Goal: Task Accomplishment & Management: Manage account settings

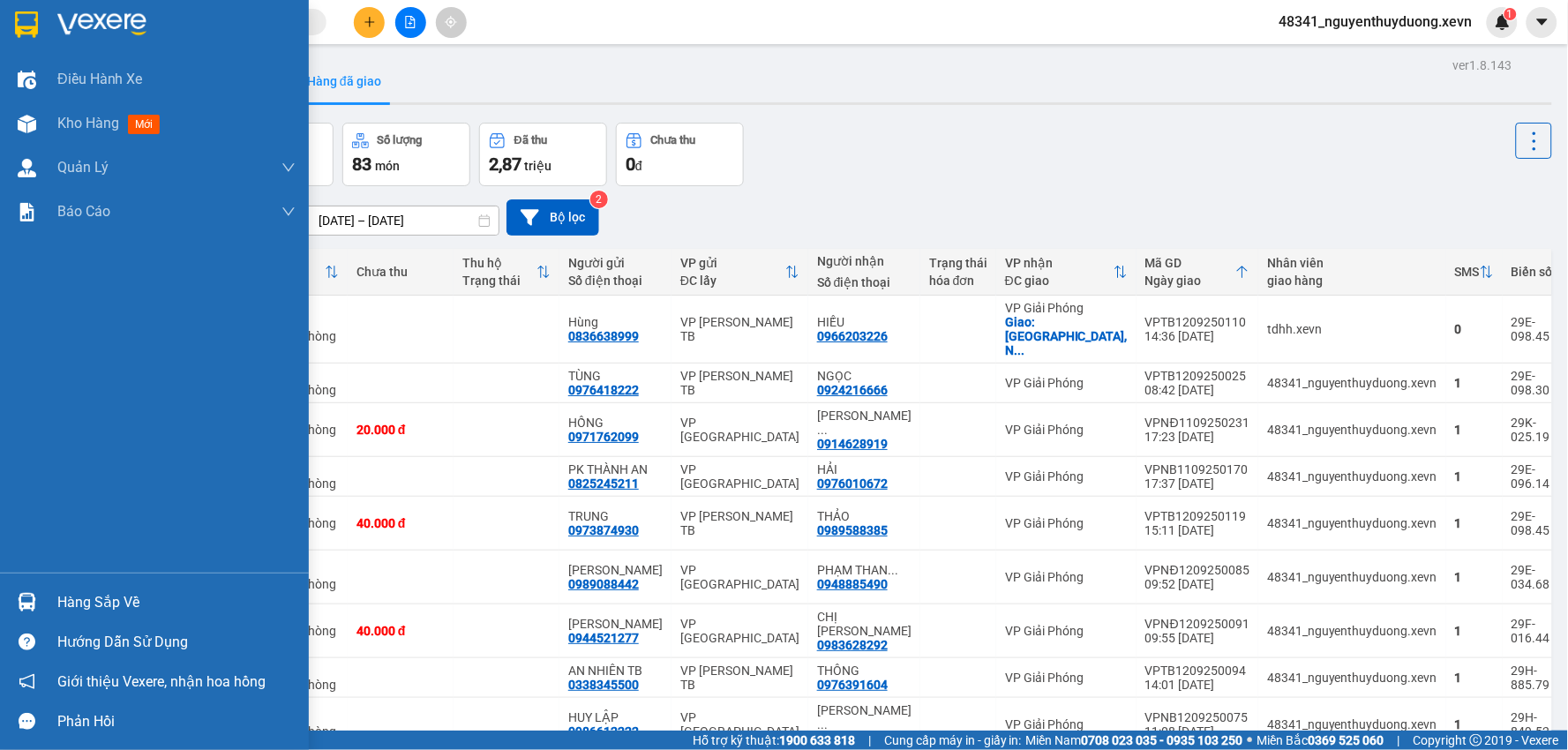
click at [92, 602] on div "Hàng sắp về" at bounding box center [176, 602] width 239 height 26
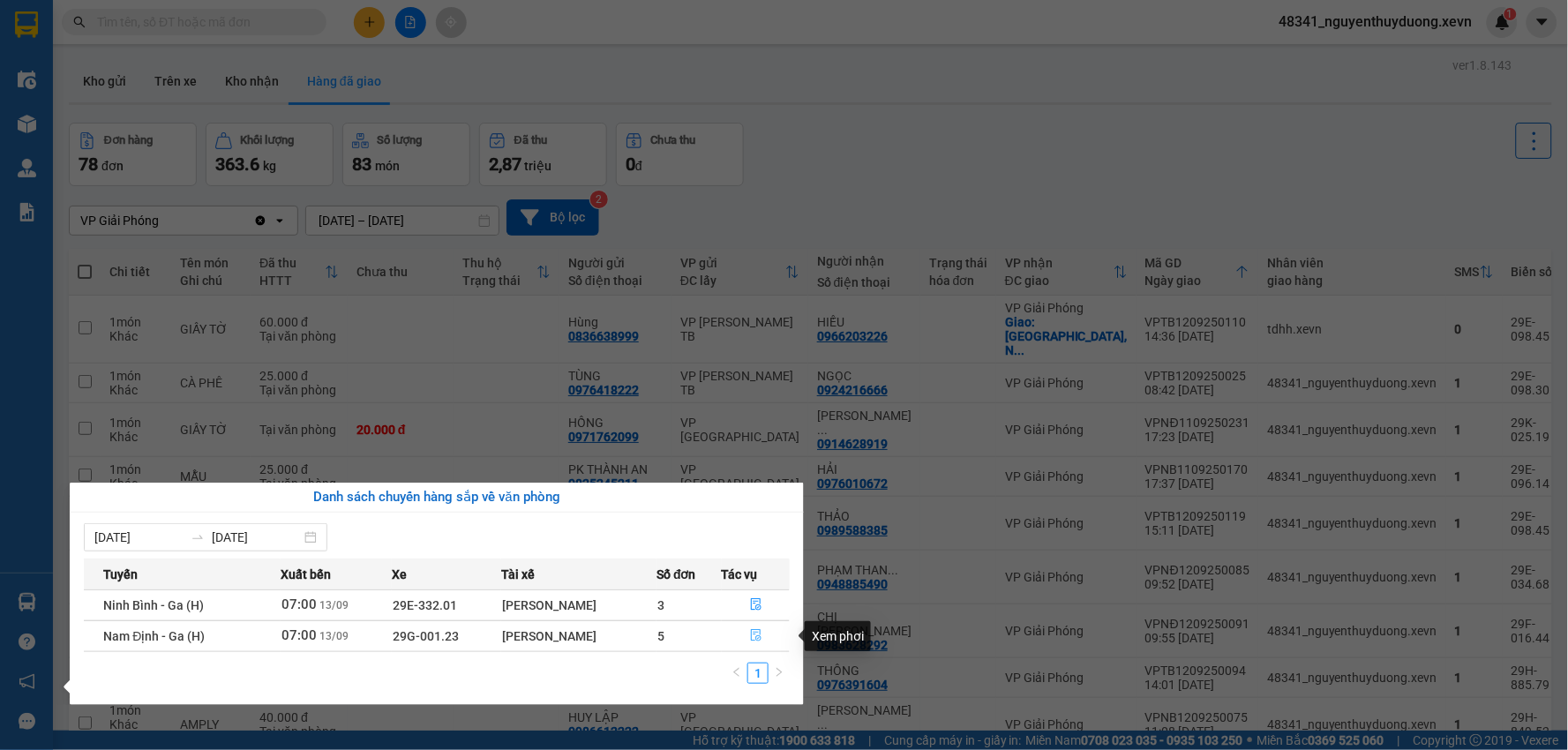
click at [769, 629] on button "button" at bounding box center [756, 636] width 67 height 28
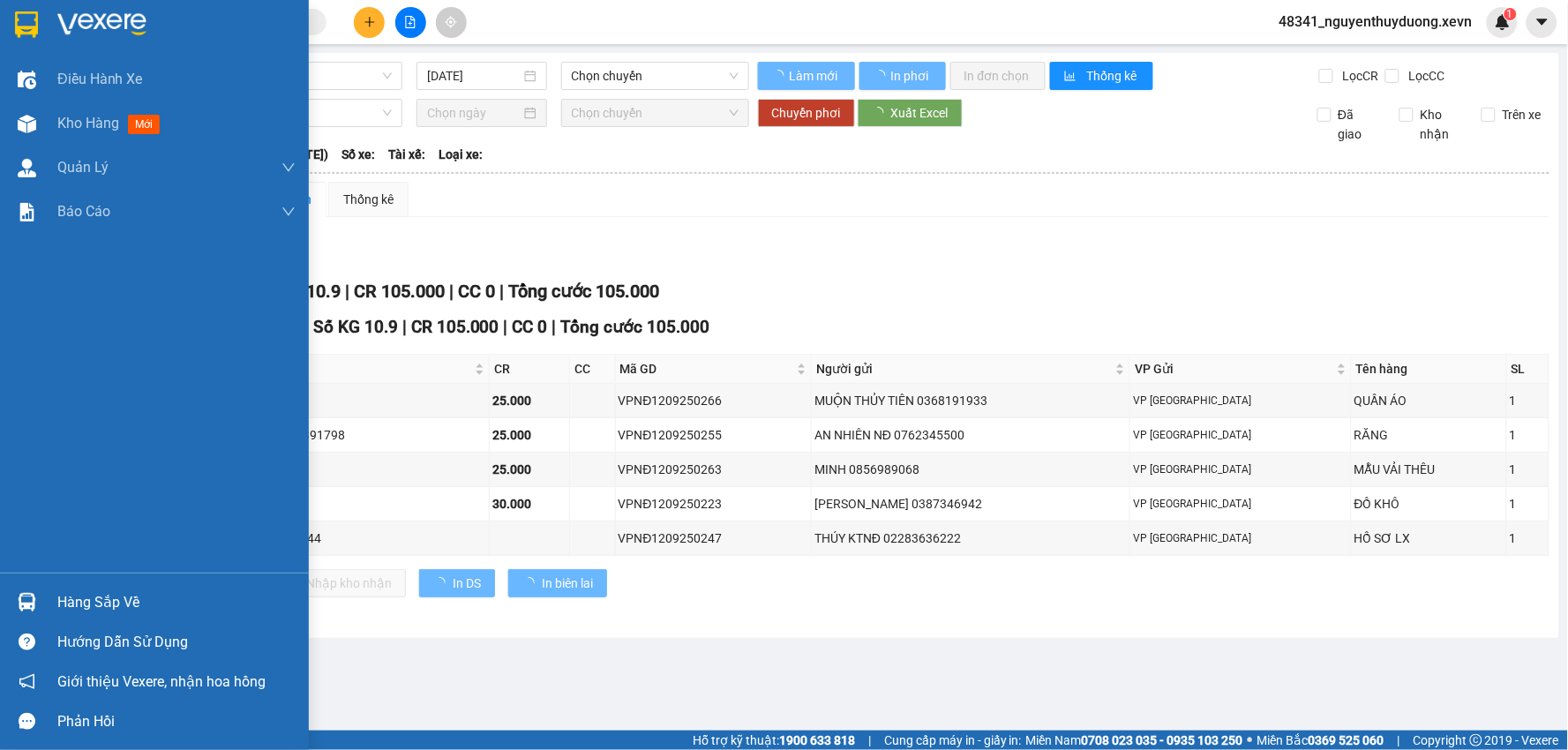
click at [118, 603] on div "Hàng sắp về" at bounding box center [176, 602] width 239 height 26
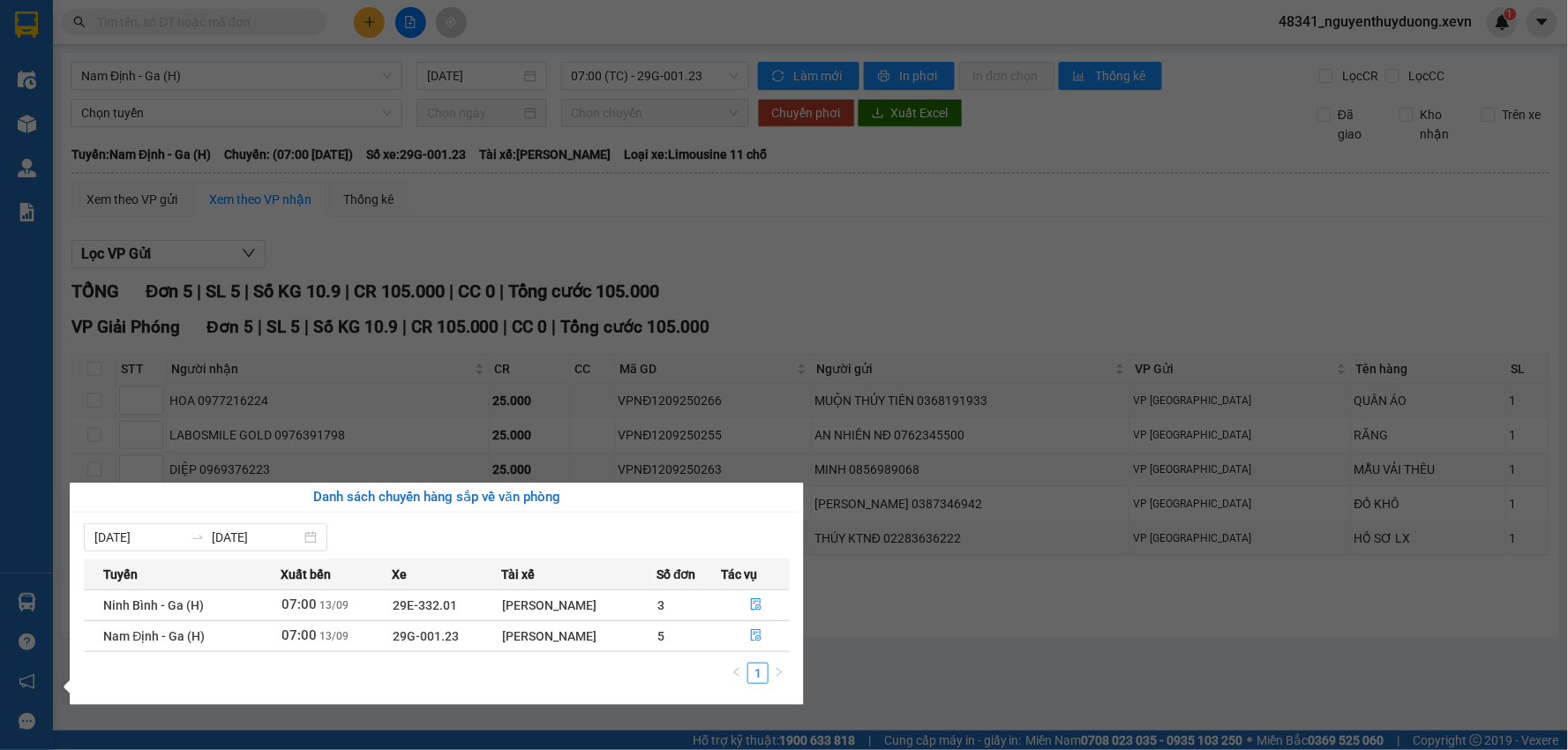
click at [1004, 675] on section "Kết quả tìm kiếm ( 0 ) Bộ lọc No Data 48341_nguyenthuyduong.xevn 1 Điều hành xe…" at bounding box center [784, 375] width 1568 height 750
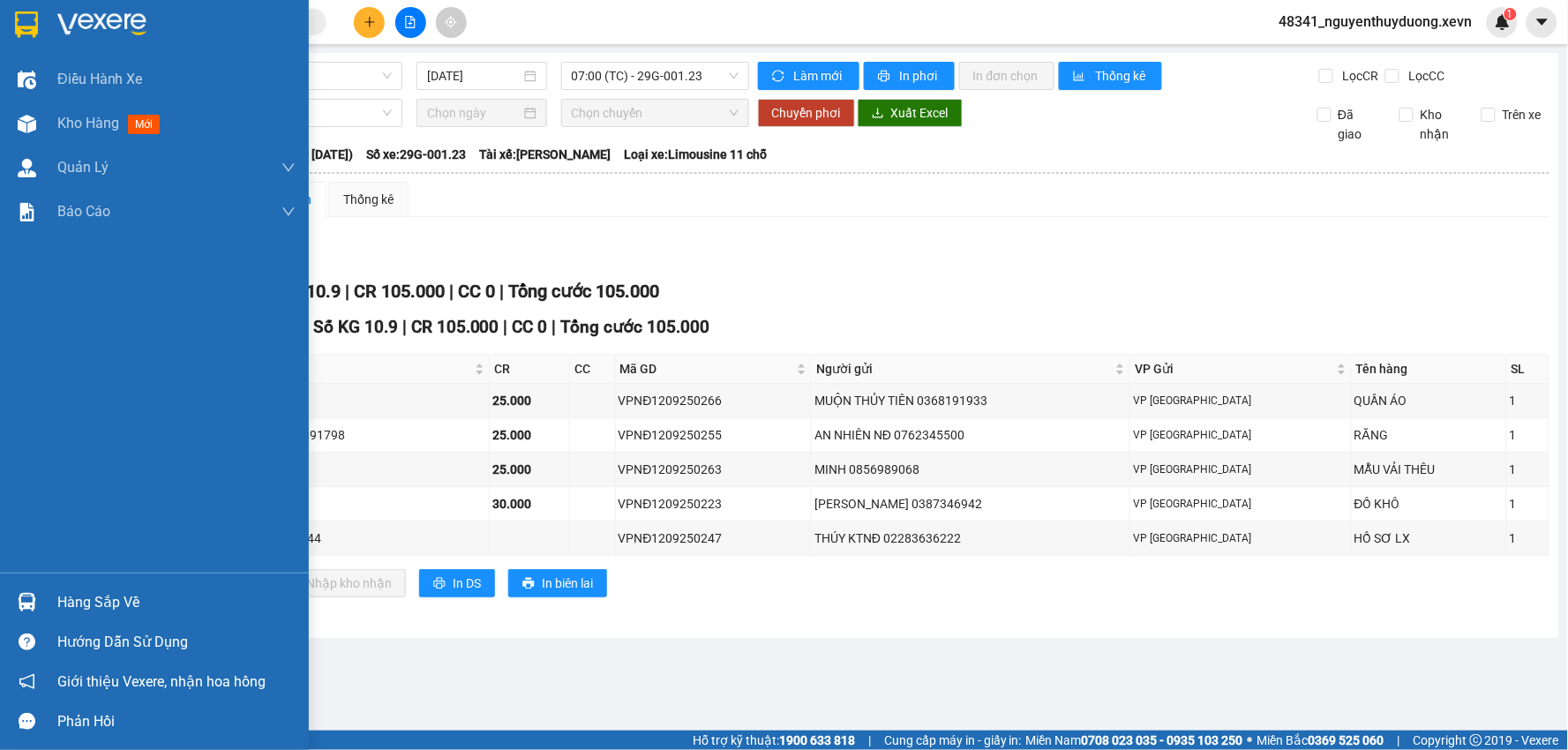
click at [90, 601] on div "Hàng sắp về" at bounding box center [176, 602] width 239 height 26
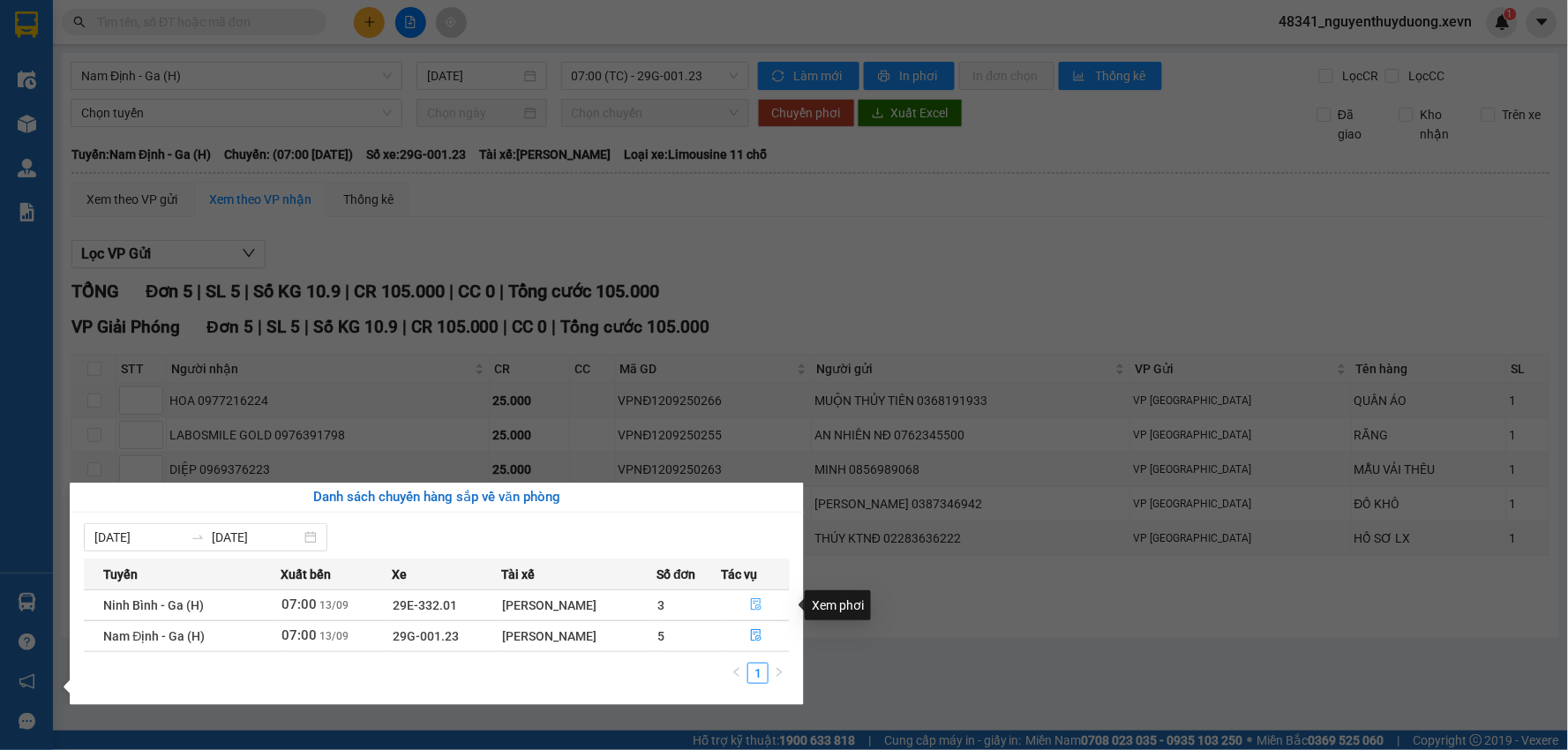
click at [738, 597] on button "button" at bounding box center [756, 605] width 67 height 28
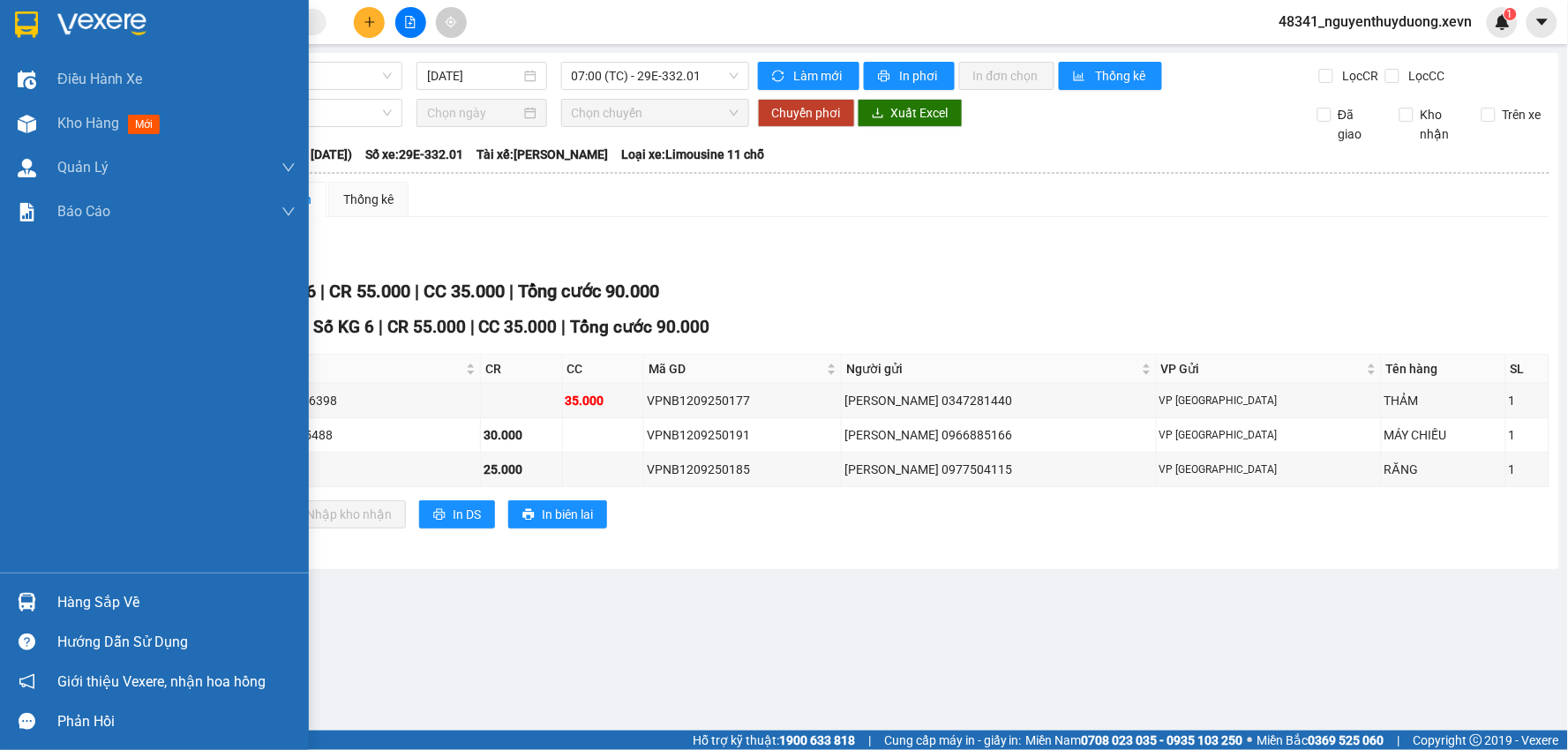
click at [63, 608] on div "Hàng sắp về" at bounding box center [176, 602] width 239 height 26
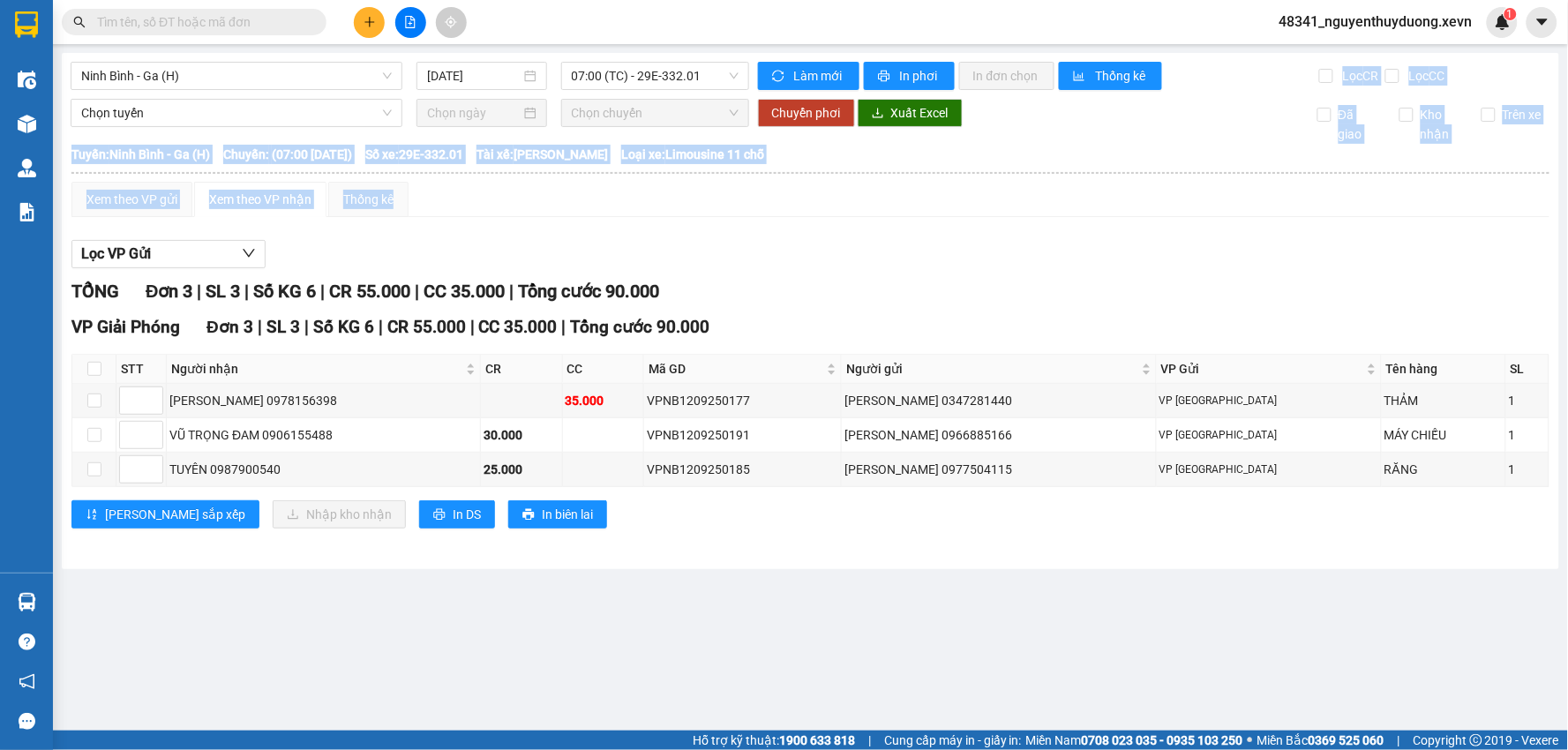
drag, startPoint x: 1550, startPoint y: 221, endPoint x: 1213, endPoint y: 73, distance: 368.1
click at [1213, 73] on section "Kết quả tìm kiếm ( 0 ) Bộ lọc No Data 48341_nguyenthuyduong.xevn 1 Điều hành xe…" at bounding box center [784, 375] width 1568 height 750
click at [1213, 73] on div "Làm mới In phơi In đơn chọn Thống kê" at bounding box center [1038, 75] width 561 height 28
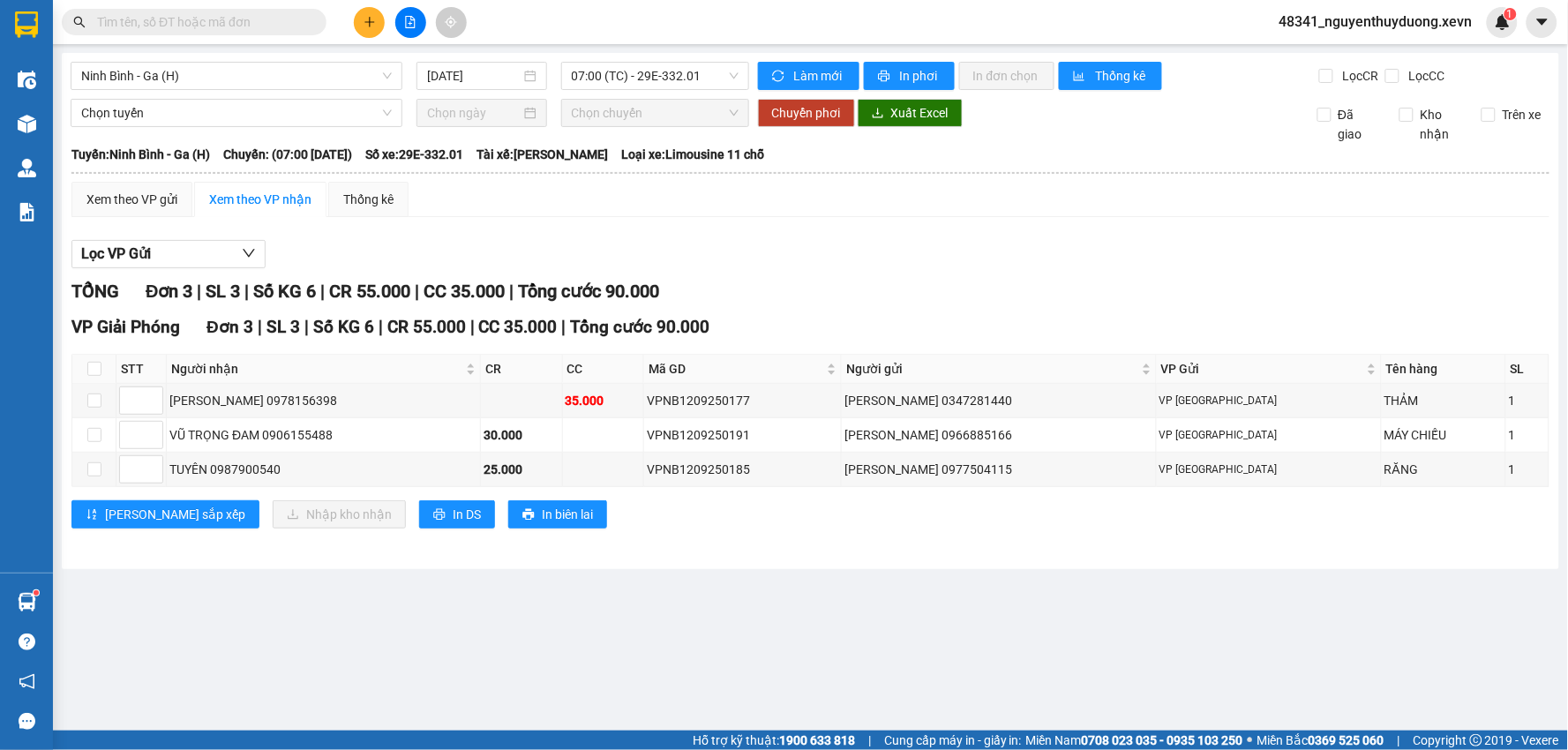
click at [371, 12] on button at bounding box center [369, 22] width 31 height 31
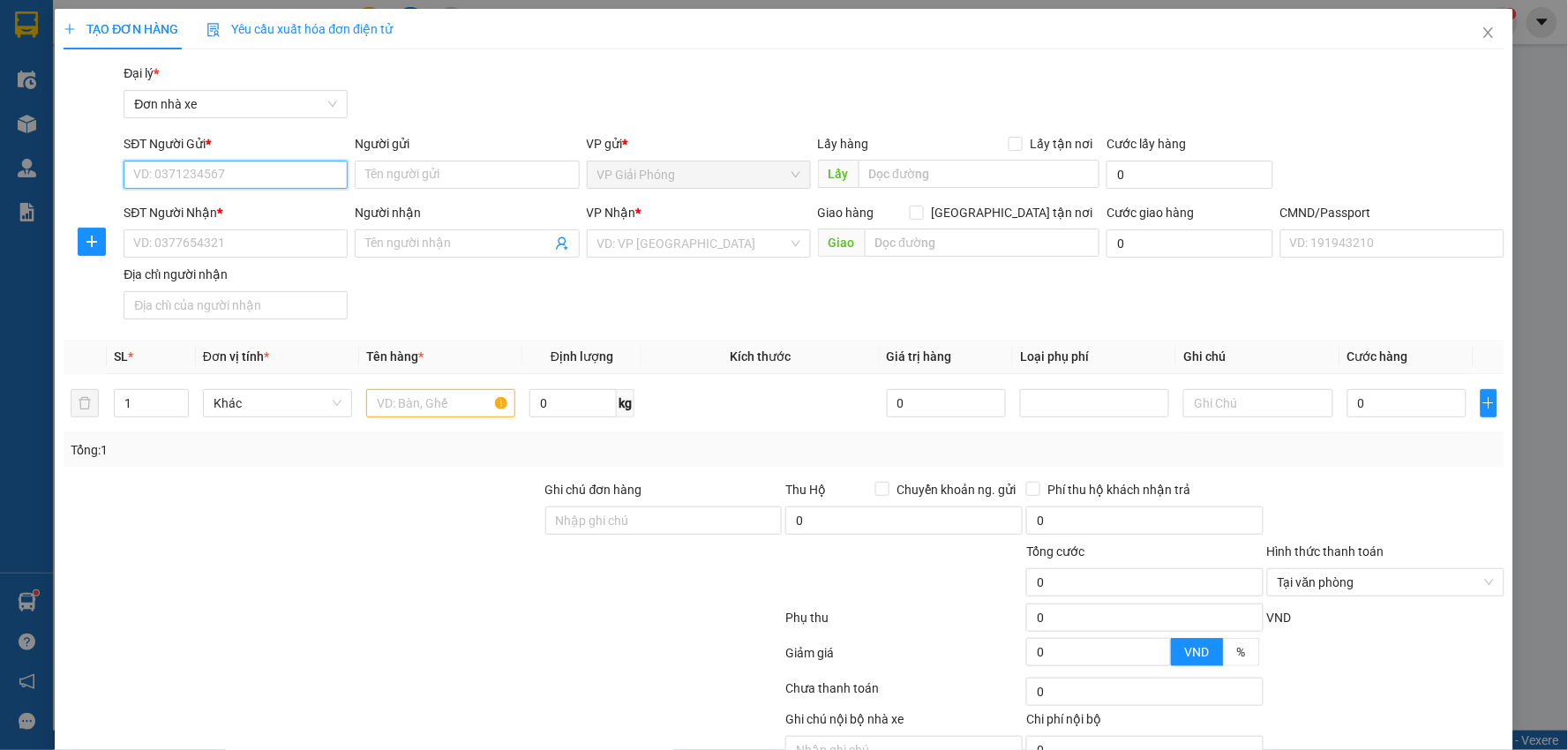
click at [270, 176] on input "SĐT Người Gửi *" at bounding box center [236, 174] width 224 height 28
drag, startPoint x: 270, startPoint y: 176, endPoint x: 235, endPoint y: 93, distance: 90.1
click at [272, 169] on input "SĐT Người Gửi *" at bounding box center [236, 174] width 224 height 28
click at [267, 181] on input "SĐT Người Gửi *" at bounding box center [236, 174] width 224 height 28
type input "0339339383"
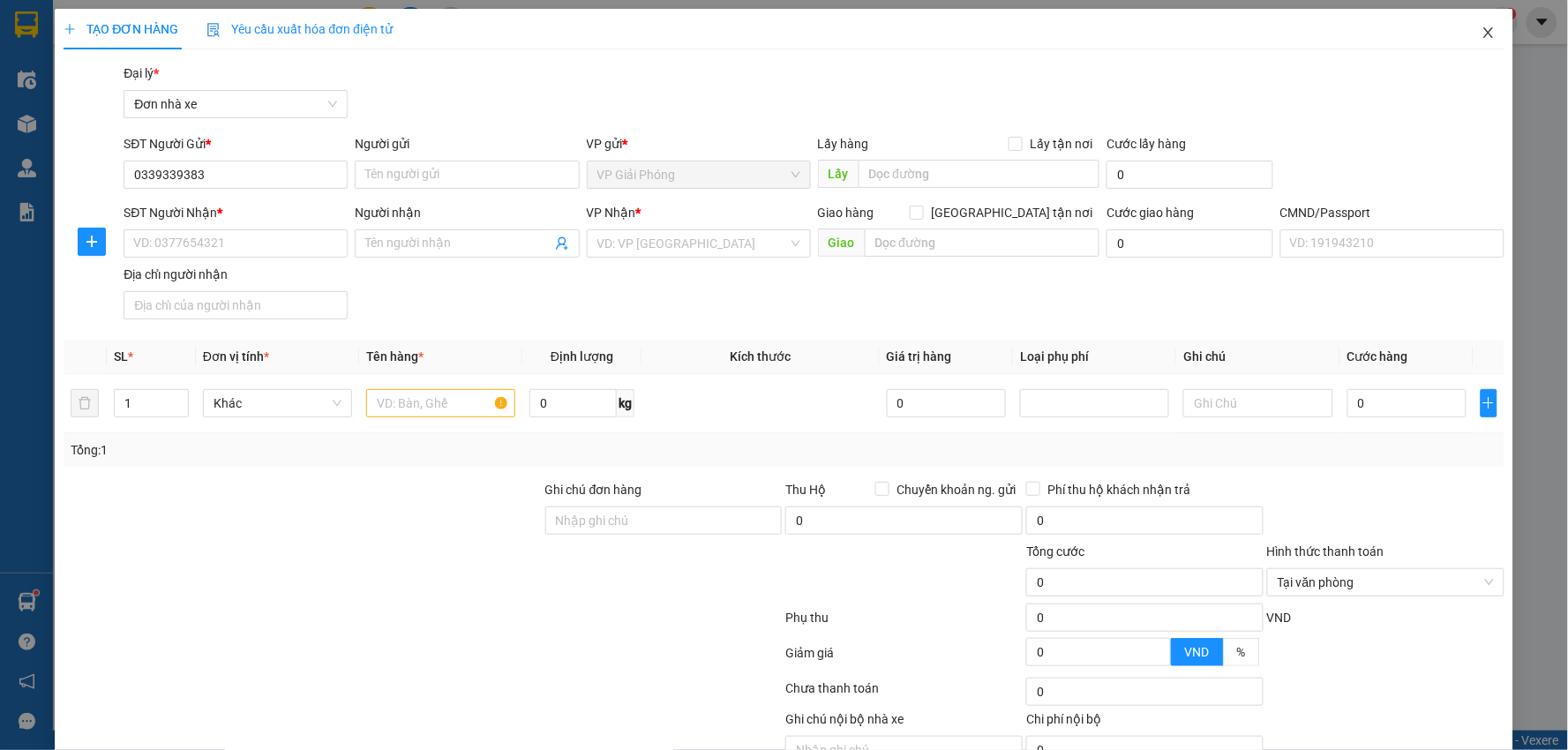
click at [1483, 32] on span "Close" at bounding box center [1488, 33] width 50 height 50
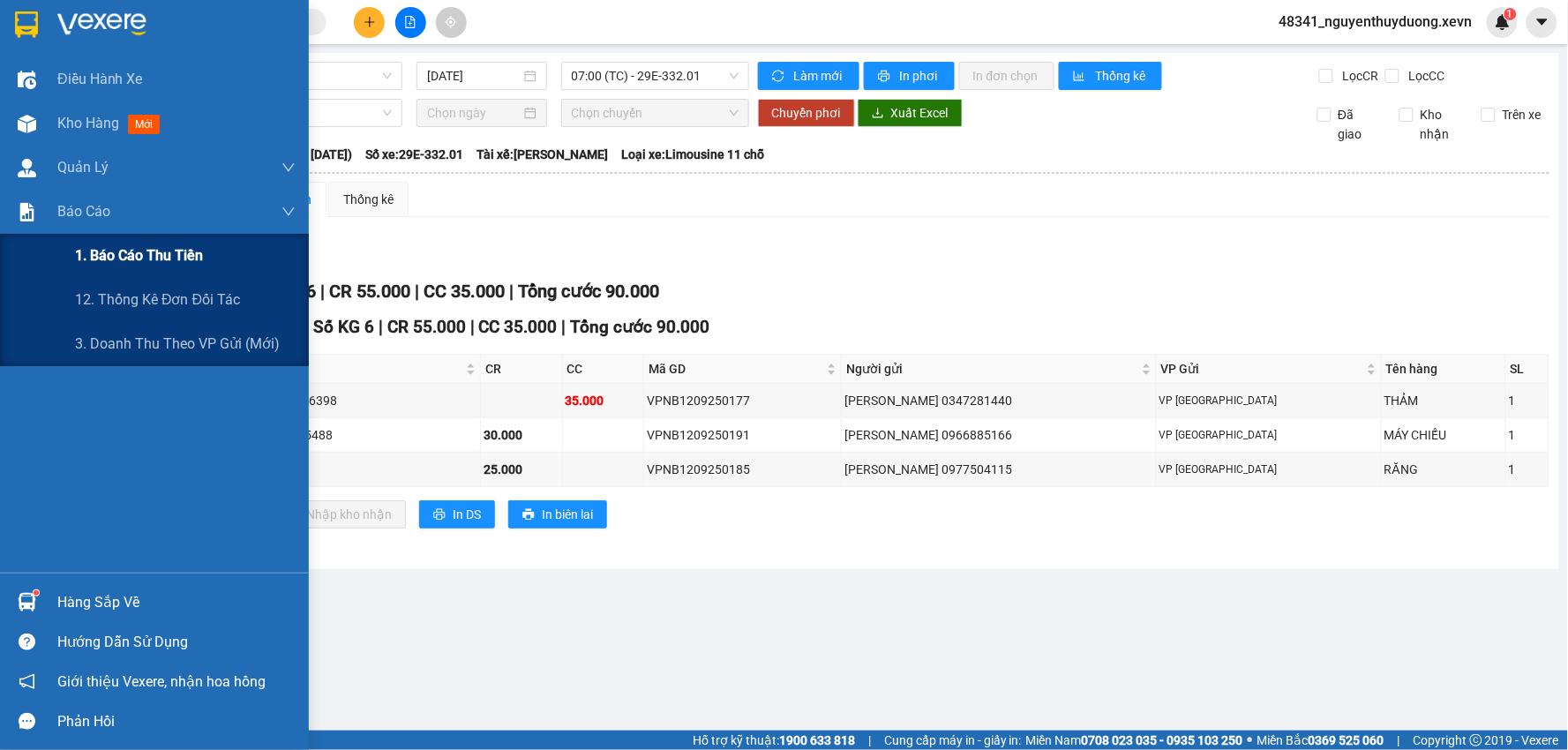
click at [144, 256] on span "1. Báo cáo thu tiền" at bounding box center [138, 255] width 128 height 22
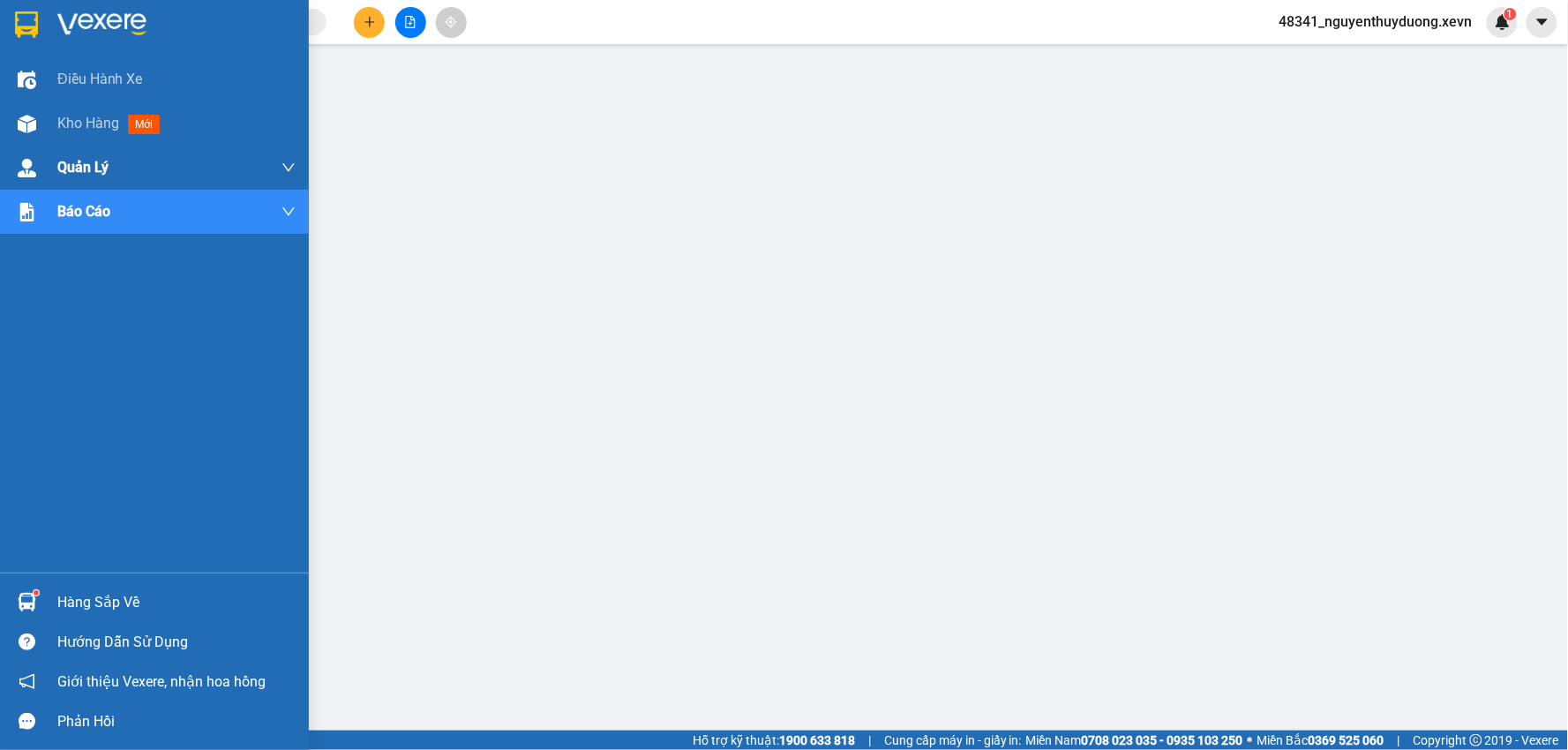
click at [50, 124] on div "Kho hàng mới" at bounding box center [154, 123] width 309 height 44
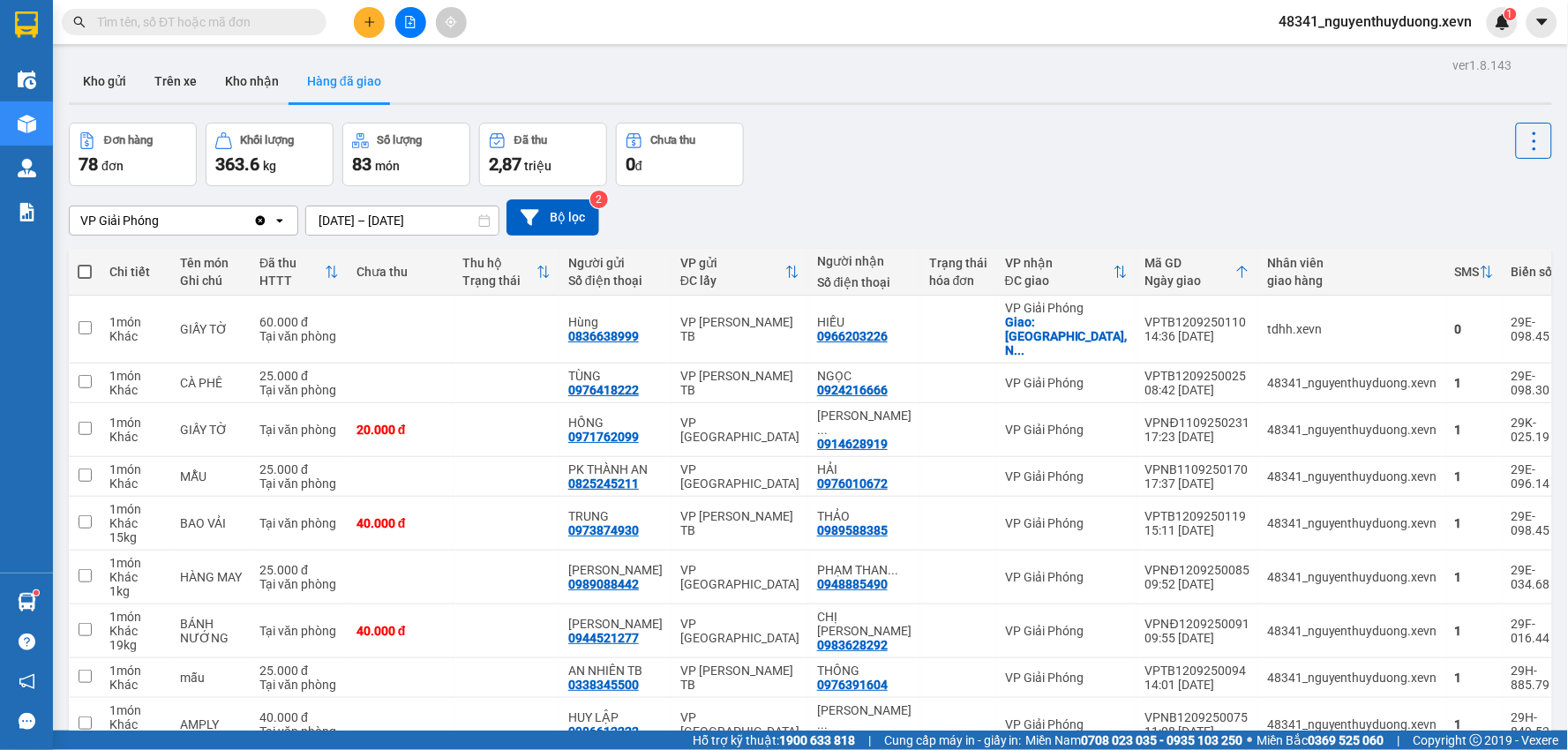
click at [262, 24] on input "text" at bounding box center [202, 22] width 208 height 19
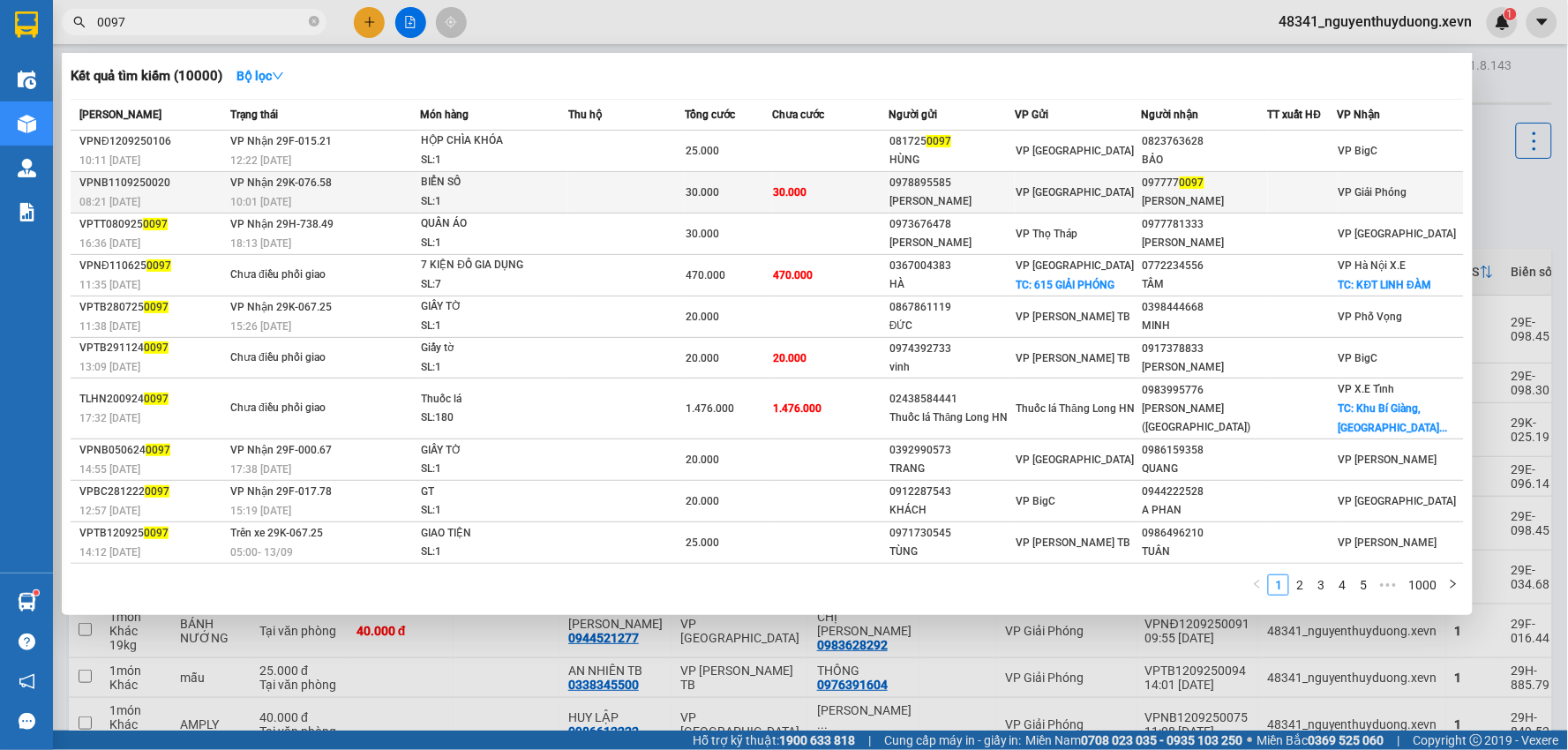
type input "0097"
click at [1192, 206] on div "[PERSON_NAME]" at bounding box center [1206, 202] width 125 height 19
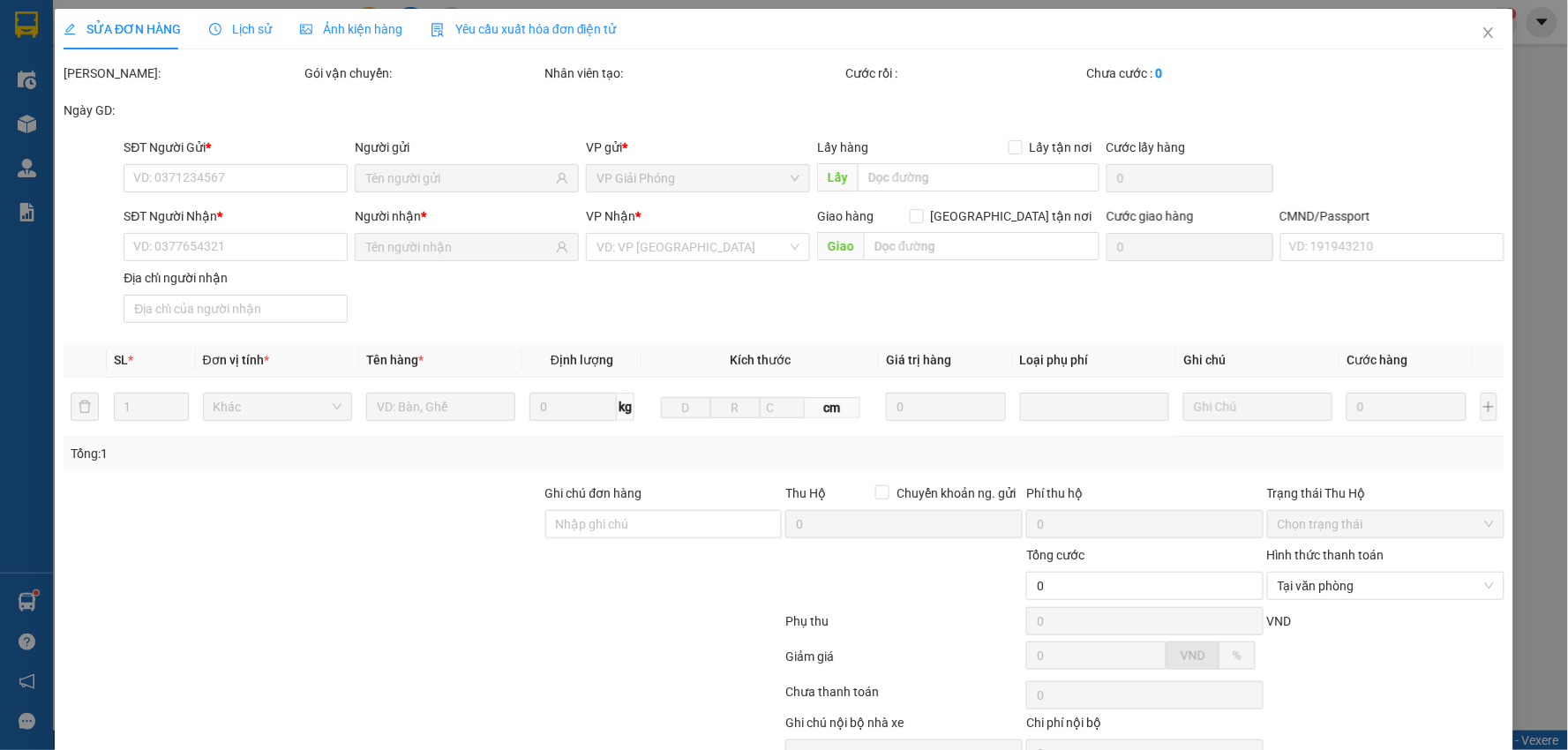
type input "0978895585"
type input "[PERSON_NAME]"
type input "0977770097"
type input "[PERSON_NAME]"
type input "034081008240 [PERSON_NAME]"
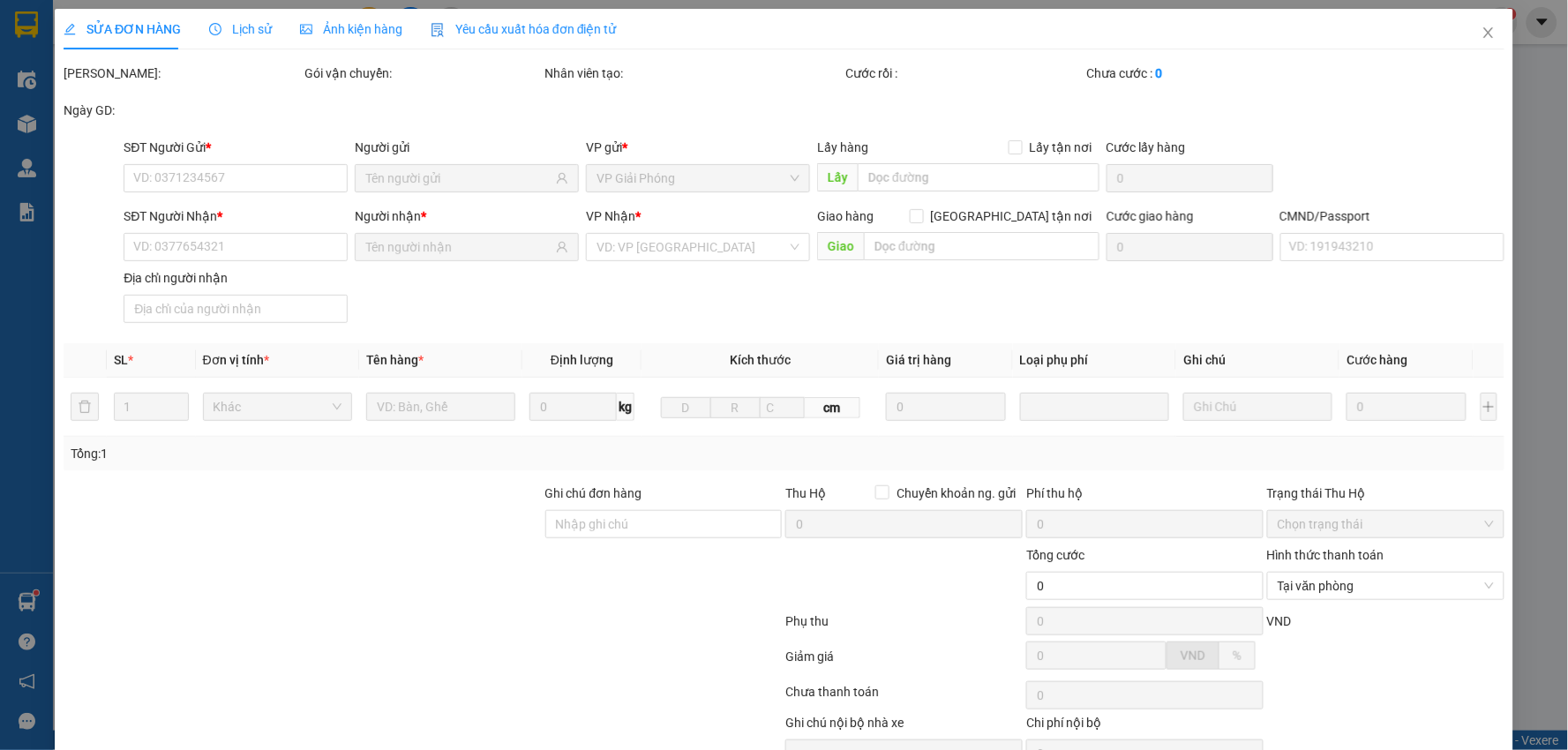
type input "30.000"
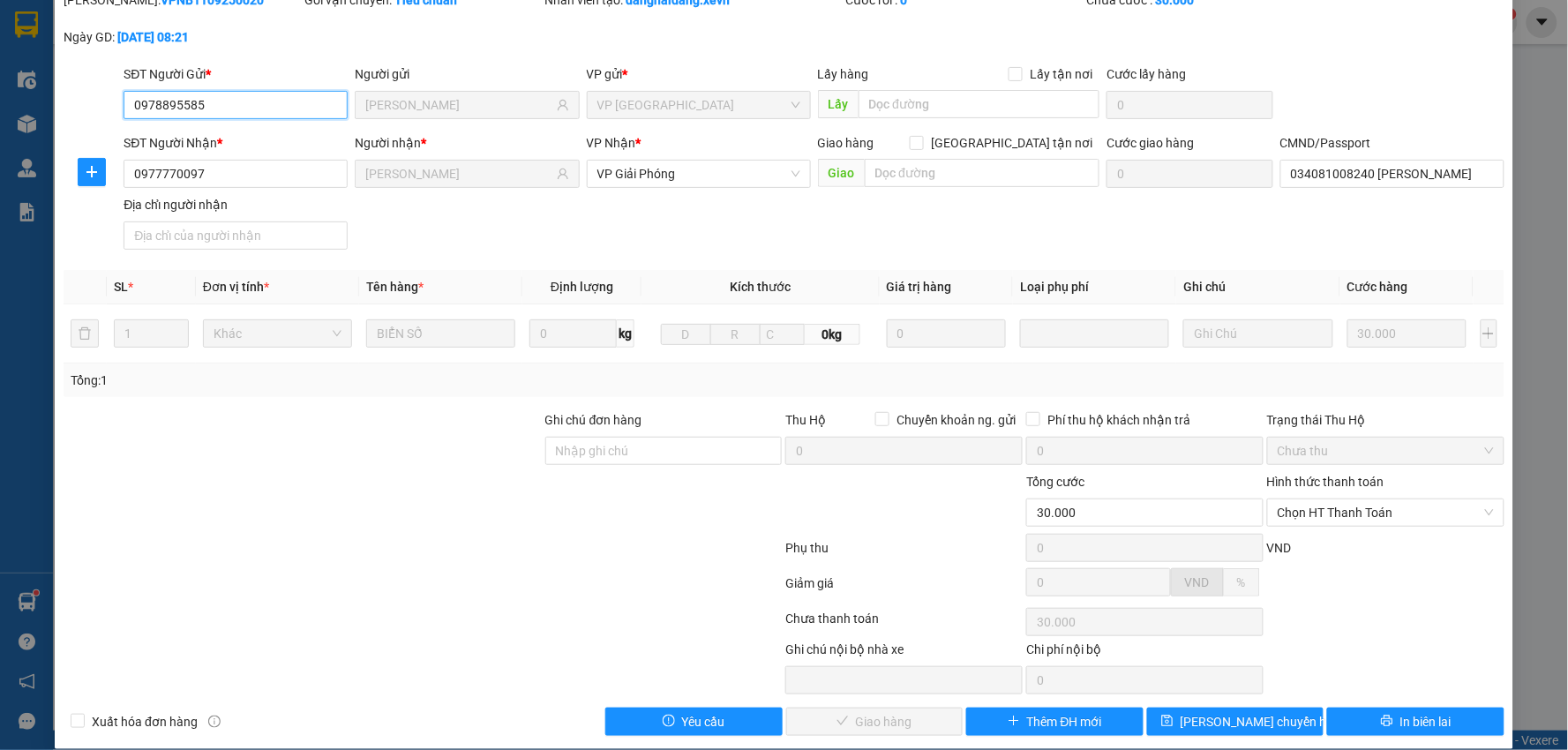
scroll to position [94, 0]
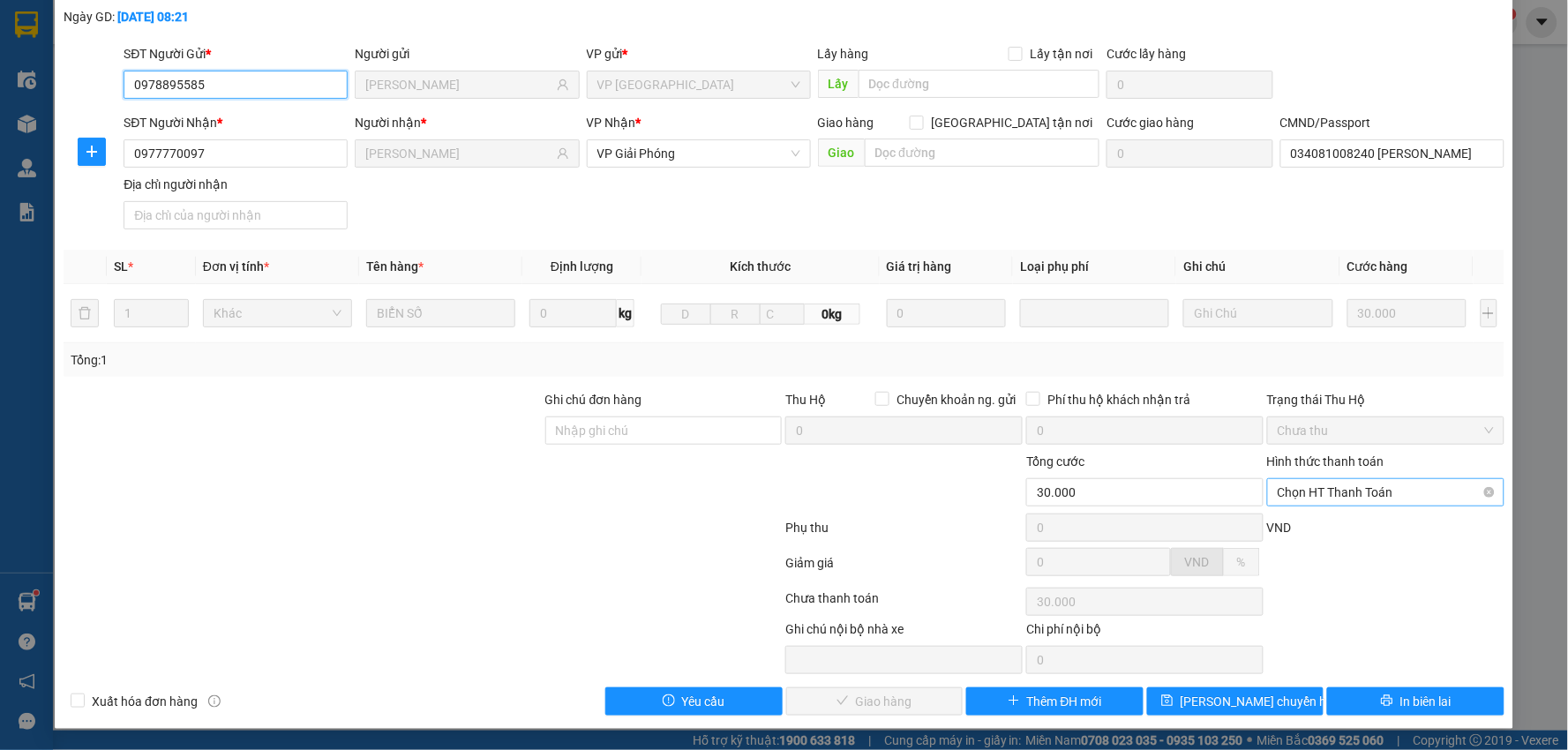
click at [1400, 501] on span "Chọn HT Thanh Toán" at bounding box center [1386, 492] width 216 height 26
click at [1342, 523] on div "Tại văn phòng" at bounding box center [1373, 528] width 213 height 19
type input "0"
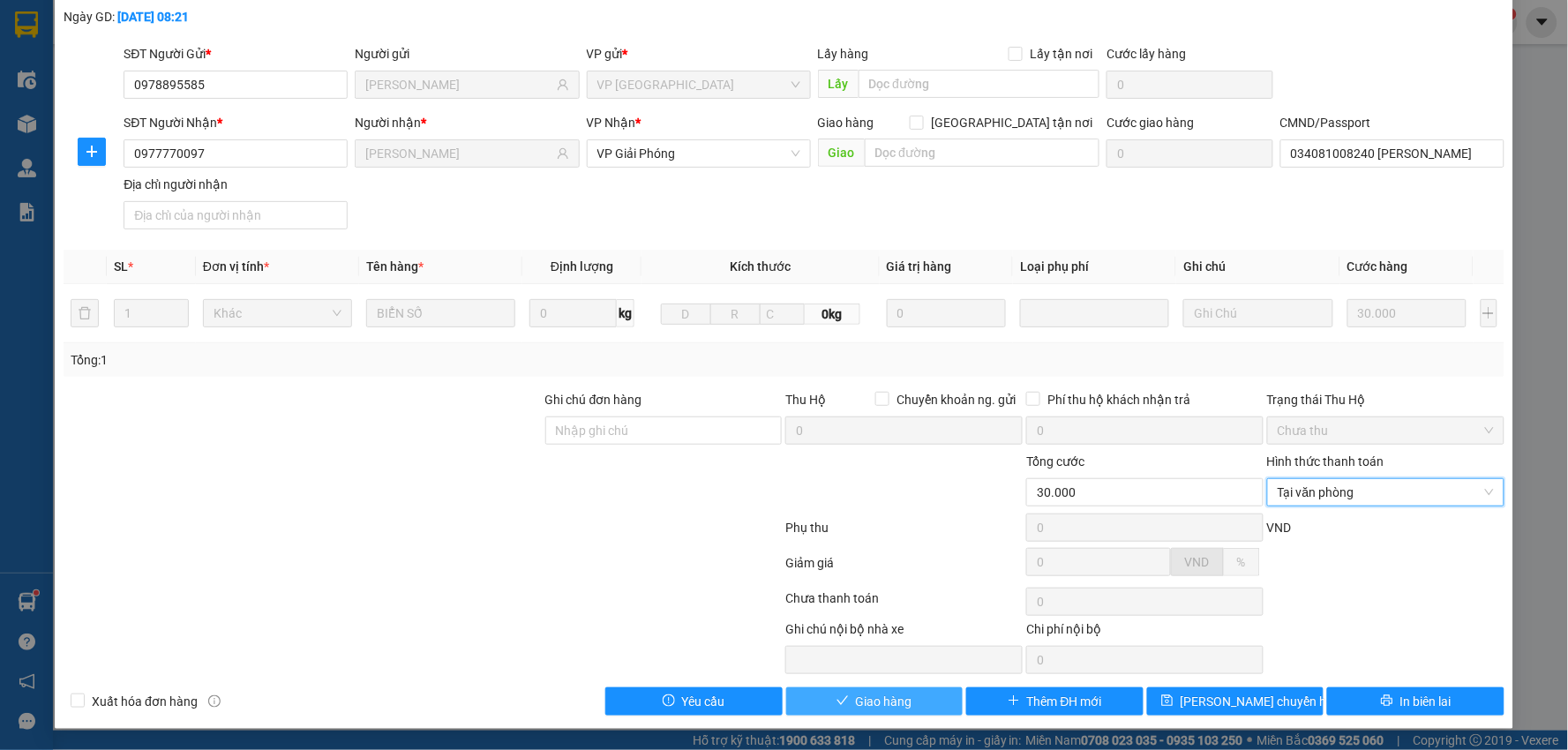
click at [884, 693] on span "Giao hàng" at bounding box center [884, 702] width 56 height 19
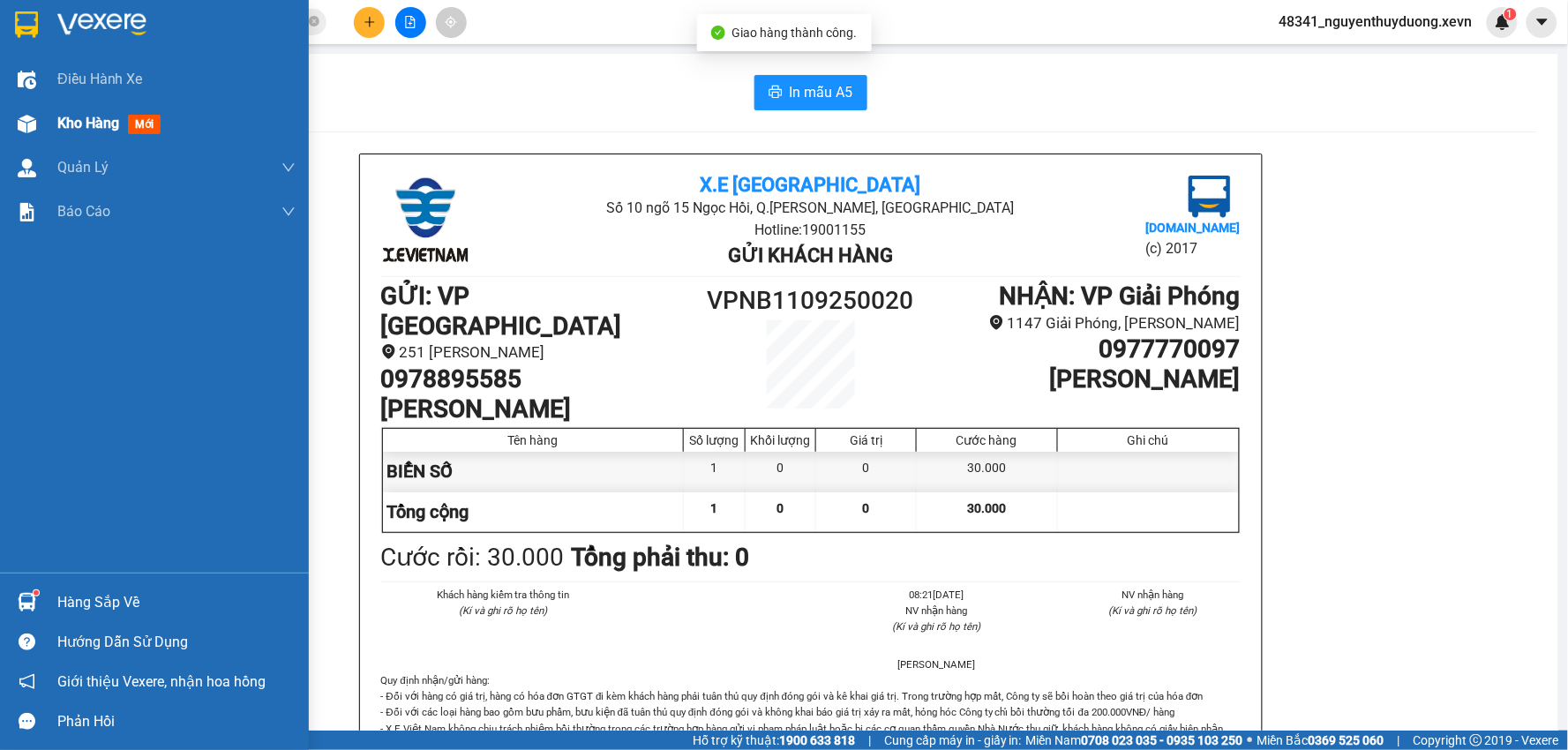
click at [74, 122] on span "Kho hàng" at bounding box center [88, 123] width 61 height 17
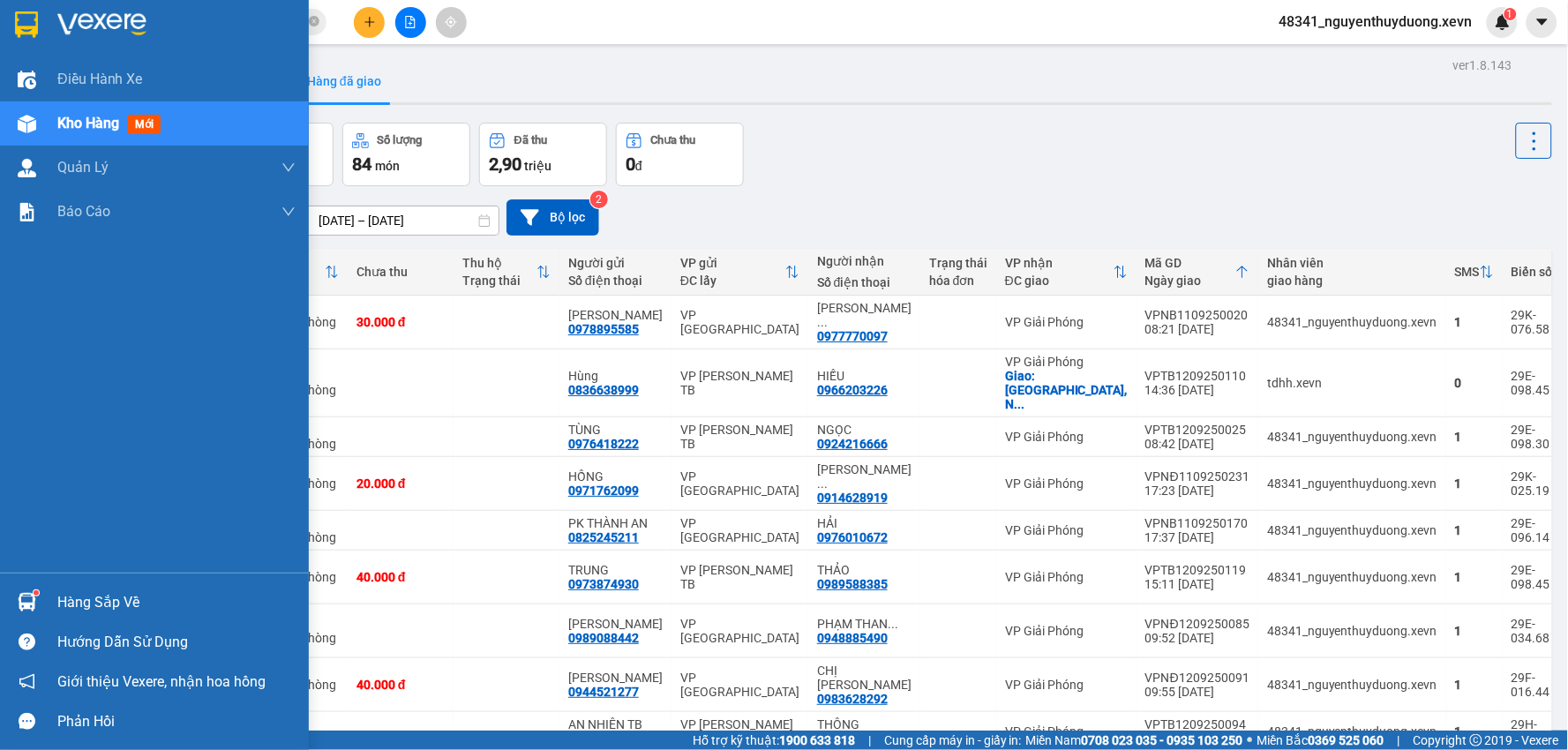
click at [108, 601] on div "Hàng sắp về" at bounding box center [176, 602] width 239 height 26
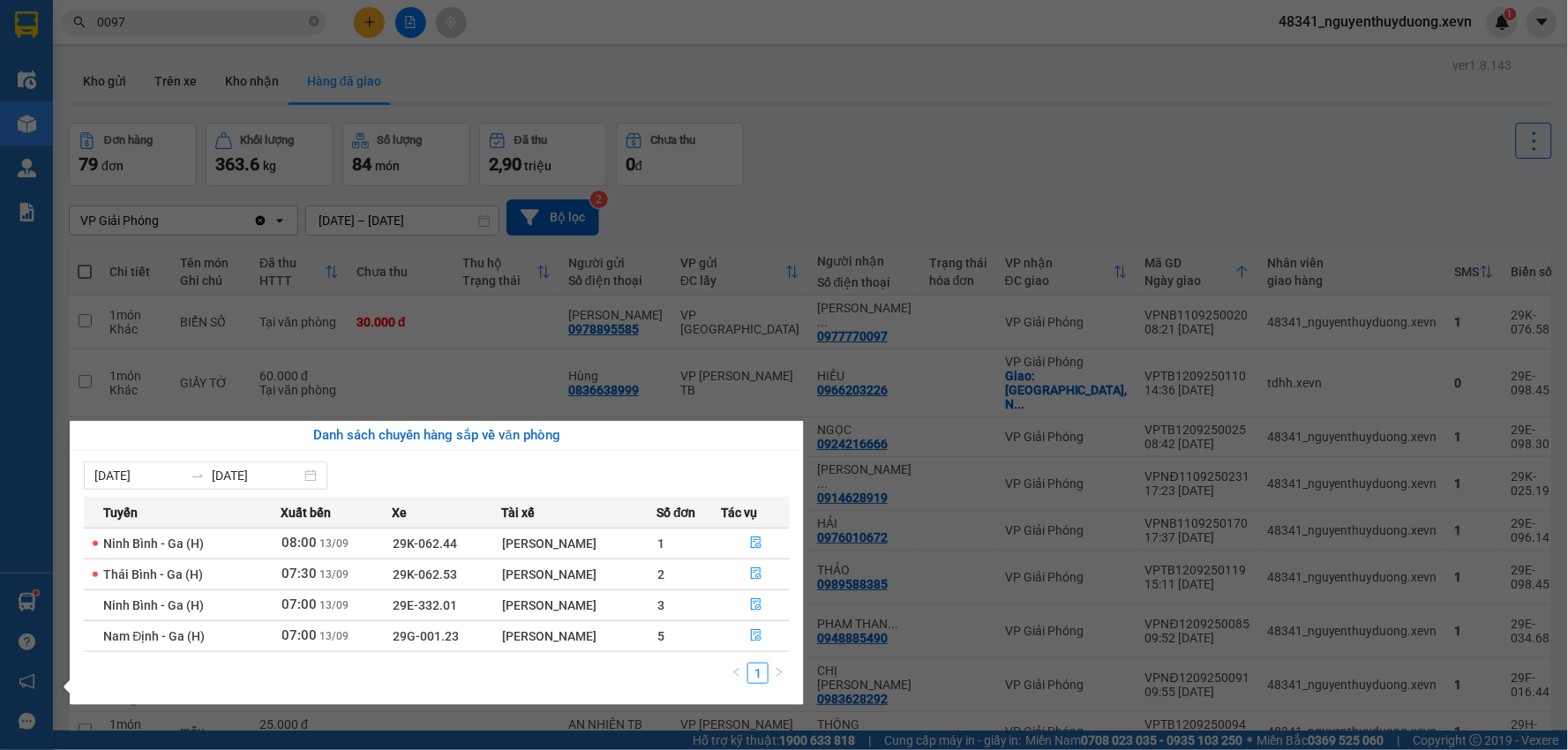
click at [973, 195] on section "Kết quả tìm kiếm ( 10000 ) Bộ lọc Mã ĐH Trạng thái Món hàng Thu hộ Tổng cước Ch…" at bounding box center [784, 375] width 1568 height 750
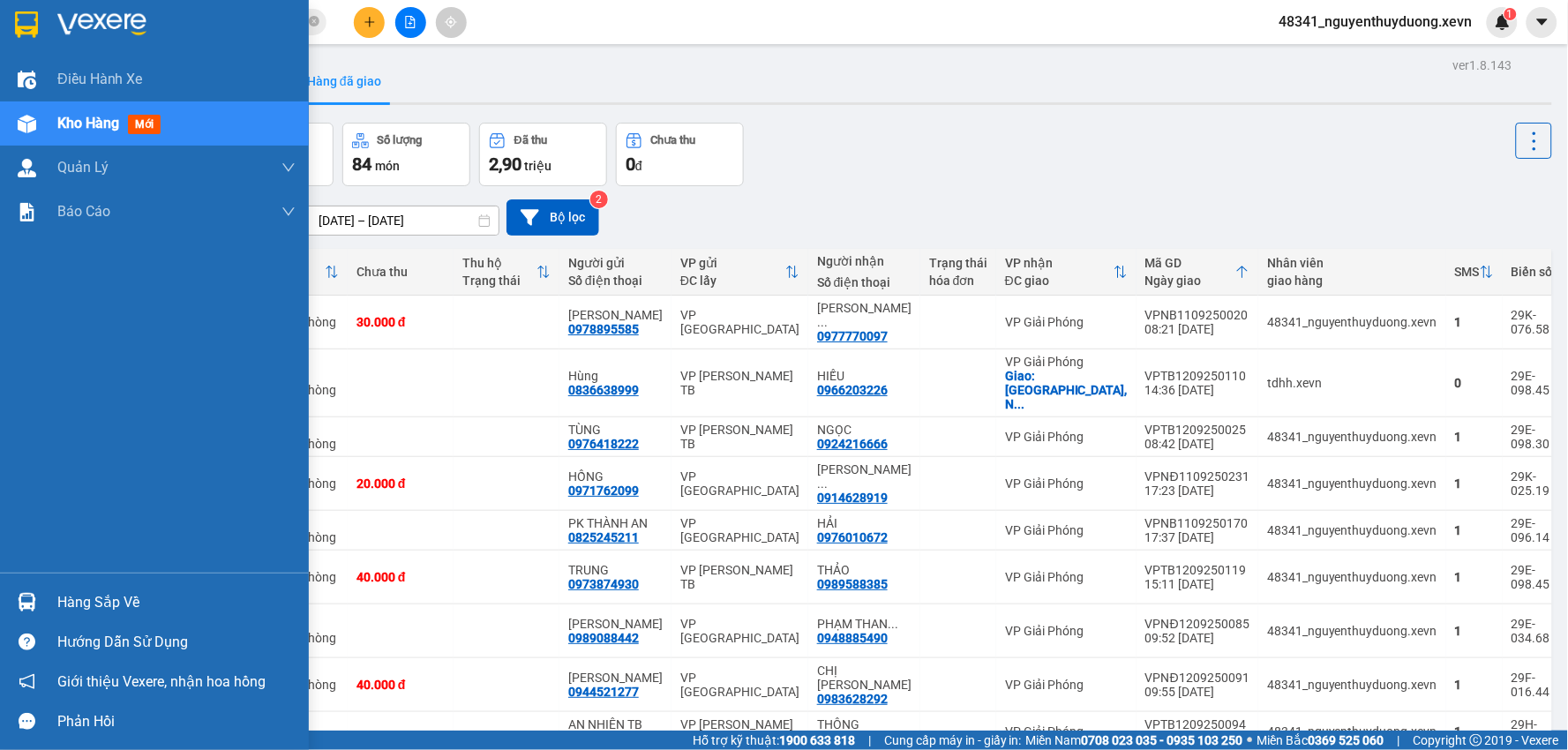
click at [102, 594] on div "Hàng sắp về" at bounding box center [176, 602] width 239 height 26
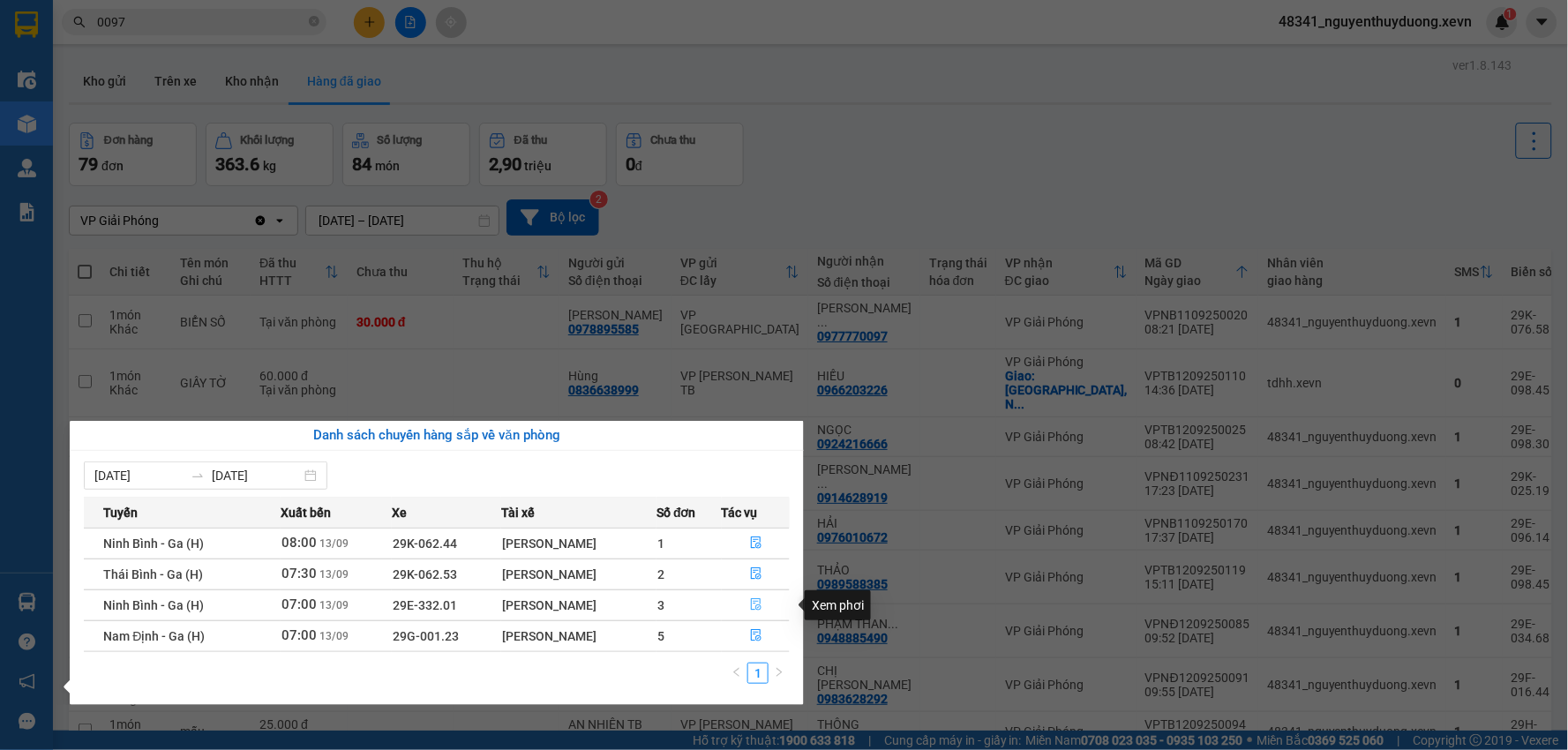
click at [752, 598] on icon "file-done" at bounding box center [756, 604] width 13 height 13
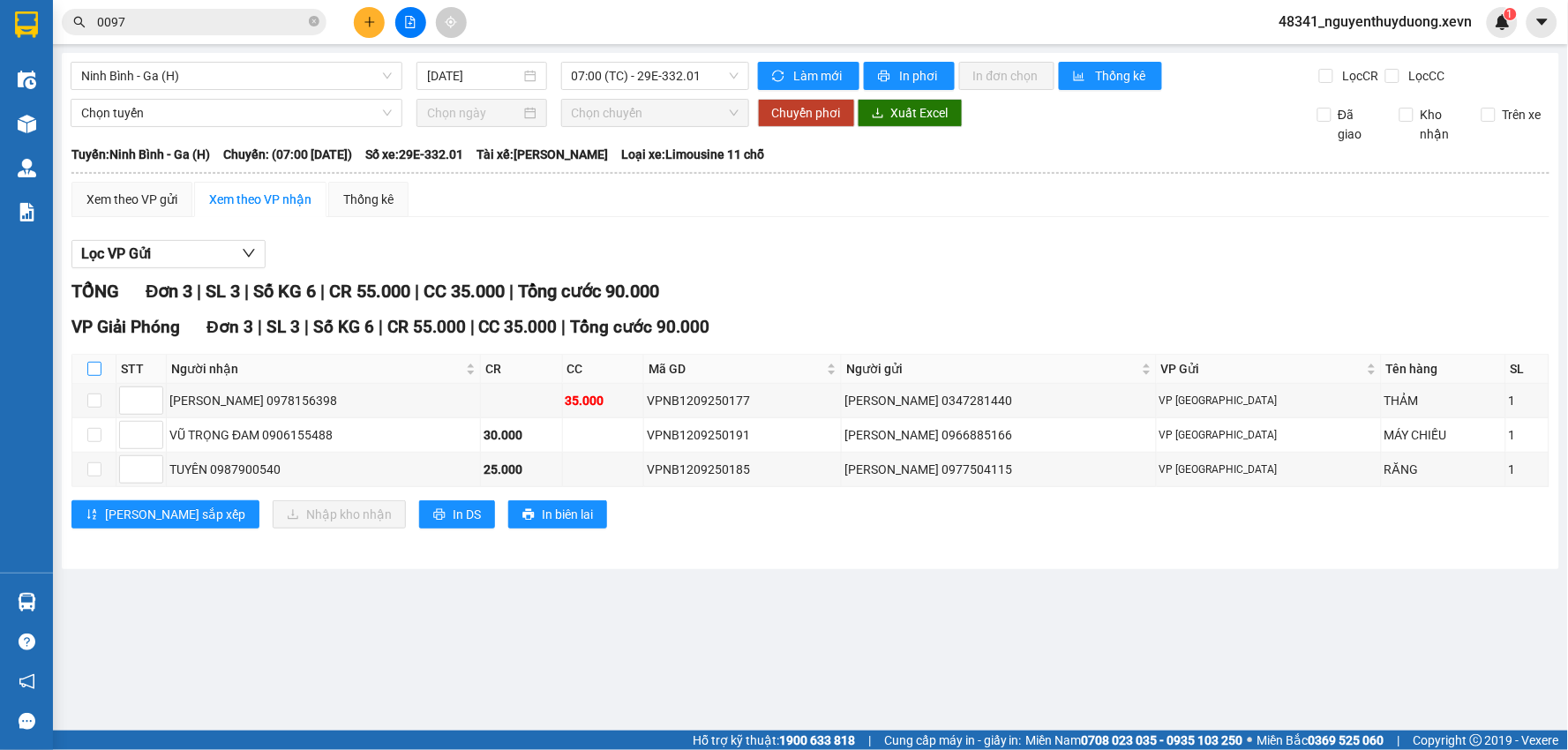
click at [93, 367] on input "checkbox" at bounding box center [94, 369] width 15 height 15
checkbox input "true"
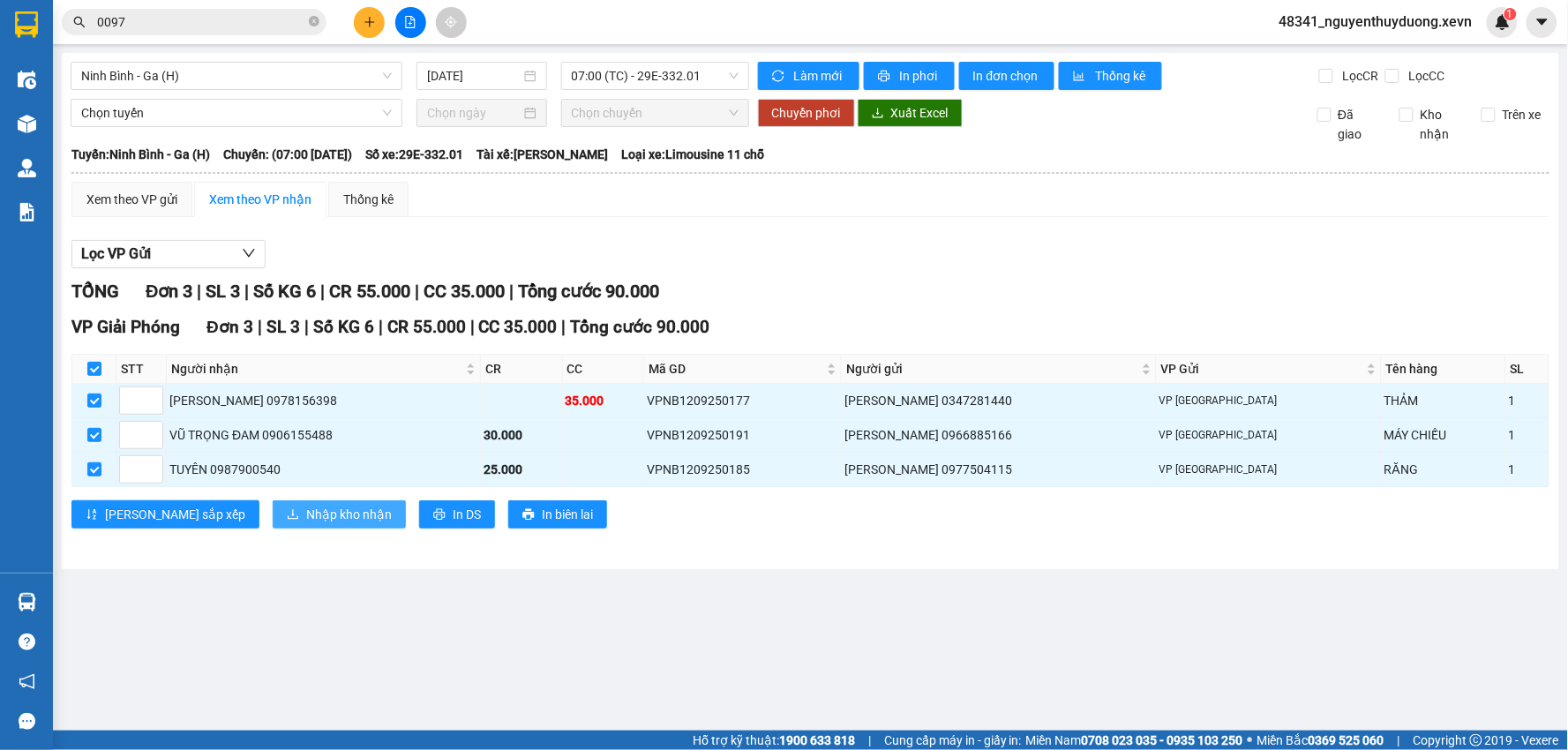
click at [306, 514] on span "Nhập kho nhận" at bounding box center [349, 514] width 86 height 19
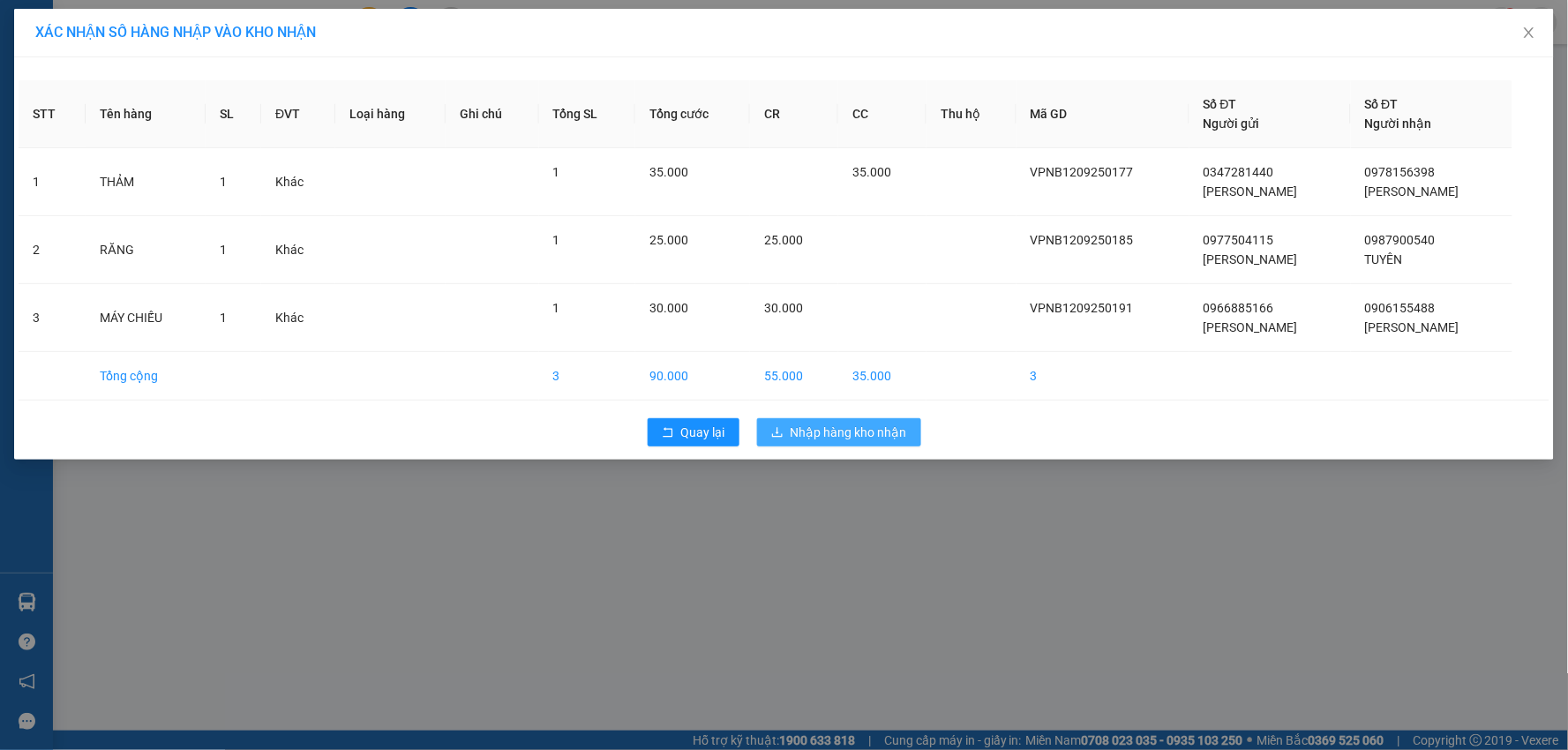
click at [789, 430] on button "Nhập hàng kho nhận" at bounding box center [840, 432] width 165 height 28
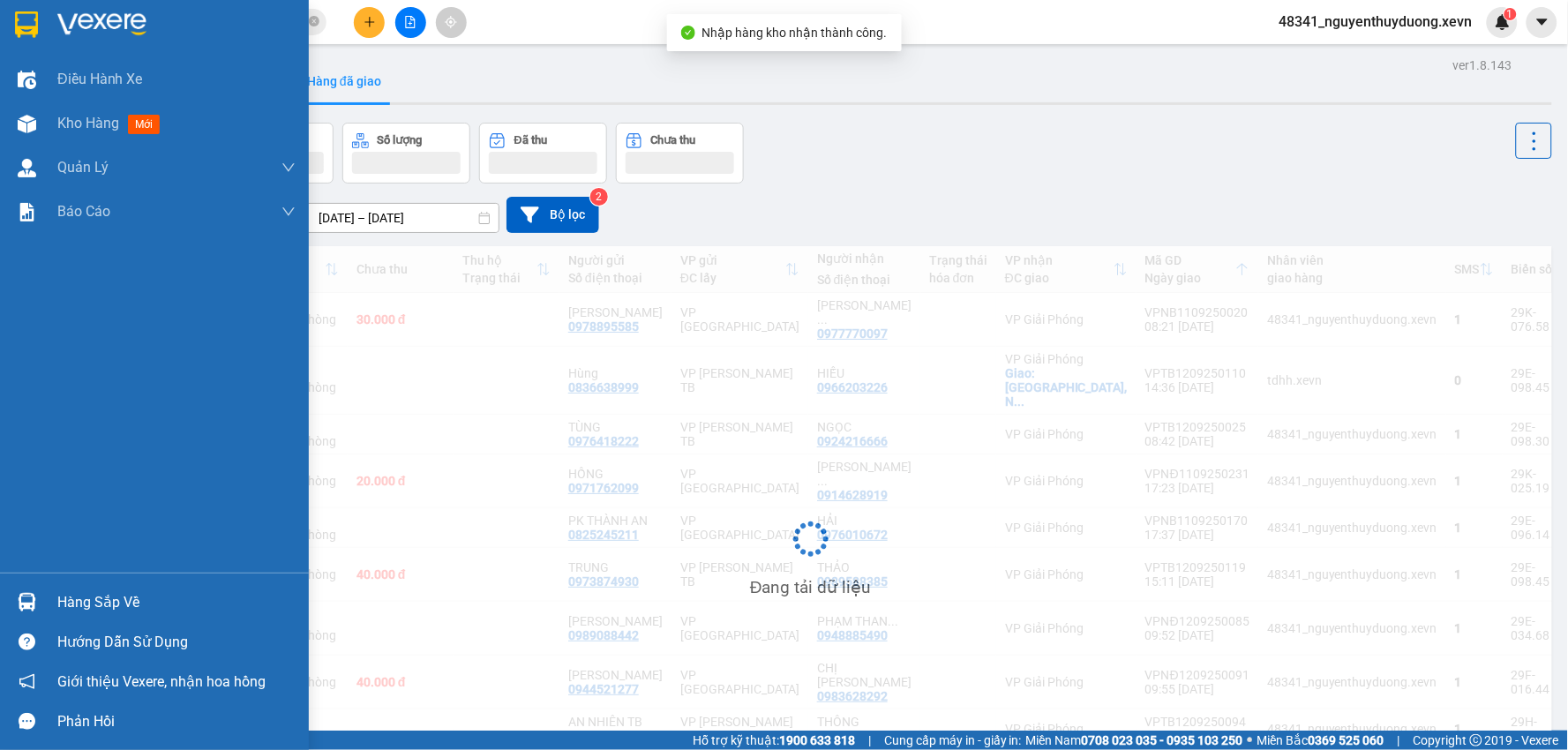
drag, startPoint x: 58, startPoint y: 597, endPoint x: 132, endPoint y: 608, distance: 74.8
click at [62, 597] on div "Hàng sắp về" at bounding box center [176, 602] width 239 height 26
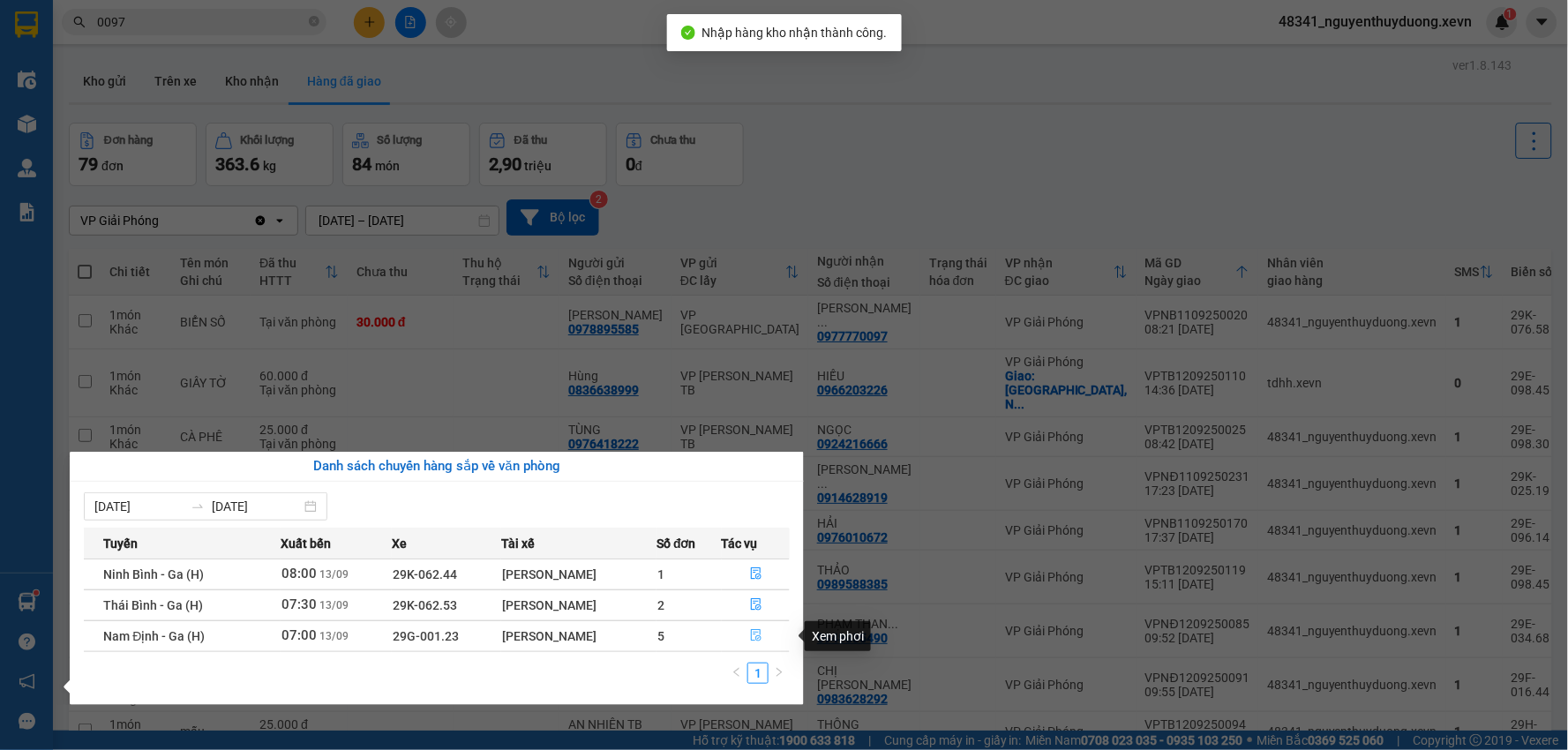
click at [748, 639] on button "button" at bounding box center [756, 636] width 67 height 28
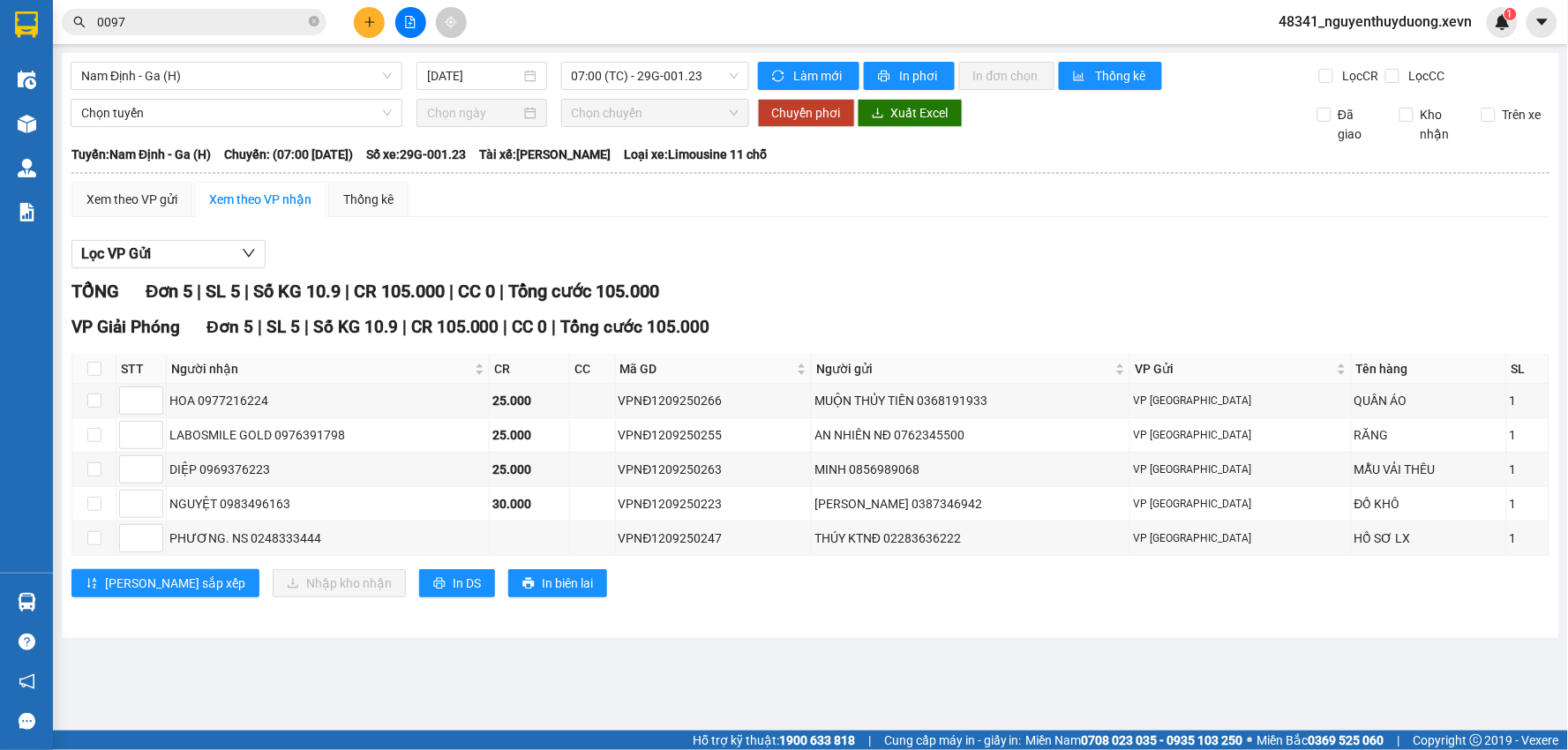
click at [85, 364] on th at bounding box center [93, 369] width 44 height 29
click at [90, 363] on input "checkbox" at bounding box center [94, 369] width 15 height 15
checkbox input "true"
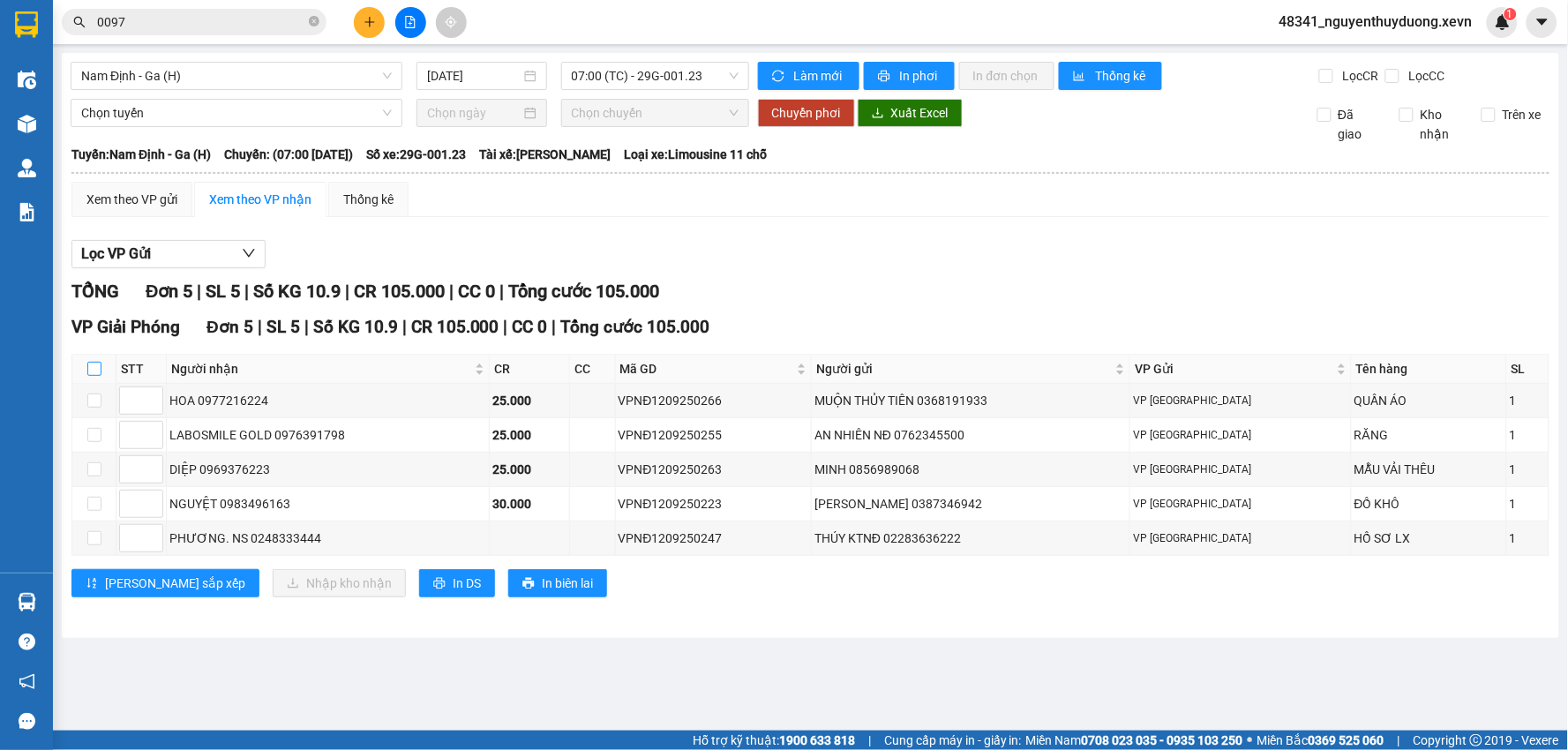
checkbox input "true"
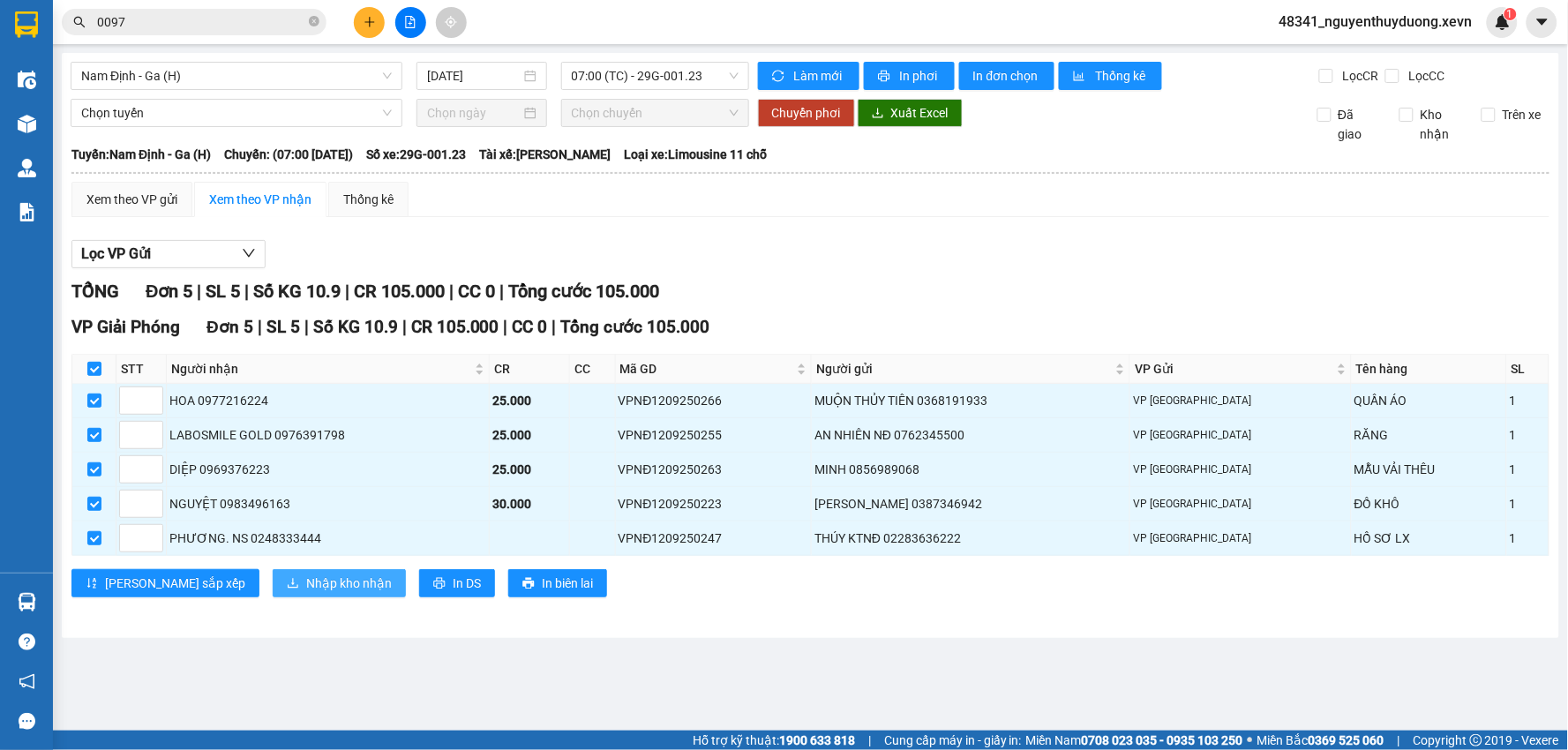
click at [274, 571] on button "Nhập kho nhận" at bounding box center [339, 583] width 133 height 28
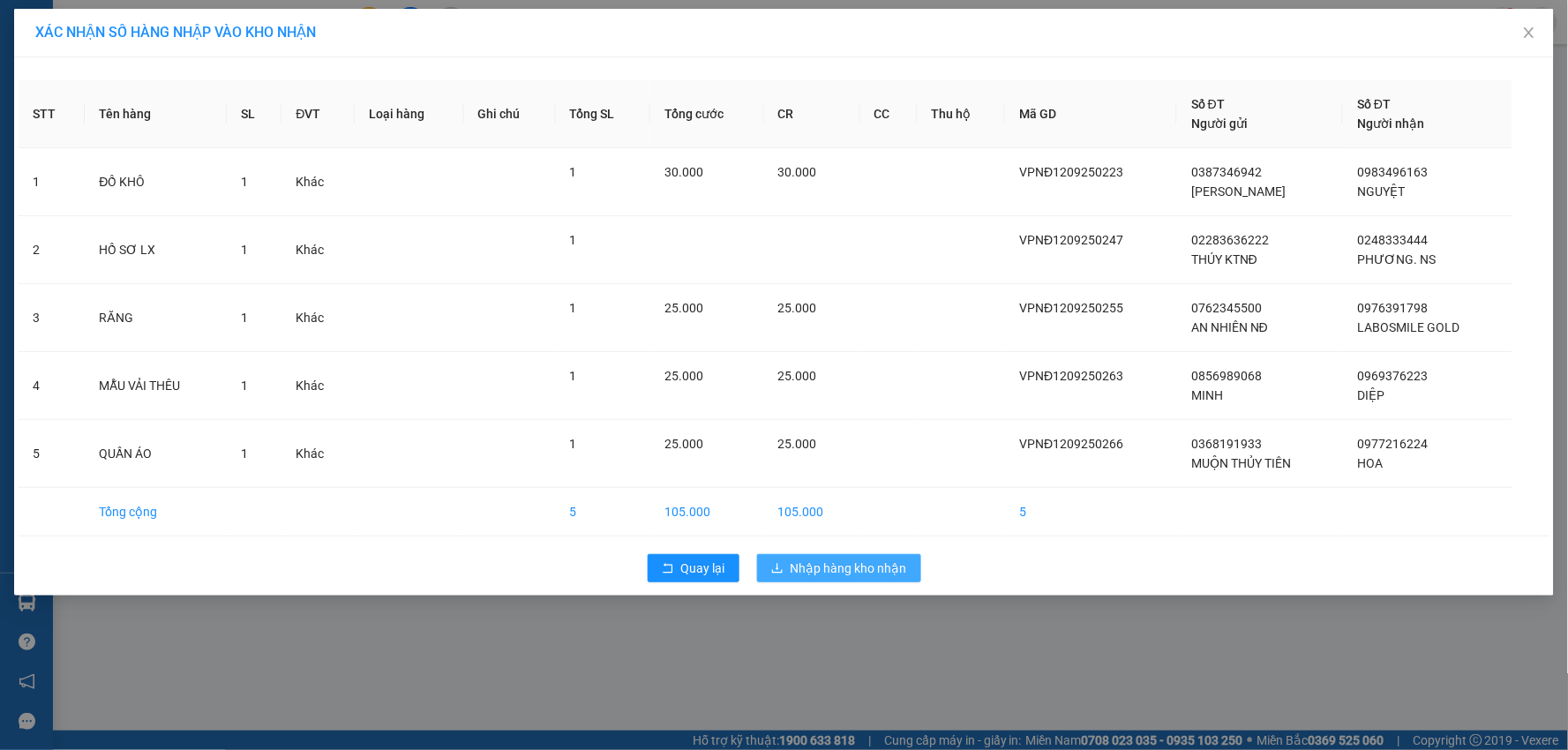
click at [775, 565] on icon "download" at bounding box center [777, 568] width 13 height 13
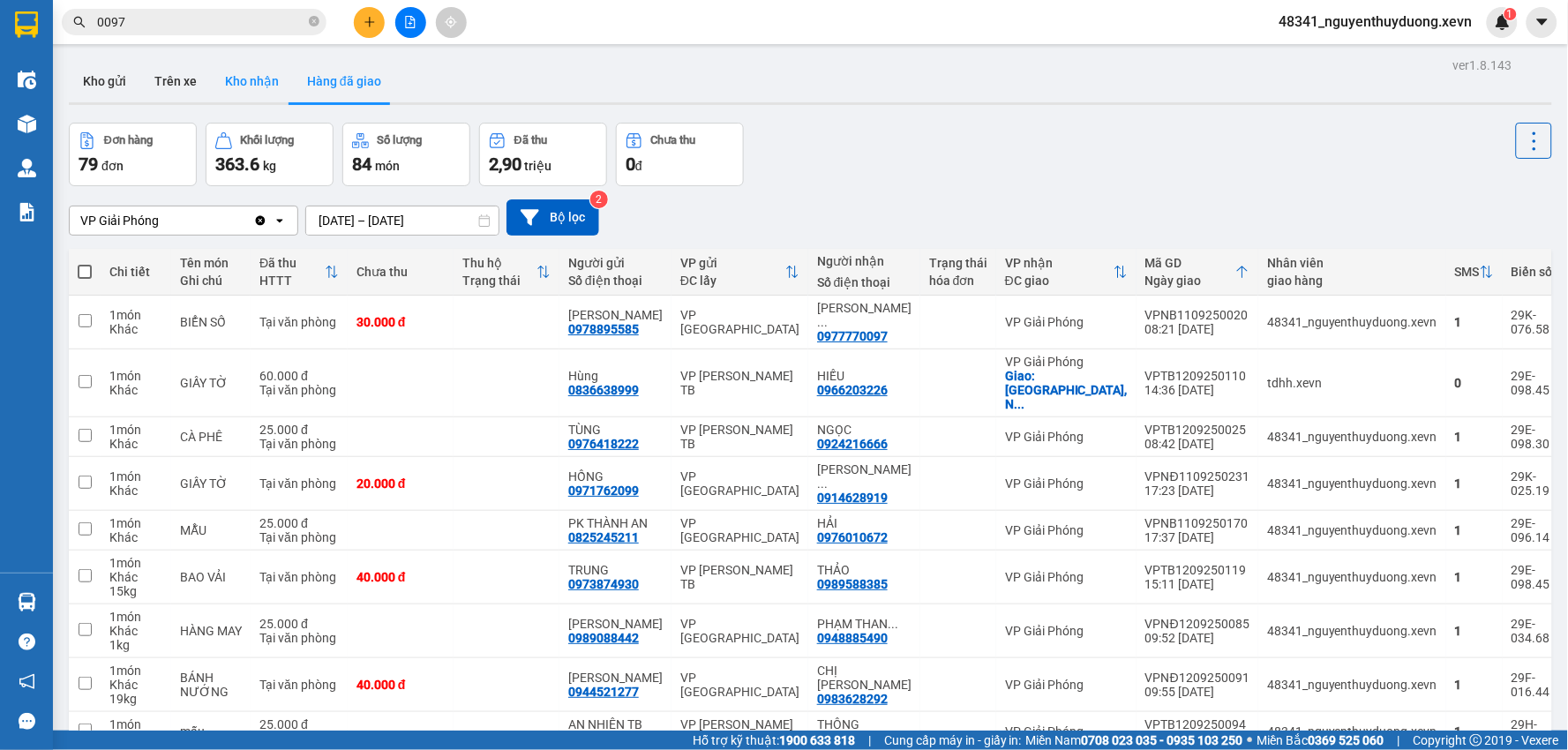
click at [257, 76] on button "Kho nhận" at bounding box center [252, 82] width 82 height 43
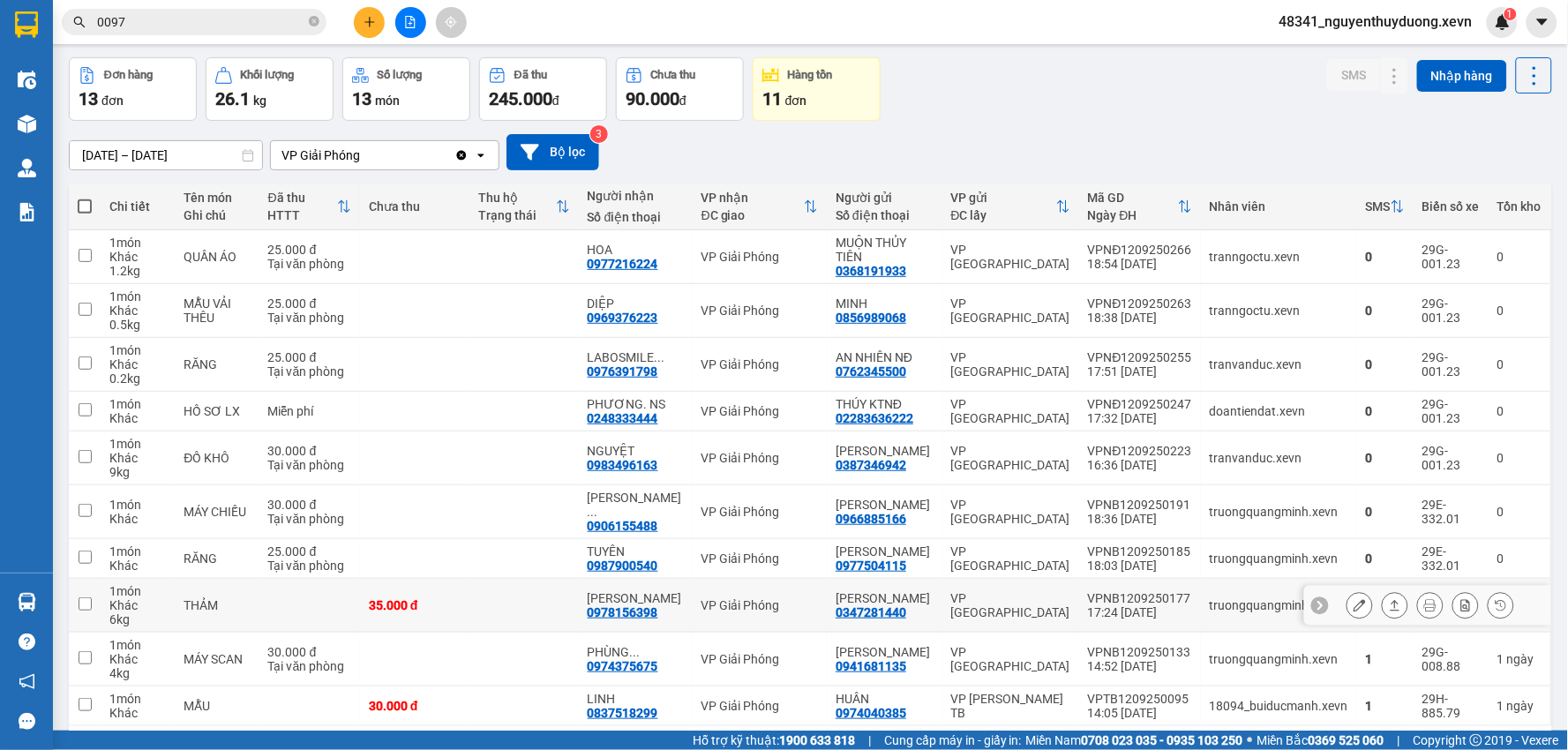
scroll to position [148, 0]
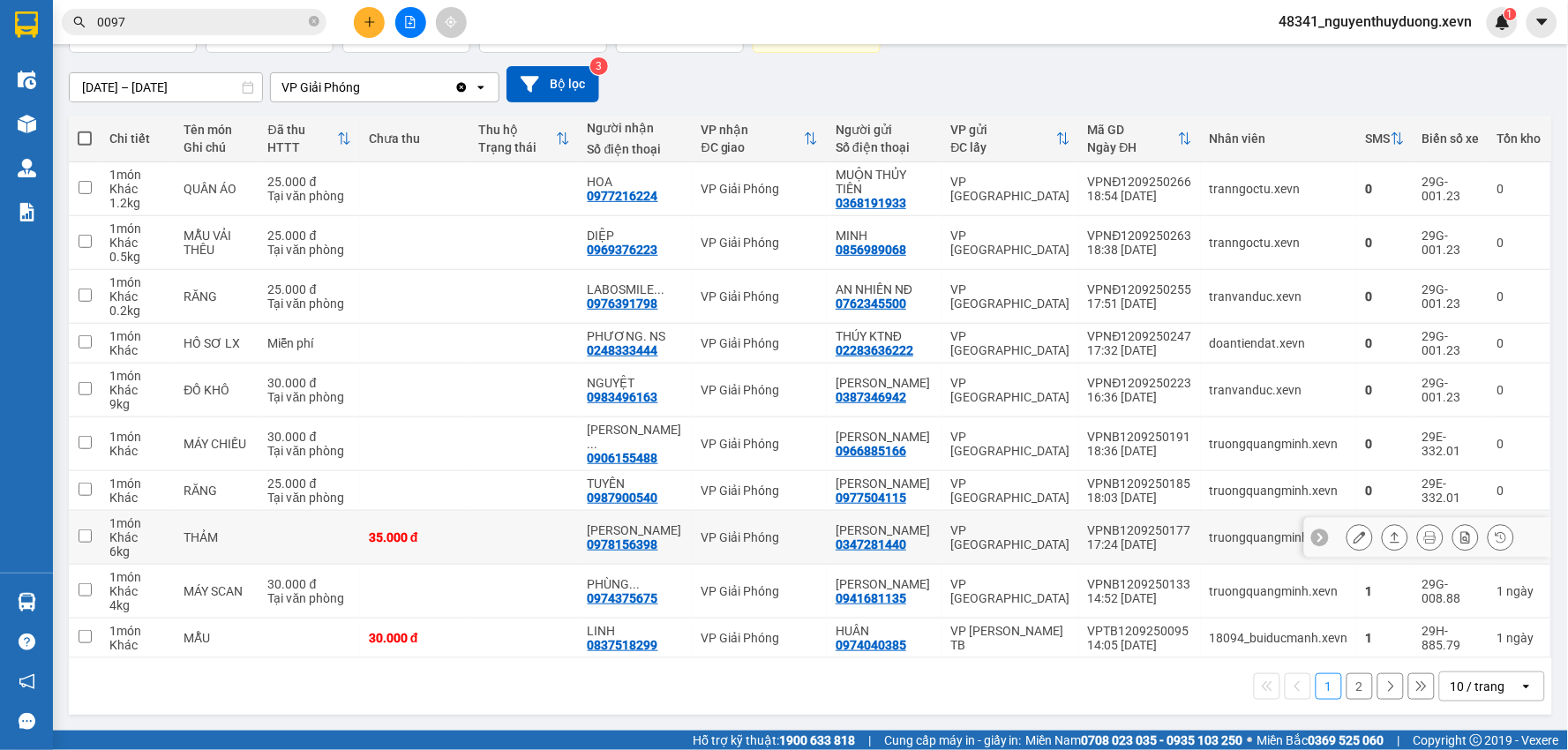
click at [240, 528] on td "THẢM" at bounding box center [216, 538] width 84 height 54
checkbox input "true"
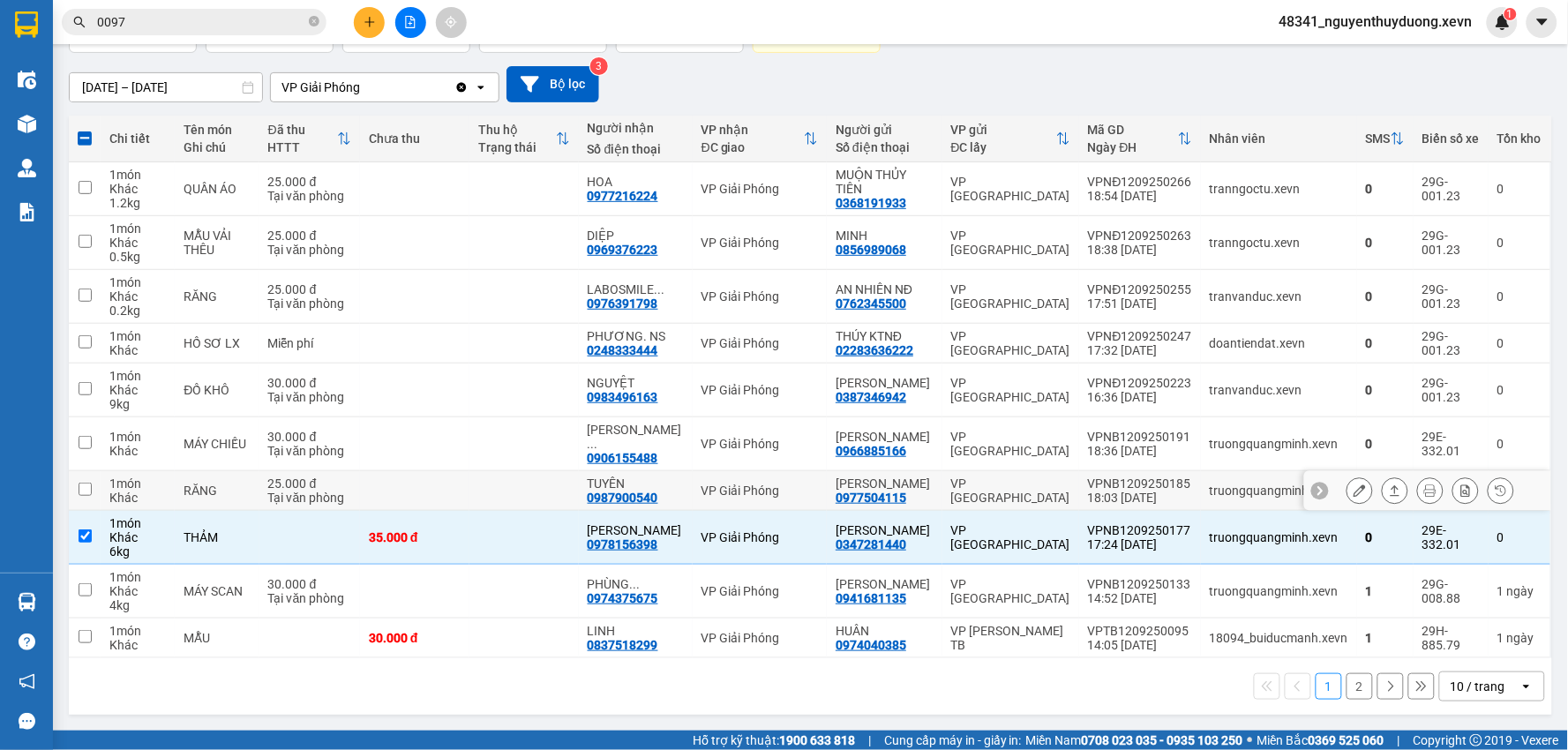
click at [237, 486] on div "RĂNG" at bounding box center [217, 491] width 66 height 15
checkbox input "true"
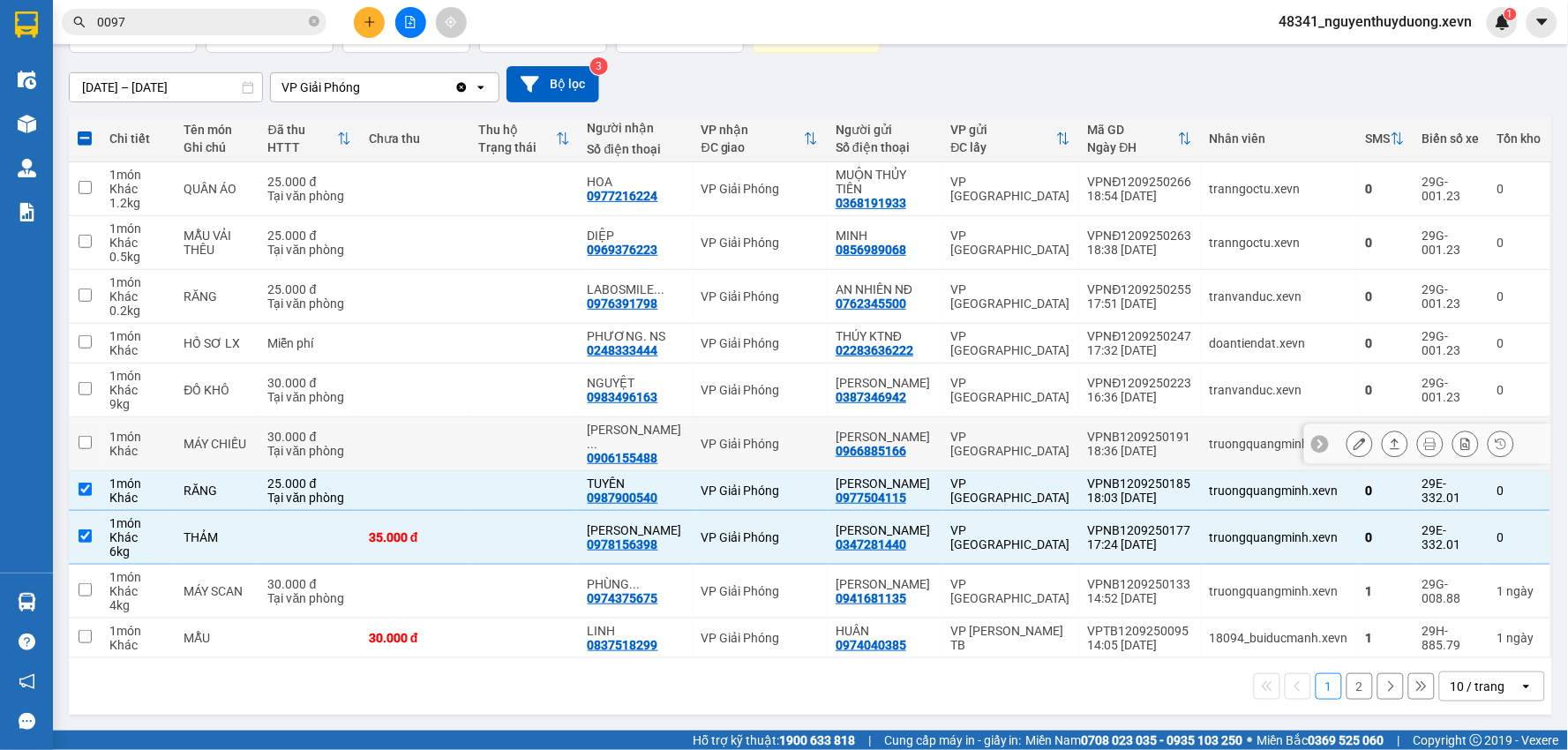
click at [244, 418] on td "MÁY CHIẾU" at bounding box center [216, 444] width 84 height 54
checkbox input "true"
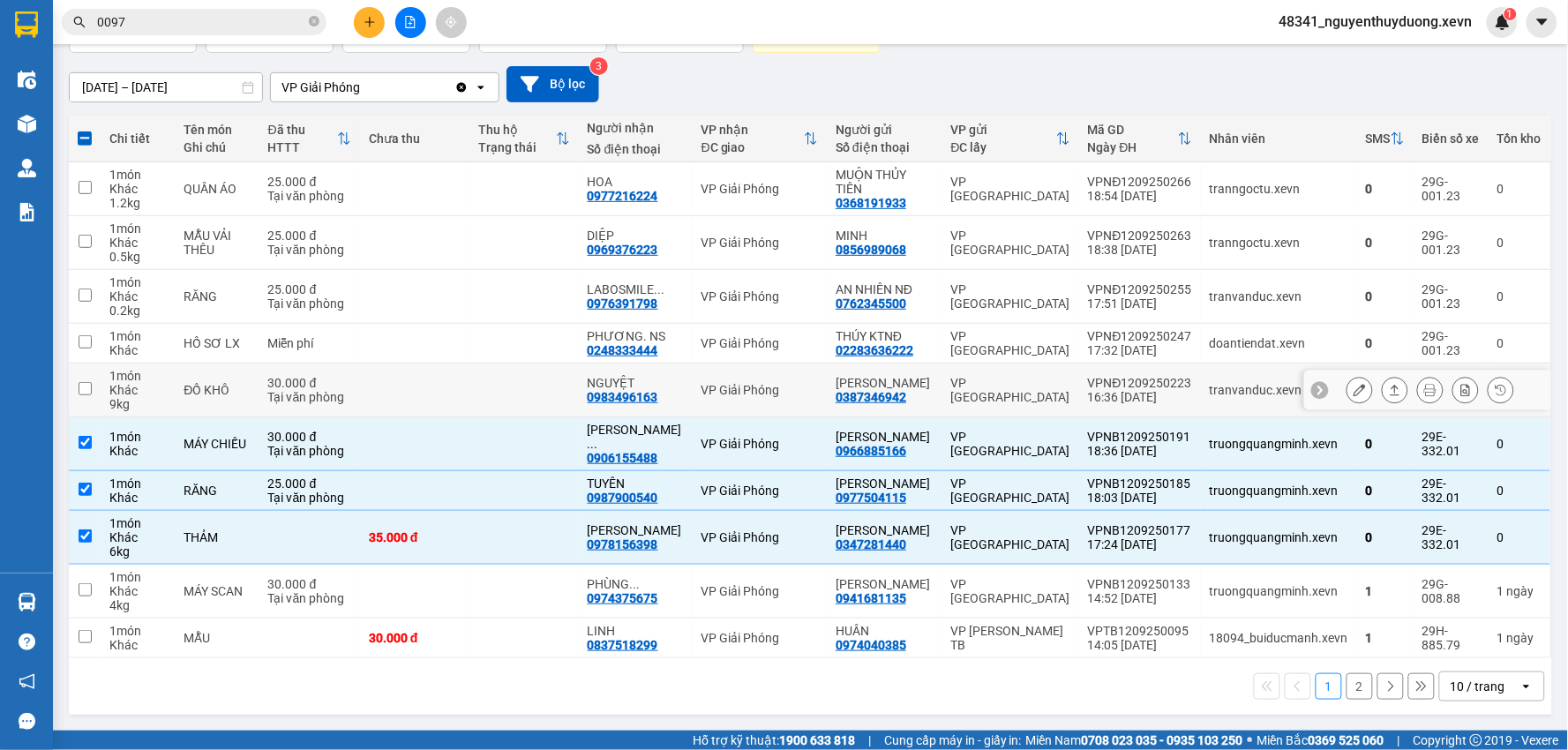
click at [245, 383] on div "ĐỒ KHÔ" at bounding box center [217, 390] width 66 height 15
checkbox input "true"
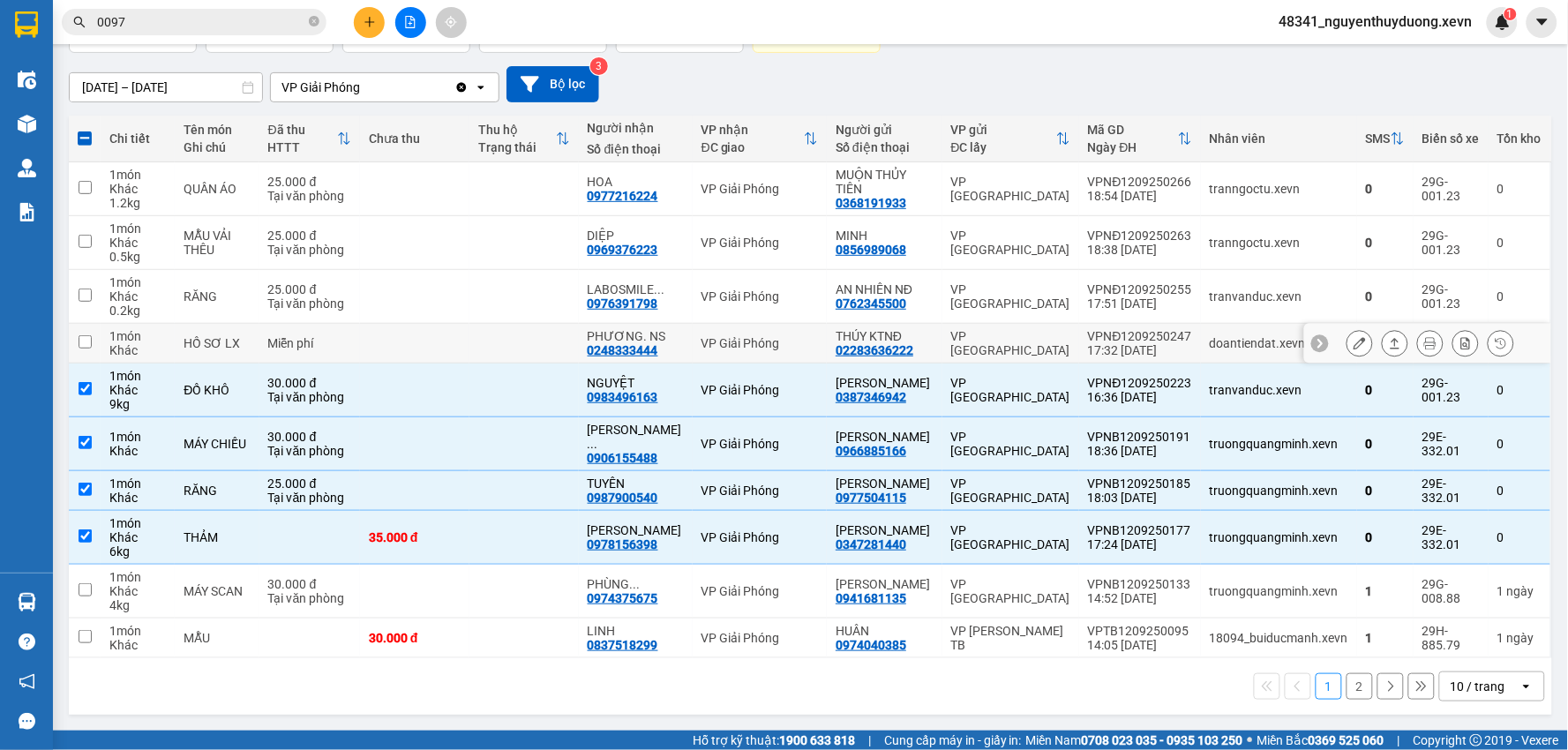
click at [248, 324] on td "HỒ SƠ LX" at bounding box center [216, 344] width 84 height 40
checkbox input "true"
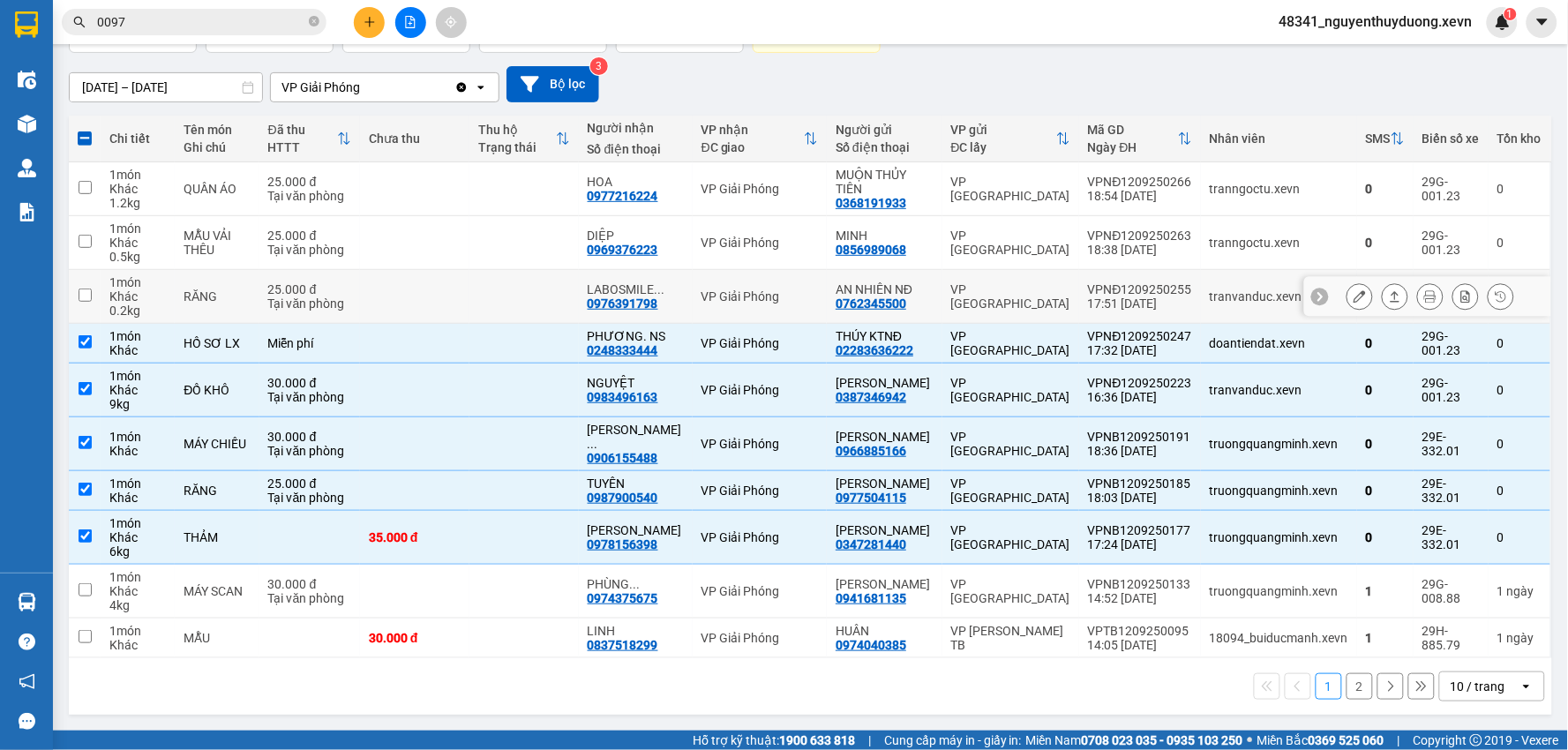
click at [251, 270] on td "RĂNG" at bounding box center [216, 296] width 84 height 54
checkbox input "true"
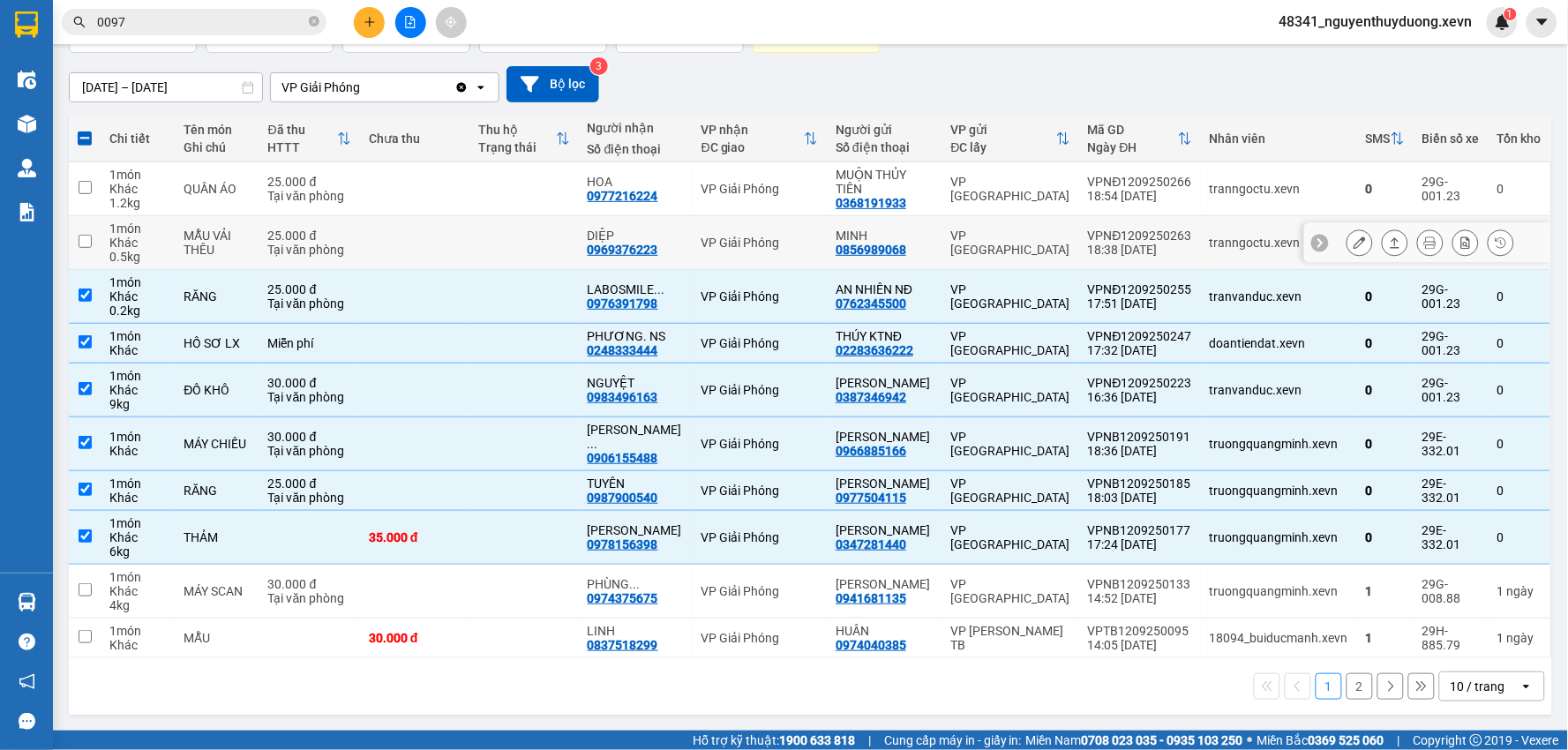
click at [268, 216] on td "25.000 đ Tại văn phòng" at bounding box center [309, 243] width 100 height 54
checkbox input "true"
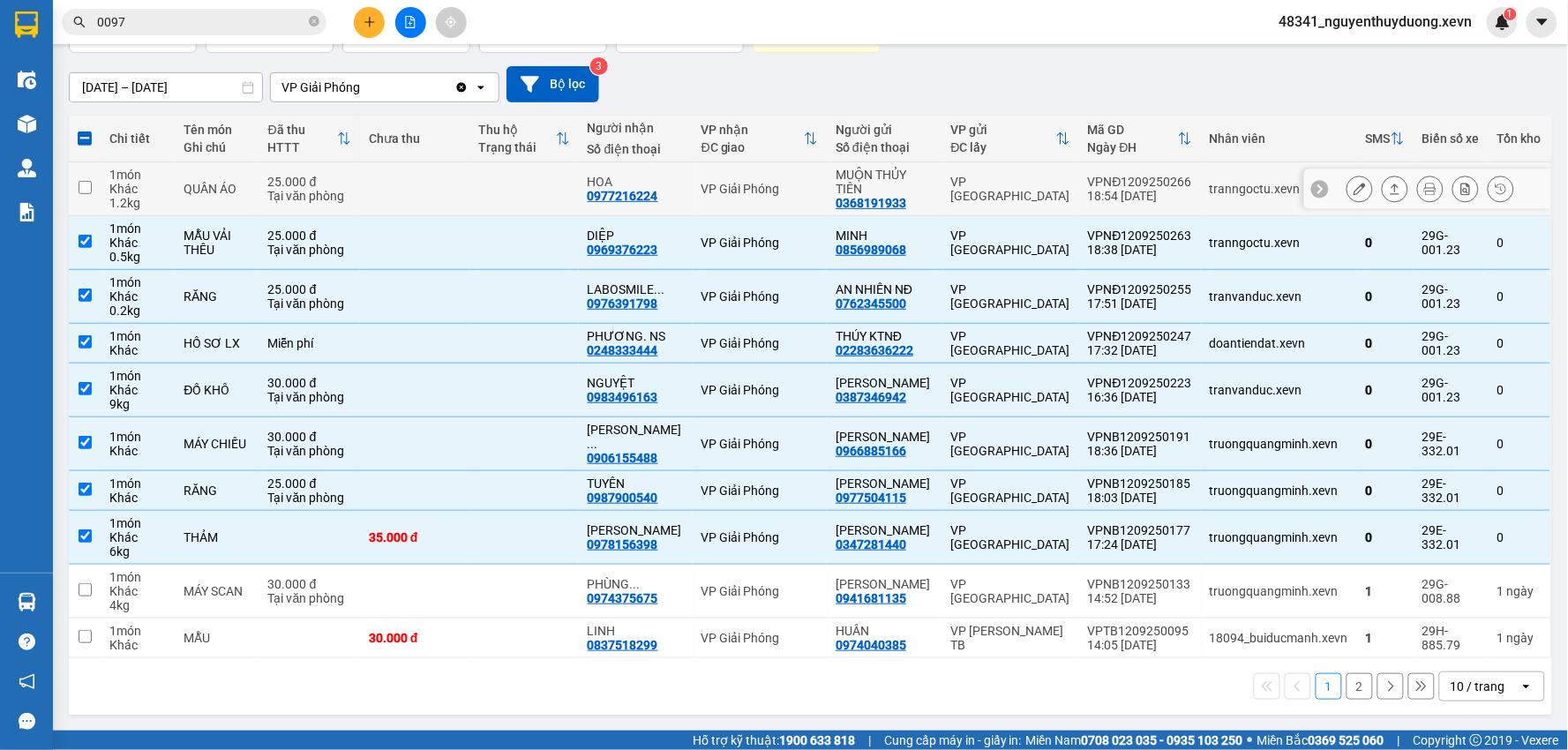
click at [287, 189] on div "Tại văn phòng" at bounding box center [310, 196] width 83 height 15
checkbox input "true"
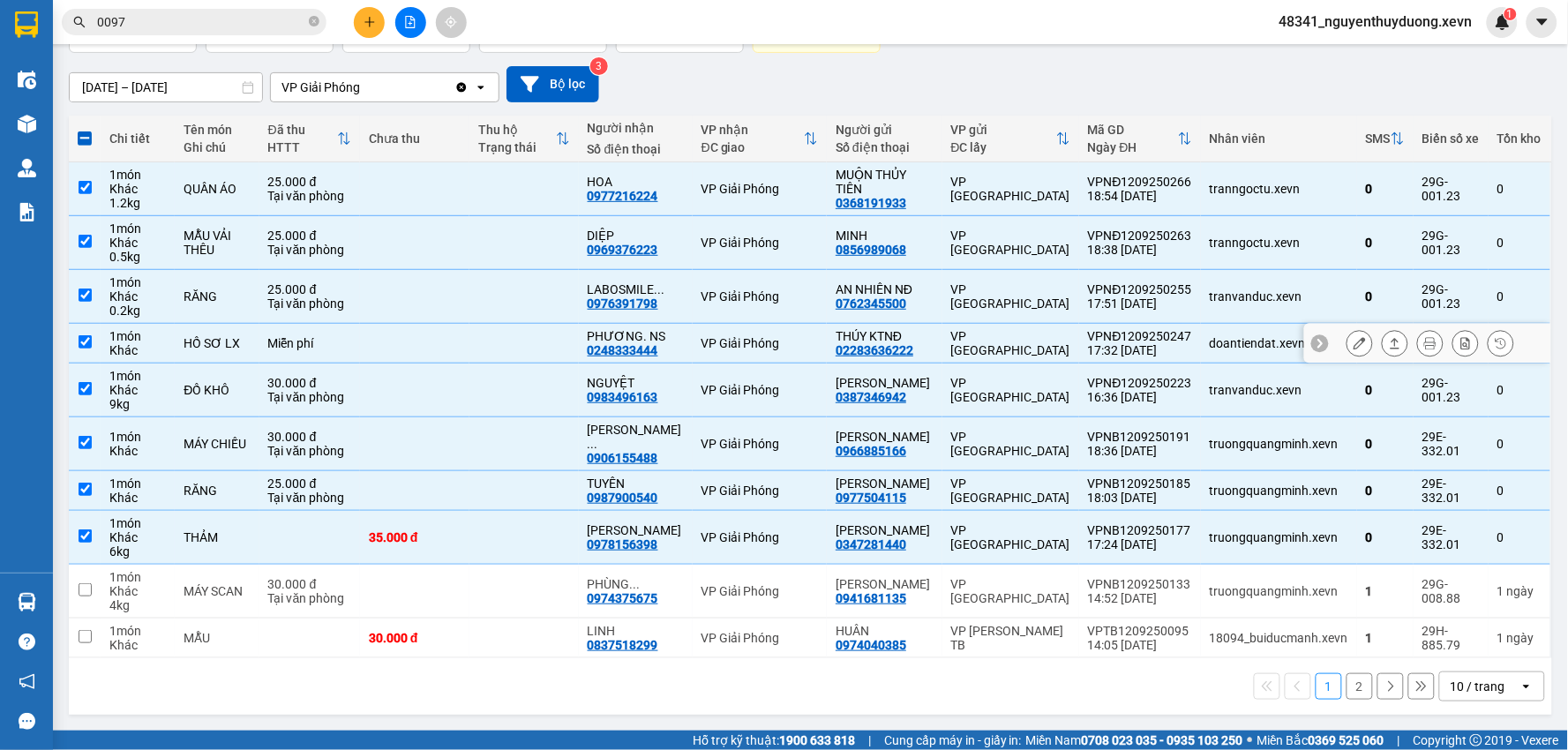
click at [240, 339] on td "HỒ SƠ LX" at bounding box center [216, 344] width 84 height 40
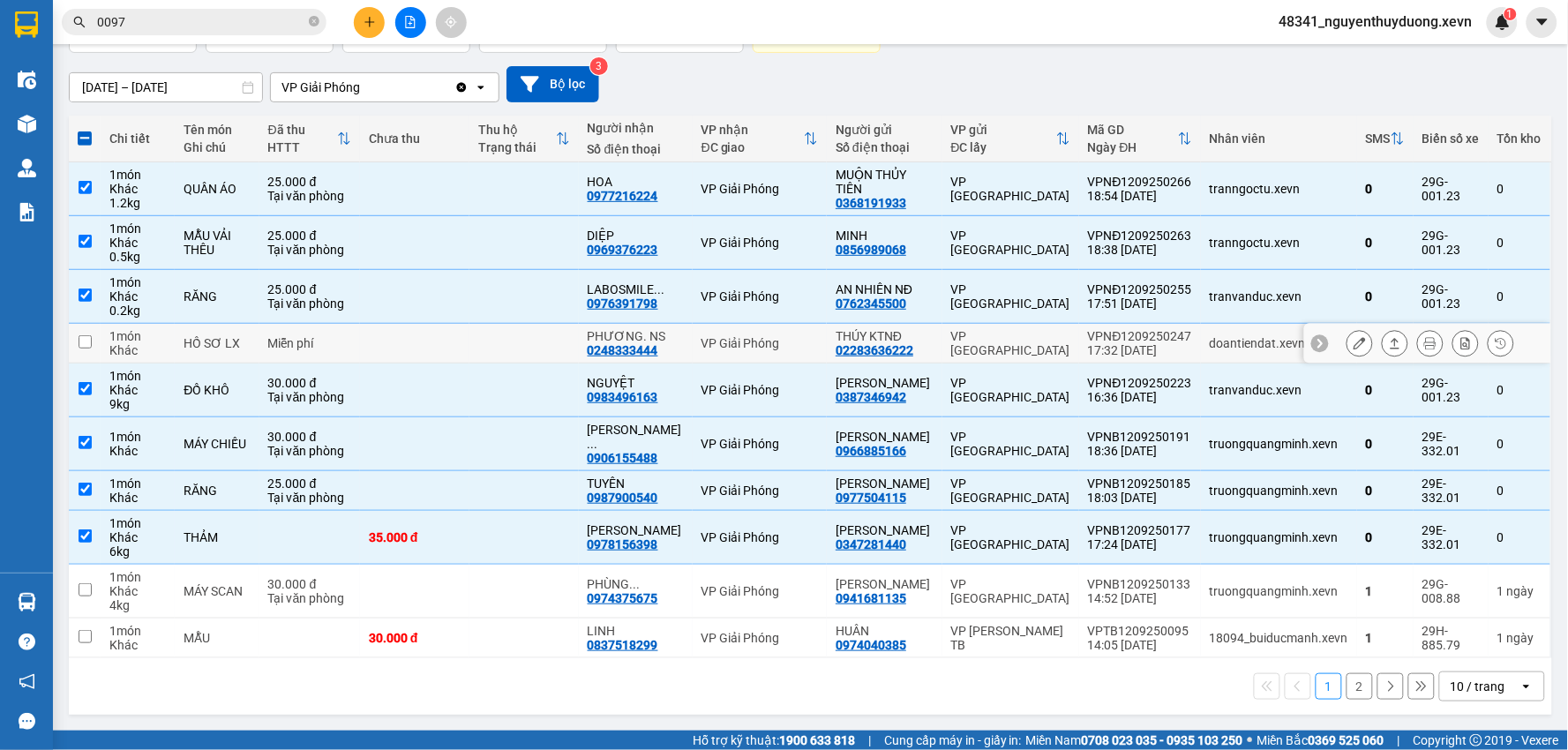
click at [196, 324] on td "HỒ SƠ LX" at bounding box center [216, 344] width 84 height 40
checkbox input "true"
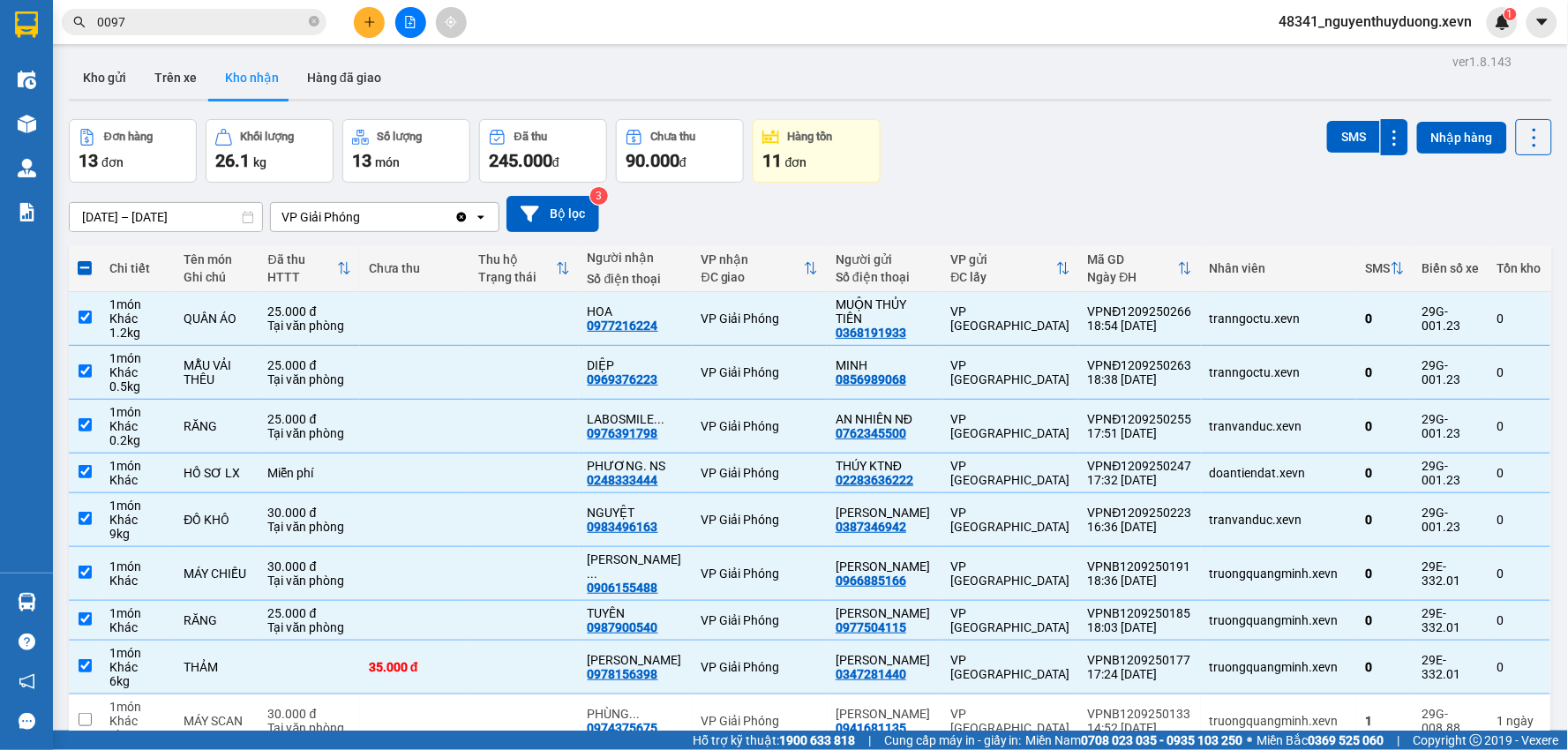
scroll to position [0, 0]
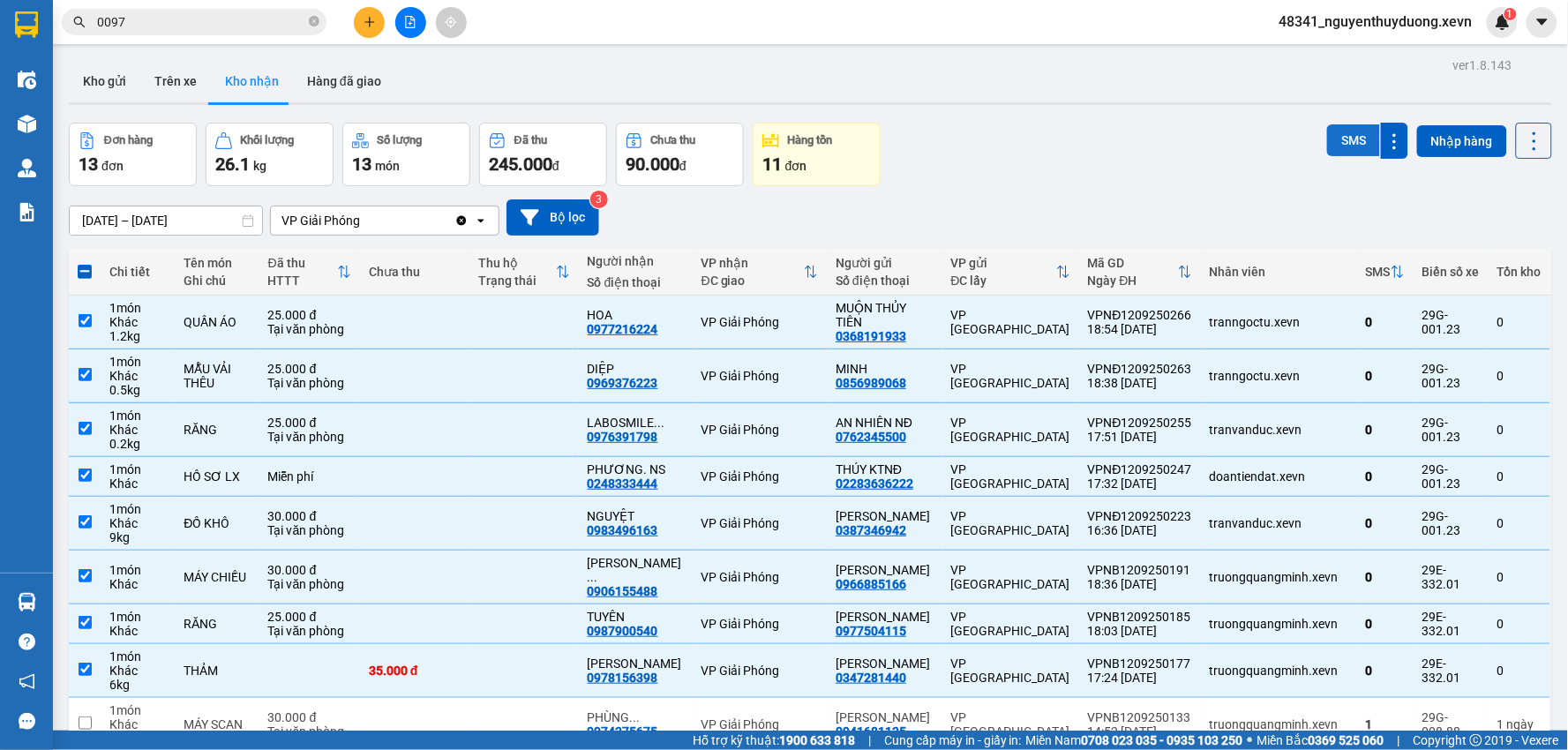
click at [1345, 141] on button "SMS" at bounding box center [1354, 140] width 53 height 32
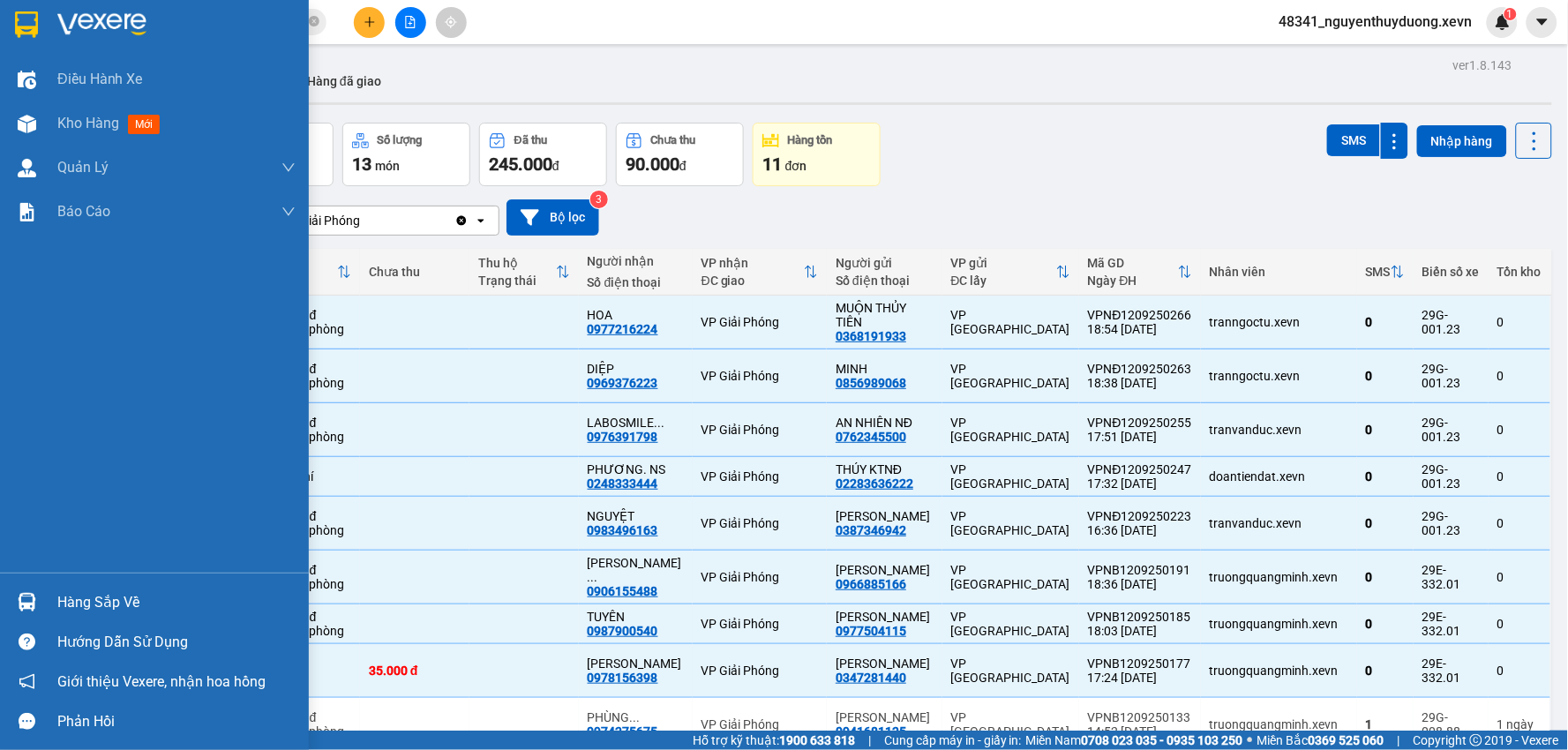
click at [147, 591] on div "Hàng sắp về" at bounding box center [176, 602] width 239 height 26
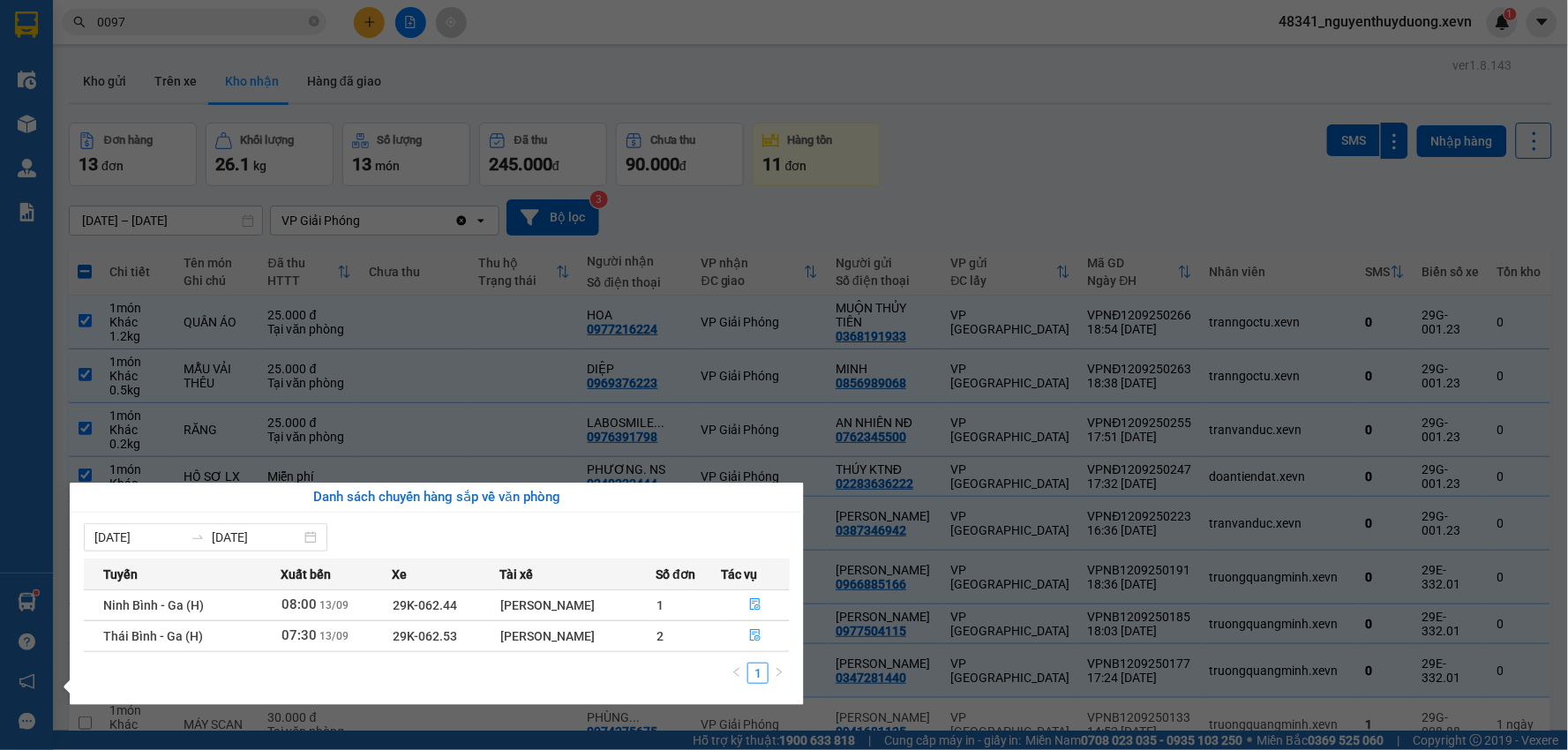
click at [1107, 137] on section "Kết quả tìm kiếm ( 10000 ) Bộ lọc Mã ĐH Trạng thái Món hàng Thu hộ Tổng cước Ch…" at bounding box center [784, 375] width 1568 height 750
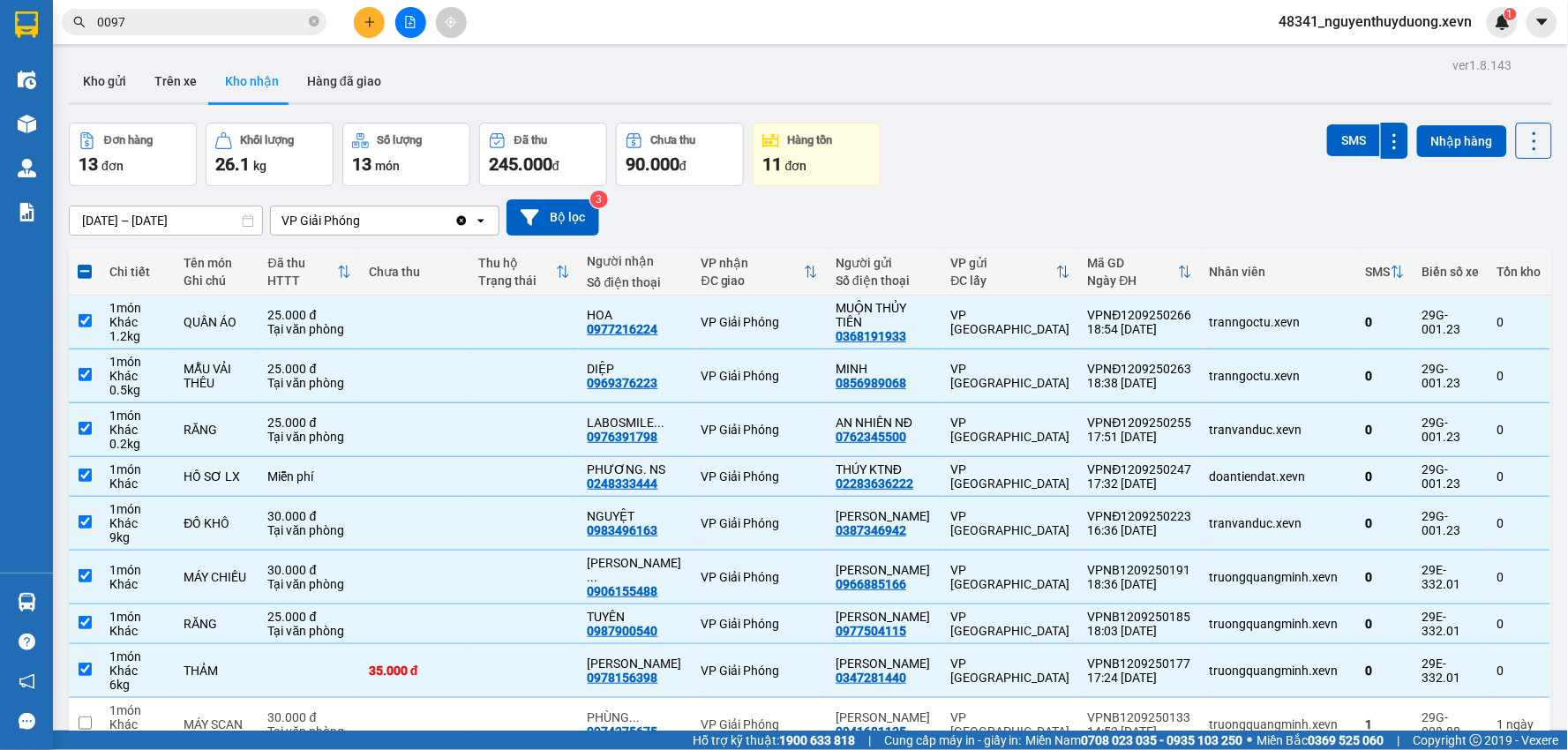
click at [319, 21] on span "0097" at bounding box center [194, 21] width 265 height 26
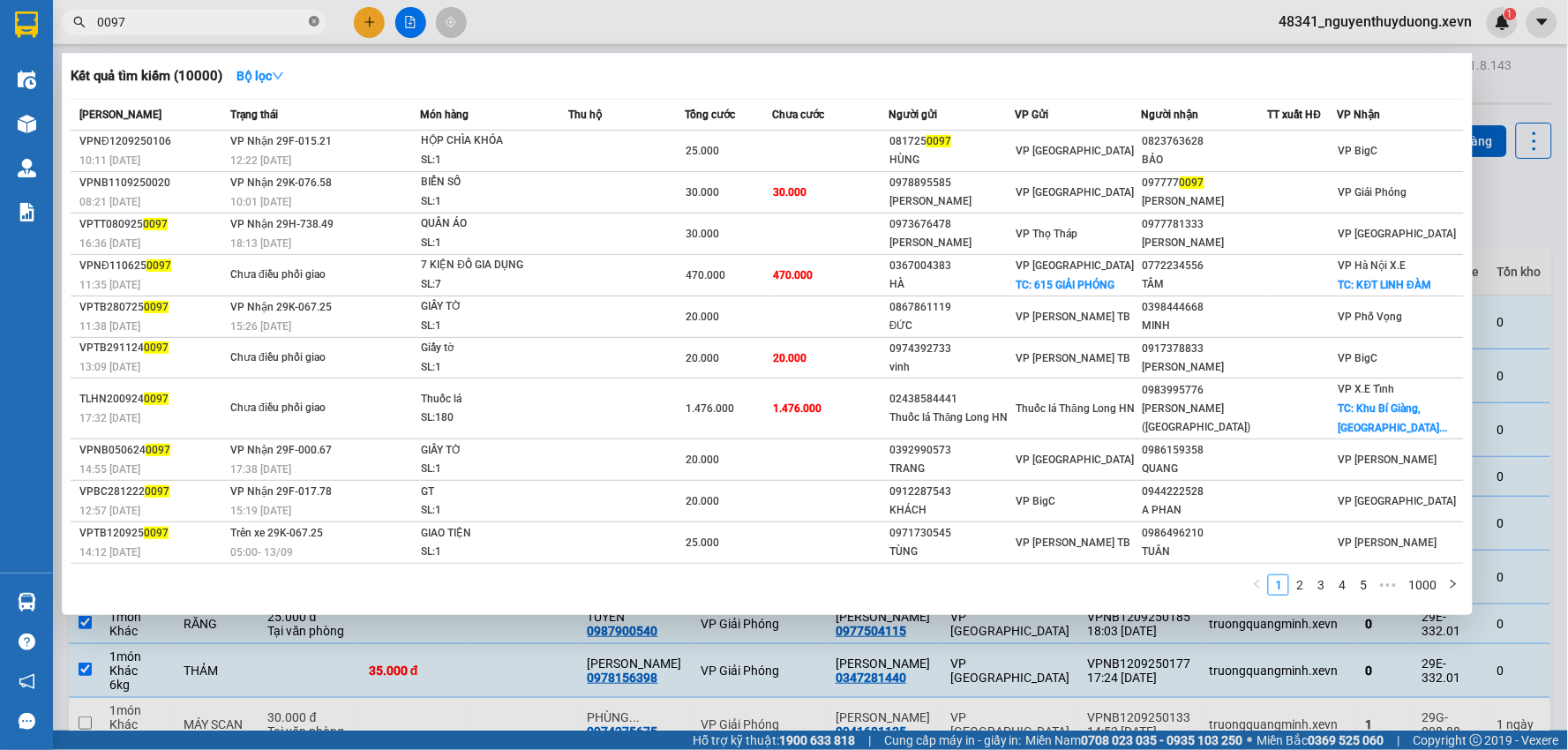
click at [316, 21] on icon "close-circle" at bounding box center [314, 20] width 11 height 11
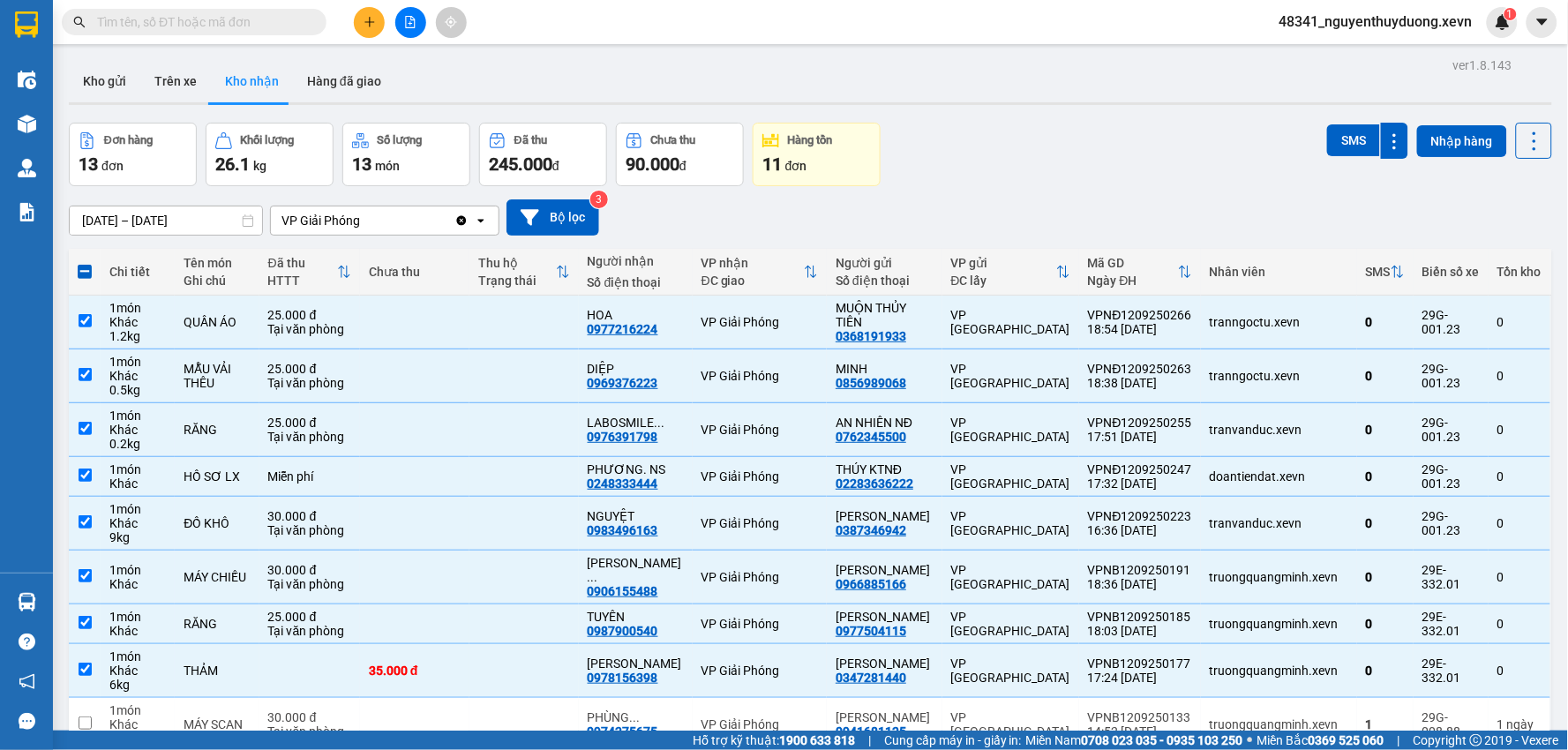
click at [285, 15] on input "text" at bounding box center [202, 22] width 208 height 19
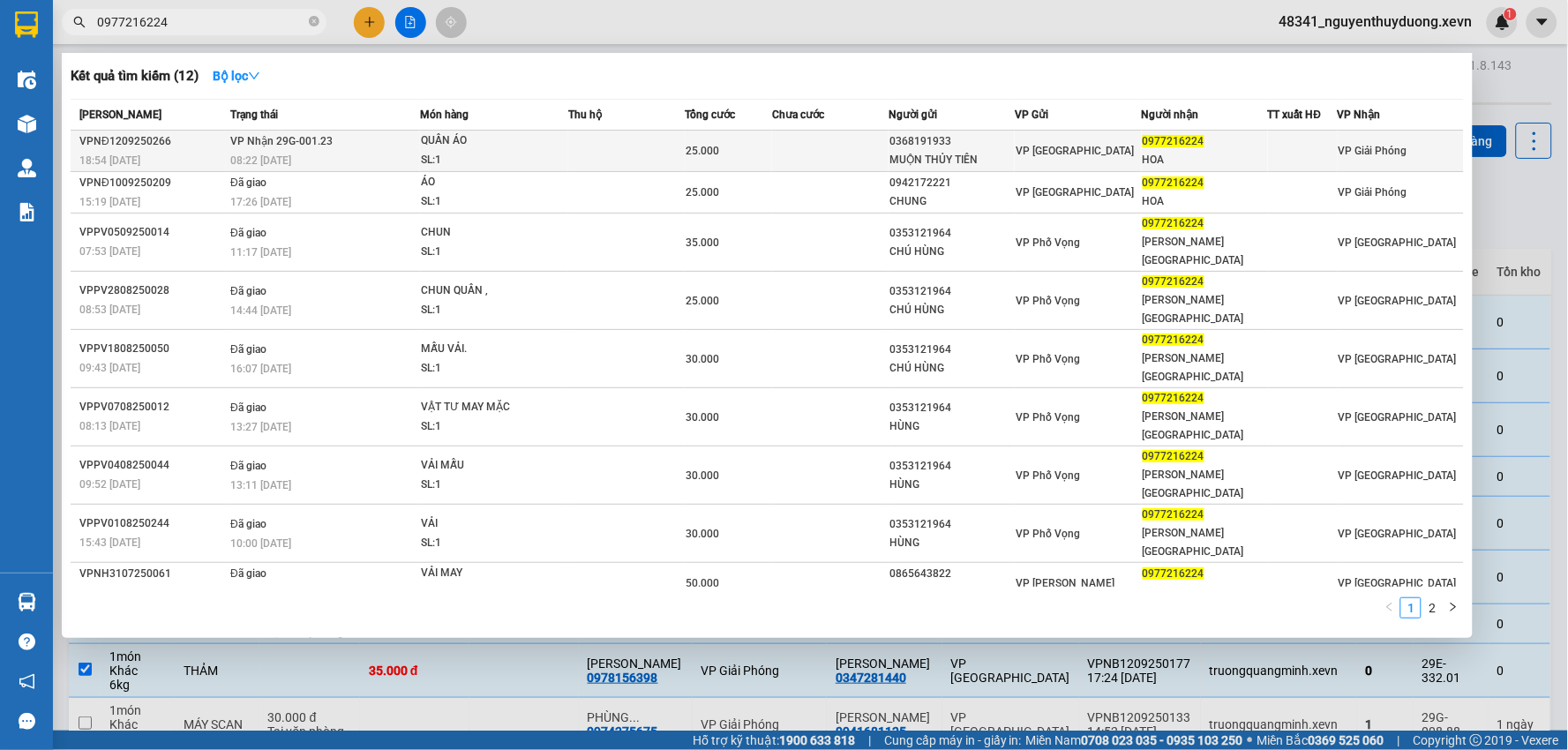
type input "0977216224"
click at [1171, 144] on span "0977216224" at bounding box center [1174, 141] width 61 height 13
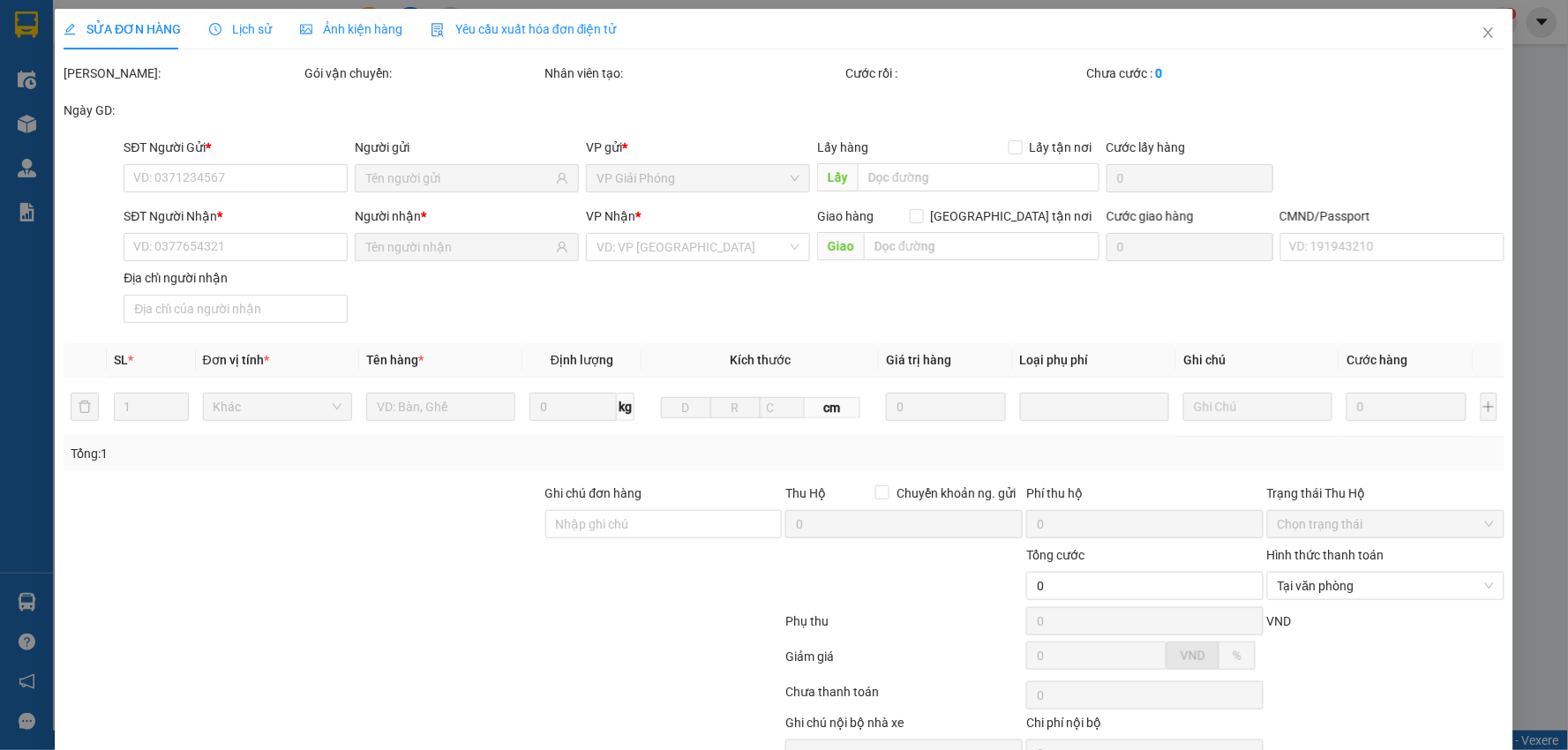
type input "0368191933"
type input "MUỘN THỦY TIÊN"
type input "0977216224"
type input "HOA"
type input "1"
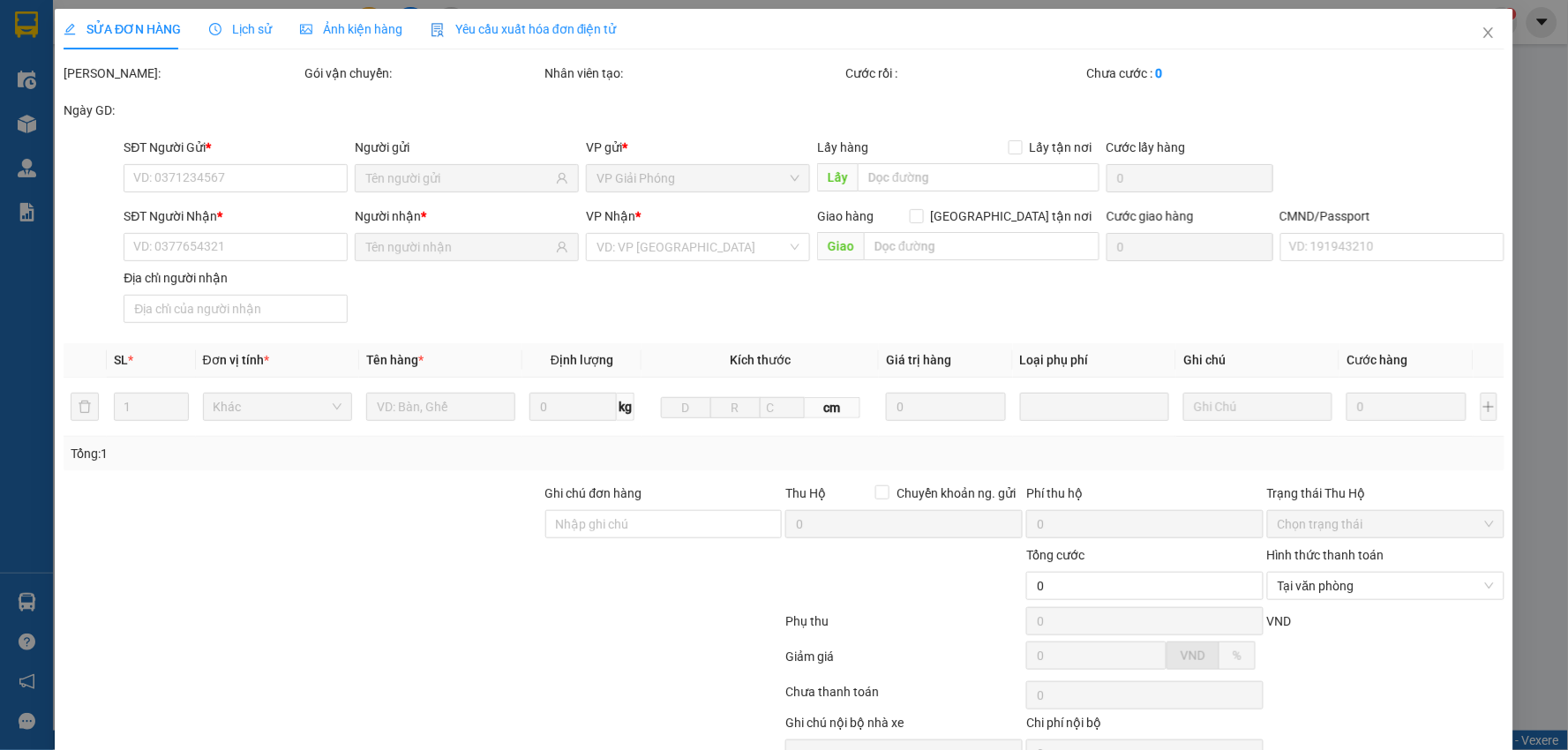
type input "25.000"
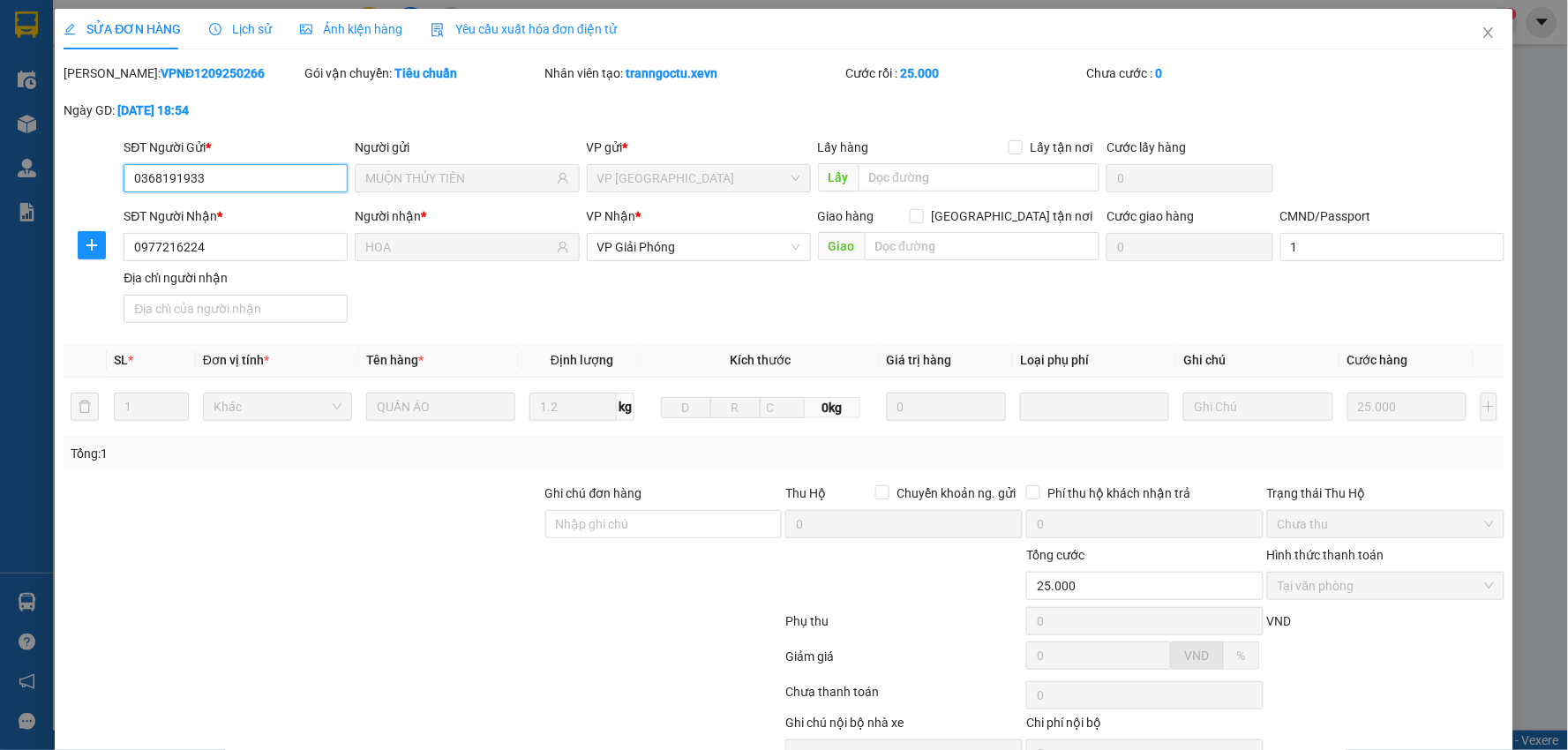
scroll to position [94, 0]
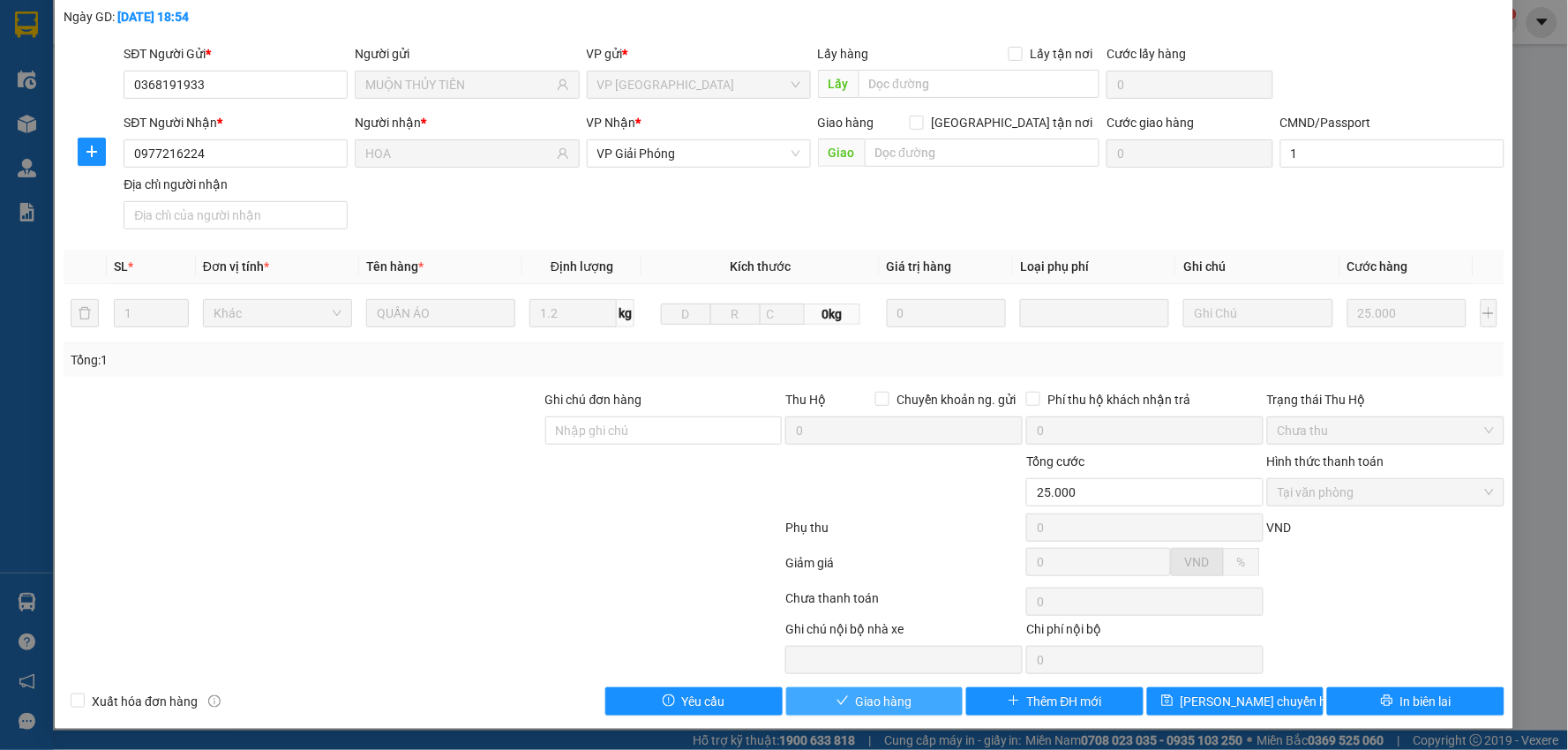
click at [897, 697] on span "Giao hàng" at bounding box center [884, 702] width 56 height 19
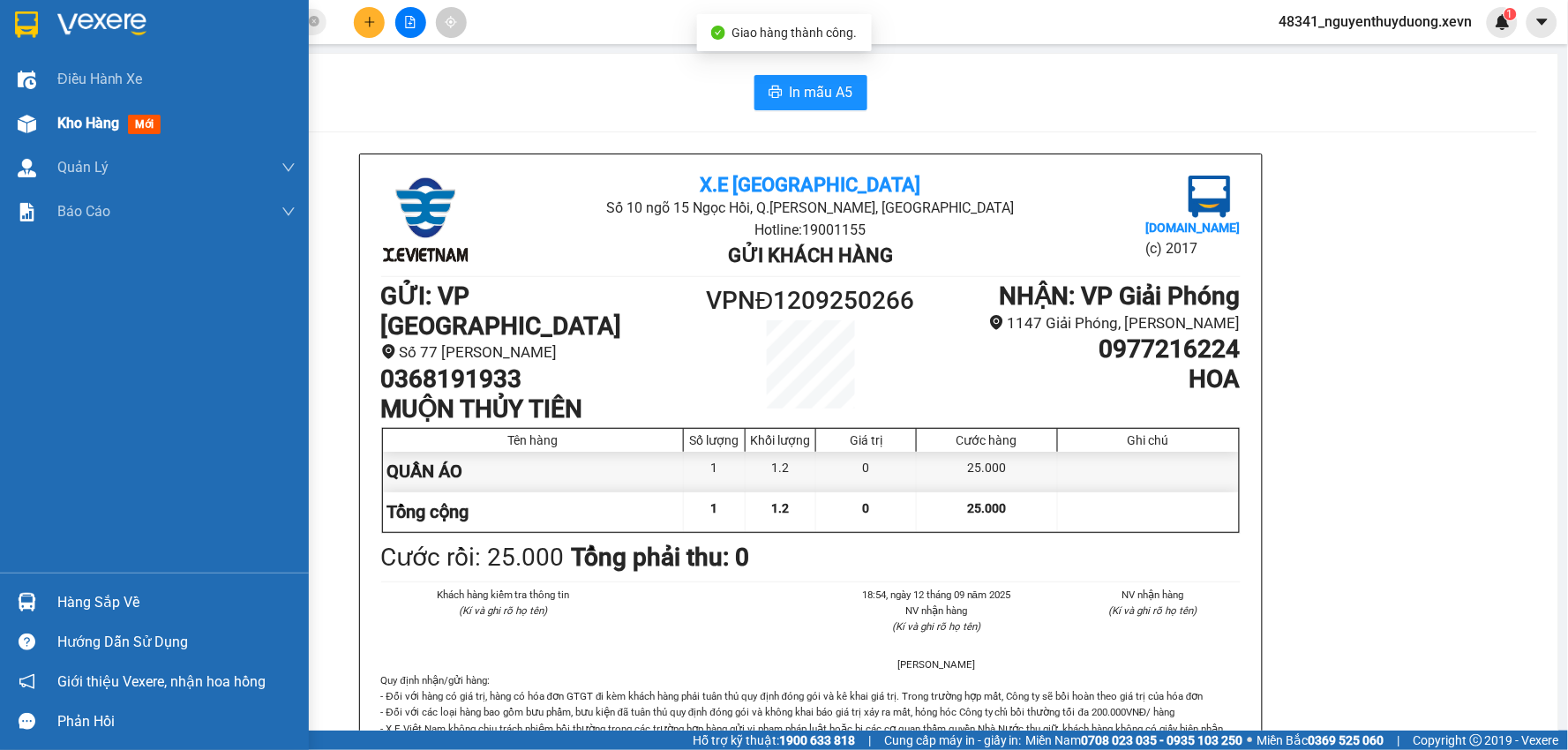
drag, startPoint x: 81, startPoint y: 112, endPoint x: 130, endPoint y: 125, distance: 50.7
click at [83, 112] on div "Kho hàng mới" at bounding box center [112, 123] width 110 height 22
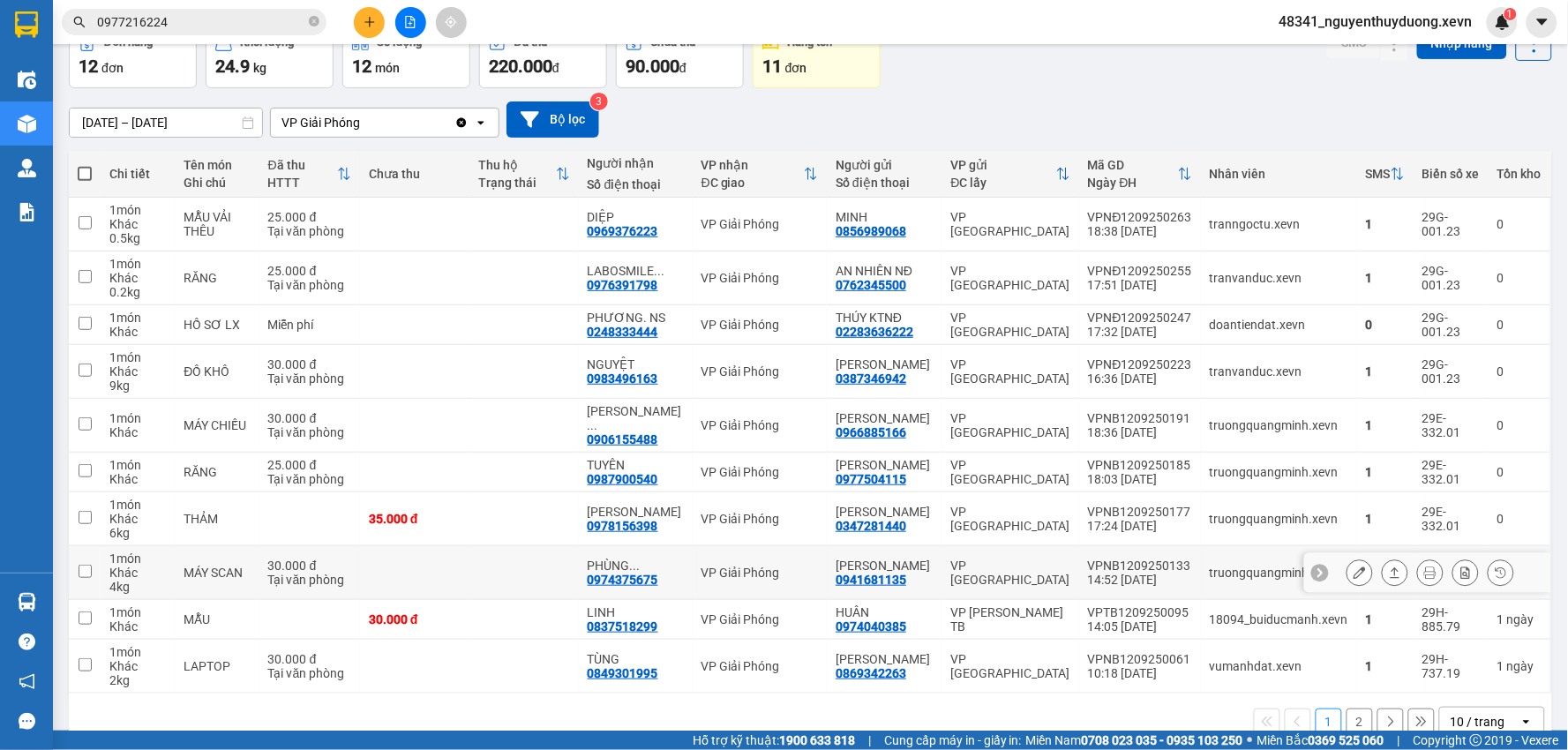
scroll to position [148, 0]
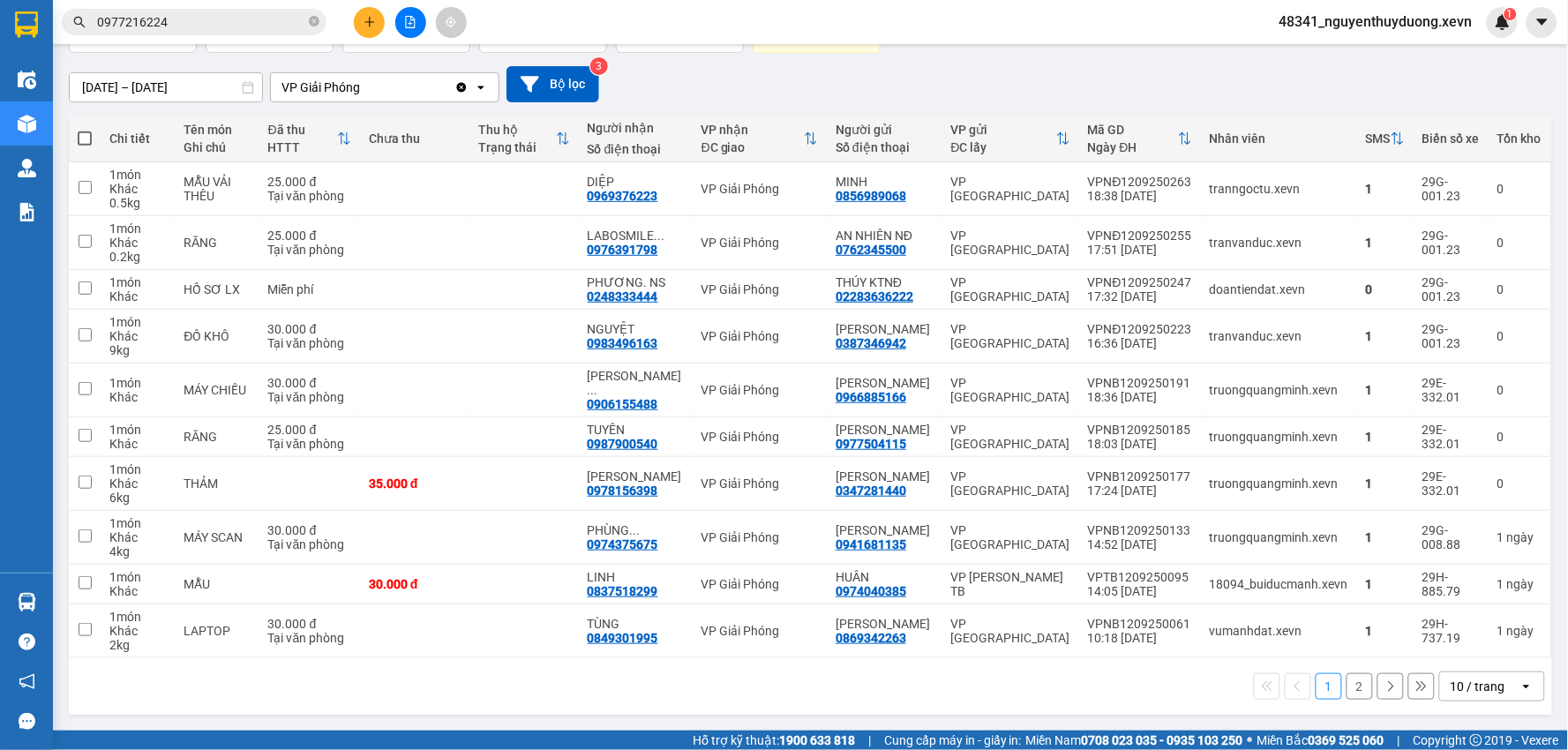
click at [1347, 693] on button "2" at bounding box center [1360, 686] width 26 height 26
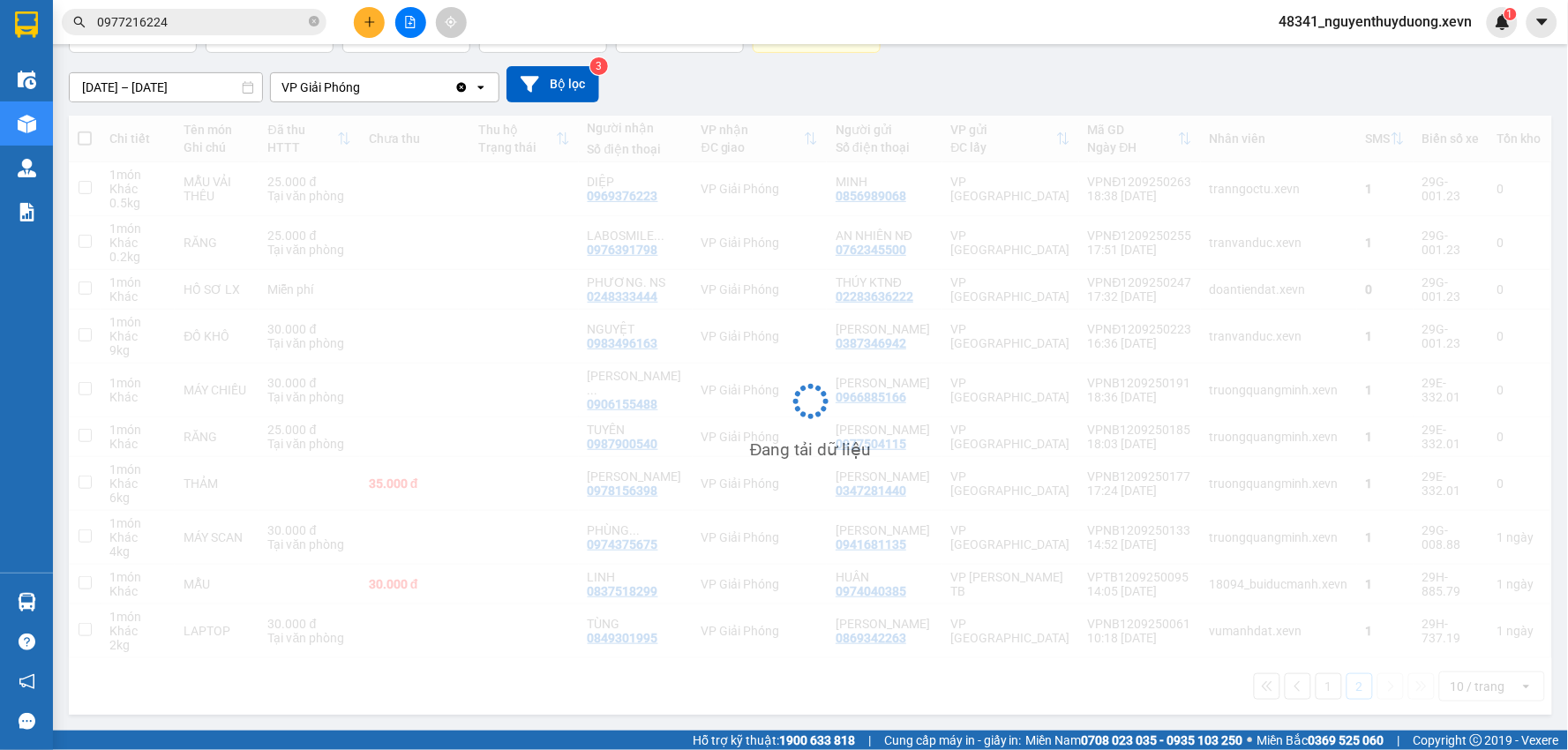
scroll to position [81, 0]
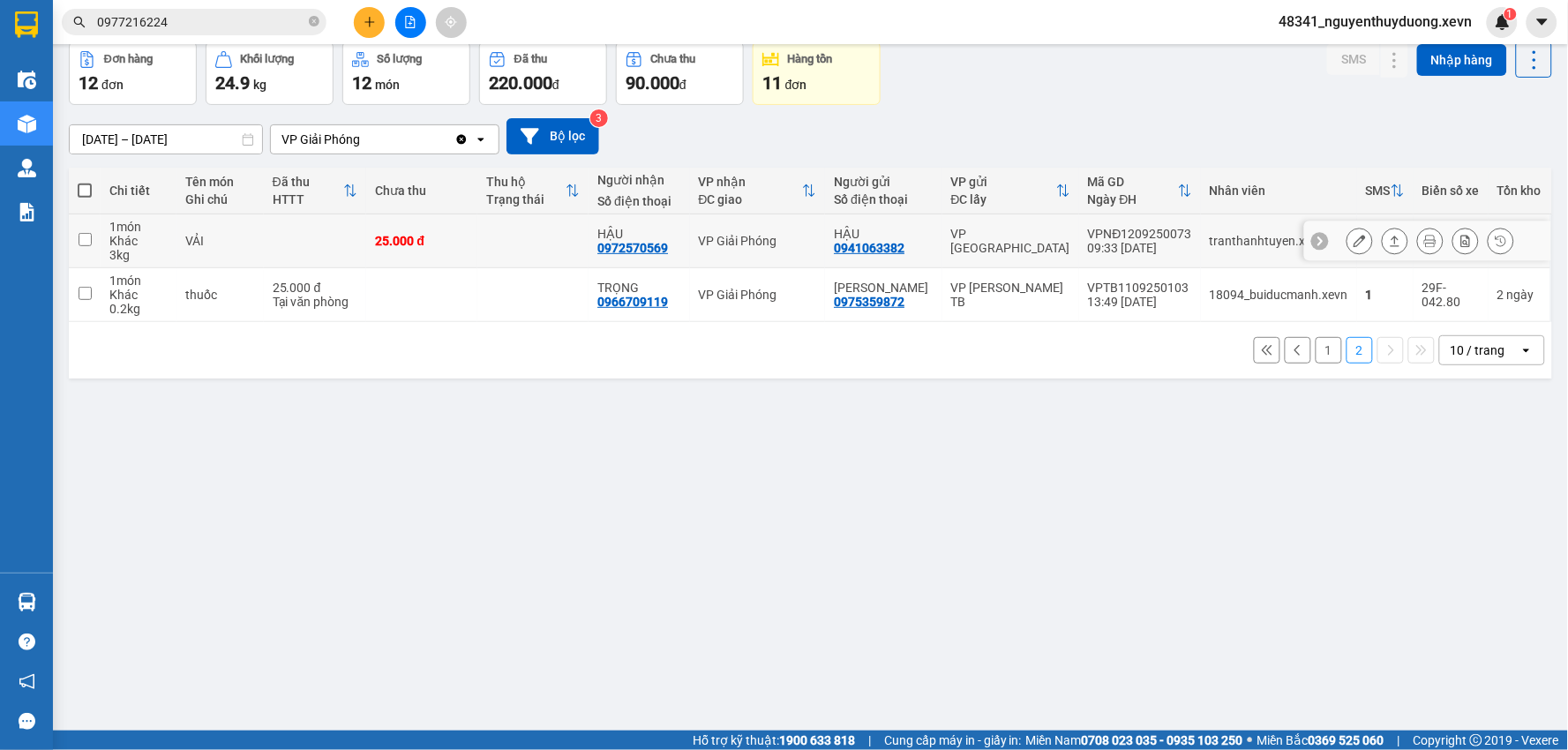
click at [90, 241] on input "checkbox" at bounding box center [86, 240] width 14 height 14
checkbox input "true"
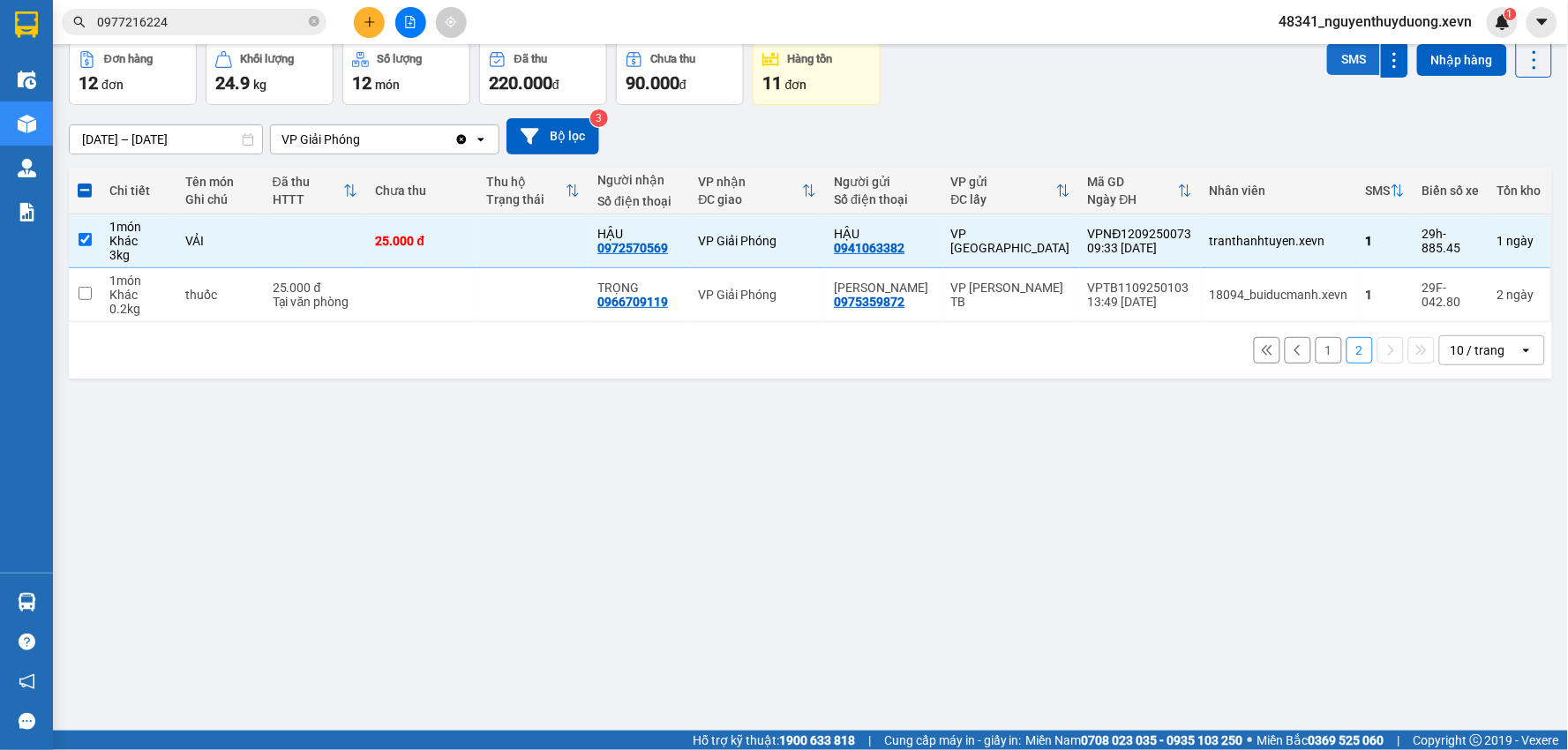
click at [1327, 49] on button "SMS" at bounding box center [1354, 58] width 53 height 32
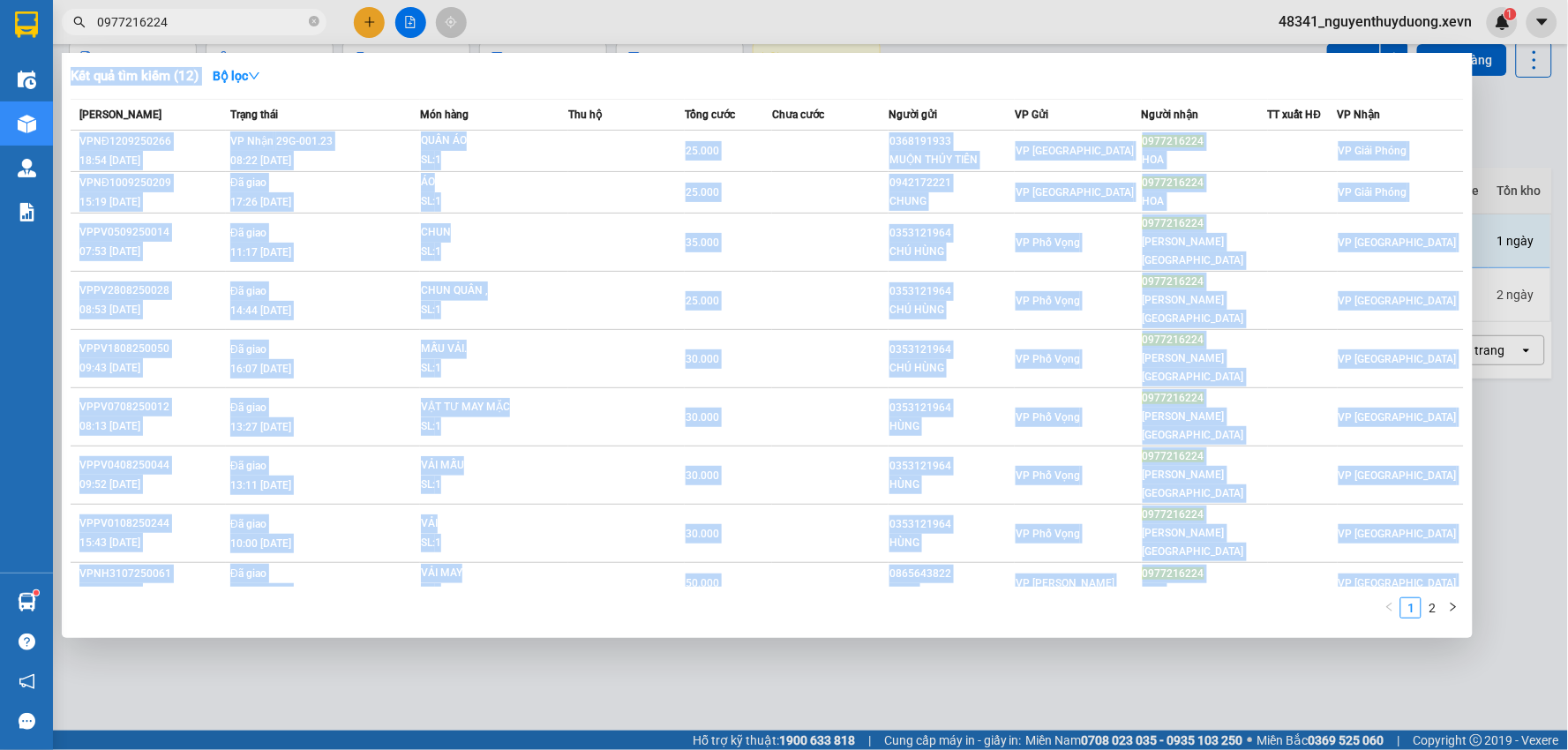
drag, startPoint x: 183, startPoint y: 33, endPoint x: 101, endPoint y: 45, distance: 82.9
click at [100, 38] on div "Kết quả tìm kiếm ( 12 ) Bộ lọc Mã ĐH Trạng thái Món hàng Thu hộ Tổng cước Chưa …" at bounding box center [171, 22] width 344 height 31
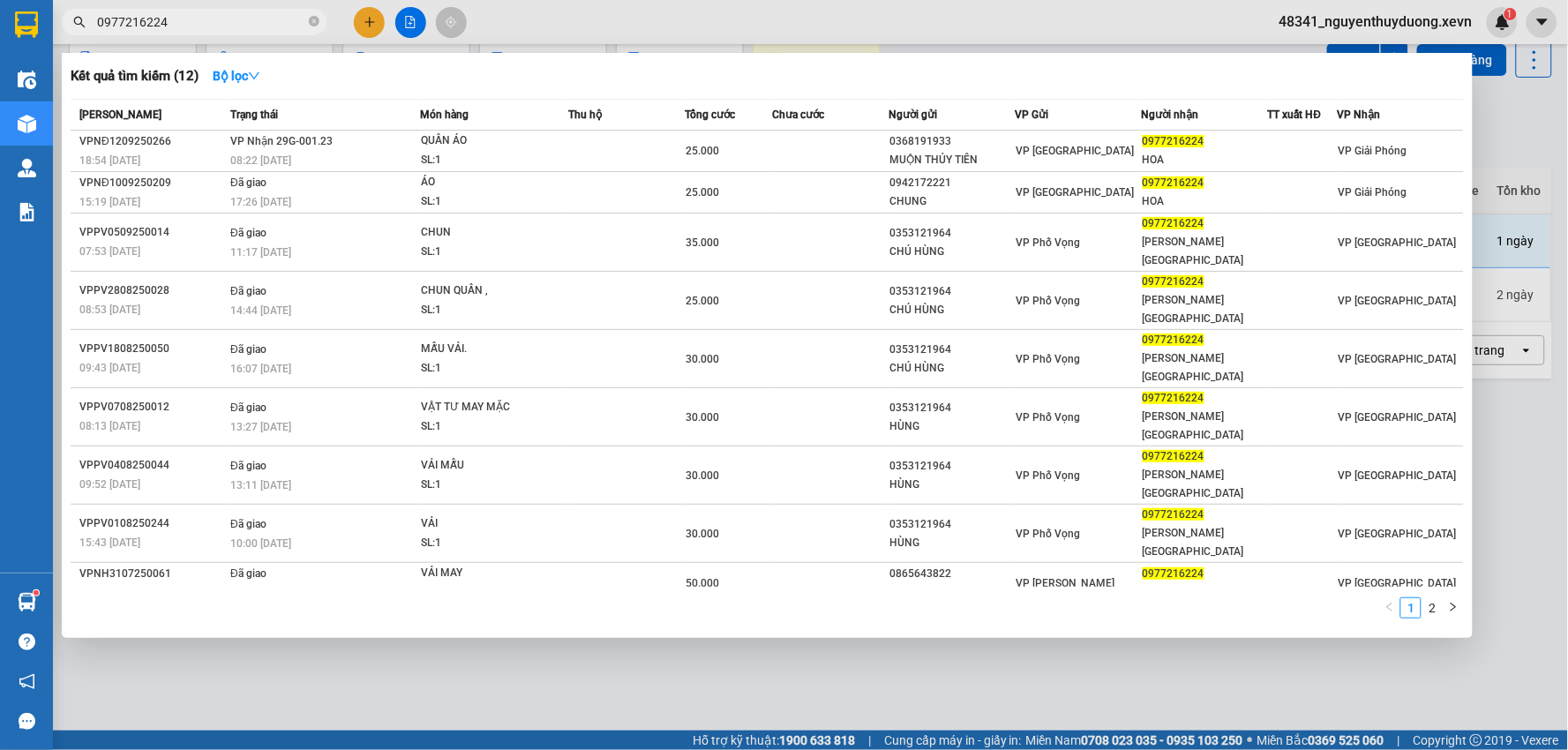
click at [181, 11] on span "0977216224" at bounding box center [194, 21] width 265 height 26
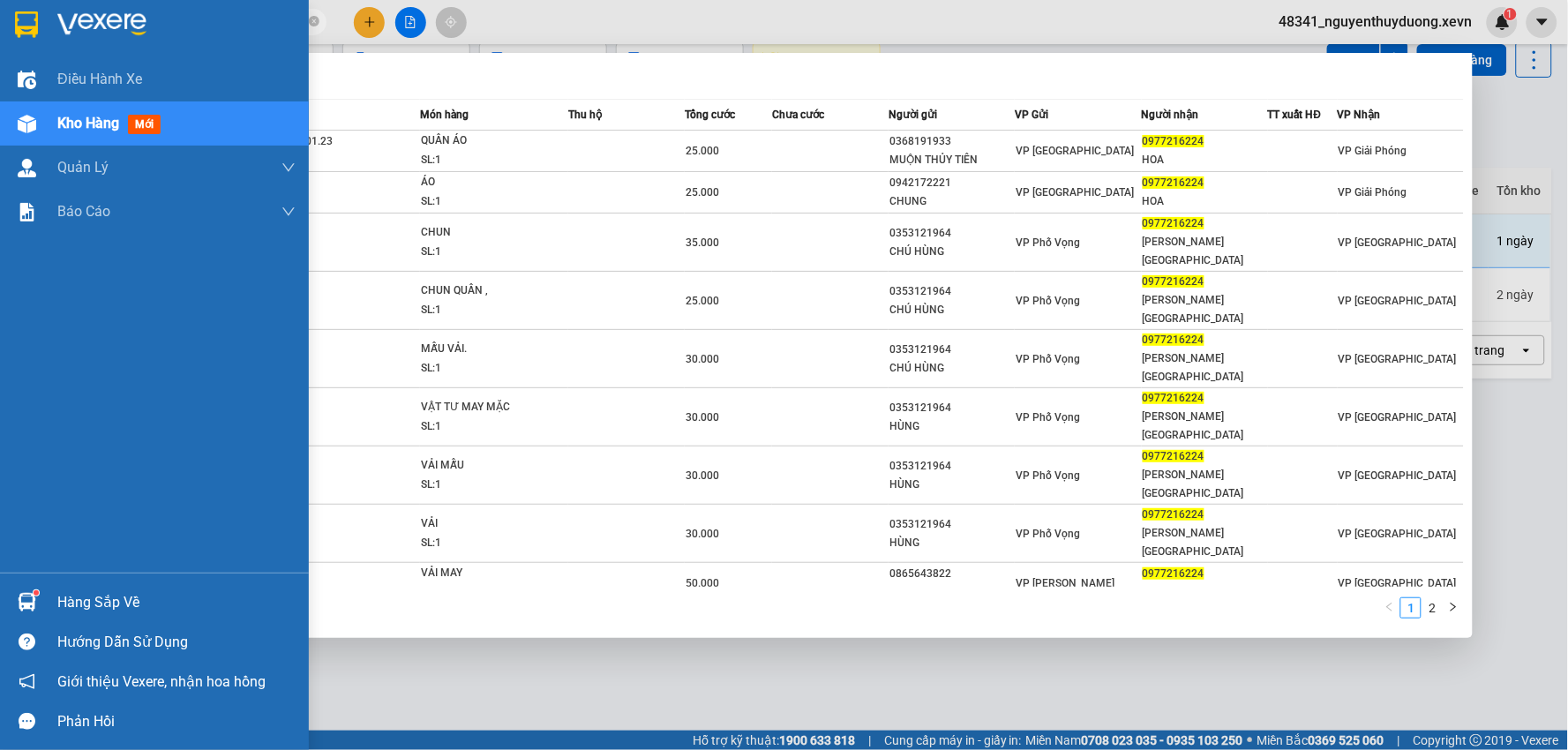
drag, startPoint x: 181, startPoint y: 23, endPoint x: 33, endPoint y: 46, distance: 149.8
click at [33, 46] on section "Kết quả tìm kiếm ( 12 ) Bộ lọc Mã ĐH Trạng thái Món hàng Thu hộ Tổng cước Chưa …" at bounding box center [784, 375] width 1568 height 750
click at [146, 602] on div "Hàng sắp về" at bounding box center [176, 602] width 239 height 26
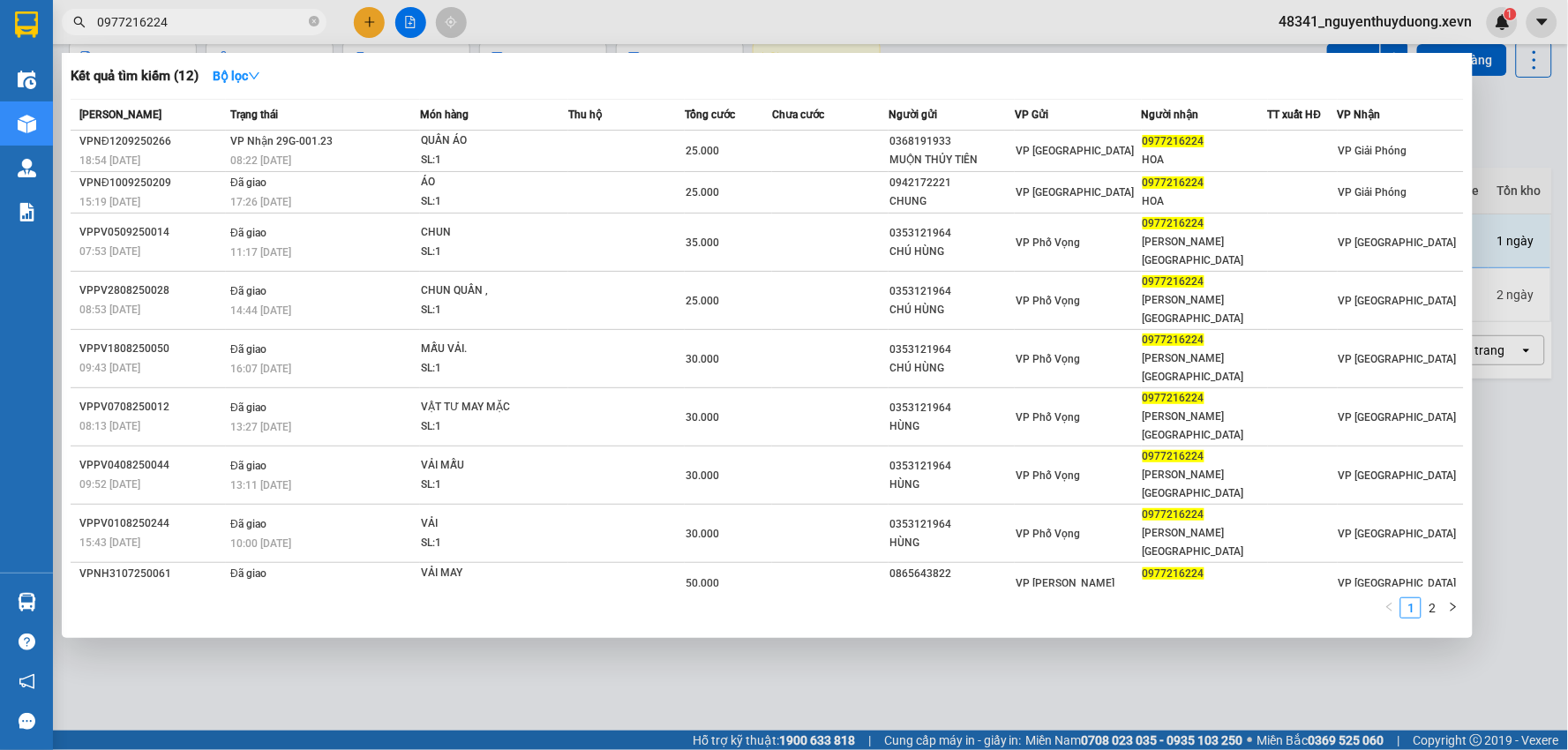
click at [984, 675] on section "Kết quả tìm kiếm ( 12 ) Bộ lọc Mã ĐH Trạng thái Món hàng Thu hộ Tổng cước Chưa …" at bounding box center [784, 375] width 1568 height 750
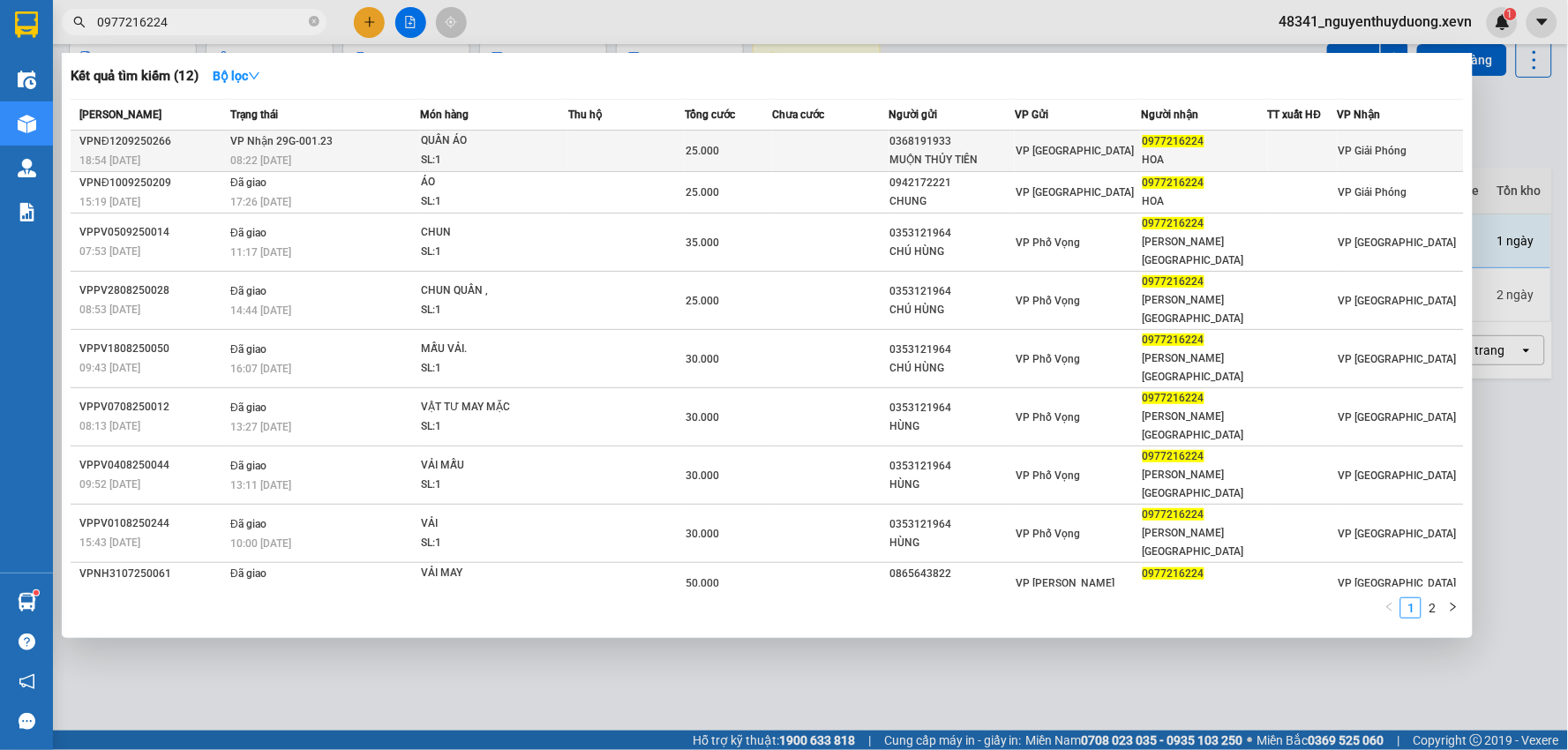
click at [1185, 141] on span "0977216224" at bounding box center [1174, 141] width 61 height 13
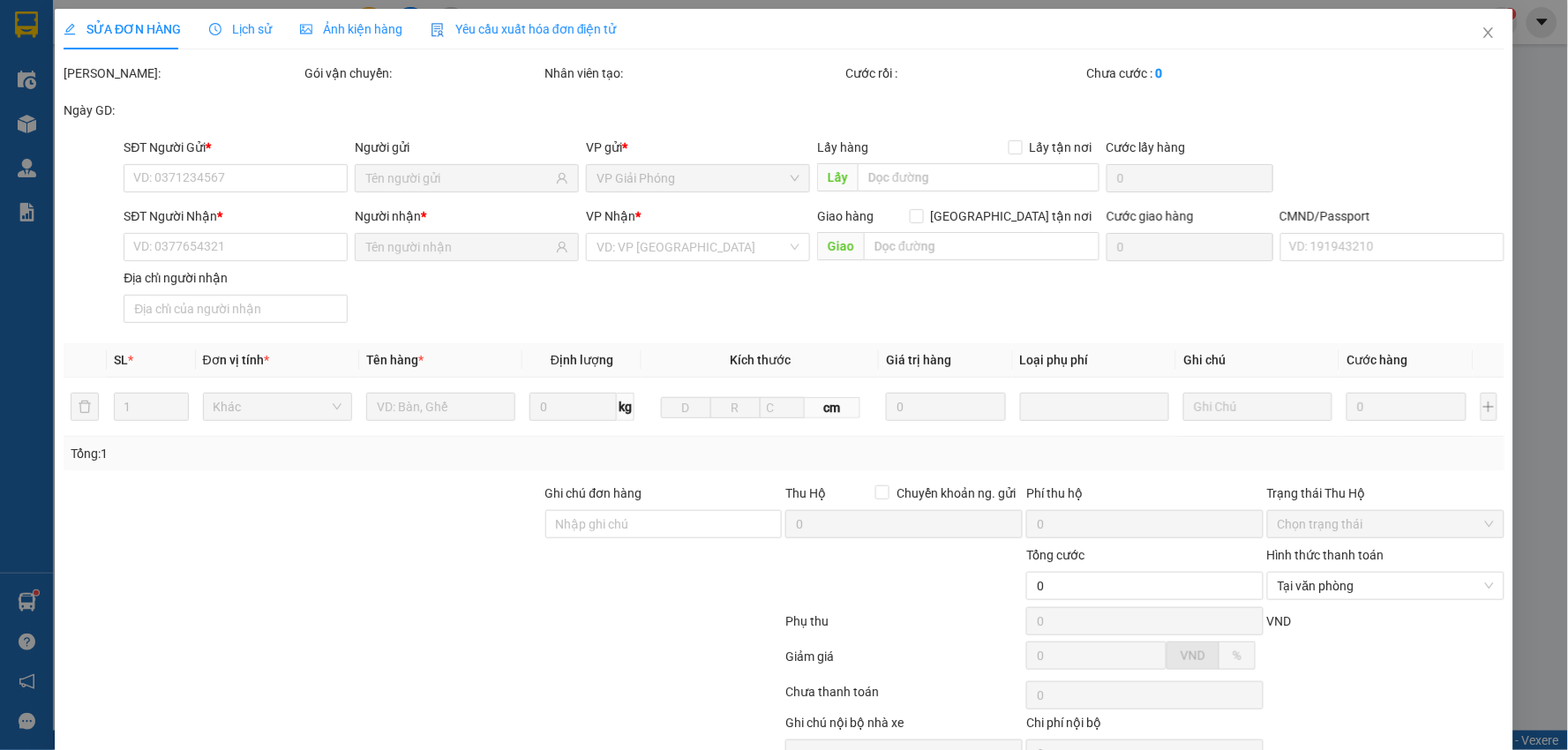
type input "0368191933"
type input "MUỘN THỦY TIÊN"
type input "0977216224"
type input "HOA"
type input "1"
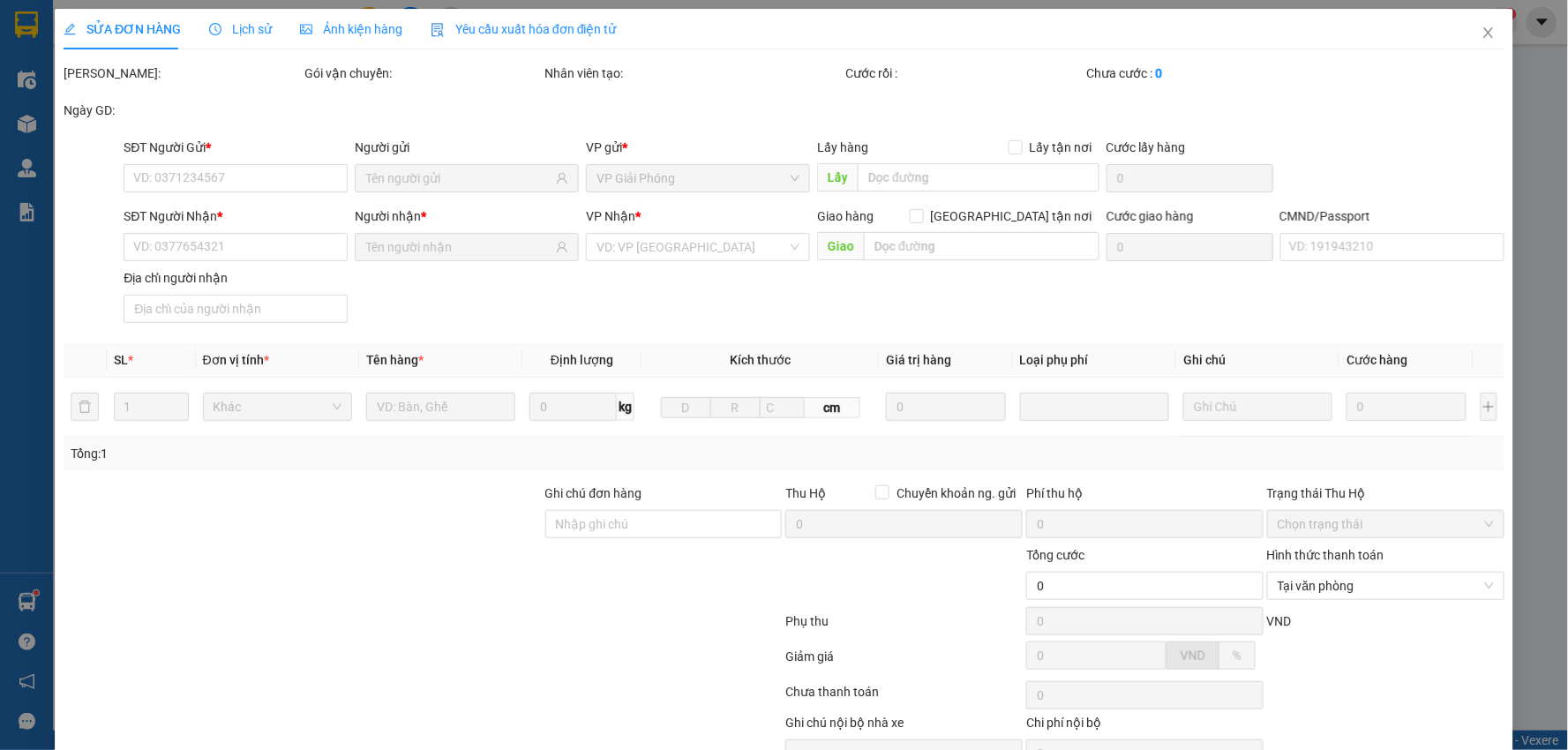
type input "25.000"
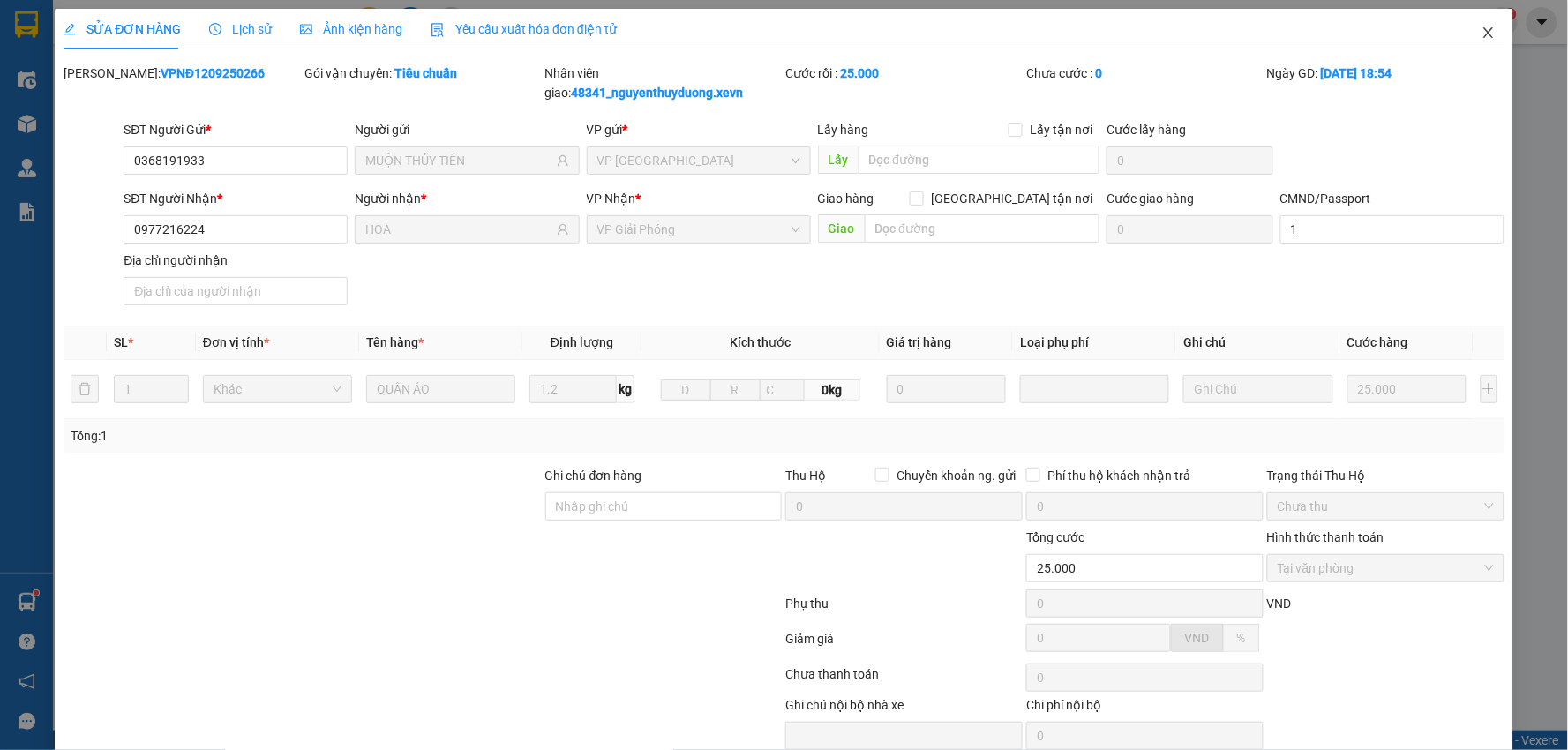
click at [1483, 36] on icon "close" at bounding box center [1488, 32] width 10 height 11
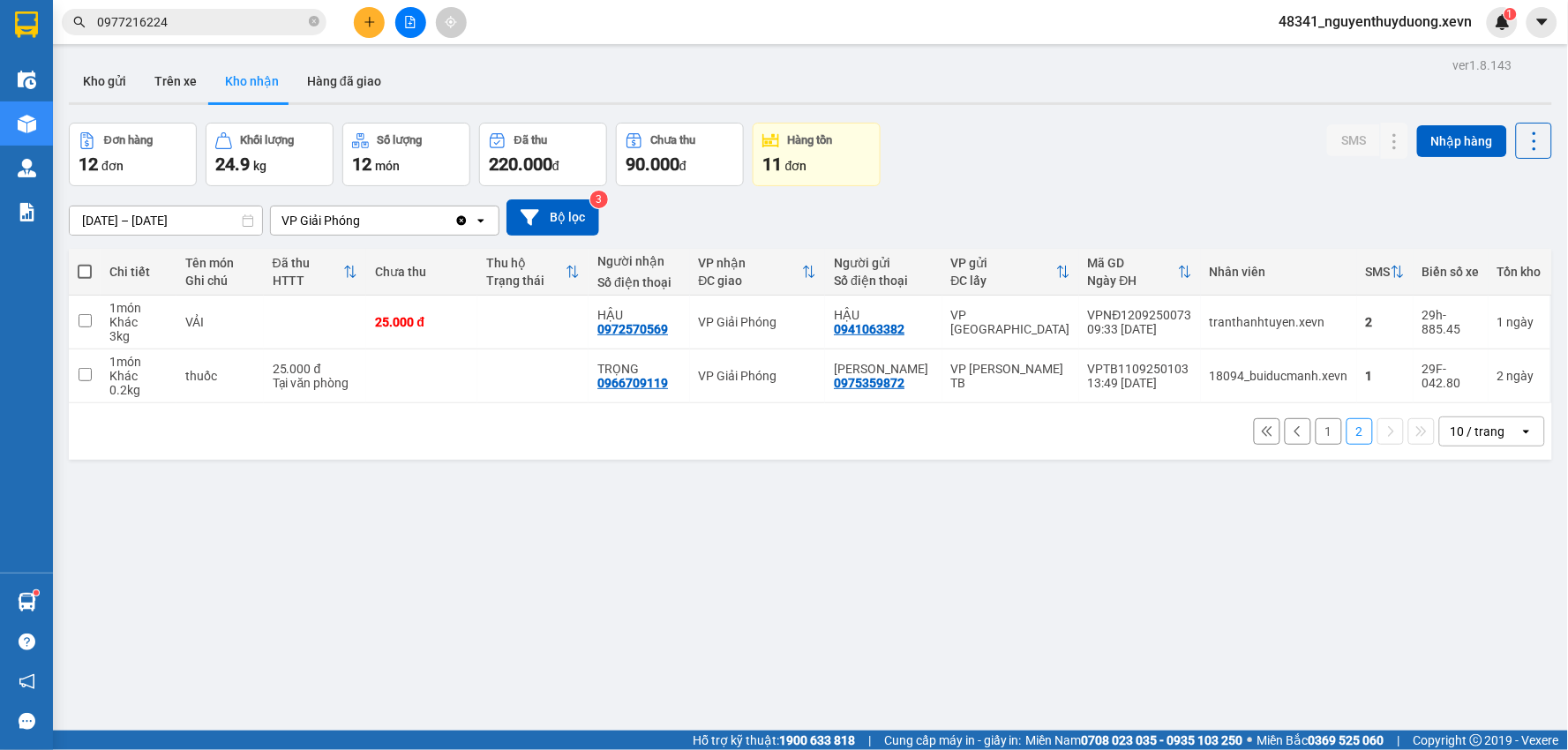
click at [1317, 433] on button "1" at bounding box center [1328, 431] width 26 height 26
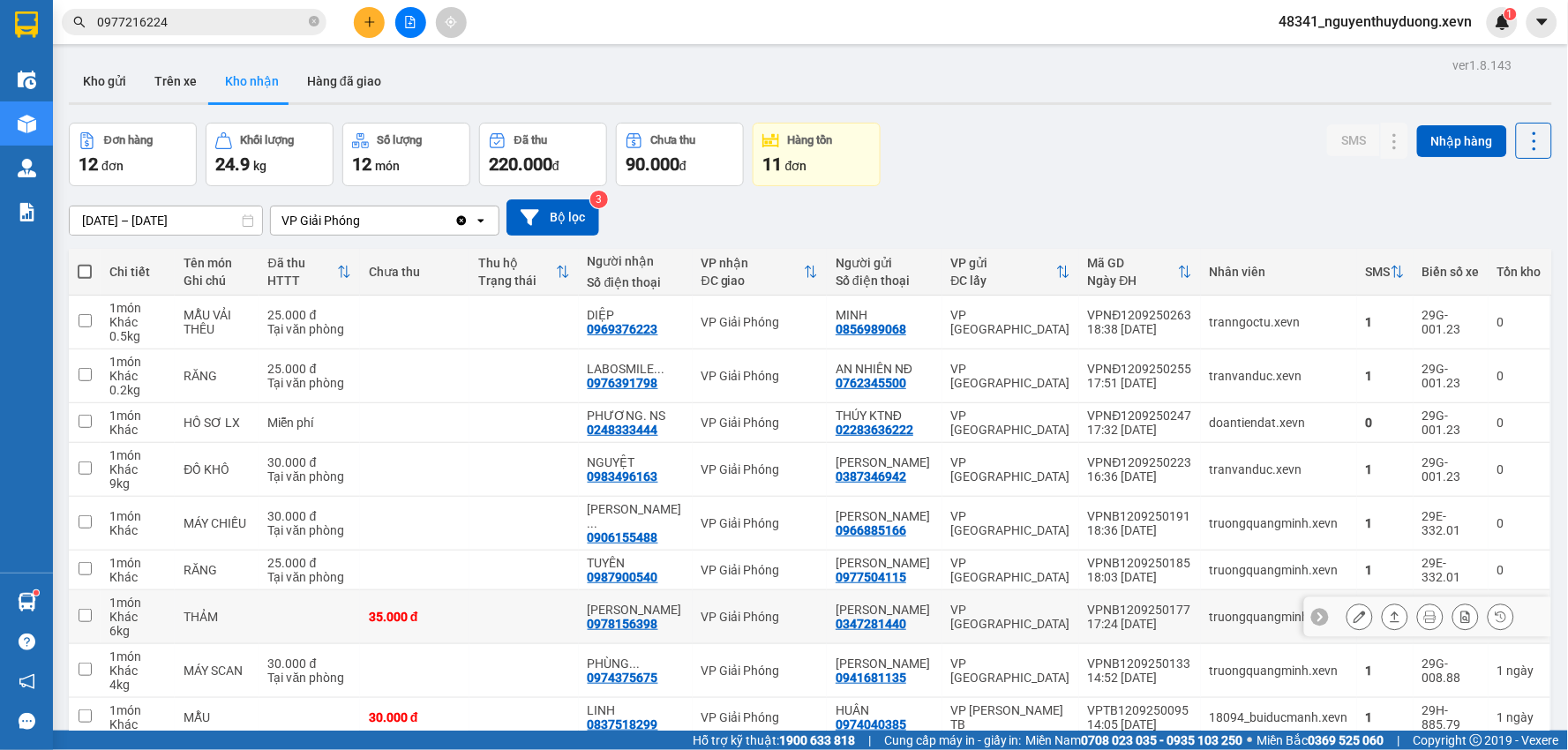
scroll to position [148, 0]
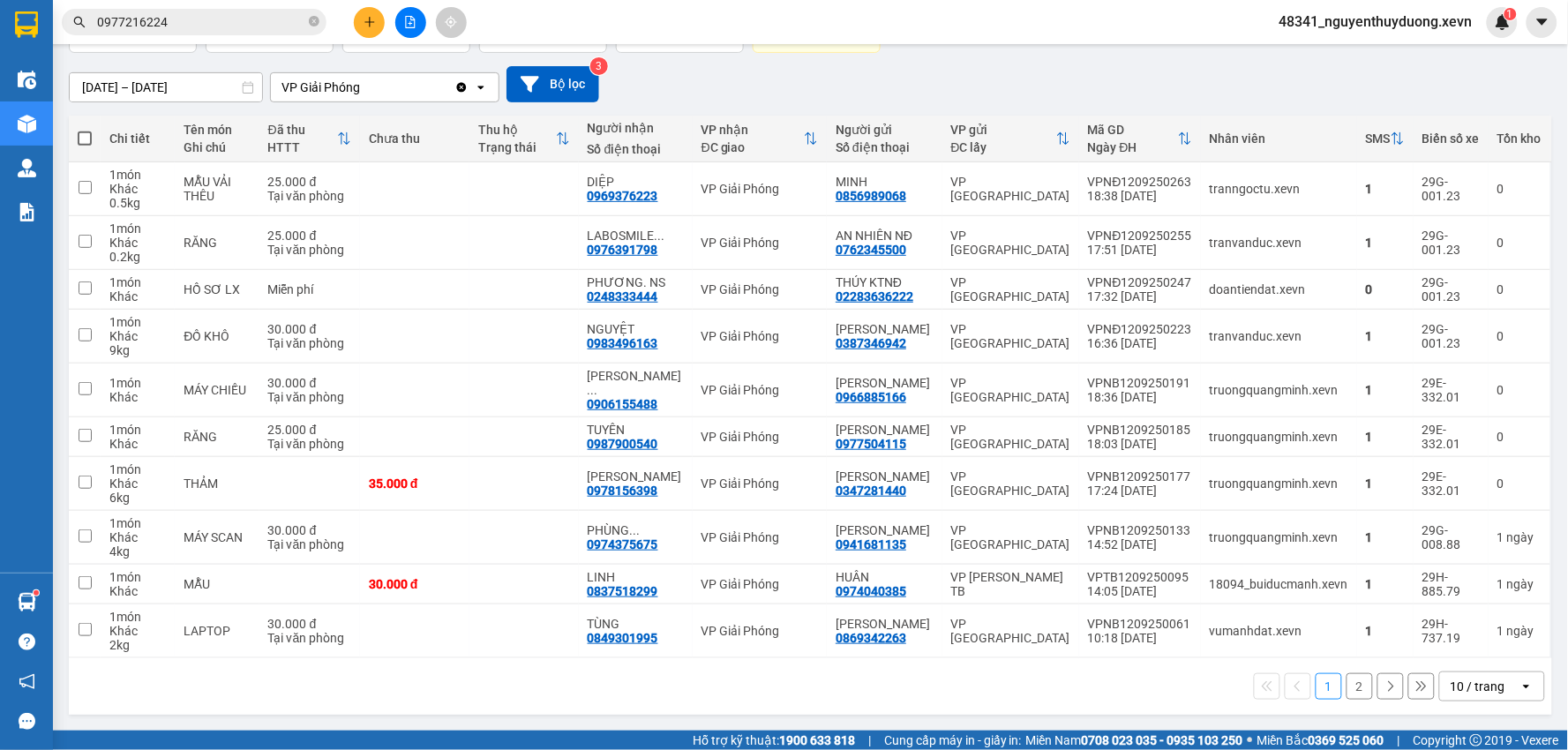
click at [66, 593] on div "ver 1.8.143 Kho gửi Trên xe Kho nhận Hàng đã giao Đơn hàng 12 đơn Khối lượng 24…" at bounding box center [810, 321] width 1498 height 803
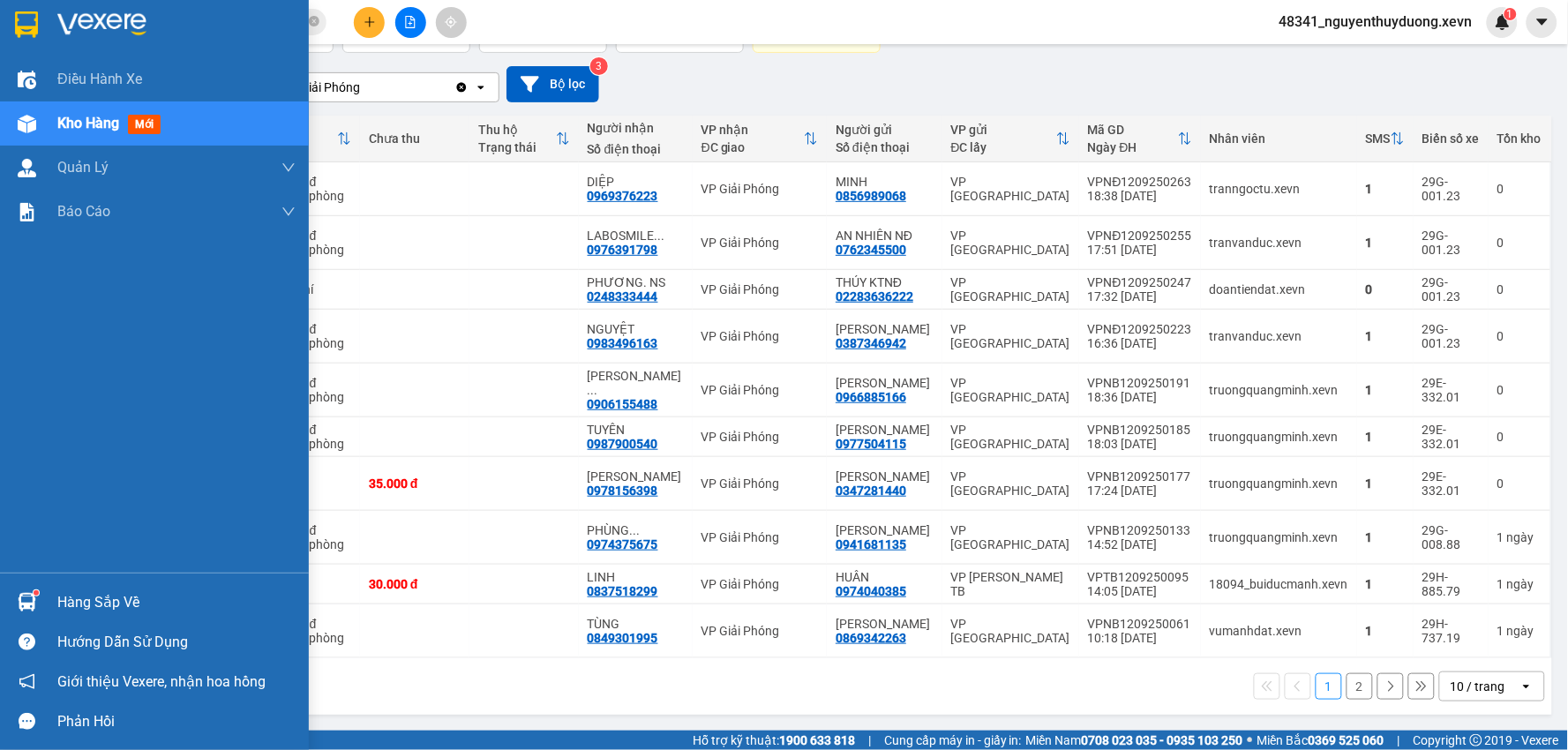
click at [23, 595] on img at bounding box center [26, 602] width 19 height 19
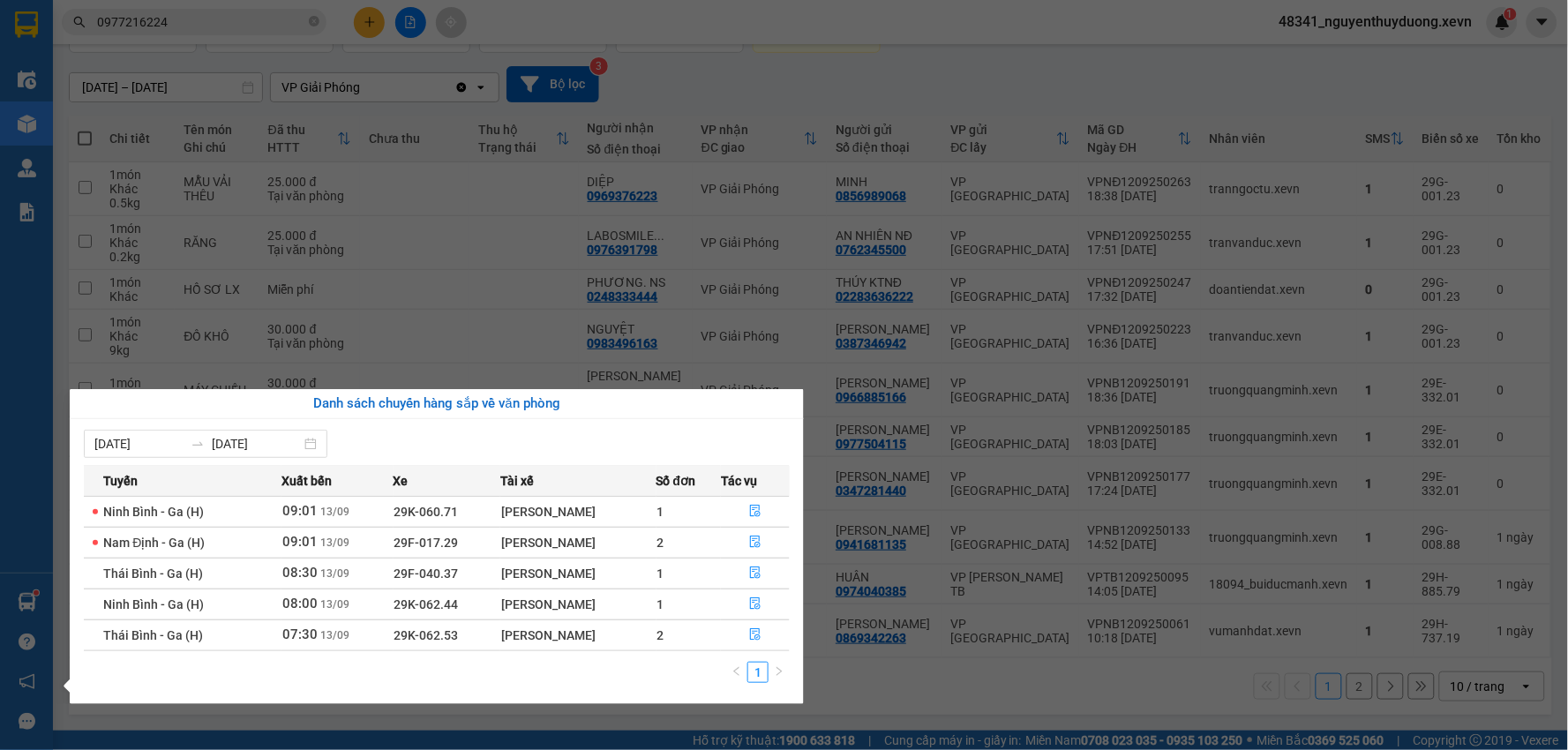
click at [217, 12] on section "Kết quả tìm kiếm ( 12 ) Bộ lọc Mã ĐH Trạng thái Món hàng Thu hộ Tổng cước Chưa …" at bounding box center [784, 375] width 1568 height 750
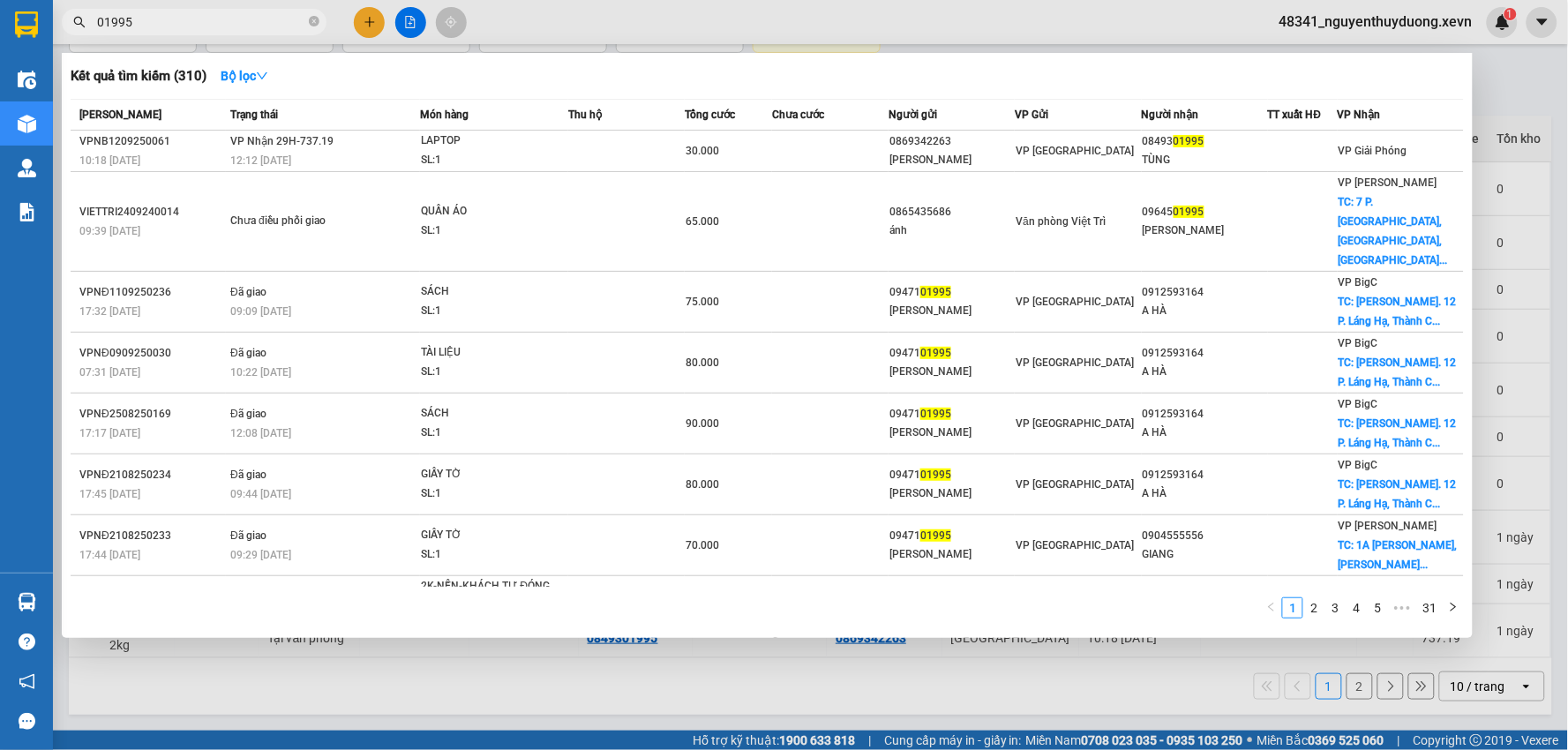
type input "01995"
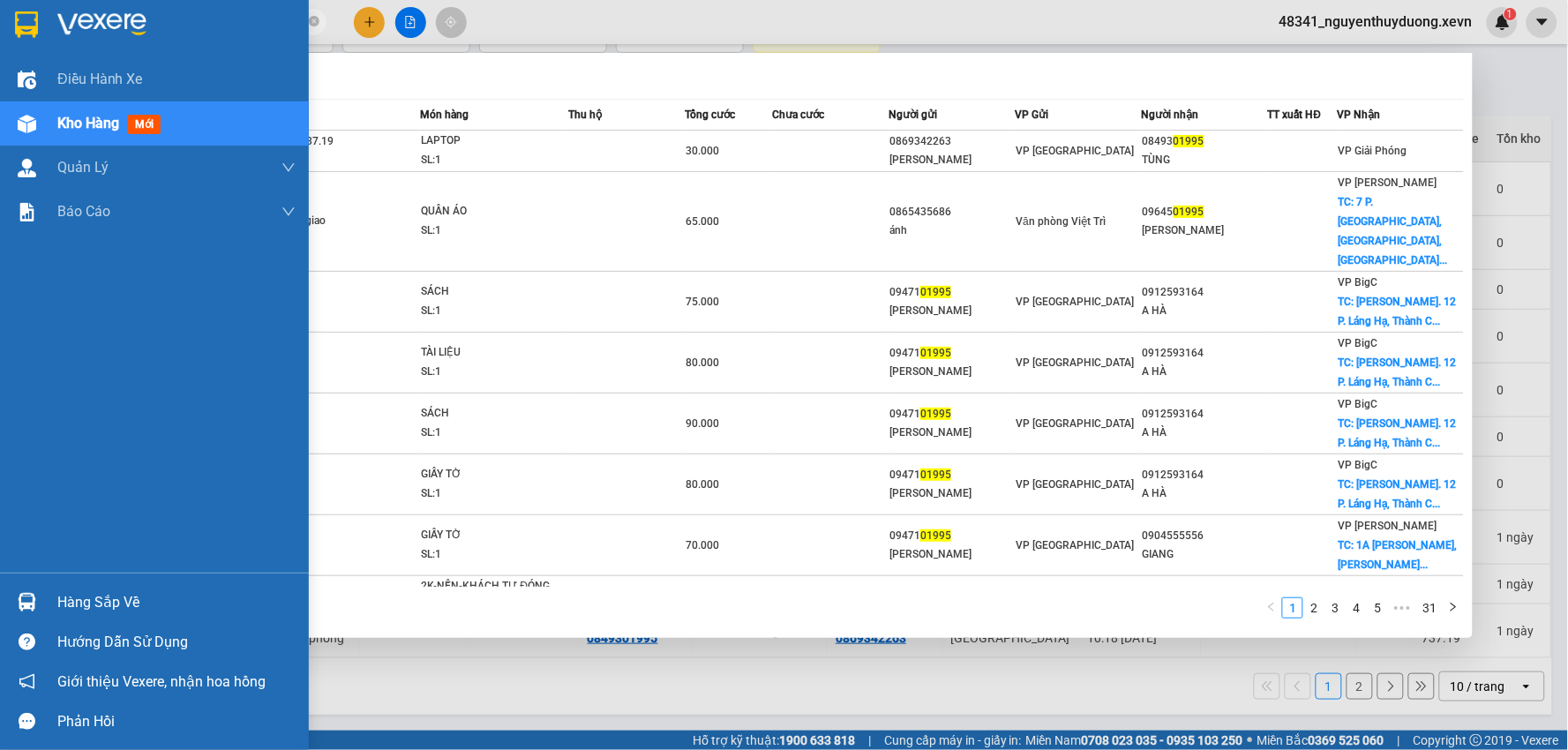
drag, startPoint x: 146, startPoint y: 21, endPoint x: 31, endPoint y: 43, distance: 117.1
click at [31, 43] on section "Kết quả tìm kiếm ( 310 ) Bộ lọc Mã ĐH Trạng thái Món hàng Thu hộ Tổng cước Chưa…" at bounding box center [784, 375] width 1568 height 750
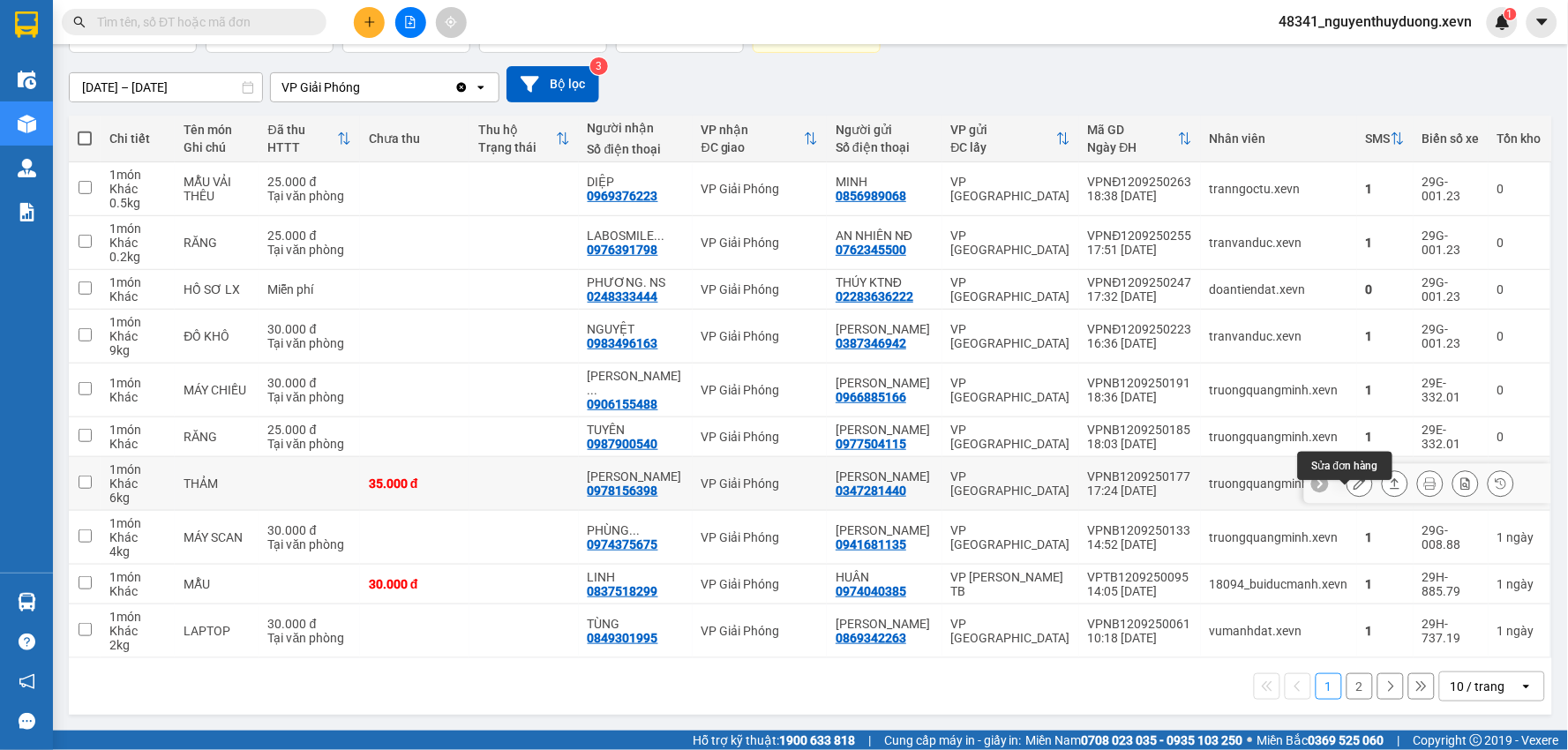
click at [1348, 493] on button at bounding box center [1360, 484] width 24 height 31
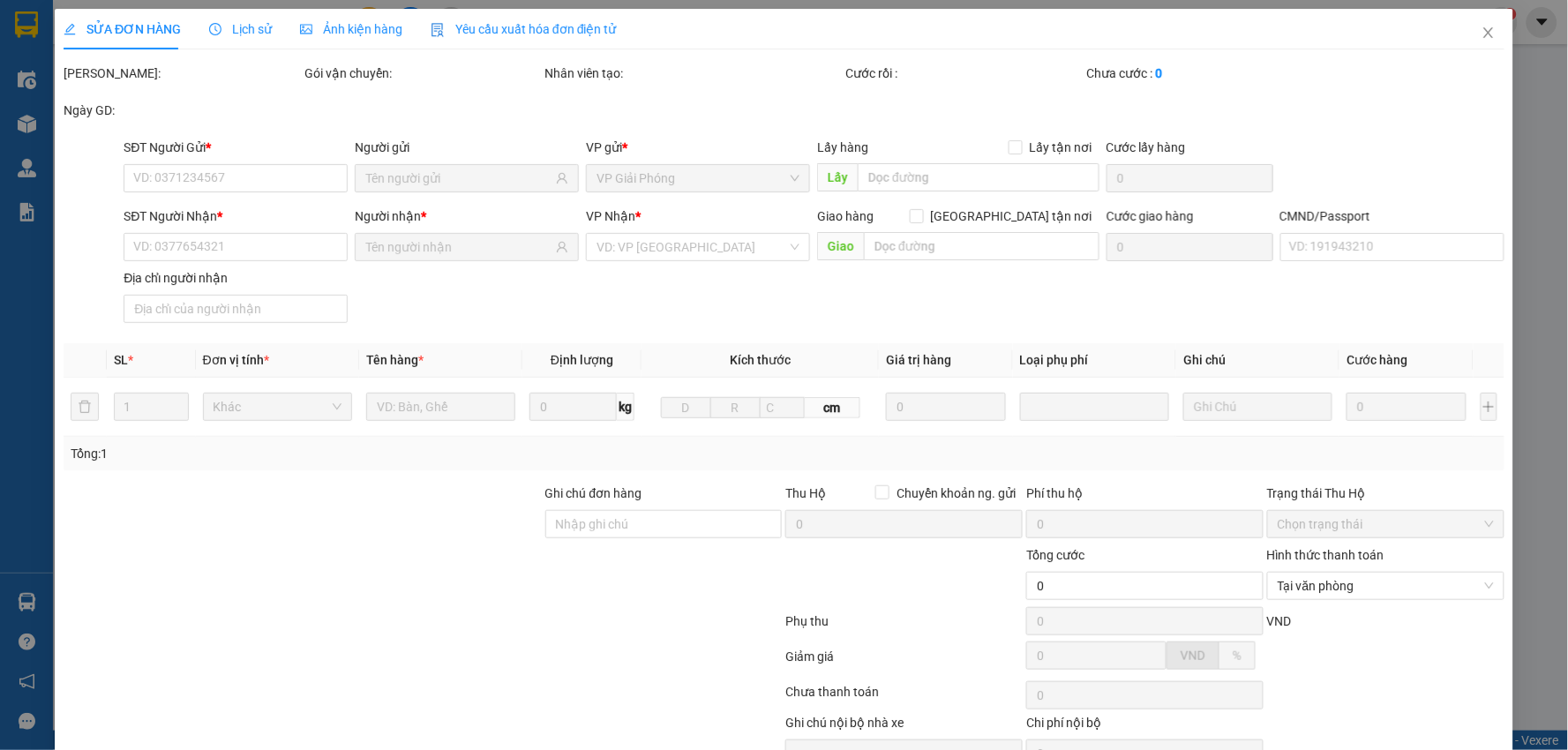
type input "0347281440"
type input "[PERSON_NAME]"
type input "0978156398"
type input "[PERSON_NAME]"
type input "036200003783 nguyên đắc đạo"
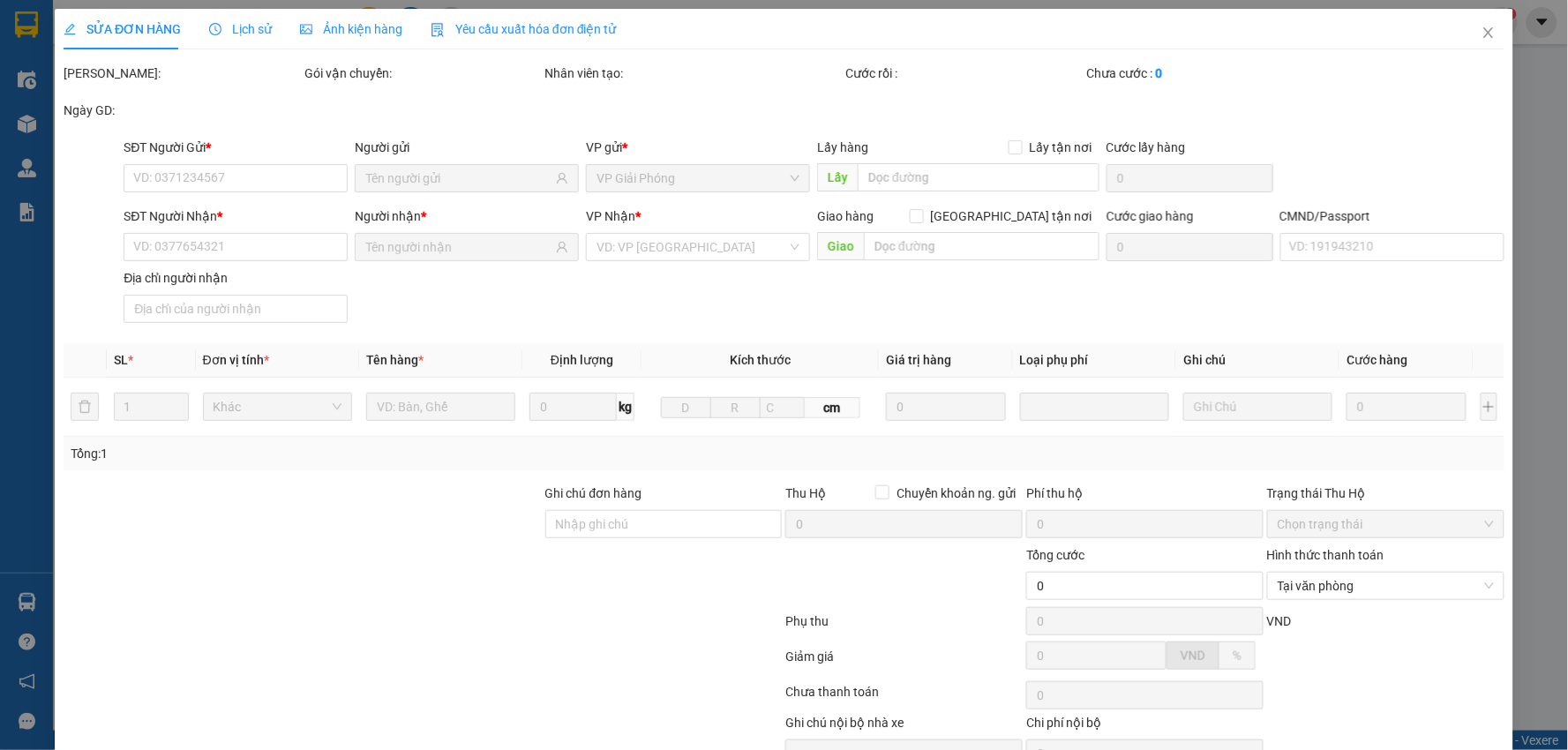
type input "35.000"
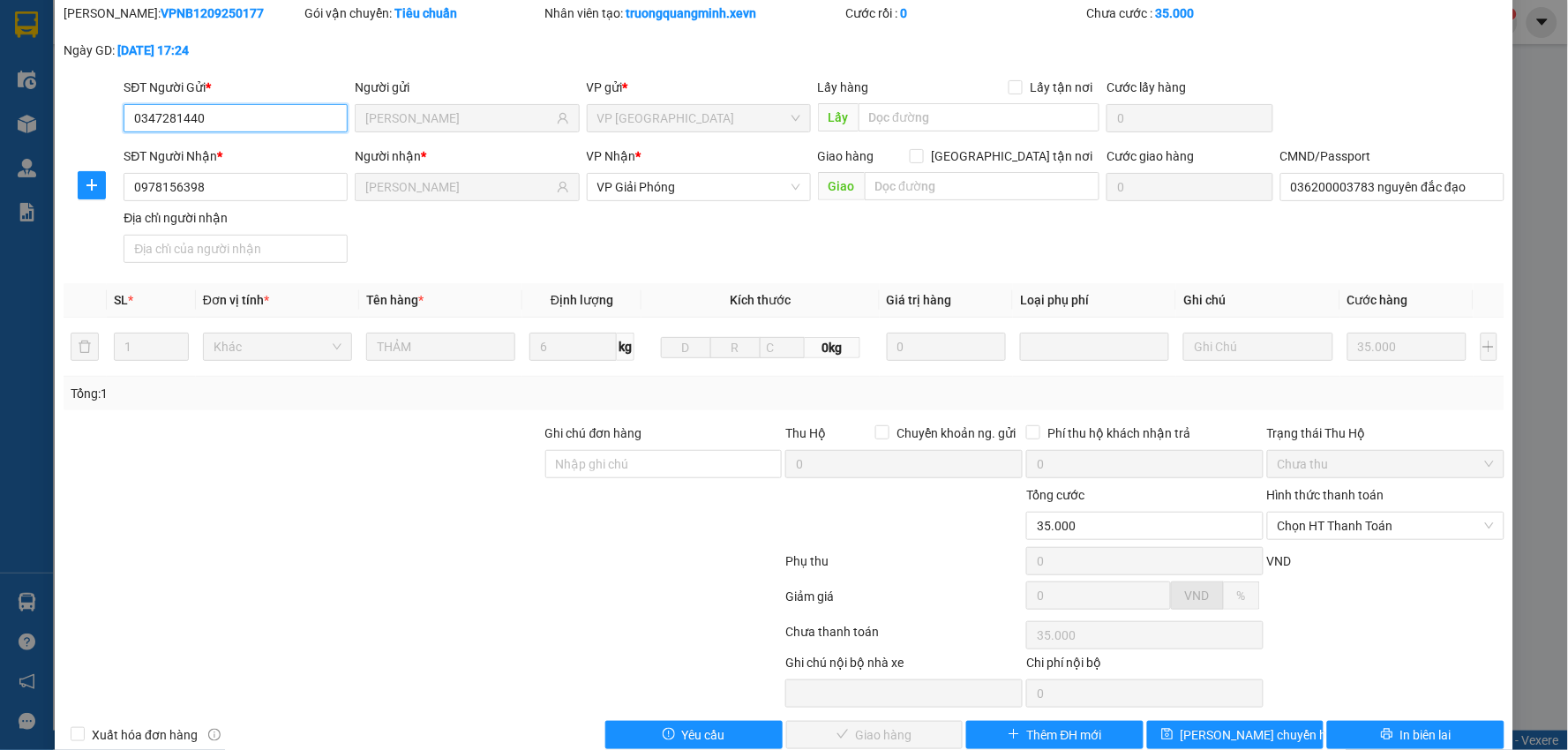
scroll to position [94, 0]
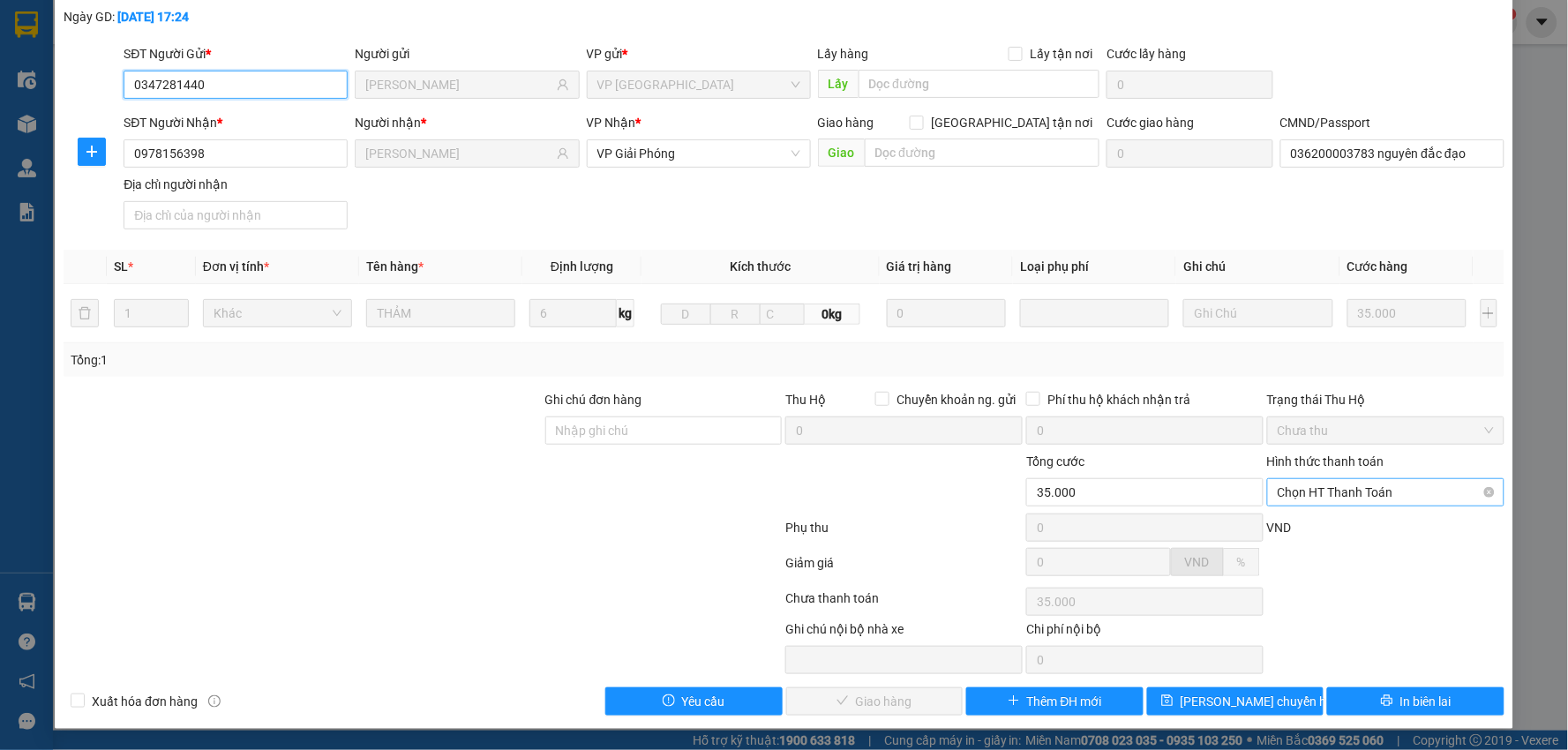
click at [1310, 493] on span "Chọn HT Thanh Toán" at bounding box center [1386, 492] width 216 height 26
click at [1294, 527] on div "Tại văn phòng" at bounding box center [1373, 528] width 213 height 19
type input "0"
click at [882, 704] on span "Giao hàng" at bounding box center [884, 702] width 56 height 19
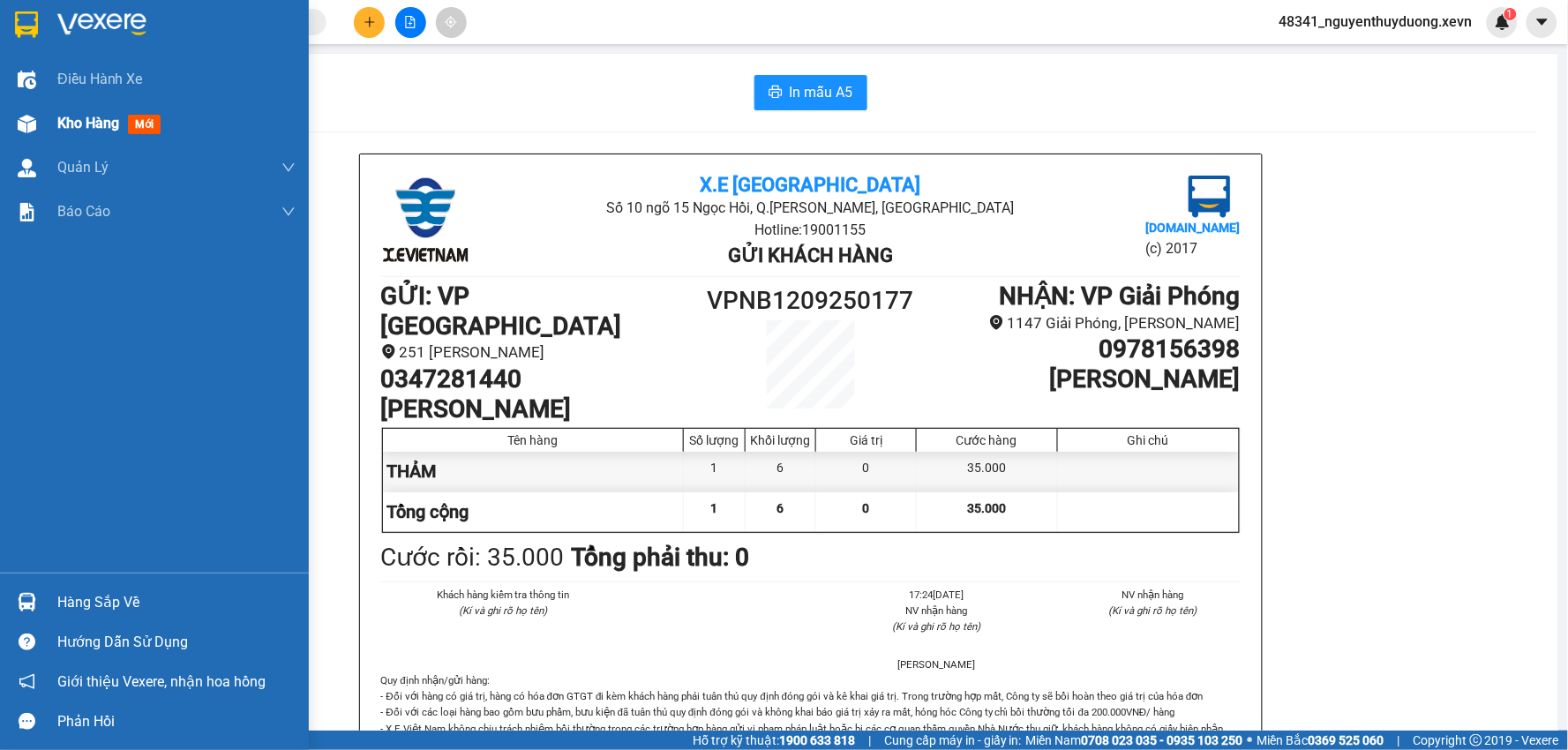
click at [48, 125] on div "Kho hàng mới" at bounding box center [154, 123] width 309 height 44
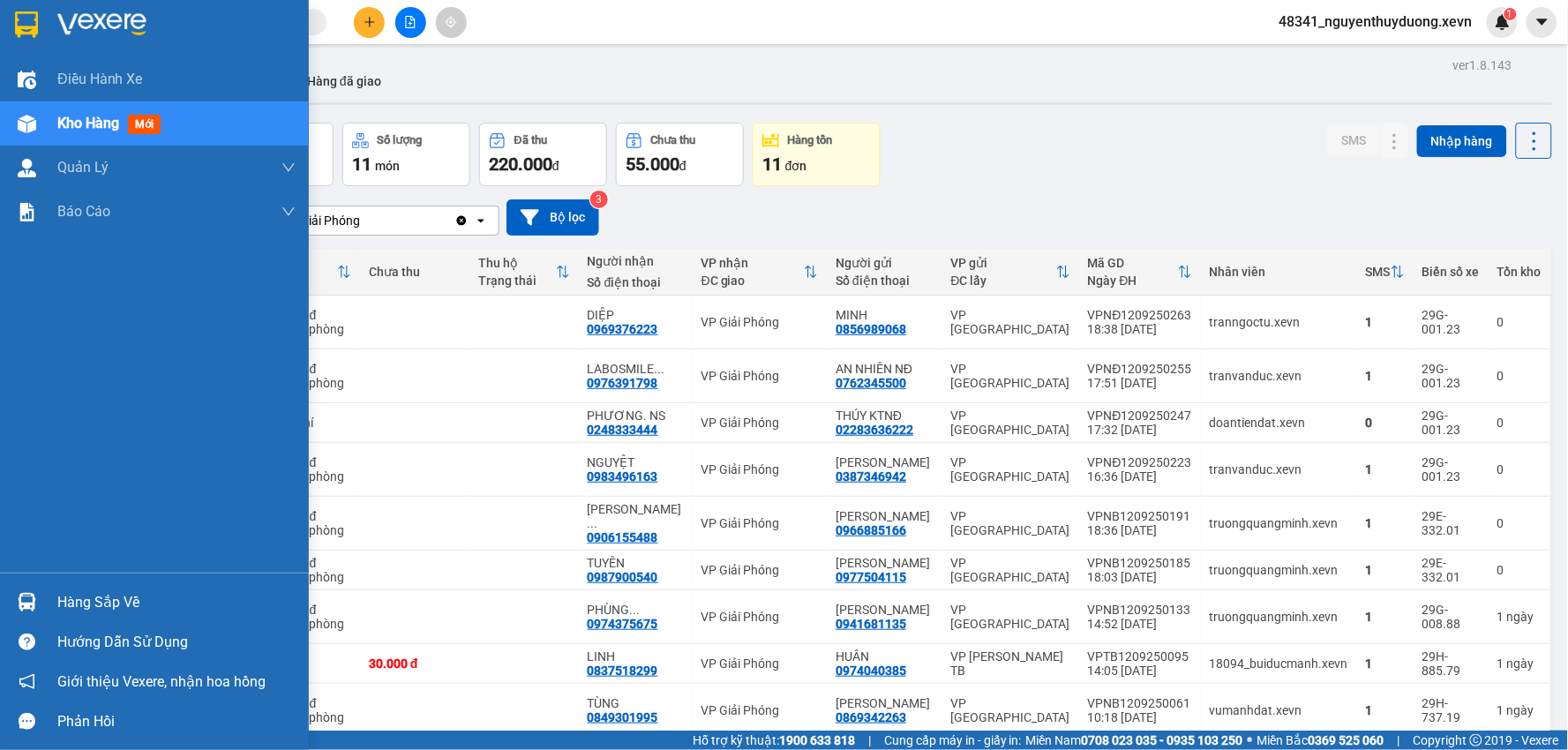
click at [128, 585] on div "Hàng sắp về" at bounding box center [154, 602] width 309 height 40
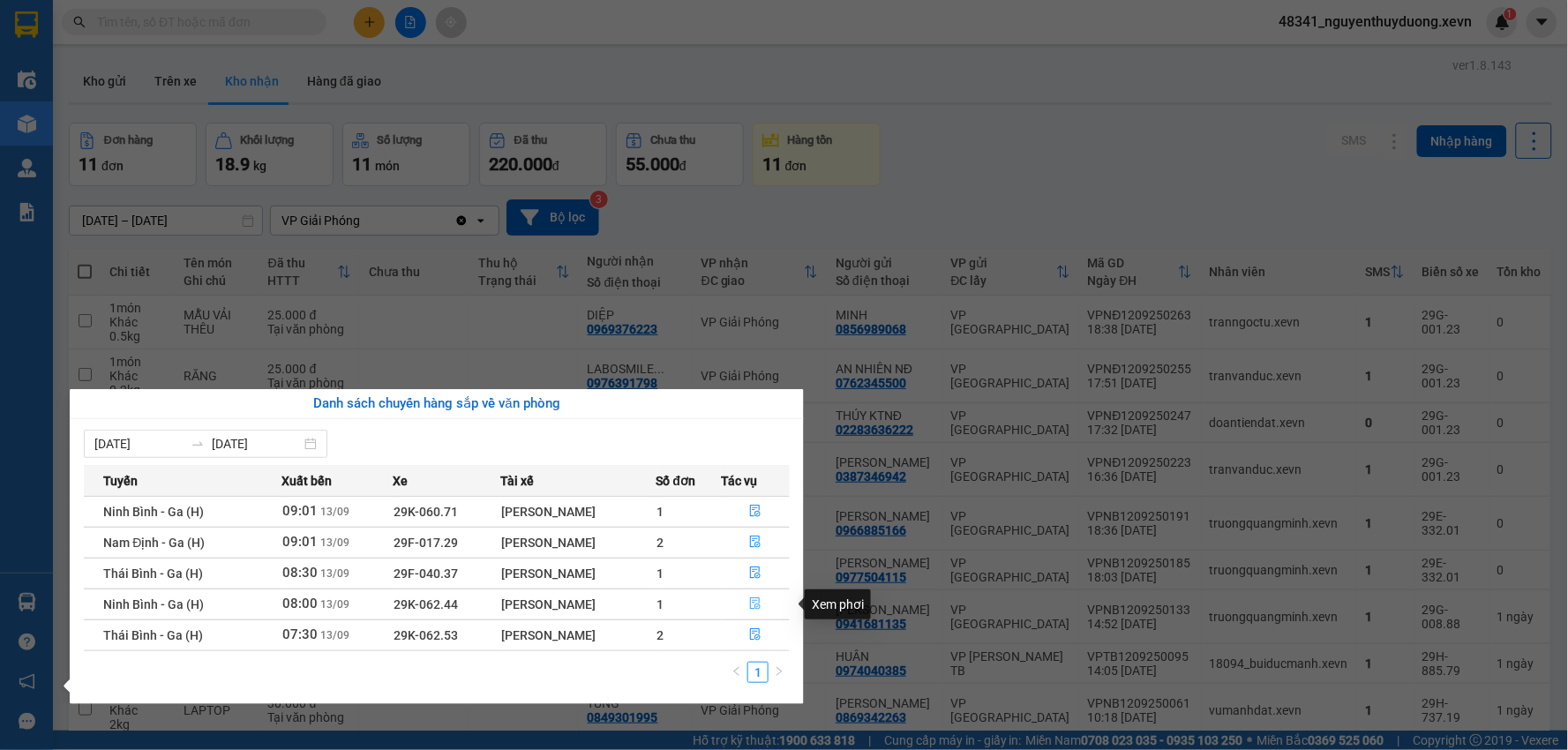
click at [750, 597] on button "button" at bounding box center [755, 604] width 67 height 28
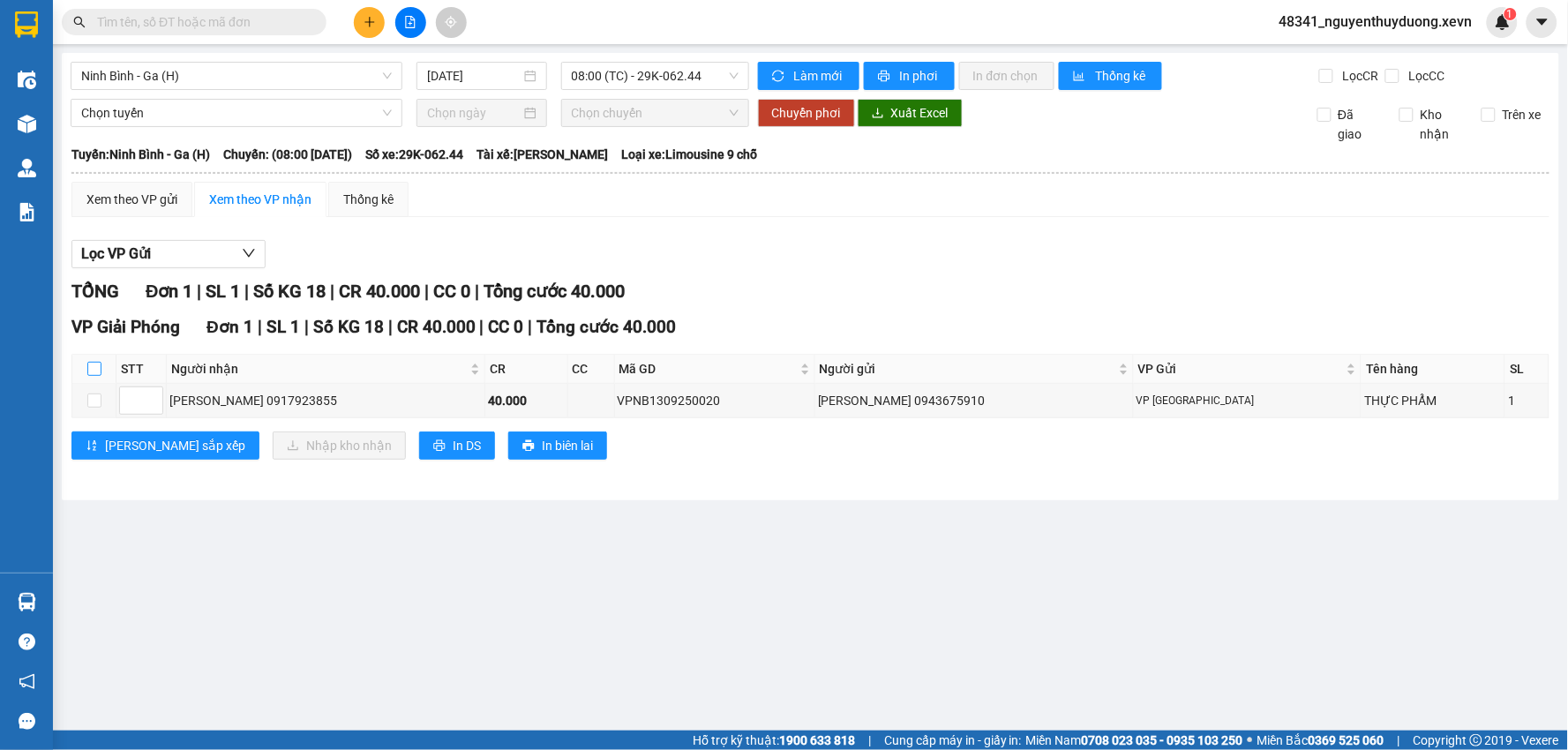
click at [92, 372] on input "checkbox" at bounding box center [94, 369] width 15 height 15
checkbox input "true"
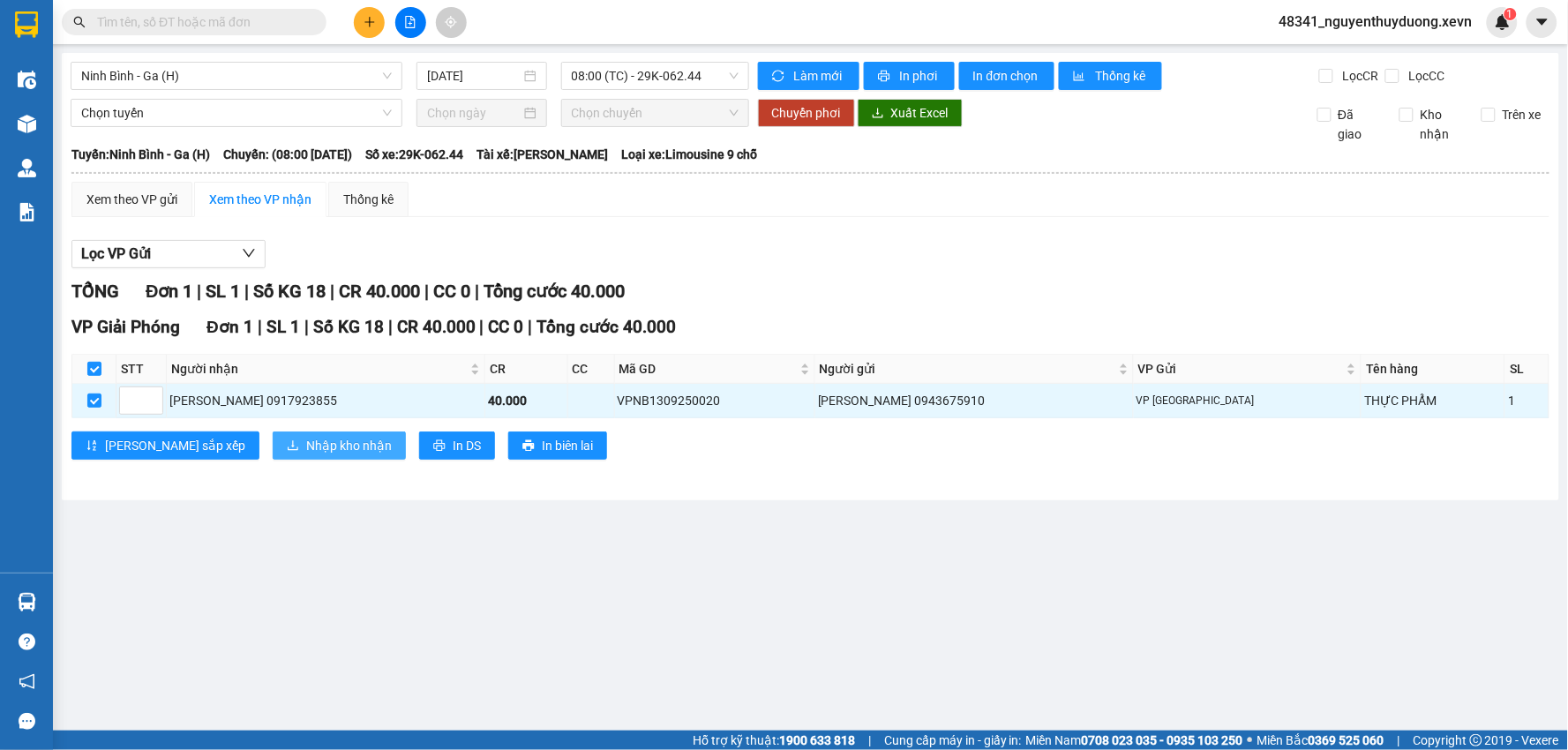
click at [273, 434] on button "Nhập kho nhận" at bounding box center [339, 445] width 133 height 28
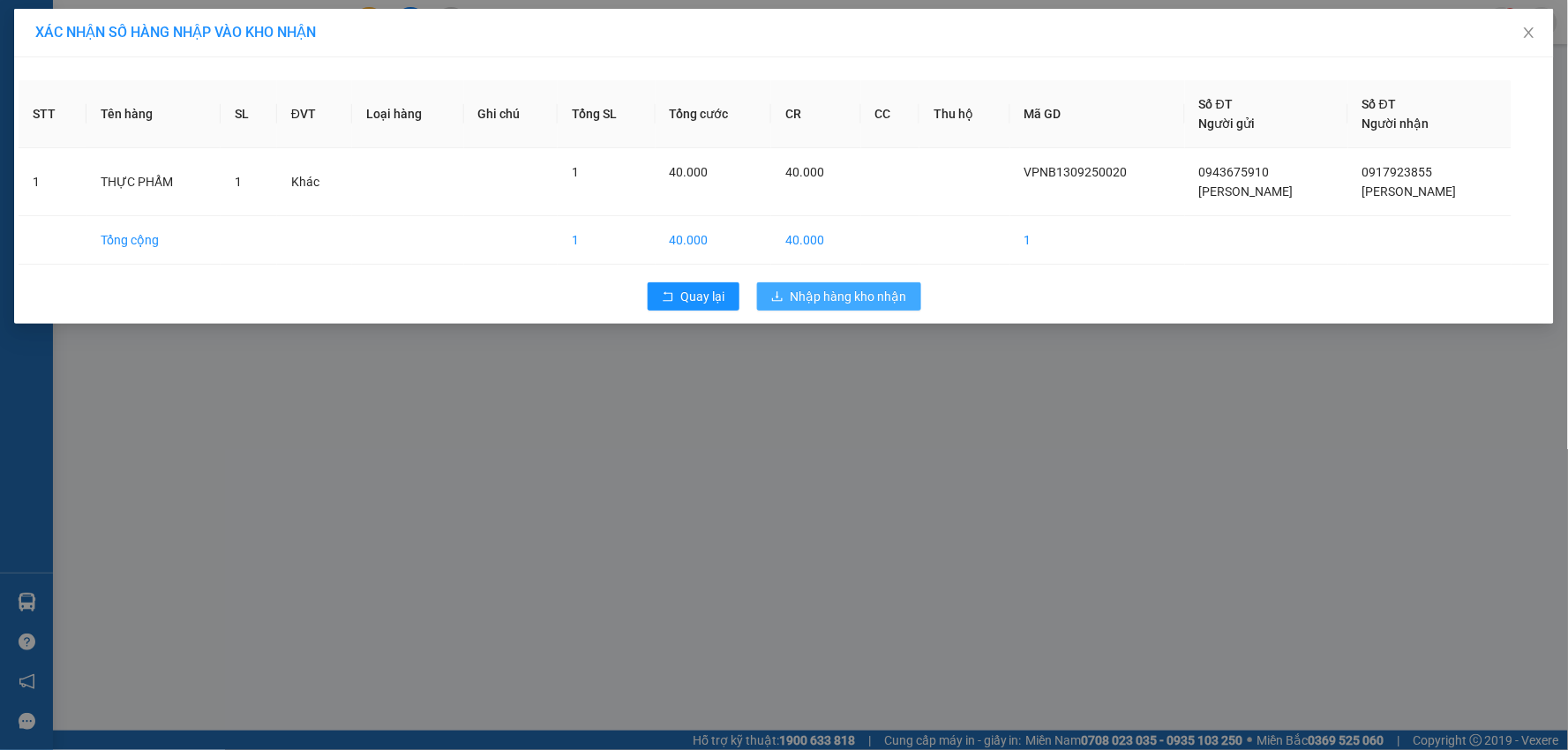
click at [792, 295] on span "Nhập hàng kho nhận" at bounding box center [849, 297] width 117 height 19
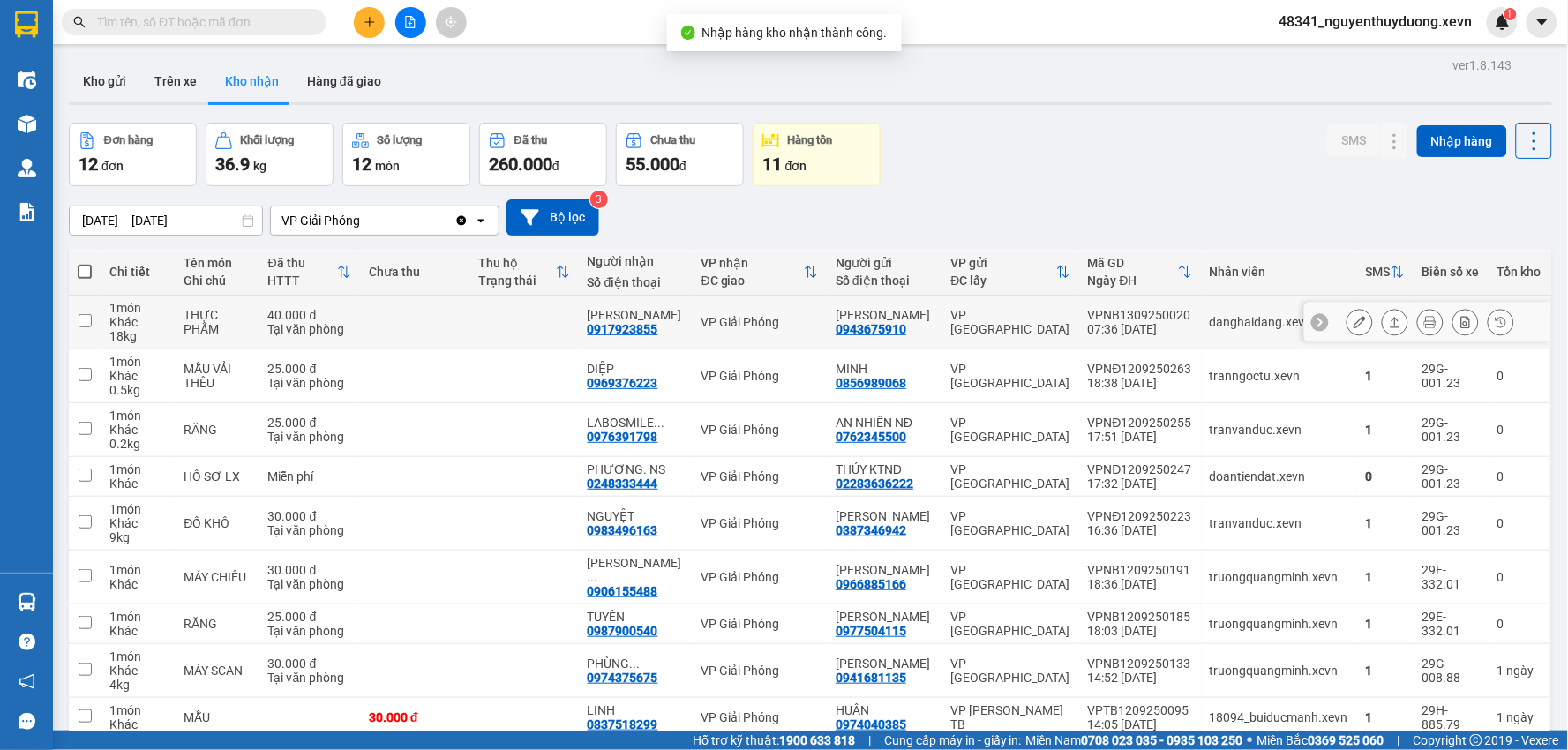
click at [277, 309] on div "40.000 đ" at bounding box center [310, 315] width 83 height 15
checkbox input "true"
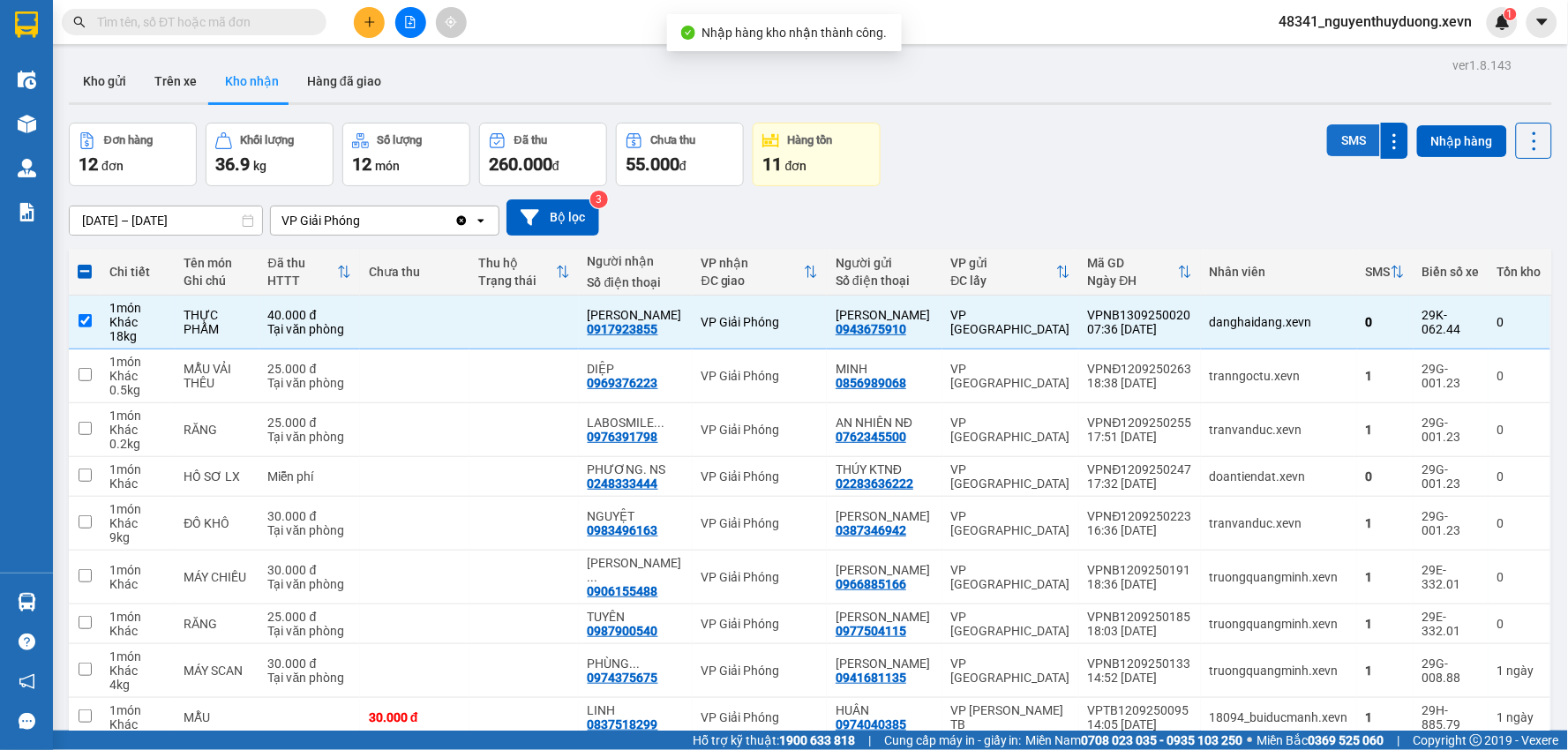
click at [1337, 131] on button "SMS" at bounding box center [1354, 140] width 53 height 32
click at [201, 16] on input "text" at bounding box center [202, 22] width 208 height 19
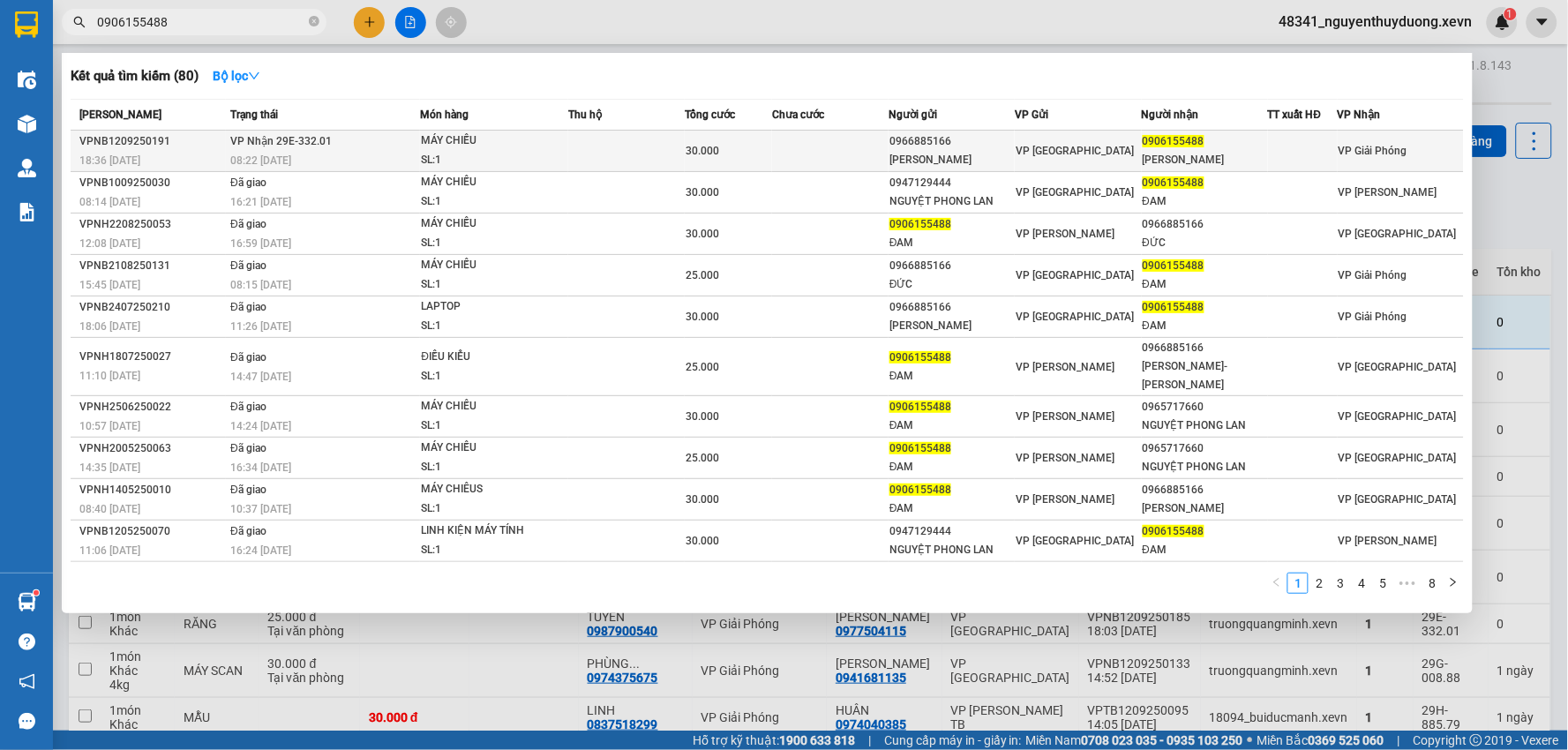
type input "0906155488"
click at [1141, 152] on tr "VPNB1209250191 18:36 [DATE] VP Nhận 29E-332.01 08:22 [DATE] MÁY CHIẾU SL: 1 30.…" at bounding box center [767, 151] width 1394 height 42
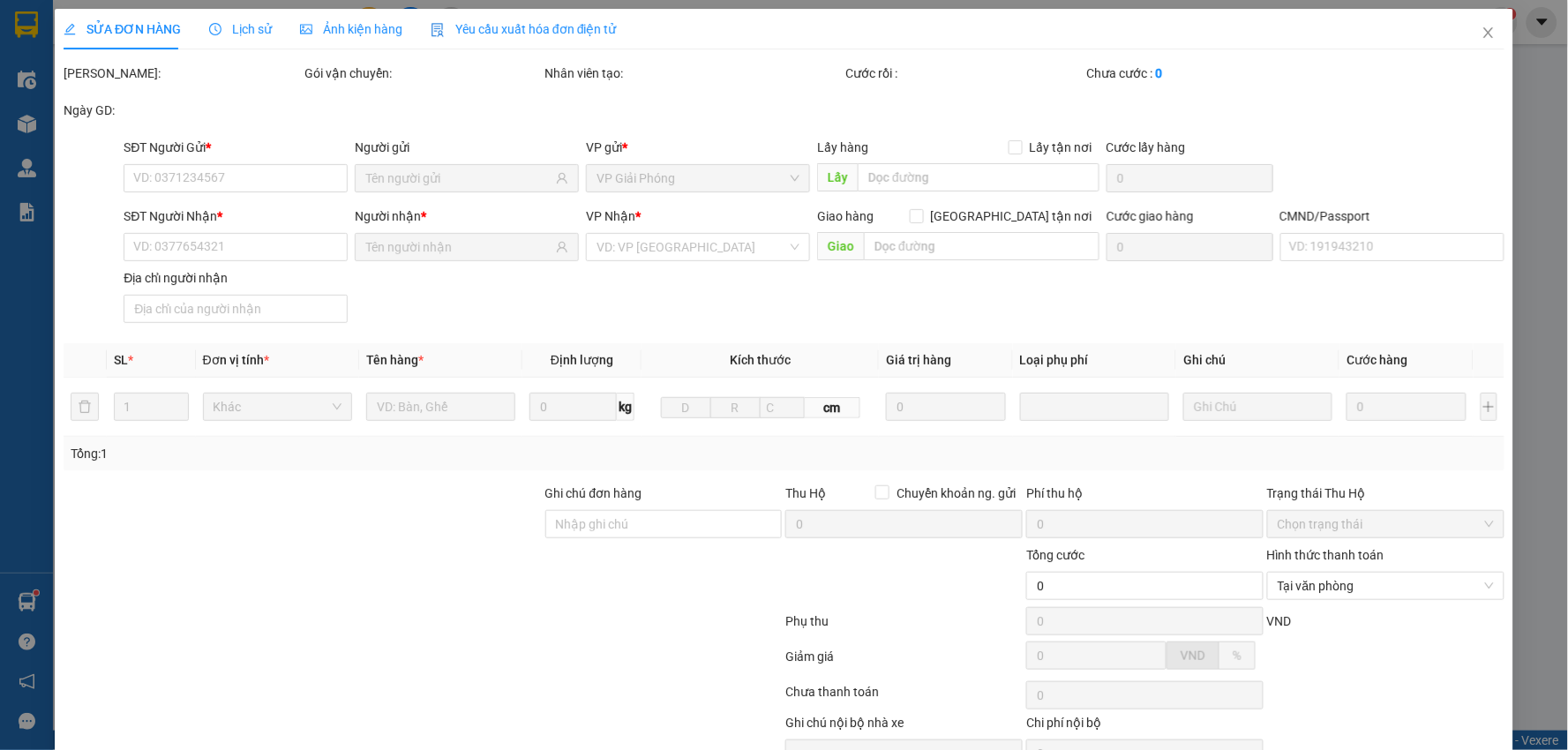
type input "0966885166"
type input "[PERSON_NAME]"
type input "0906155488"
type input "[PERSON_NAME]"
type input "001090030637 [PERSON_NAME]"
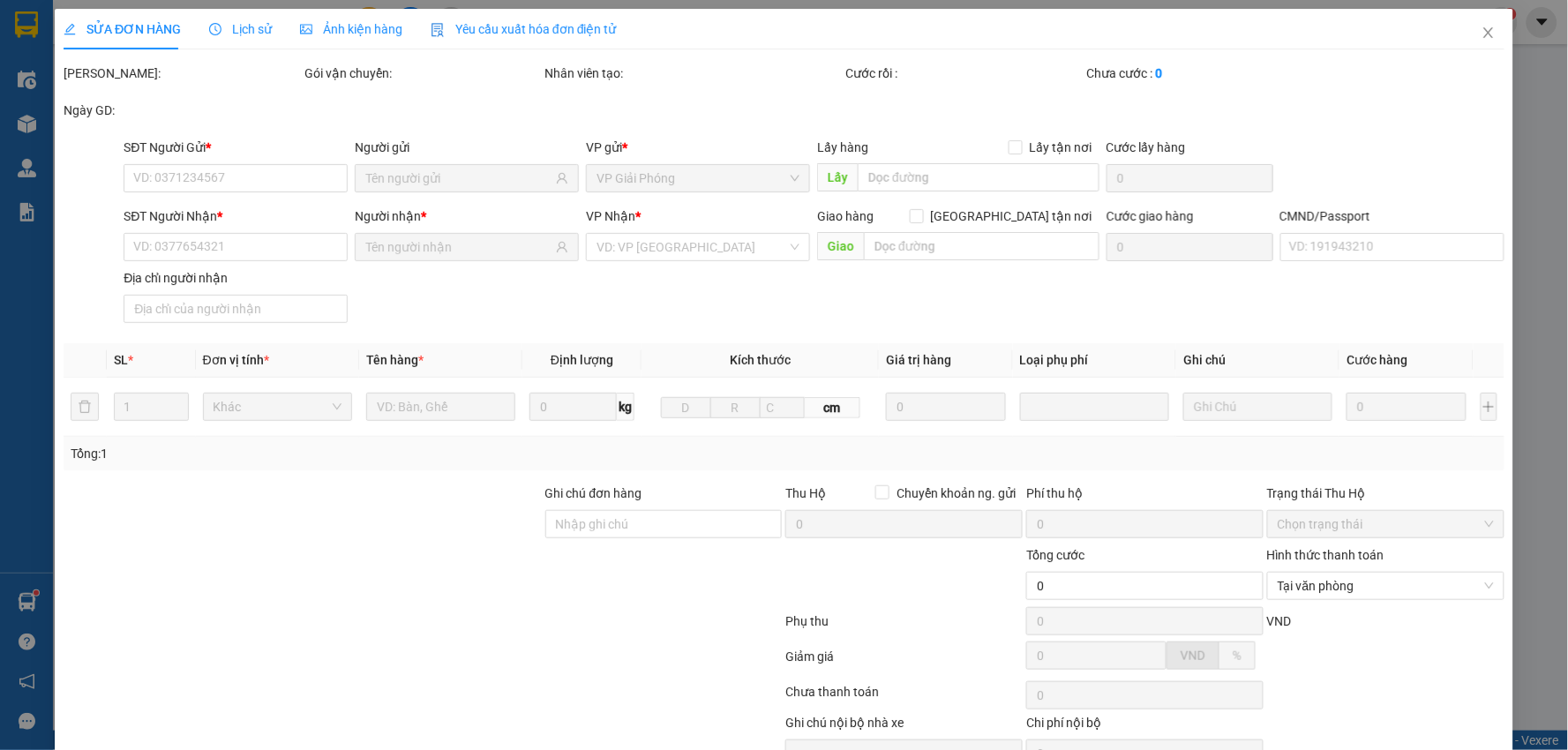
type input "30.000"
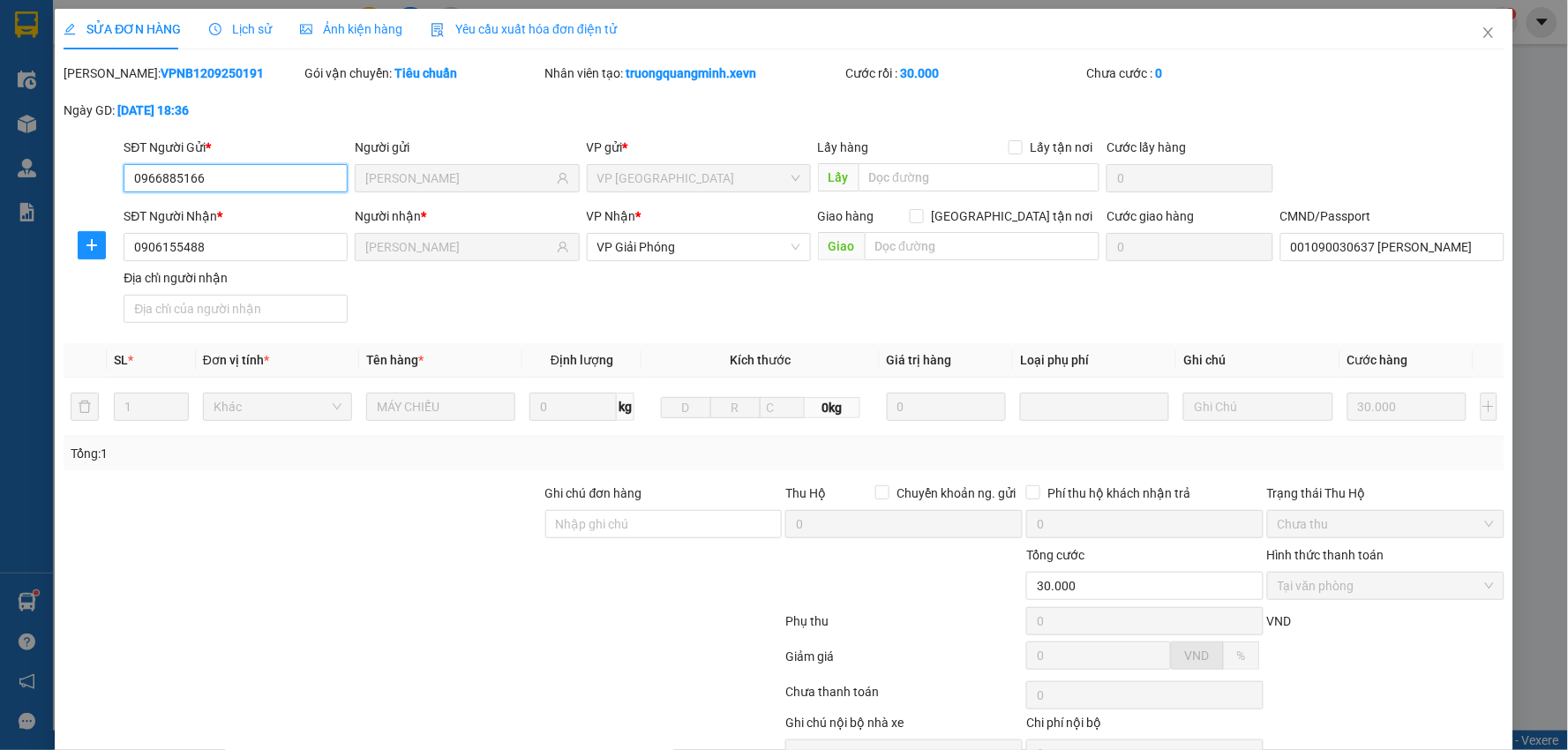
scroll to position [93, 0]
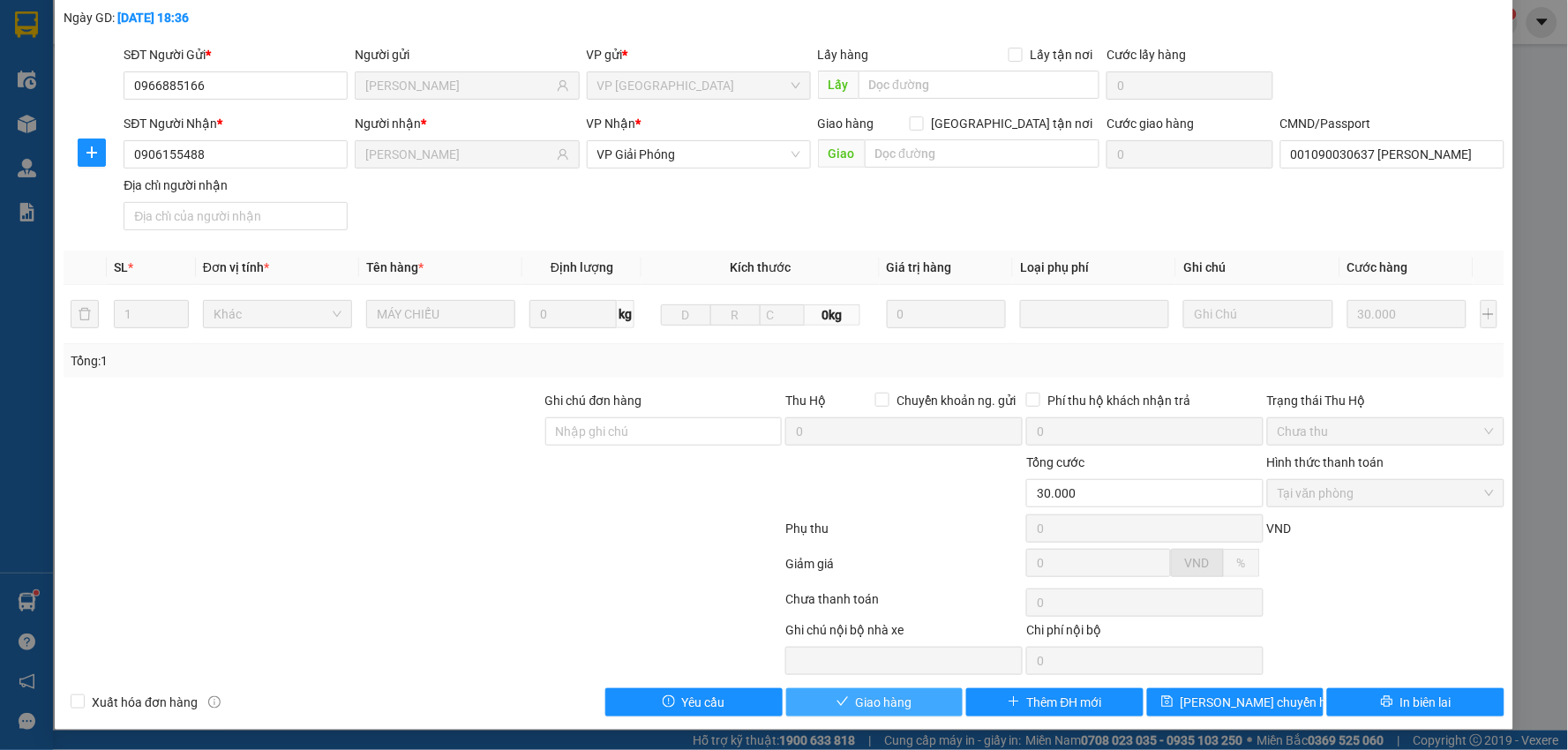
click at [816, 701] on button "Giao hàng" at bounding box center [875, 702] width 177 height 28
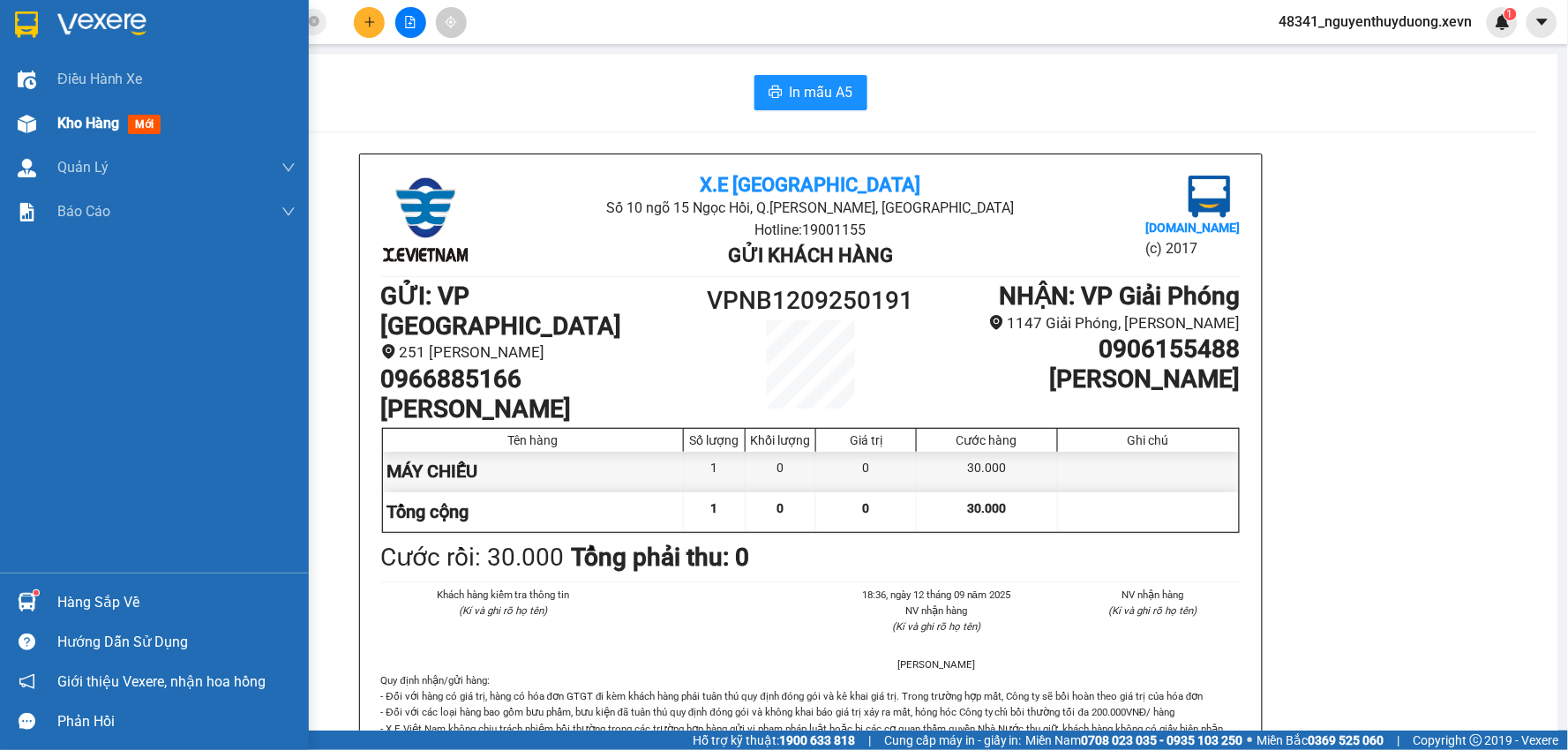
click at [87, 128] on span "Kho hàng" at bounding box center [88, 123] width 61 height 17
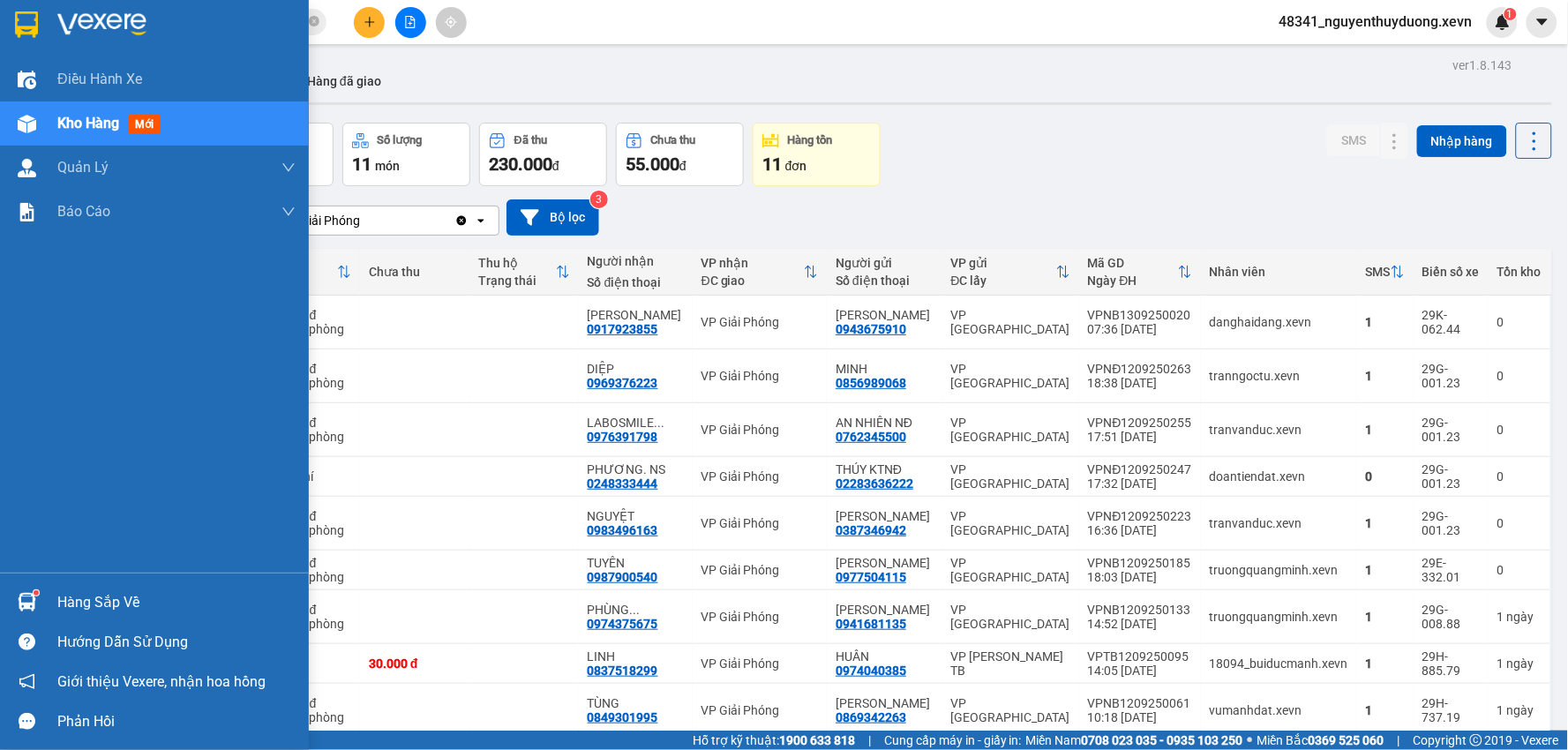
click at [63, 598] on div "Hàng sắp về" at bounding box center [176, 602] width 239 height 26
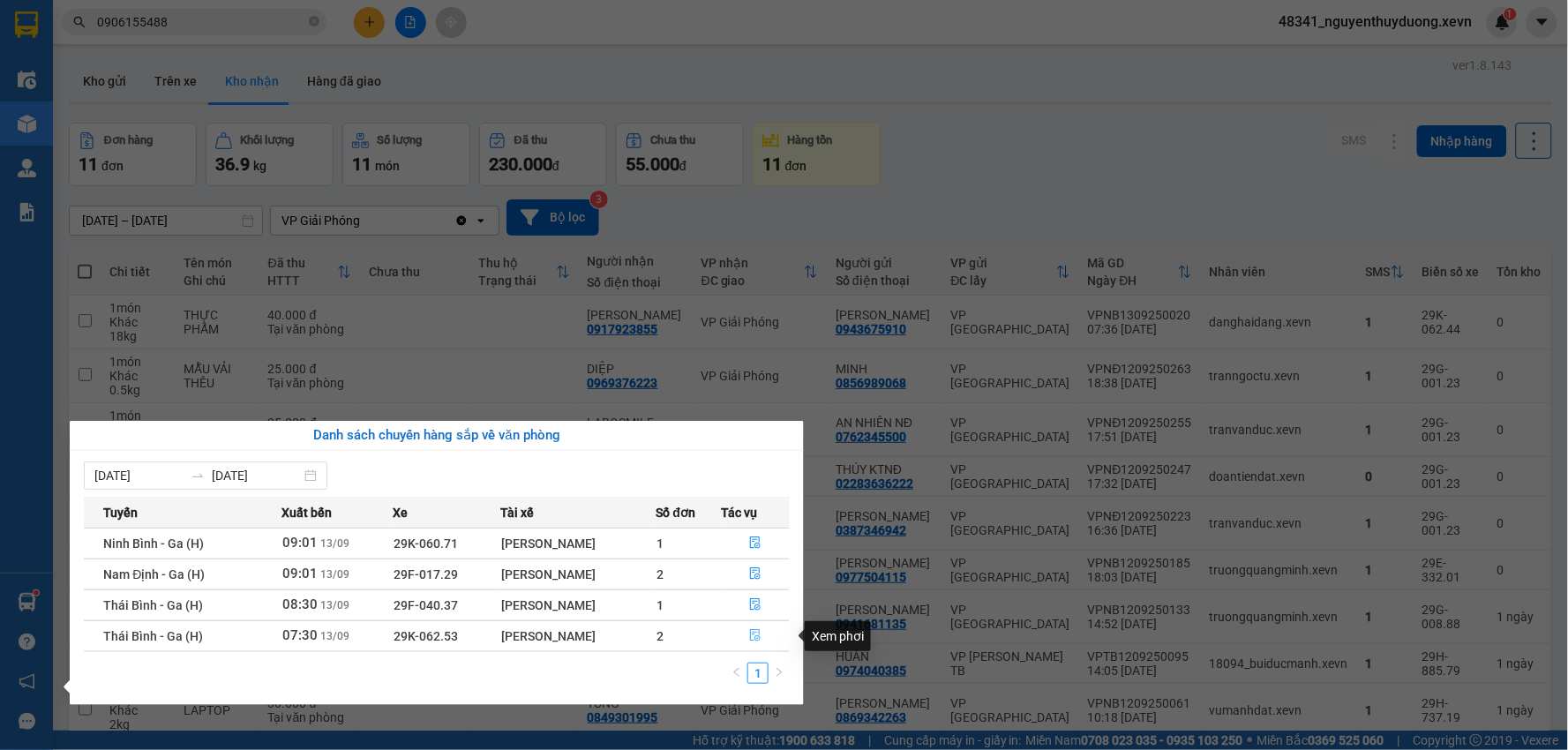
click at [763, 633] on button "button" at bounding box center [755, 636] width 67 height 28
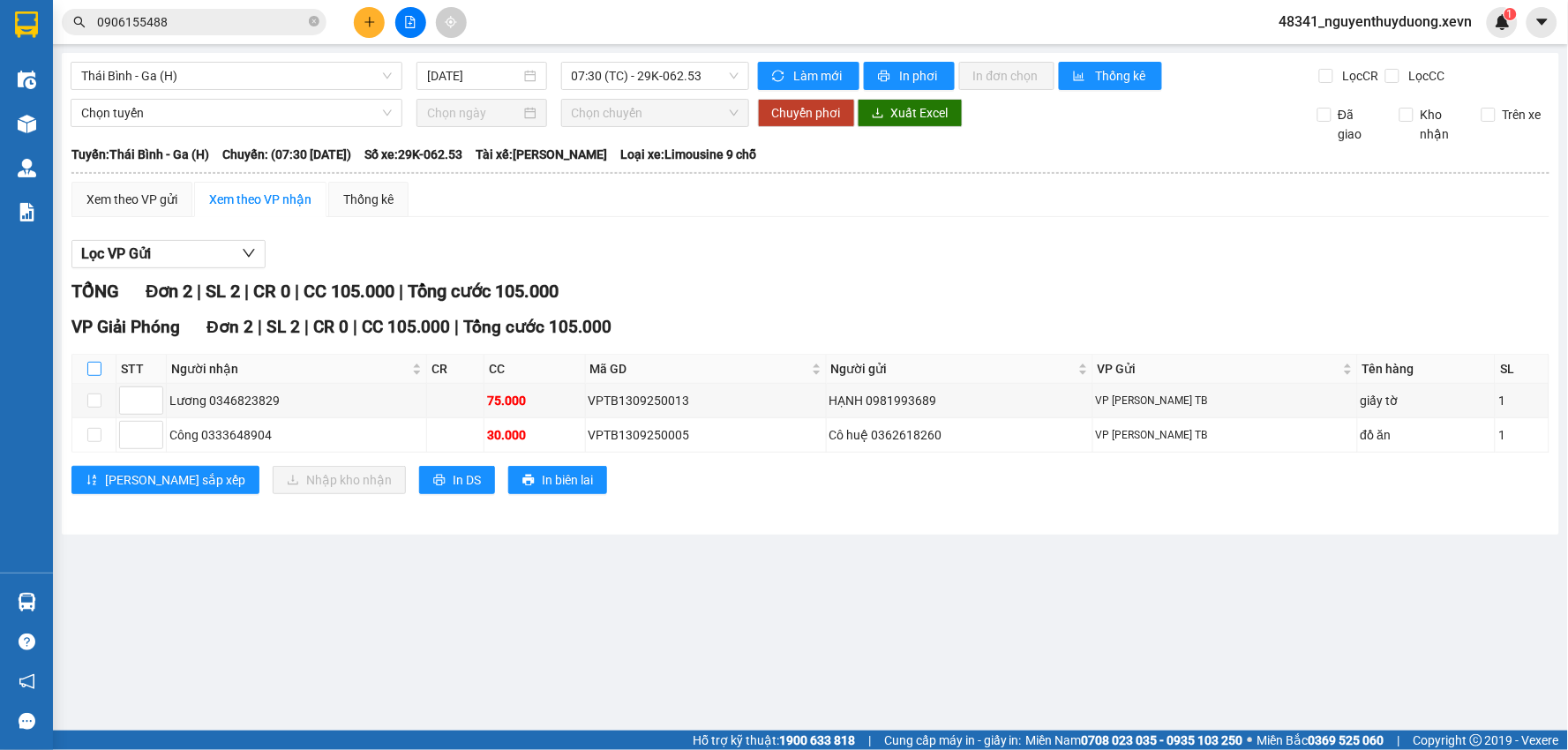
click at [97, 371] on input "checkbox" at bounding box center [94, 369] width 15 height 15
checkbox input "true"
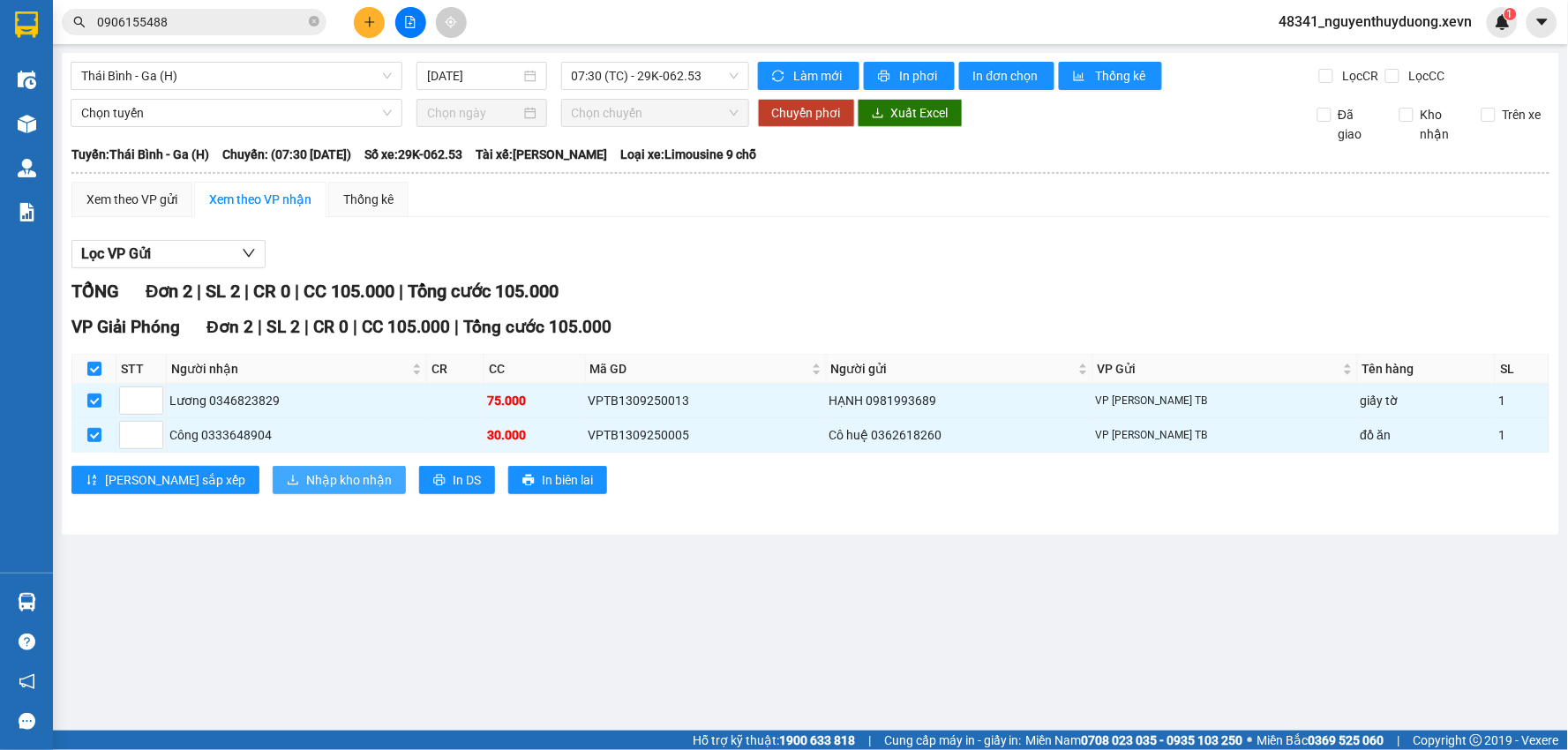
click at [306, 479] on span "Nhập kho nhận" at bounding box center [349, 480] width 86 height 19
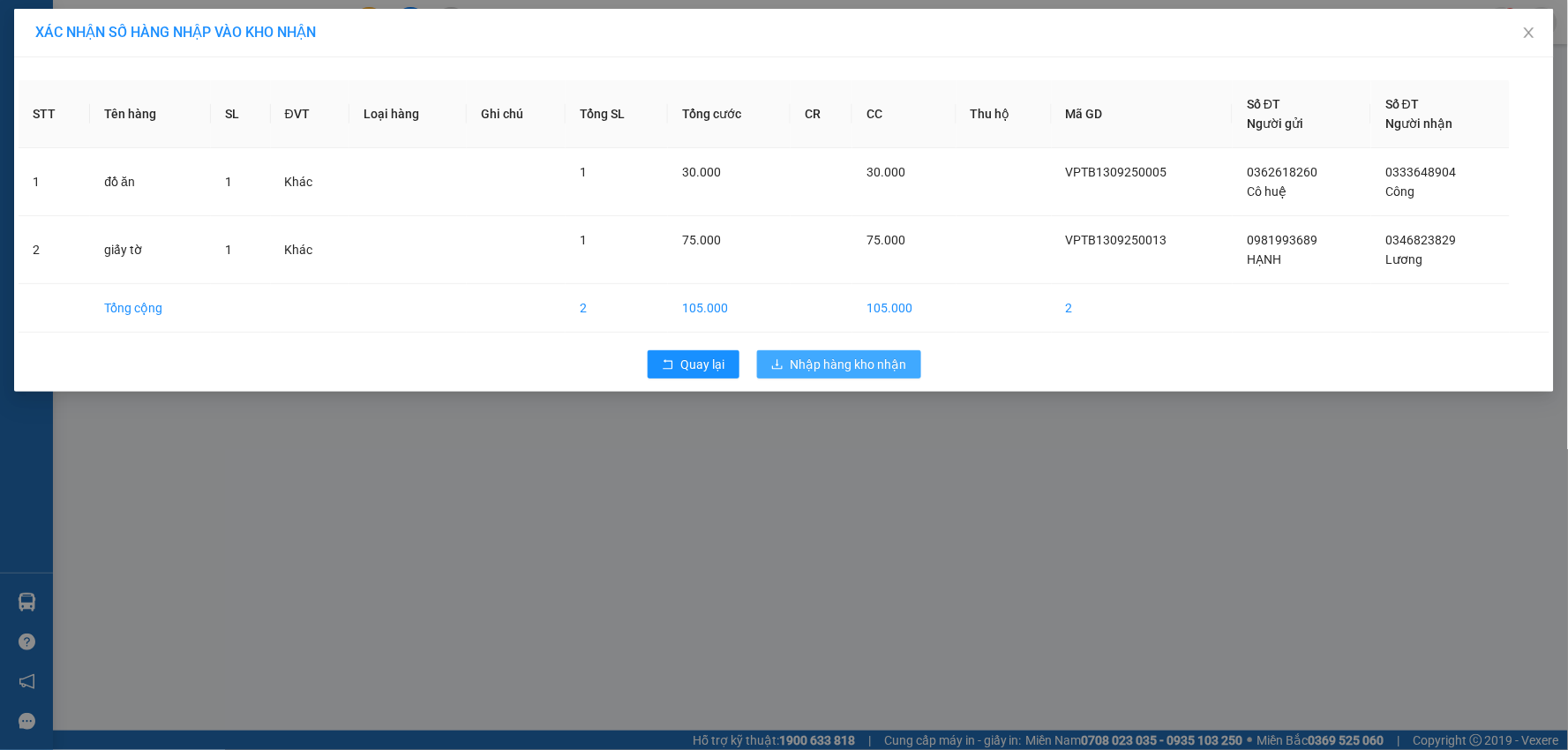
click at [817, 372] on span "Nhập hàng kho nhận" at bounding box center [849, 364] width 117 height 19
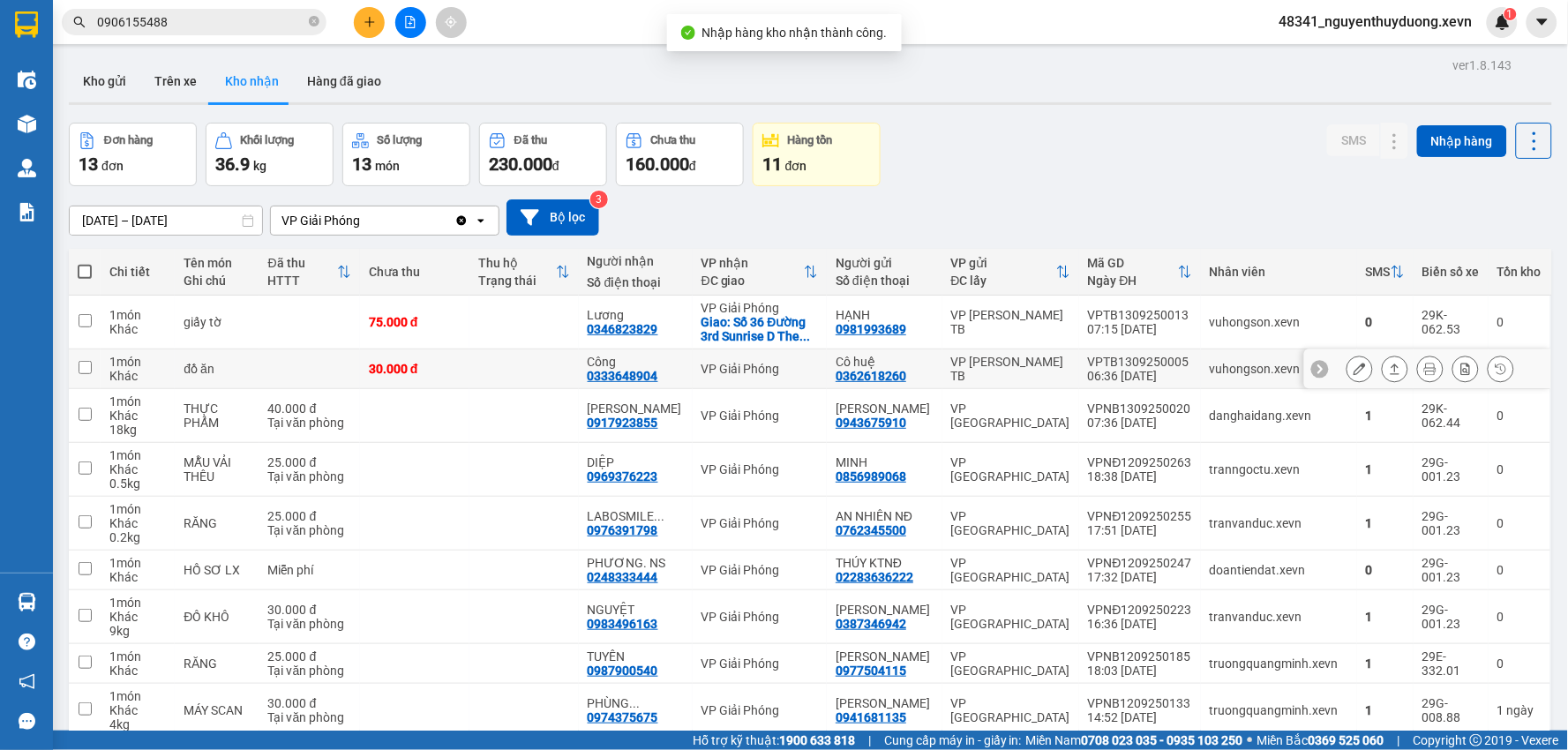
click at [348, 377] on tbody "1 món Khác giấy tờ 75.000 đ Lương 0346823829 VP Giải Phóng Giao: Số 36 Đường 3r…" at bounding box center [810, 537] width 1483 height 482
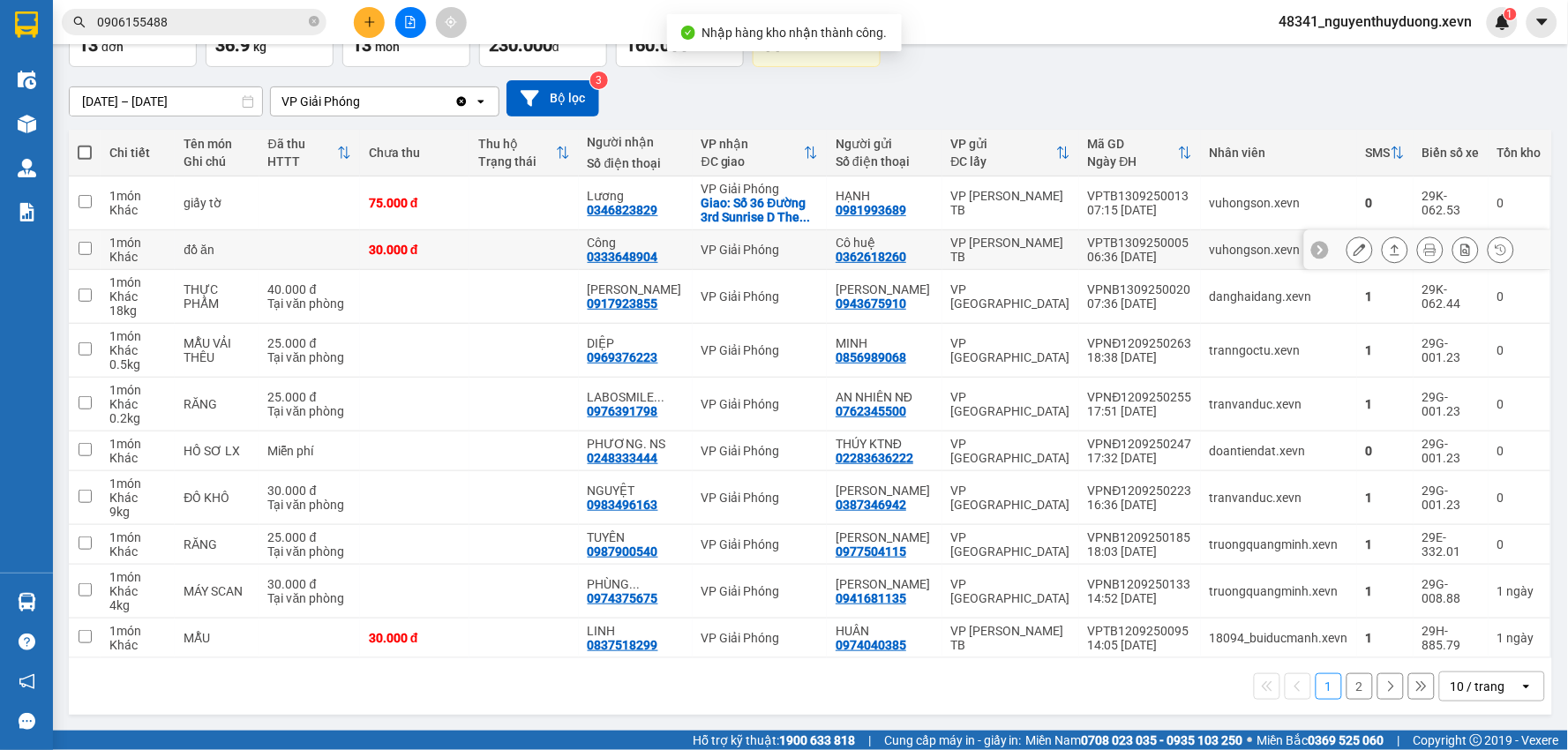
click at [389, 243] on div "30.000 đ" at bounding box center [415, 249] width 92 height 15
checkbox input "true"
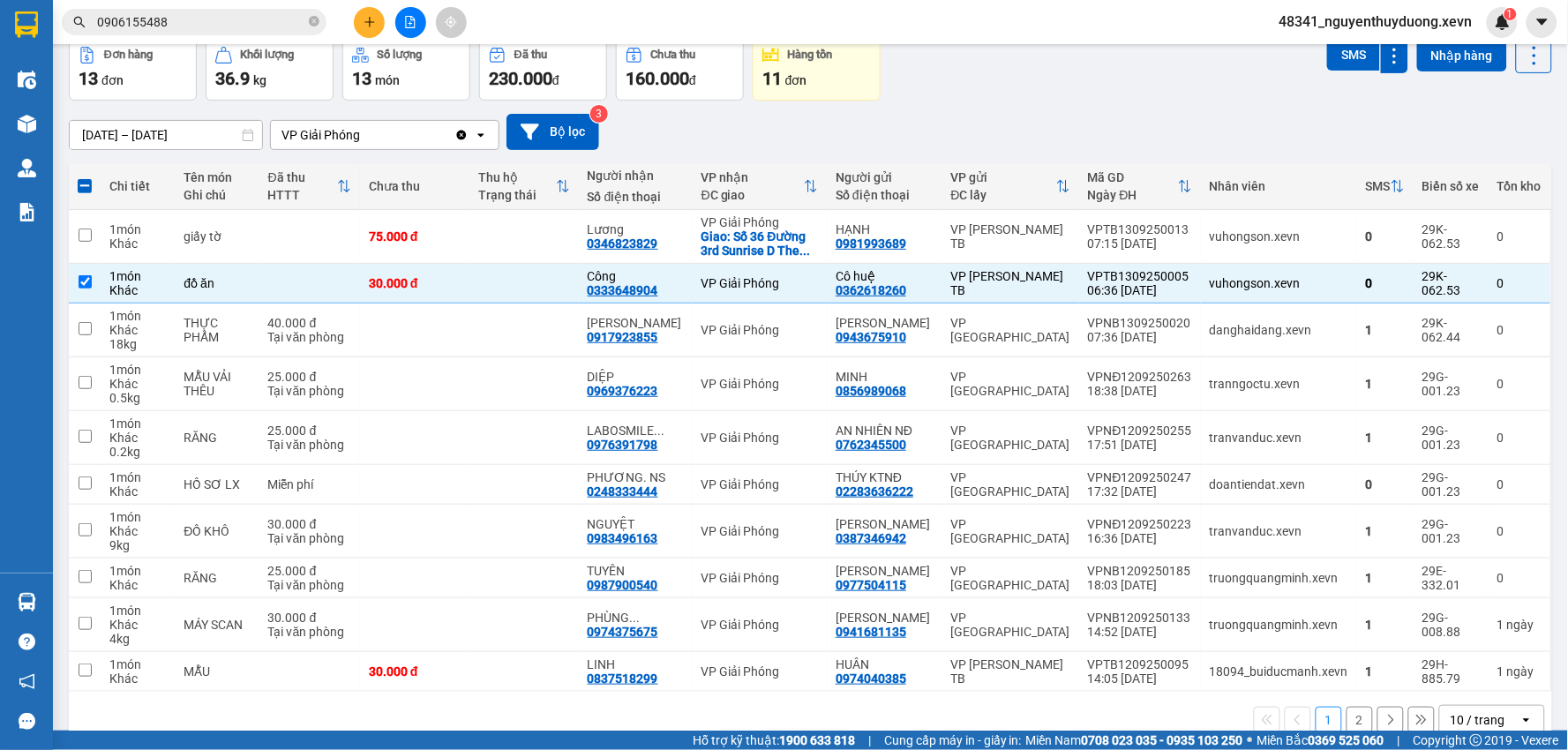
scroll to position [0, 0]
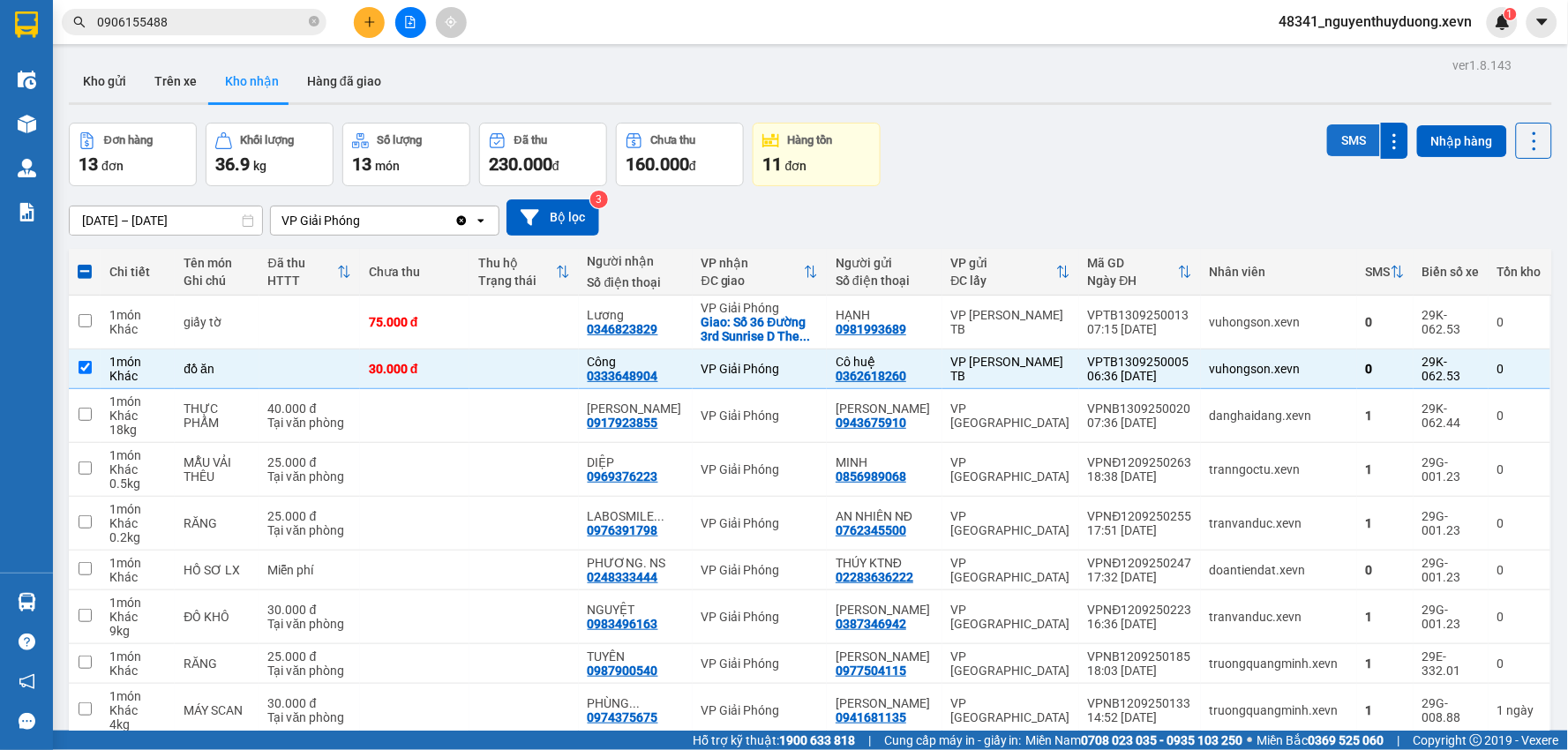
click at [1349, 136] on button "SMS" at bounding box center [1354, 140] width 53 height 32
click at [1327, 125] on button "SMS" at bounding box center [1354, 140] width 53 height 32
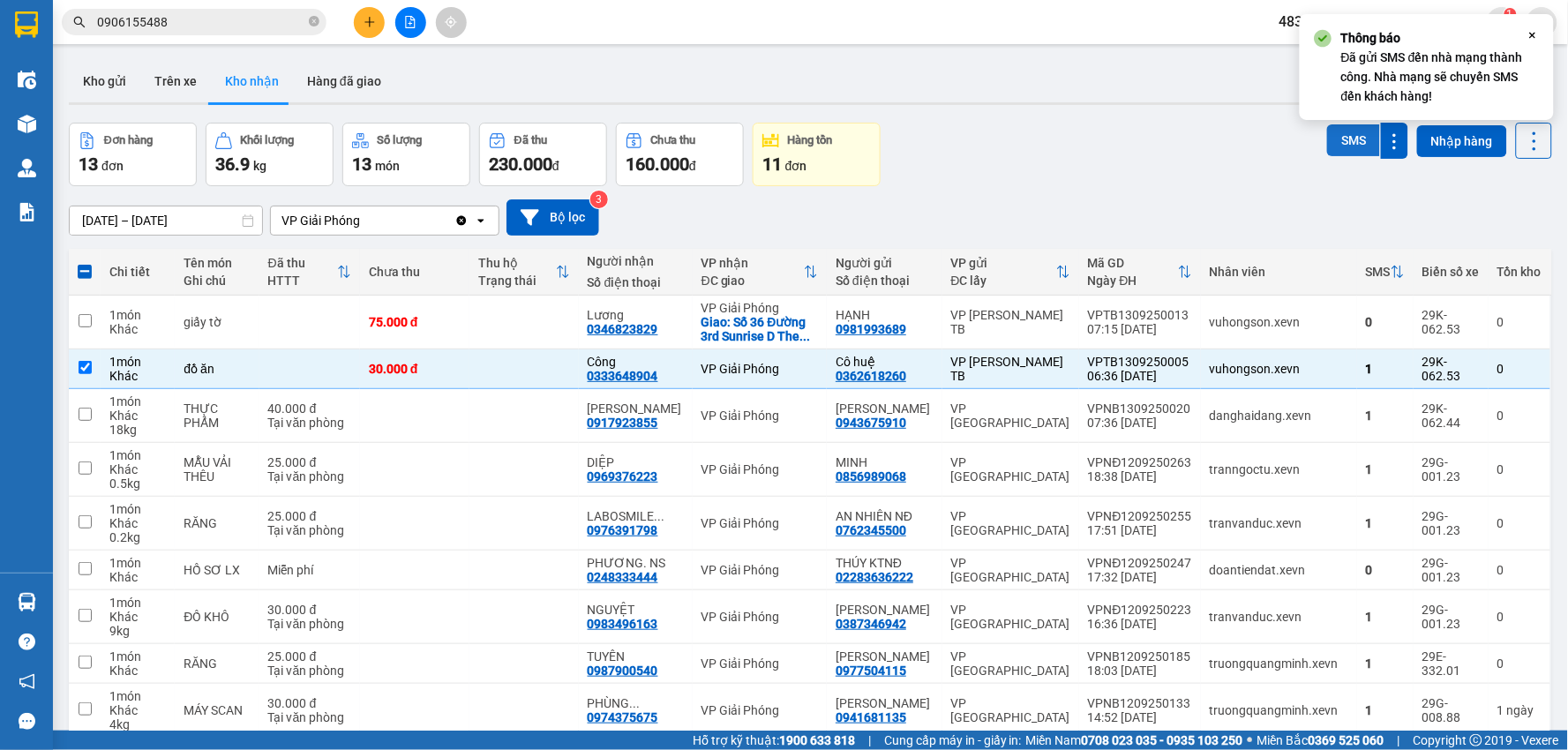
click at [1327, 125] on button "SMS" at bounding box center [1354, 140] width 53 height 32
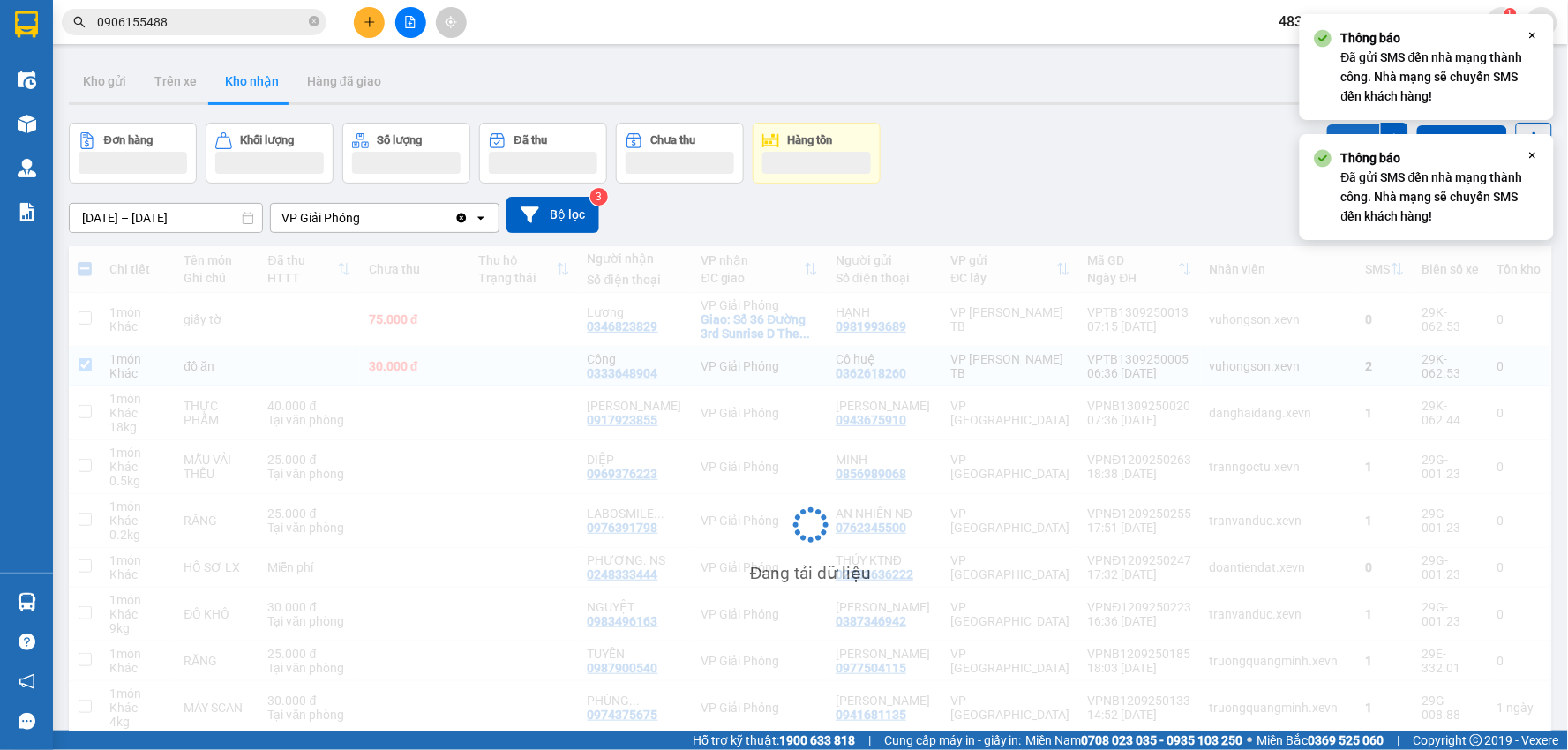
click at [1327, 125] on button "SMS" at bounding box center [1354, 140] width 53 height 32
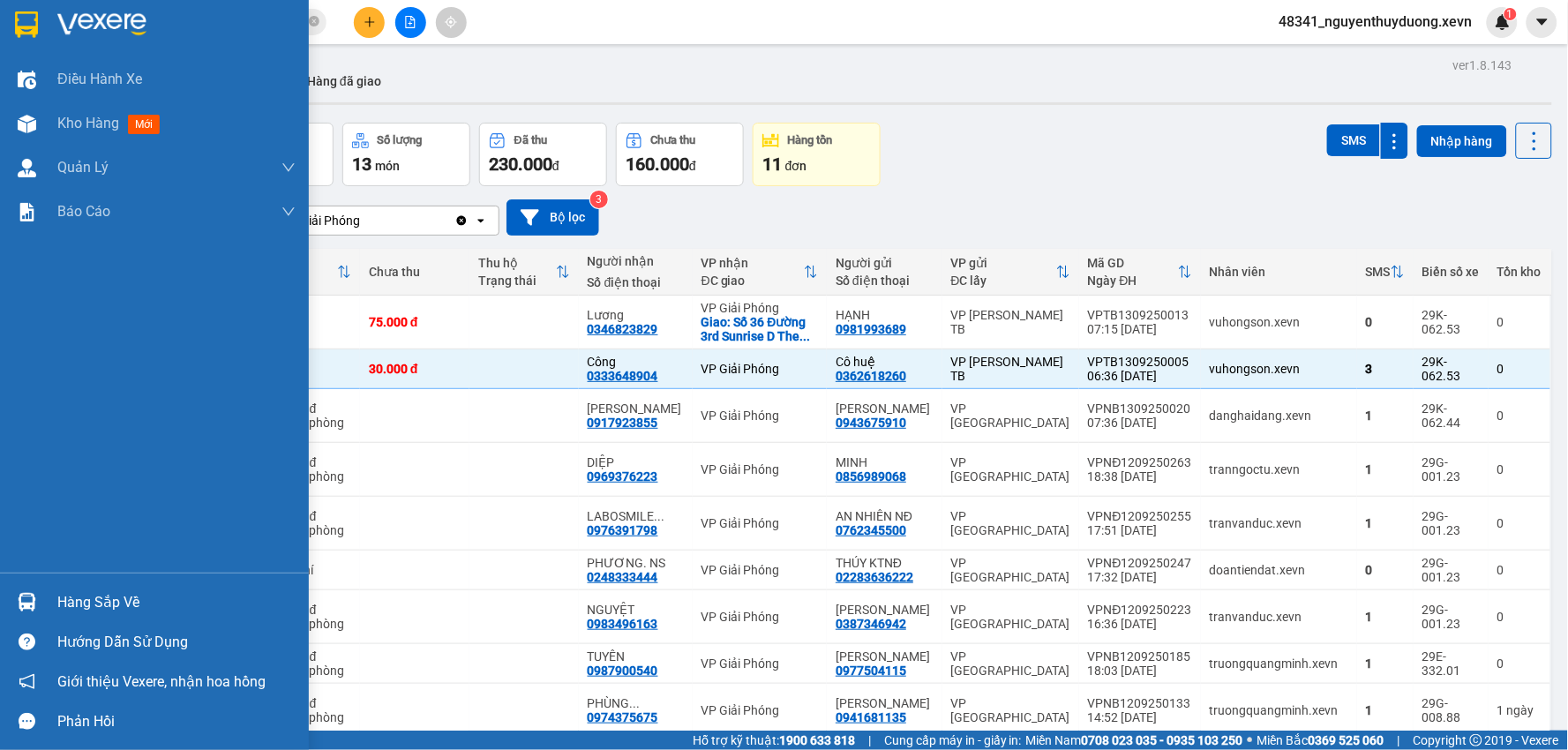
click at [73, 579] on div "Hàng sắp về Hướng dẫn sử dụng Giới thiệu Vexere, nhận hoa hồng Phản hồi" at bounding box center [154, 656] width 309 height 169
click at [92, 598] on div "Hàng sắp về" at bounding box center [176, 602] width 239 height 26
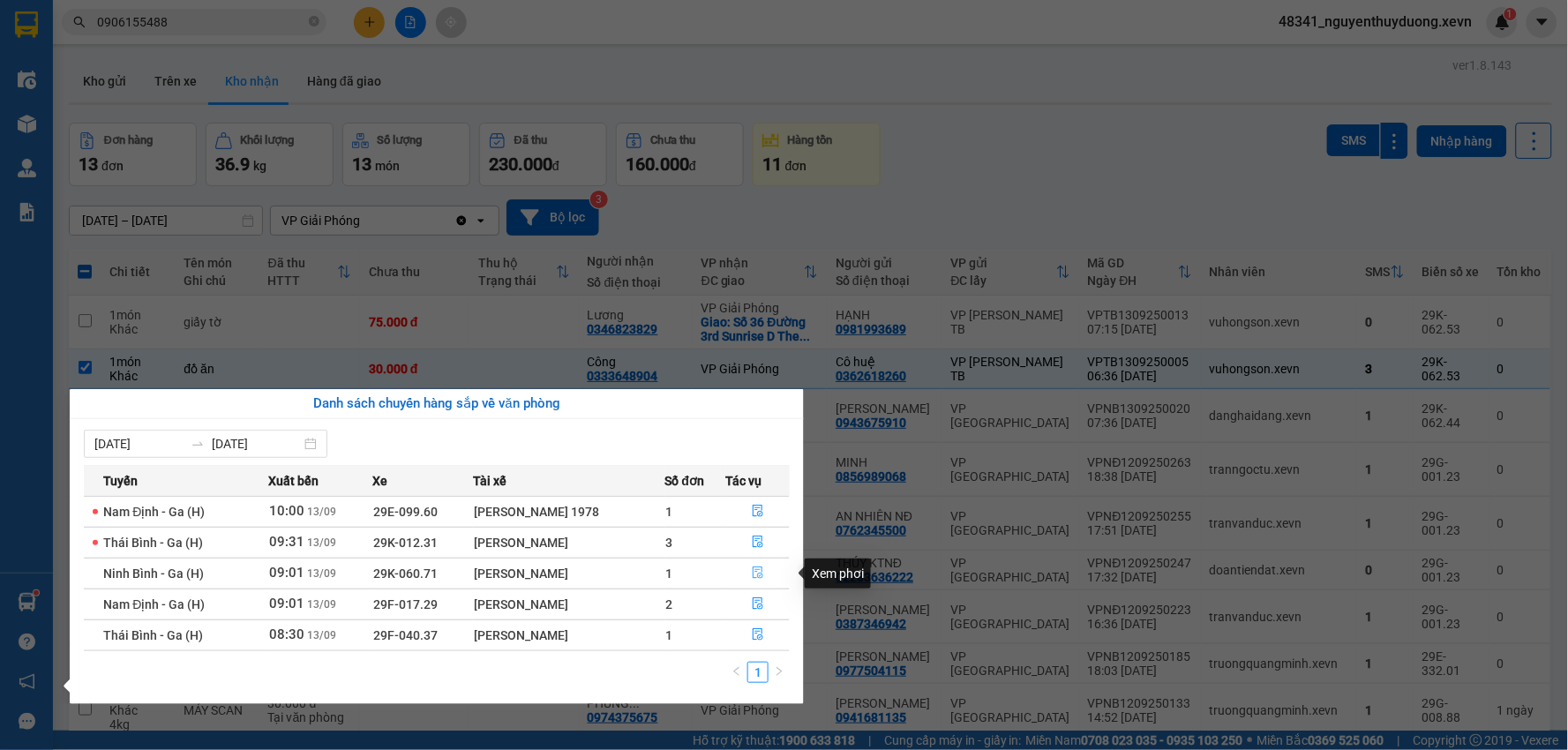
click at [756, 575] on icon "file-done" at bounding box center [758, 573] width 13 height 13
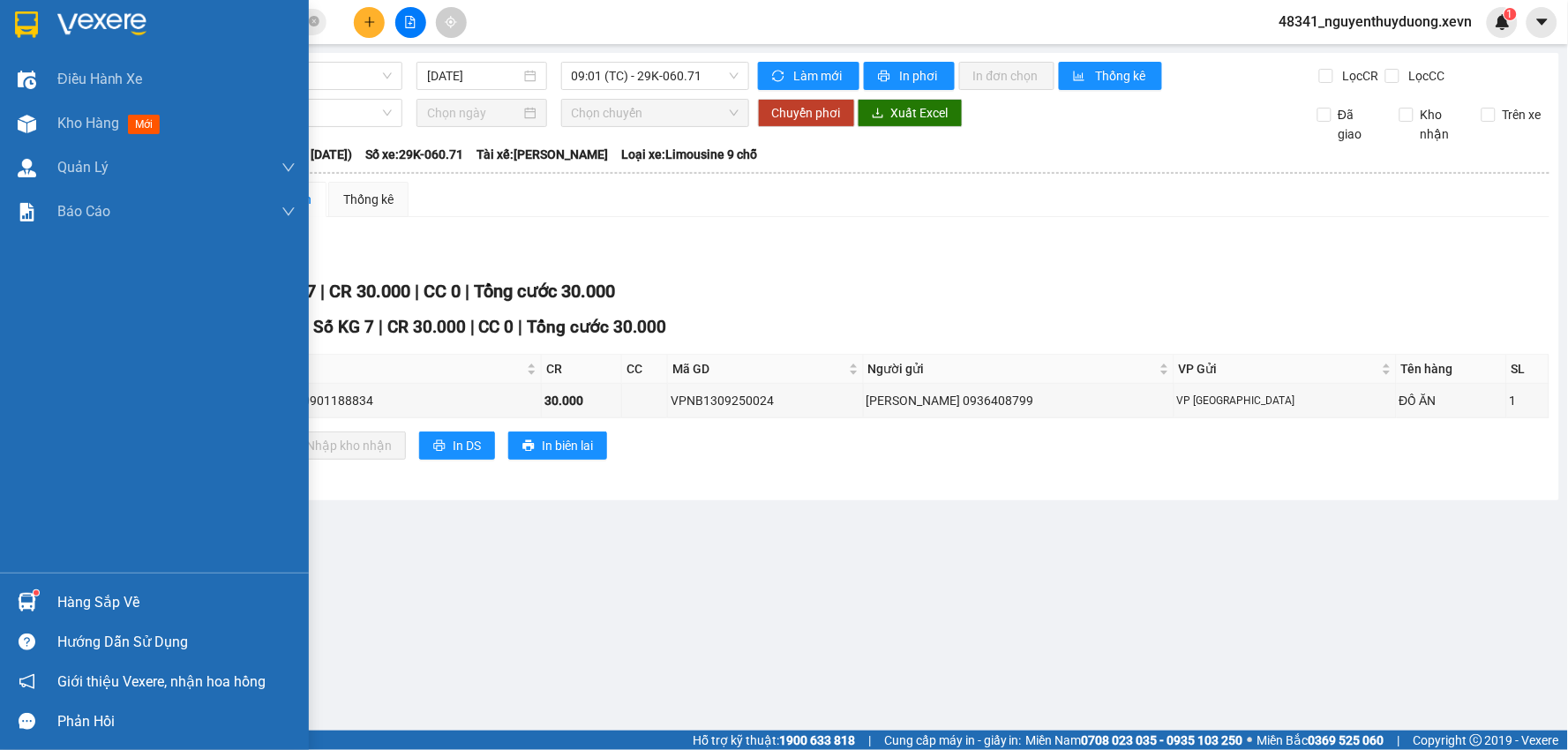
drag, startPoint x: 53, startPoint y: 582, endPoint x: 60, endPoint y: 591, distance: 11.4
click at [53, 584] on div "Hàng sắp về Hướng dẫn sử dụng Giới thiệu Vexere, nhận hoa hồng Phản hồi" at bounding box center [154, 656] width 309 height 169
click at [66, 595] on div "Hàng sắp về" at bounding box center [176, 602] width 239 height 26
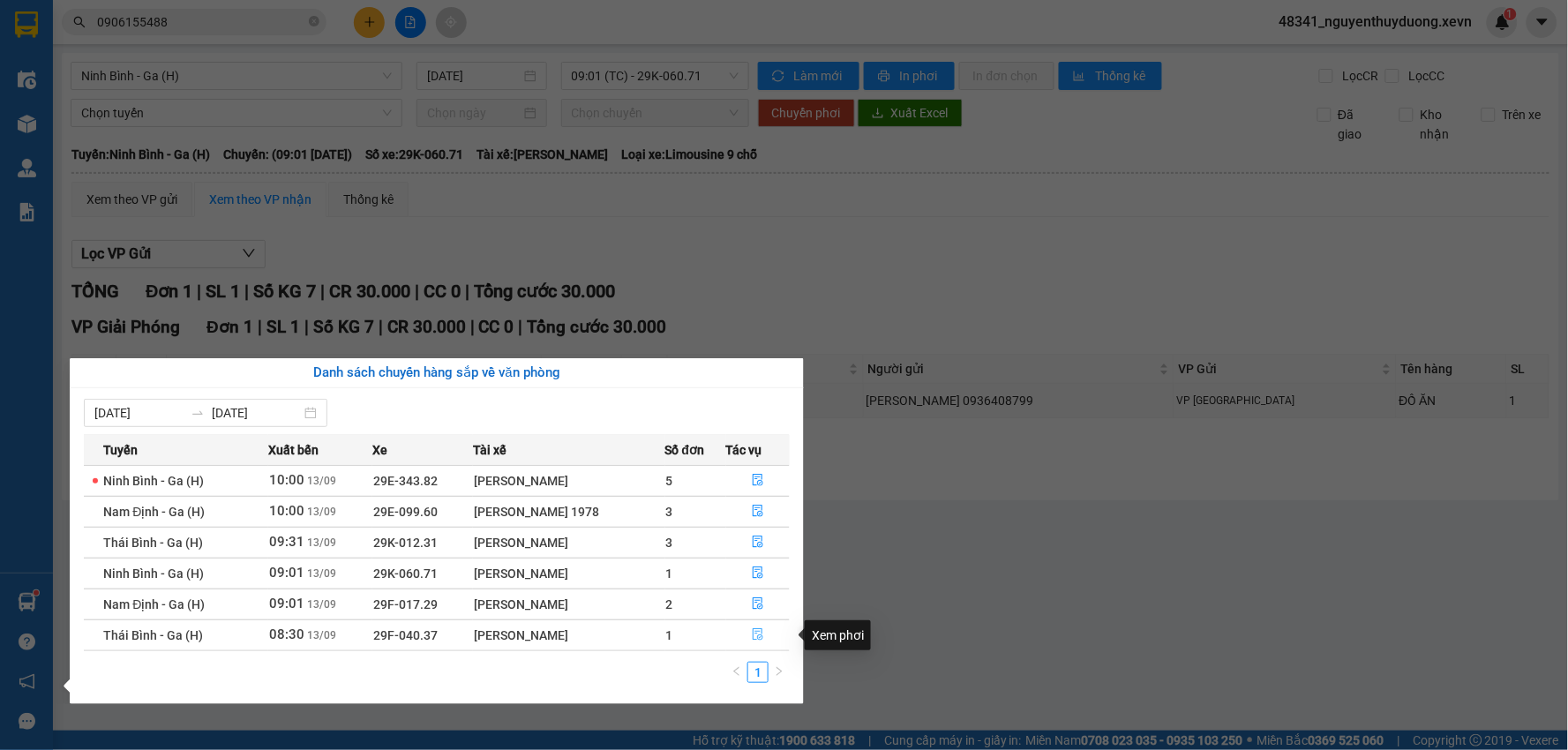
click at [763, 642] on button "button" at bounding box center [759, 635] width 62 height 28
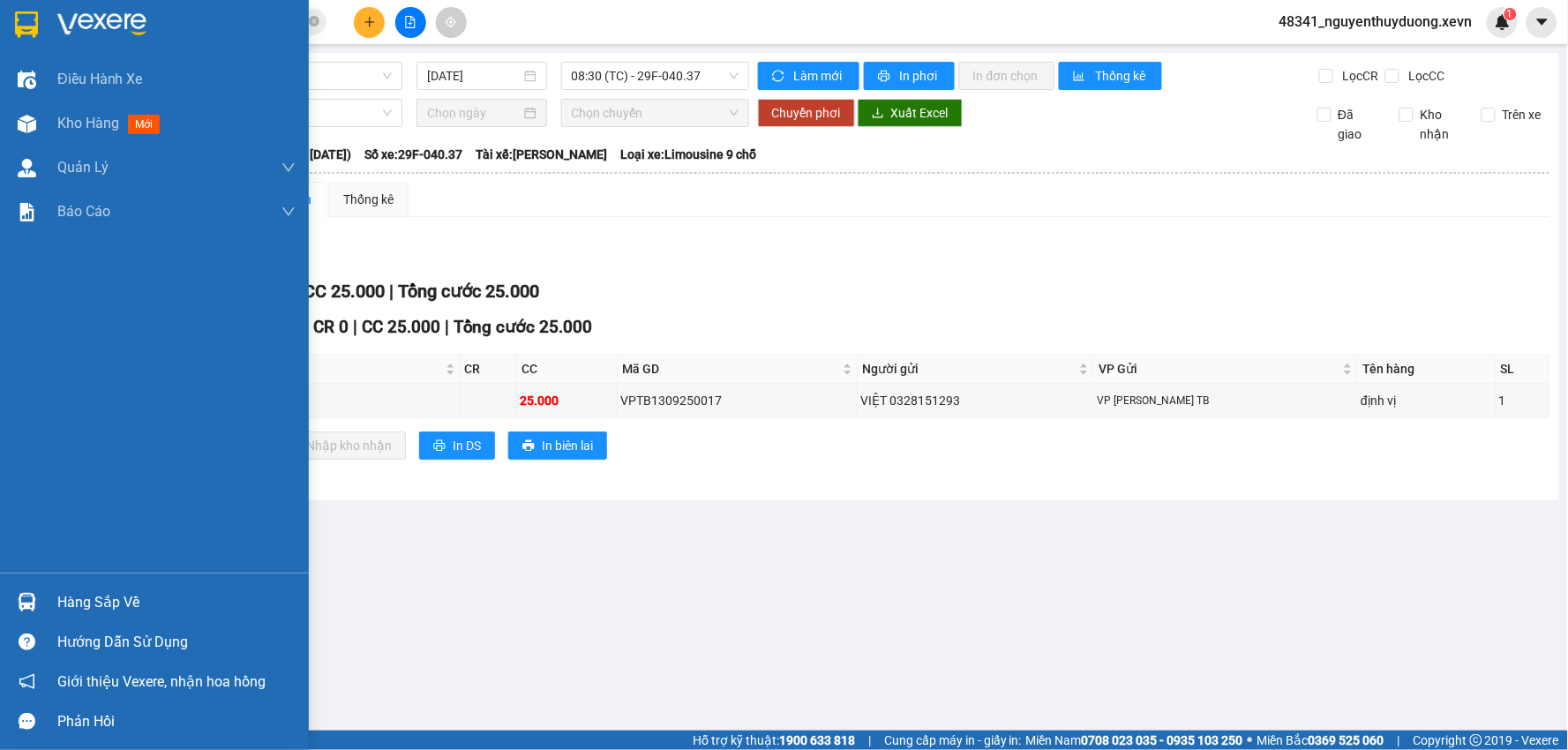
click at [142, 602] on div "Hàng sắp về" at bounding box center [176, 602] width 239 height 26
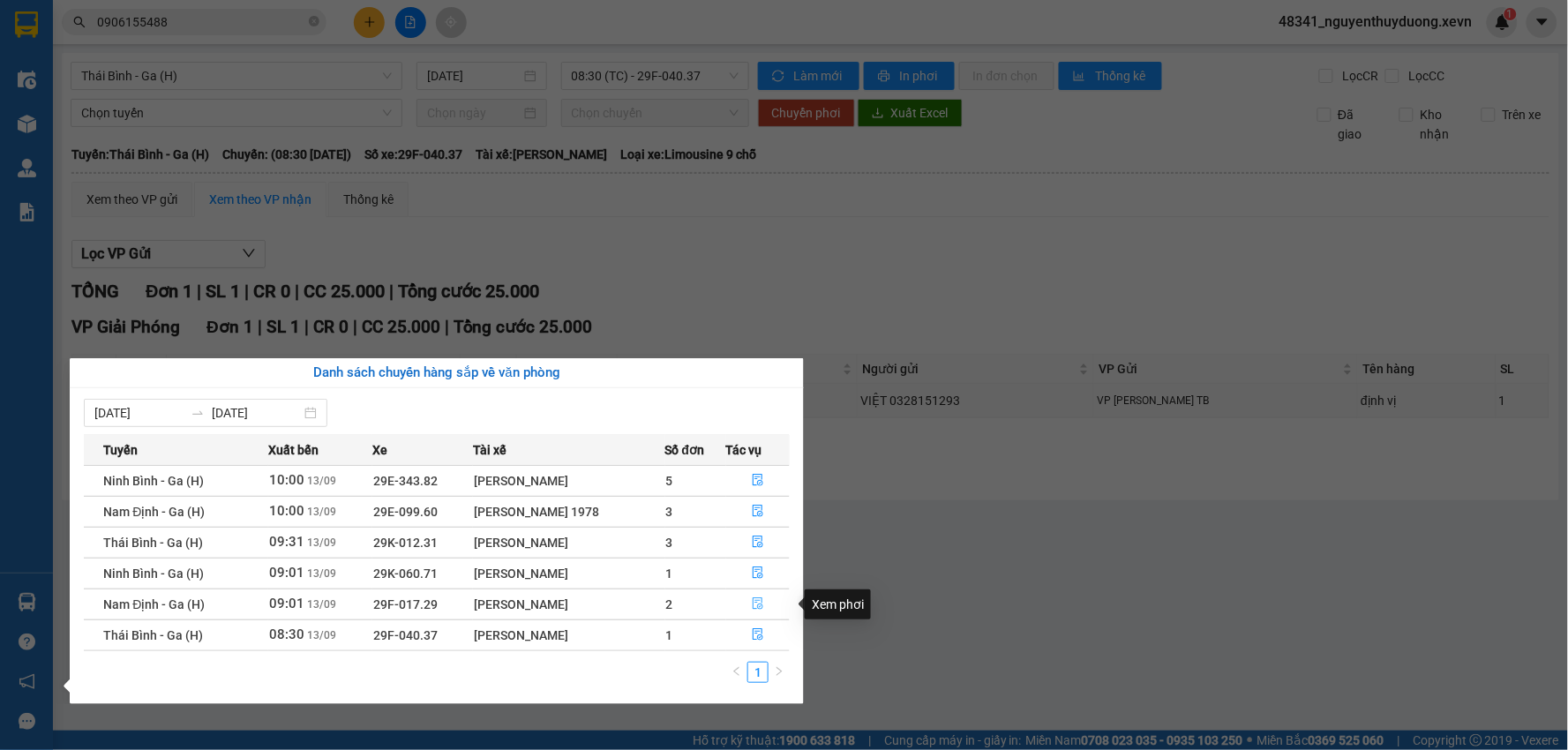
click at [764, 607] on button "button" at bounding box center [759, 604] width 62 height 28
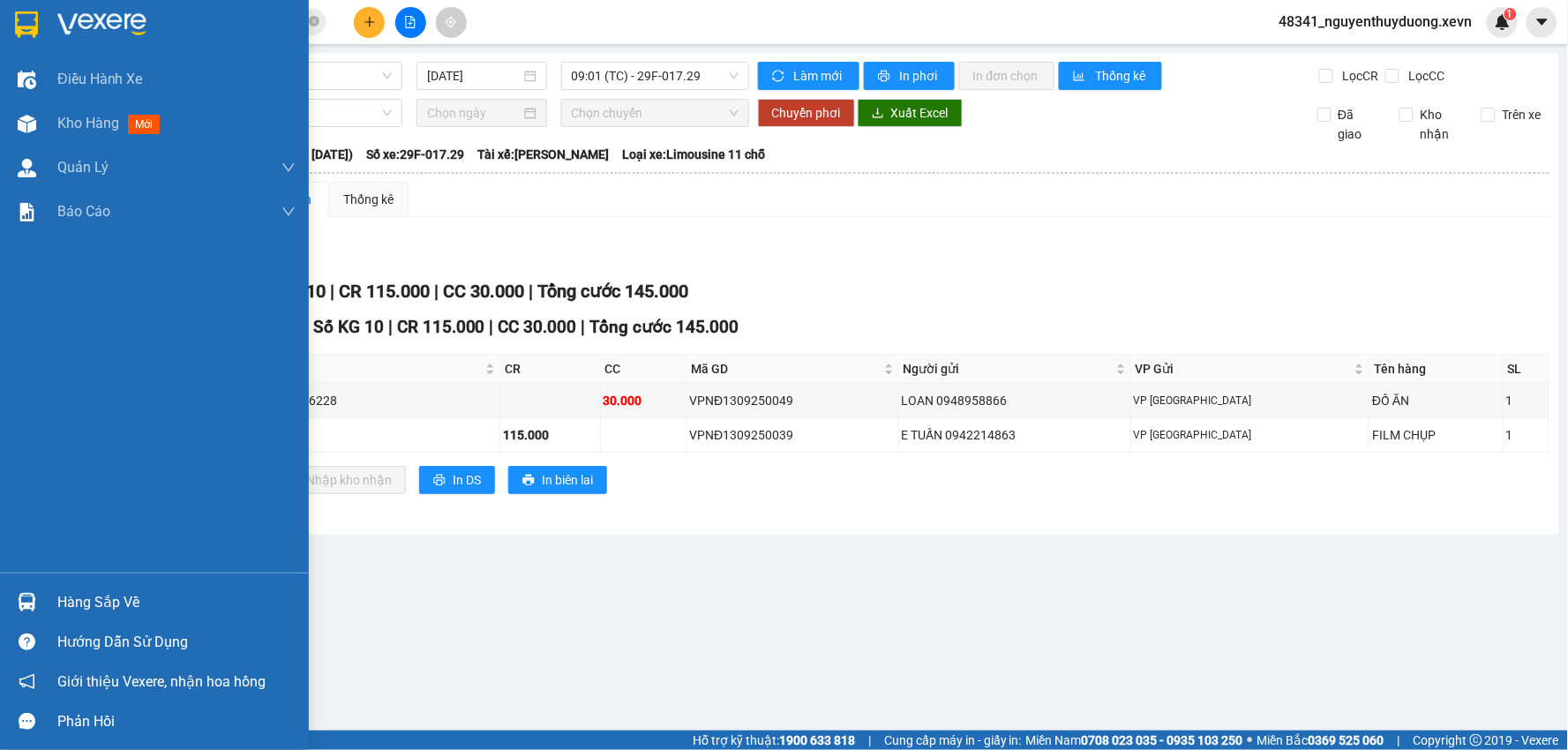
click at [52, 607] on div "Hàng sắp về" at bounding box center [154, 602] width 309 height 40
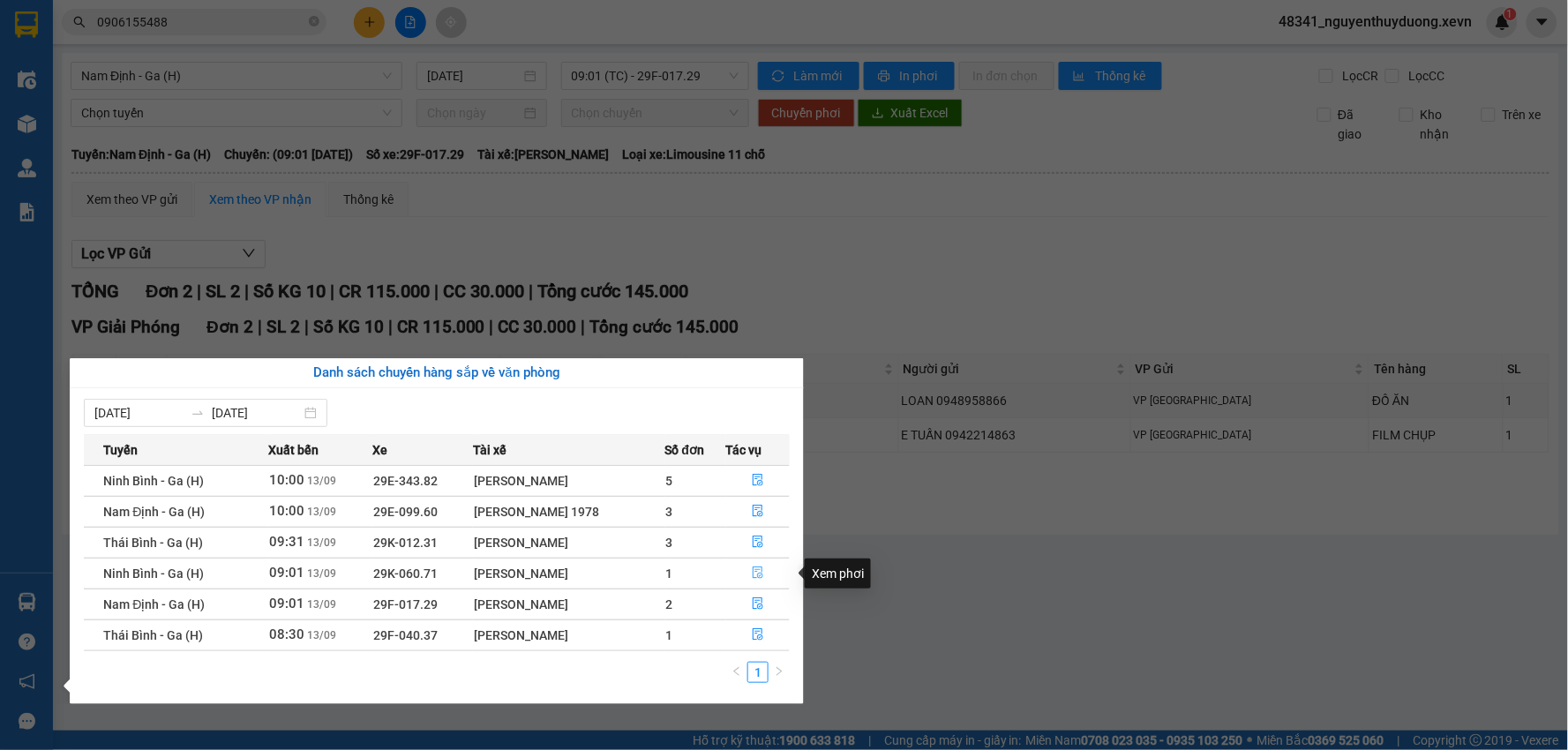
click at [757, 575] on icon "file-done" at bounding box center [758, 573] width 13 height 13
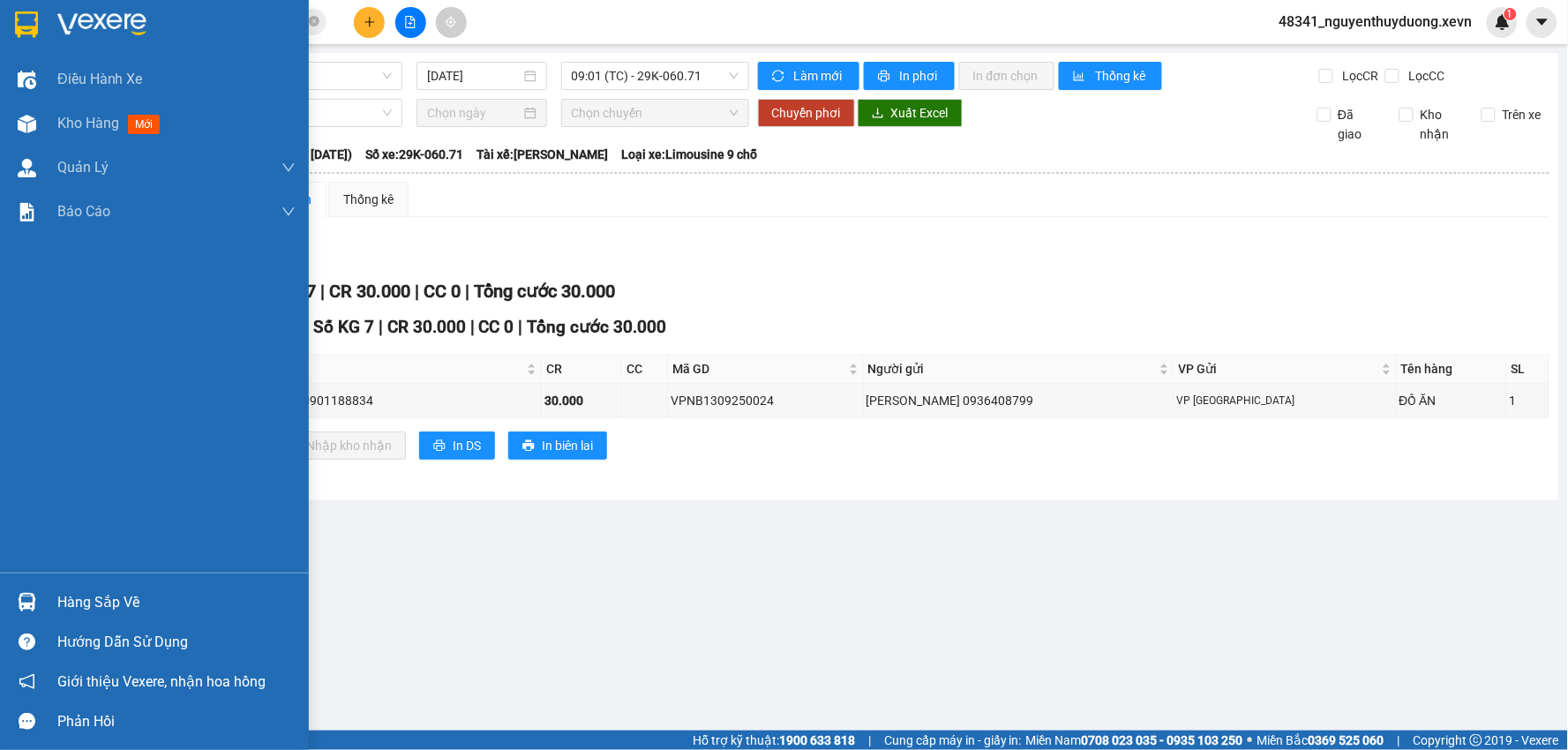
click at [99, 606] on div "Hàng sắp về" at bounding box center [176, 602] width 239 height 26
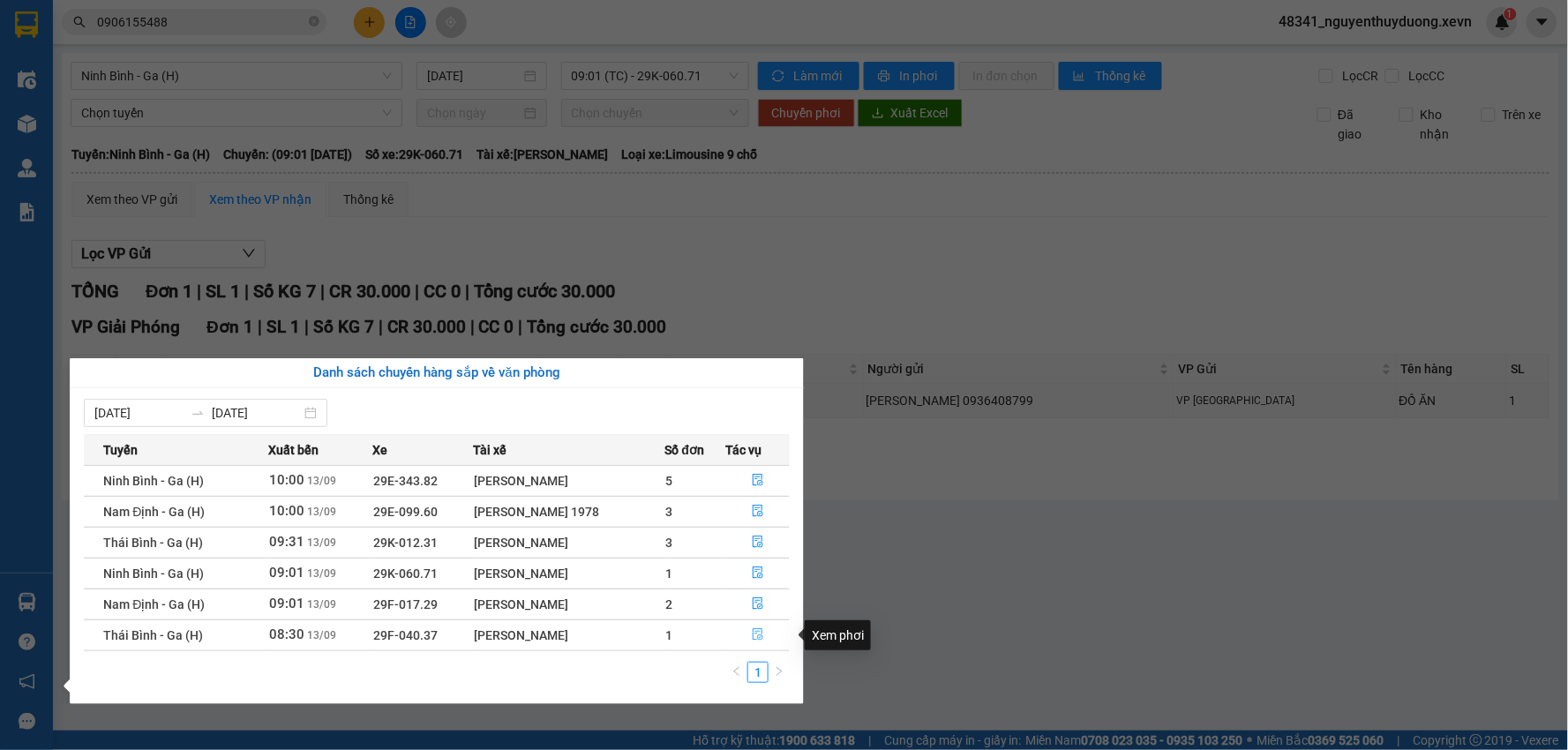
click at [754, 645] on button "button" at bounding box center [759, 635] width 62 height 28
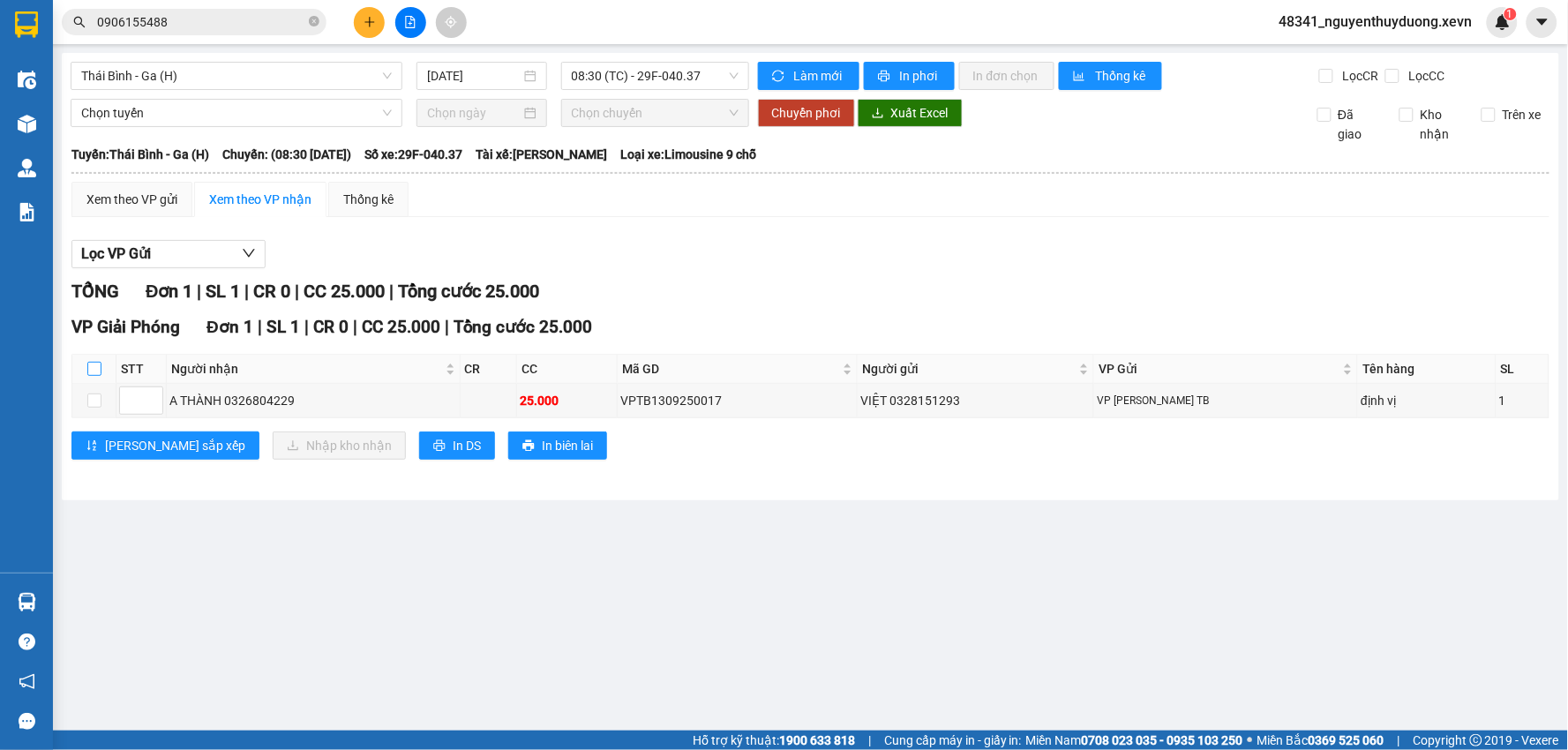
click at [89, 376] on input "checkbox" at bounding box center [94, 369] width 15 height 15
checkbox input "true"
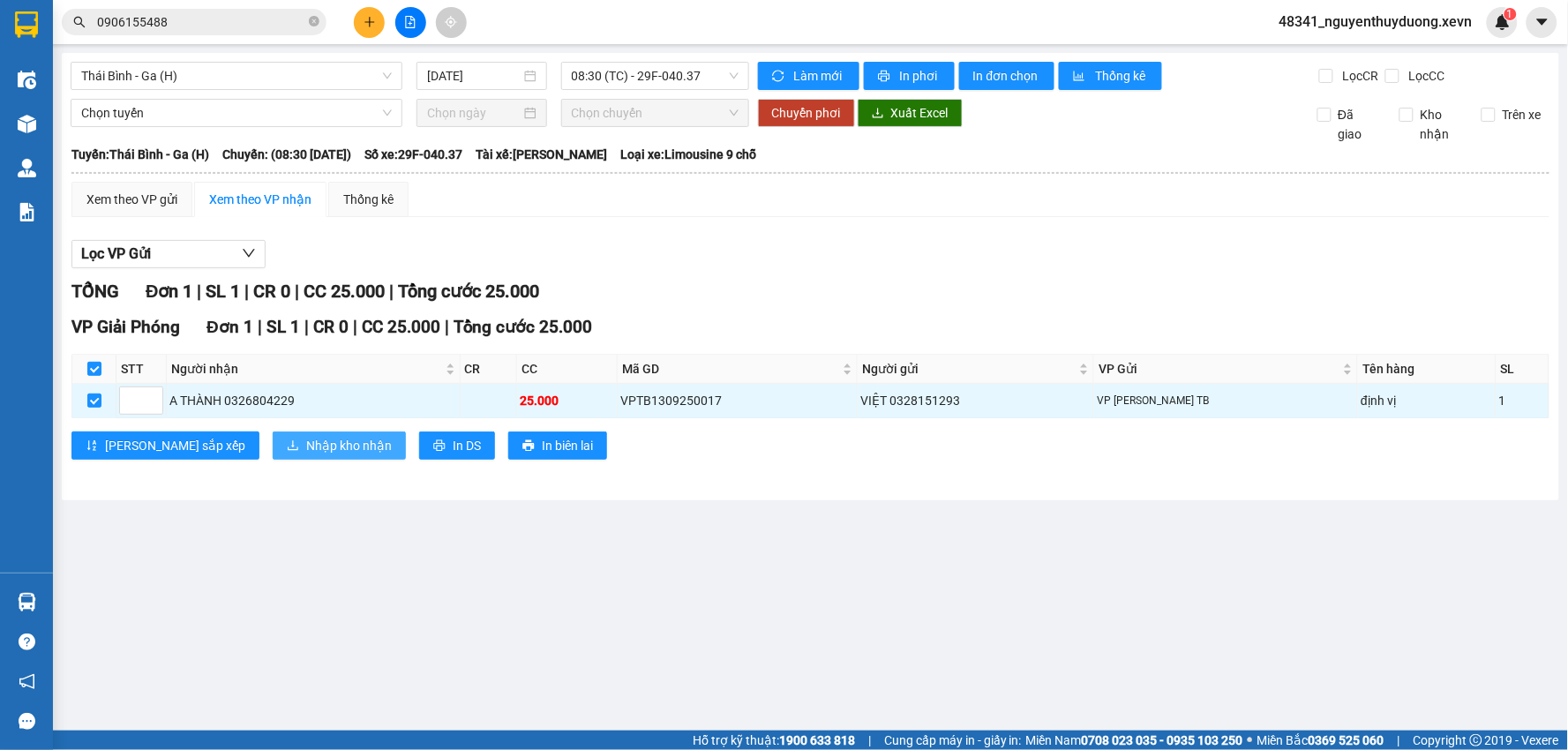
click at [306, 445] on span "Nhập kho nhận" at bounding box center [349, 446] width 86 height 19
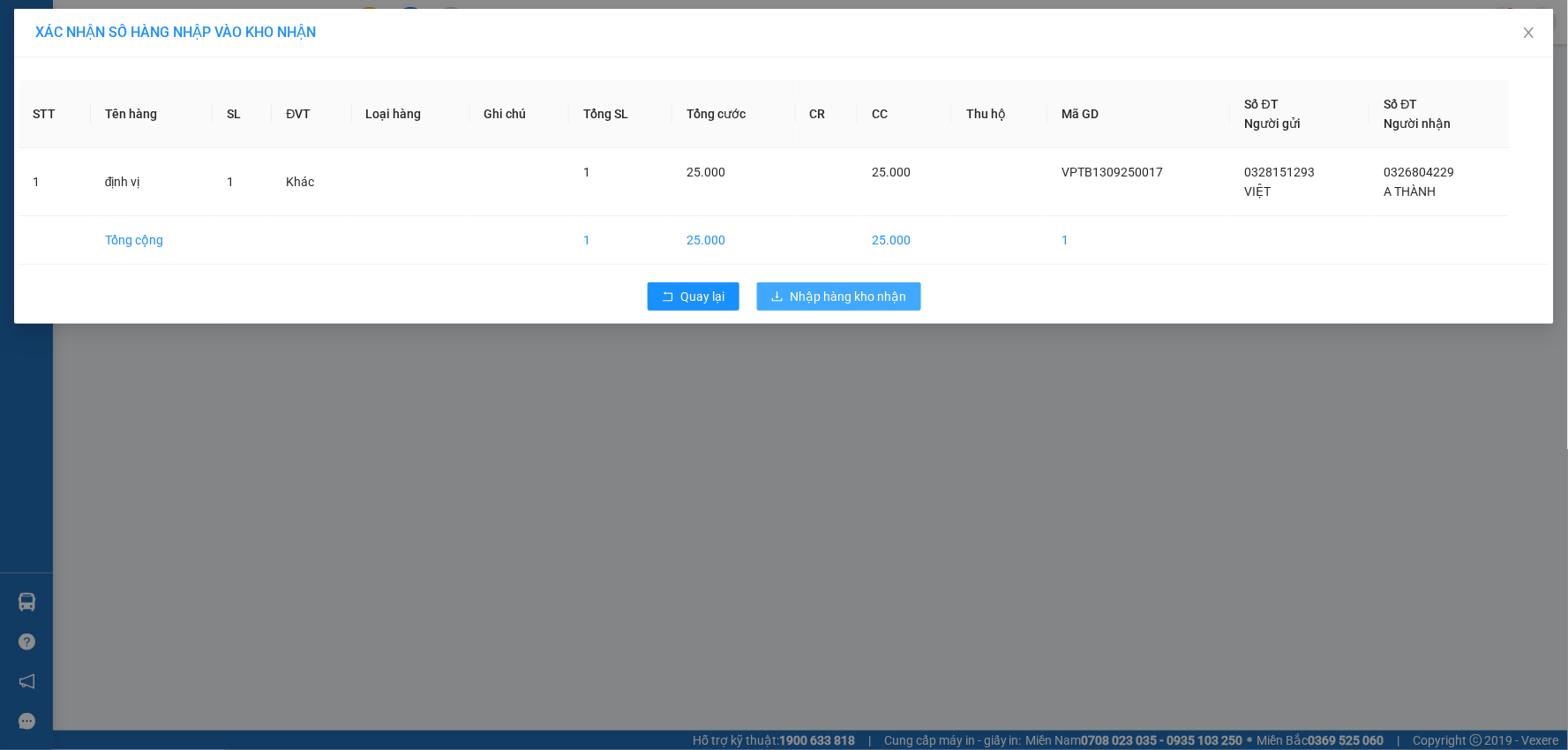
click at [791, 306] on button "Nhập hàng kho nhận" at bounding box center [840, 296] width 165 height 28
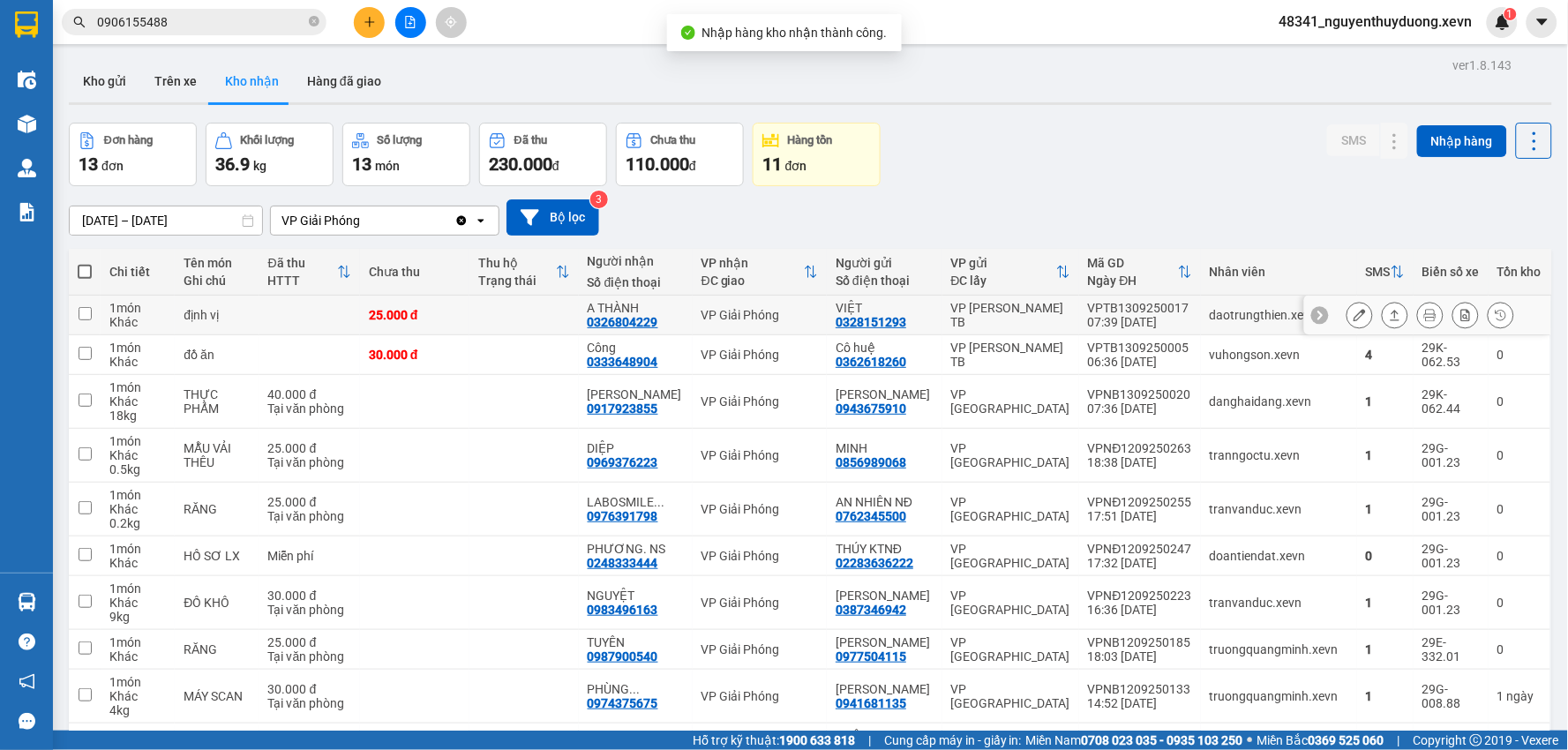
drag, startPoint x: 291, startPoint y: 313, endPoint x: 315, endPoint y: 294, distance: 30.6
click at [293, 312] on td at bounding box center [309, 316] width 100 height 40
checkbox input "true"
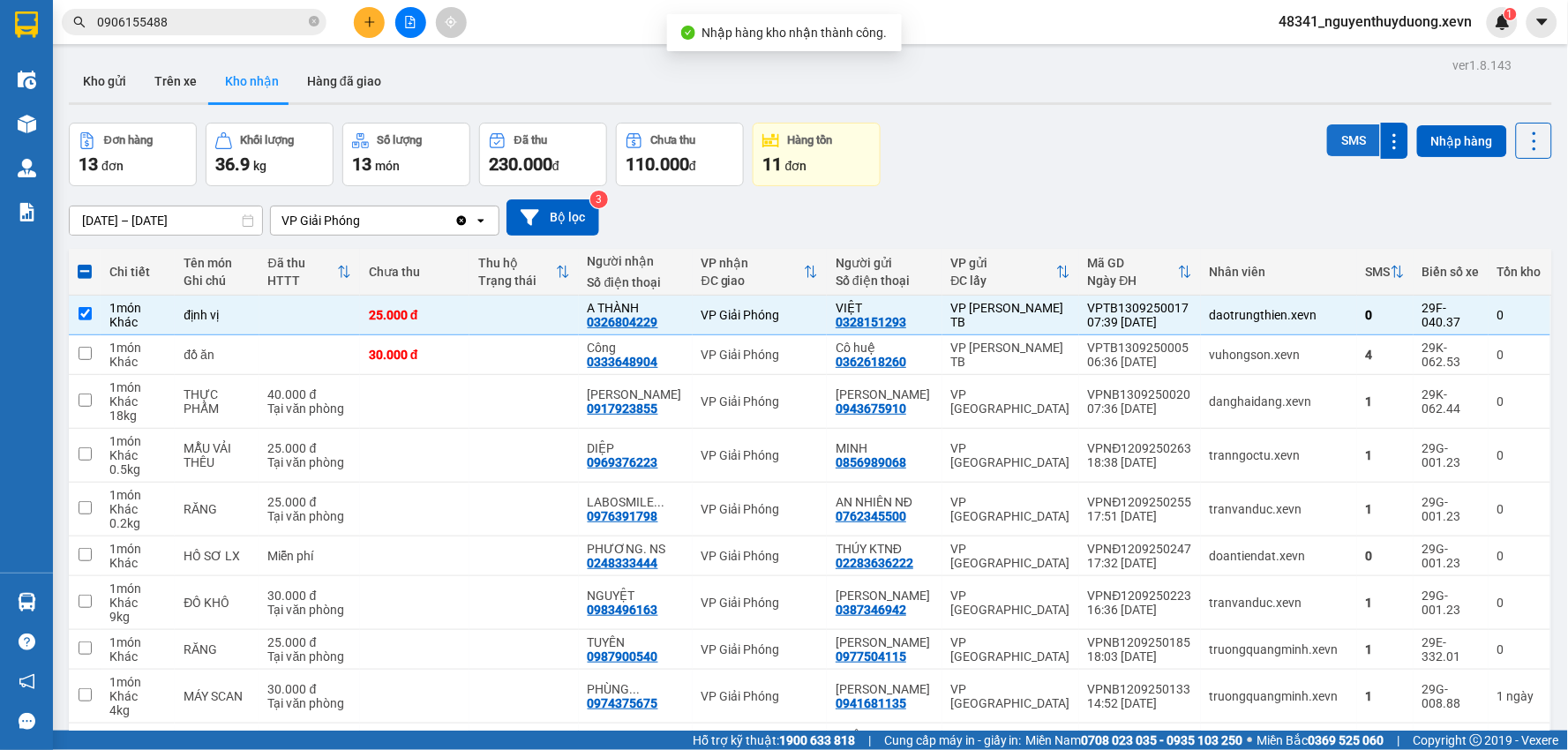
click at [1338, 143] on button "SMS" at bounding box center [1354, 140] width 53 height 32
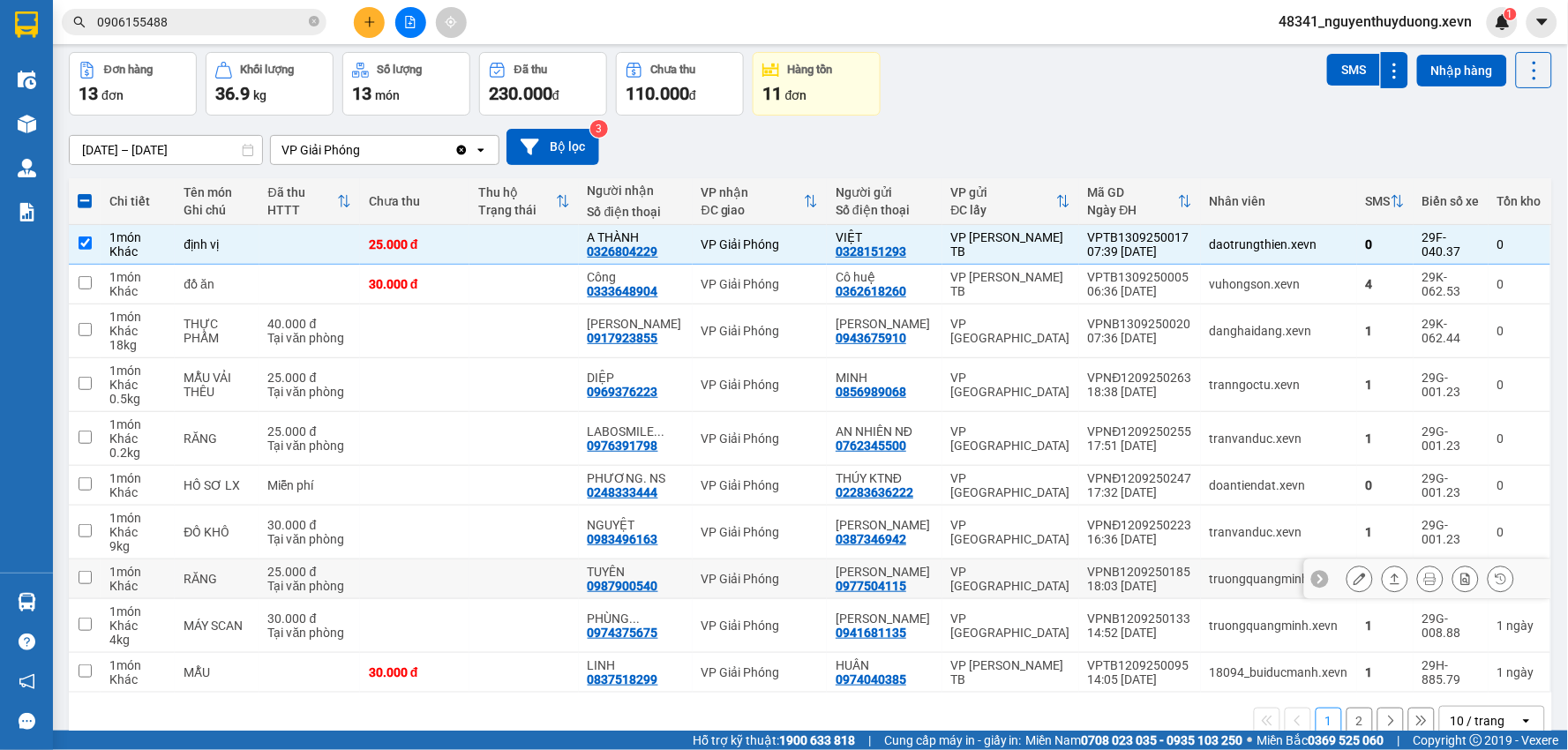
scroll to position [98, 0]
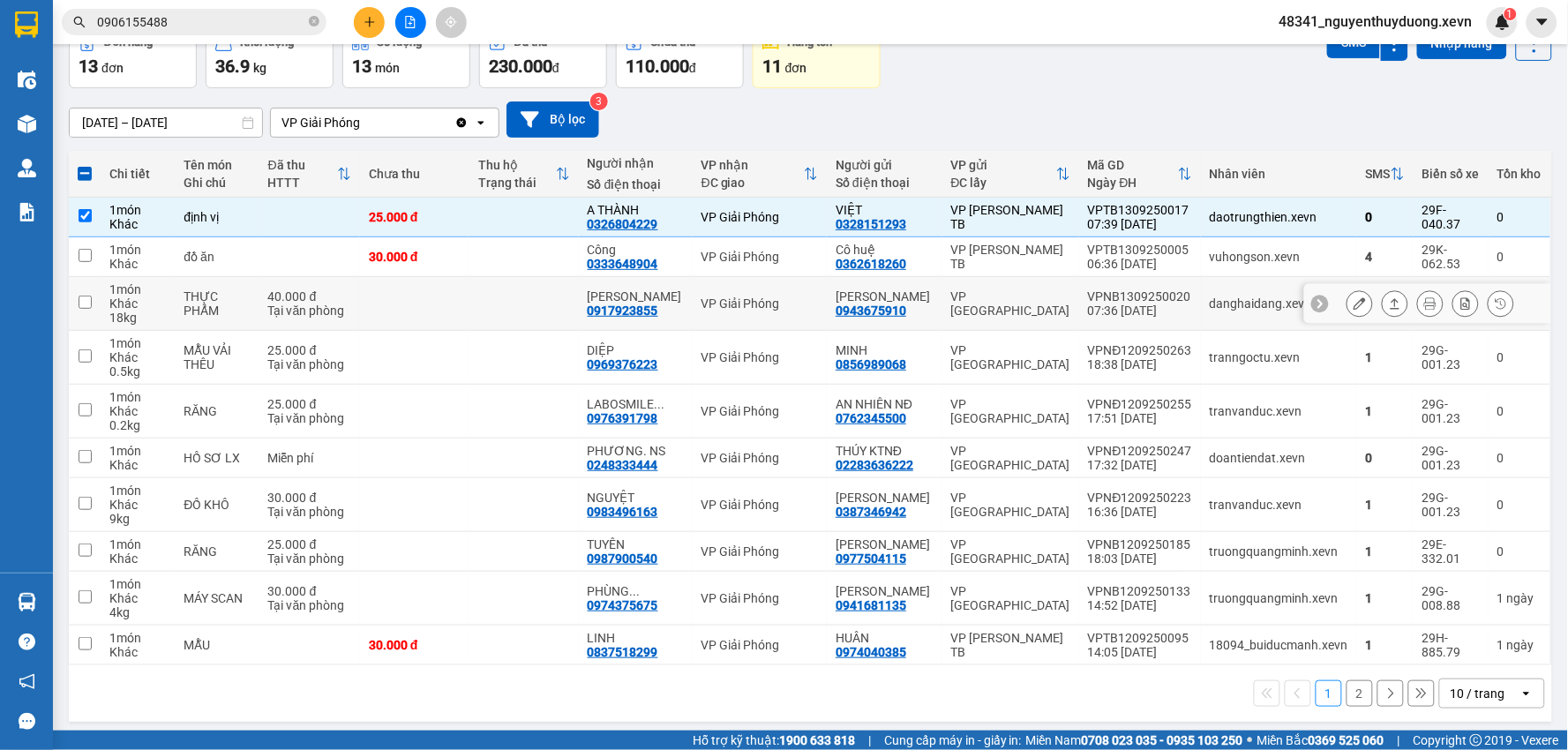
click at [1354, 297] on icon at bounding box center [1360, 303] width 13 height 13
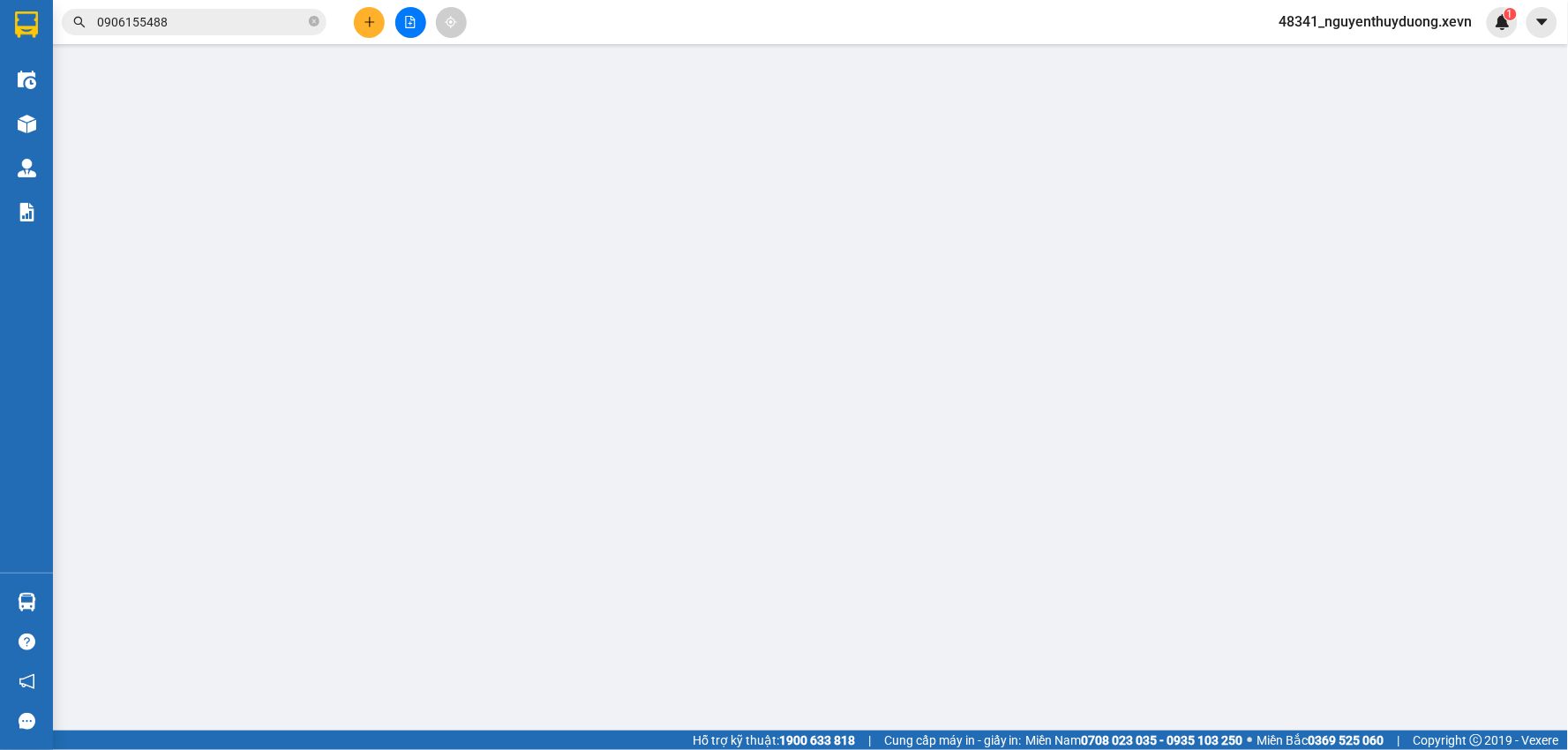
type input "0943675910"
type input "[PERSON_NAME]"
type input "0917923855"
type input "[PERSON_NAME]"
type input "037202000001 [PERSON_NAME]"
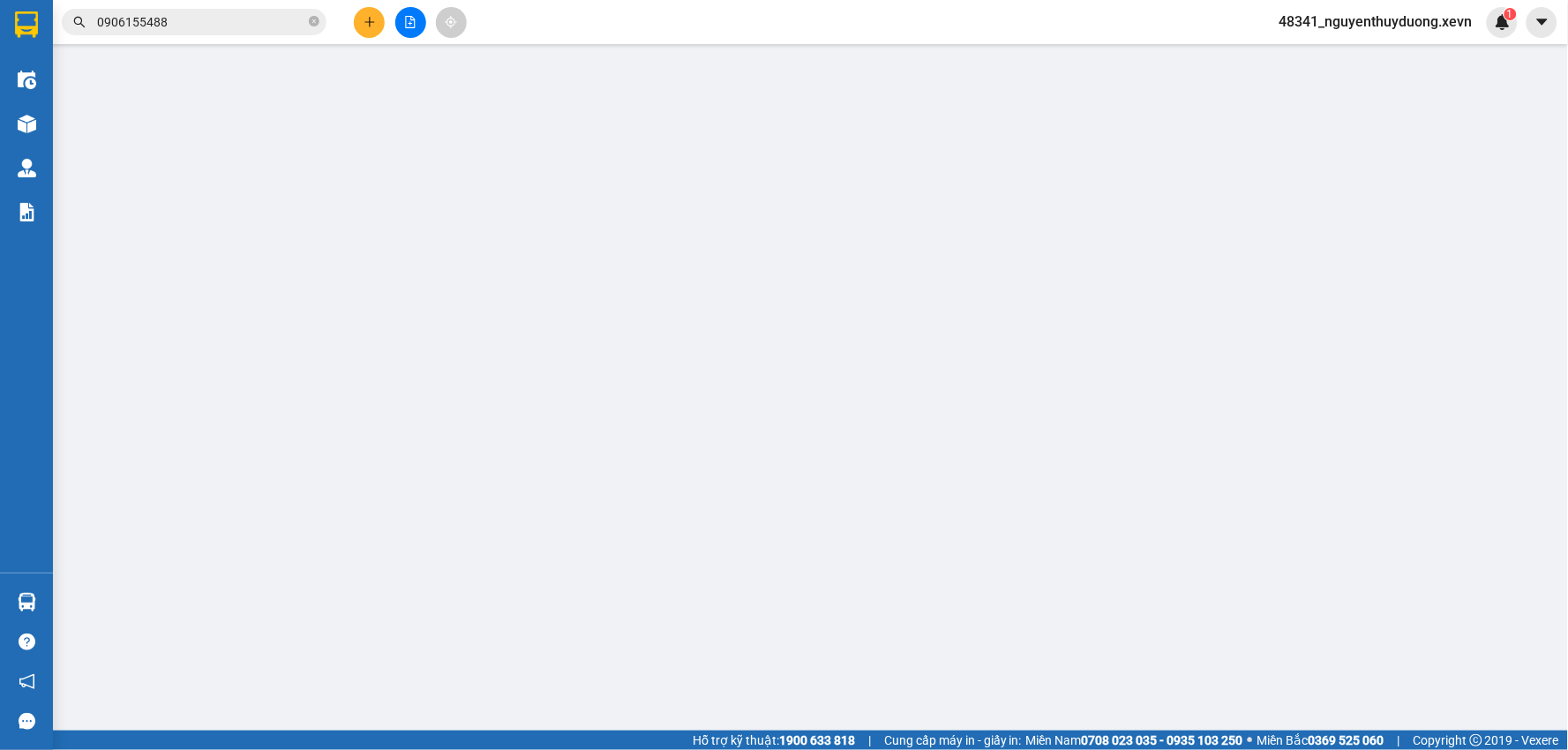
type input "40.000"
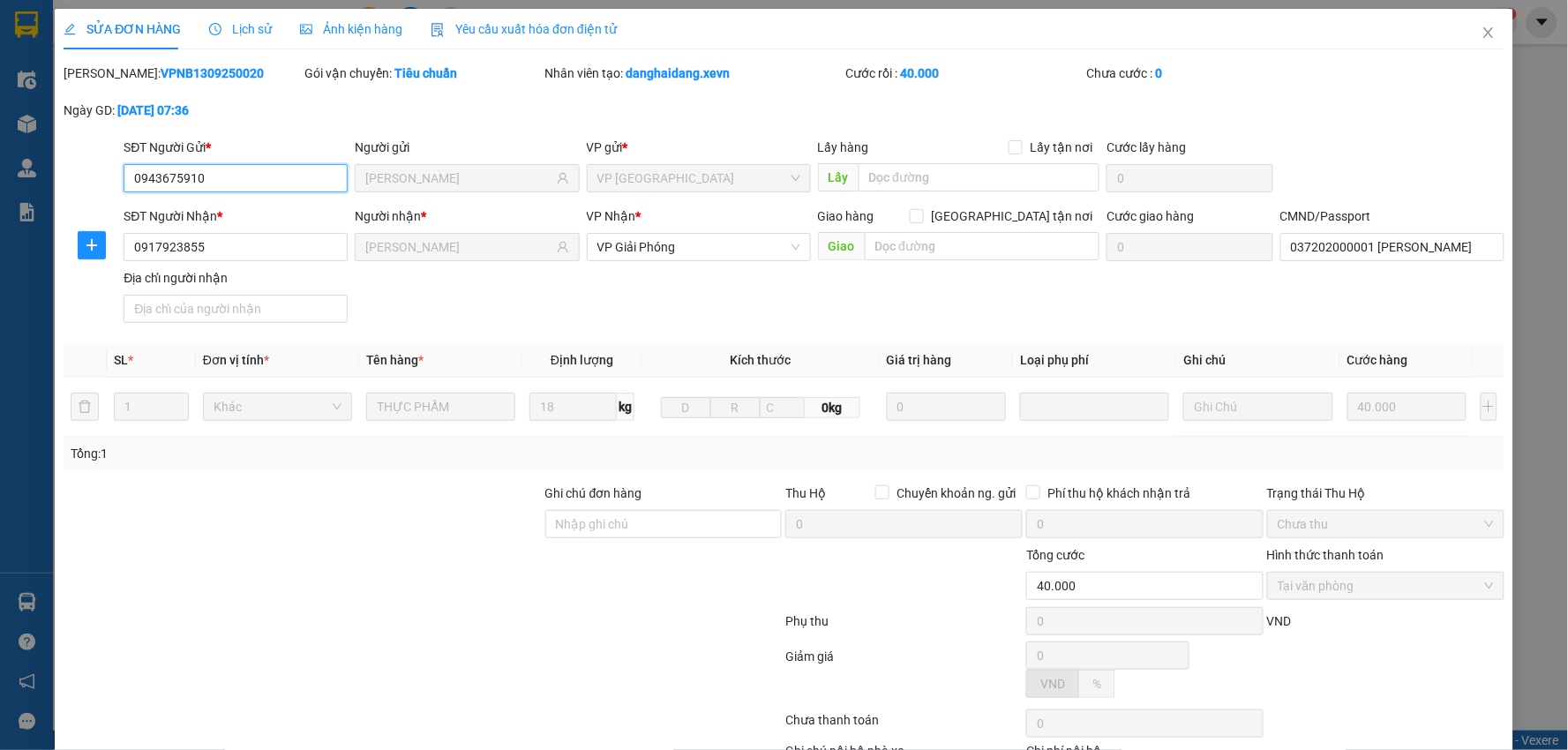
scroll to position [85, 0]
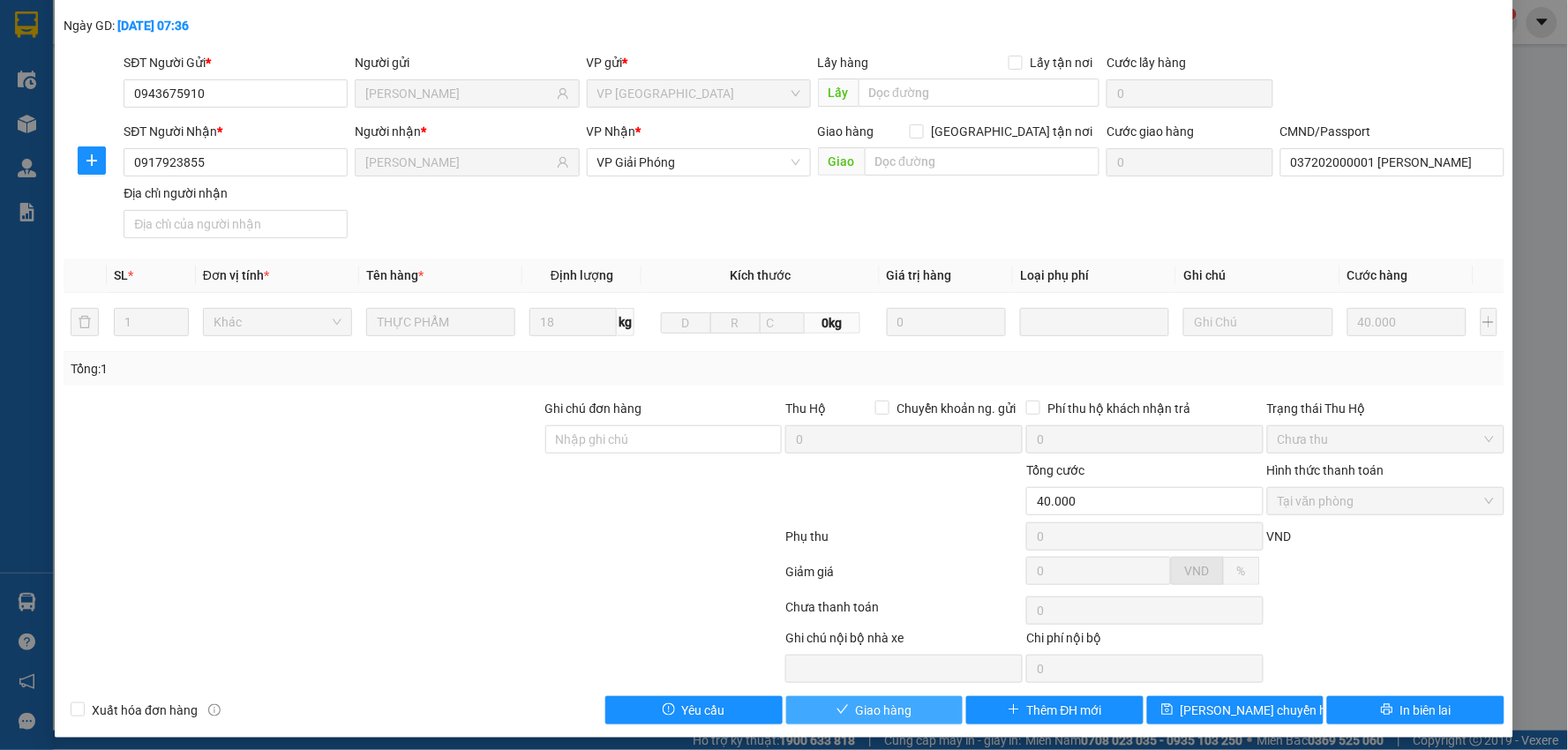
click at [867, 716] on span "Giao hàng" at bounding box center [884, 711] width 56 height 19
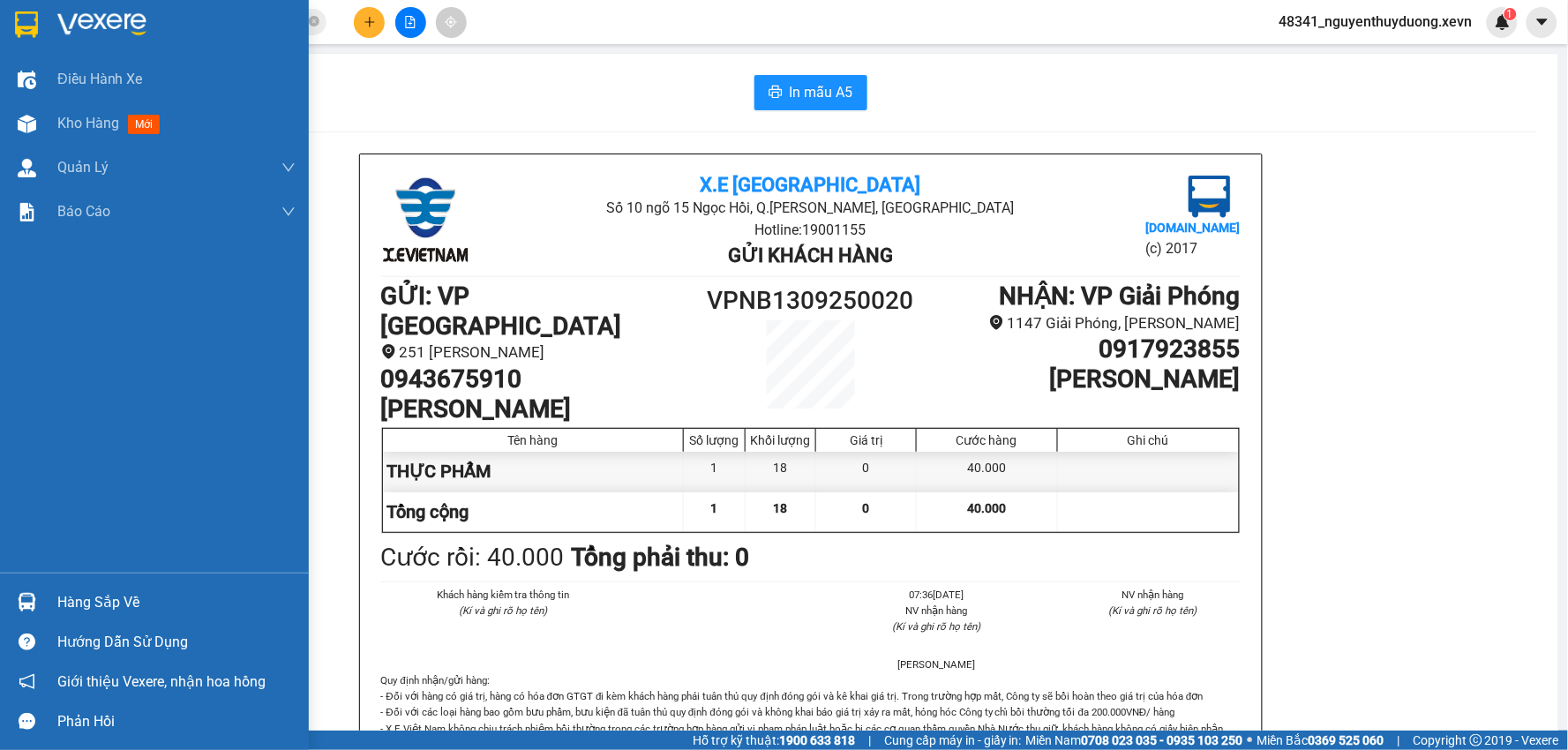
click at [119, 611] on div "Hàng sắp về" at bounding box center [176, 602] width 239 height 26
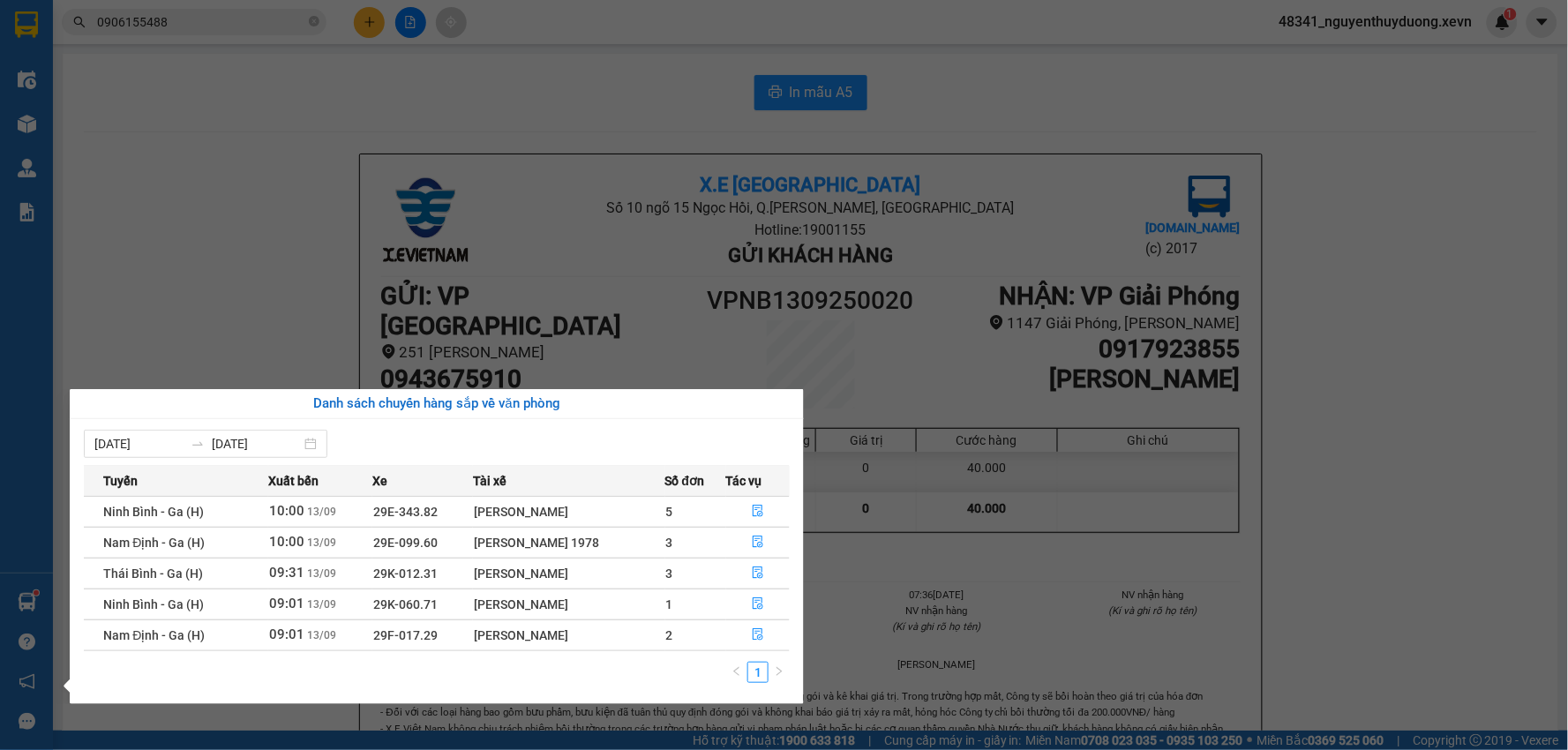
click at [567, 249] on section "Kết quả tìm kiếm ( 80 ) Bộ lọc Mã ĐH Trạng thái Món hàng Thu hộ Tổng cước Chưa …" at bounding box center [784, 375] width 1568 height 750
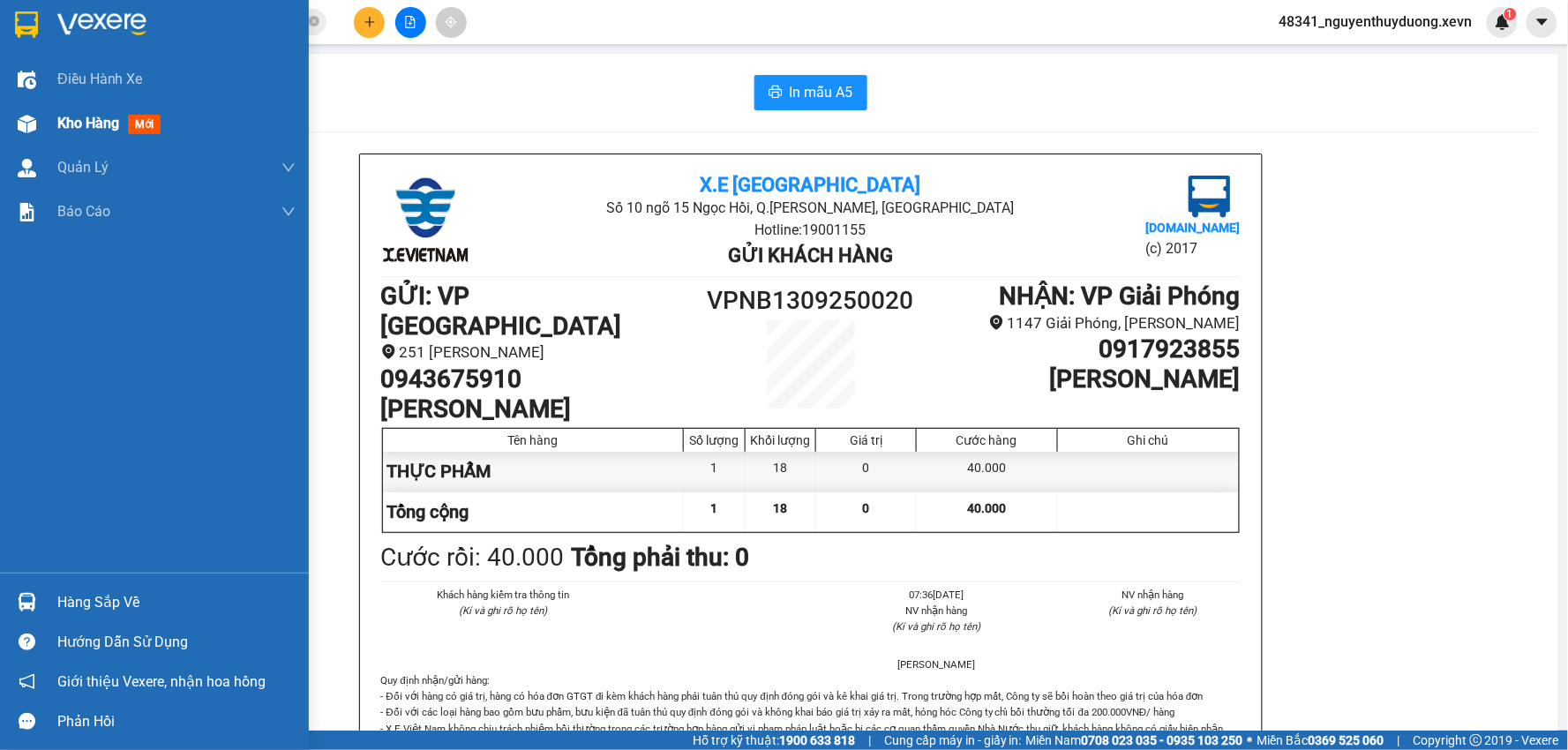
click at [58, 118] on span "Kho hàng" at bounding box center [88, 123] width 61 height 17
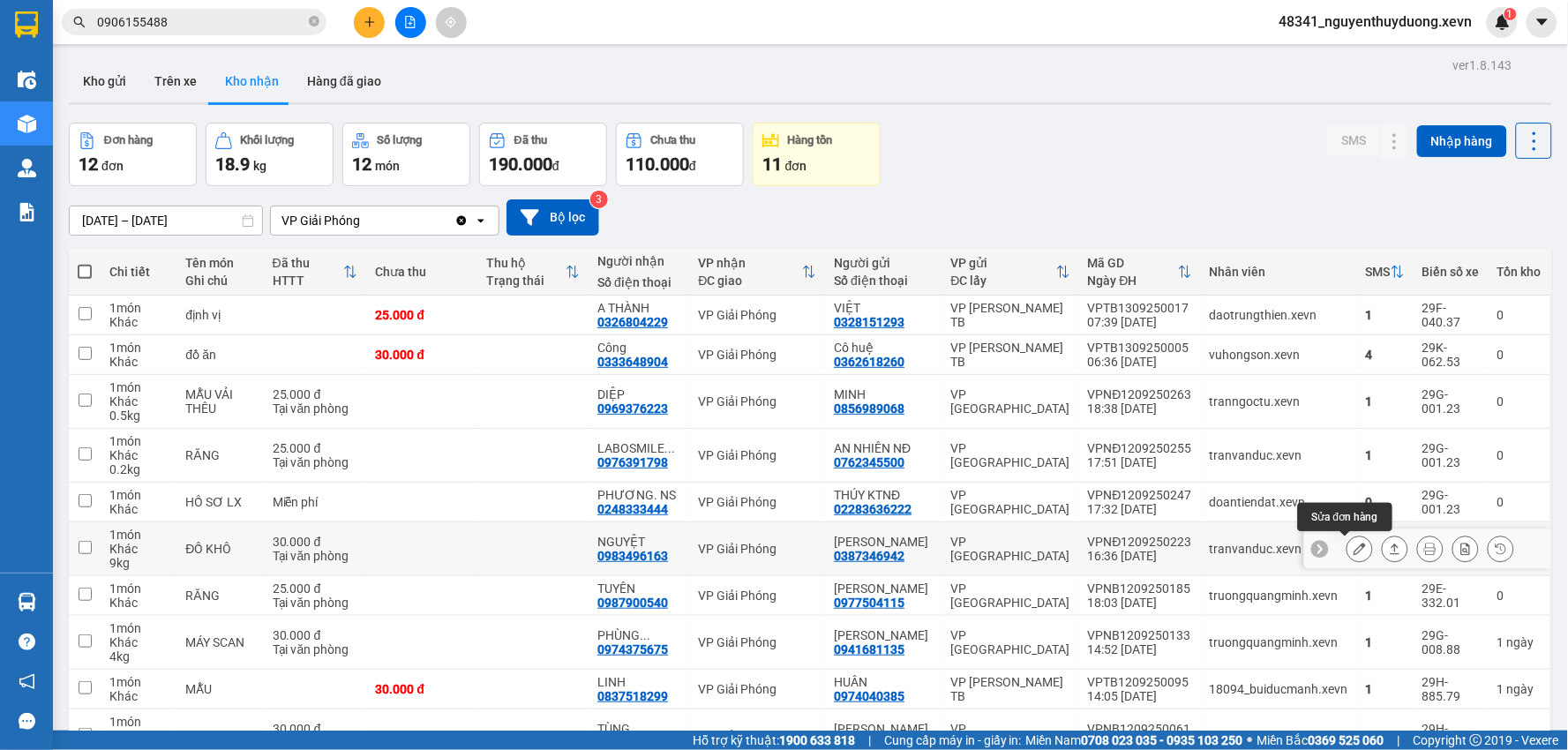
click at [1354, 550] on icon at bounding box center [1360, 548] width 13 height 13
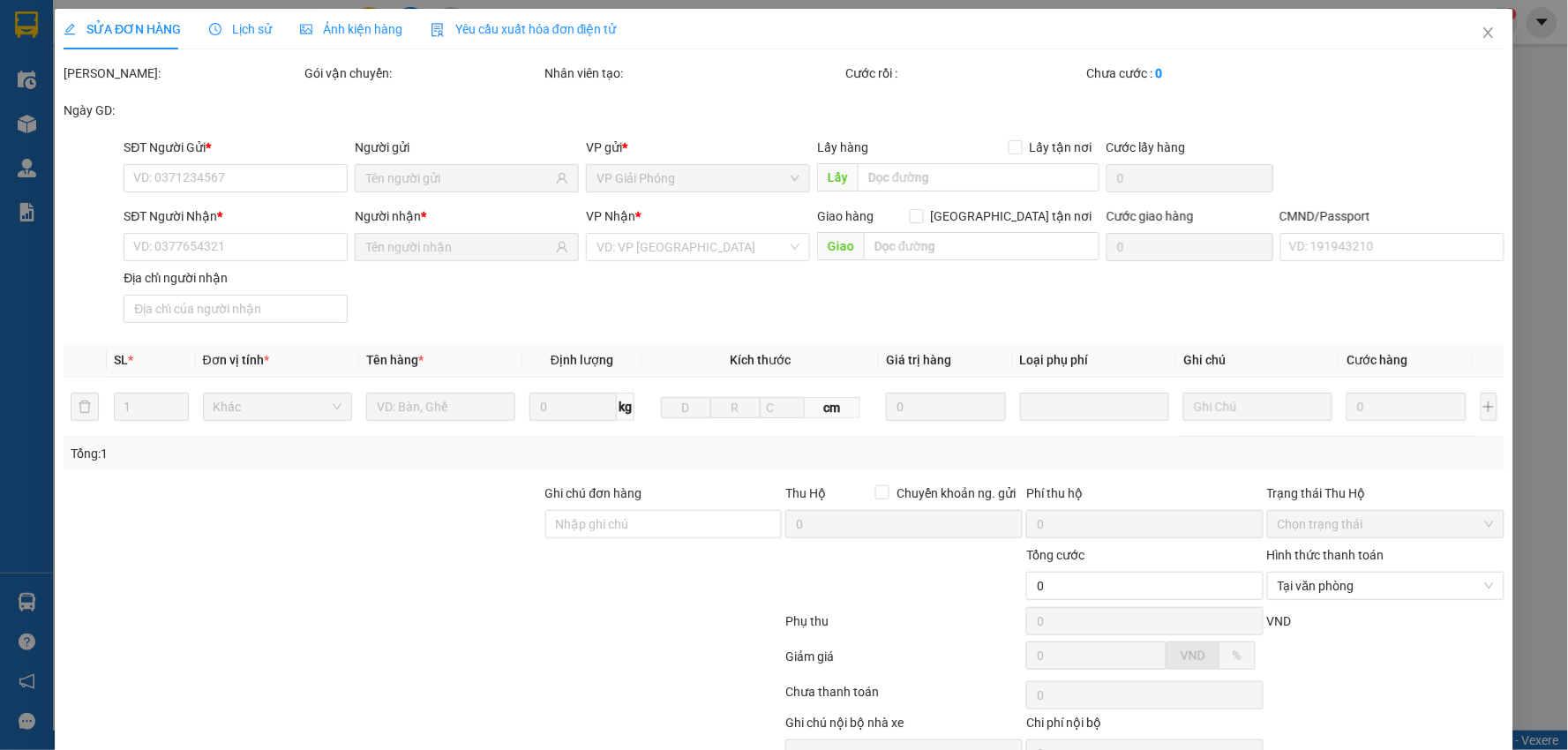
type input "0387346942"
type input "[PERSON_NAME]"
type input "0983496163"
type input "NGUYỆT"
type input "ANH LƯỢNG 0971400904"
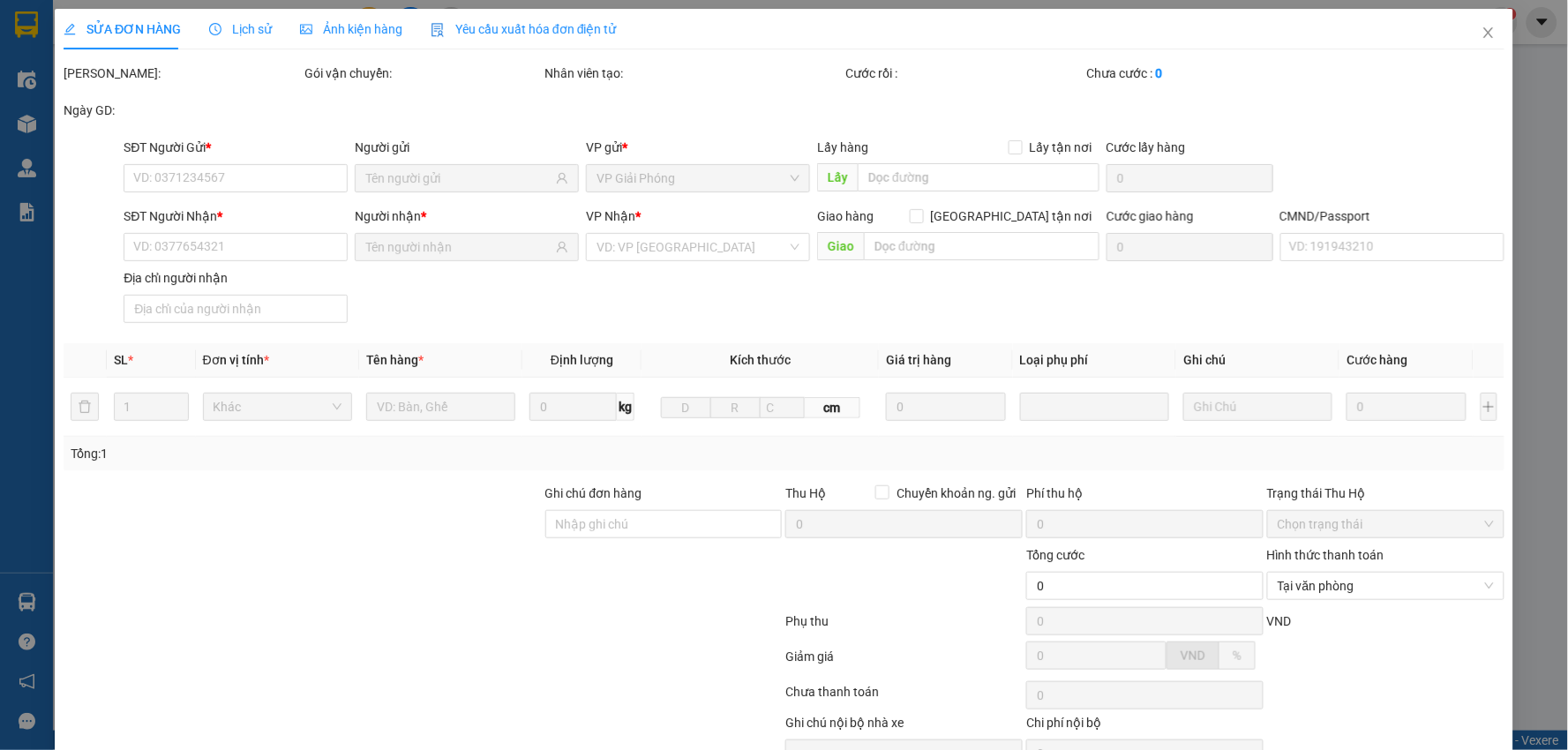
type input "30.000"
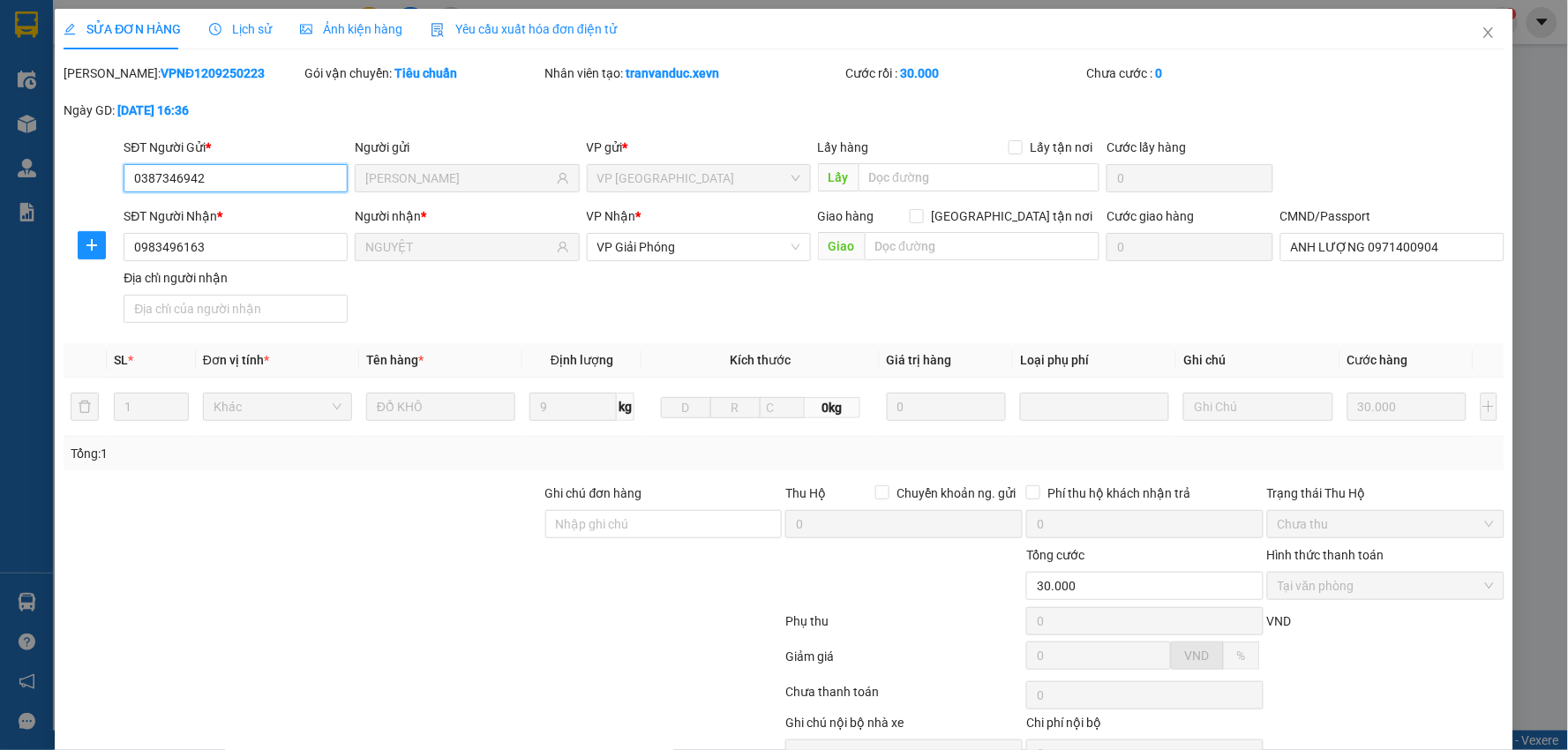
scroll to position [85, 0]
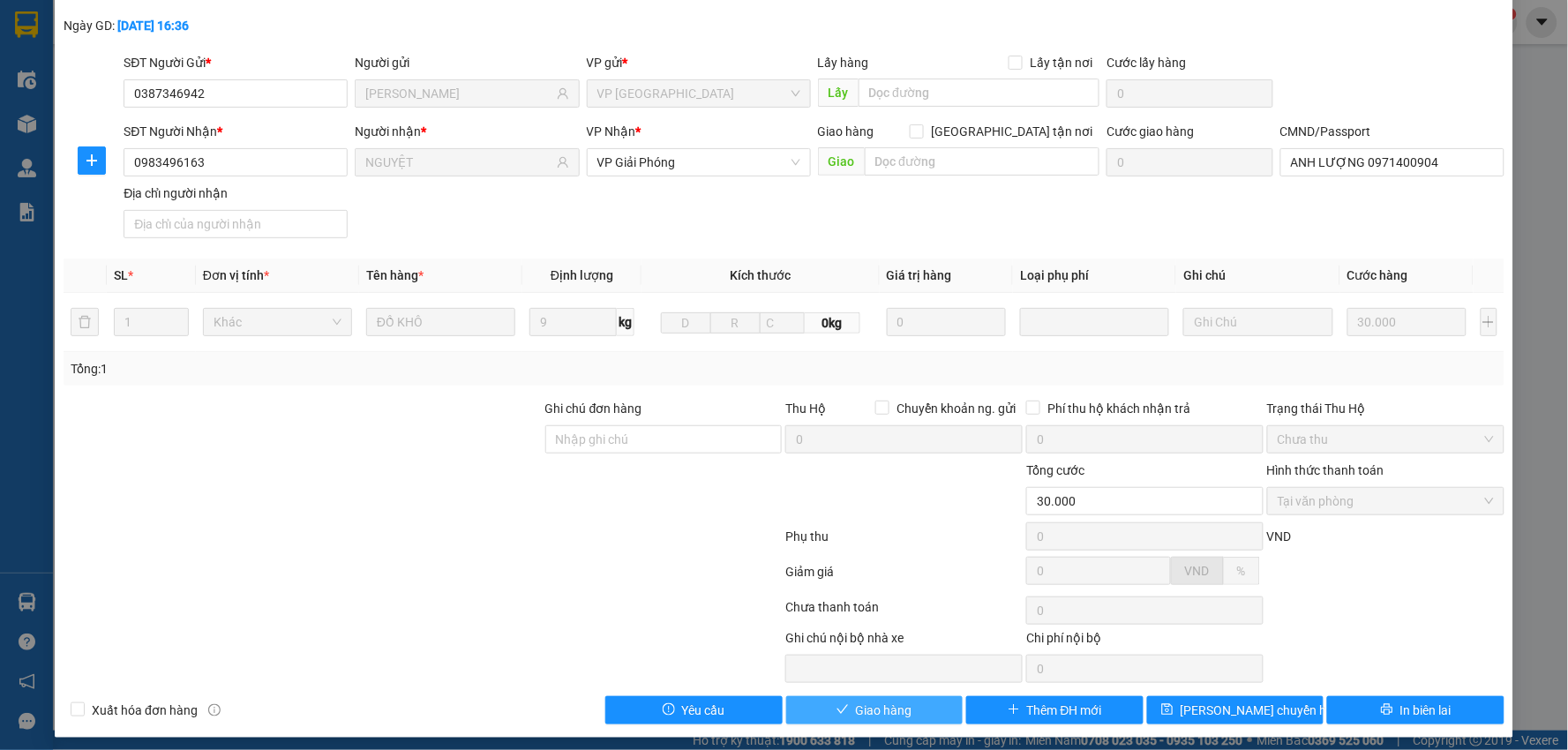
click at [901, 716] on span "Giao hàng" at bounding box center [884, 711] width 56 height 19
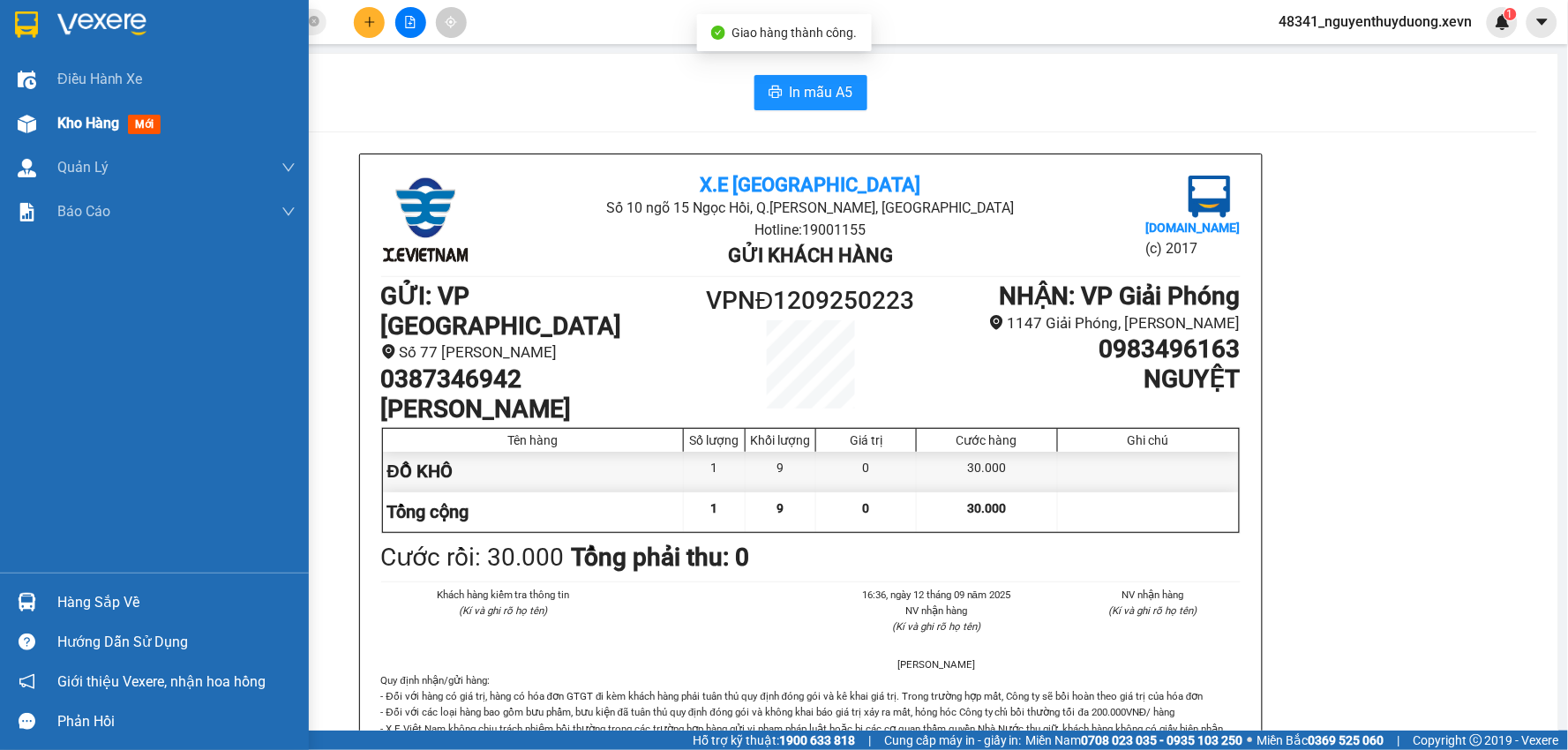
click at [51, 128] on div "Kho hàng mới" at bounding box center [154, 123] width 309 height 44
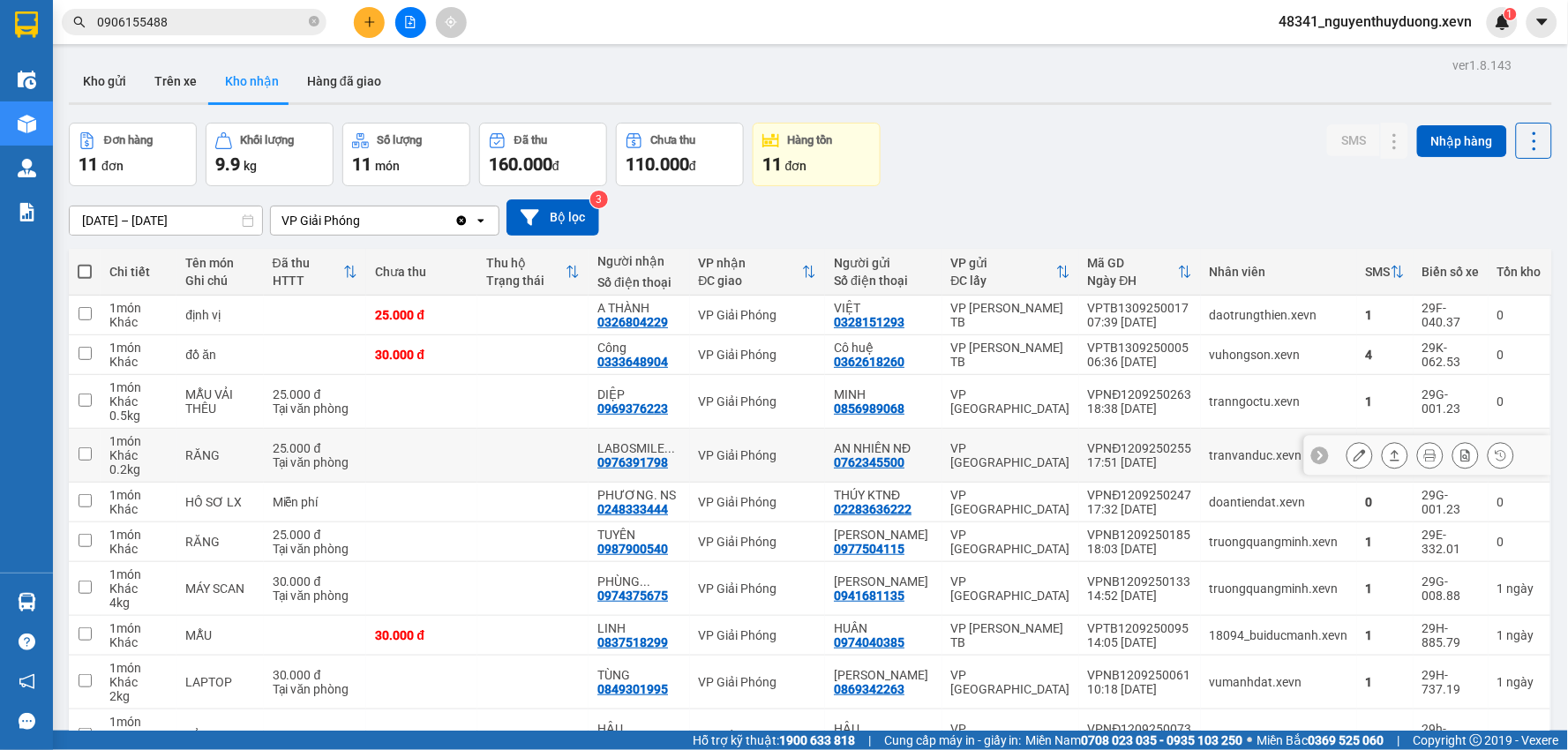
scroll to position [98, 0]
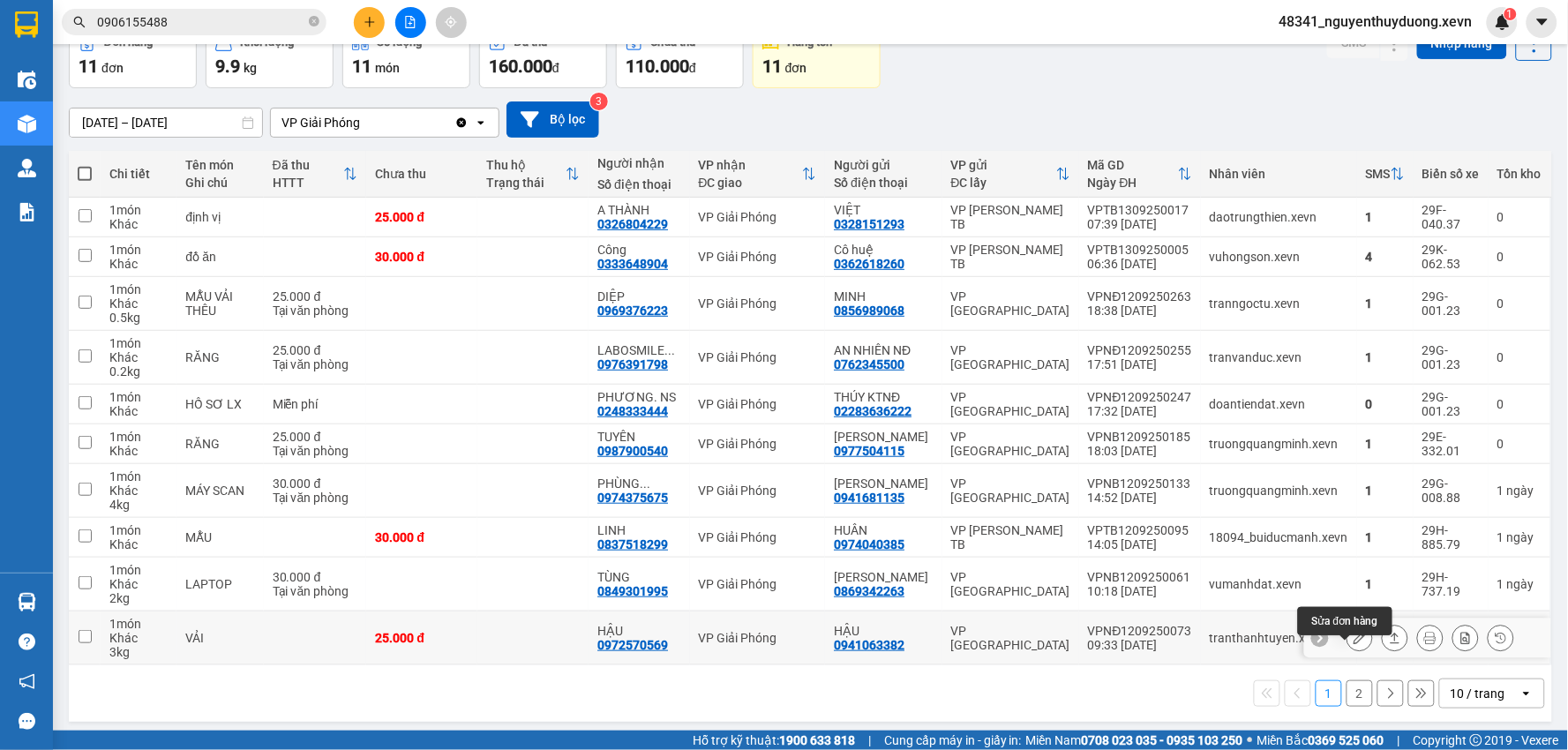
click at [1352, 654] on button at bounding box center [1360, 639] width 24 height 31
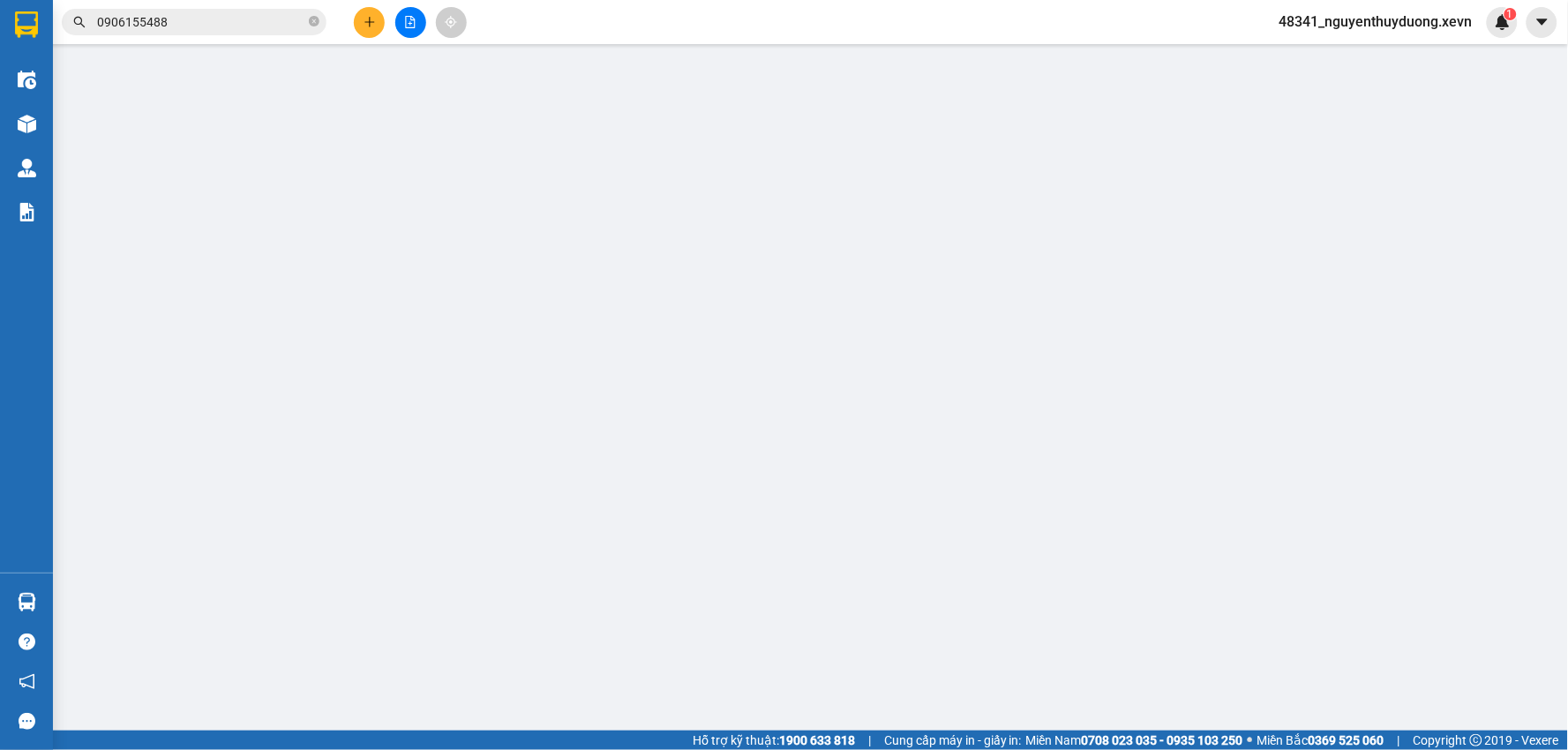
type input "0941063382"
type input "HẬU"
type input "0972570569"
type input "HẬU"
type input "001200046042 KỲ"
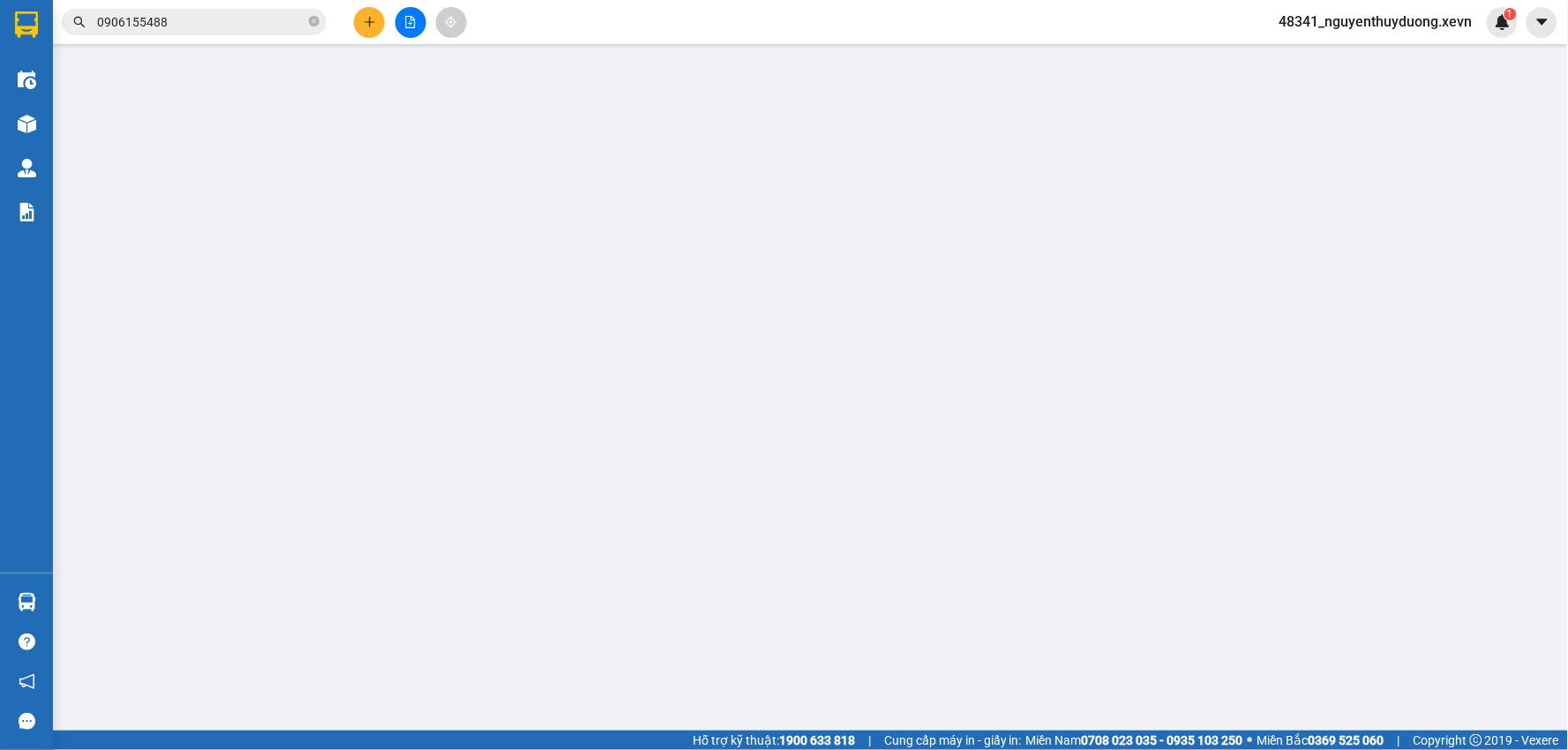
type input "25.000"
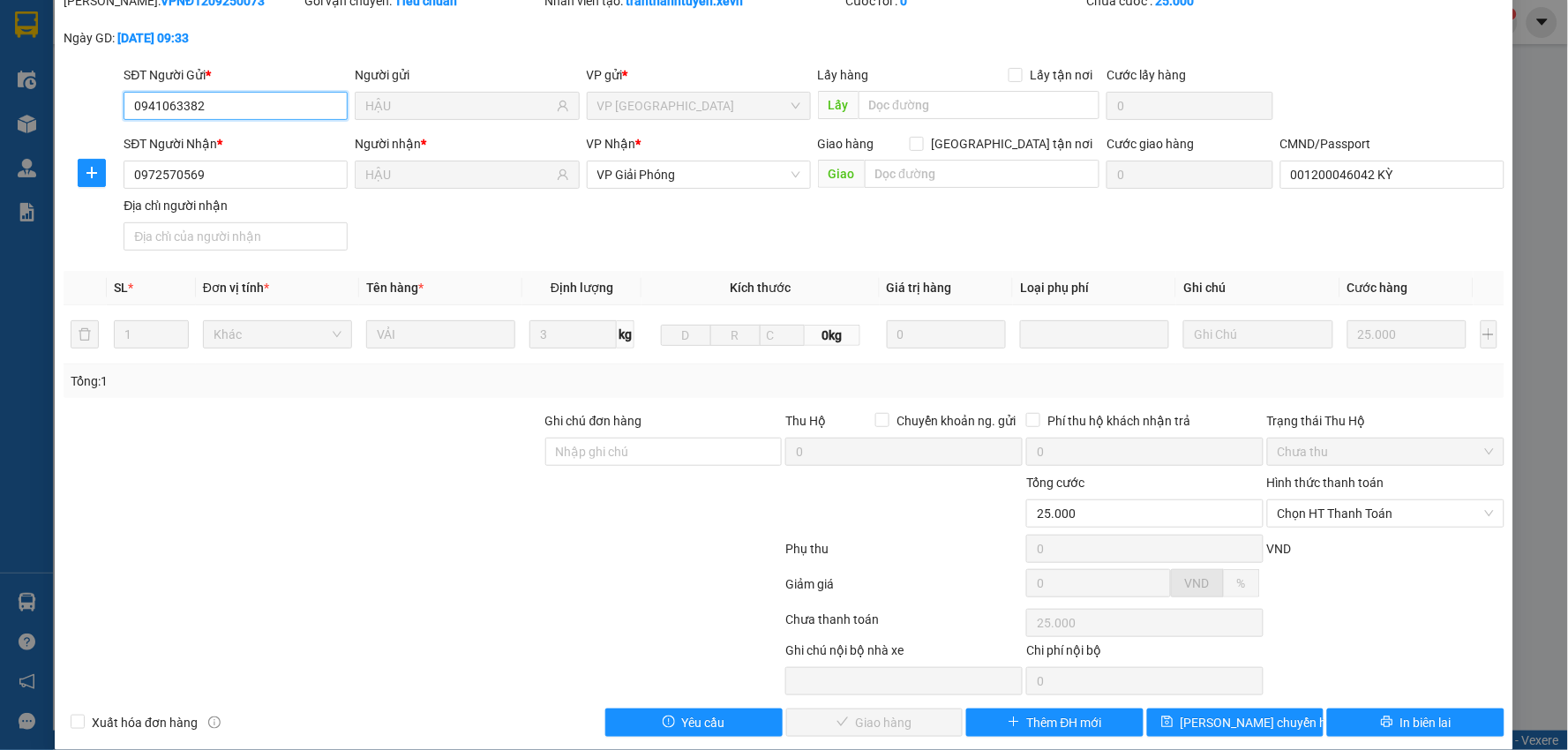
scroll to position [94, 0]
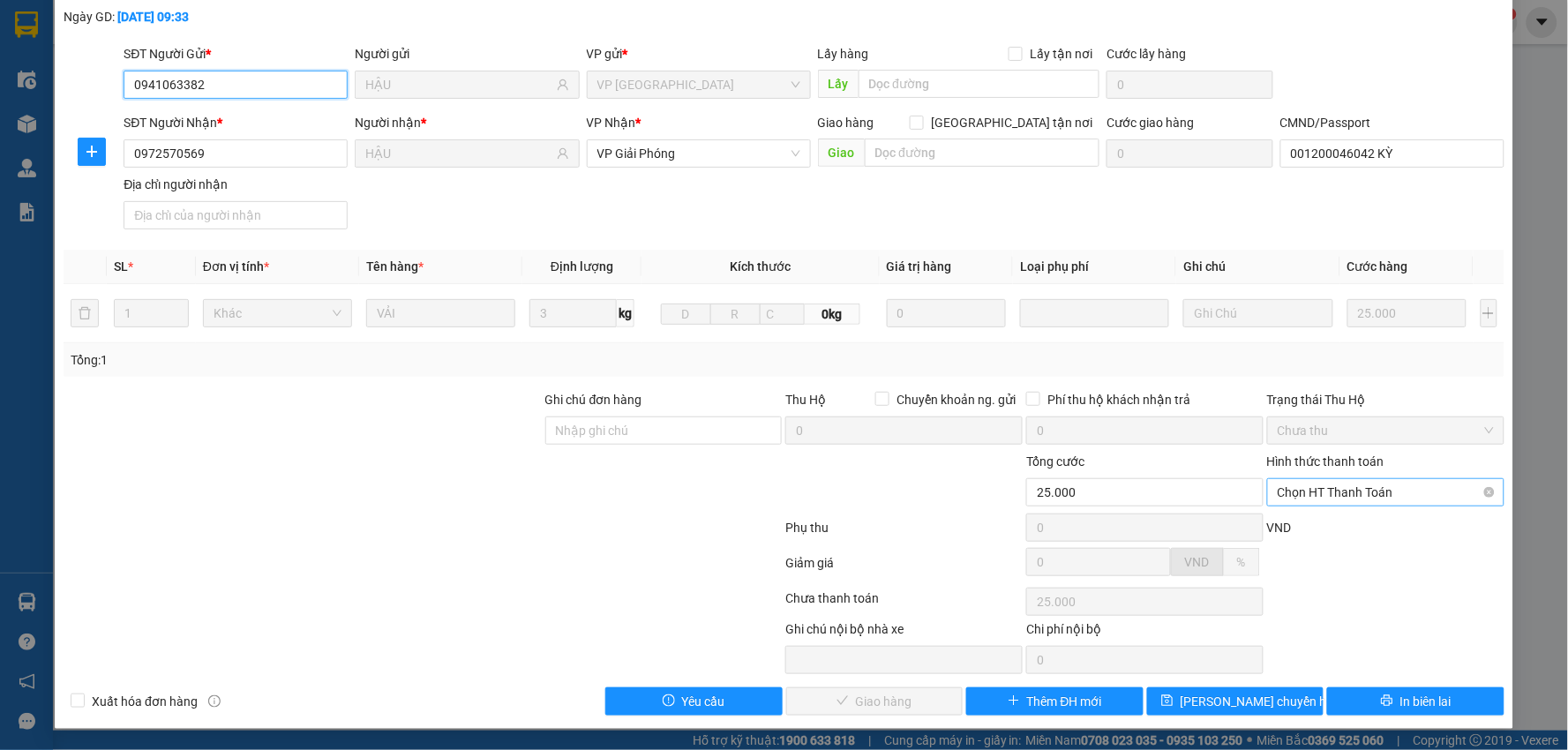
click at [1322, 489] on span "Chọn HT Thanh Toán" at bounding box center [1386, 492] width 216 height 26
click at [1313, 524] on div "Tại văn phòng" at bounding box center [1373, 528] width 213 height 19
type input "0"
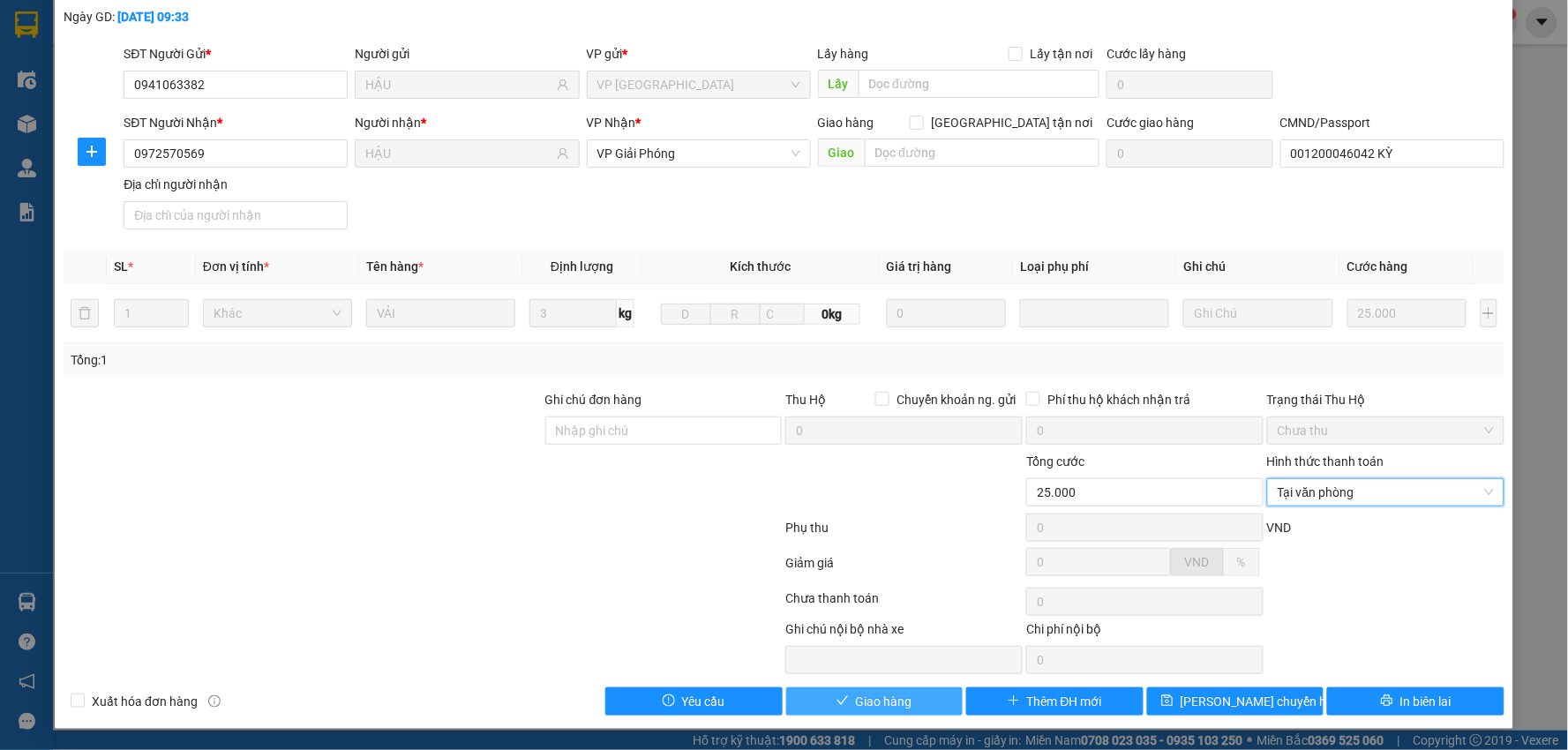
click at [874, 693] on span "Giao hàng" at bounding box center [884, 702] width 56 height 19
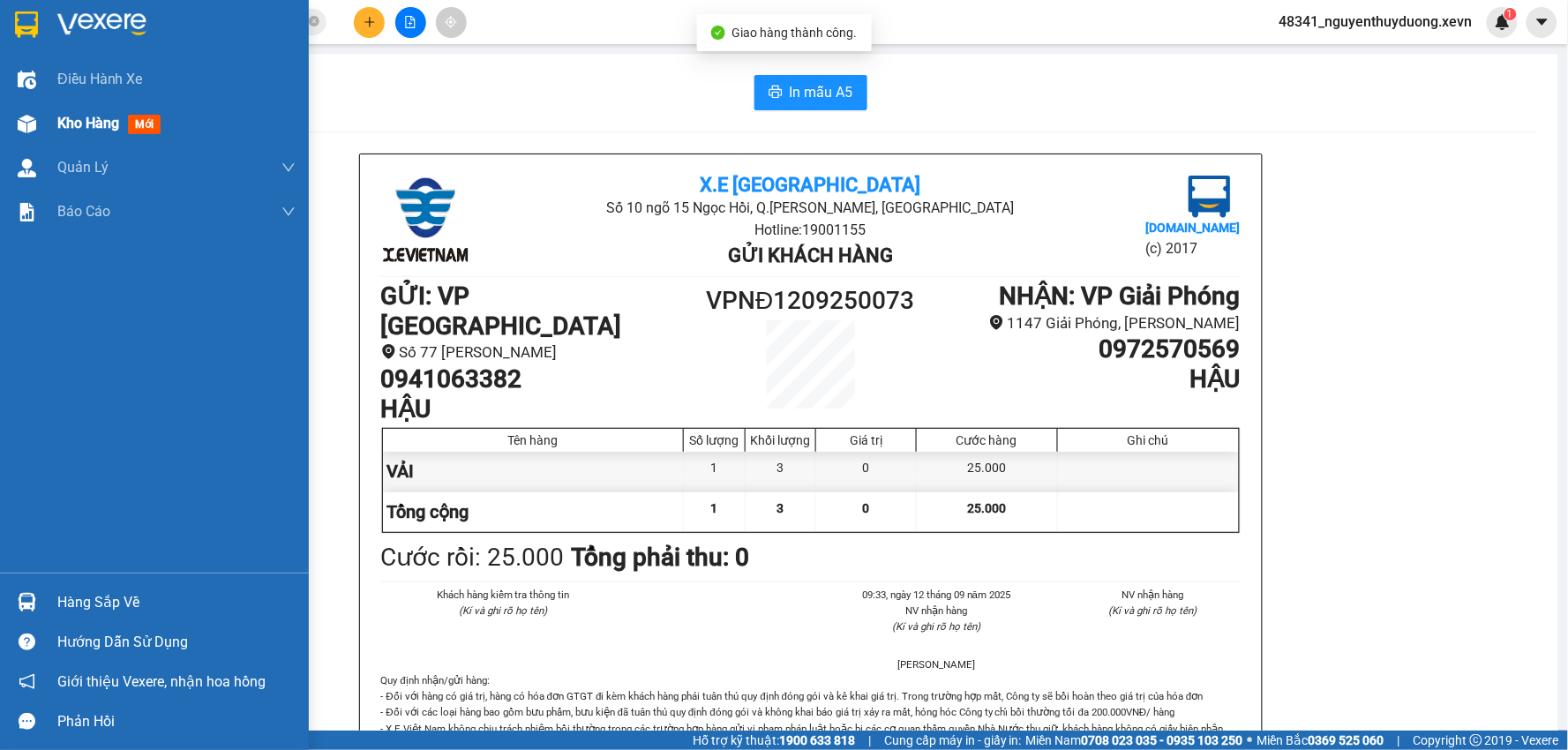
click at [48, 132] on div "Kho hàng mới" at bounding box center [154, 123] width 309 height 44
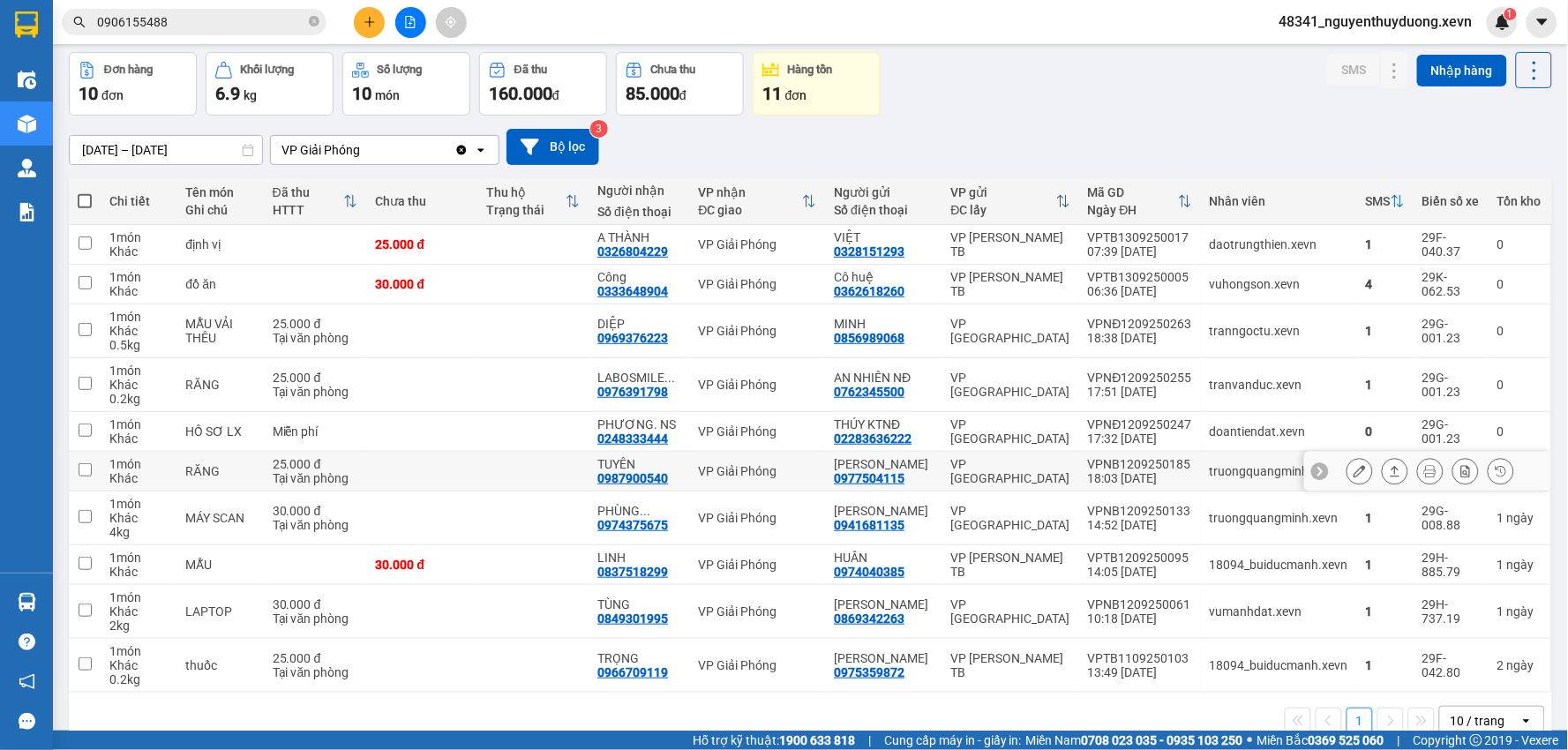
scroll to position [98, 0]
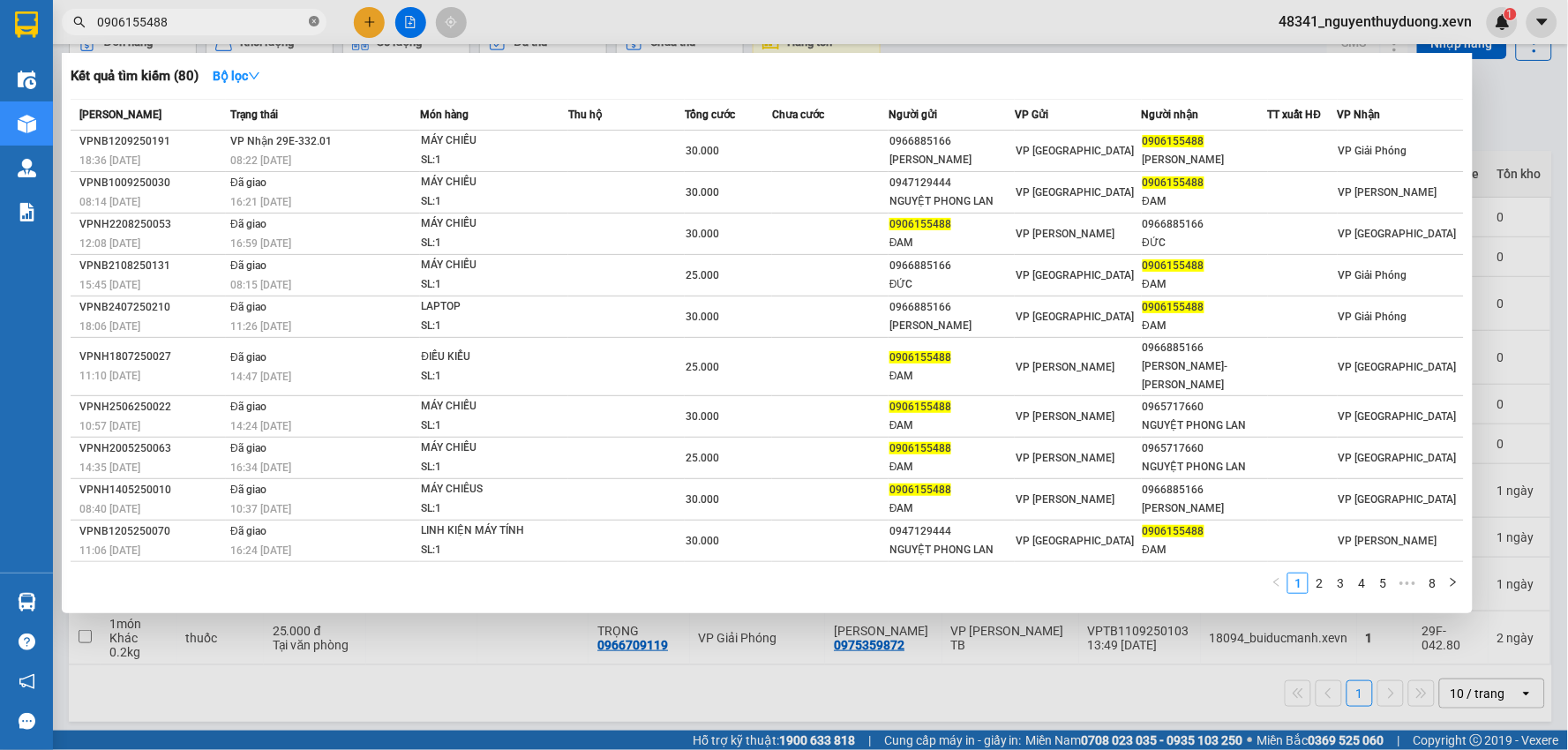
click at [317, 19] on icon "close-circle" at bounding box center [314, 20] width 11 height 11
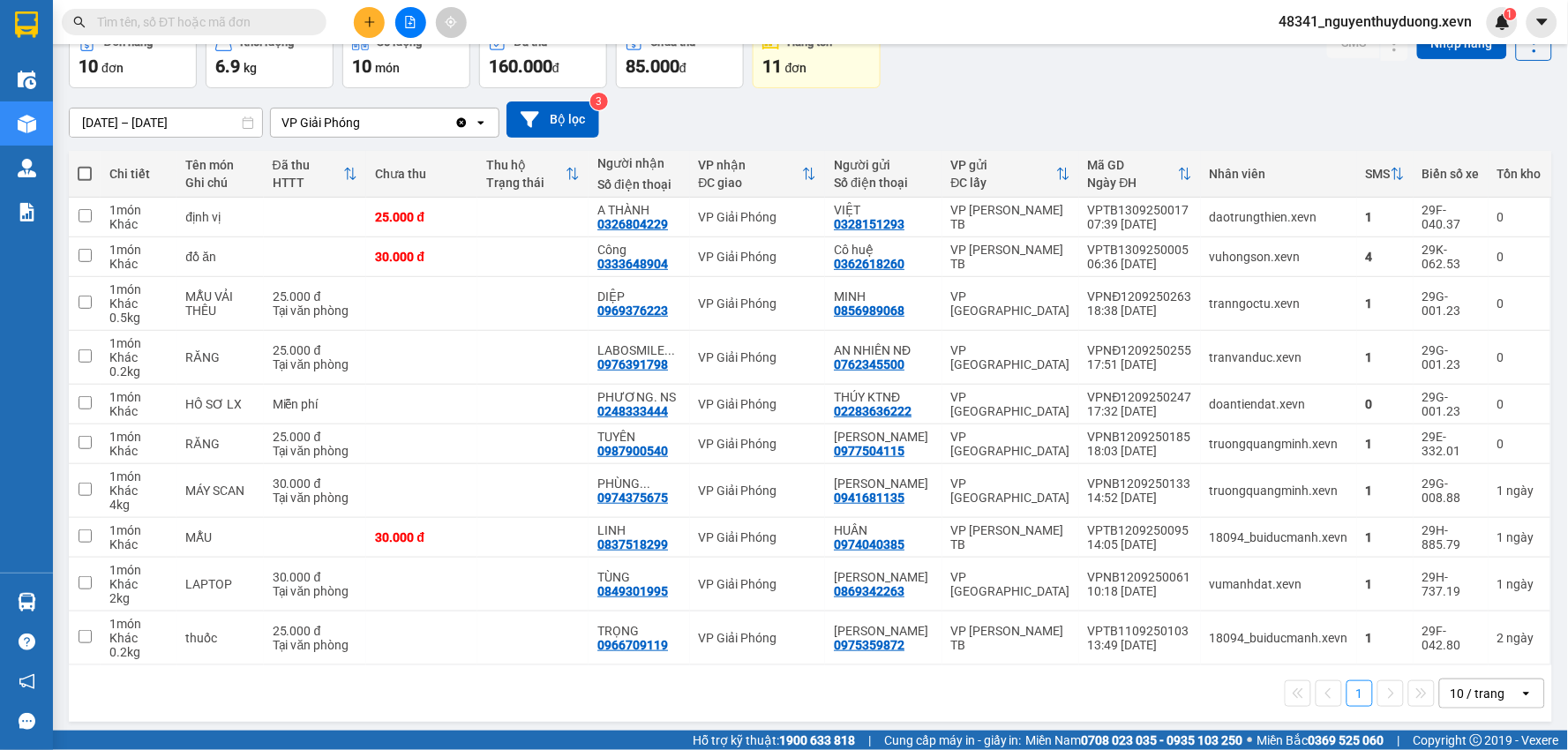
click at [216, 27] on input "text" at bounding box center [202, 22] width 208 height 19
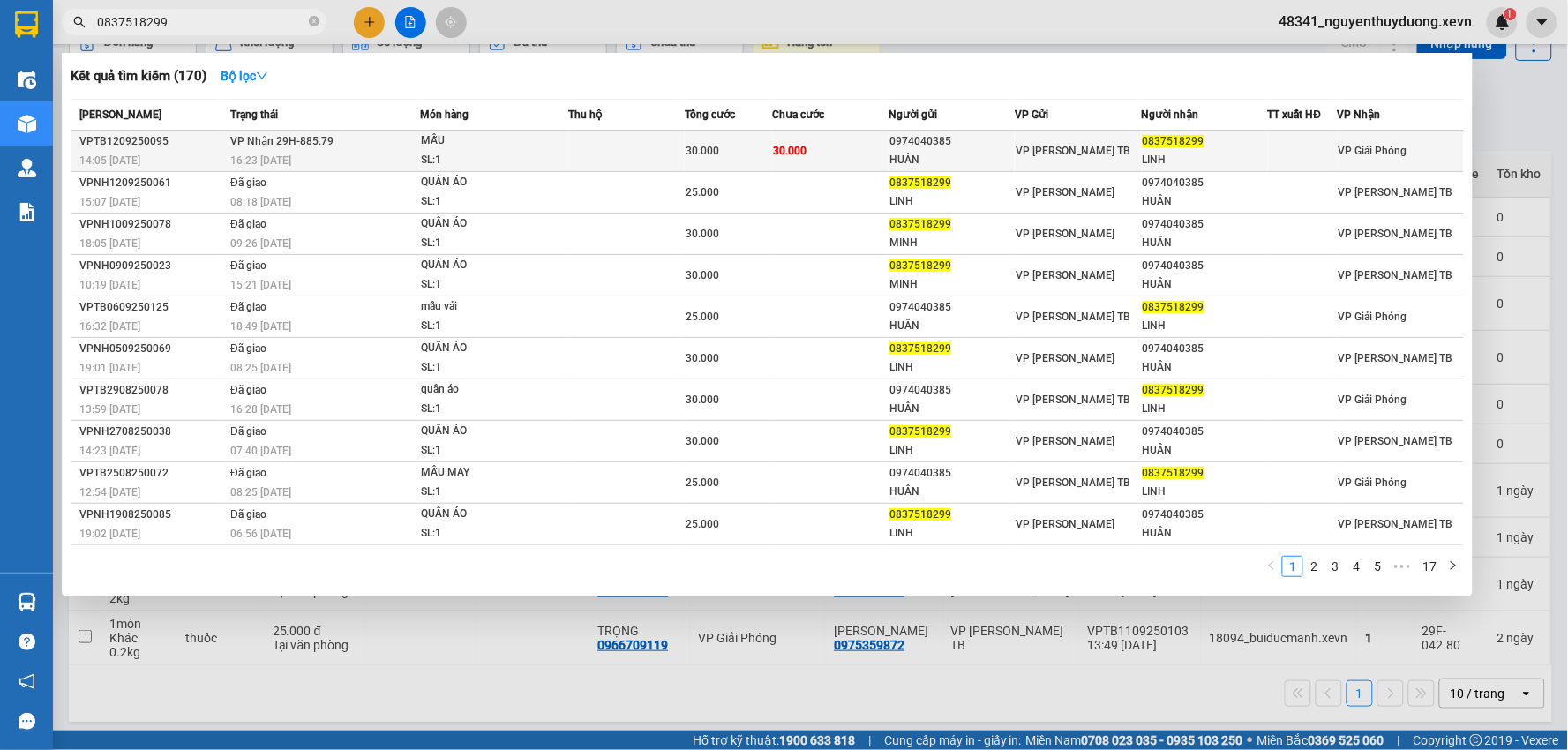
type input "0837518299"
click at [1192, 156] on div "LINH" at bounding box center [1206, 160] width 125 height 19
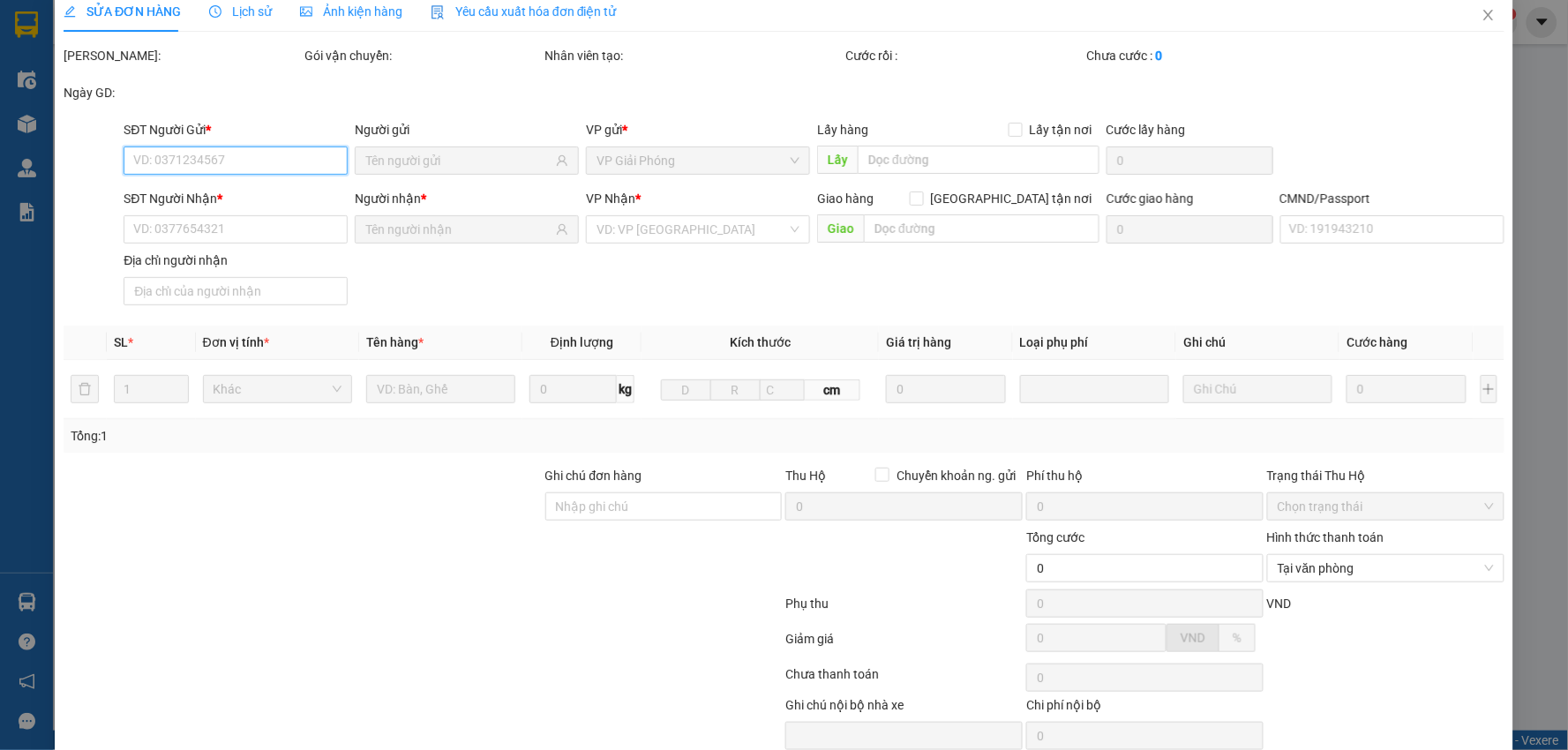
type input "0974040385"
type input "HUÂN"
type input "0837518299"
type input "LINH"
type input "HẠNH LẤY"
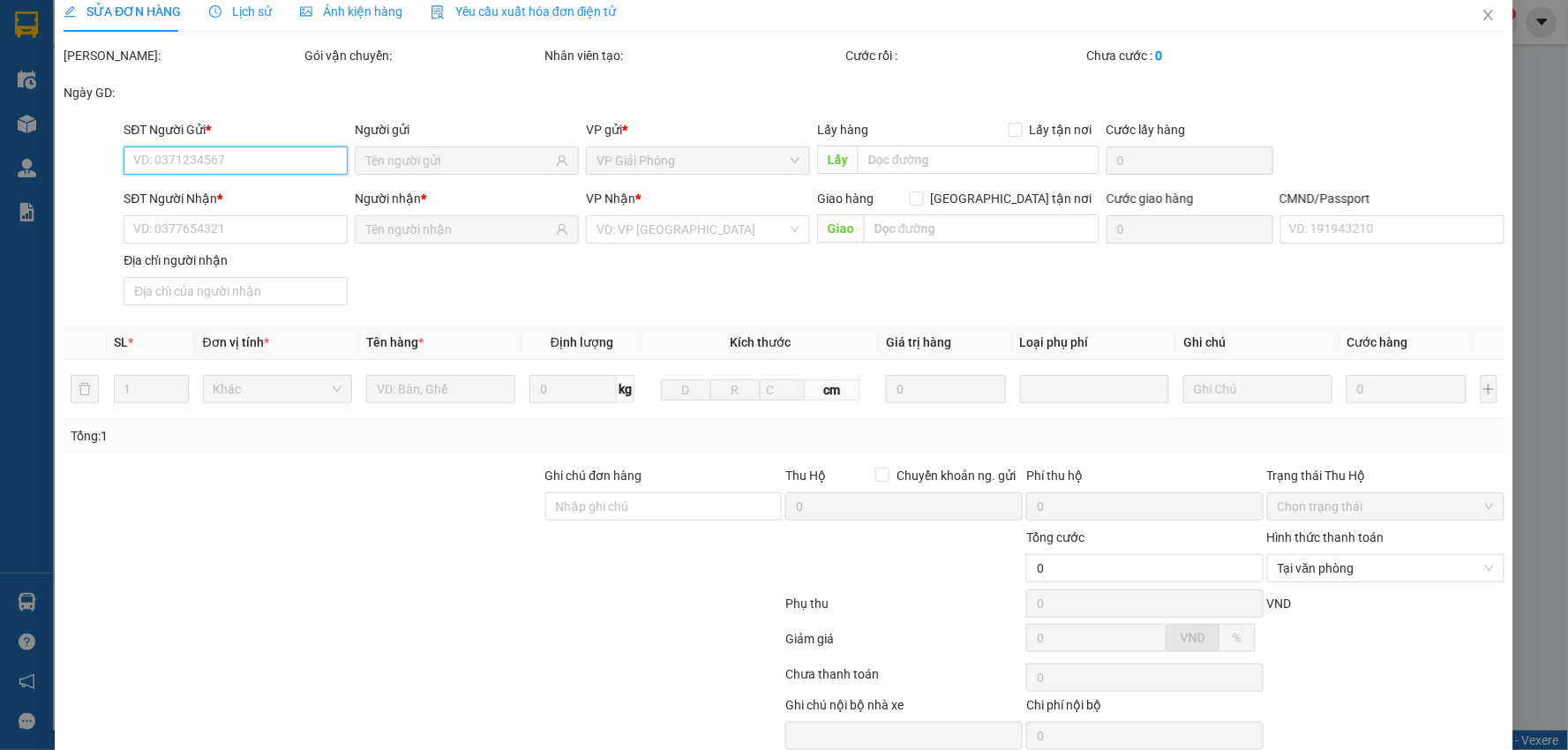
type input "30.000"
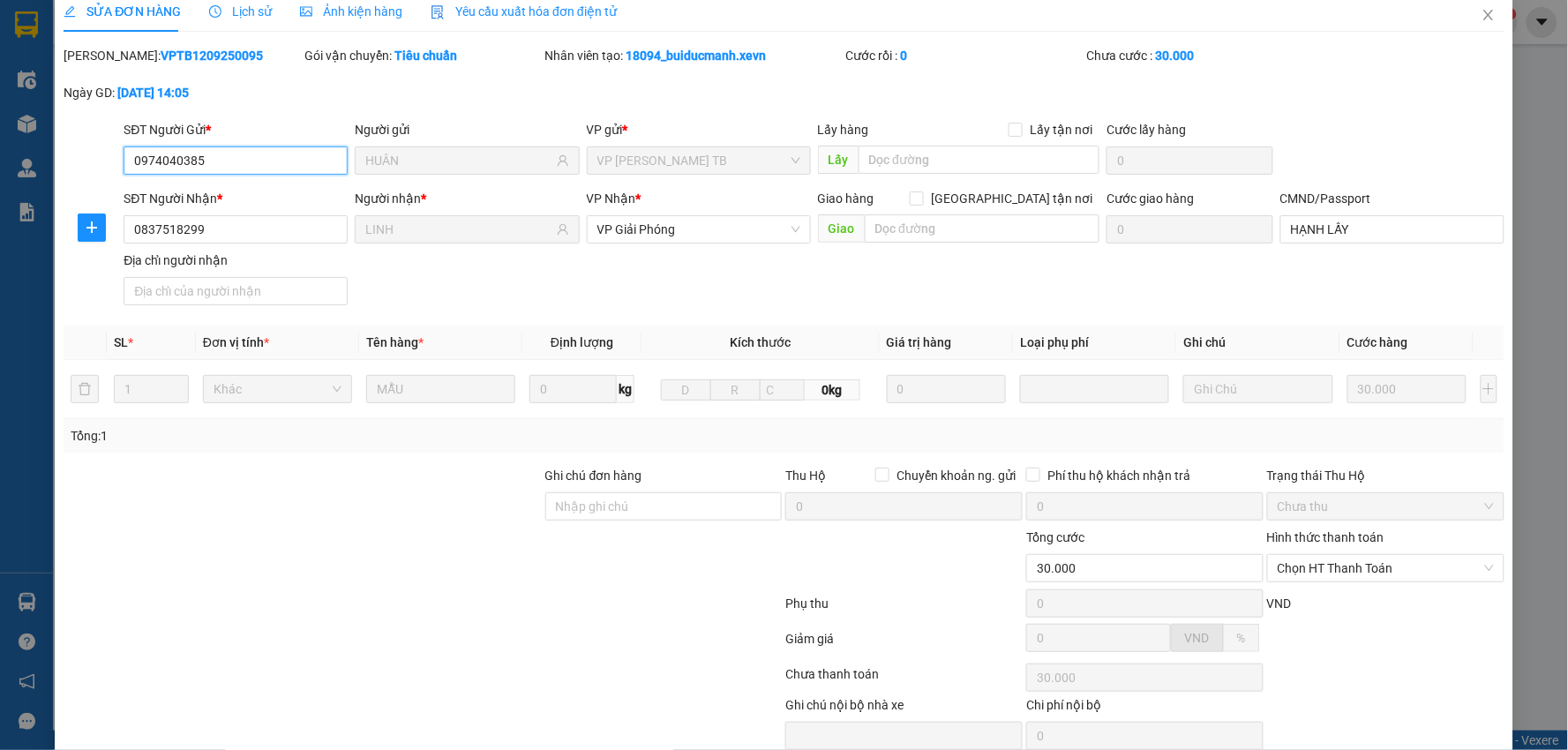
scroll to position [94, 0]
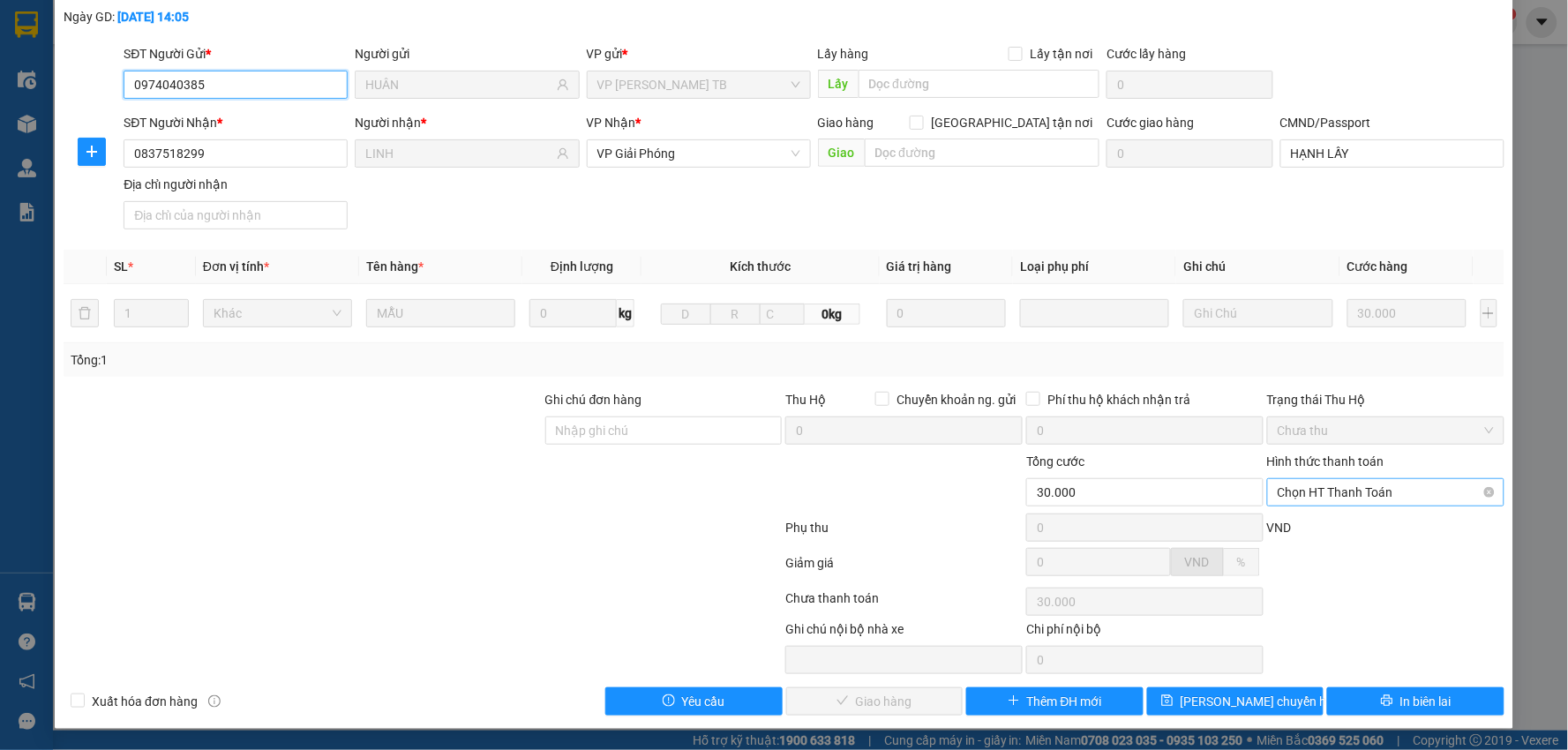
click at [1304, 491] on span "Chọn HT Thanh Toán" at bounding box center [1386, 492] width 216 height 26
click at [1293, 519] on div "Tại văn phòng" at bounding box center [1373, 528] width 213 height 19
type input "0"
click at [892, 693] on span "Giao hàng" at bounding box center [884, 702] width 56 height 19
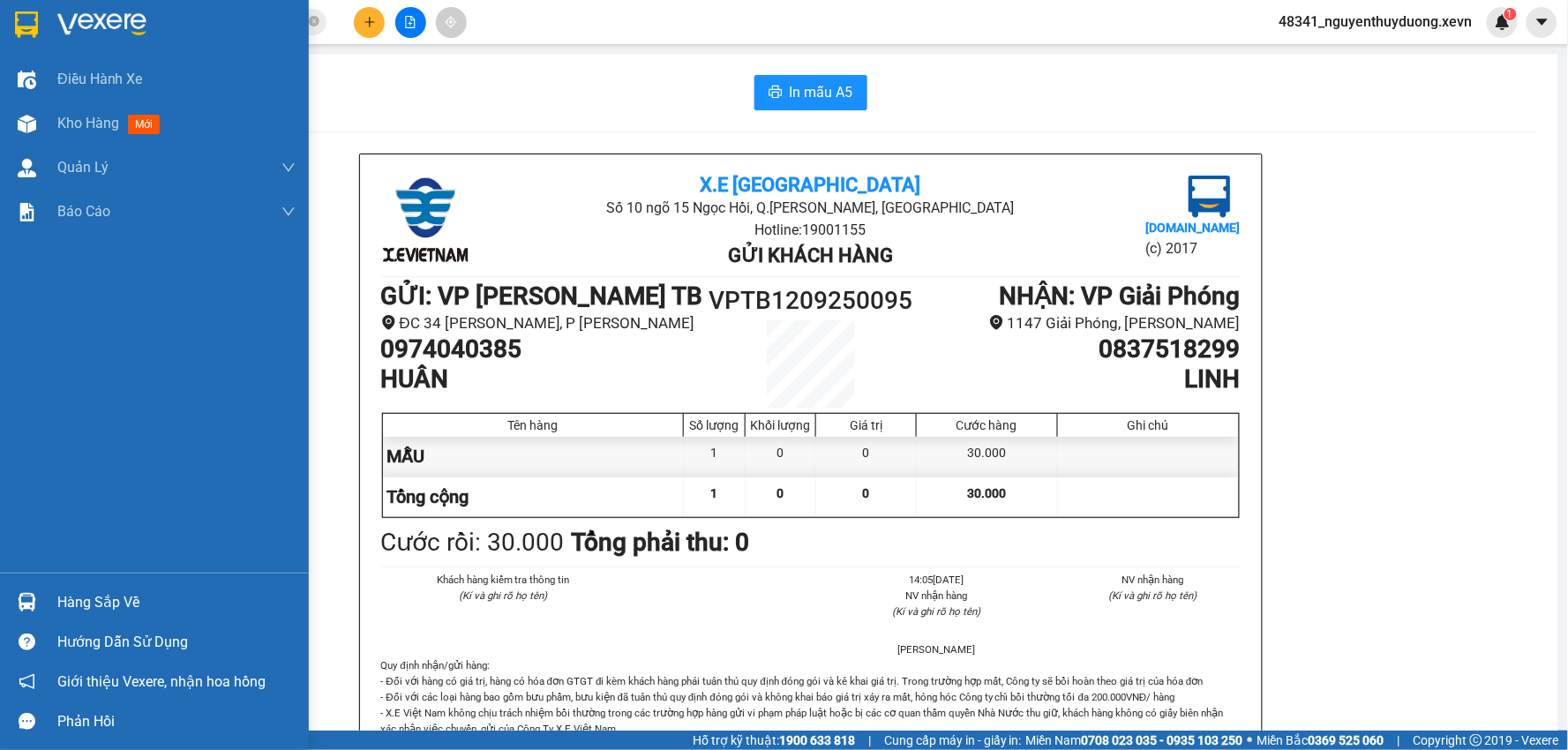
click at [76, 592] on div "Hàng sắp về" at bounding box center [176, 602] width 239 height 26
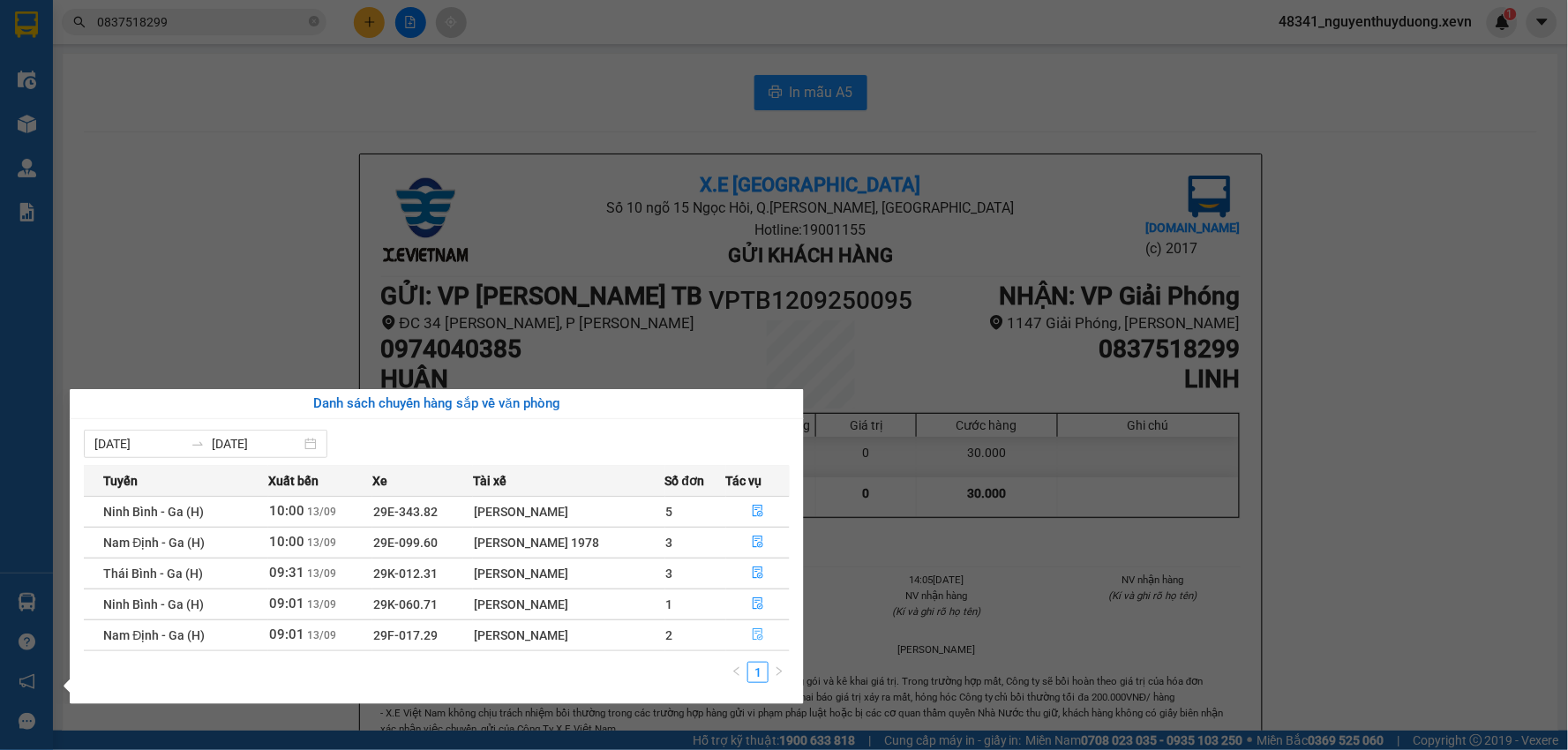
drag, startPoint x: 753, startPoint y: 629, endPoint x: 695, endPoint y: 622, distance: 58.4
click at [756, 629] on icon "file-done" at bounding box center [758, 634] width 13 height 13
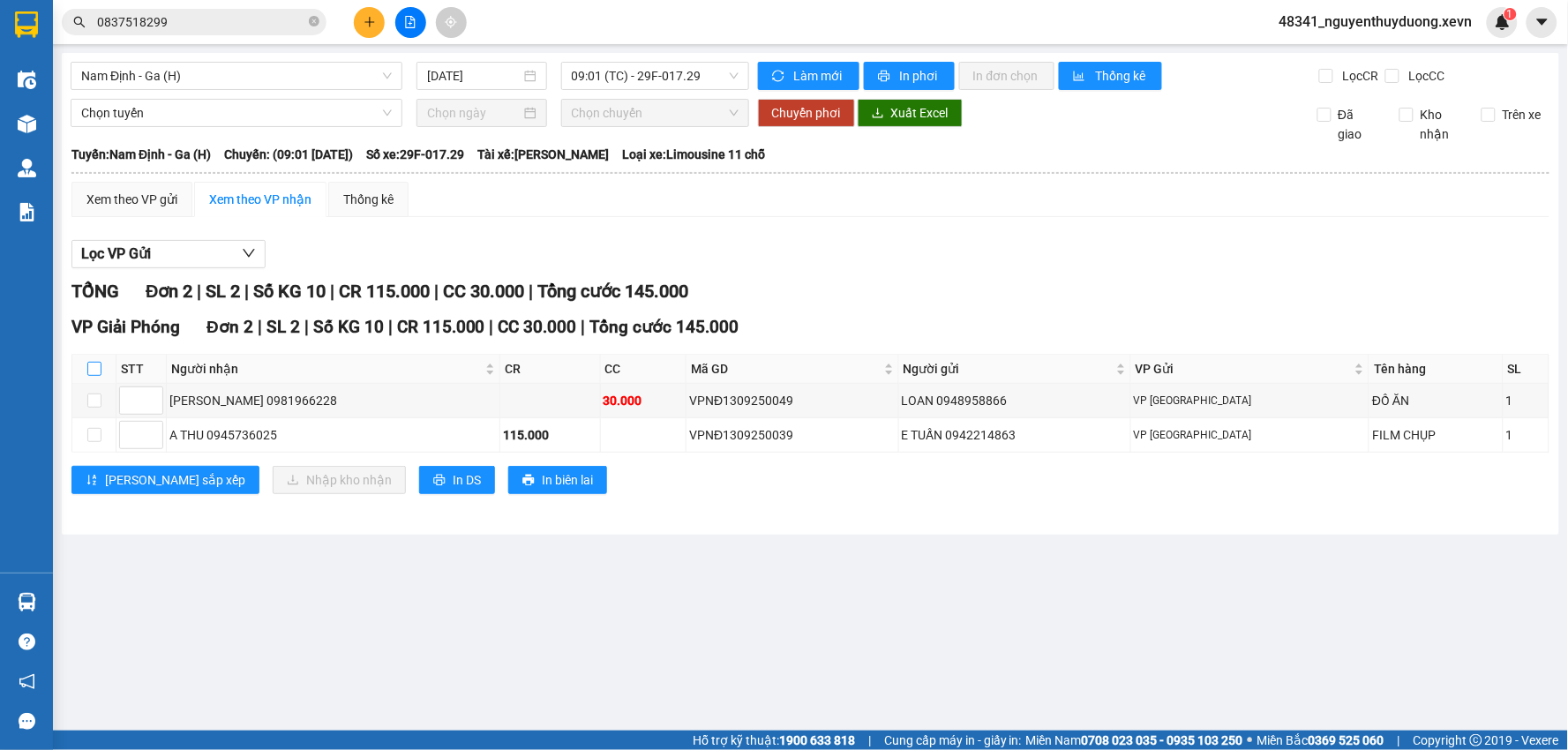
click at [97, 377] on label at bounding box center [94, 369] width 15 height 19
click at [97, 376] on input "checkbox" at bounding box center [94, 369] width 15 height 15
checkbox input "true"
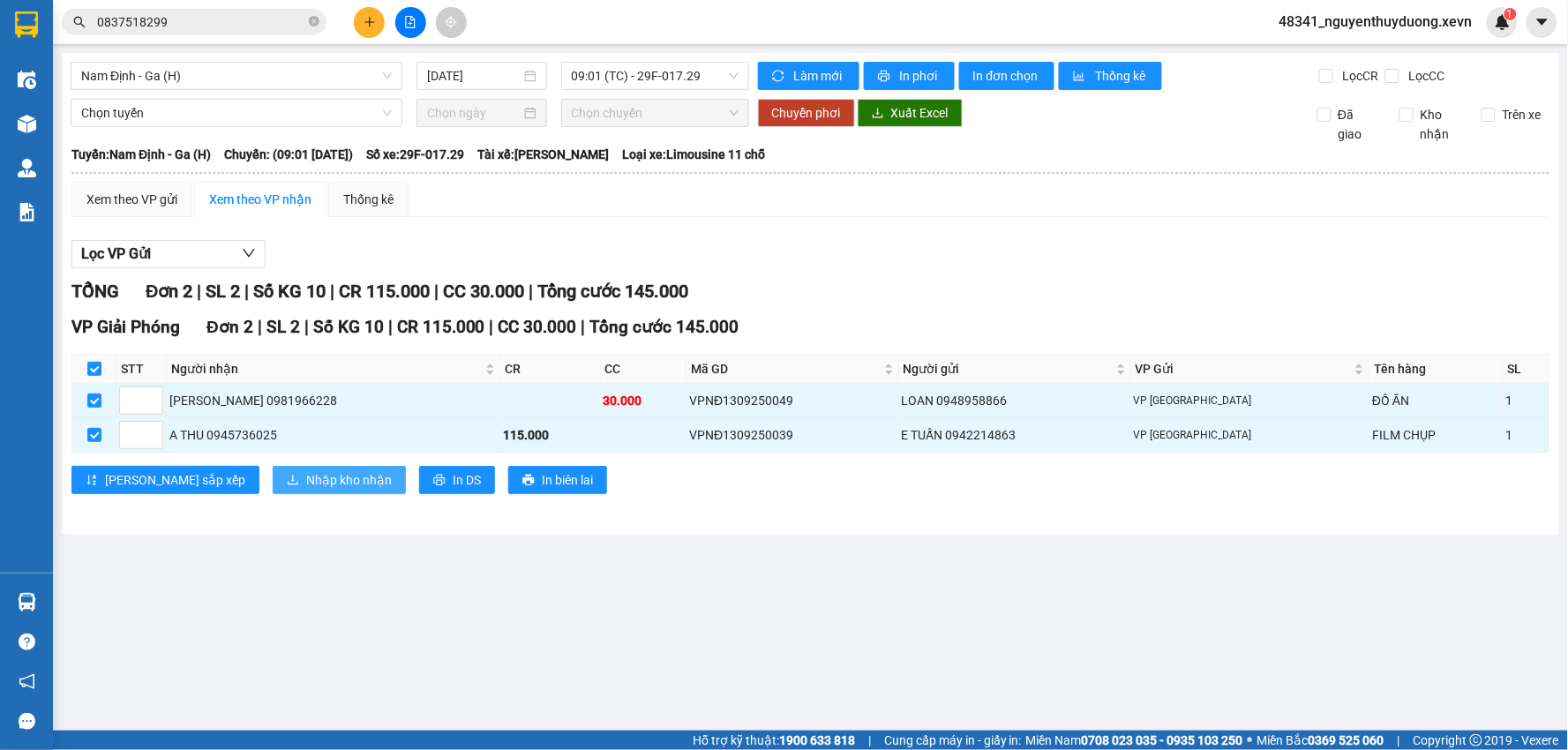
click at [273, 492] on button "Nhập kho nhận" at bounding box center [339, 480] width 133 height 28
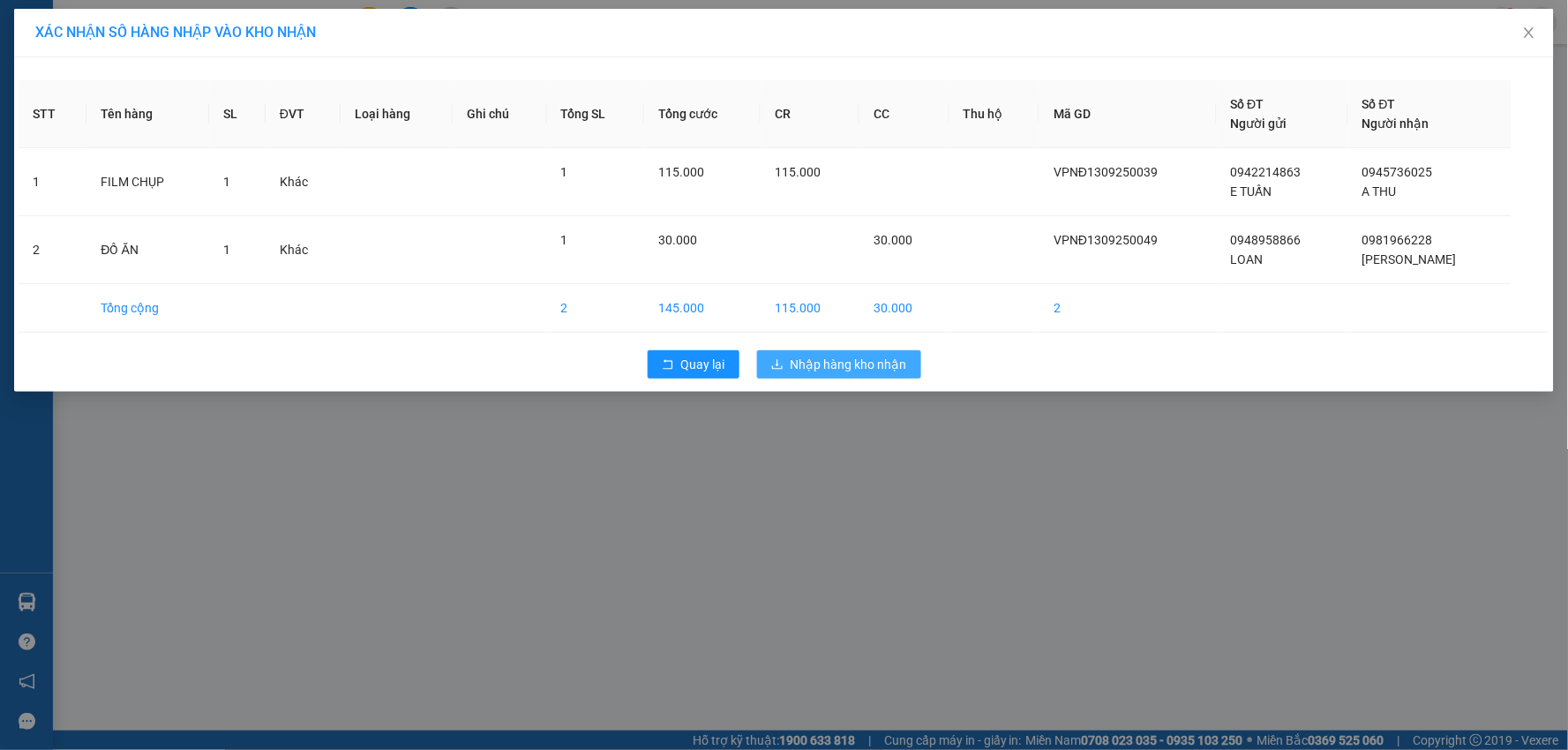
click at [833, 356] on span "Nhập hàng kho nhận" at bounding box center [849, 364] width 117 height 19
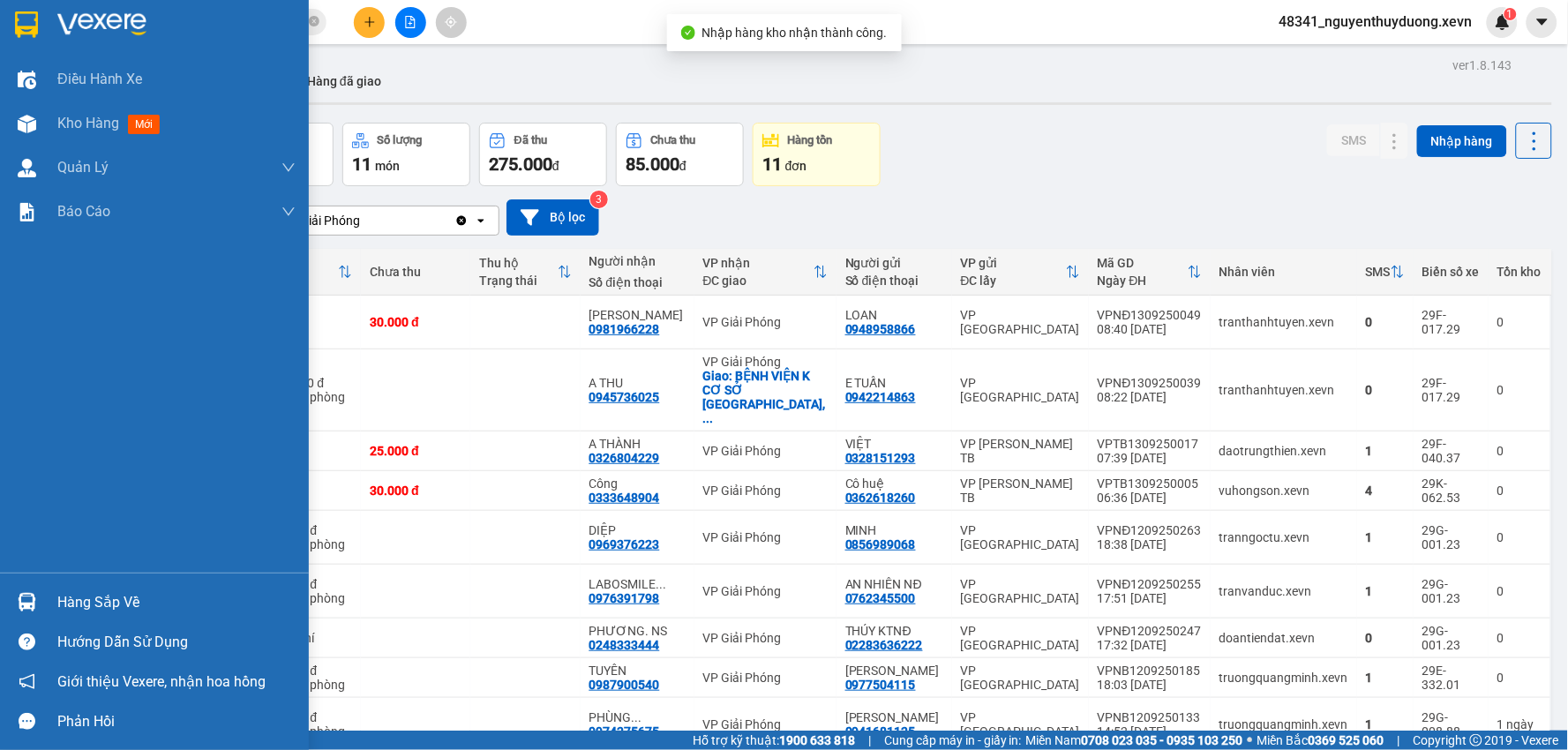
click at [76, 591] on div "Hàng sắp về" at bounding box center [176, 602] width 239 height 26
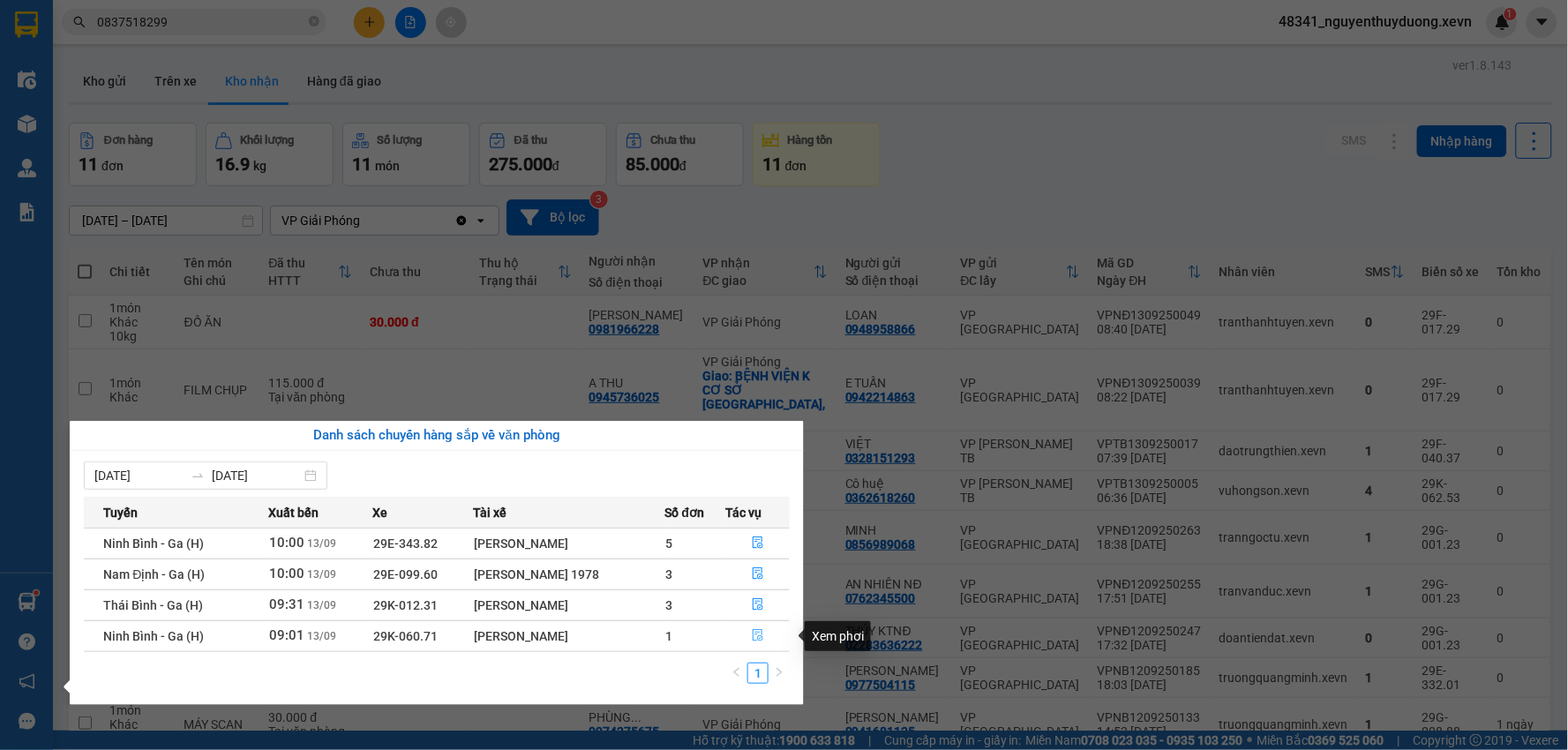
click at [749, 634] on button "button" at bounding box center [759, 636] width 62 height 28
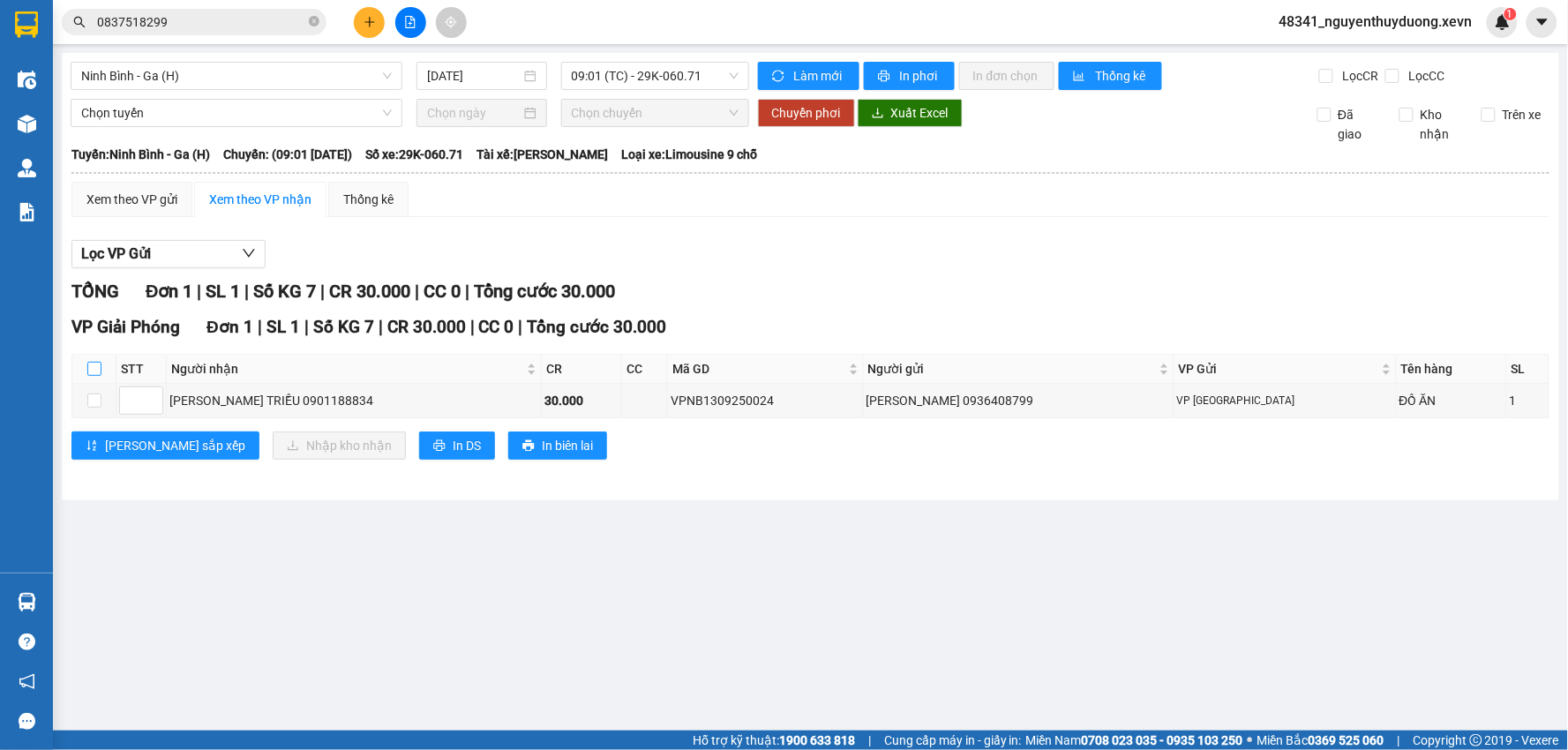
click at [93, 364] on input "checkbox" at bounding box center [94, 369] width 15 height 15
checkbox input "true"
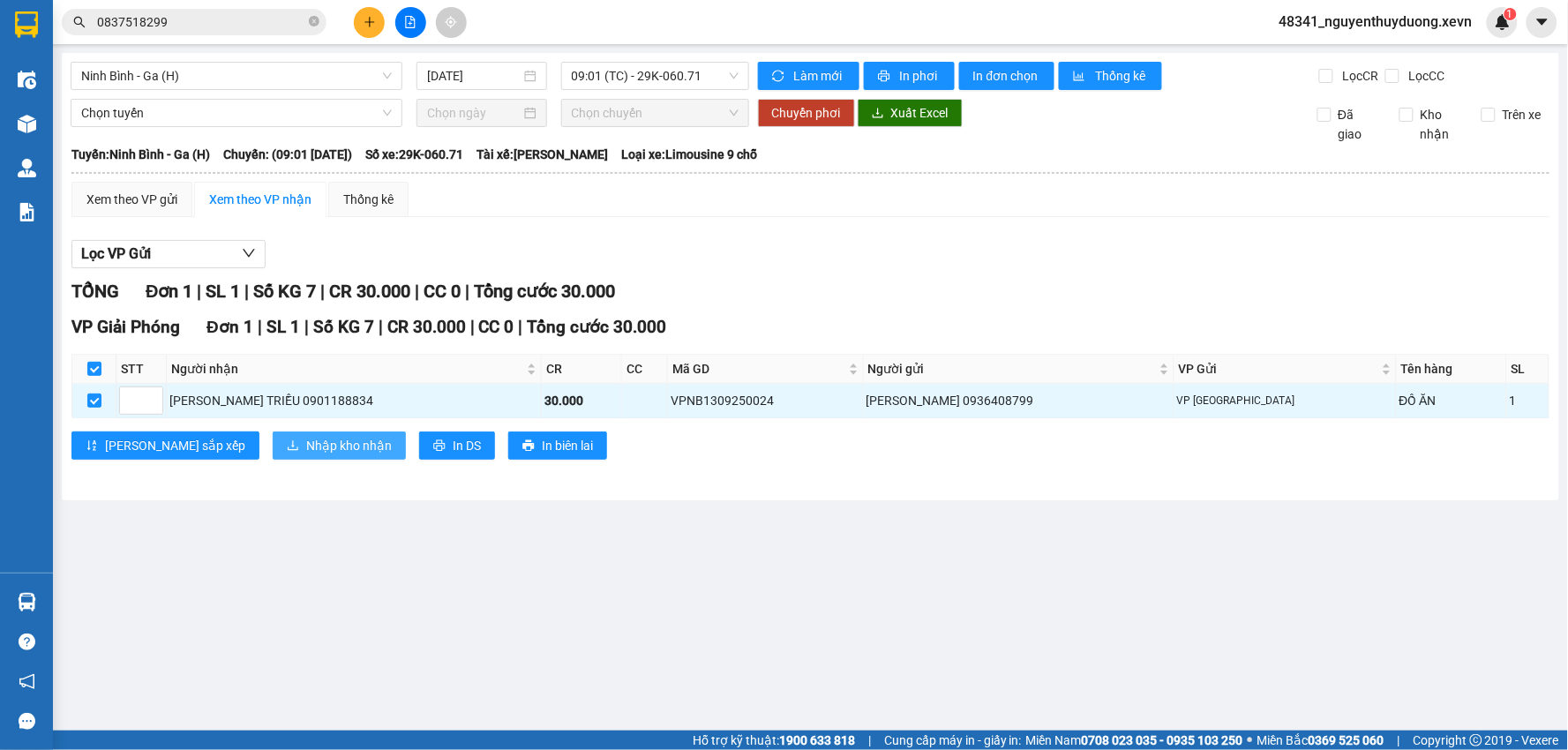
click at [273, 442] on button "Nhập kho nhận" at bounding box center [339, 445] width 133 height 28
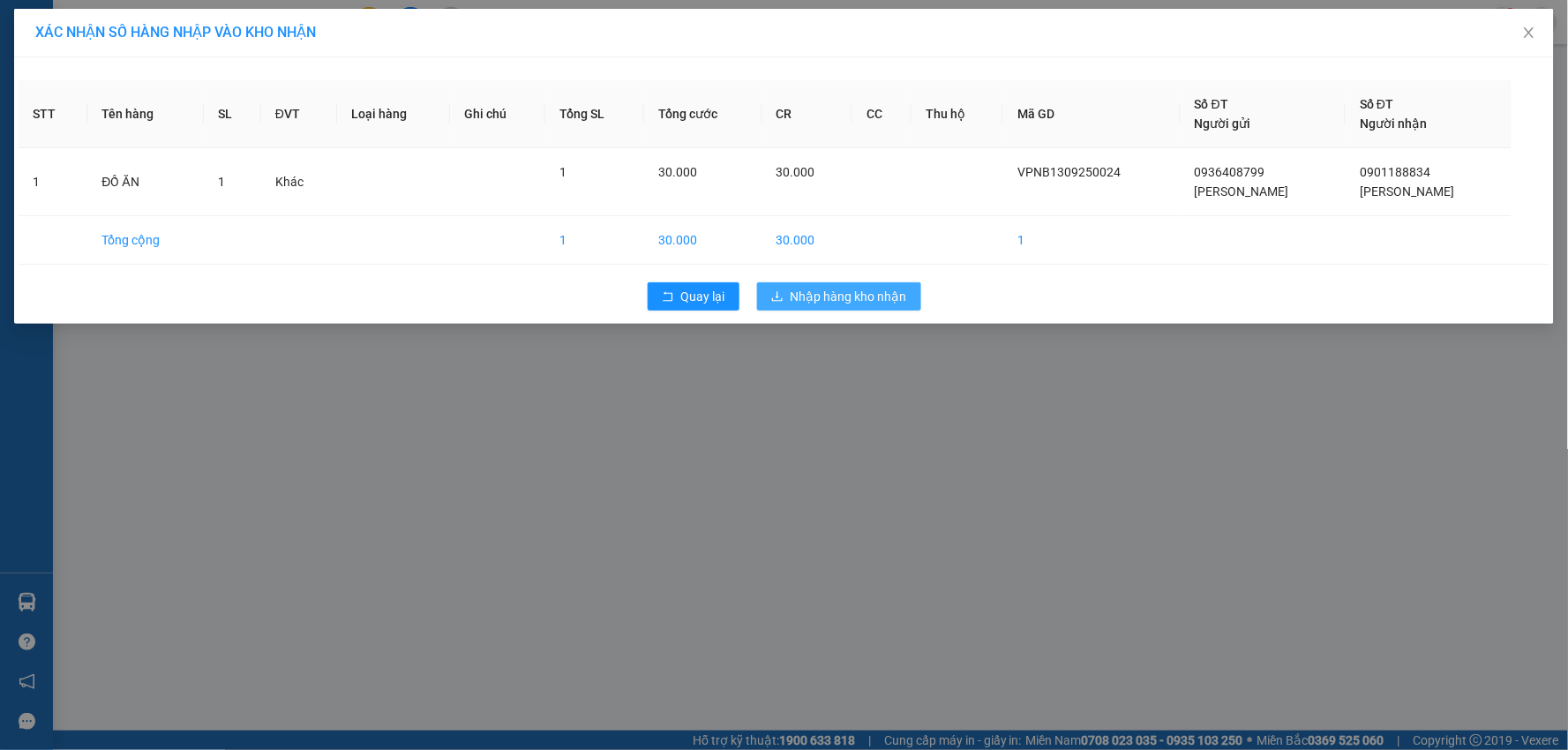
click at [856, 304] on span "Nhập hàng kho nhận" at bounding box center [849, 297] width 117 height 19
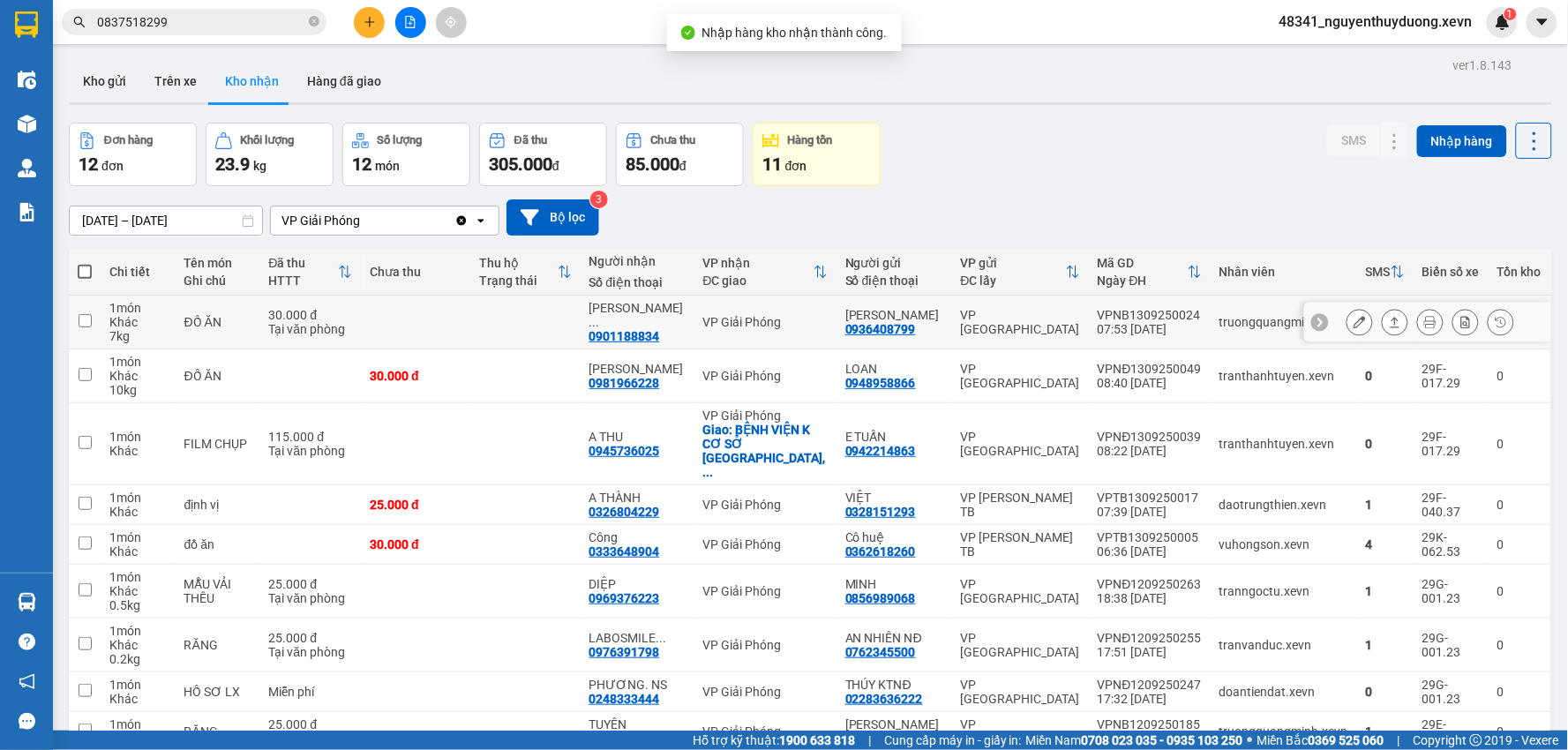
click at [259, 306] on td "ĐỒ ĂN" at bounding box center [217, 322] width 85 height 54
checkbox input "true"
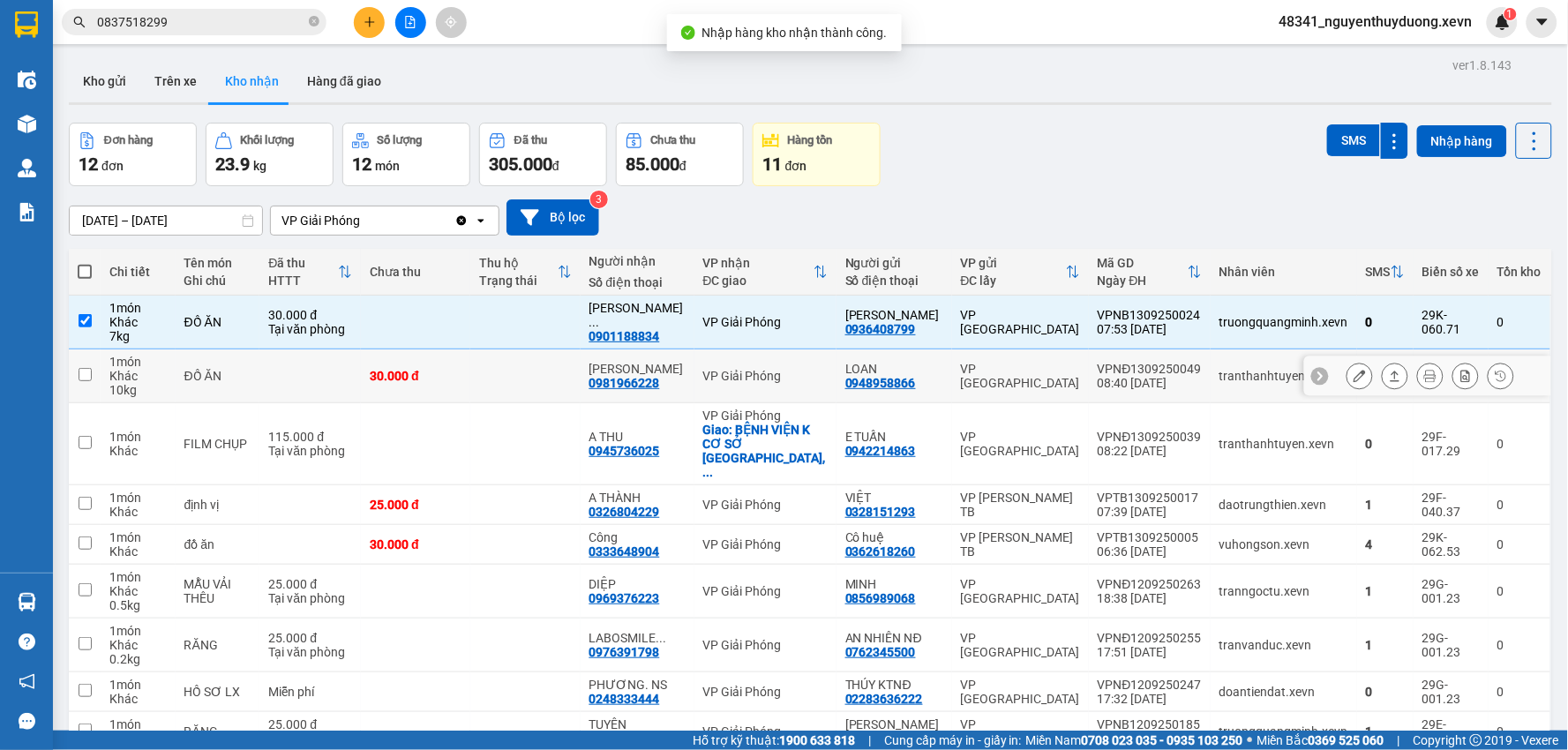
click at [285, 366] on td at bounding box center [310, 376] width 101 height 54
checkbox input "true"
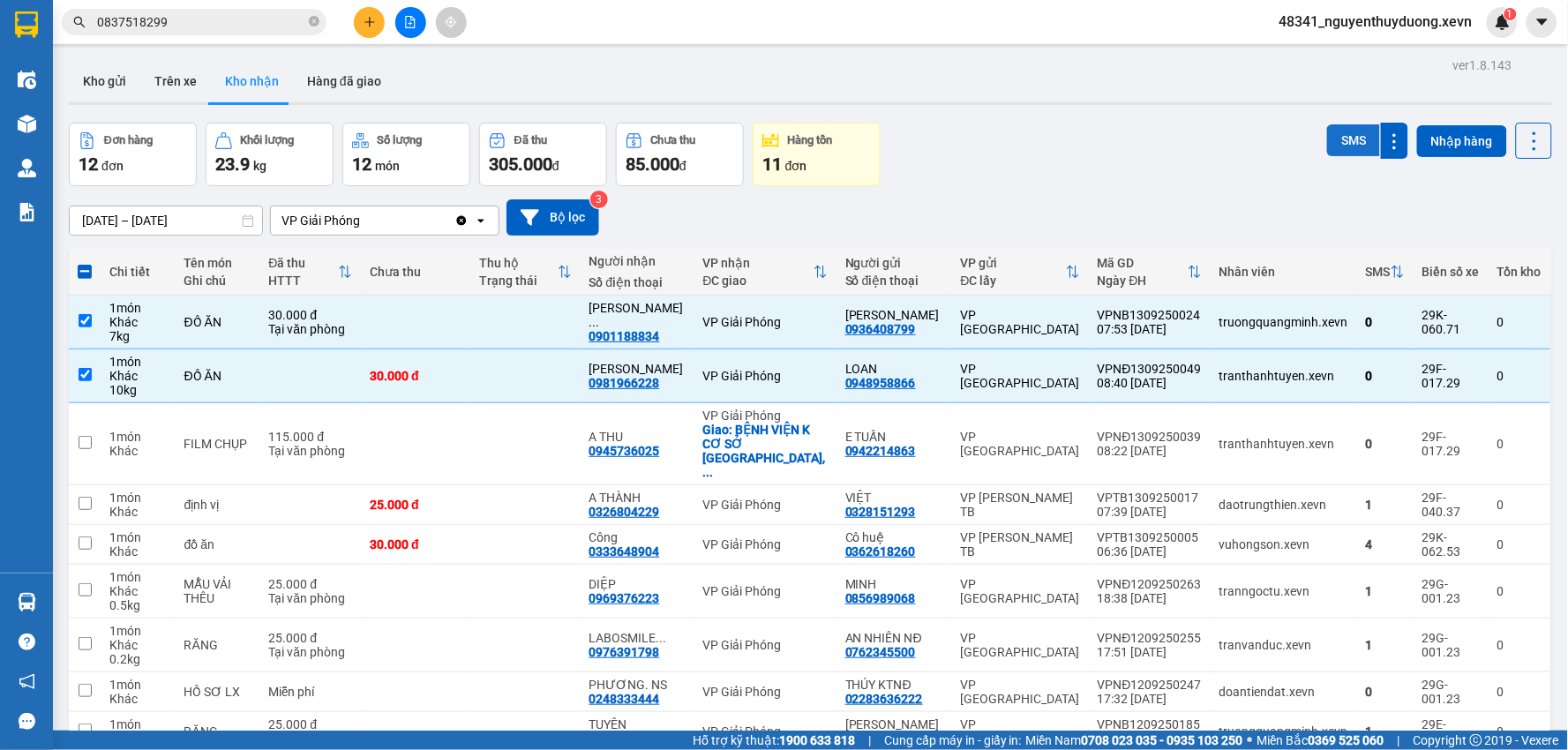
click at [1327, 137] on button "SMS" at bounding box center [1354, 140] width 53 height 32
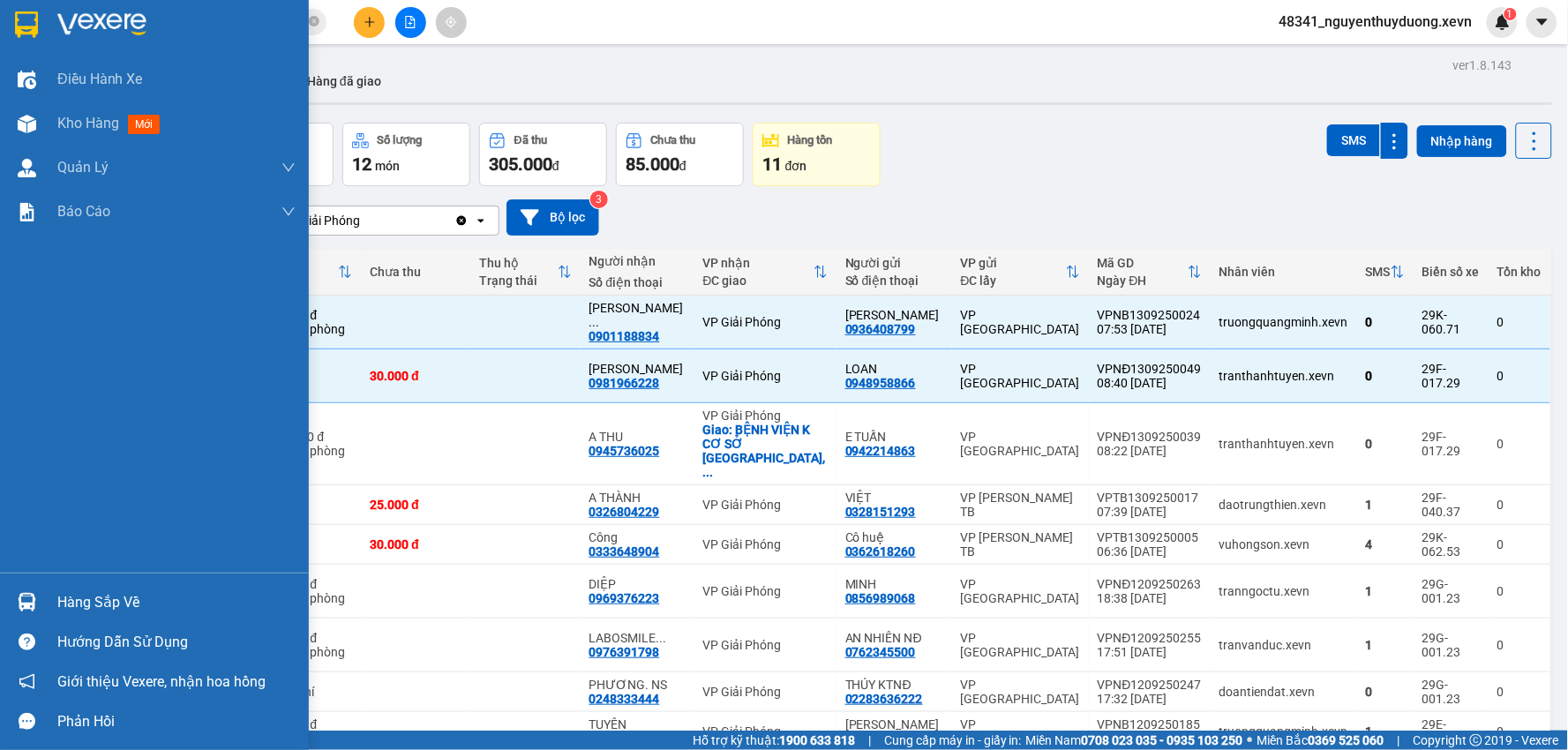
click at [107, 615] on div "Hàng sắp về" at bounding box center [176, 602] width 239 height 26
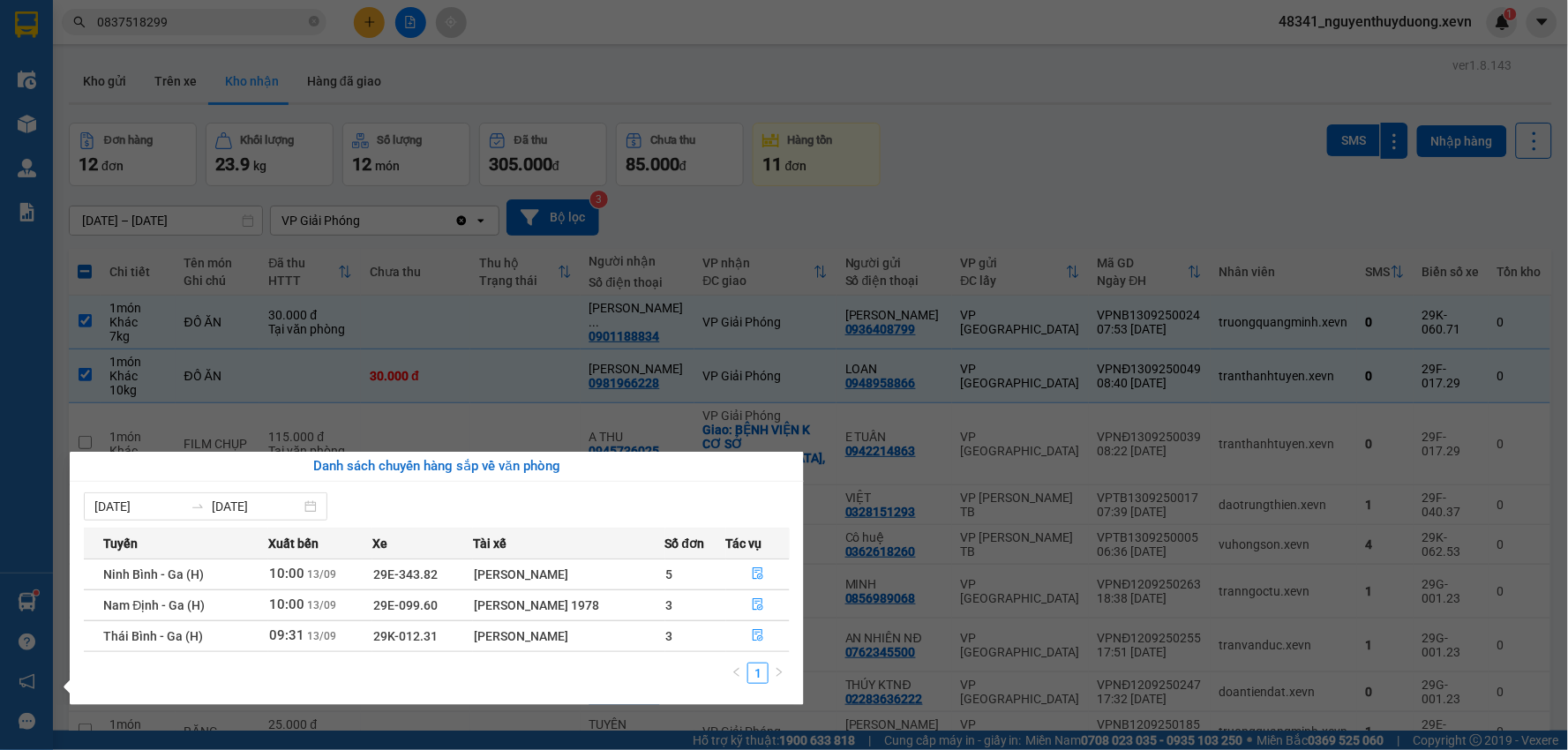
click at [196, 43] on section "Kết quả tìm kiếm ( 170 ) Bộ lọc Mã ĐH Trạng thái Món hàng Thu hộ Tổng cước Chưa…" at bounding box center [784, 375] width 1568 height 750
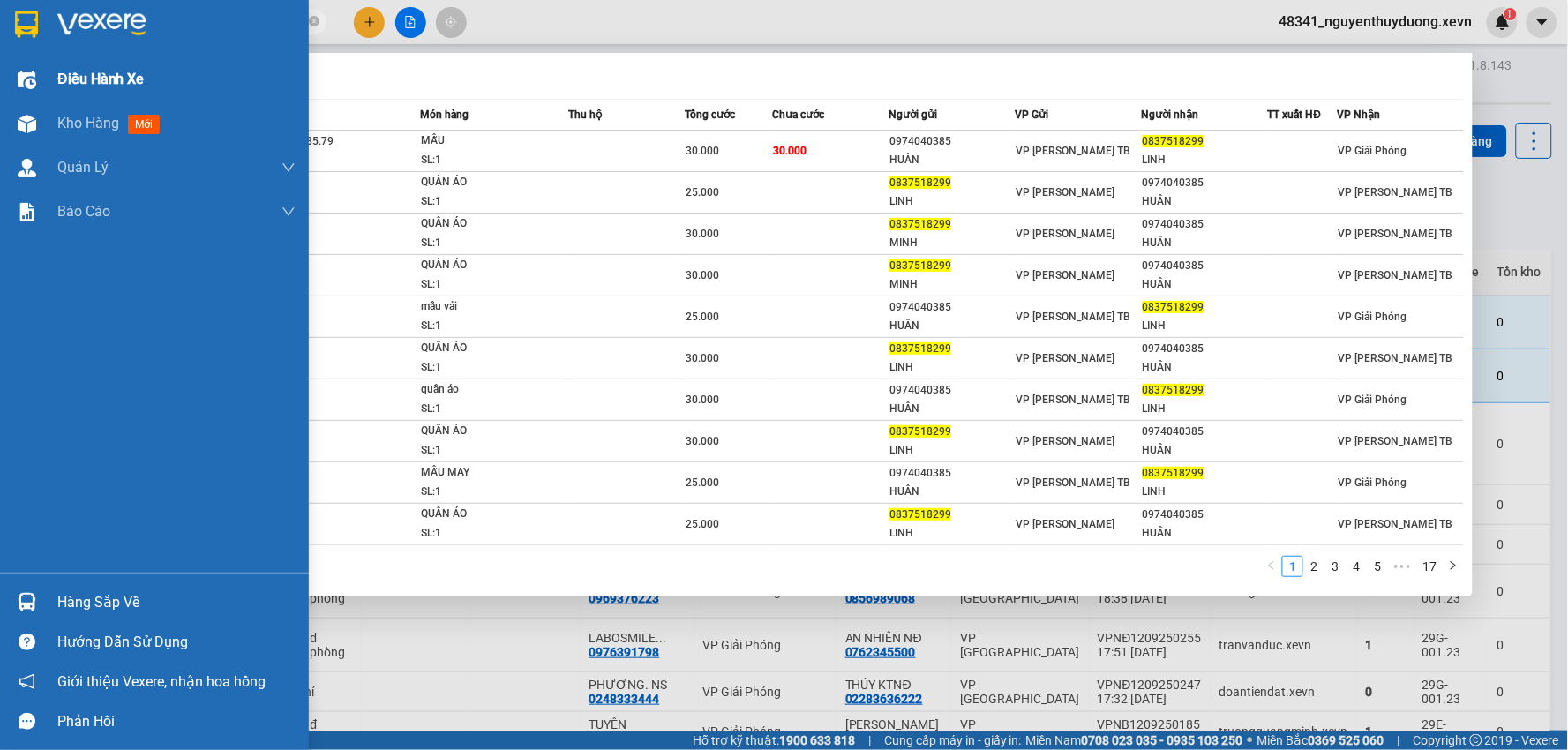
drag, startPoint x: 205, startPoint y: 13, endPoint x: 12, endPoint y: 68, distance: 200.7
click at [12, 68] on section "Kết quả tìm kiếm ( 170 ) Bộ lọc Mã ĐH Trạng thái Món hàng Thu hộ Tổng cước Chưa…" at bounding box center [784, 375] width 1568 height 750
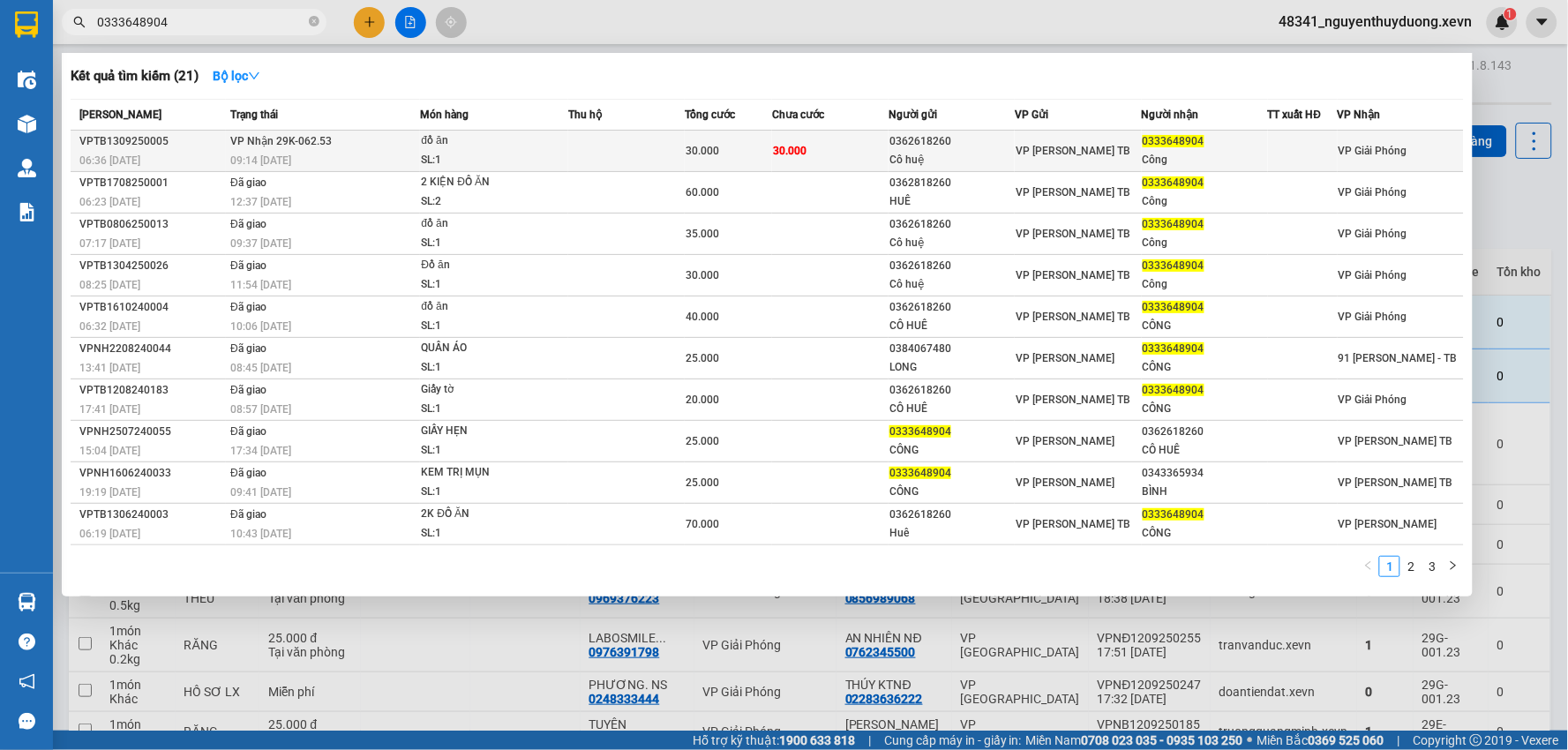
type input "0333648904"
click at [1175, 152] on div "Công" at bounding box center [1206, 160] width 125 height 19
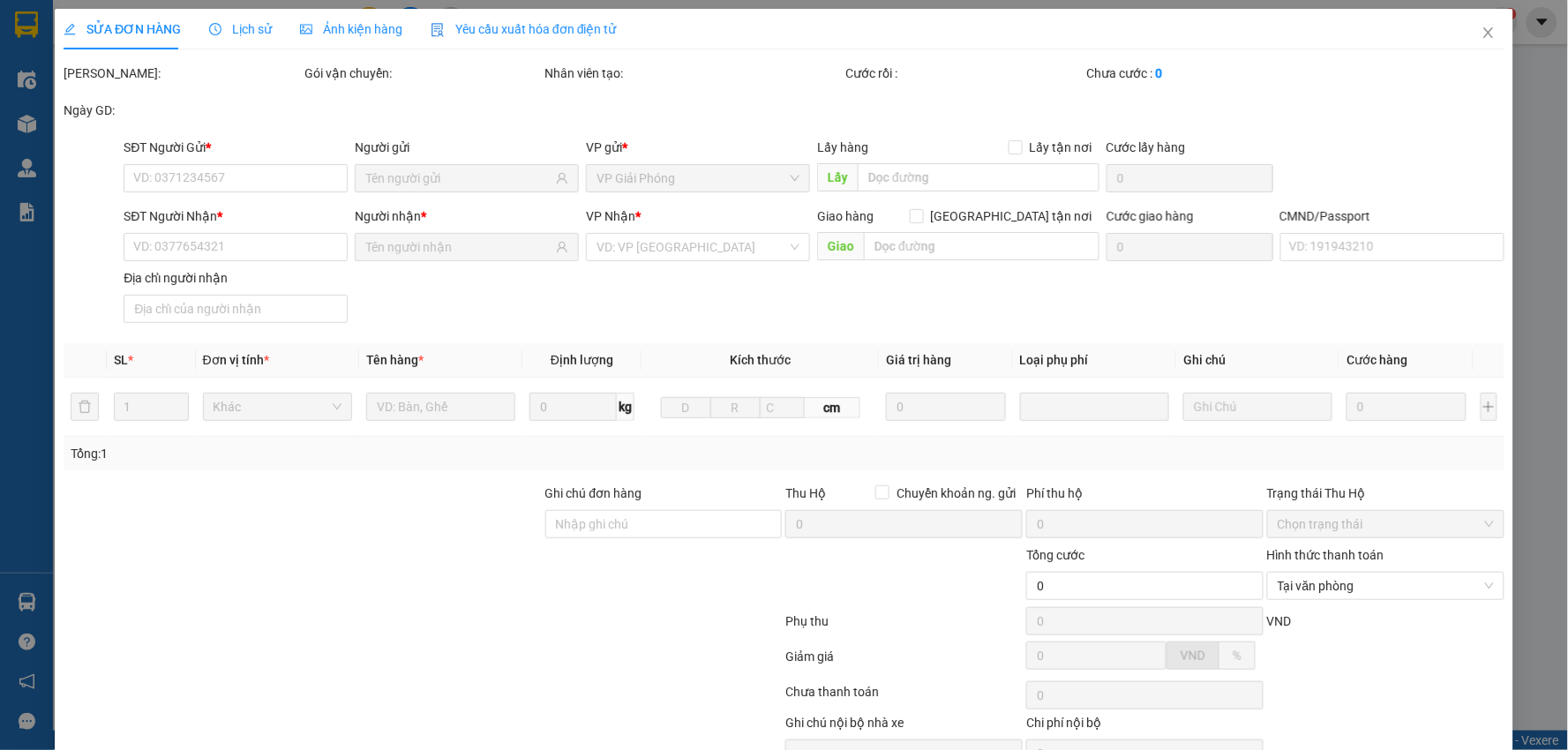
type input "0362618260"
type input "Cô huệ"
type input "0333648904"
type input "Công"
type input "1"
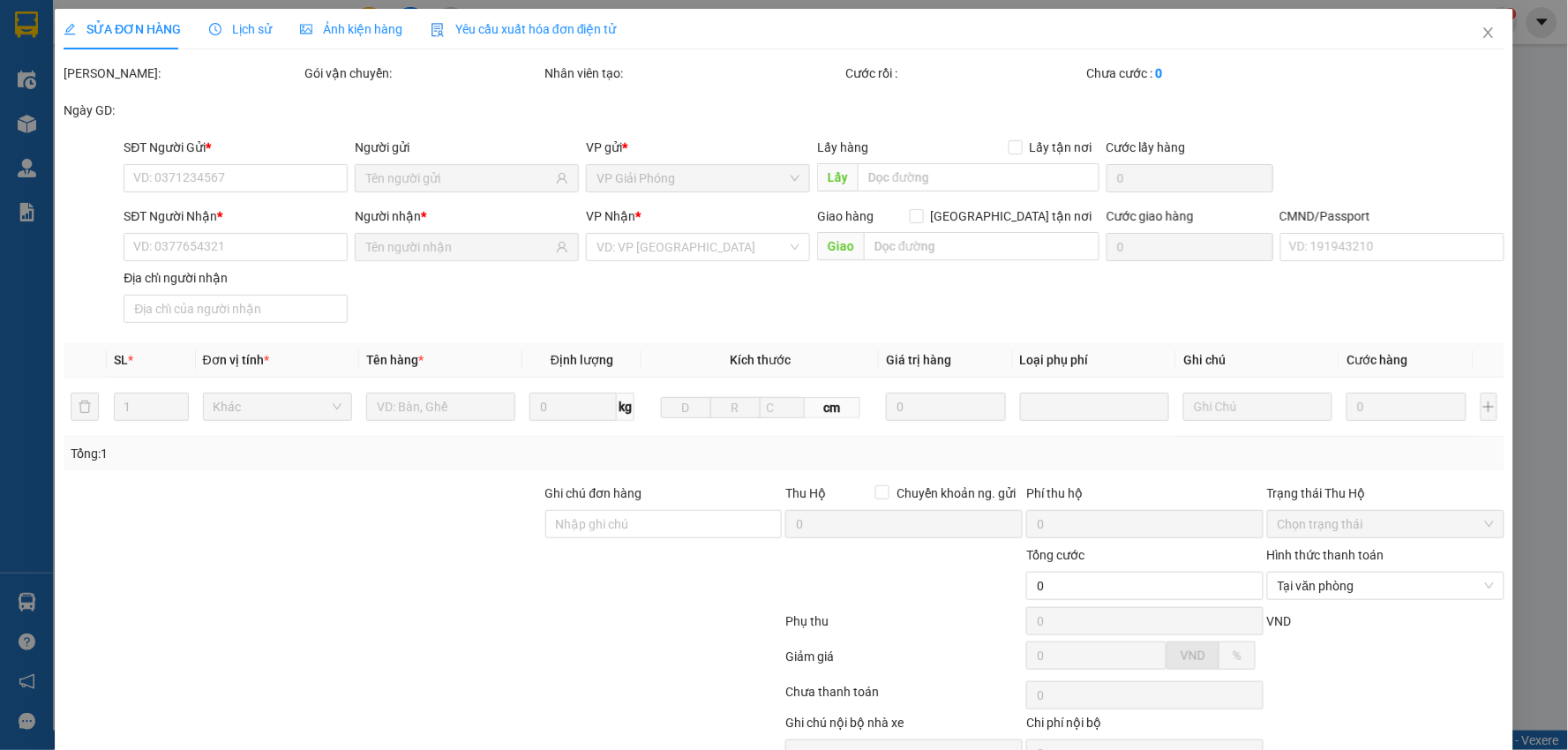
type input "30.000"
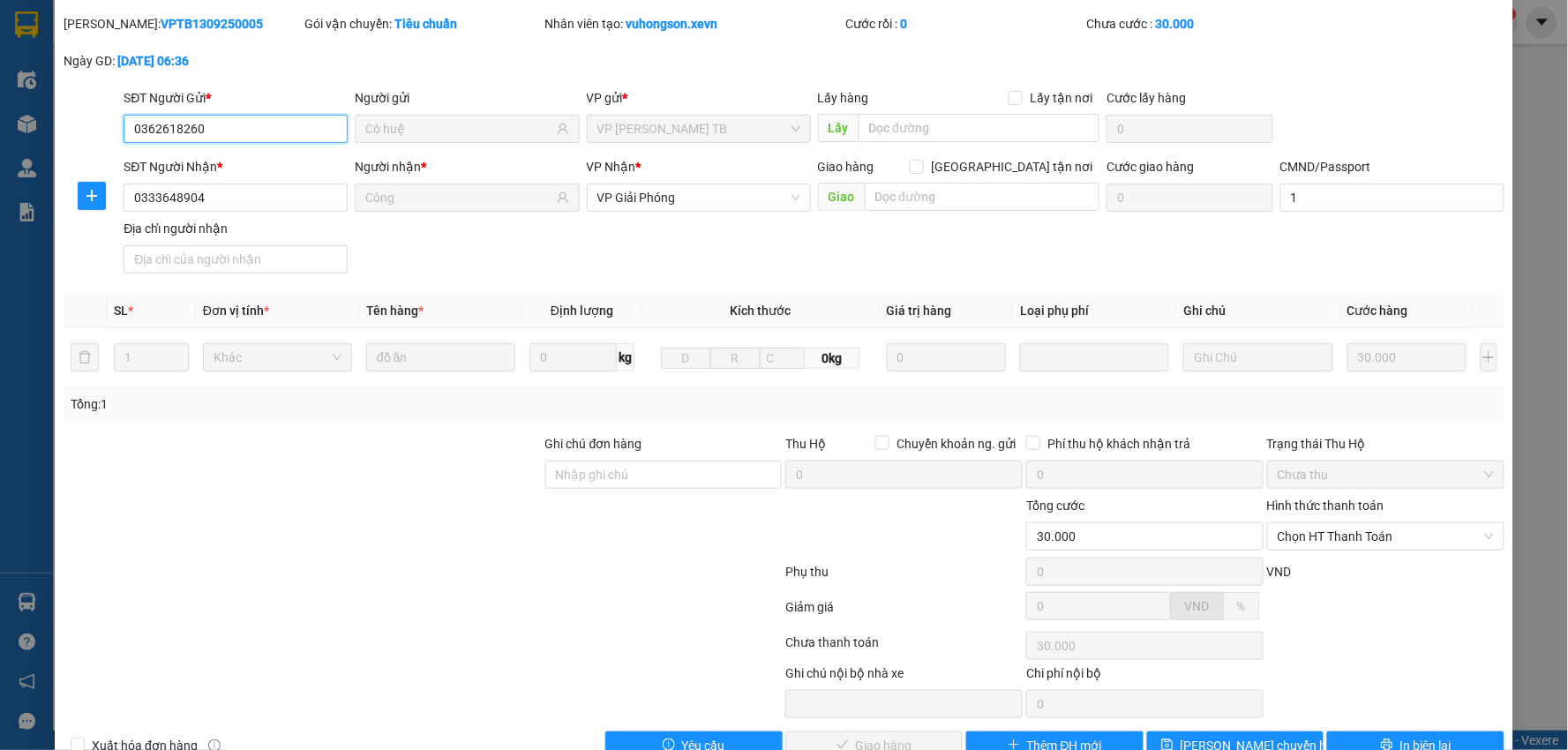
scroll to position [94, 0]
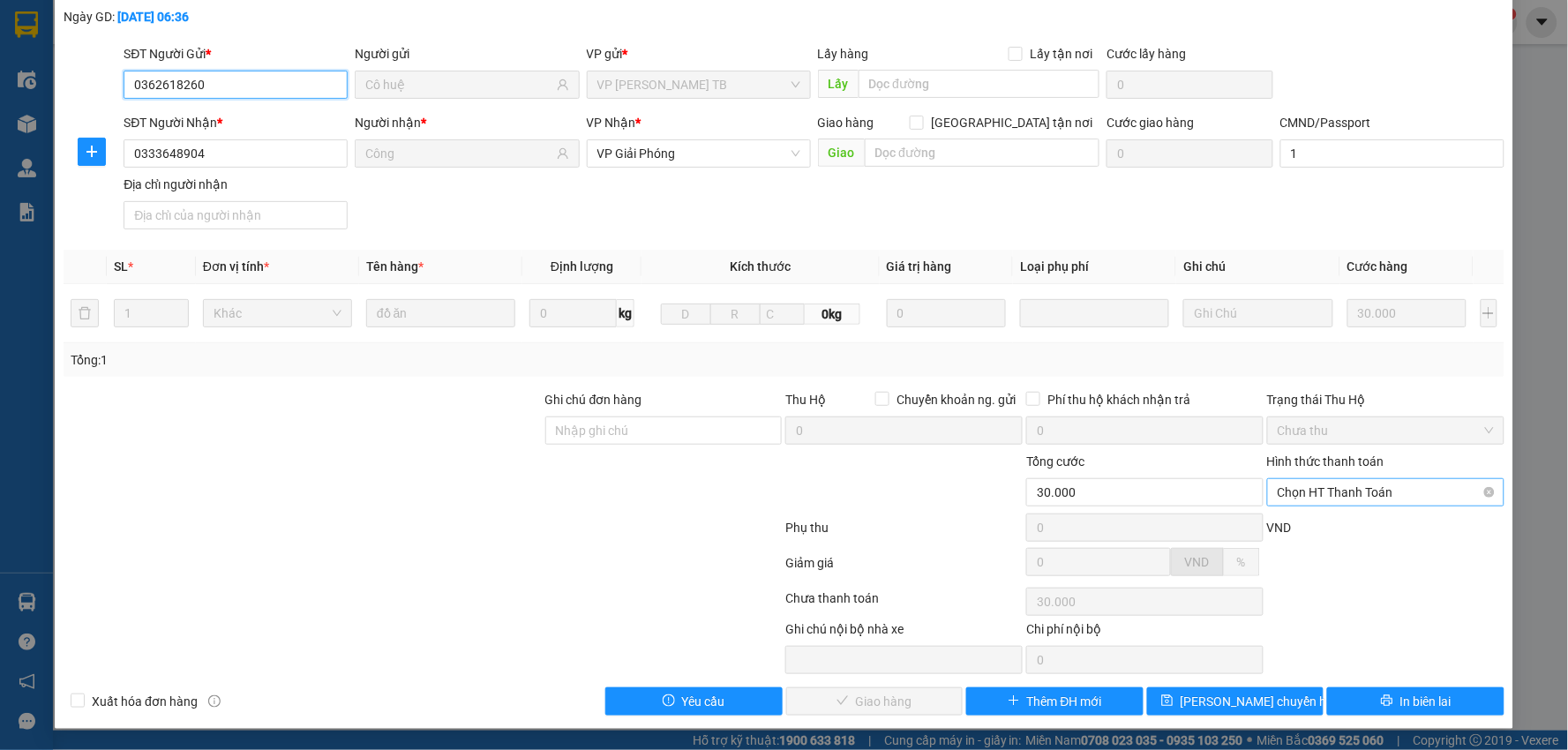
click at [1379, 490] on span "Chọn HT Thanh Toán" at bounding box center [1386, 492] width 216 height 26
click at [1348, 524] on div "Tại văn phòng" at bounding box center [1373, 528] width 213 height 19
type input "0"
click at [931, 702] on button "Giao hàng" at bounding box center [875, 701] width 177 height 28
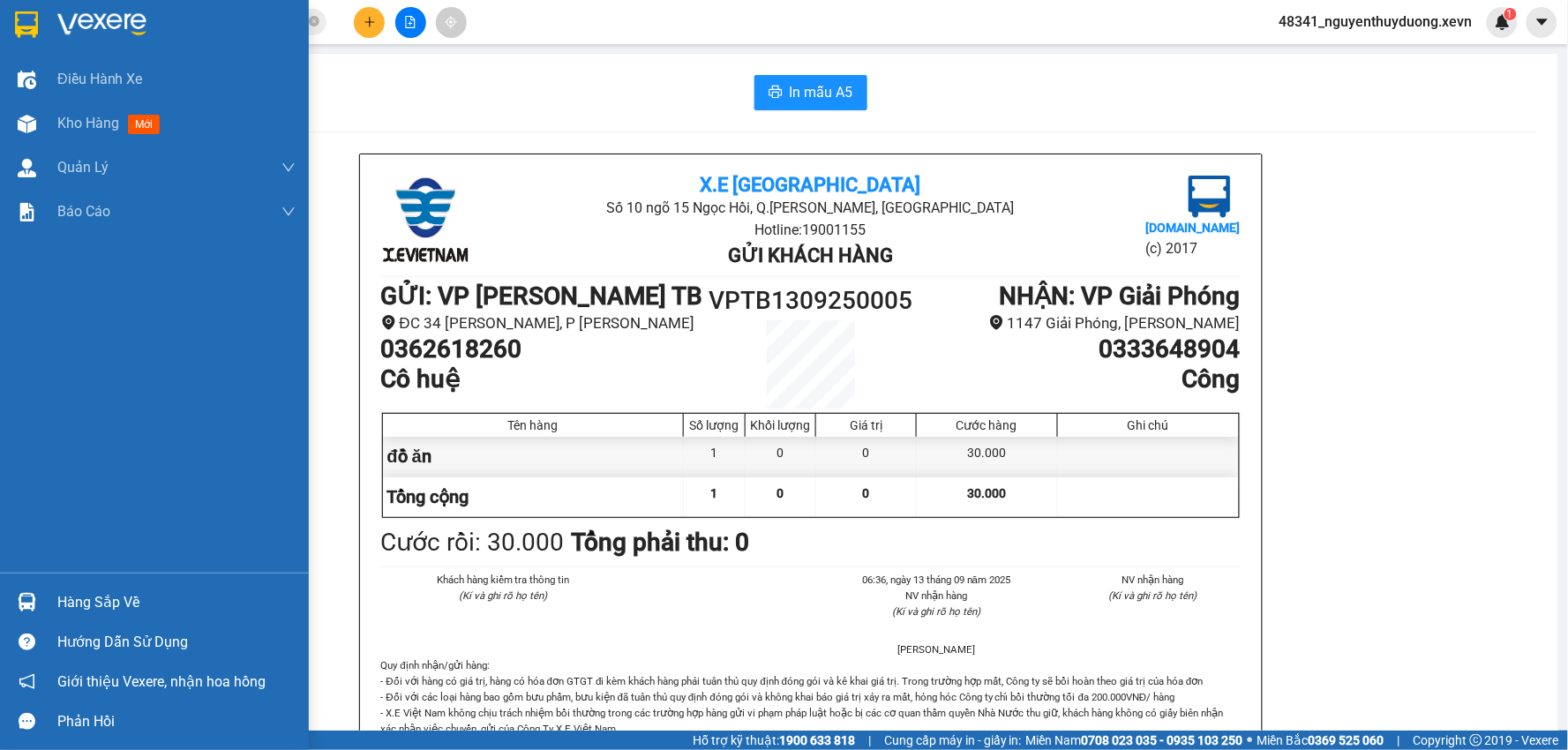
click at [126, 592] on div "Hàng sắp về" at bounding box center [176, 602] width 239 height 26
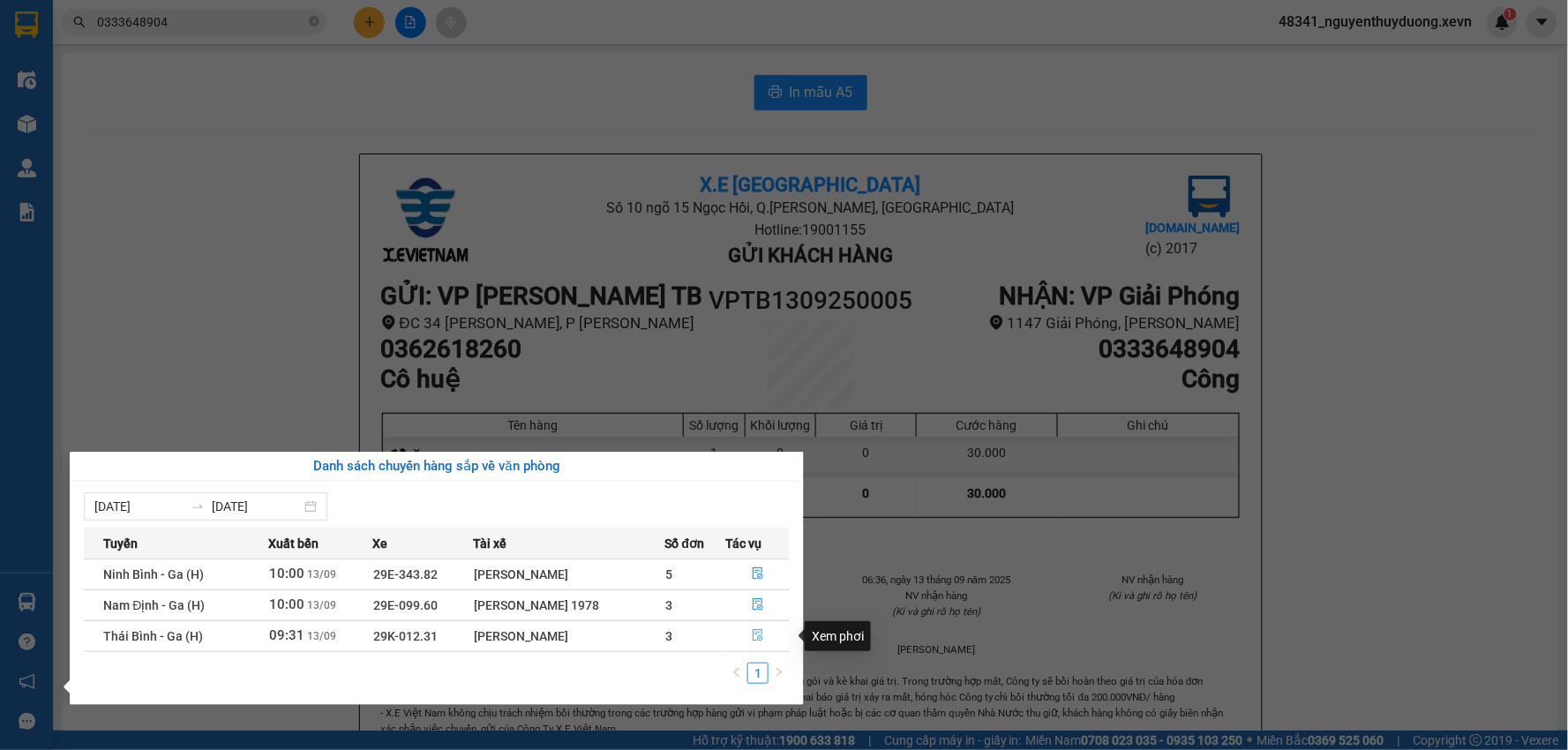
click at [767, 638] on button "button" at bounding box center [759, 636] width 62 height 28
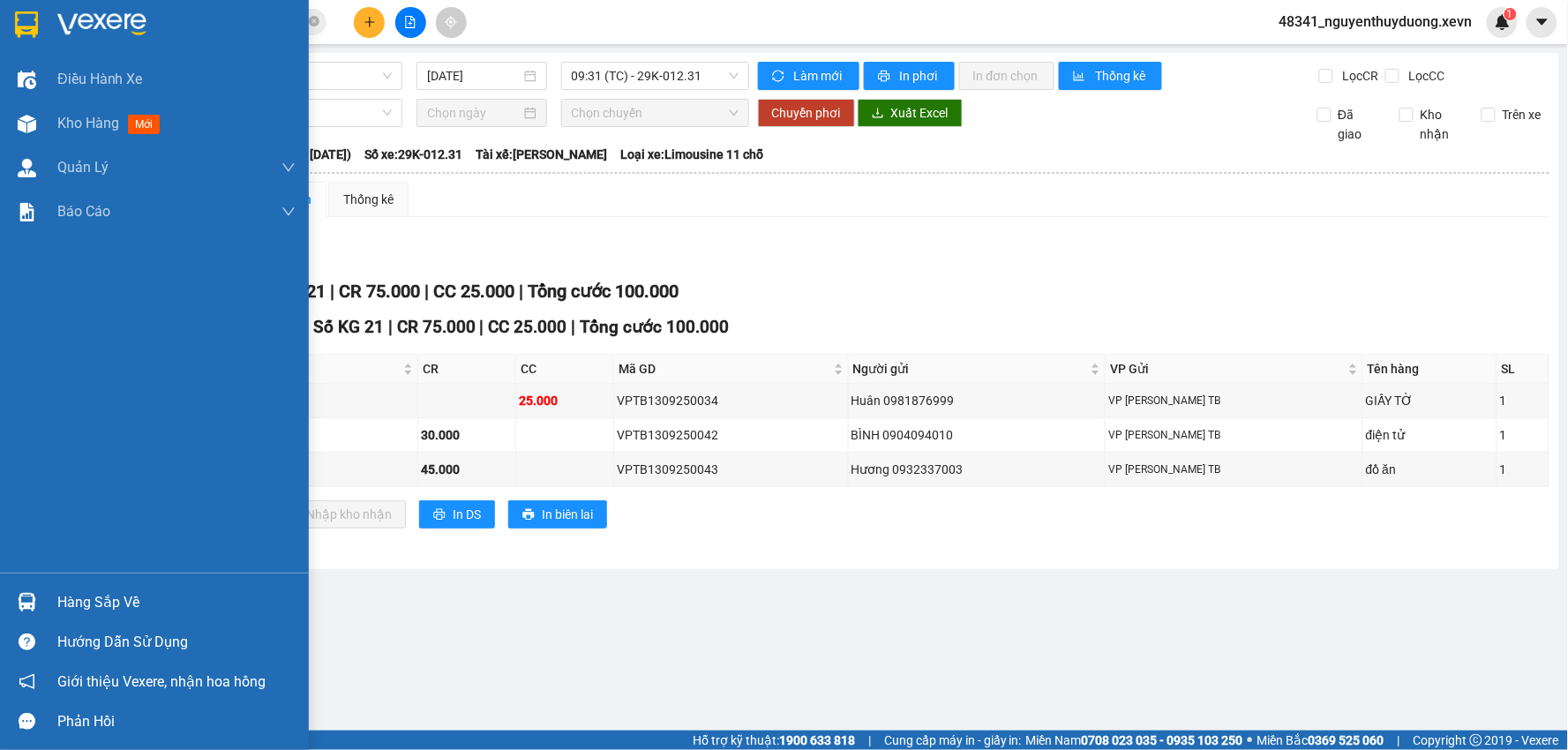
click at [76, 595] on div "Hàng sắp về" at bounding box center [176, 602] width 239 height 26
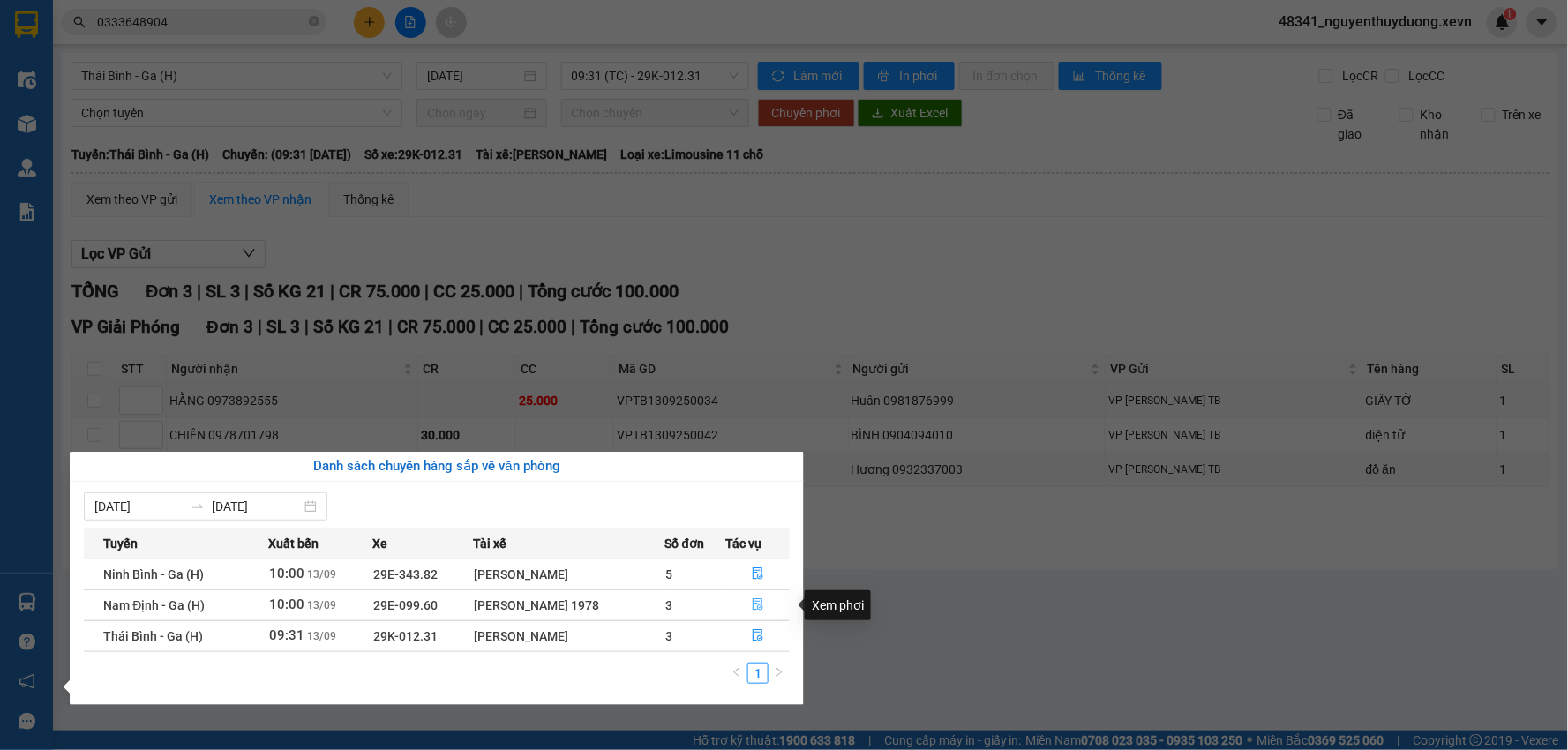
click at [758, 611] on icon "file-done" at bounding box center [758, 604] width 11 height 13
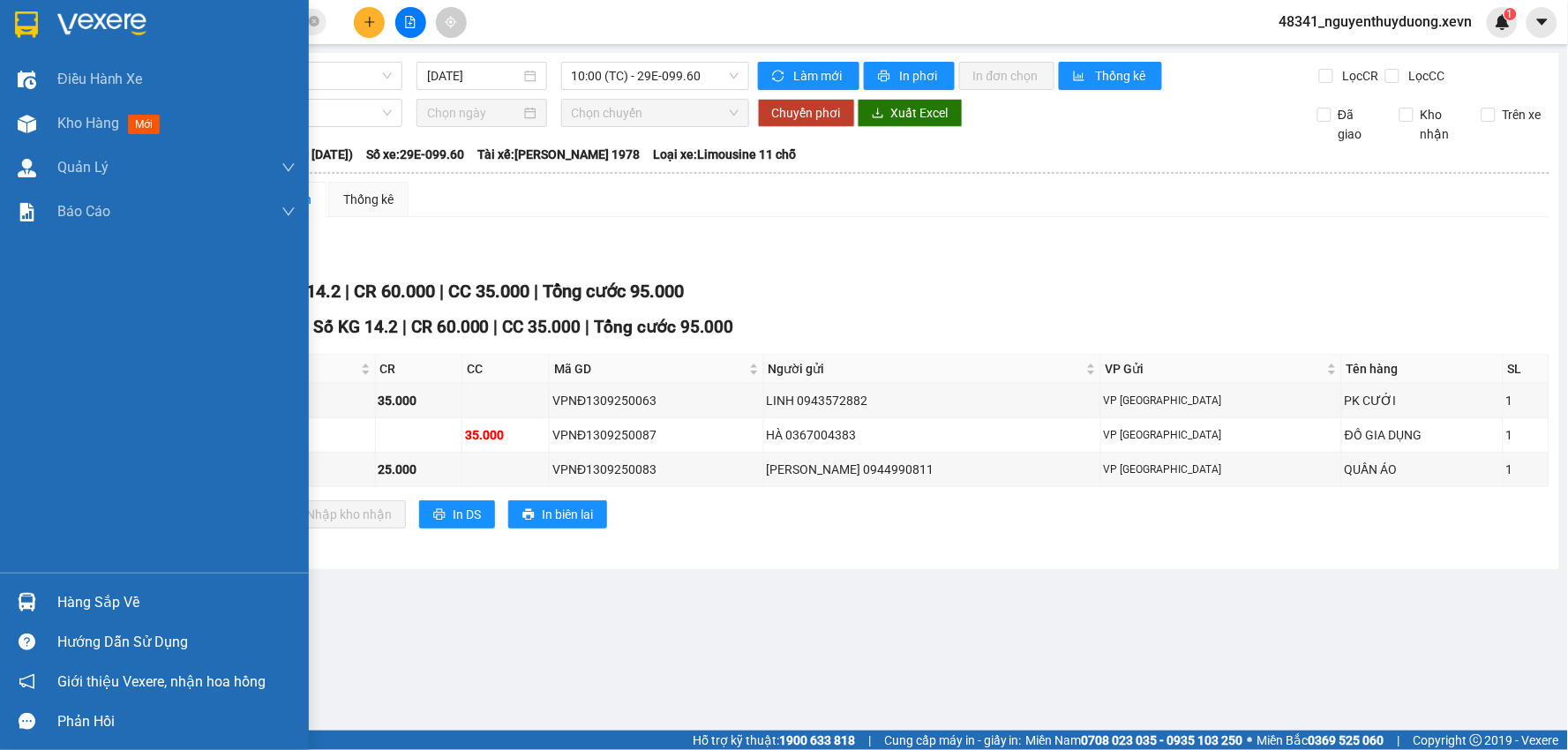
click at [59, 598] on div "Hàng sắp về" at bounding box center [176, 602] width 239 height 26
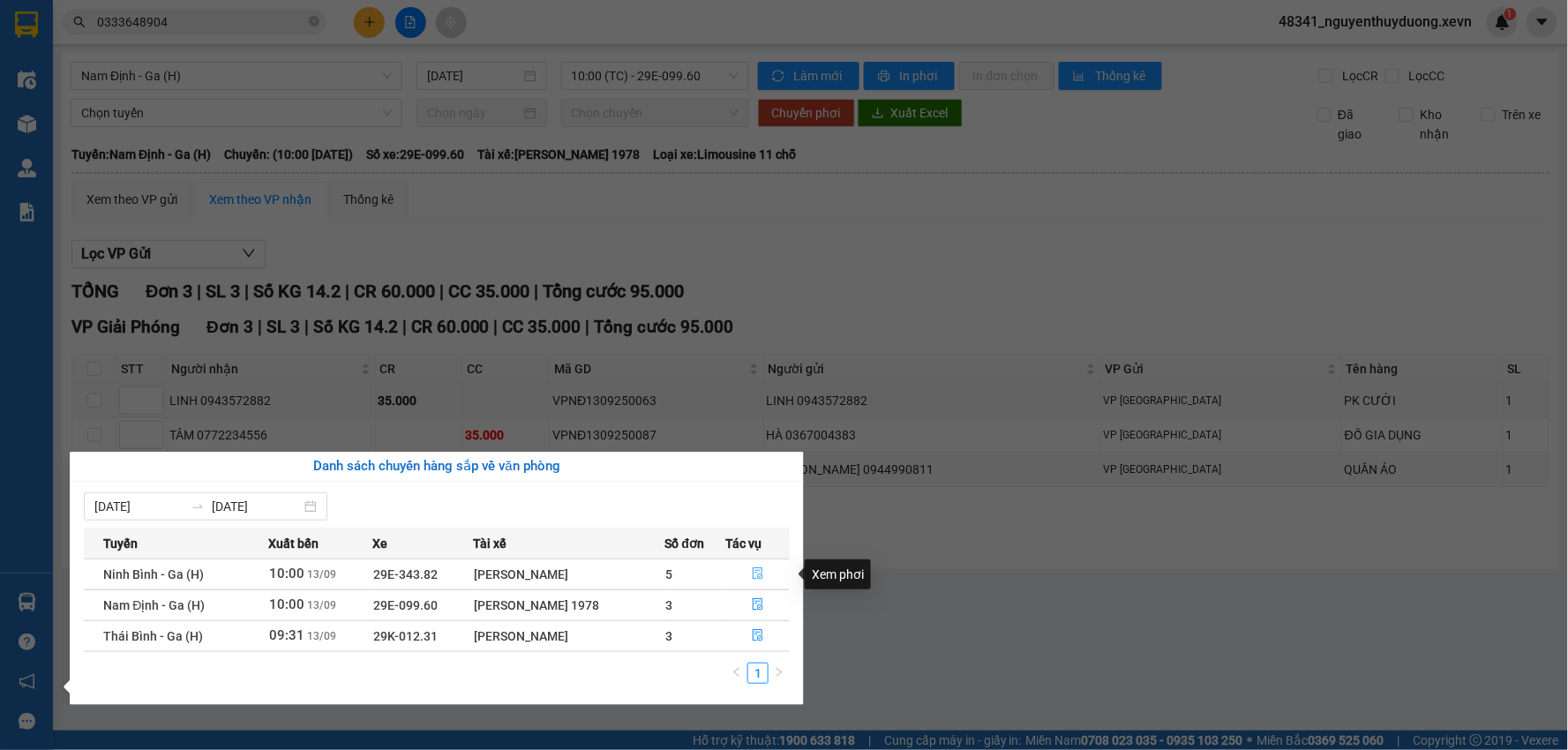
click at [756, 577] on icon "file-done" at bounding box center [758, 574] width 13 height 13
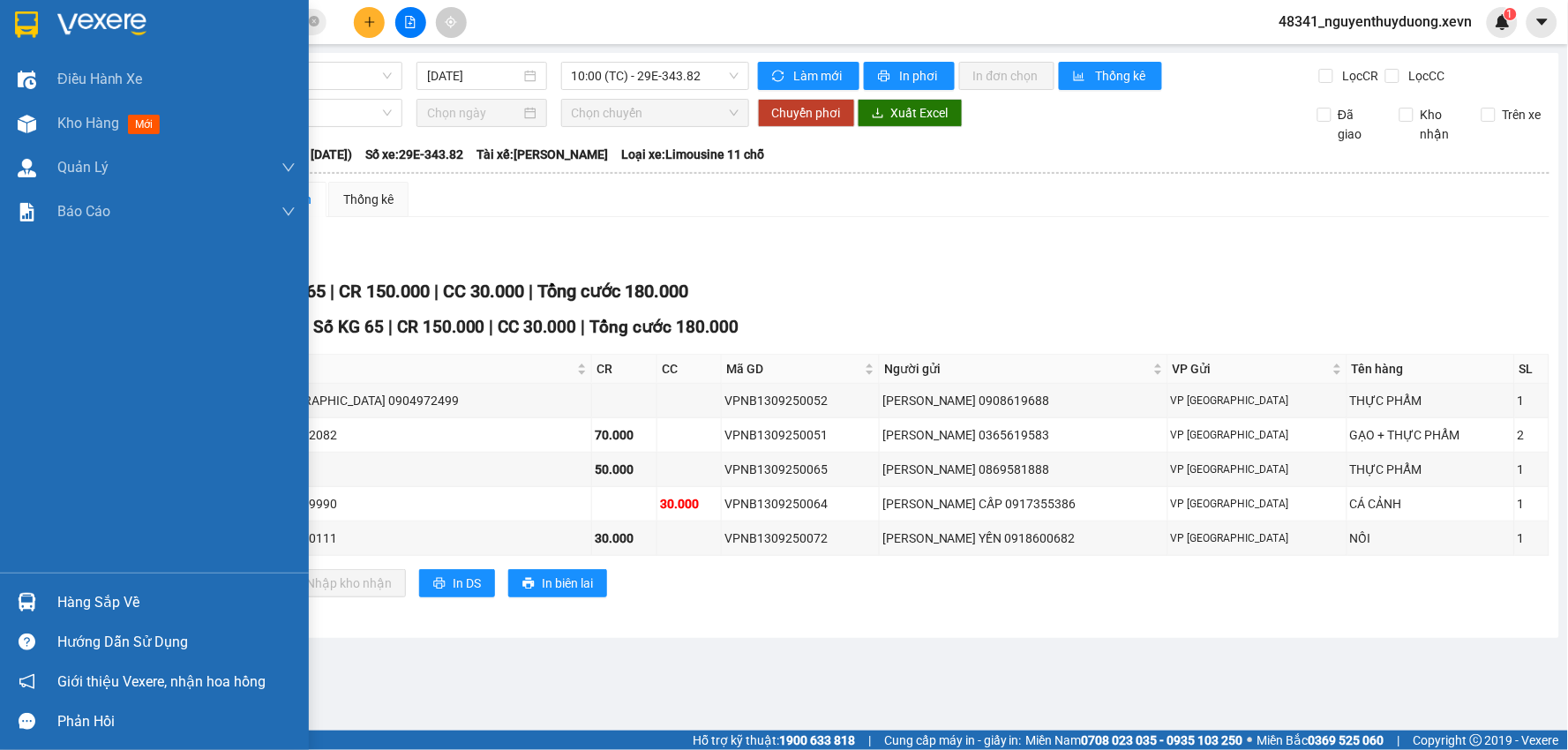
click at [166, 600] on div "Hàng sắp về" at bounding box center [176, 602] width 239 height 26
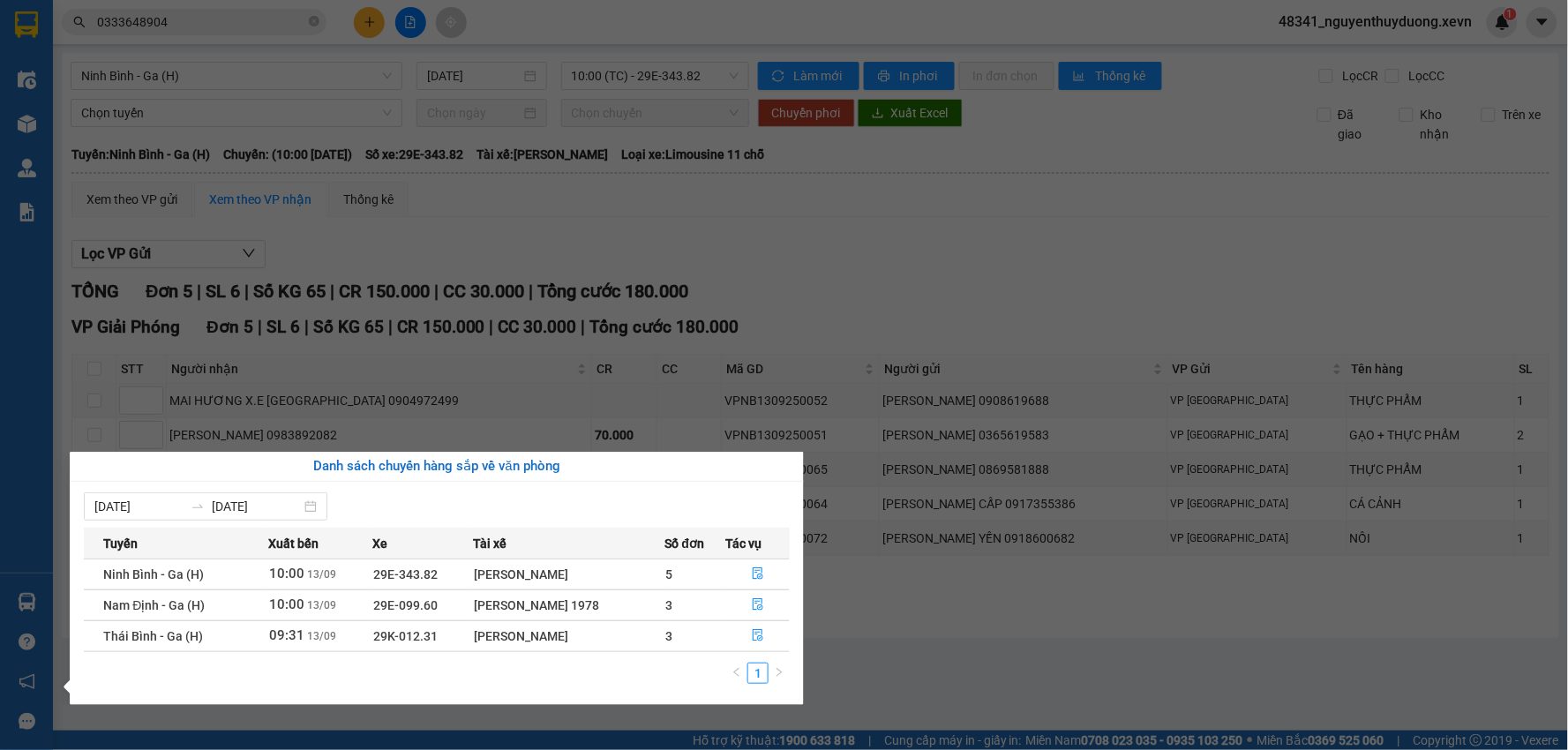
click at [892, 648] on section "Kết quả tìm kiếm ( 21 ) Bộ lọc Mã ĐH Trạng thái Món hàng Thu hộ Tổng cước Chưa …" at bounding box center [784, 375] width 1568 height 750
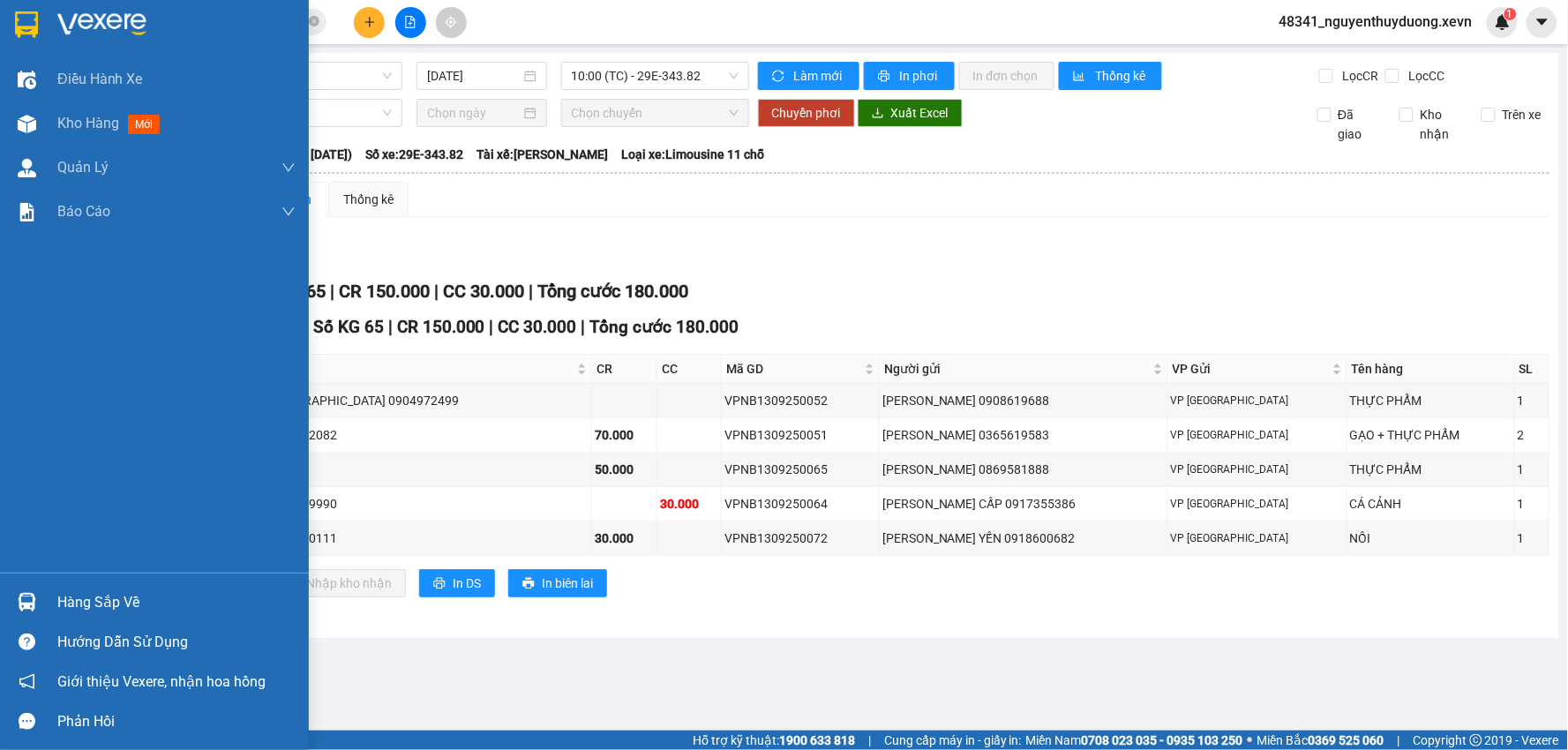
click at [48, 591] on div "Hàng sắp về" at bounding box center [154, 602] width 309 height 40
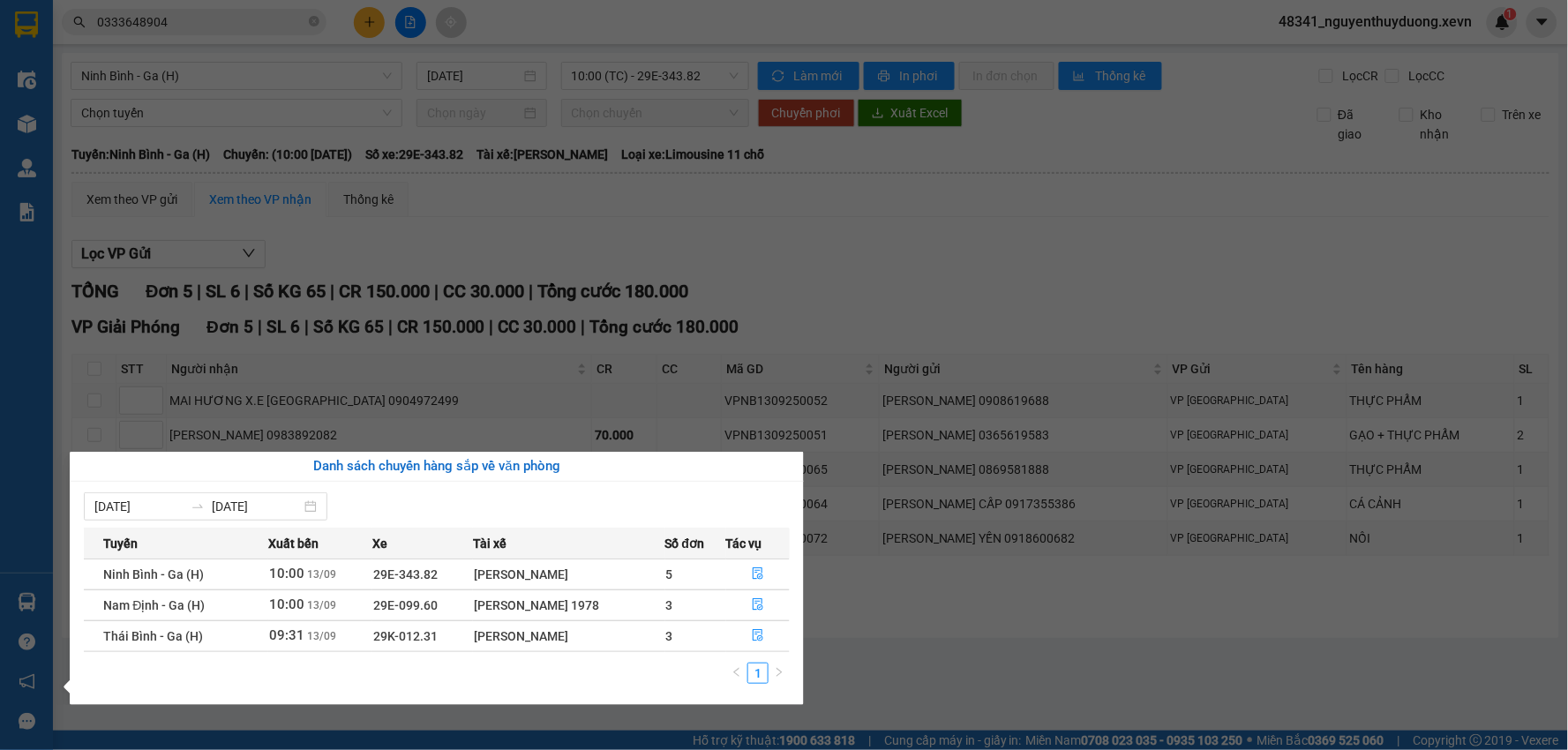
click at [826, 680] on section "Kết quả tìm kiếm ( 21 ) Bộ lọc Mã ĐH Trạng thái Món hàng Thu hộ Tổng cước Chưa …" at bounding box center [784, 375] width 1568 height 750
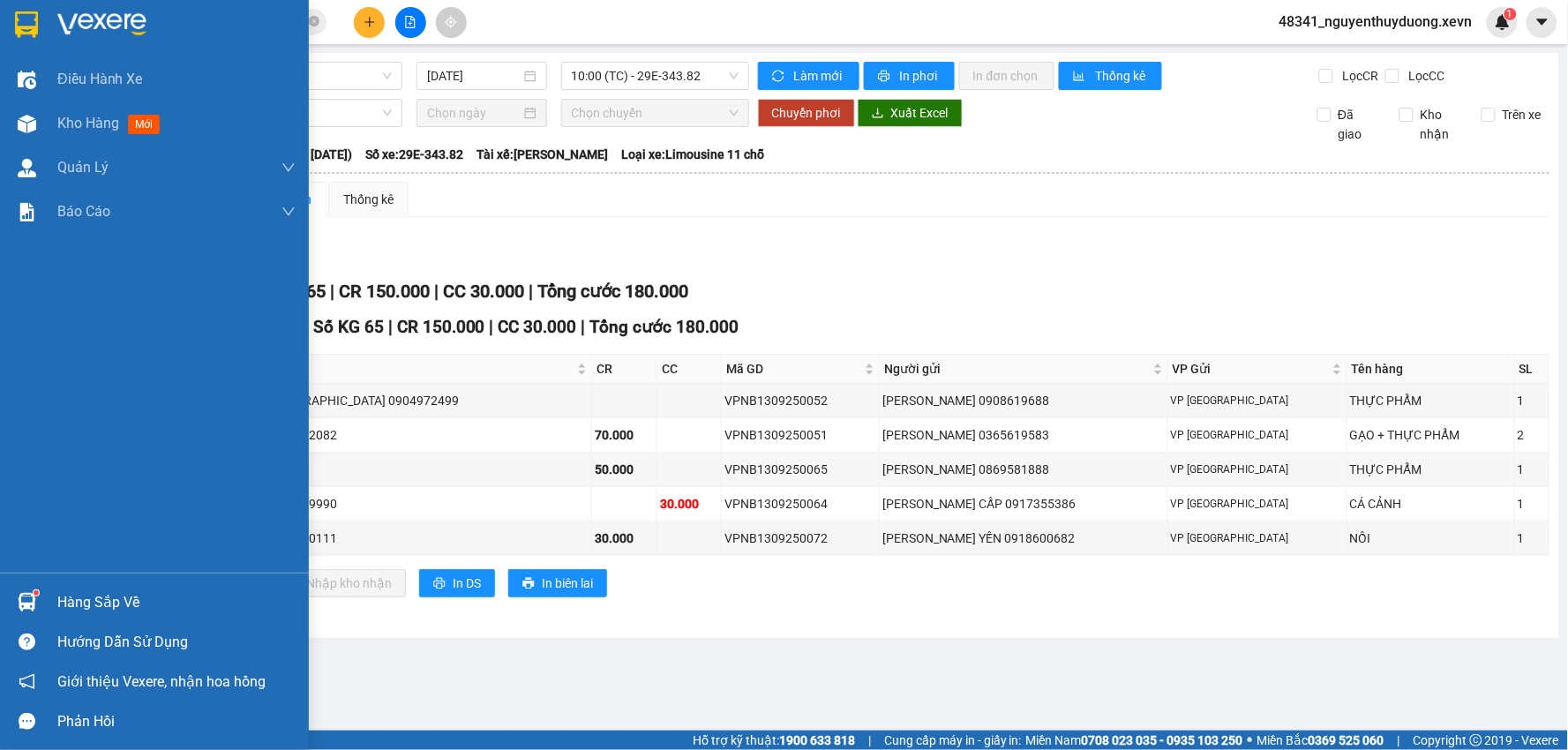
click at [99, 603] on div "Hàng sắp về" at bounding box center [176, 602] width 239 height 26
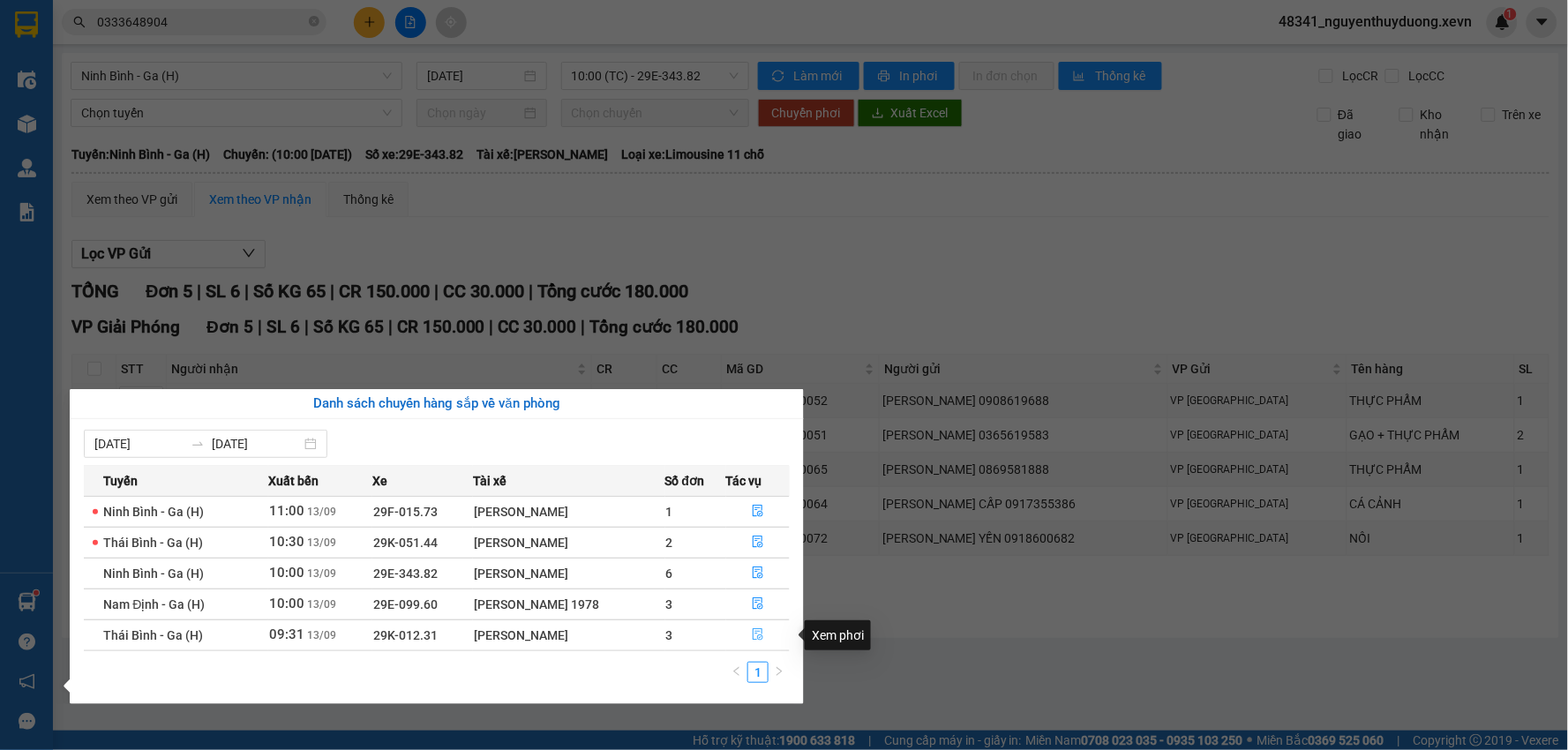
click at [753, 637] on icon "file-done" at bounding box center [758, 634] width 11 height 13
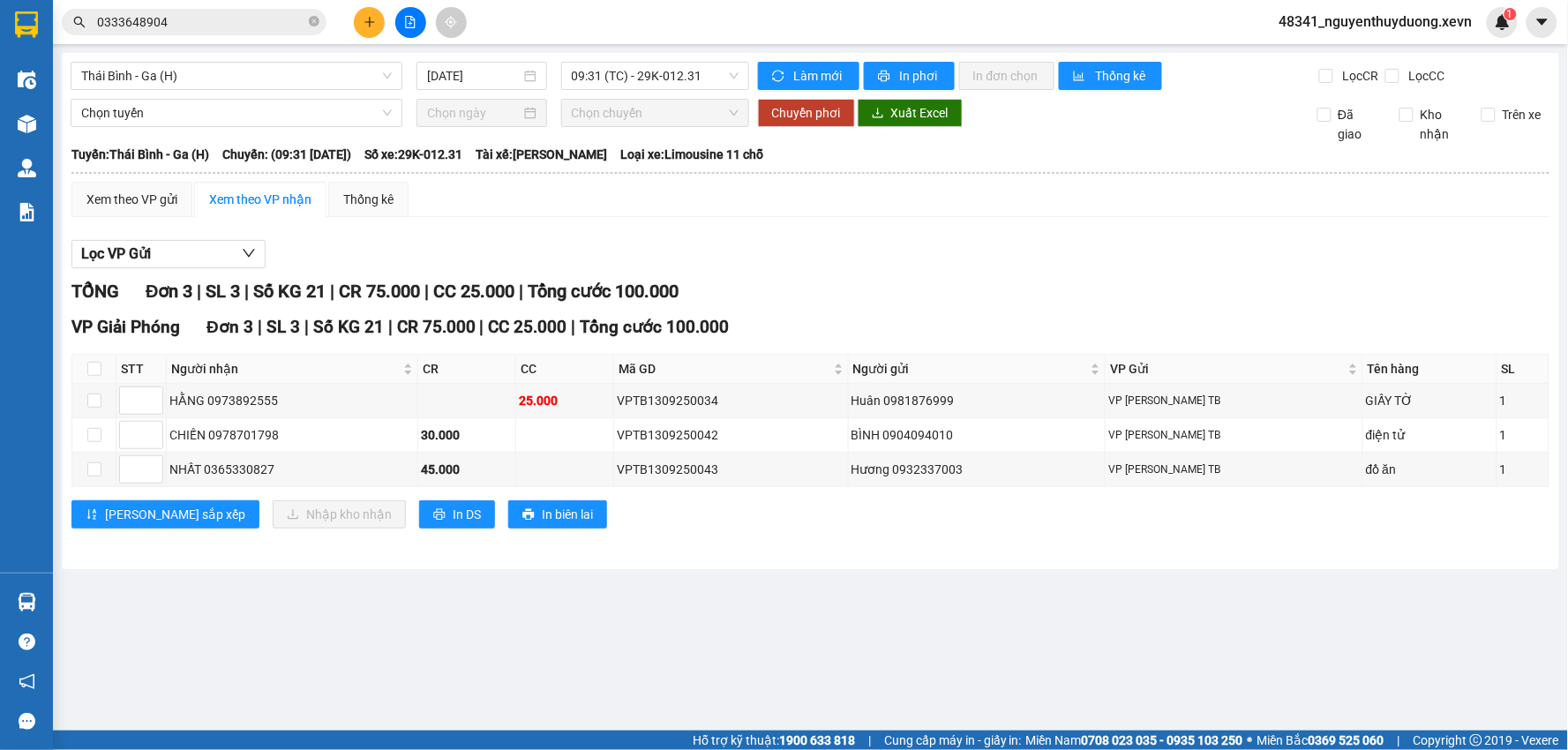
click at [90, 380] on th at bounding box center [93, 369] width 44 height 29
click at [100, 369] on input "checkbox" at bounding box center [94, 369] width 15 height 15
checkbox input "true"
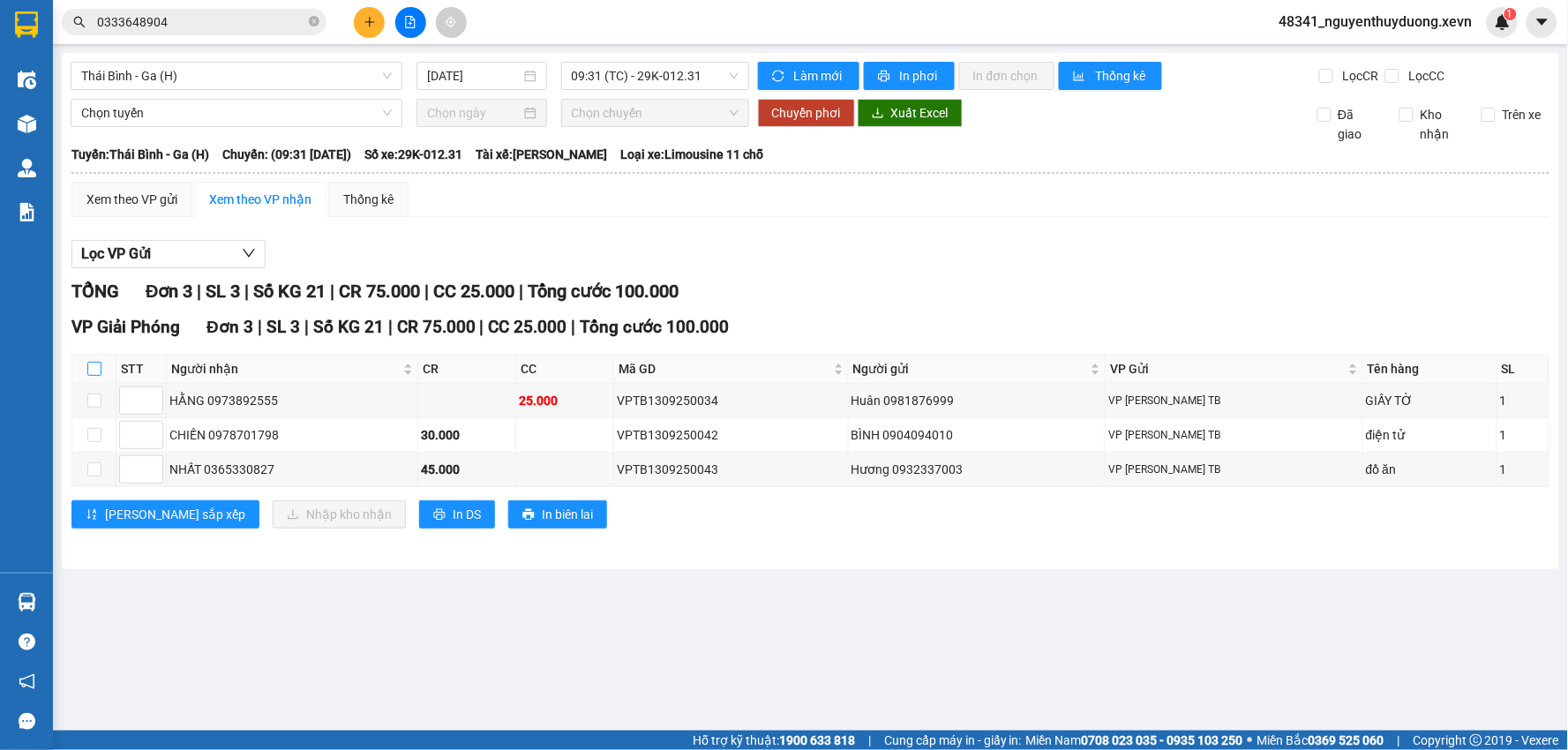
checkbox input "true"
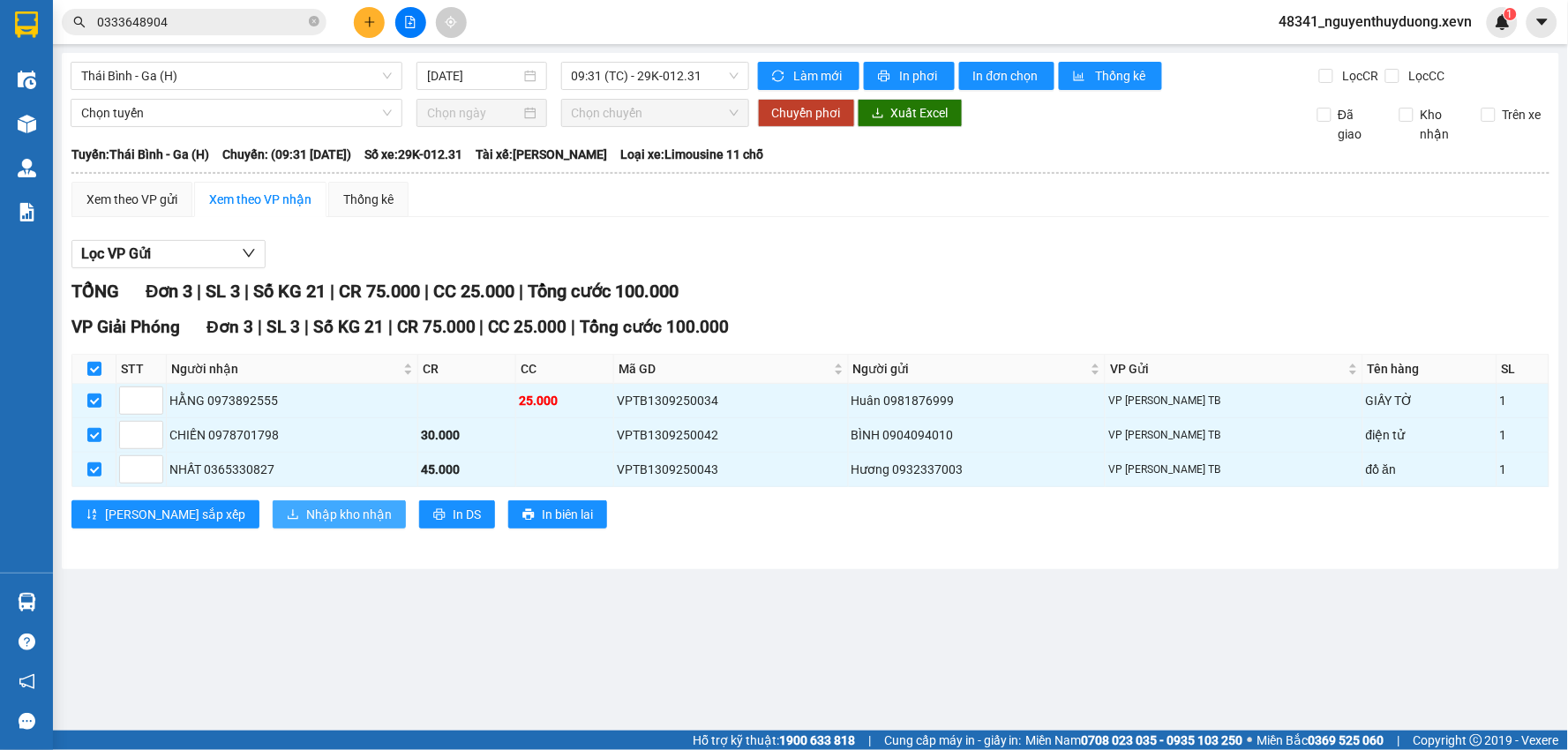
click at [306, 512] on span "Nhập kho nhận" at bounding box center [349, 514] width 86 height 19
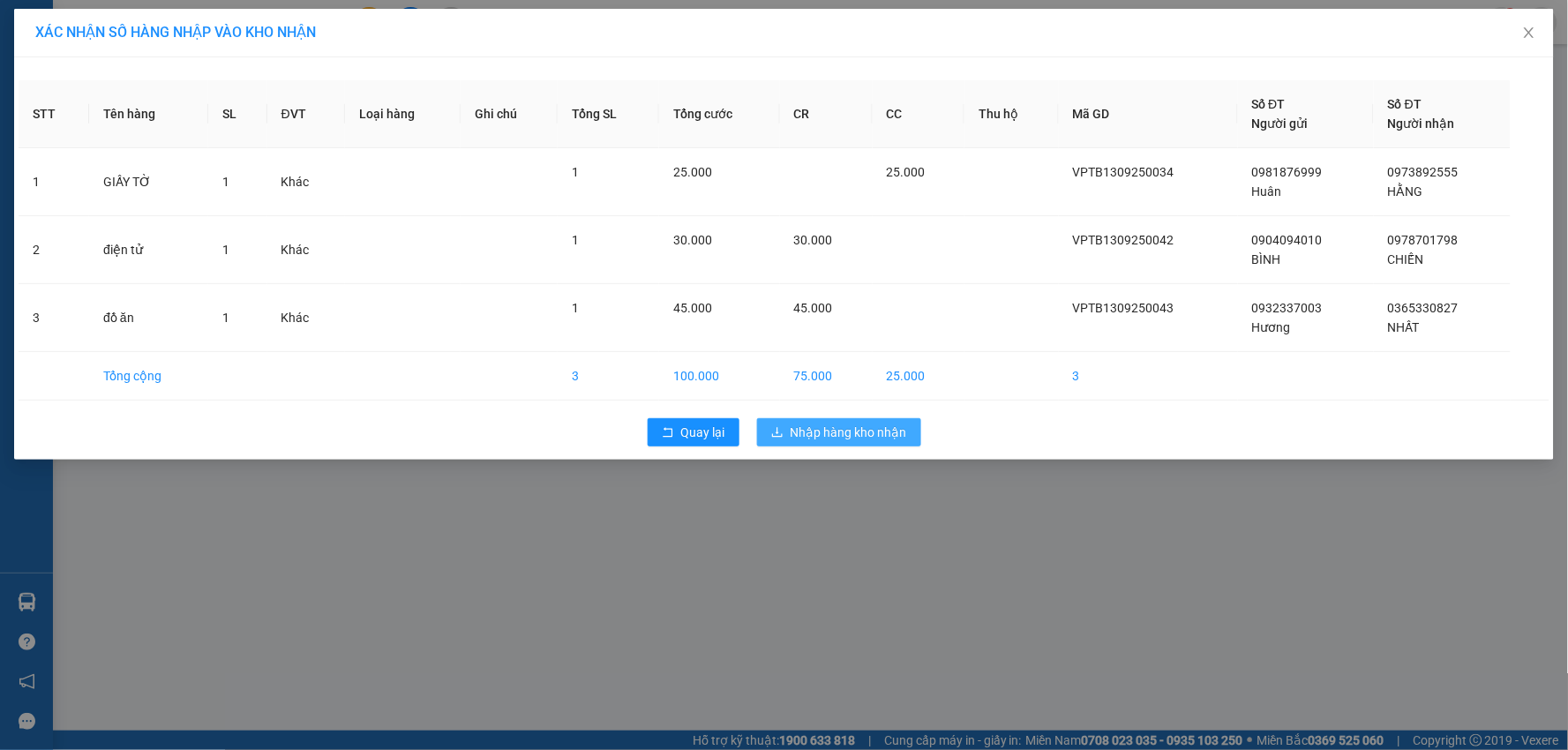
click at [842, 437] on span "Nhập hàng kho nhận" at bounding box center [849, 432] width 117 height 19
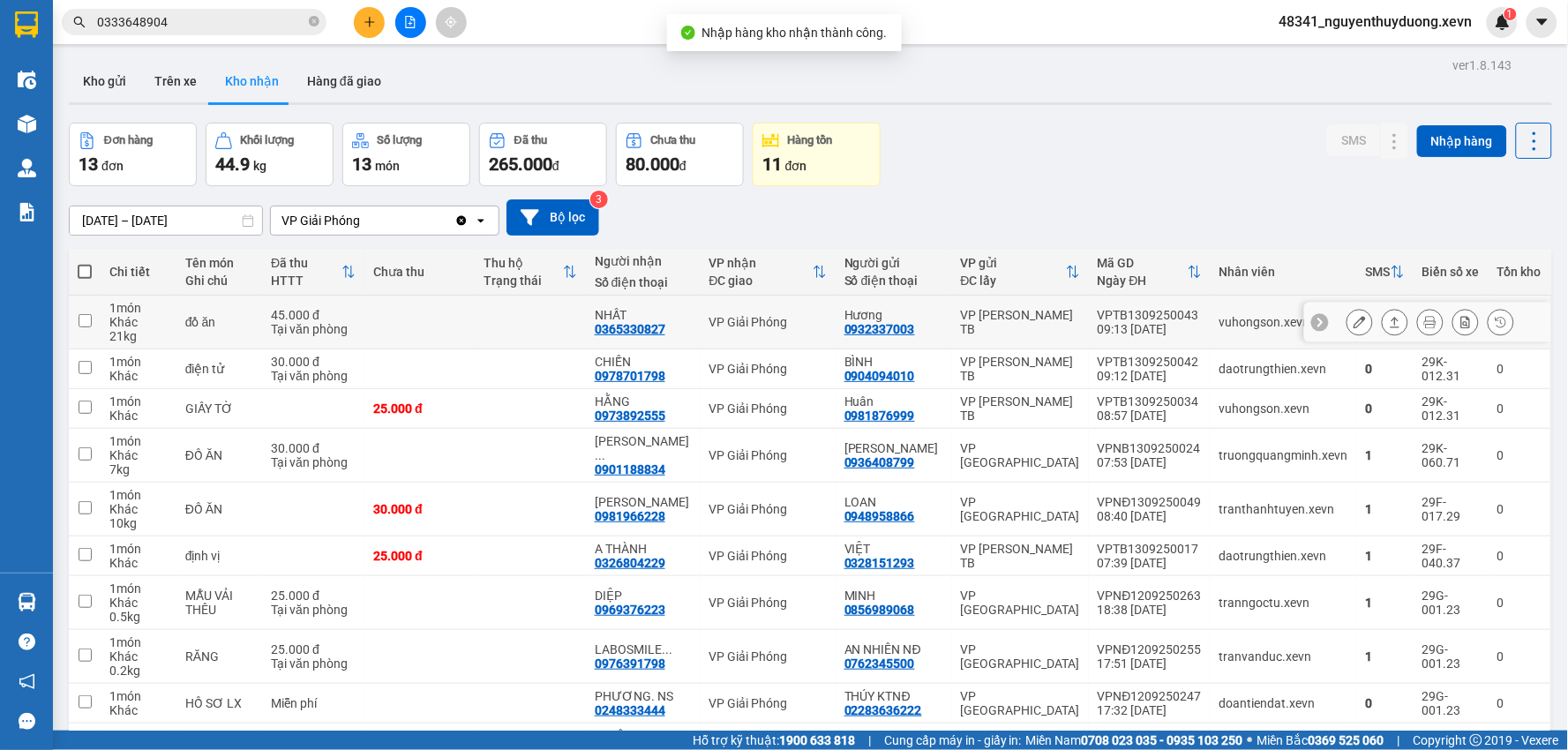
drag, startPoint x: 302, startPoint y: 305, endPoint x: 287, endPoint y: 347, distance: 44.6
click at [294, 331] on td "45.000 đ Tại văn phòng" at bounding box center [313, 322] width 102 height 54
checkbox input "true"
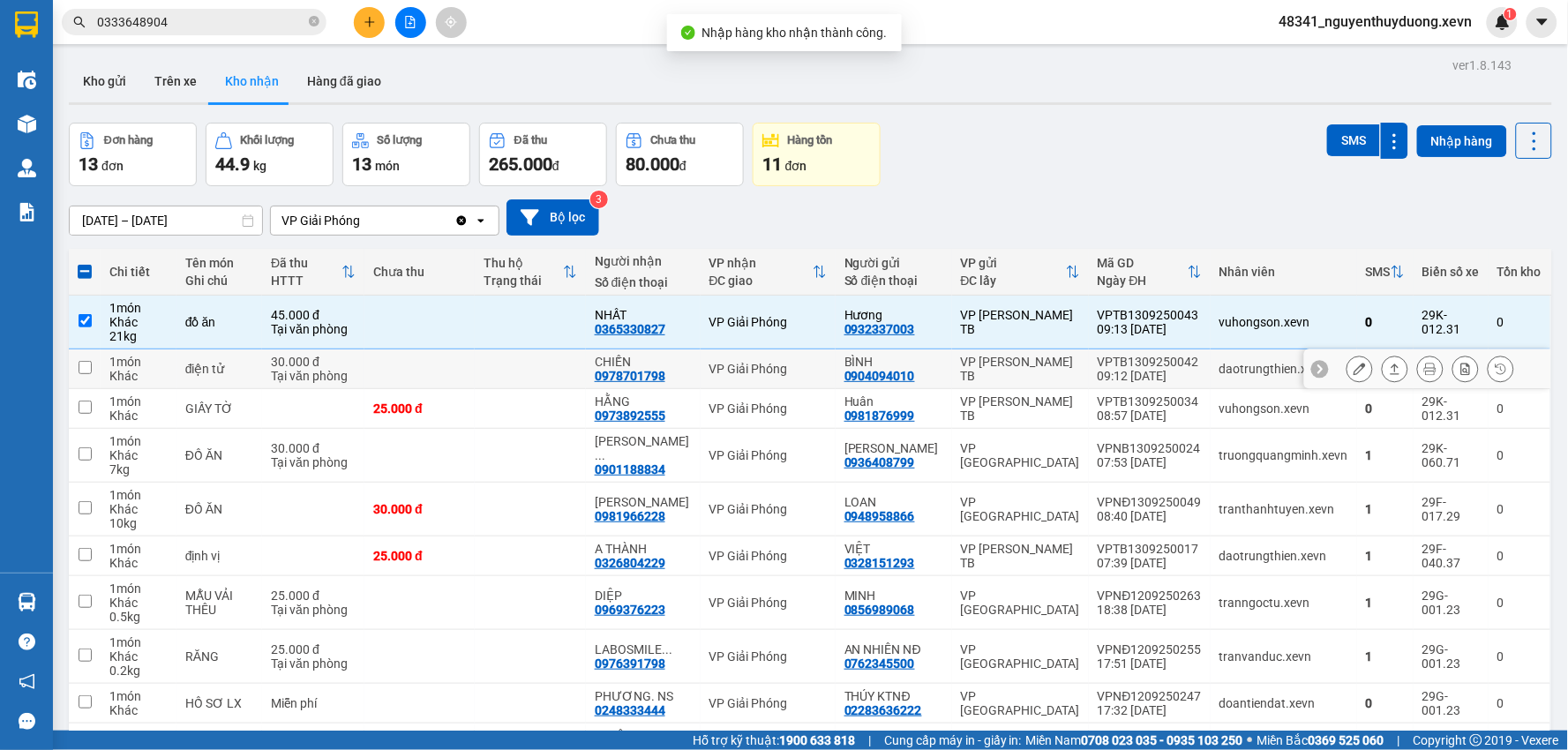
drag, startPoint x: 286, startPoint y: 359, endPoint x: 276, endPoint y: 403, distance: 45.1
click at [284, 367] on td "30.000 đ Tại văn phòng" at bounding box center [313, 369] width 102 height 40
checkbox input "true"
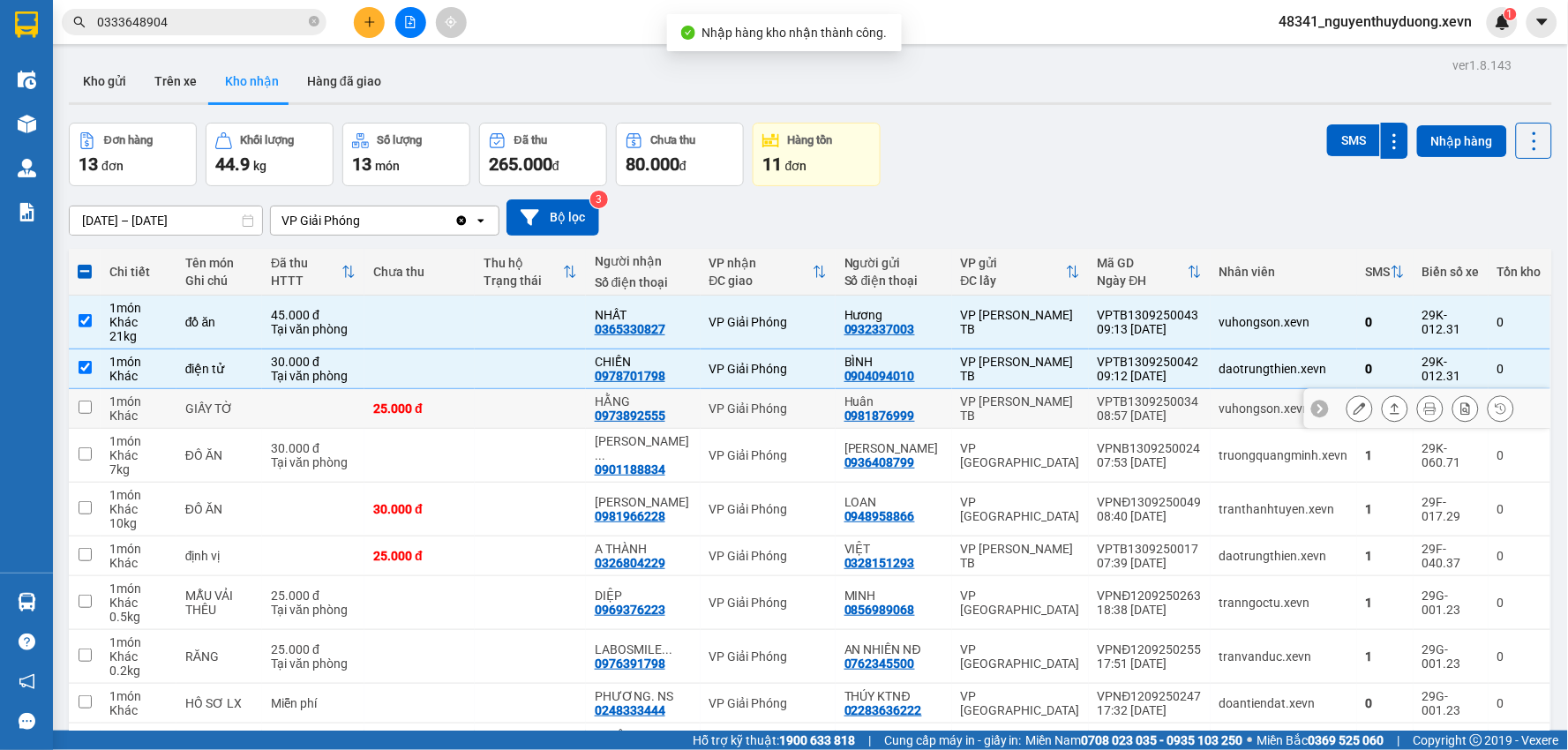
click at [274, 411] on td at bounding box center [313, 409] width 102 height 40
checkbox input "true"
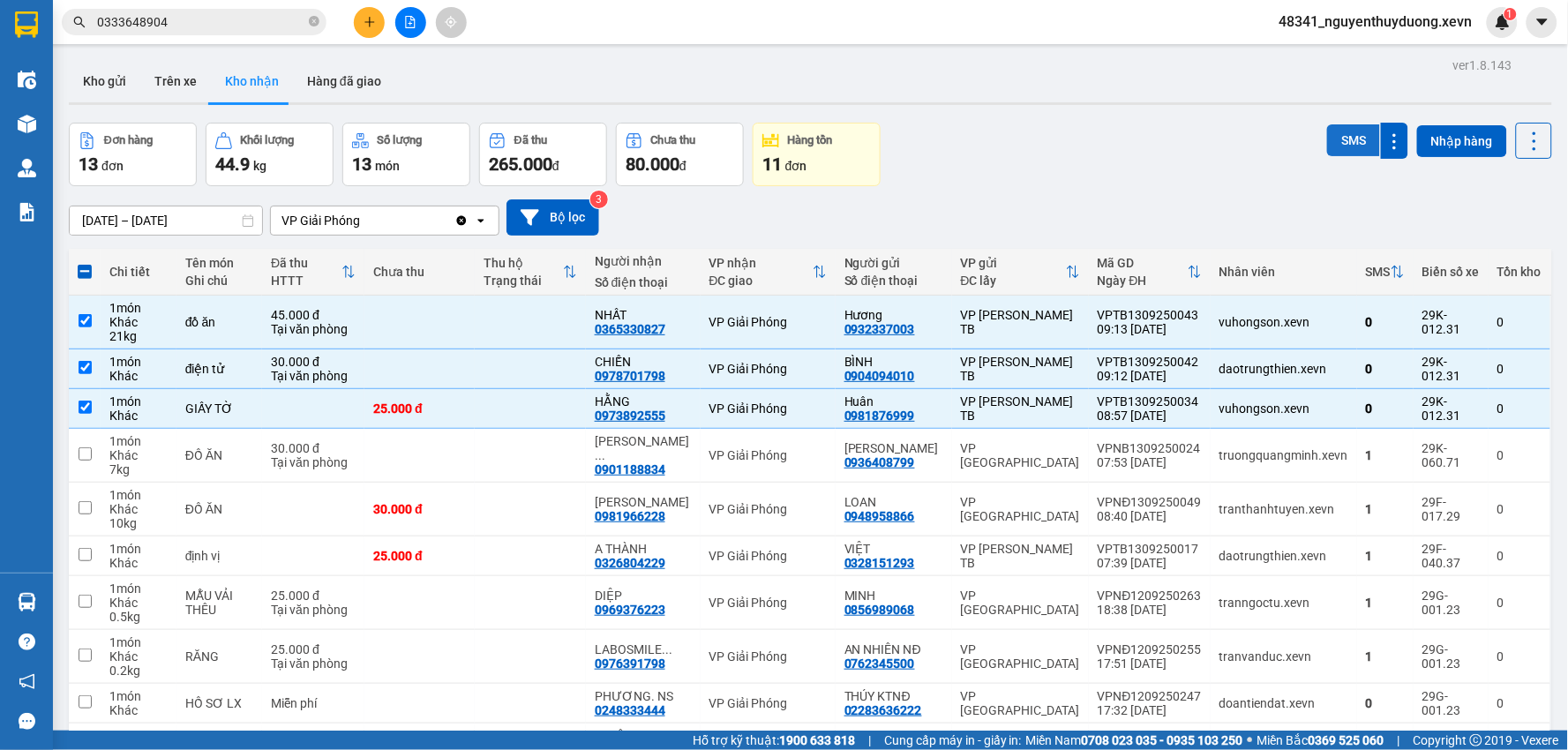
click at [1343, 142] on button "SMS" at bounding box center [1354, 140] width 53 height 32
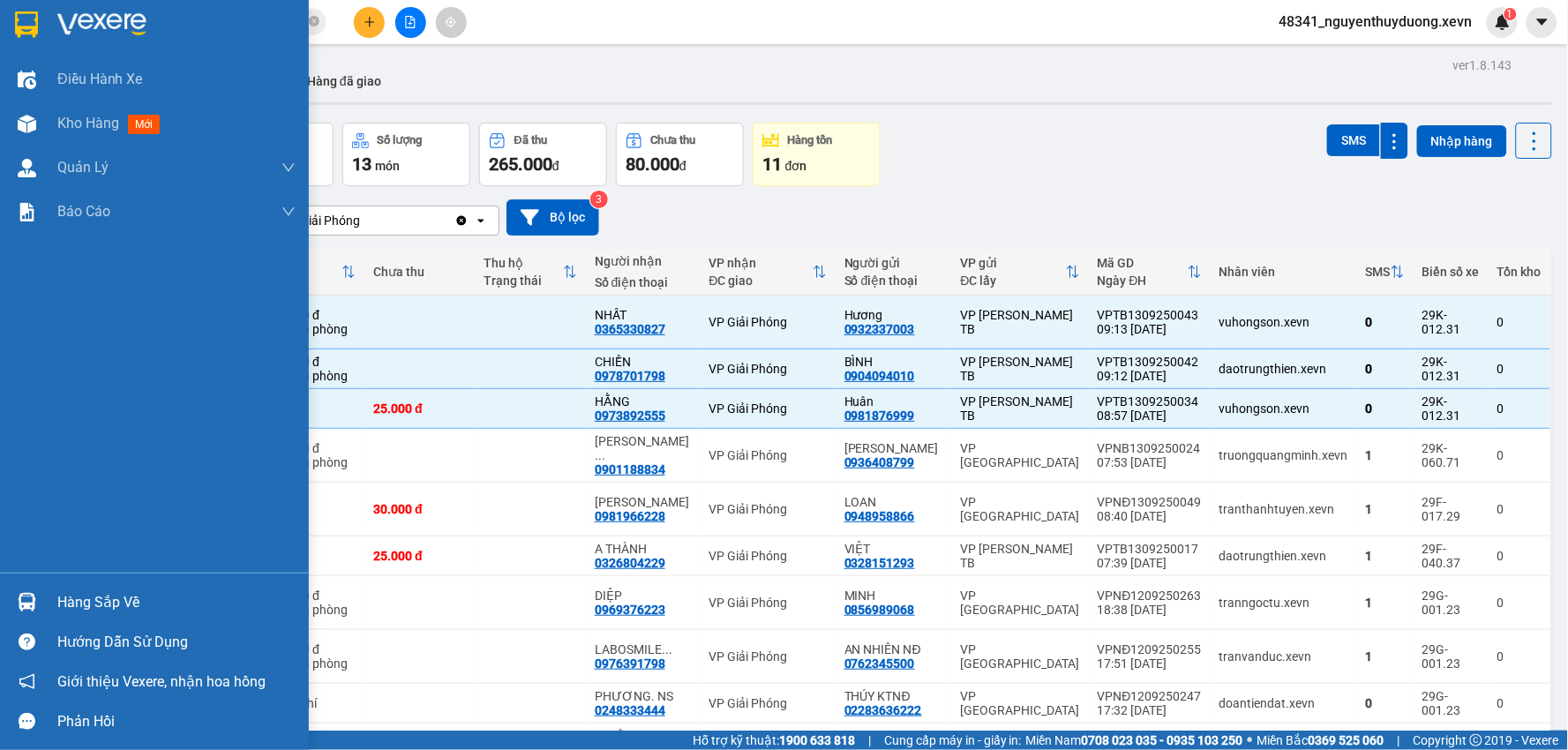
click at [62, 595] on div "Hàng sắp về" at bounding box center [176, 602] width 239 height 26
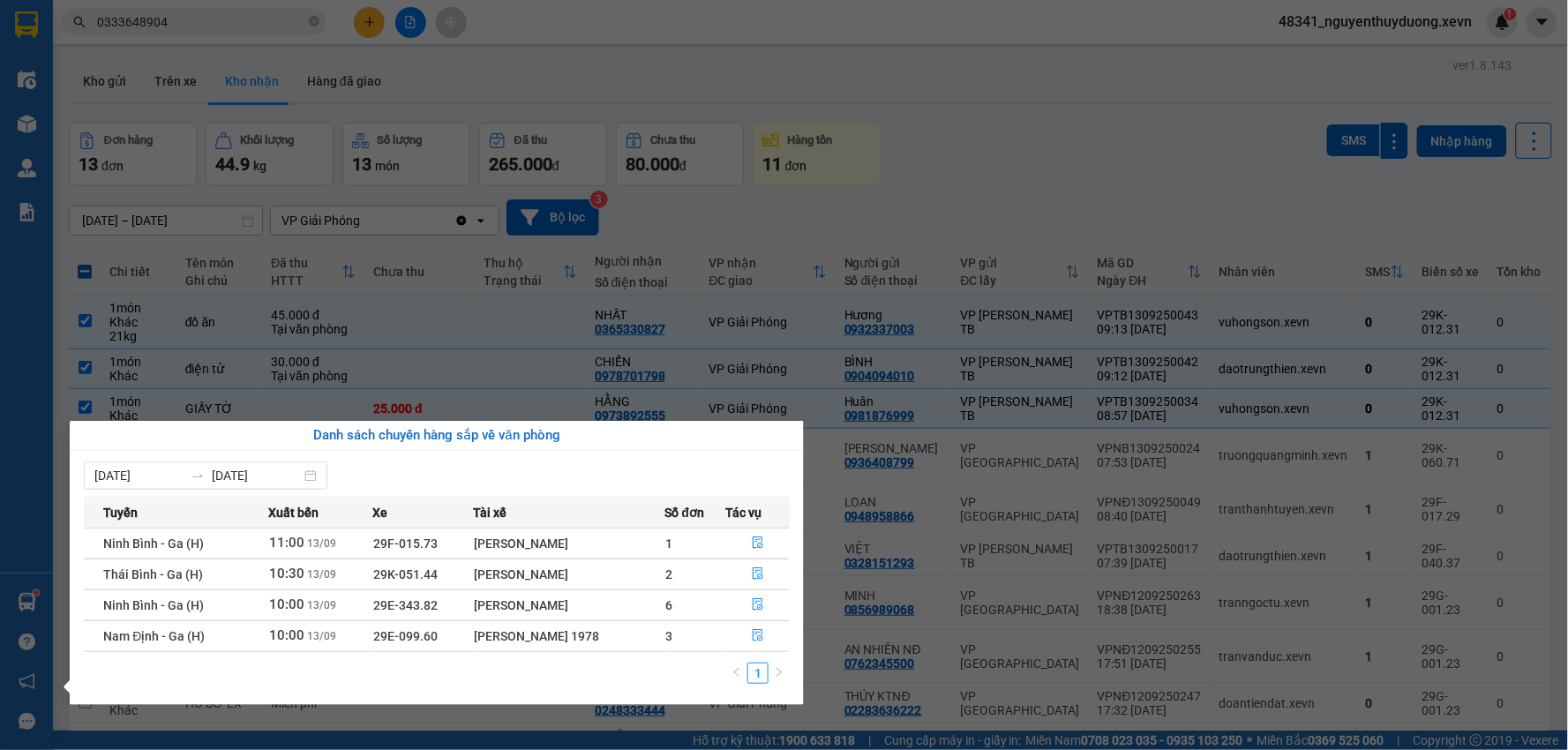
drag, startPoint x: 195, startPoint y: 27, endPoint x: 248, endPoint y: 0, distance: 59.5
click at [212, 19] on section "Kết quả tìm kiếm ( 21 ) Bộ lọc Mã ĐH Trạng thái Món hàng Thu hộ Tổng cước Chưa …" at bounding box center [784, 375] width 1568 height 750
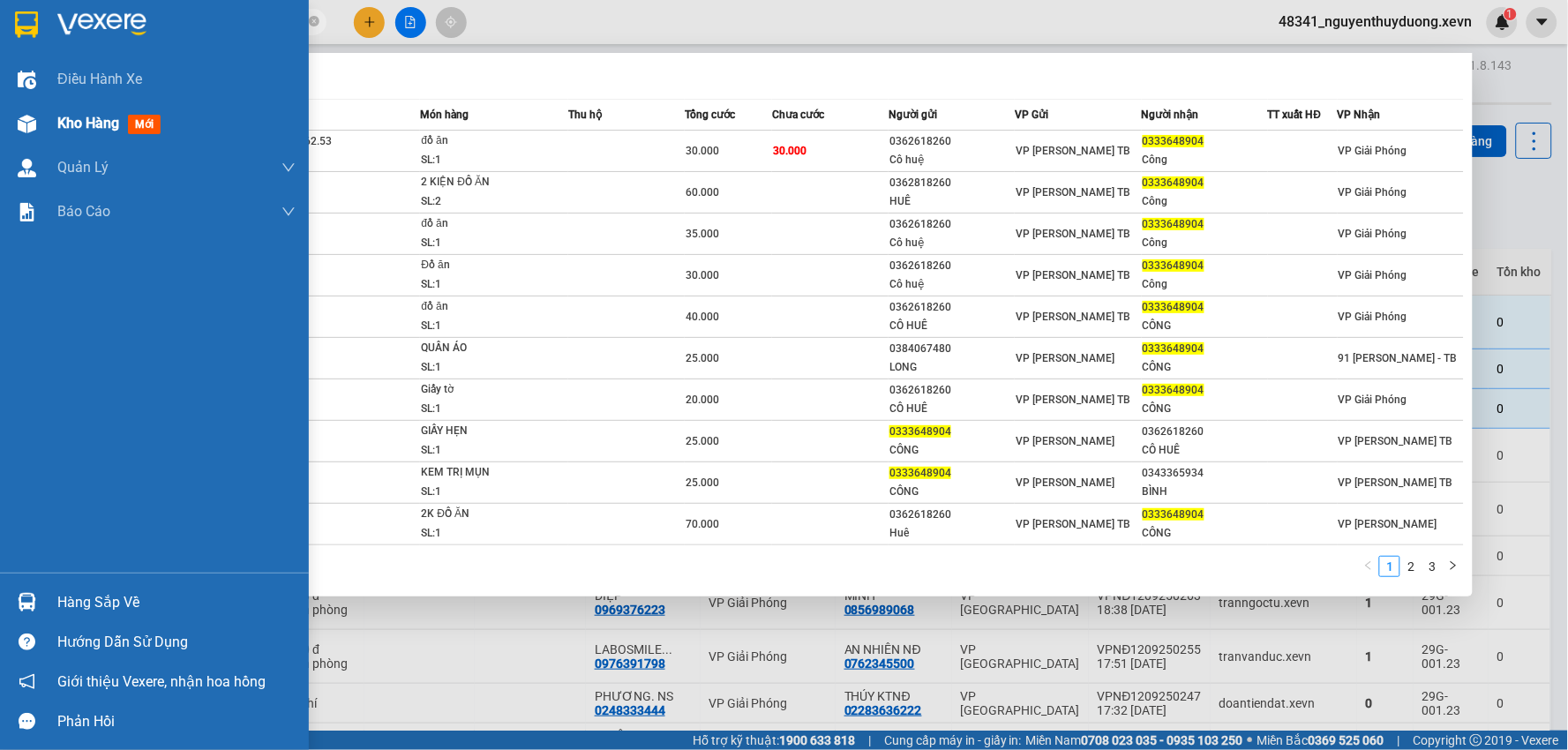
click at [71, 127] on span "Kho hàng" at bounding box center [88, 123] width 61 height 17
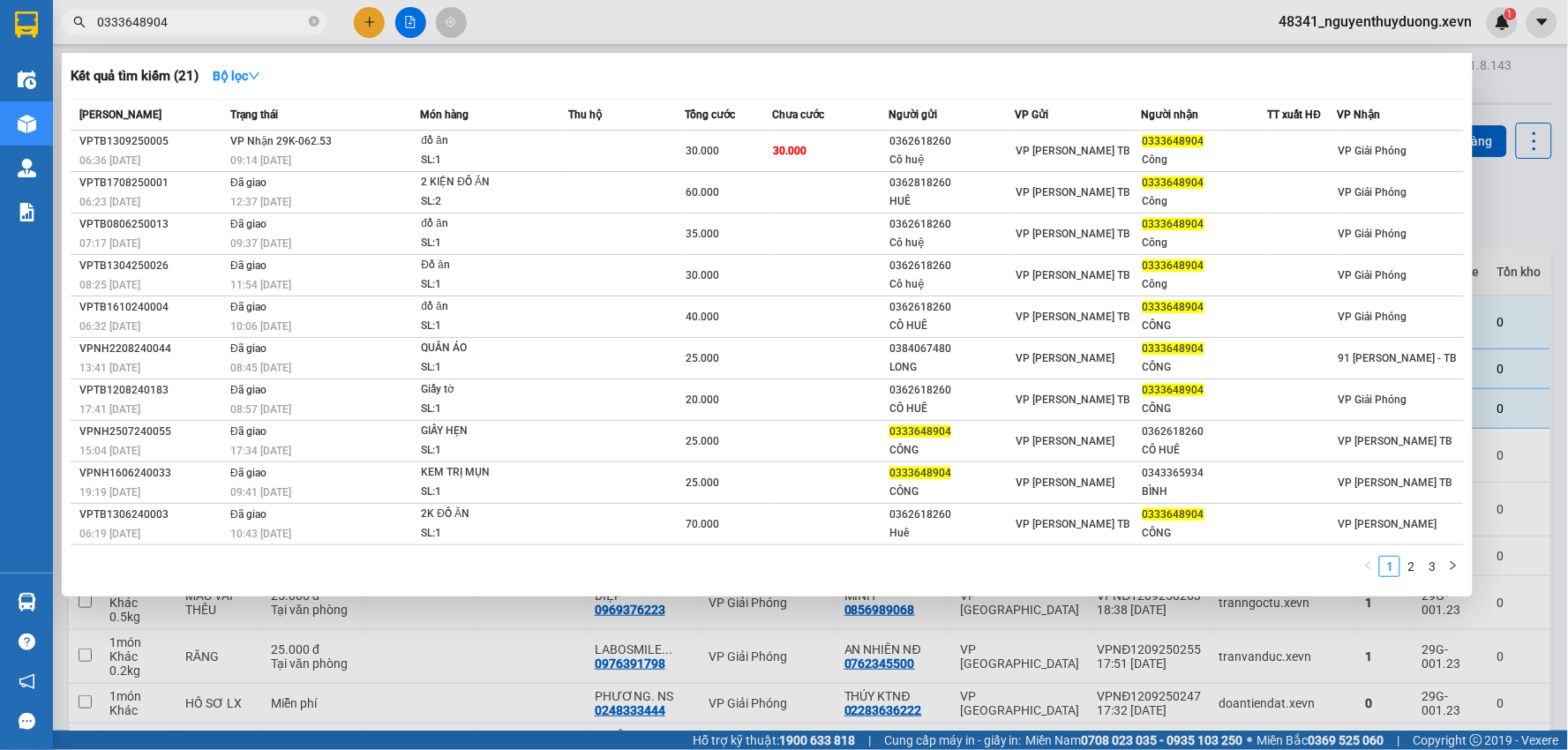
click at [1523, 99] on div at bounding box center [784, 375] width 1568 height 750
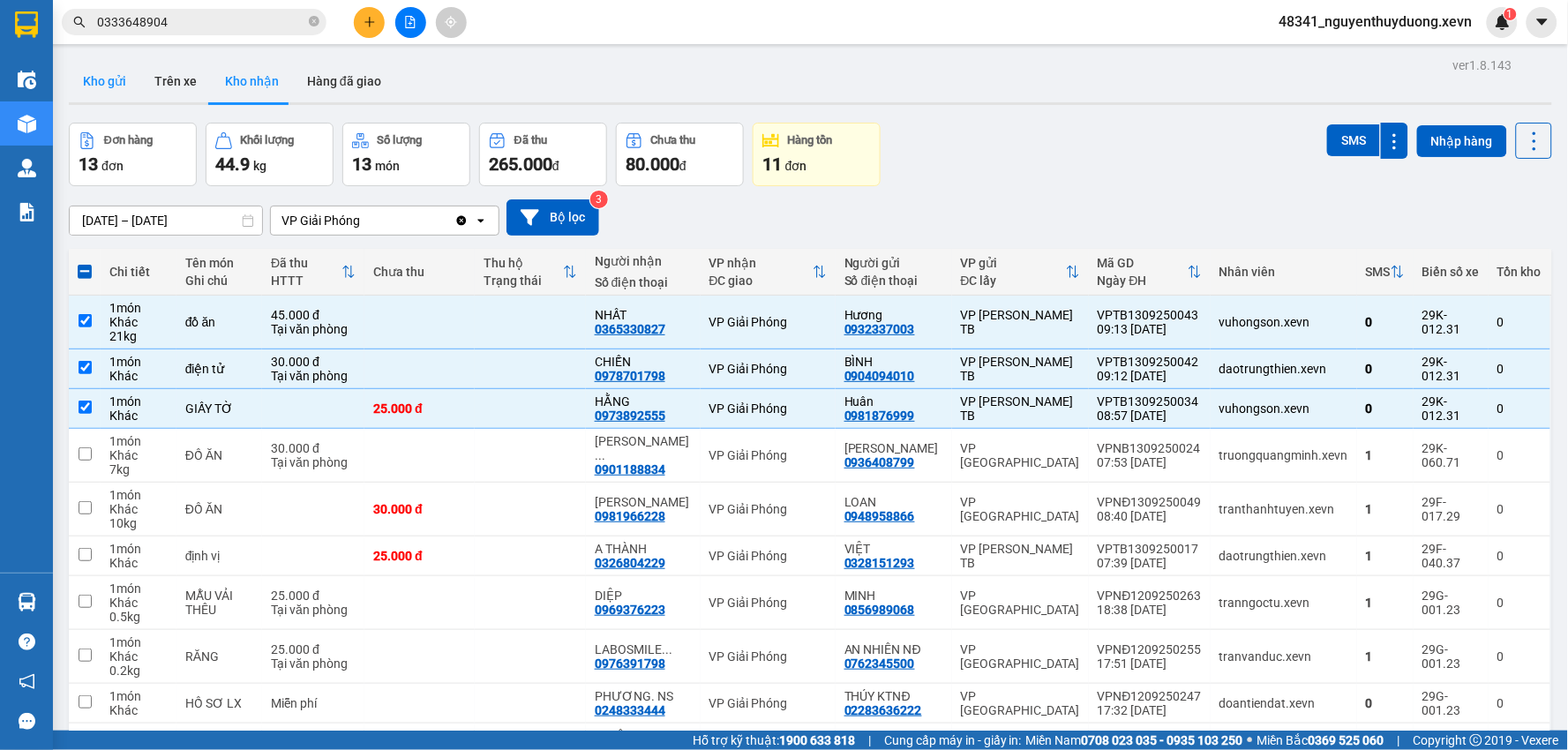
click at [90, 76] on button "Kho gửi" at bounding box center [104, 82] width 71 height 43
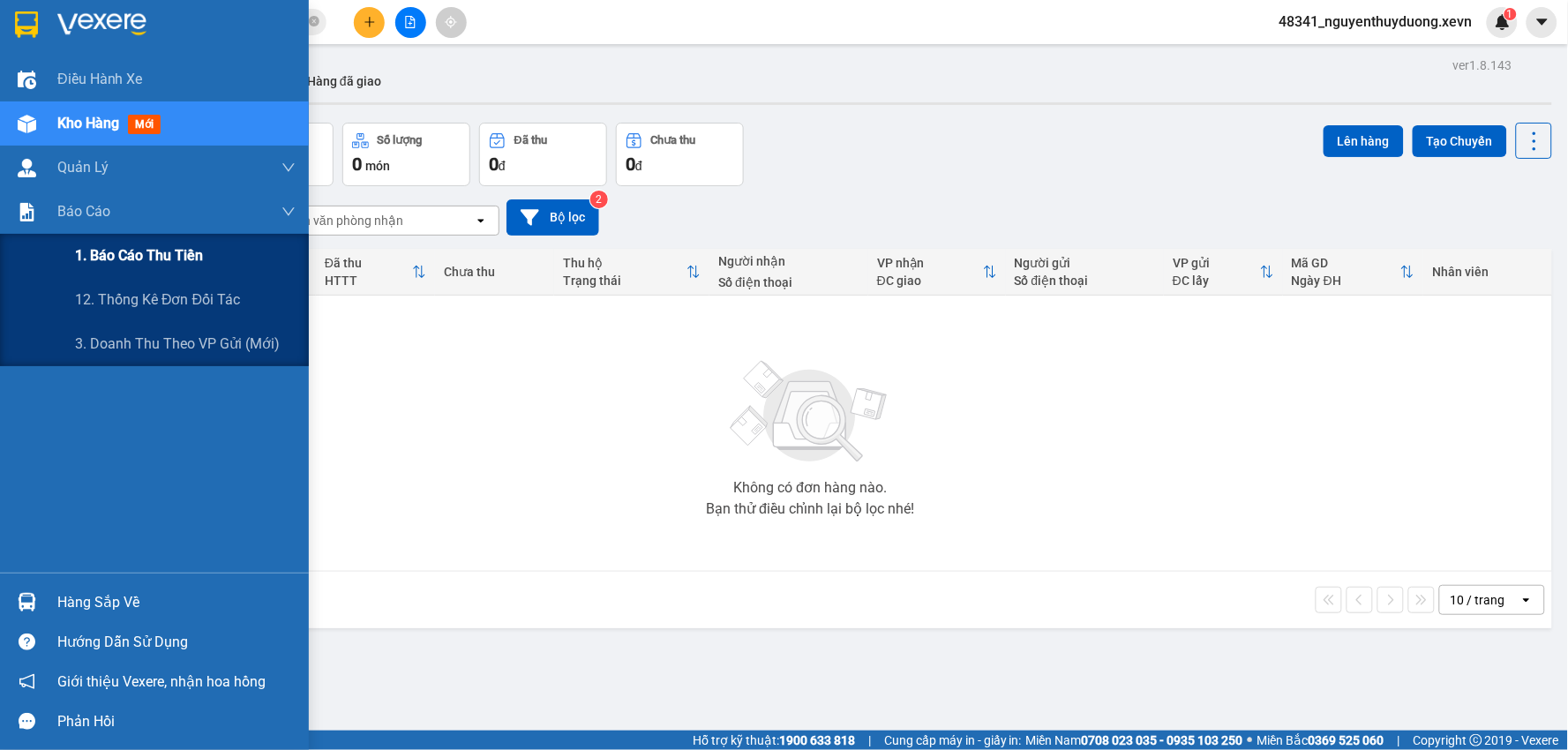
click at [128, 249] on span "1. Báo cáo thu tiền" at bounding box center [138, 255] width 128 height 22
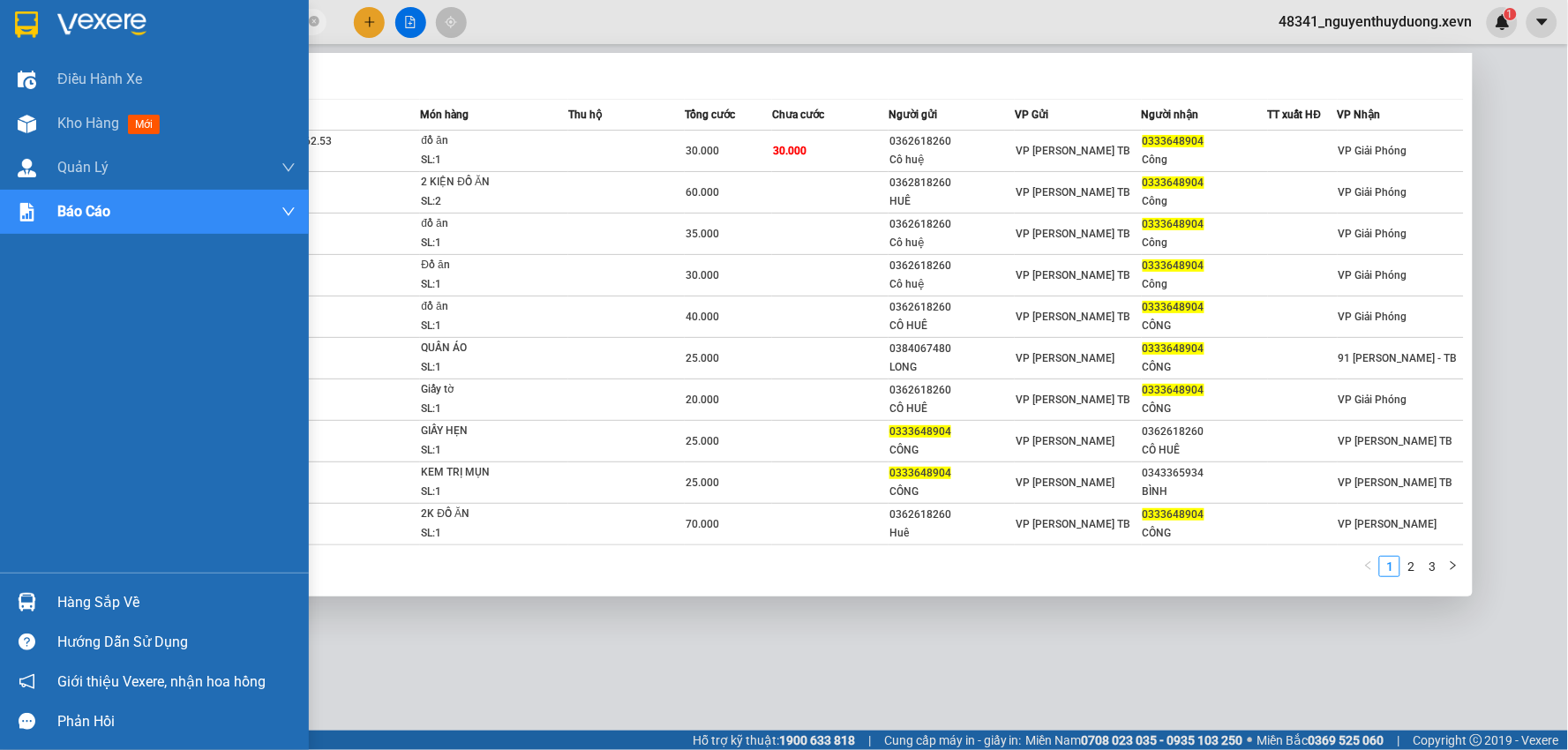
drag, startPoint x: 216, startPoint y: 16, endPoint x: 31, endPoint y: 48, distance: 187.7
click at [31, 48] on section "Kết quả tìm kiếm ( 21 ) Bộ lọc Mã ĐH Trạng thái Món hàng Thu hộ Tổng cước Chưa …" at bounding box center [784, 375] width 1568 height 750
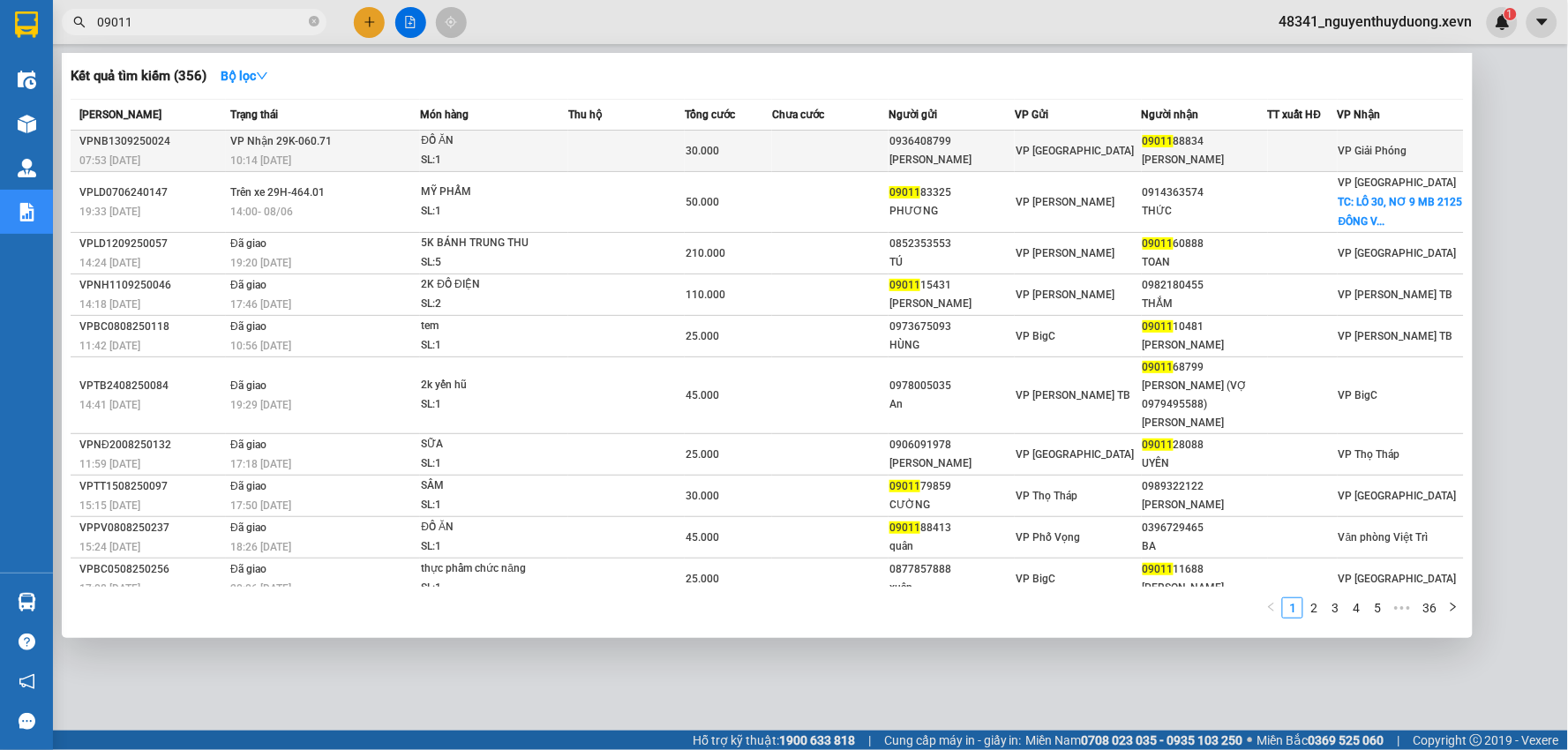
type input "09011"
click at [1175, 136] on div "09011 88834" at bounding box center [1206, 141] width 125 height 19
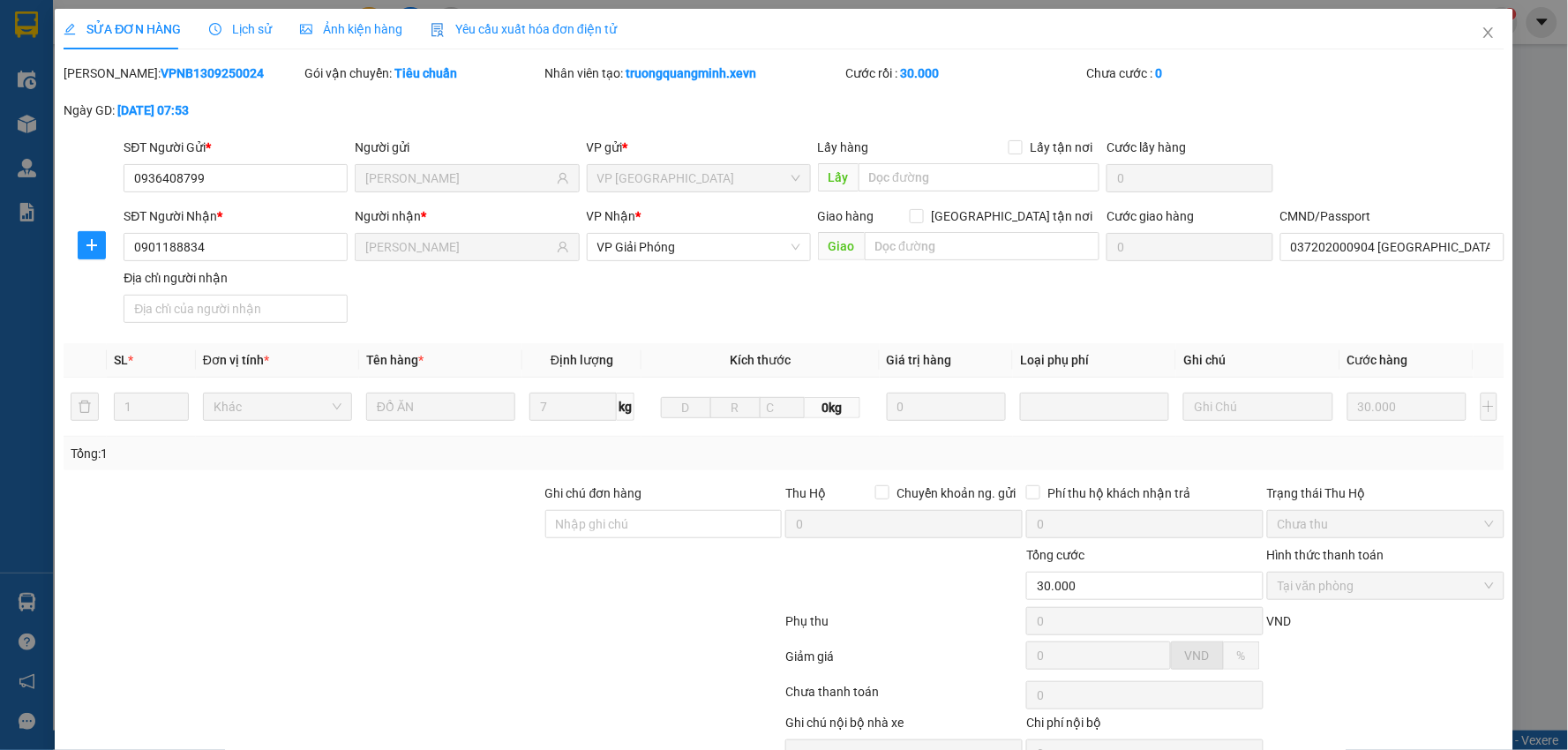
type input "0936408799"
type input "[PERSON_NAME]"
type input "0901188834"
type input "[PERSON_NAME]"
type input "037202000904 [GEOGRAPHIC_DATA]"
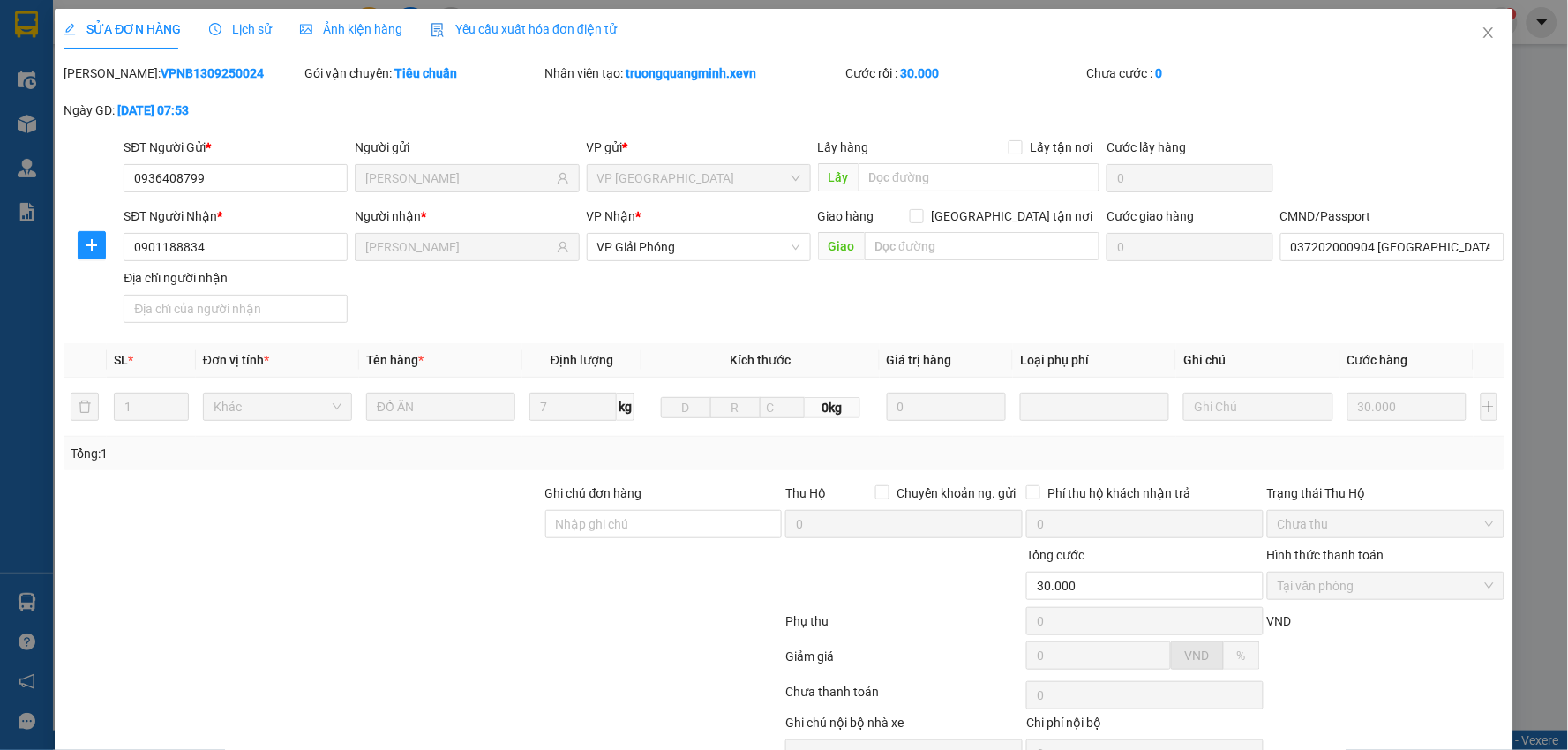
type input "30.000"
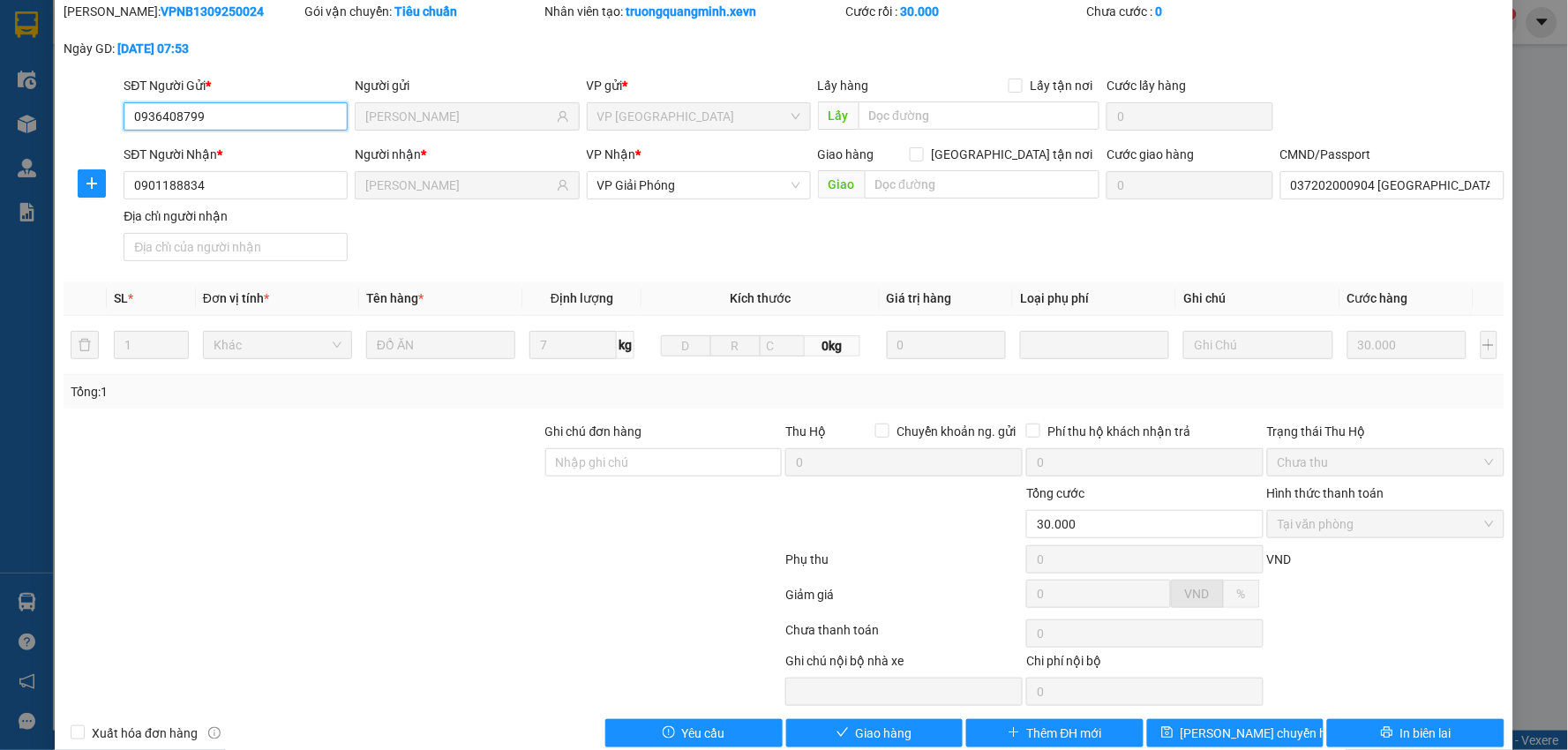
scroll to position [94, 0]
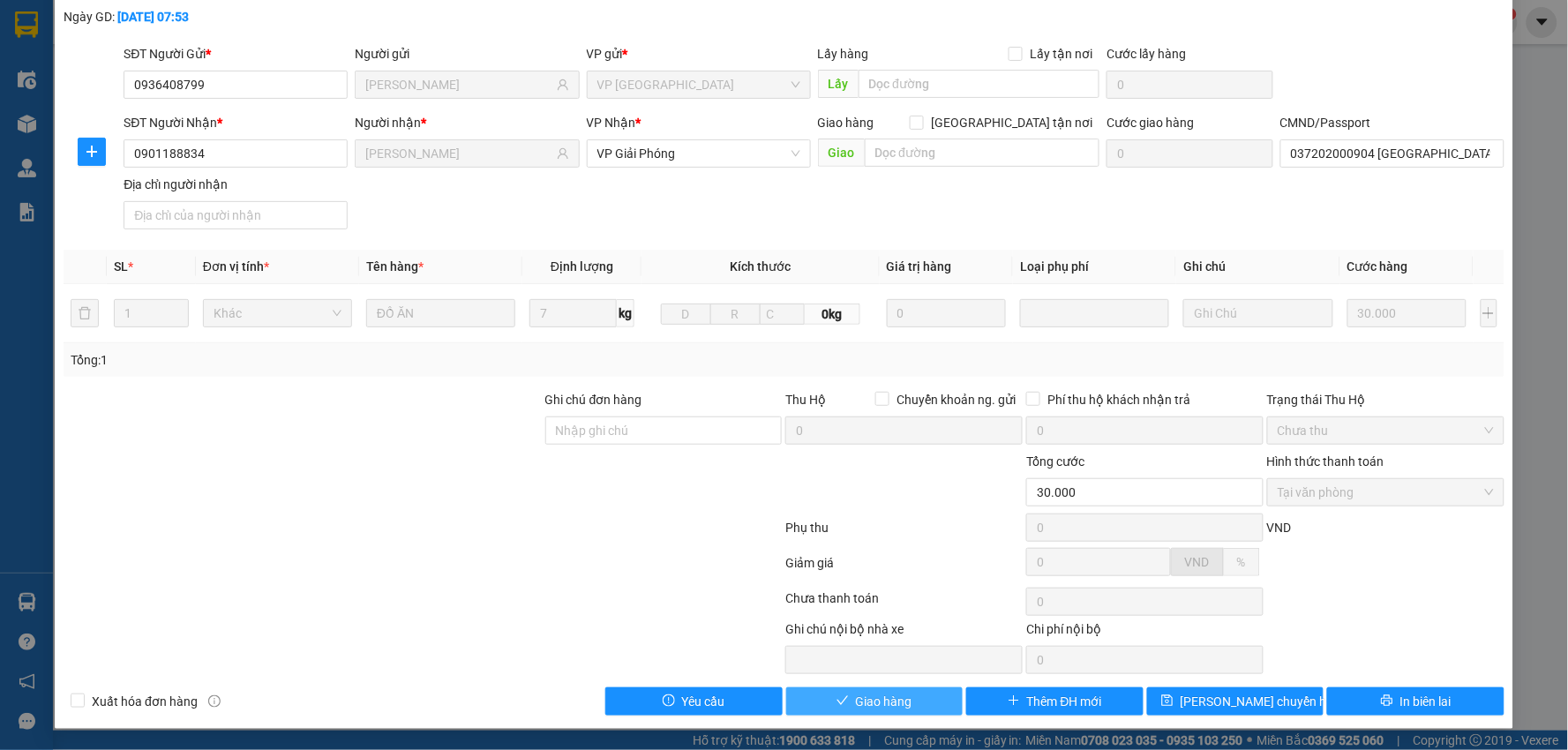
click at [813, 695] on button "Giao hàng" at bounding box center [875, 701] width 177 height 28
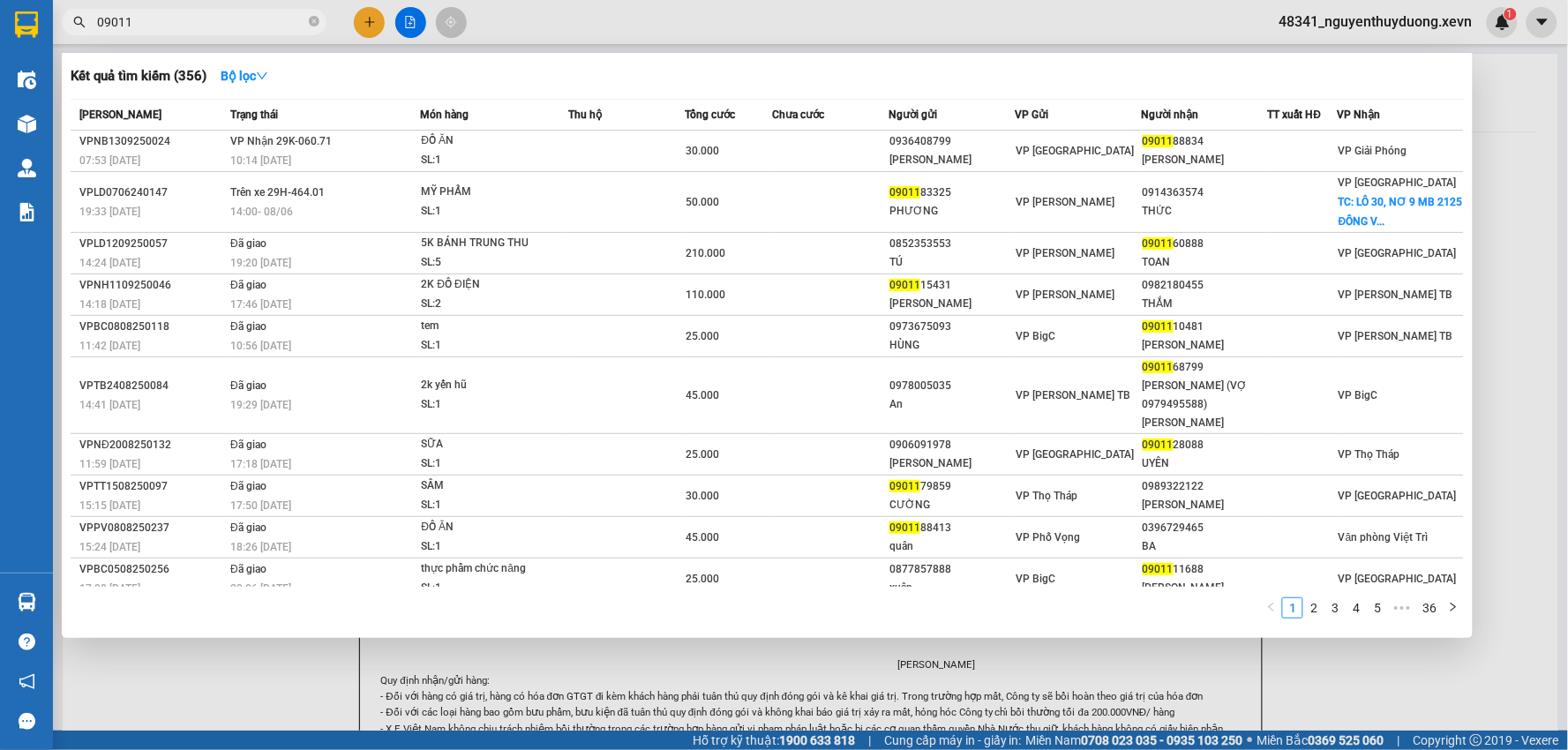
click at [174, 27] on input "09011" at bounding box center [202, 22] width 208 height 19
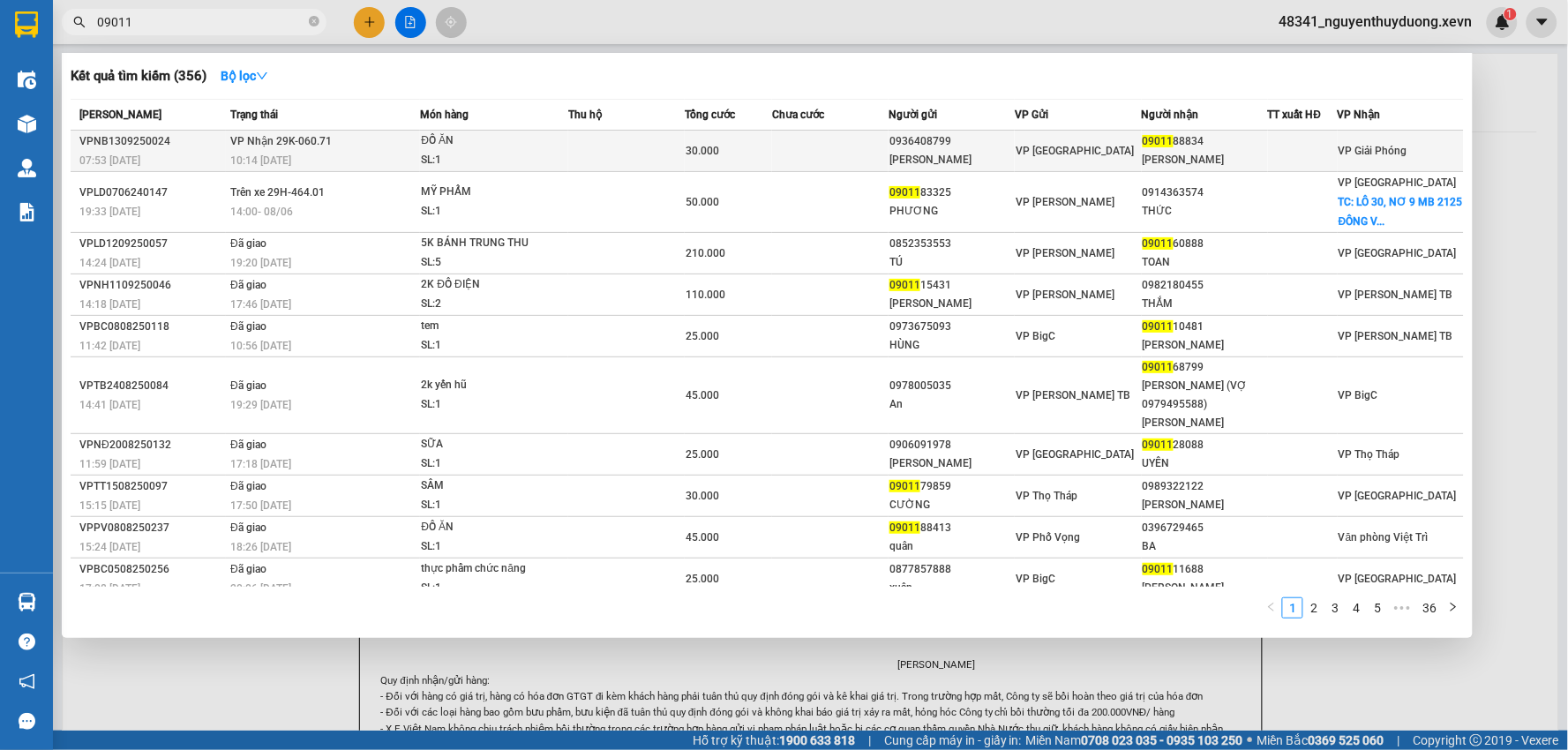
click at [1265, 169] on div "[PERSON_NAME]" at bounding box center [1206, 160] width 125 height 19
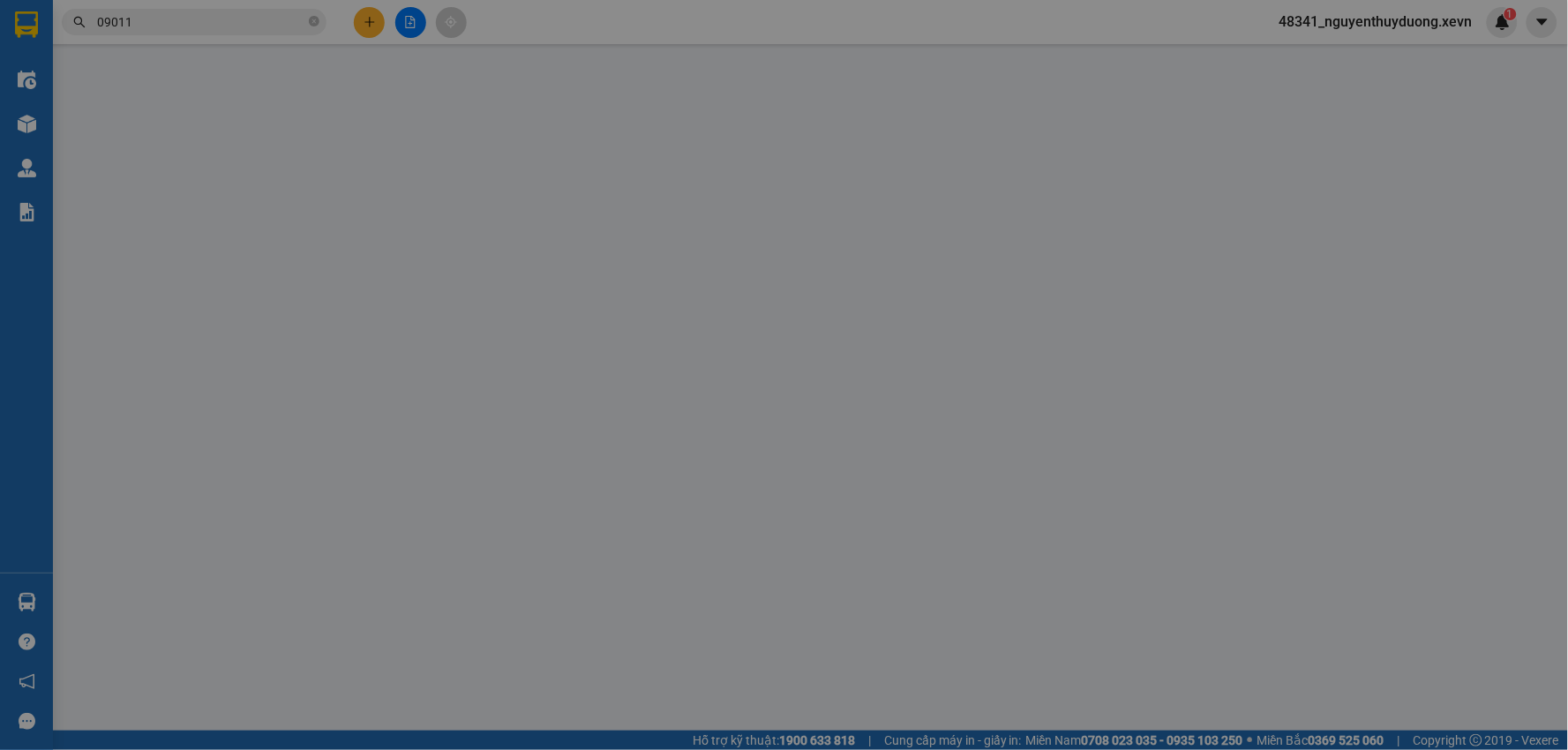
type input "0936408799"
type input "[PERSON_NAME]"
type input "0901188834"
type input "[PERSON_NAME]"
type input "037202000904 [GEOGRAPHIC_DATA]"
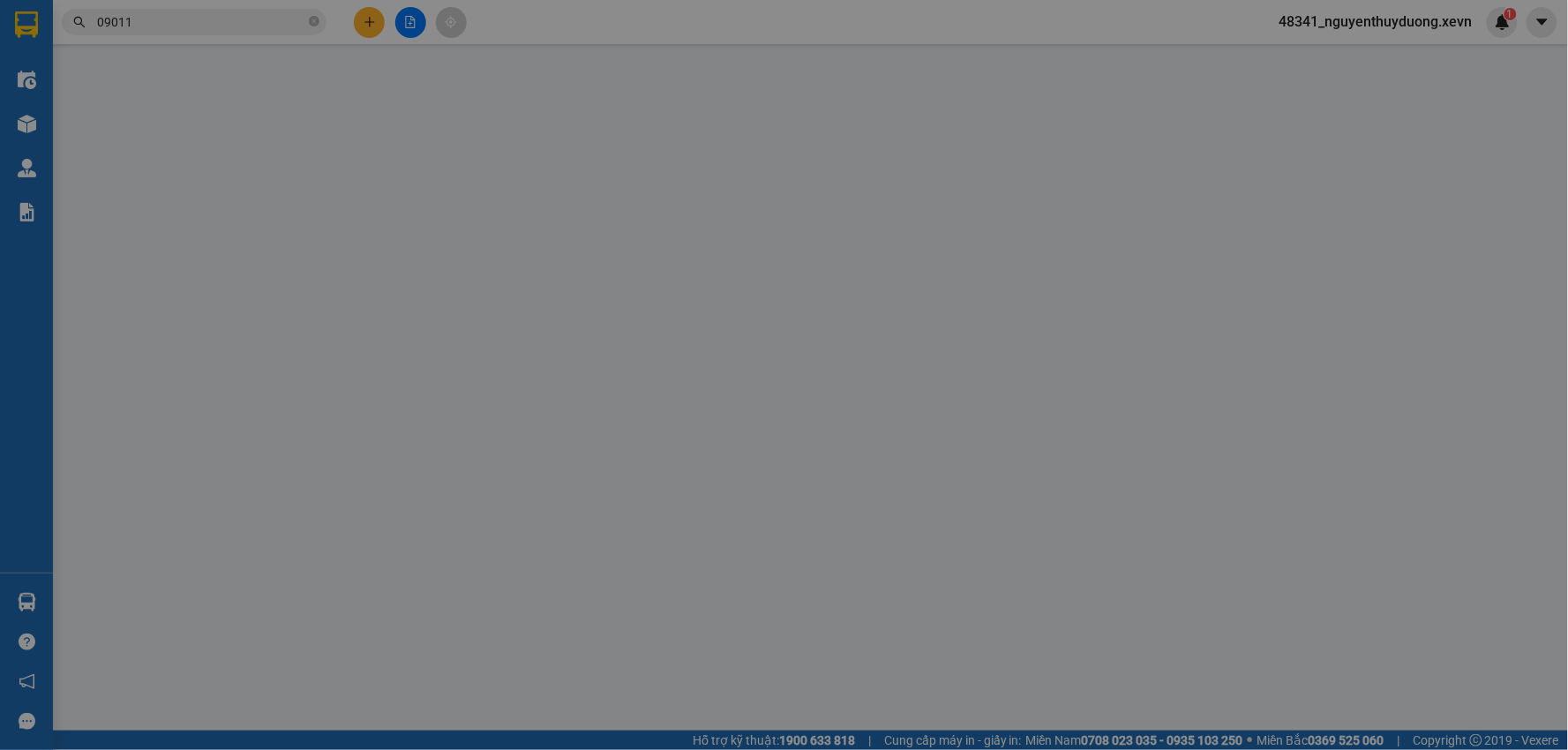
type input "30.000"
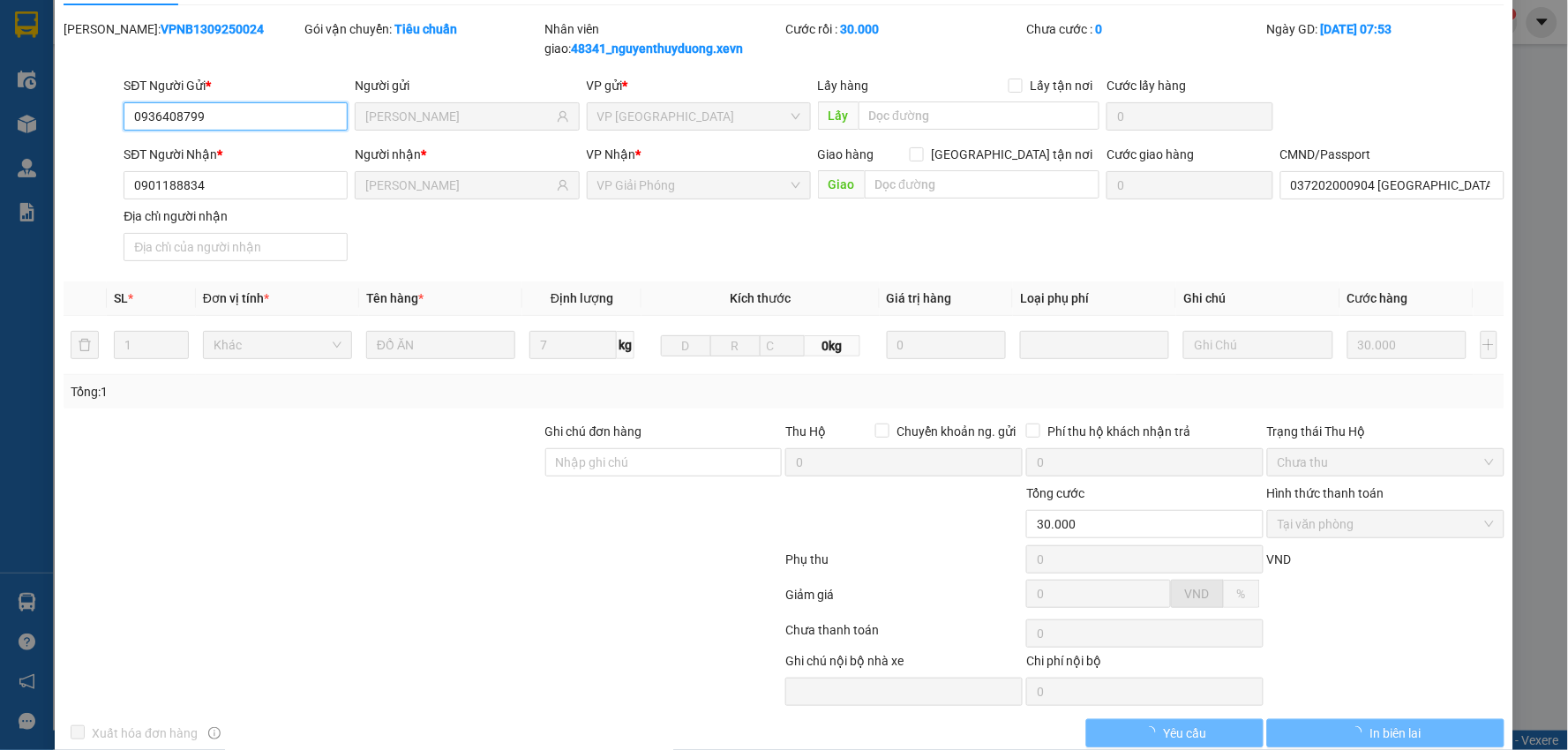
scroll to position [76, 0]
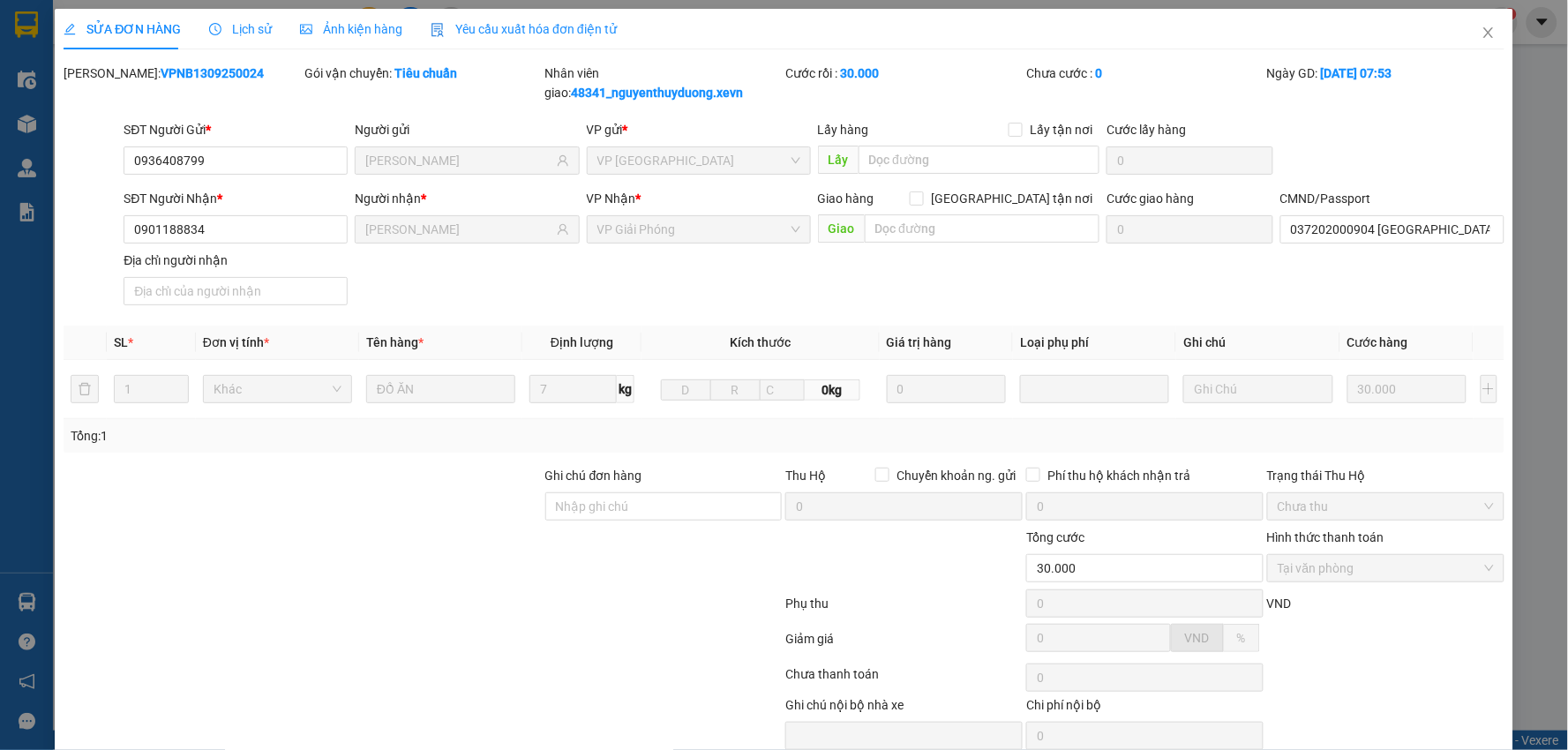
scroll to position [76, 0]
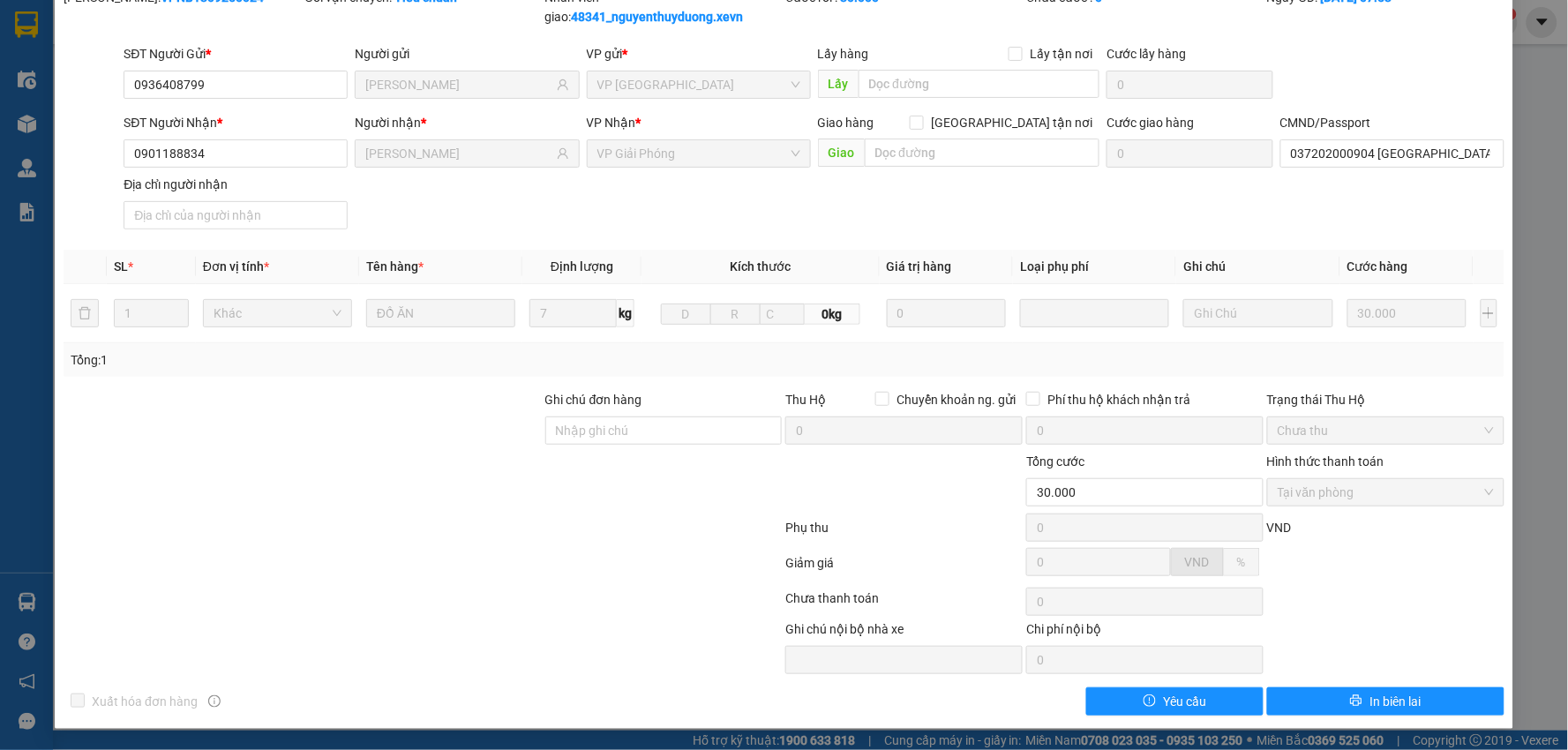
drag, startPoint x: 219, startPoint y: 65, endPoint x: 247, endPoint y: 36, distance: 40.3
click at [227, 61] on div "SĐT Người Gửi *" at bounding box center [236, 56] width 224 height 26
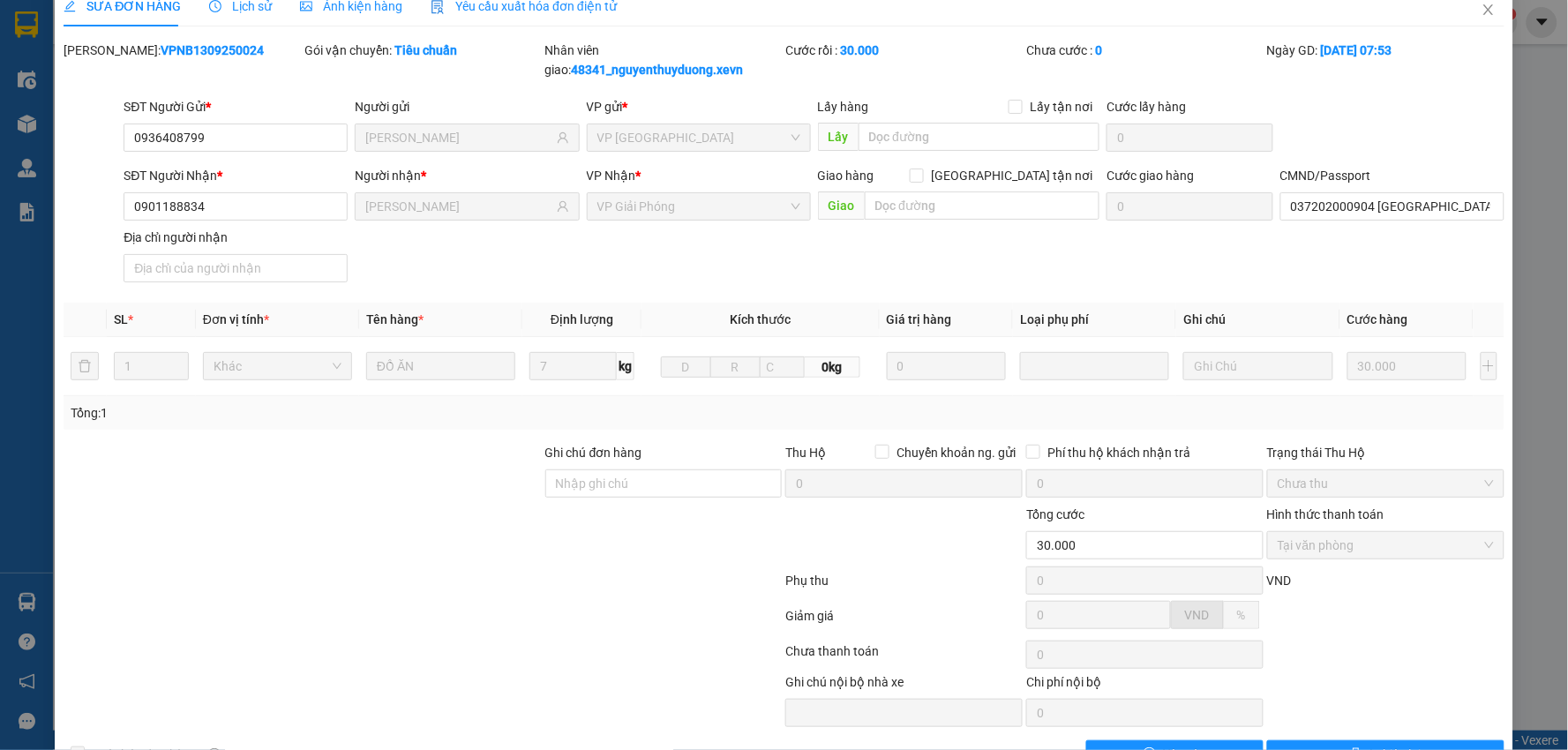
scroll to position [0, 0]
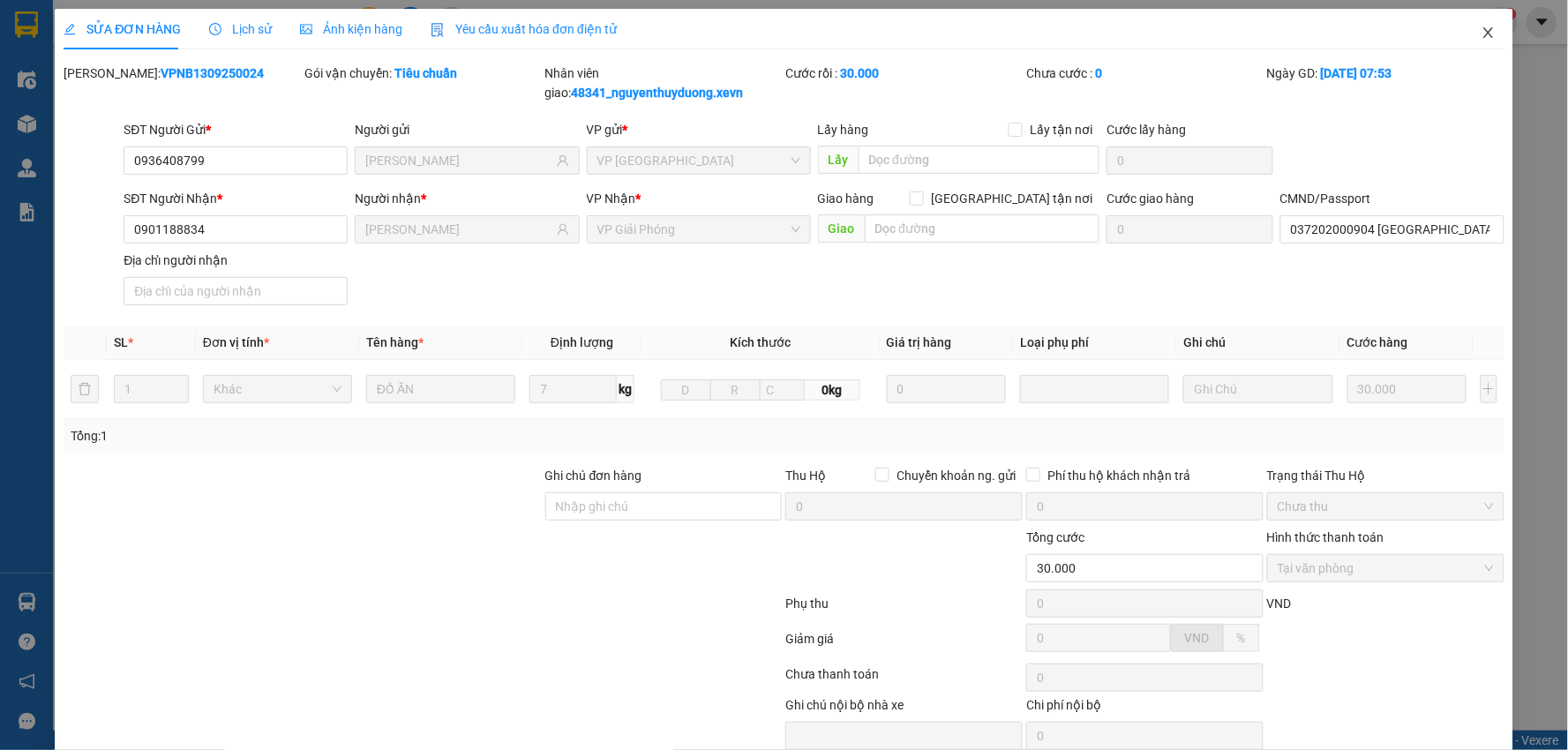
click at [1483, 37] on span "Close" at bounding box center [1488, 33] width 50 height 50
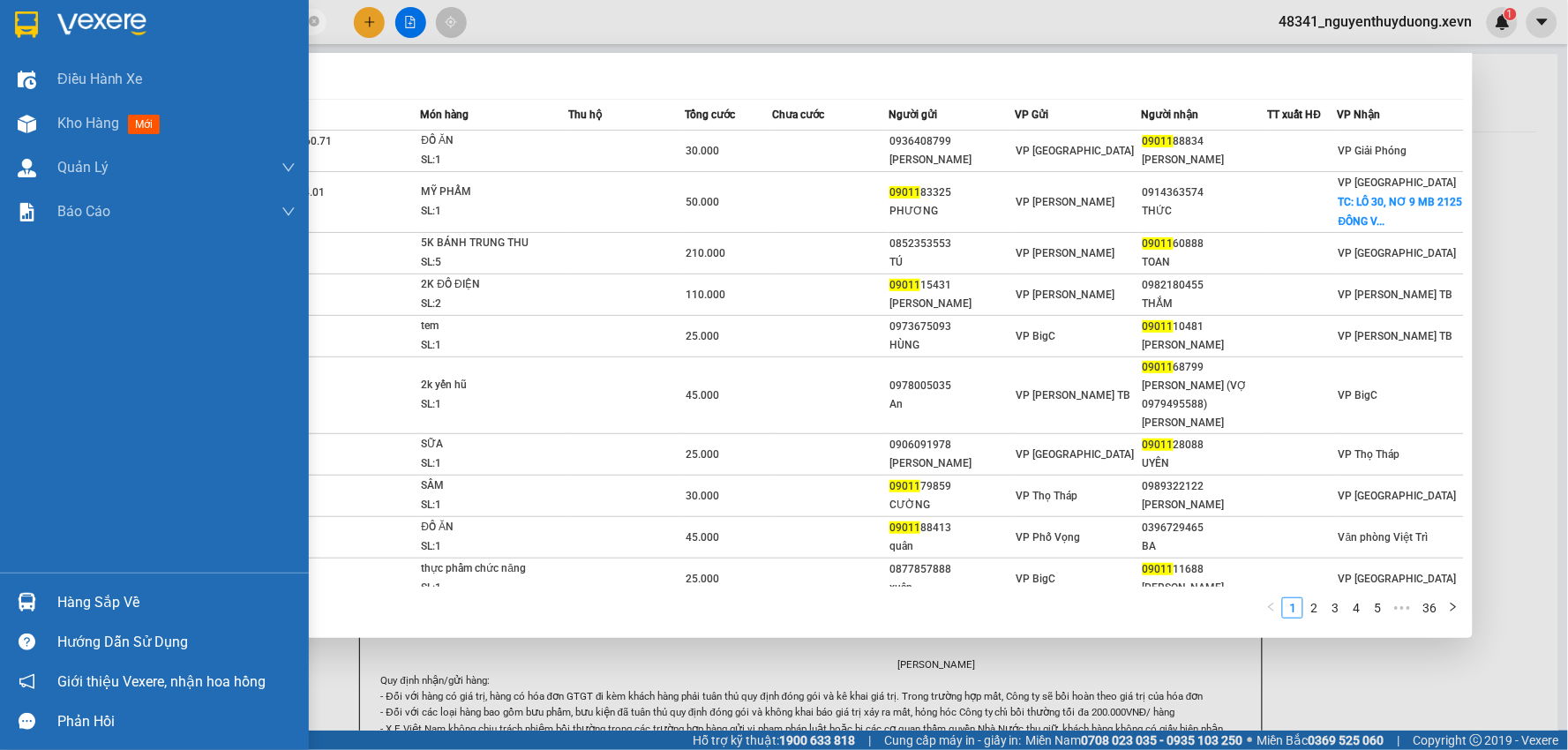
drag, startPoint x: 147, startPoint y: 35, endPoint x: 0, endPoint y: 48, distance: 147.6
click at [0, 48] on section "Kết quả tìm kiếm ( 356 ) Bộ lọc Mã ĐH Trạng thái Món hàng Thu hộ Tổng cước Chưa…" at bounding box center [784, 375] width 1568 height 750
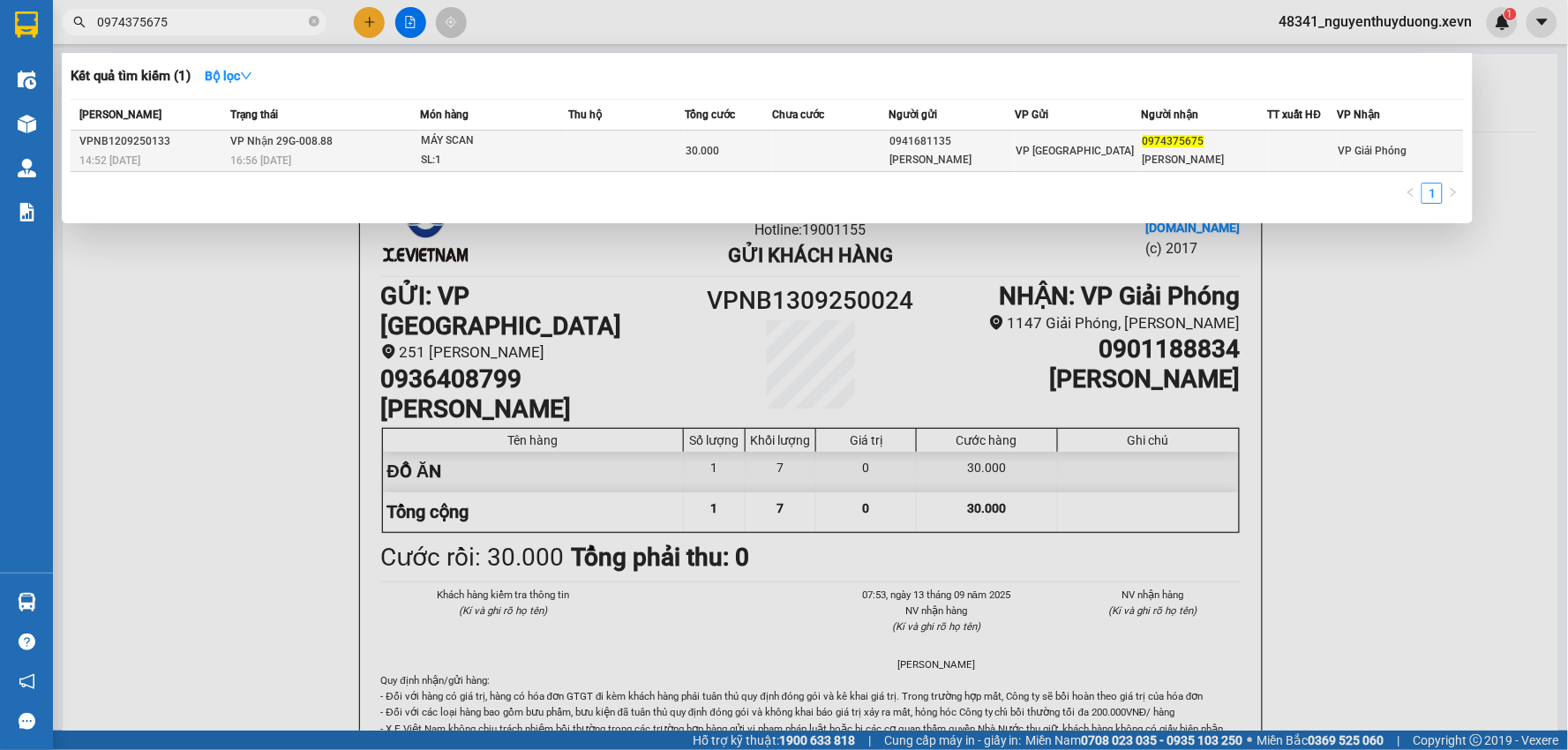
type input "0974375675"
click at [1212, 160] on div "PHÙNG QUANG HIỂN" at bounding box center [1206, 160] width 125 height 19
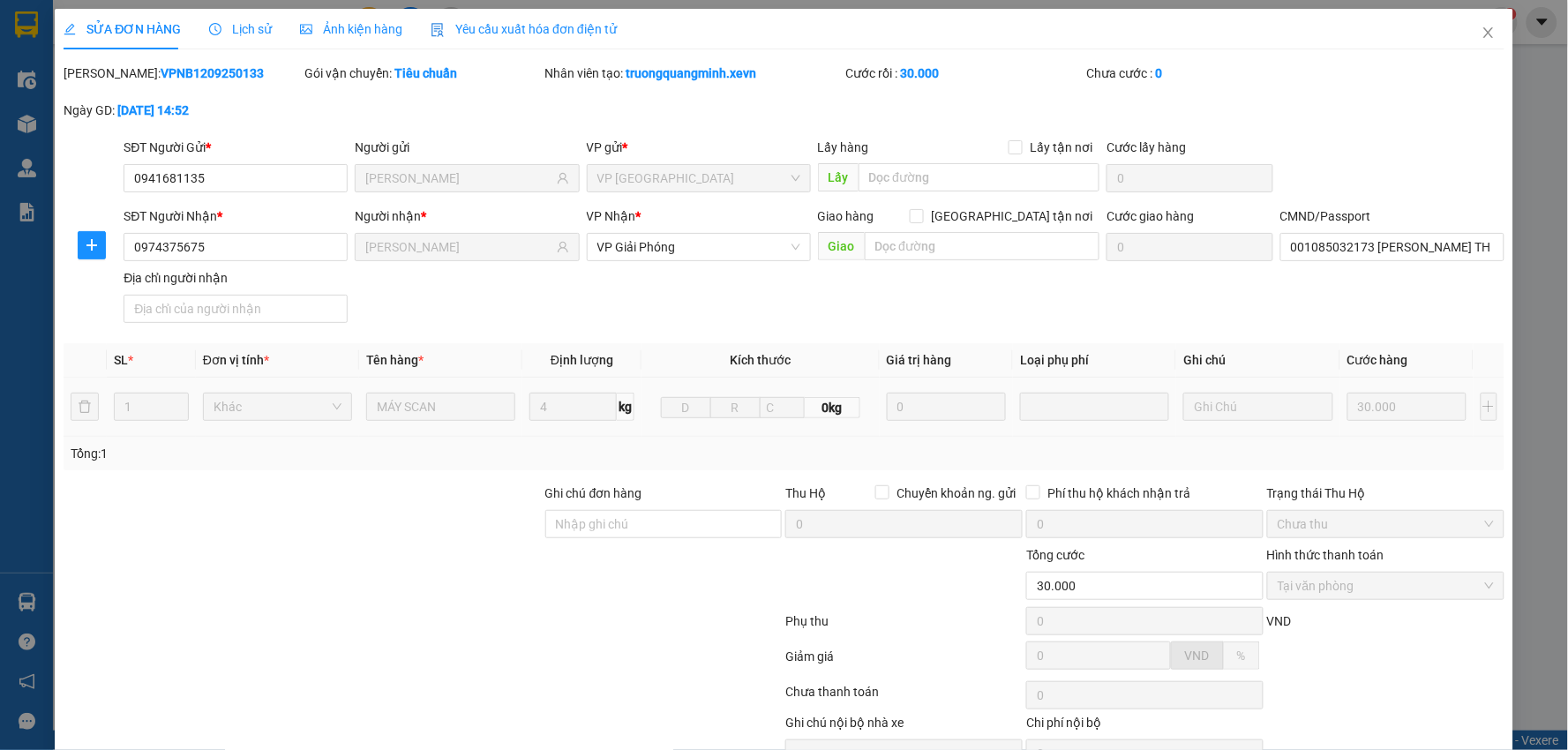
type input "0941681135"
type input "[PERSON_NAME]"
type input "0974375675"
type input "PHÙNG QUANG HIỂN"
type input "001085032173 VŨ TRUNG THÀNH 1985"
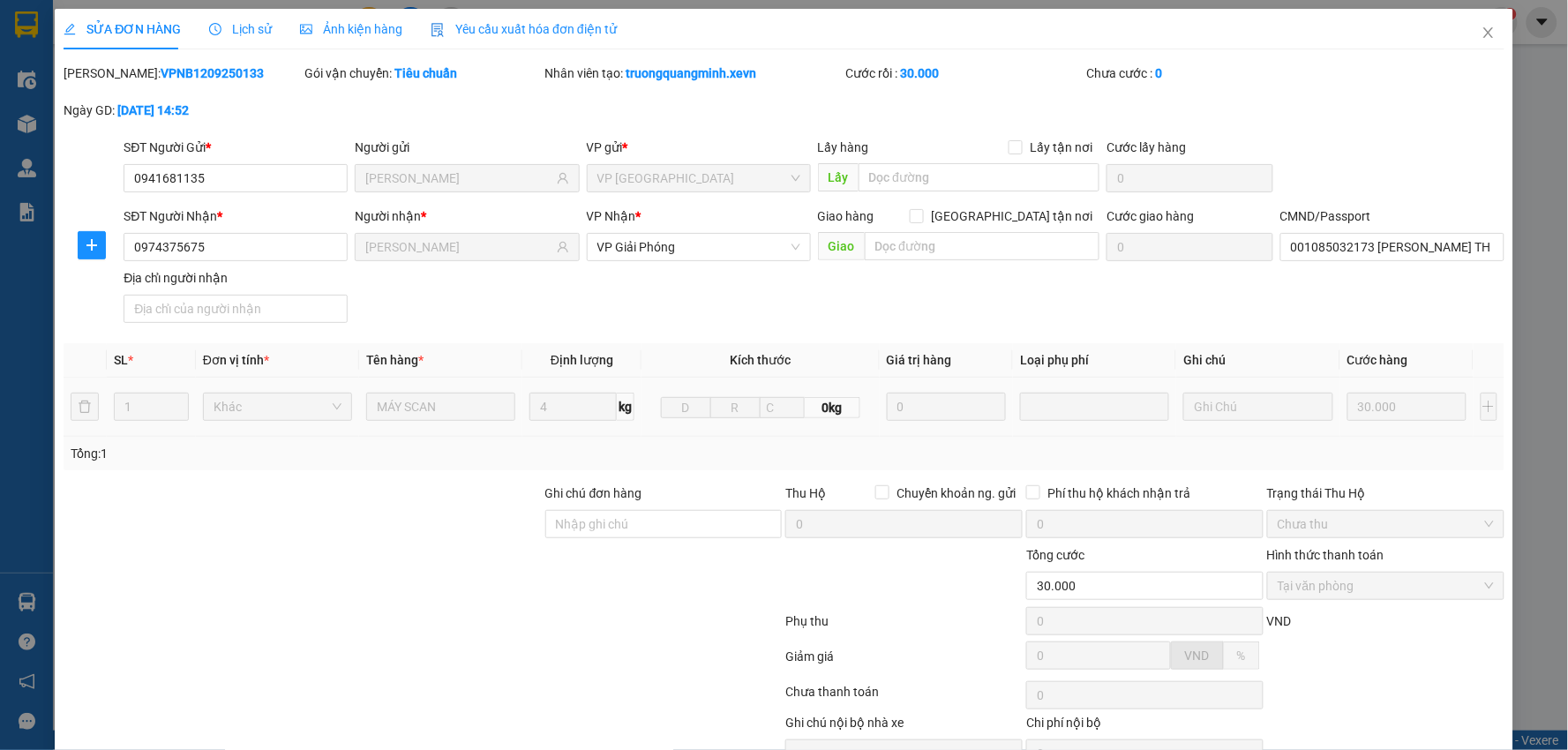
type input "30.000"
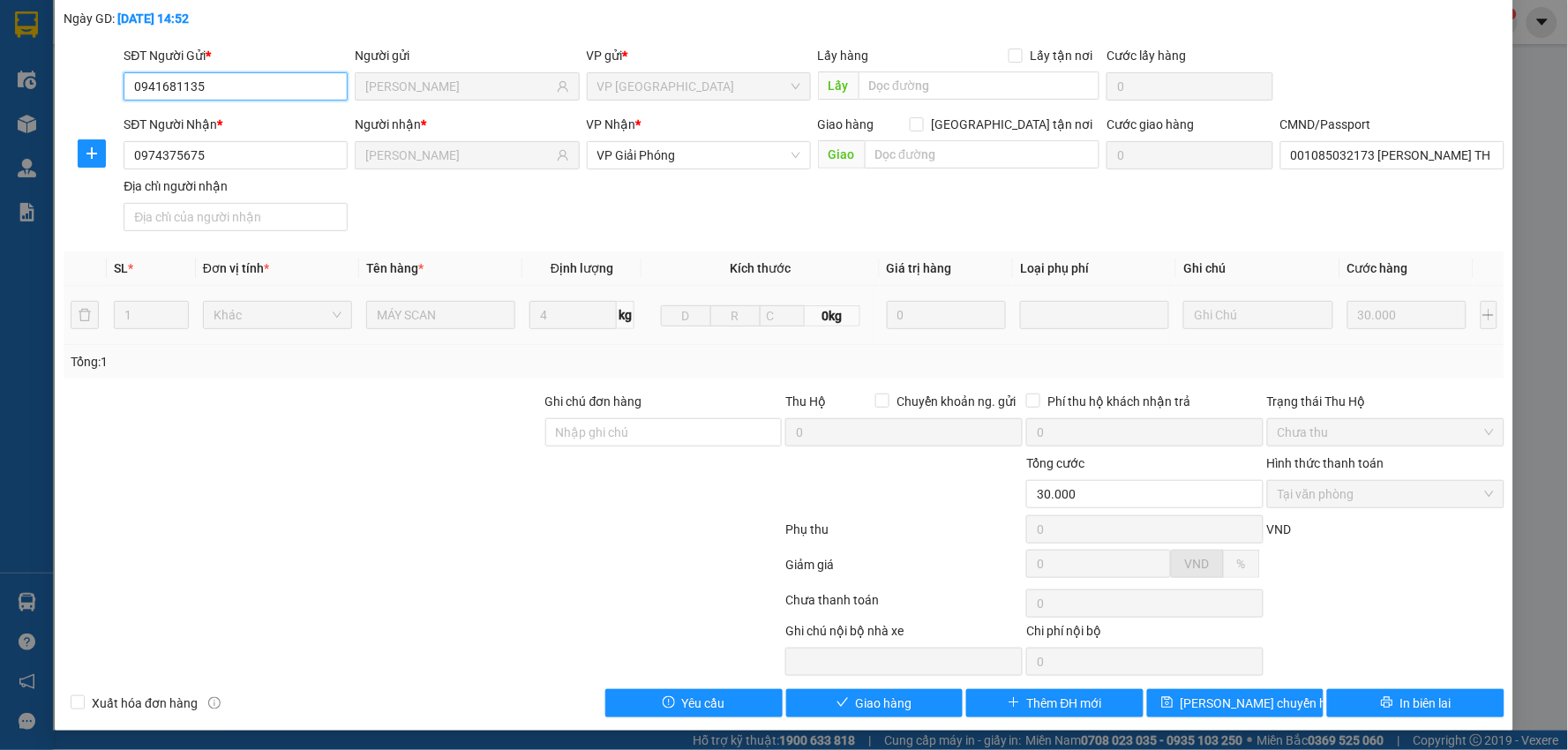
scroll to position [94, 0]
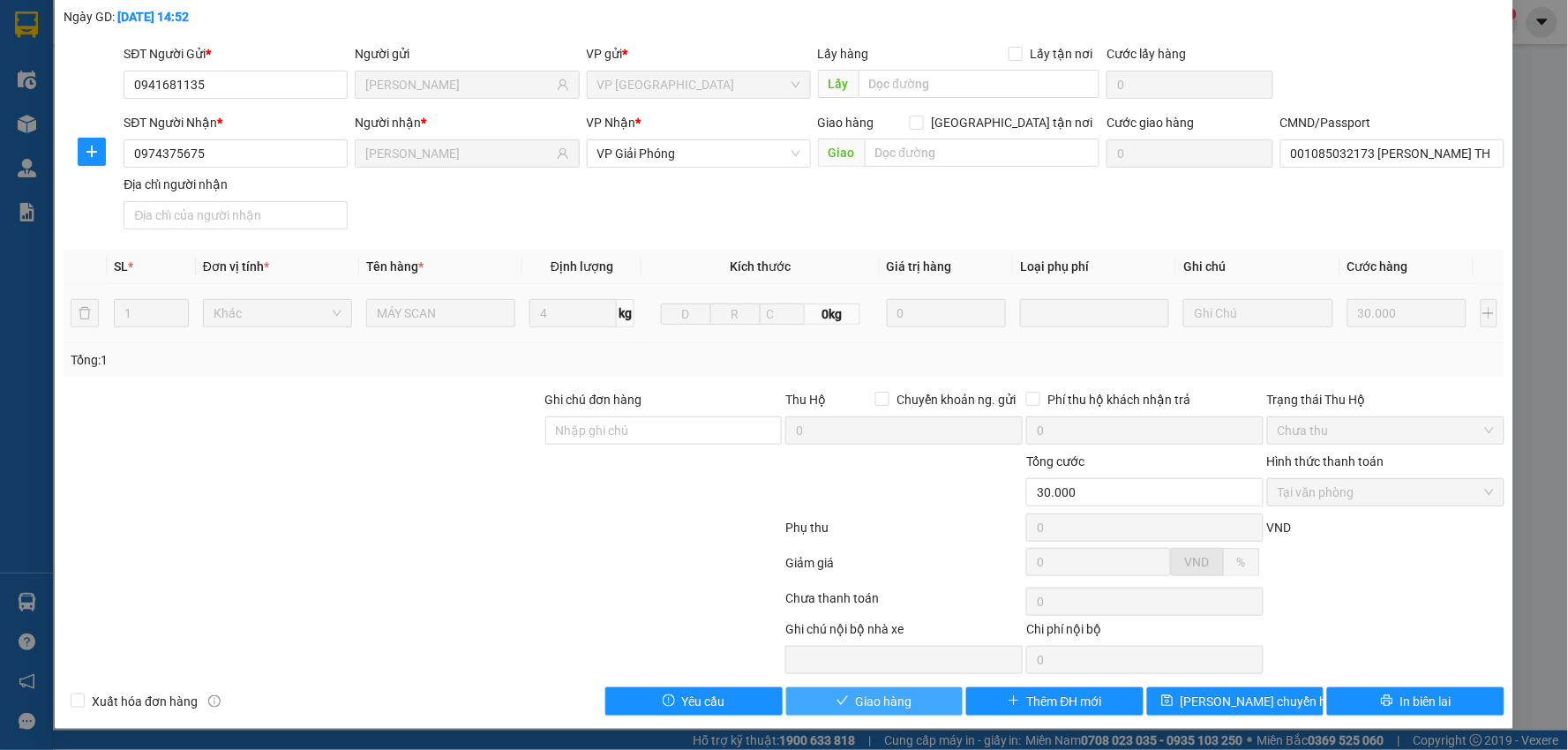
click at [902, 701] on span "Giao hàng" at bounding box center [884, 702] width 56 height 19
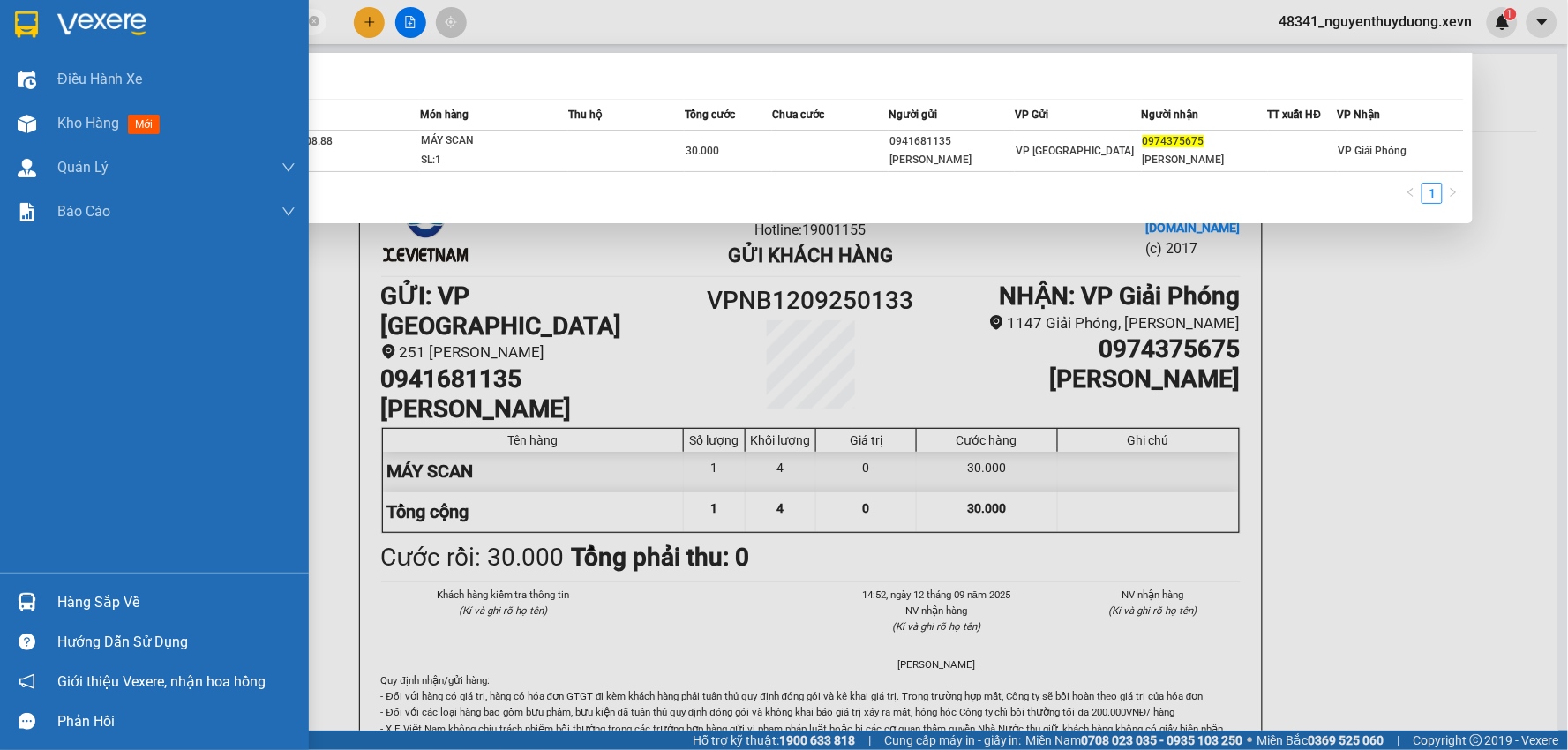
drag, startPoint x: 231, startPoint y: 28, endPoint x: 0, endPoint y: 18, distance: 231.2
click at [0, 18] on section "Kết quả tìm kiếm ( 1 ) Bộ lọc Mã ĐH Trạng thái Món hàng Thu hộ Tổng cước Chưa c…" at bounding box center [784, 375] width 1568 height 750
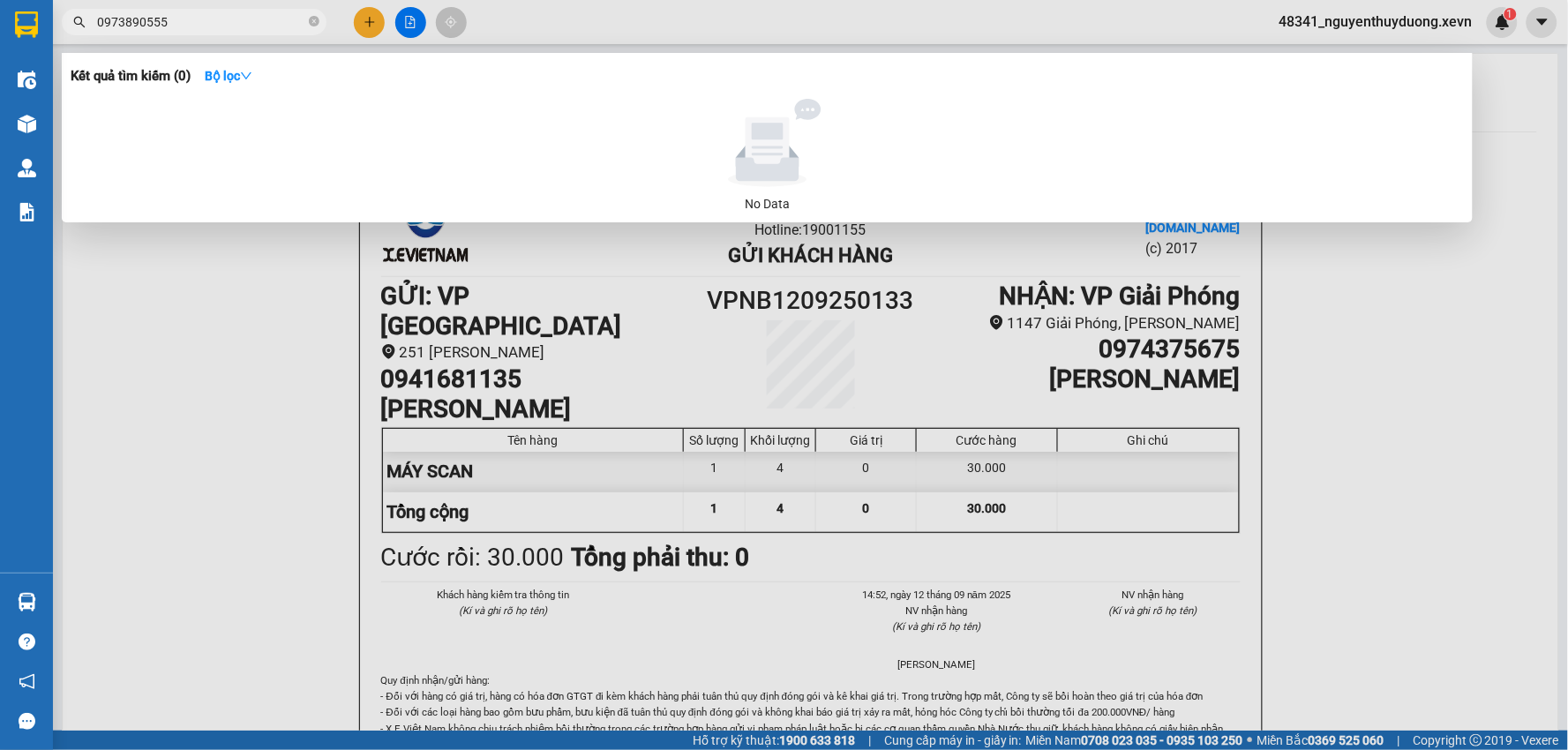
click at [139, 23] on input "0973890555" at bounding box center [202, 22] width 208 height 19
click at [146, 19] on input "0973890555" at bounding box center [202, 22] width 208 height 19
click at [139, 23] on input "0973890555" at bounding box center [202, 22] width 208 height 19
click at [146, 21] on input "0973890555" at bounding box center [202, 22] width 208 height 19
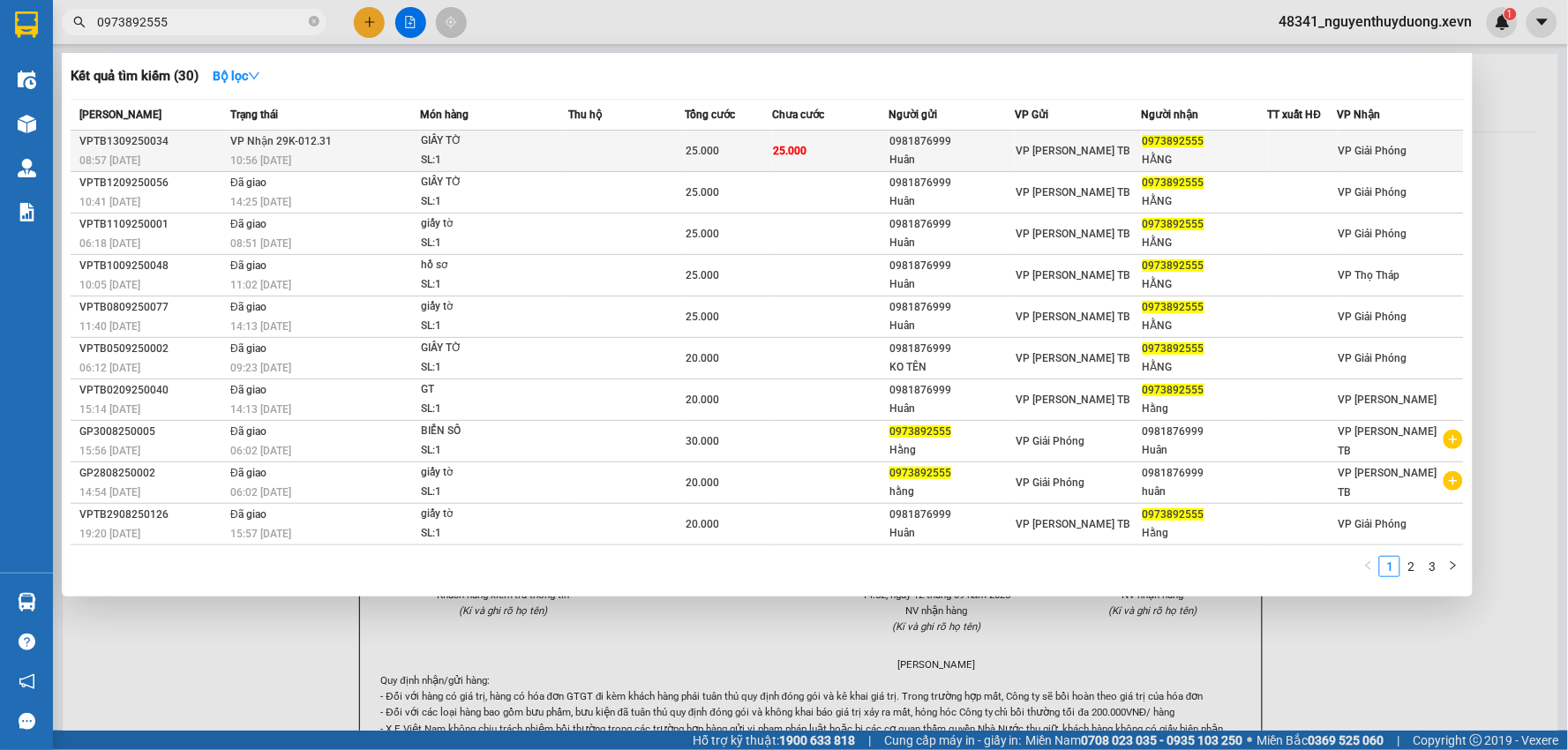
type input "0973892555"
click at [1208, 143] on div "0973892555" at bounding box center [1206, 141] width 125 height 19
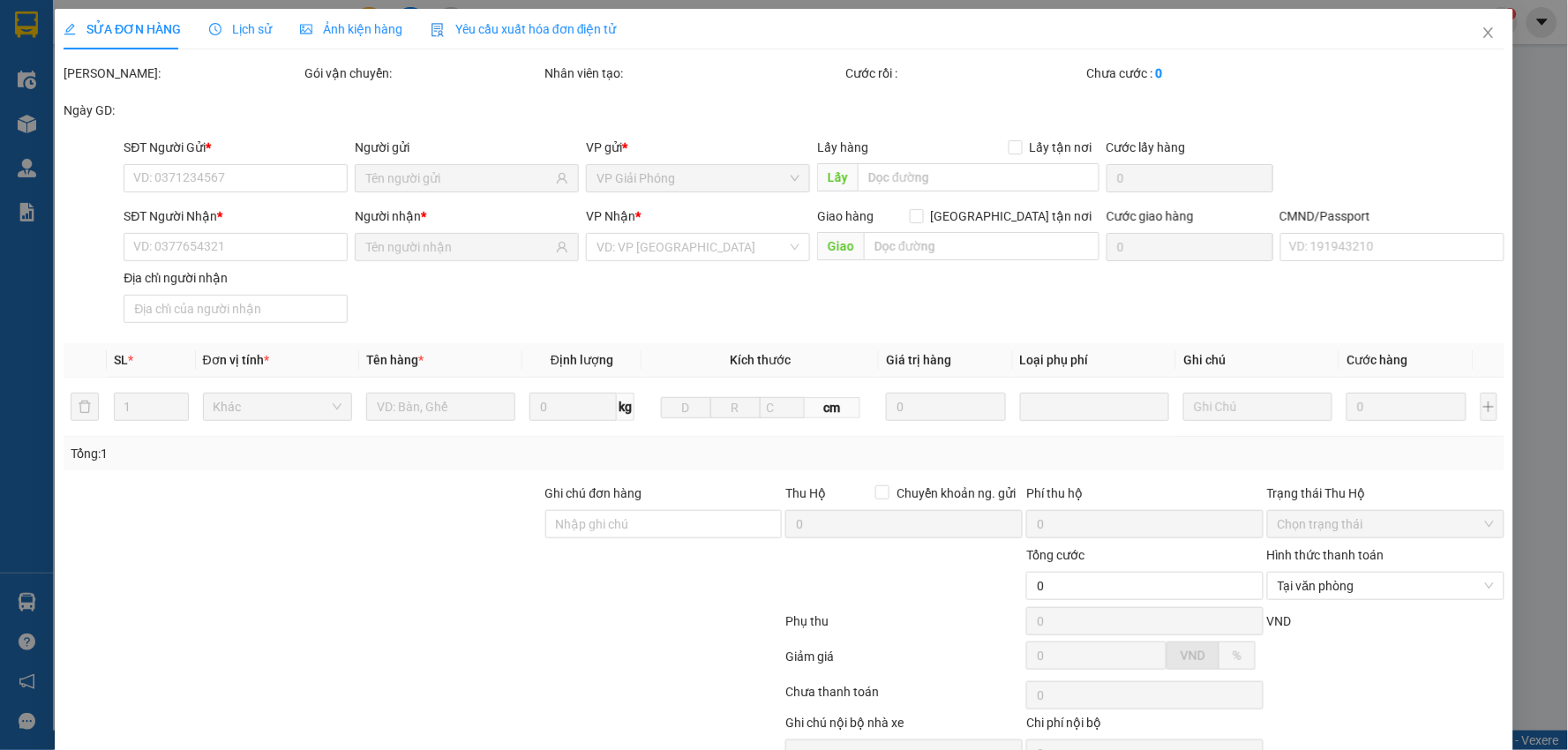
type input "0981876999"
type input "Huân"
type input "0973892555"
type input "HẰNG"
type input "001195012234 LÊ THỊ HẰNG"
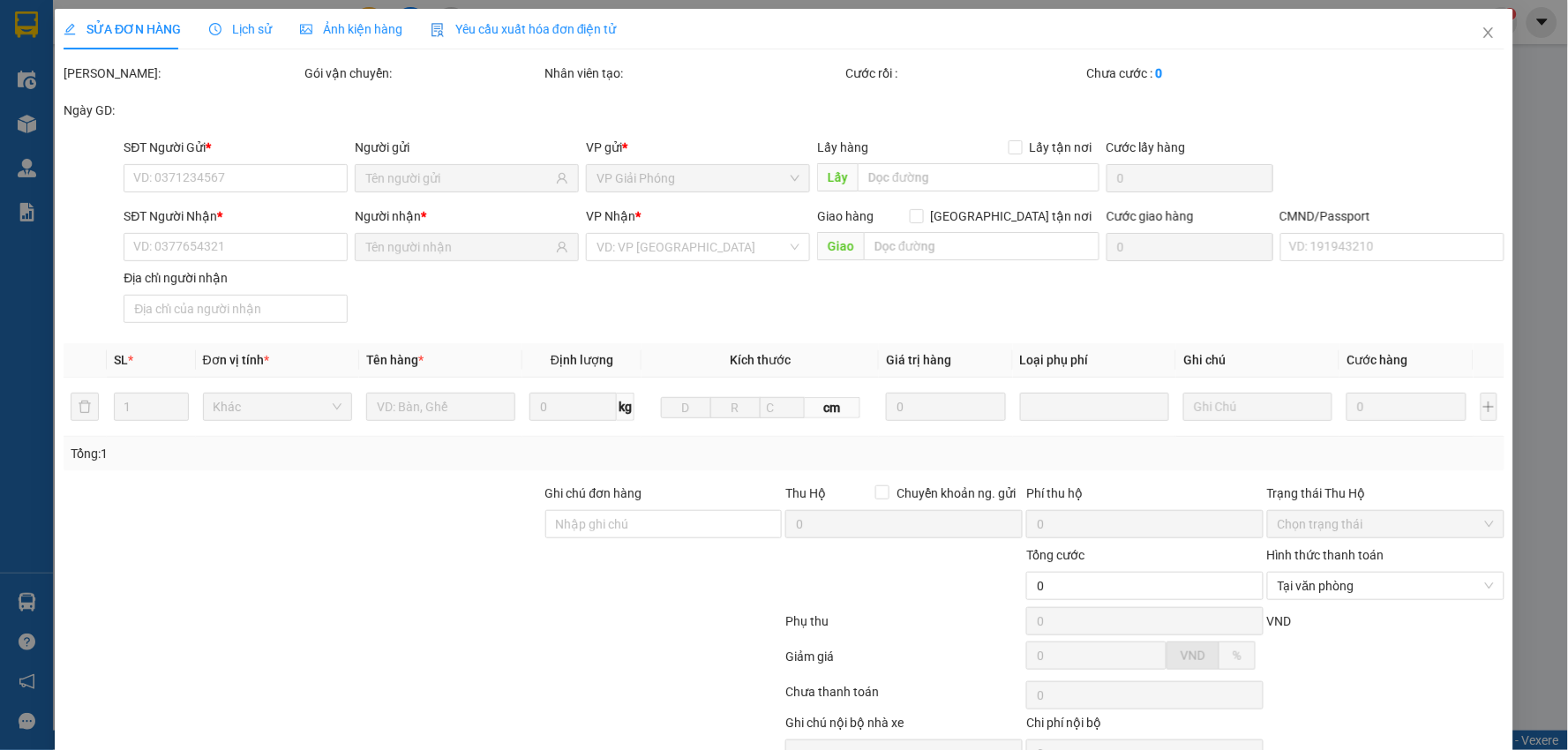
type input "25.000"
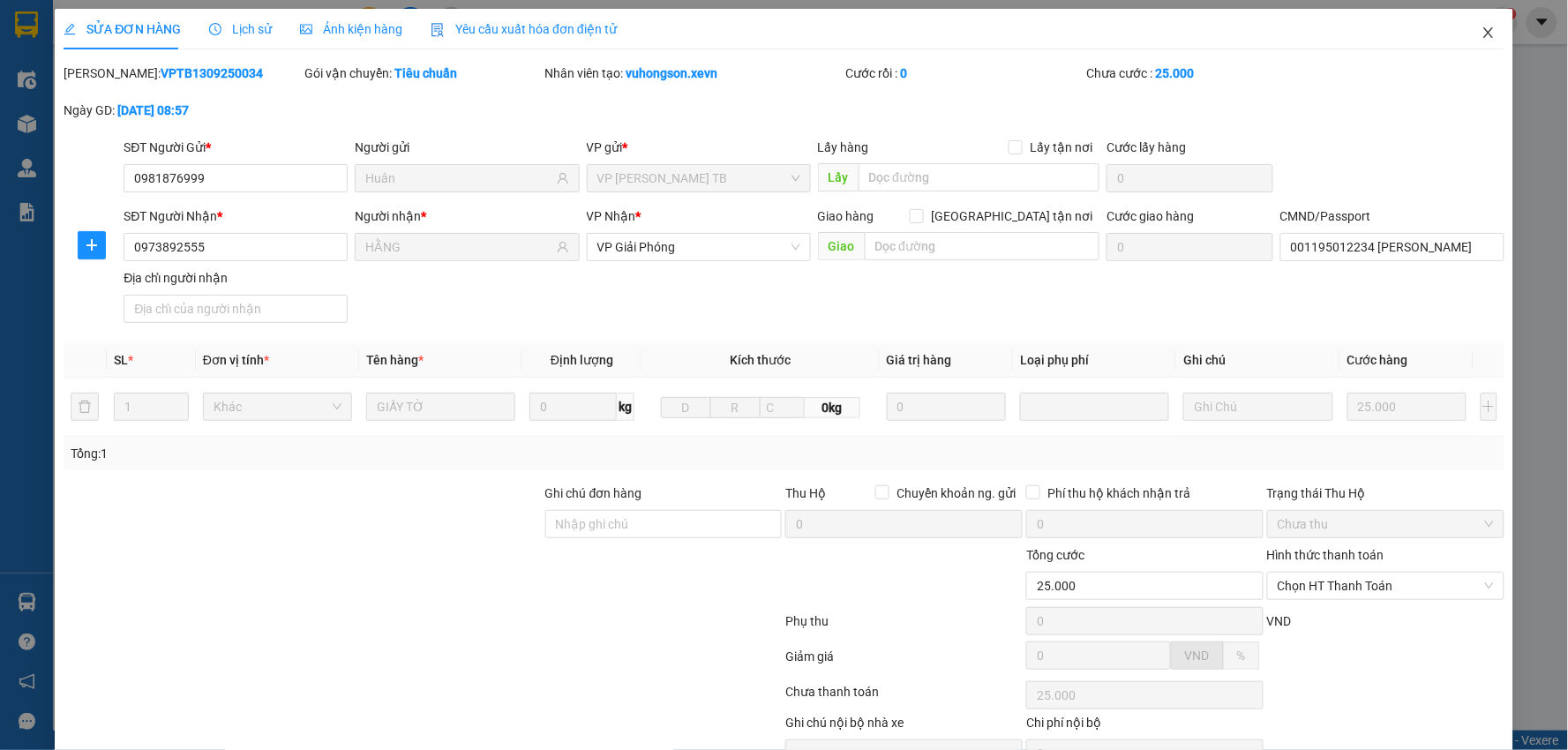
click at [1482, 40] on icon "close" at bounding box center [1489, 32] width 15 height 15
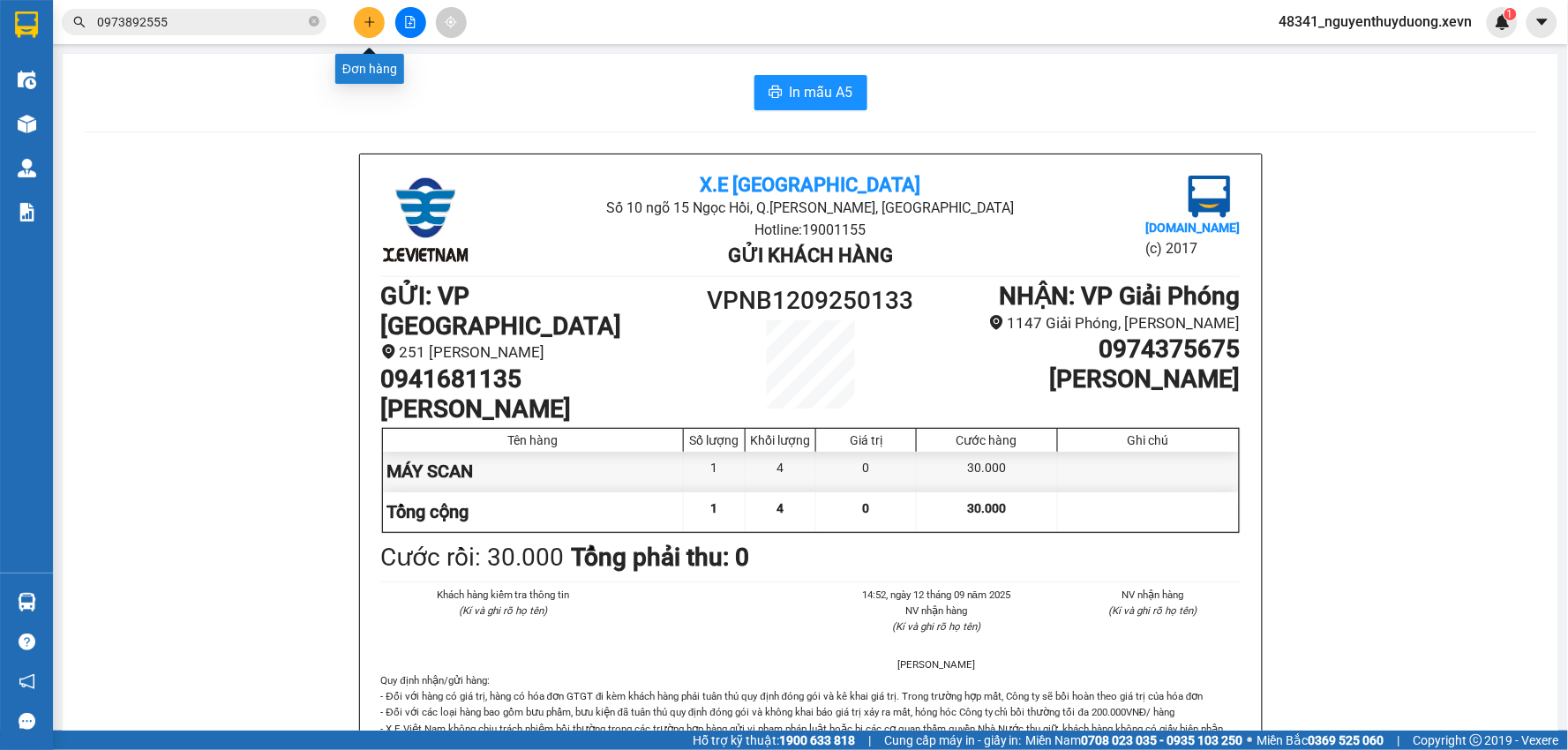
click at [374, 24] on icon "plus" at bounding box center [369, 21] width 13 height 13
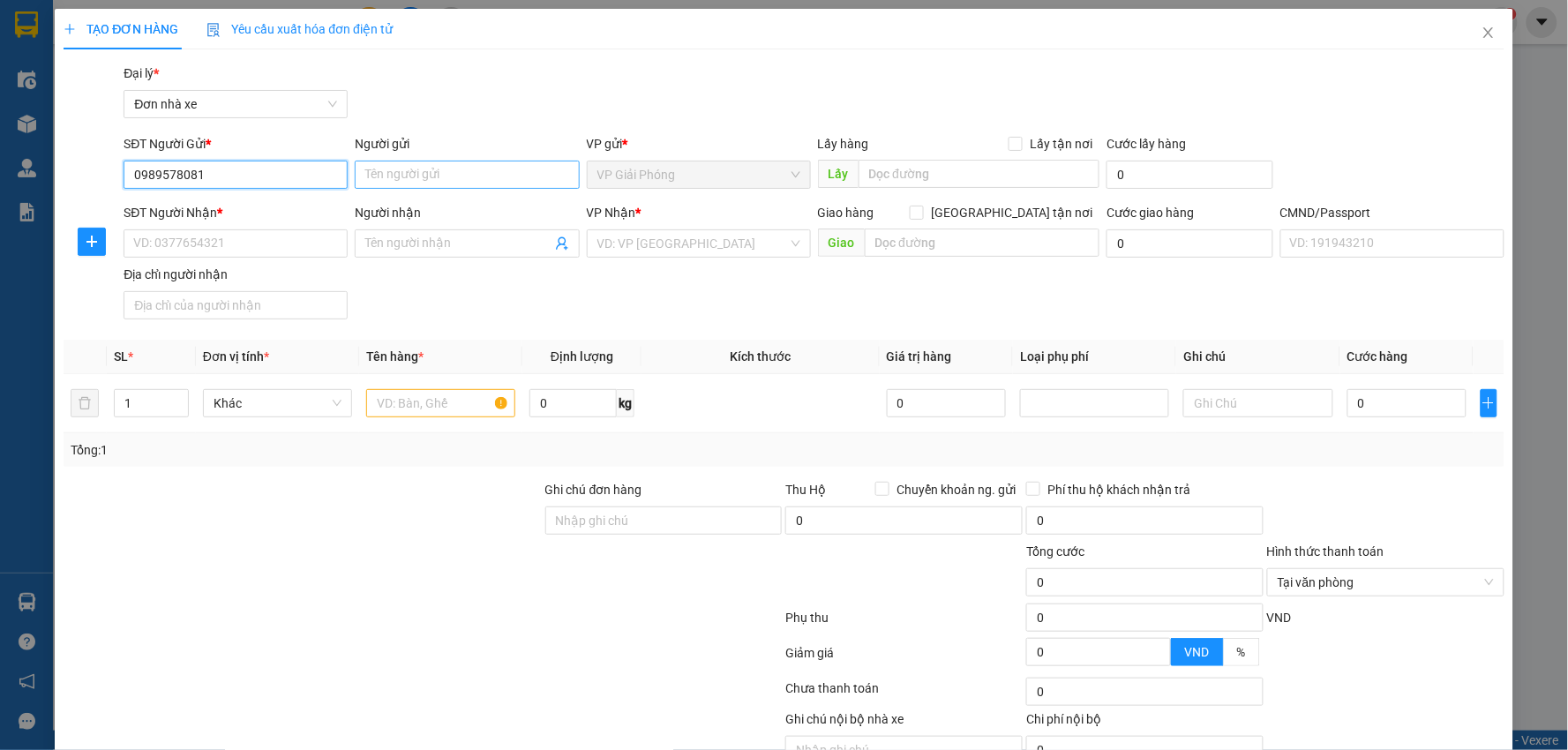
type input "0989578081"
click at [410, 176] on input "Người gửi" at bounding box center [467, 174] width 224 height 28
type input "HÀ"
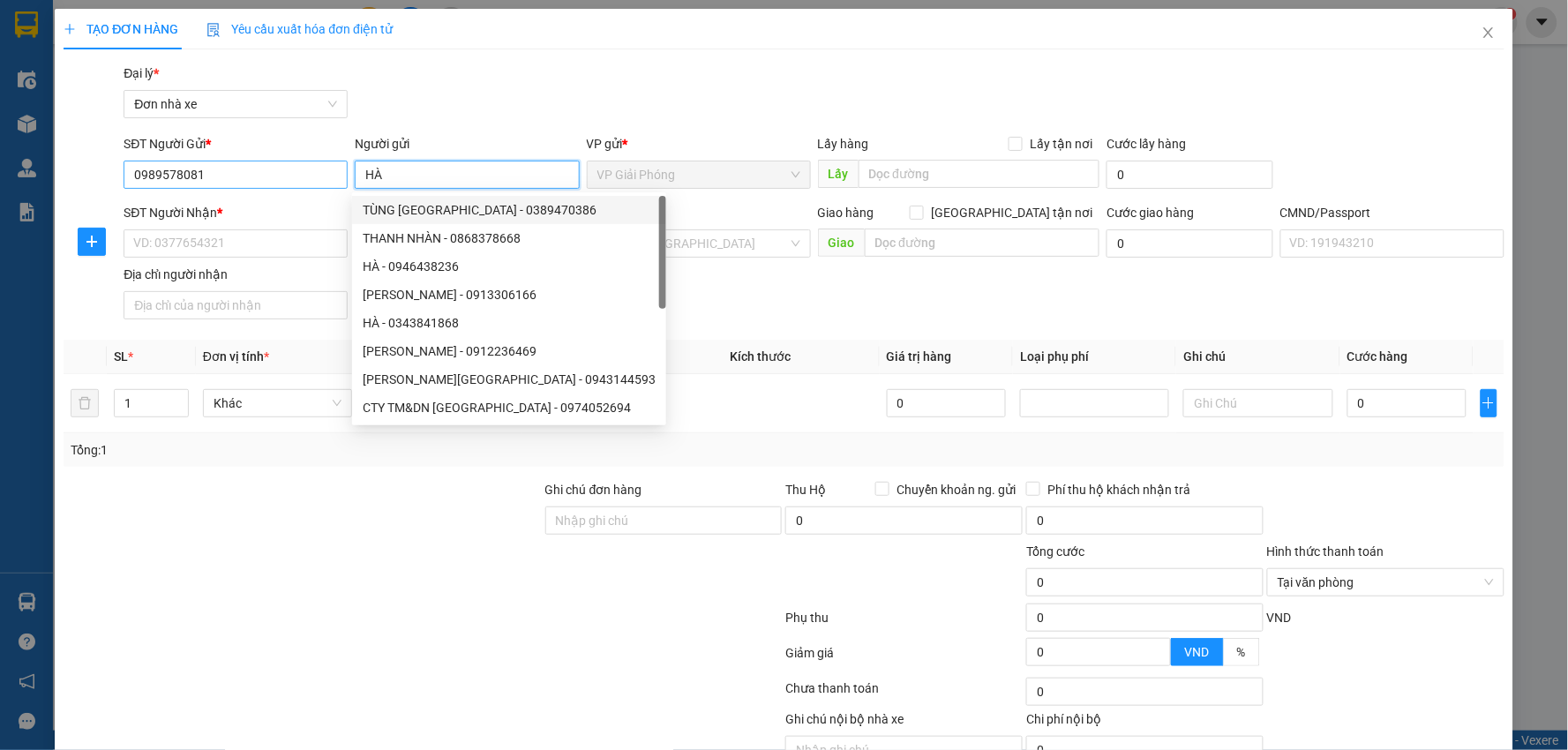
drag, startPoint x: 386, startPoint y: 179, endPoint x: 274, endPoint y: 179, distance: 112.0
click at [276, 184] on div "SĐT Người Gửi * 0989578081 Người gửi HÀ VP gửi * VP Giải Phóng Lấy hàng Lấy tận…" at bounding box center [813, 165] width 1388 height 61
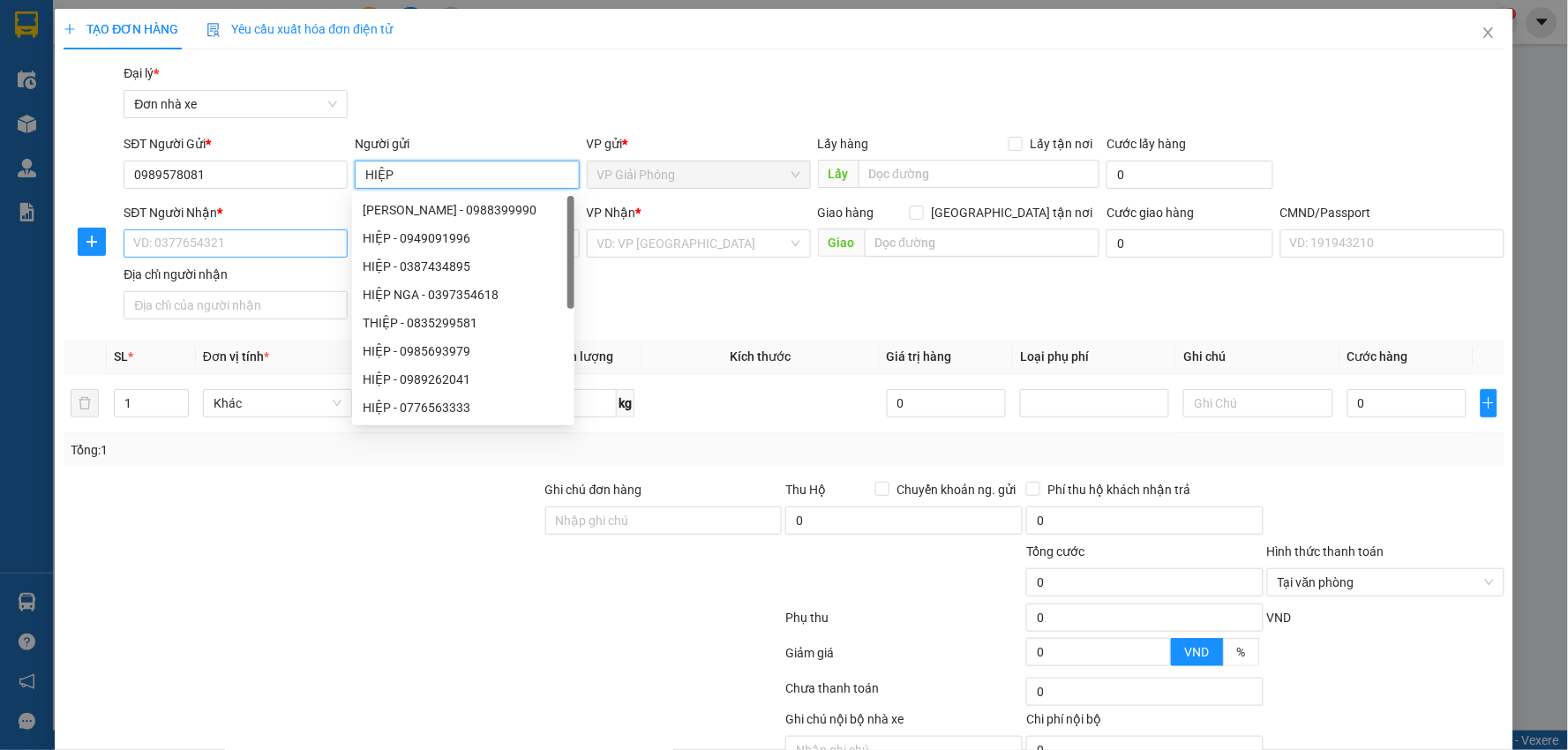
type input "HIỆP"
click at [276, 239] on input "SĐT Người Nhận *" at bounding box center [236, 244] width 224 height 28
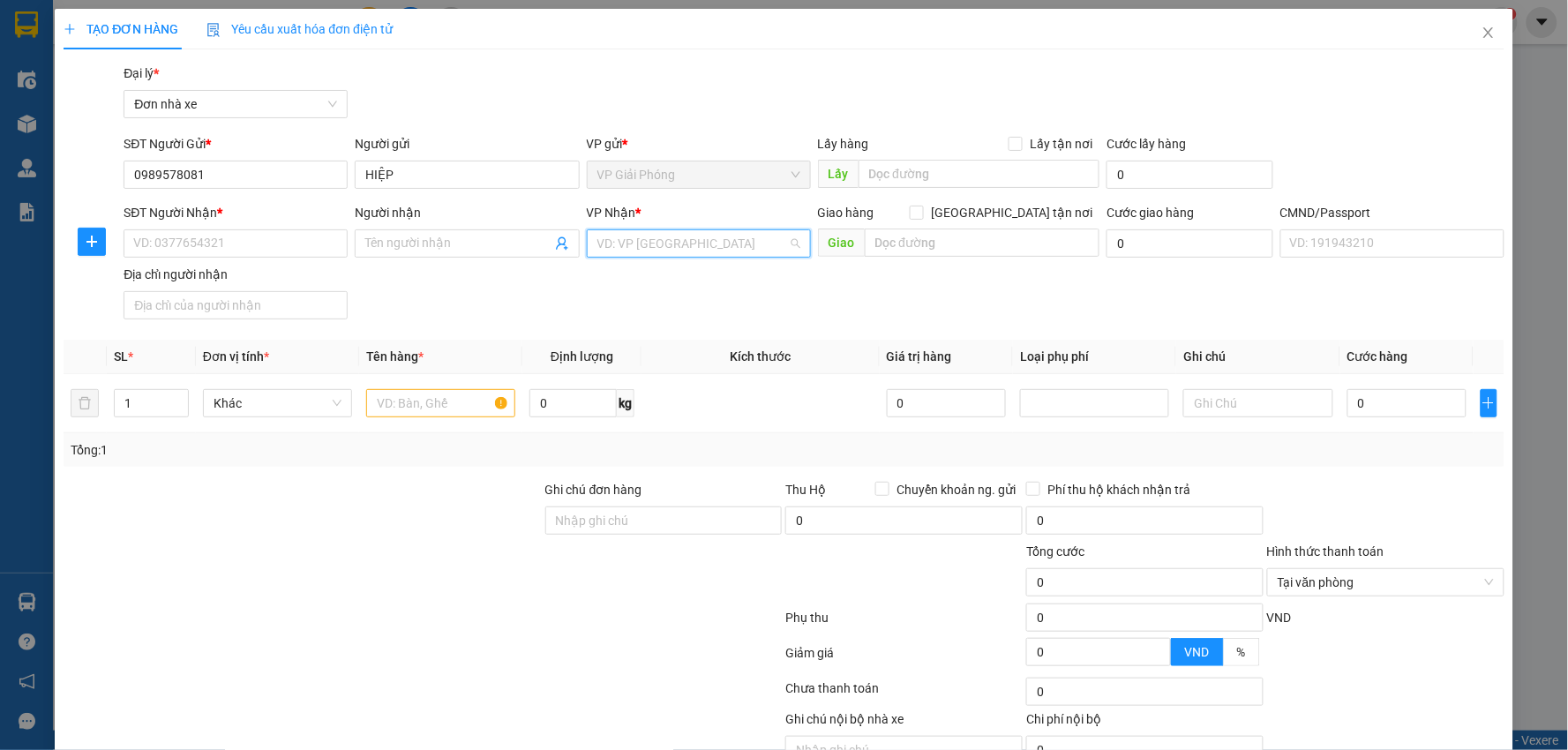
click at [737, 248] on input "search" at bounding box center [693, 244] width 191 height 26
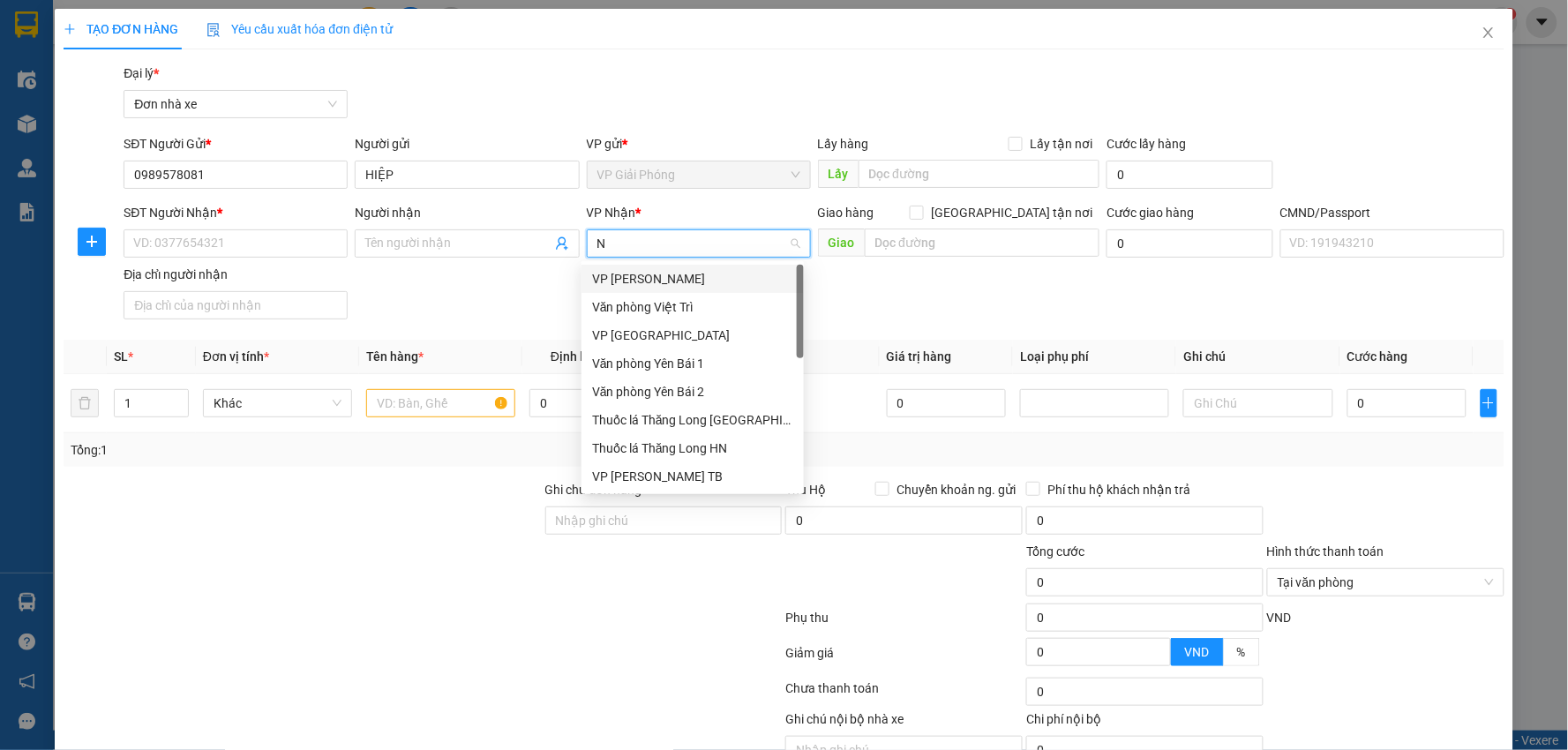
type input "NB"
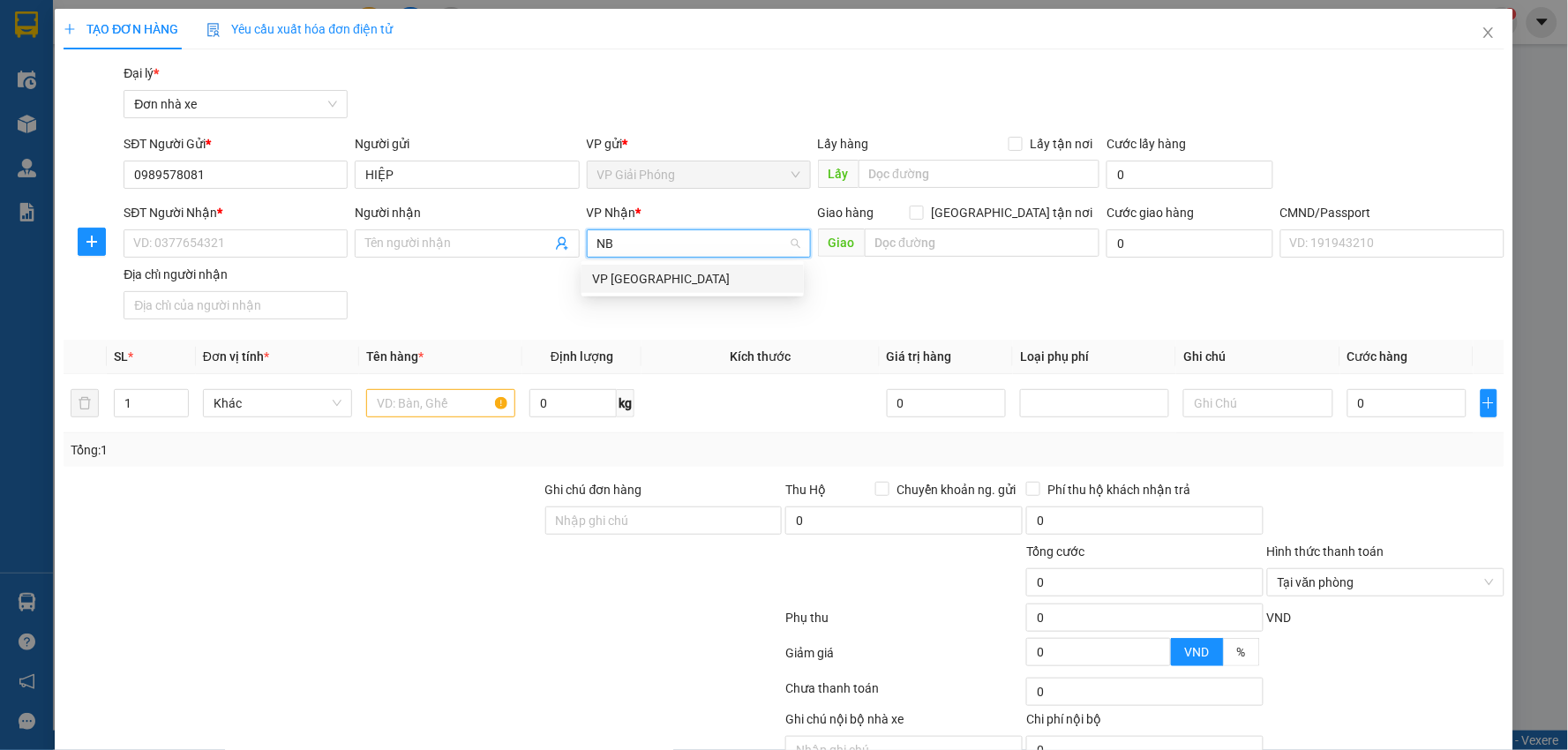
drag, startPoint x: 727, startPoint y: 274, endPoint x: 348, endPoint y: 268, distance: 379.0
click at [726, 275] on div "VP [GEOGRAPHIC_DATA]" at bounding box center [692, 279] width 202 height 19
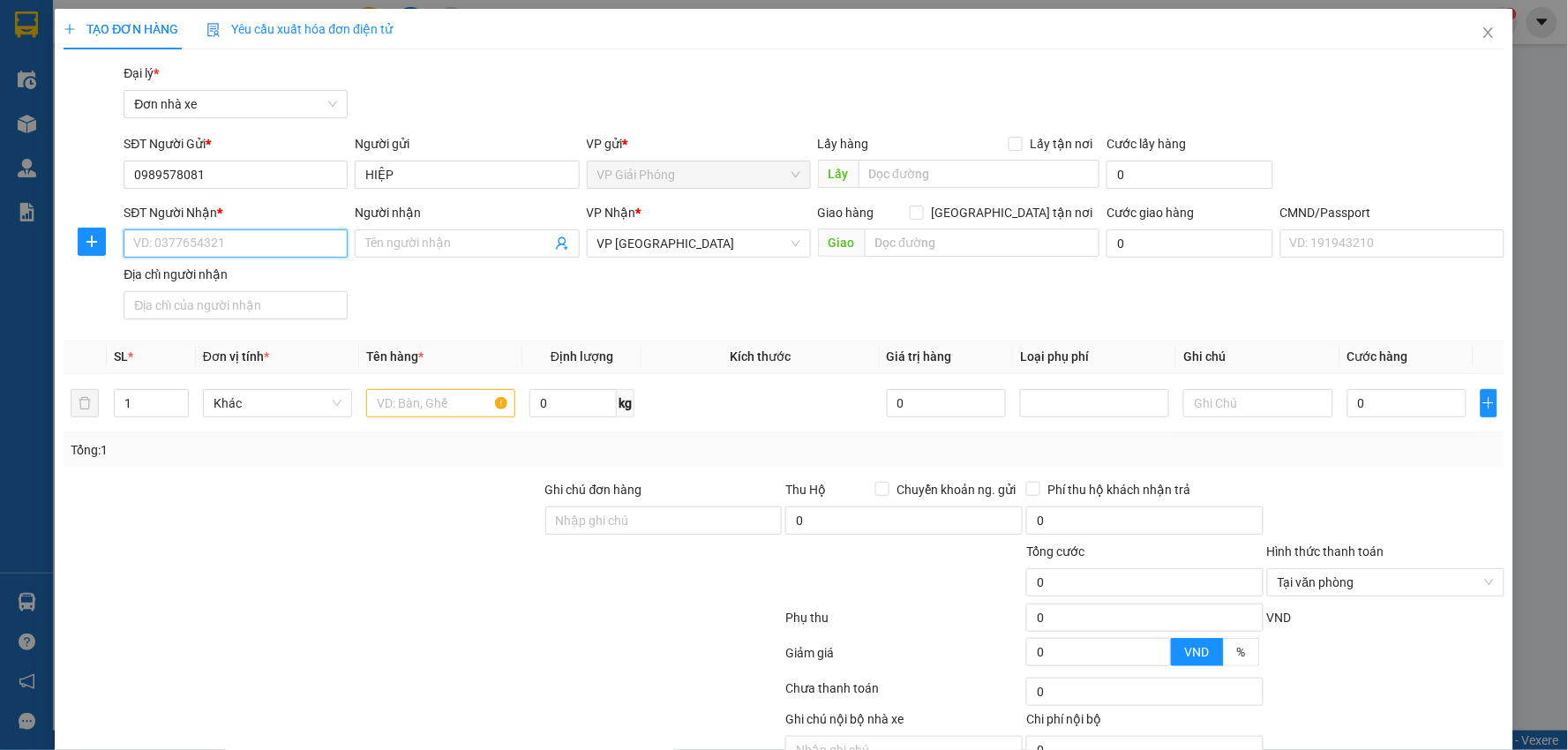
click at [221, 250] on input "SĐT Người Nhận *" at bounding box center [236, 244] width 224 height 28
type input "0985800191"
click at [446, 239] on input "Người nhận" at bounding box center [458, 244] width 185 height 19
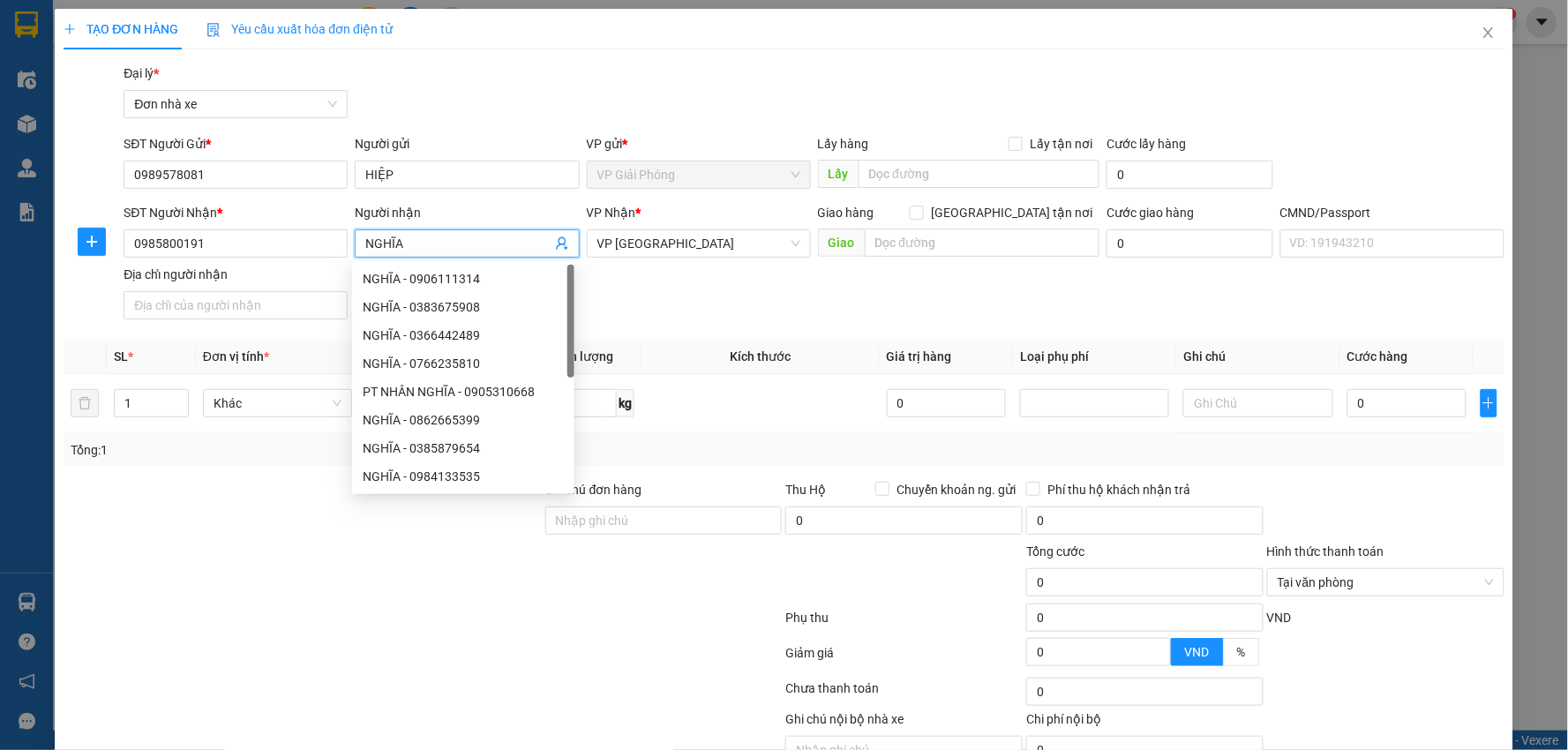
type input "NGHĨA"
click at [911, 311] on div "SĐT Người Nhận * 0985800191 Người nhận NGHĨA VP Nhận * VP Ninh Bình Giao hàng G…" at bounding box center [813, 264] width 1388 height 124
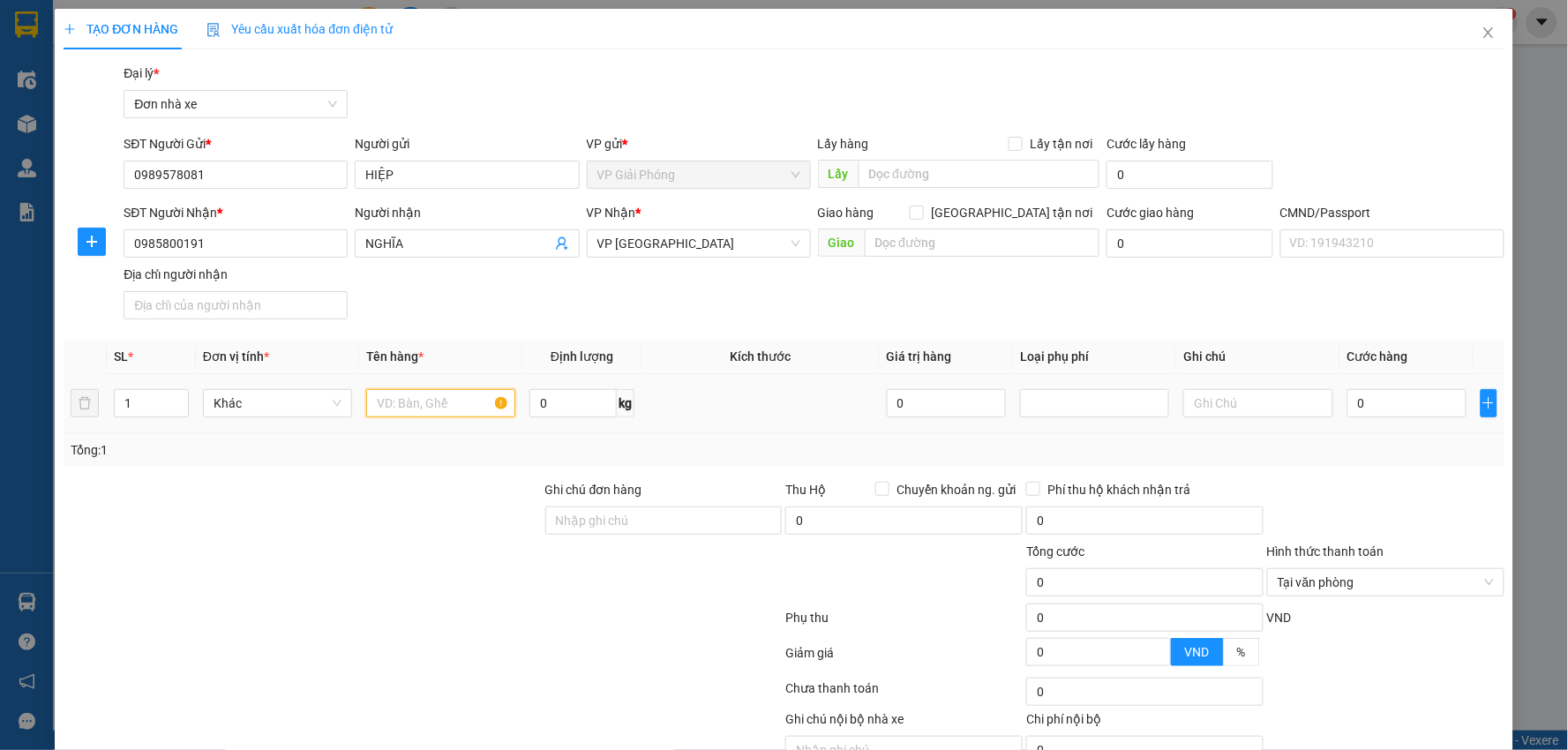
click at [445, 400] on input "text" at bounding box center [440, 403] width 149 height 28
type input "D"
type input "ĐIÊN THOẠI K KHAI BÁO GTRI"
click at [1426, 402] on input "0" at bounding box center [1407, 403] width 120 height 28
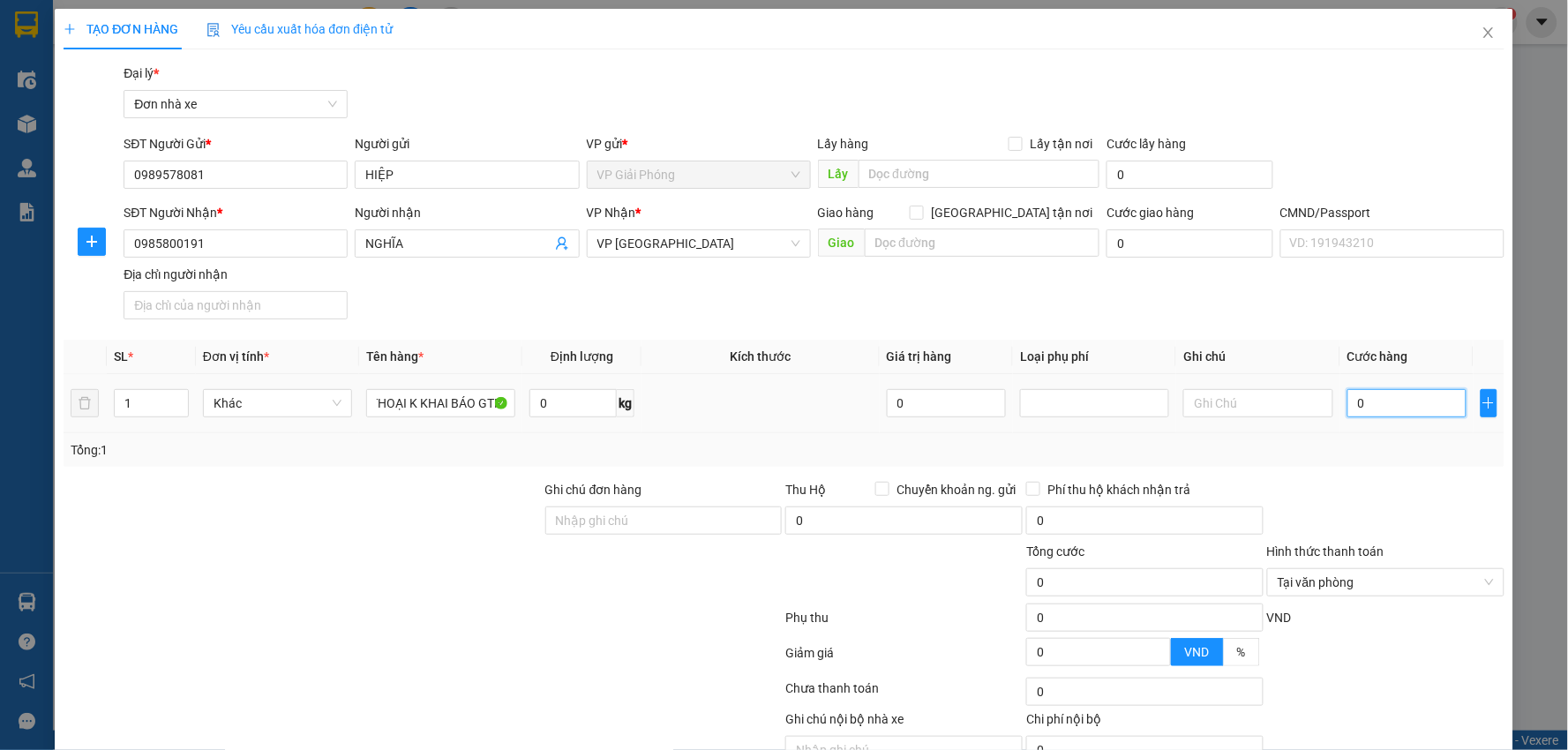
scroll to position [0, 0]
type input "2"
type input "25"
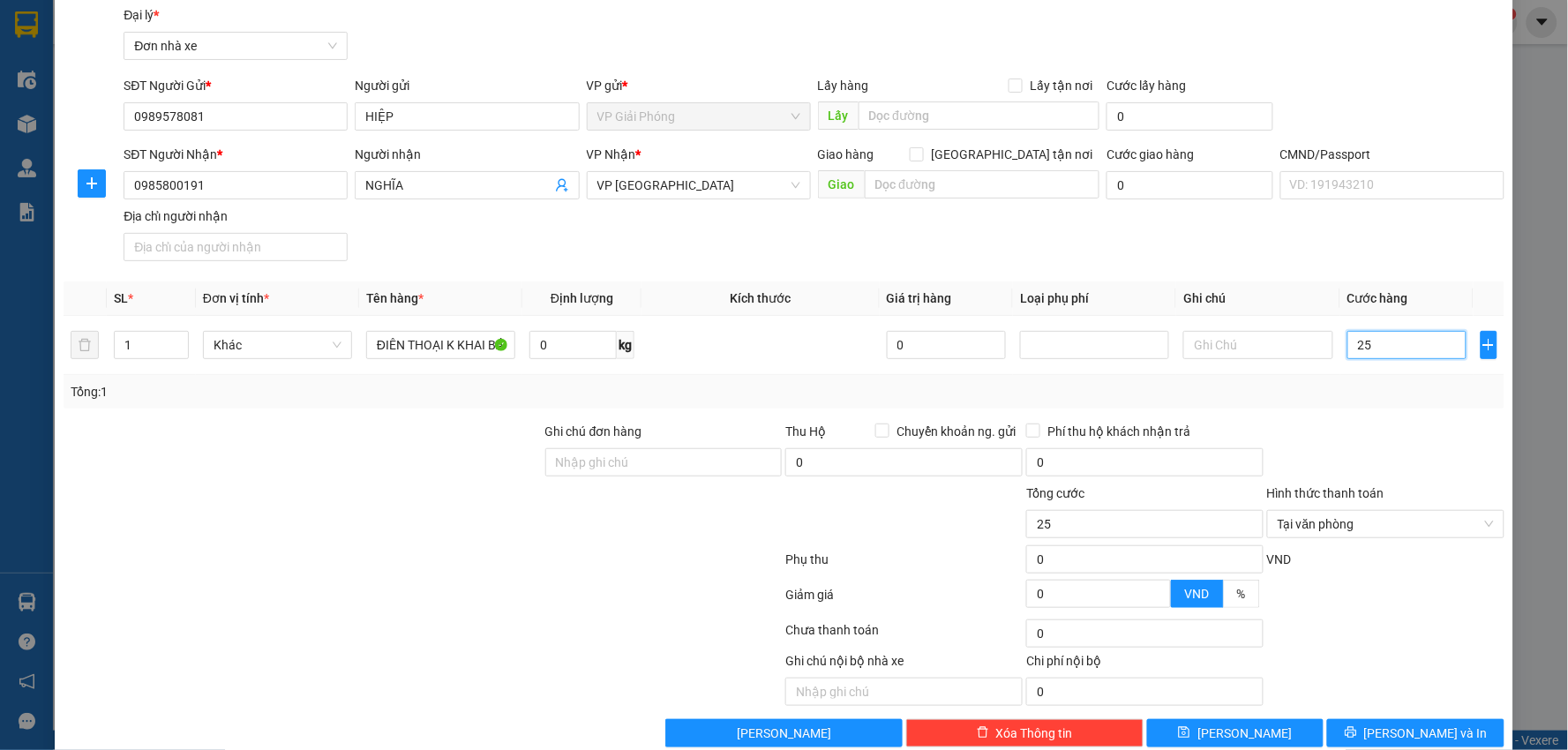
scroll to position [90, 0]
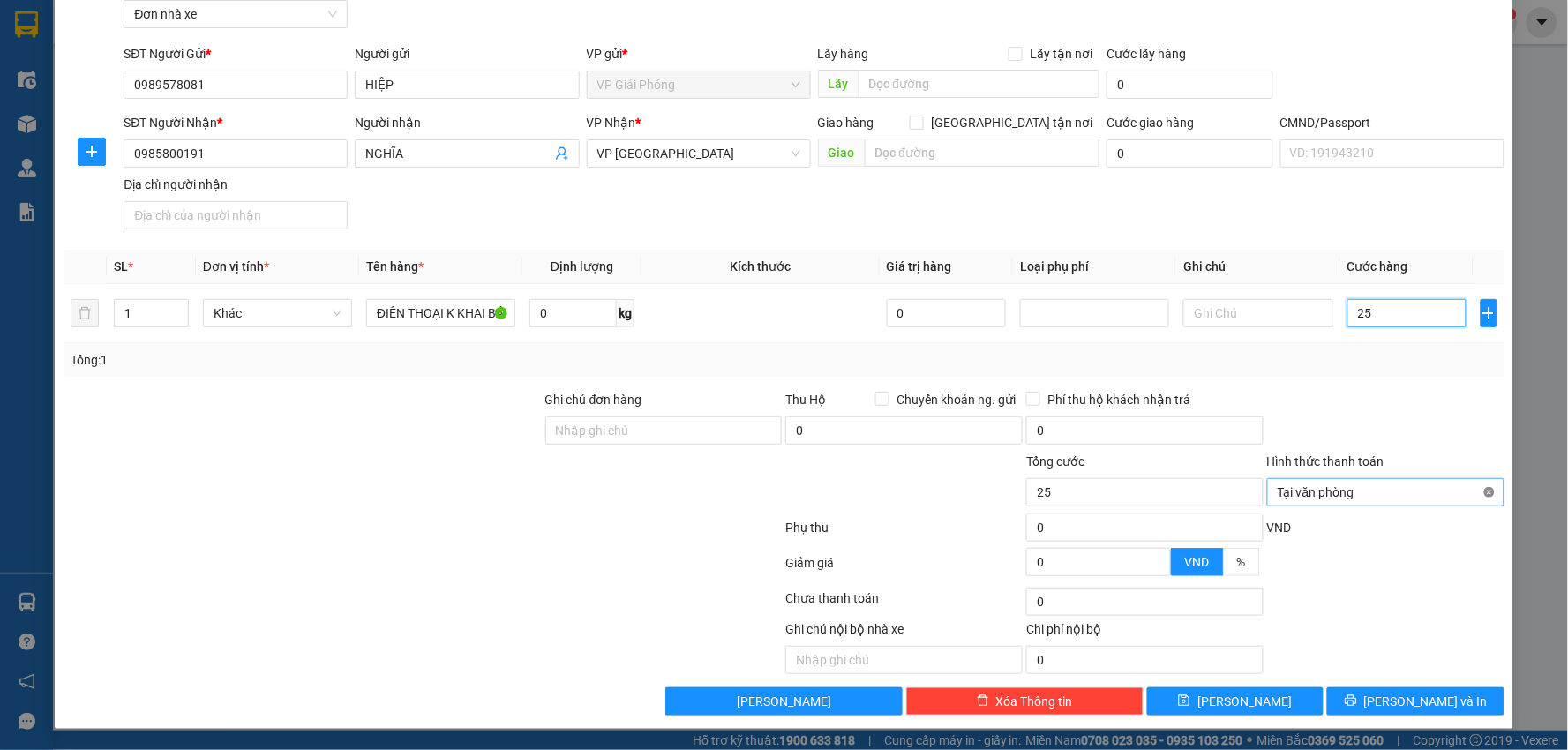
type input "25"
type input "25.000"
click at [1421, 710] on span "[PERSON_NAME] và In" at bounding box center [1426, 702] width 124 height 19
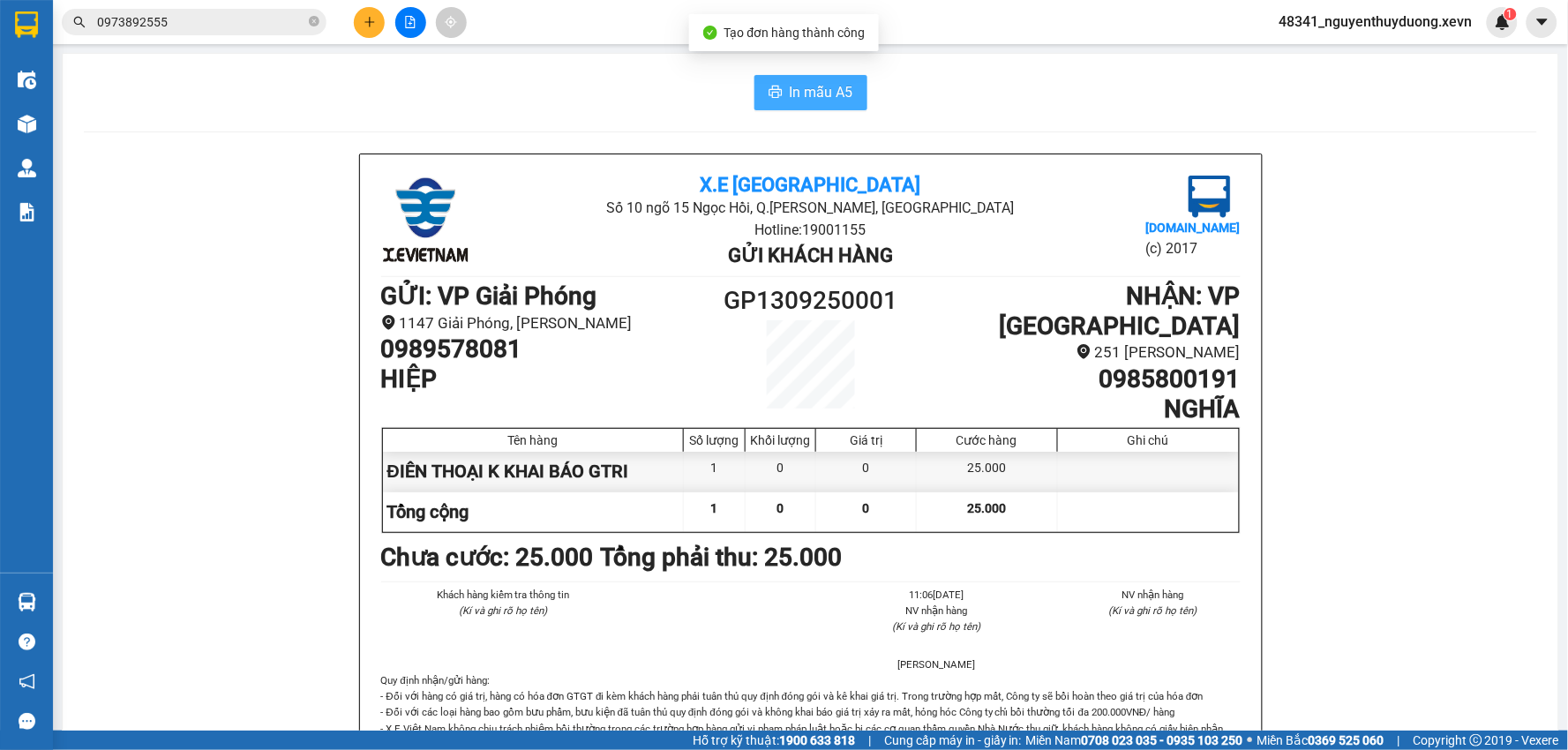
click at [806, 99] on span "In mẫu A5" at bounding box center [821, 92] width 63 height 22
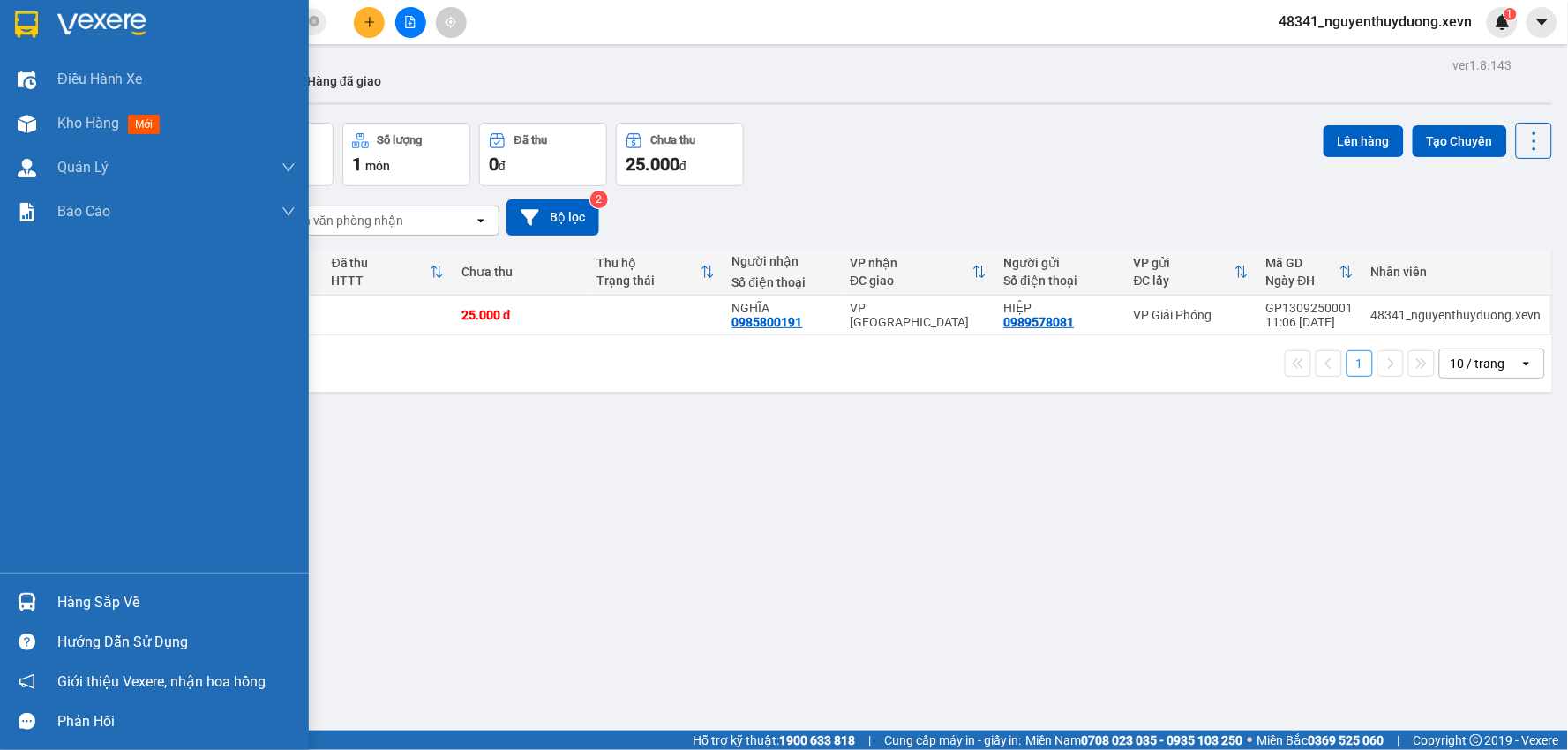
click at [62, 605] on div "Hàng sắp về" at bounding box center [176, 602] width 239 height 26
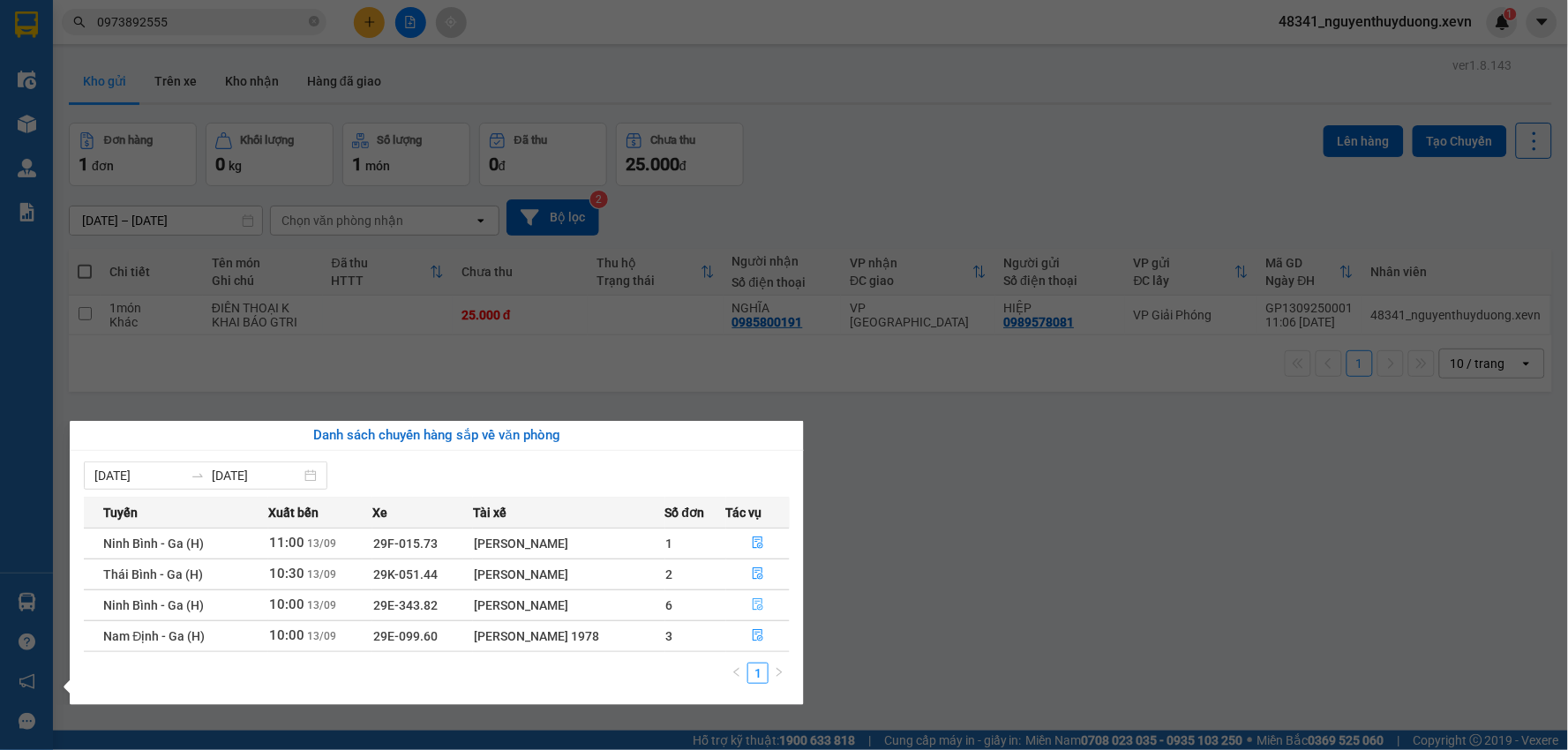
click at [761, 602] on icon "file-done" at bounding box center [758, 604] width 11 height 13
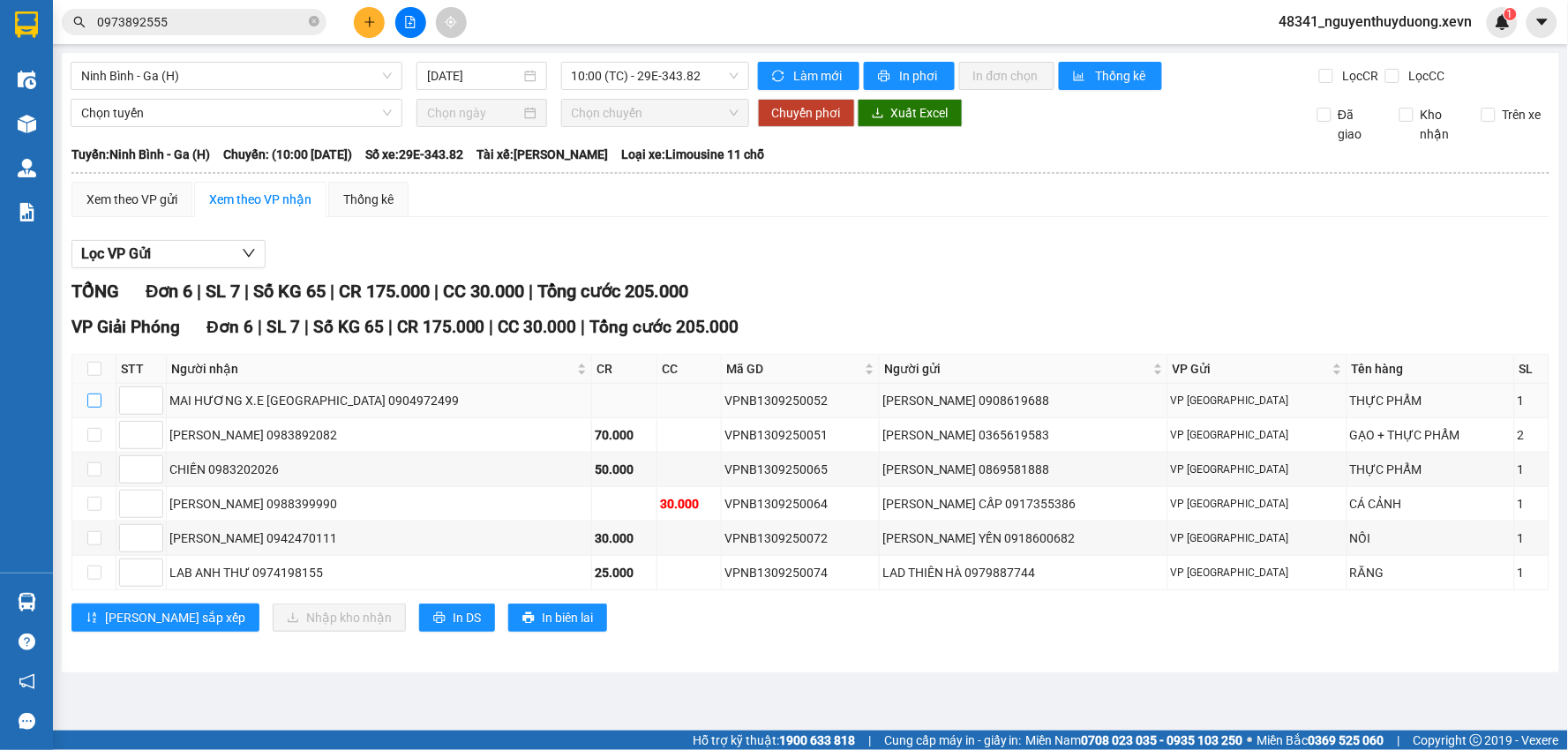
click at [95, 404] on input "checkbox" at bounding box center [94, 400] width 15 height 15
checkbox input "true"
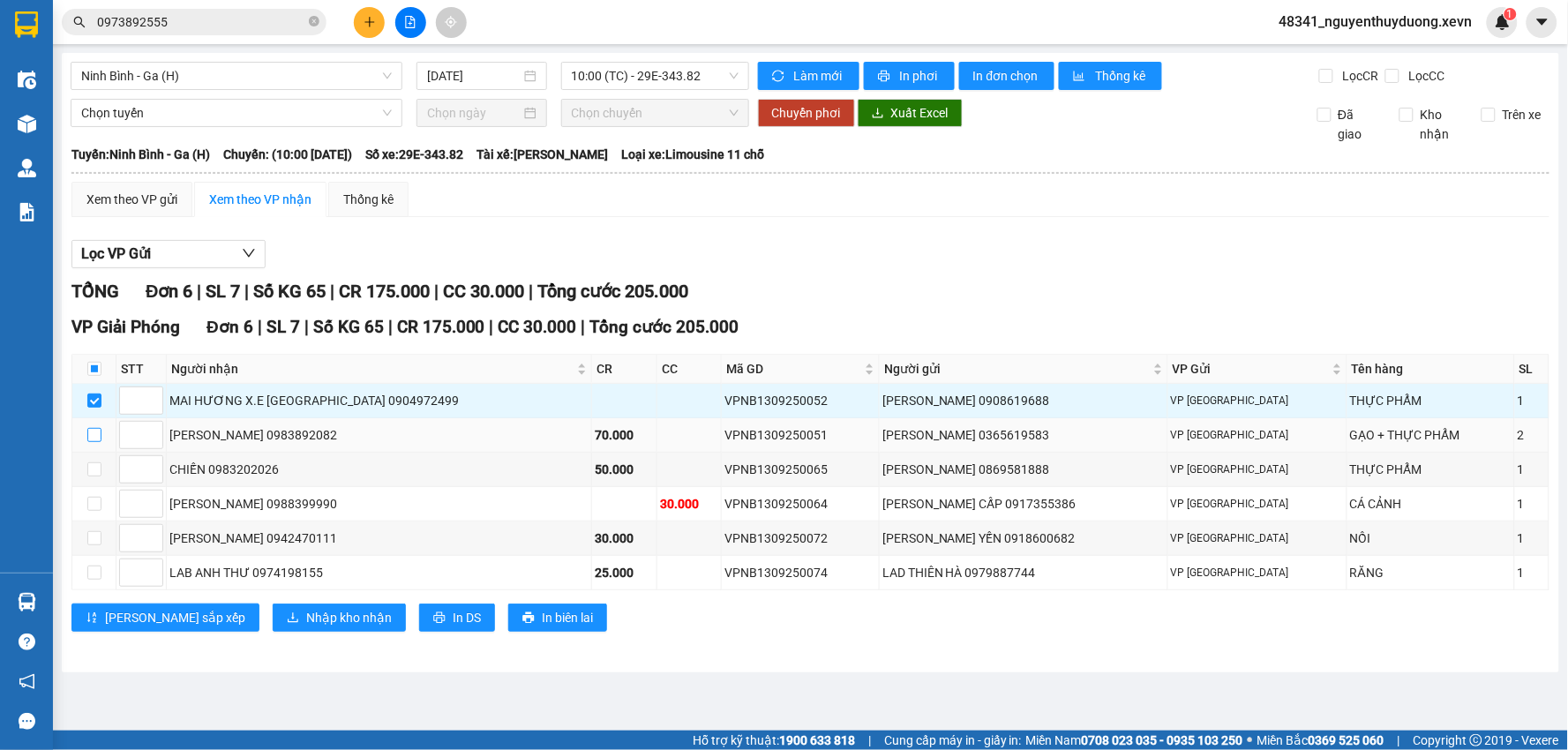
click at [99, 433] on input "checkbox" at bounding box center [94, 435] width 15 height 15
checkbox input "true"
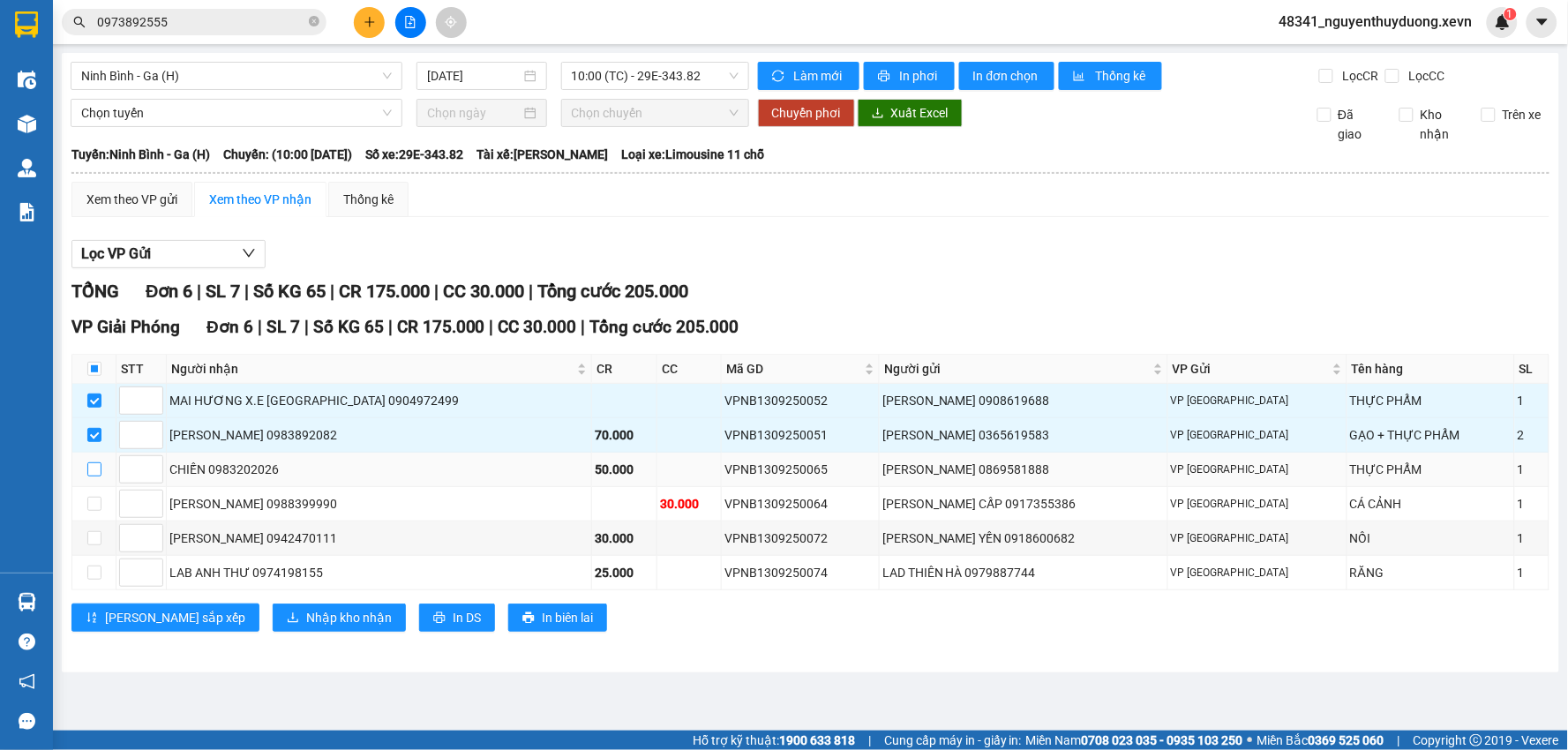
click at [99, 467] on input "checkbox" at bounding box center [94, 469] width 15 height 15
checkbox input "true"
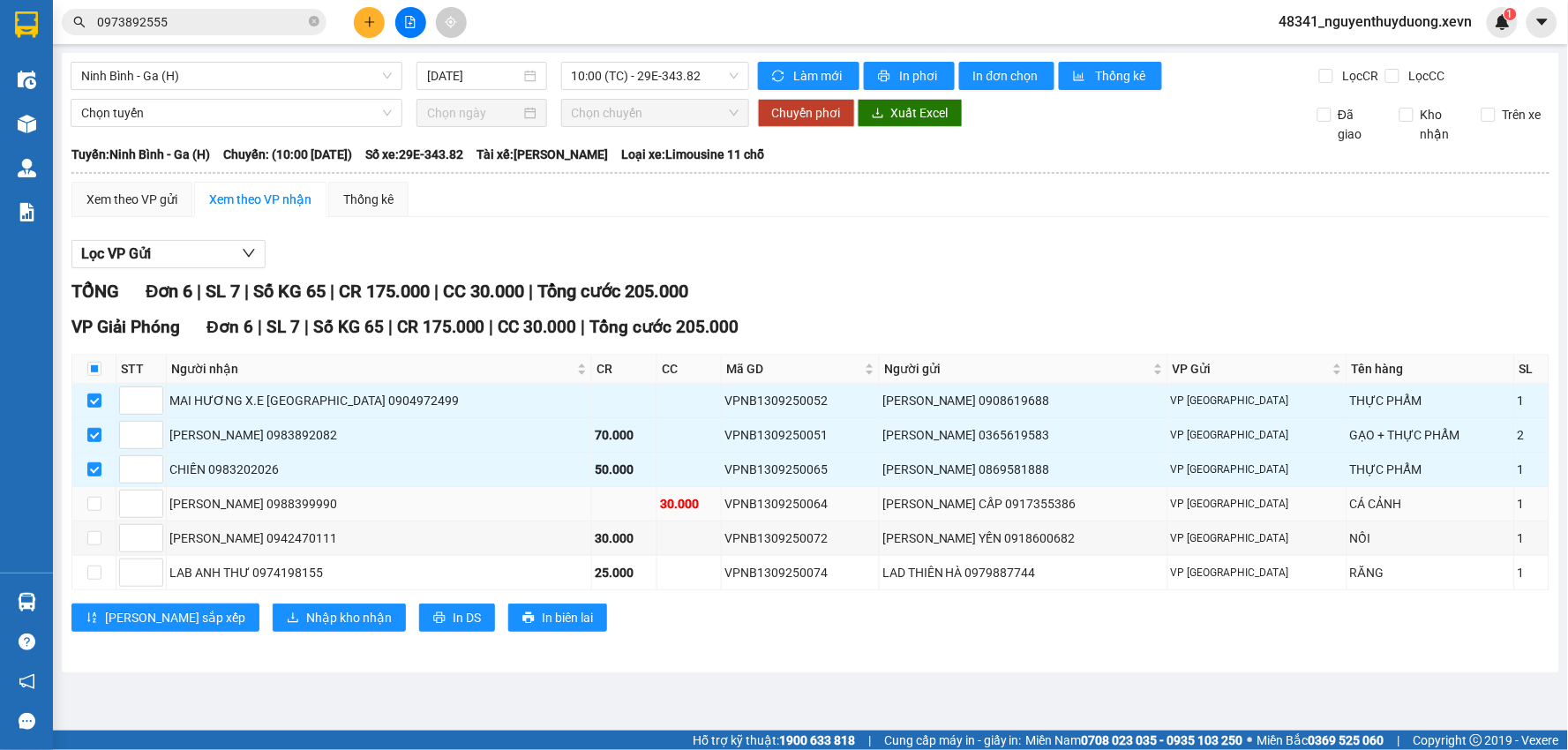
click at [106, 508] on td at bounding box center [93, 504] width 44 height 34
click at [93, 497] on label at bounding box center [94, 505] width 15 height 19
click at [93, 497] on input "checkbox" at bounding box center [94, 504] width 15 height 15
checkbox input "true"
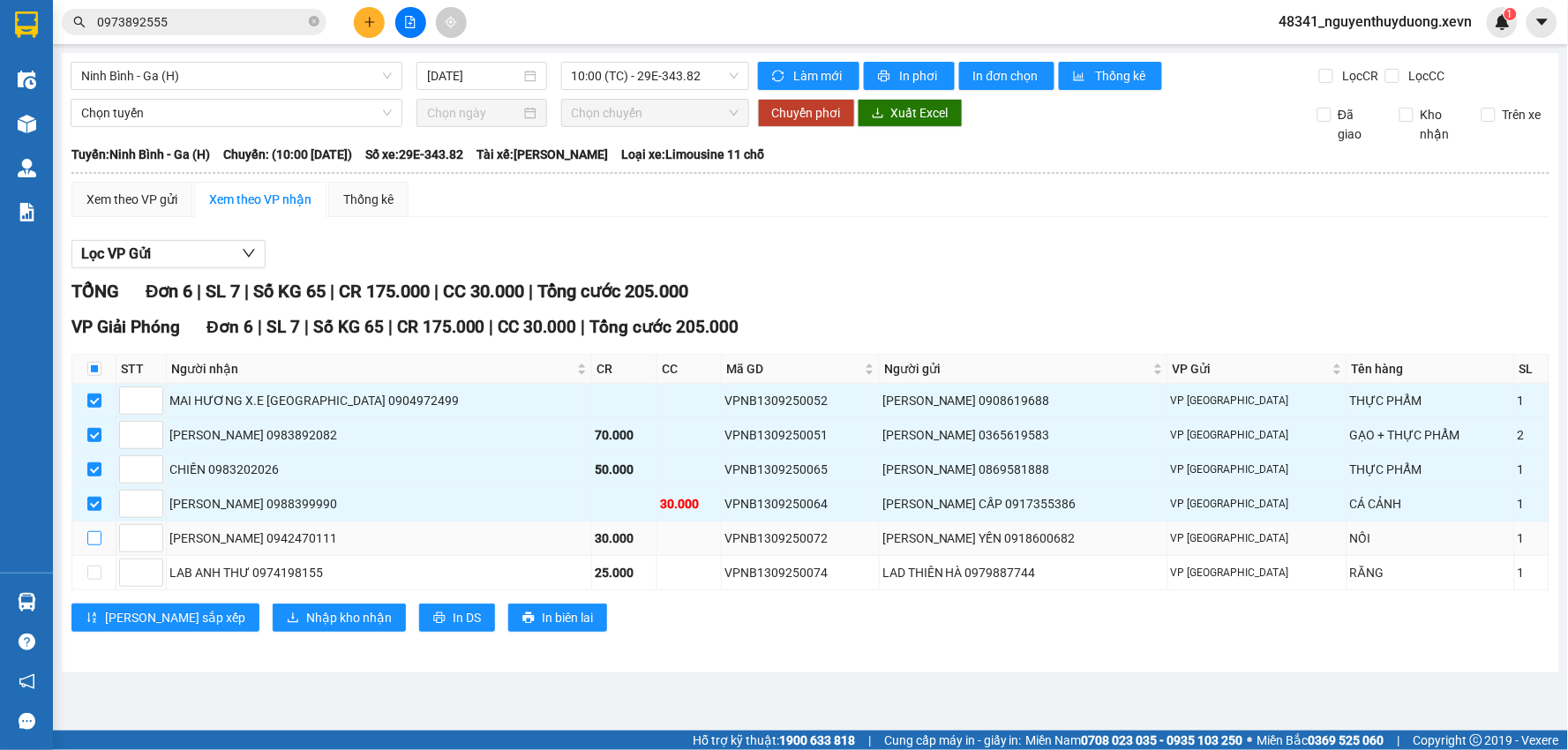
click at [97, 543] on input "checkbox" at bounding box center [94, 539] width 15 height 15
checkbox input "true"
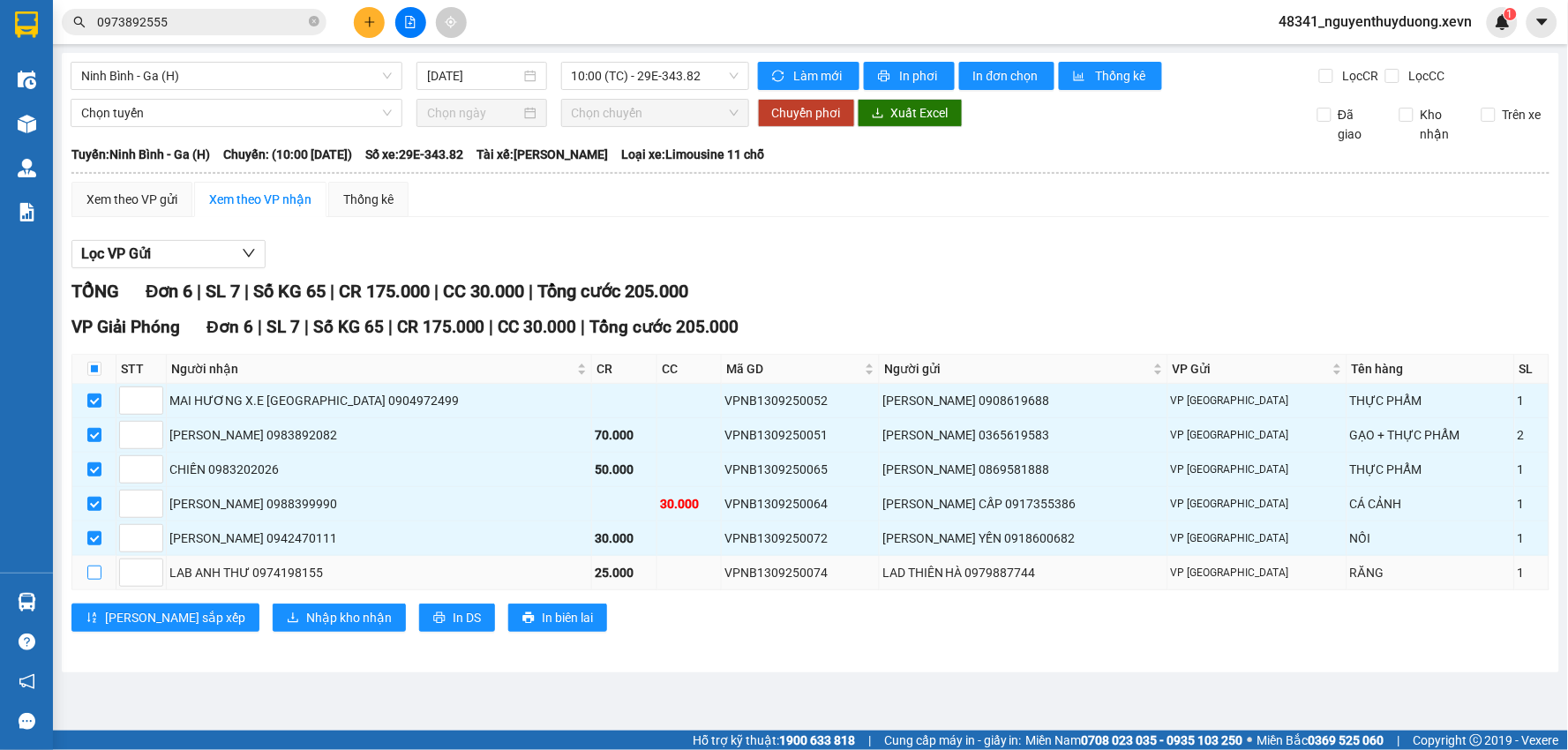
click at [90, 575] on input "checkbox" at bounding box center [94, 573] width 15 height 15
checkbox input "true"
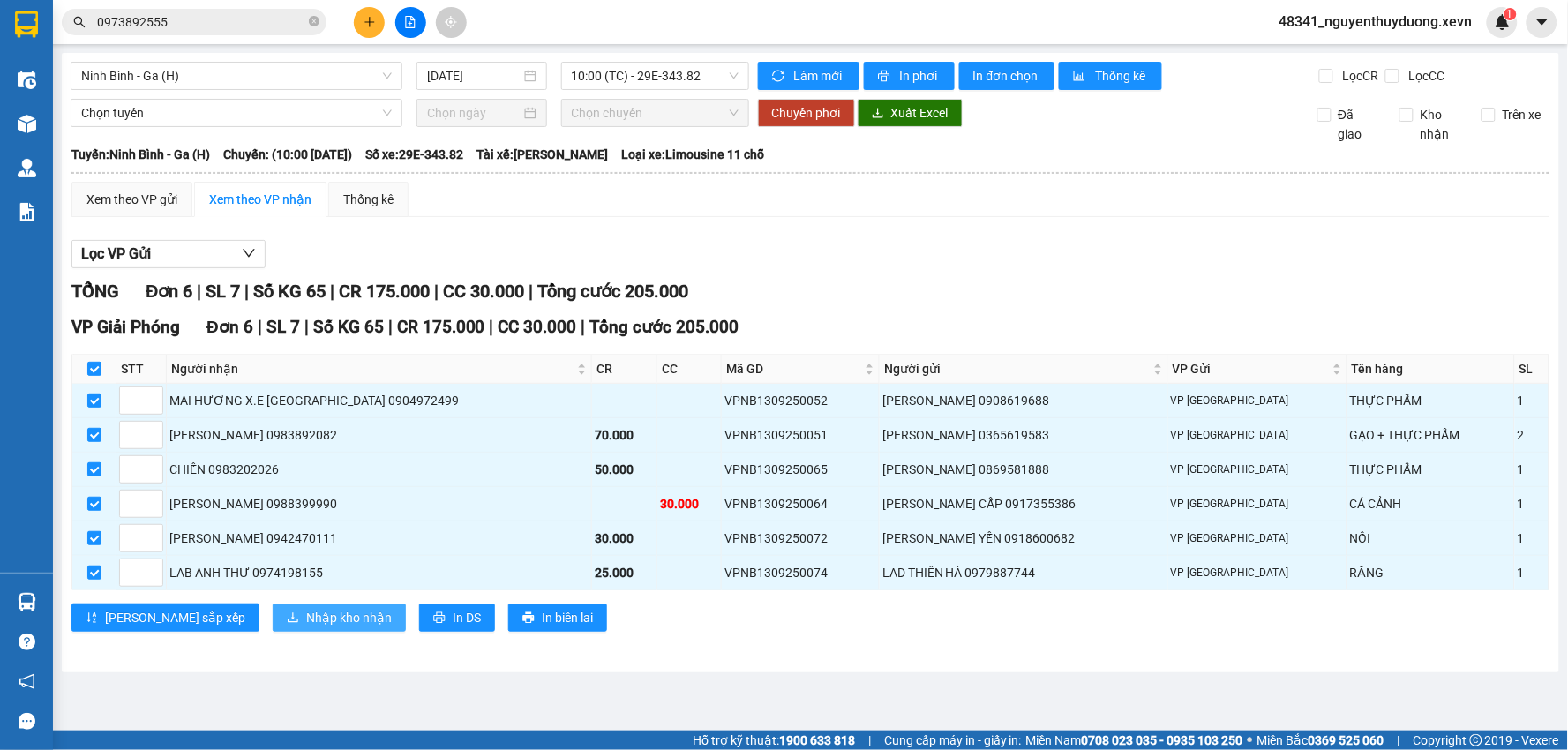
click at [273, 630] on button "Nhập kho nhận" at bounding box center [339, 618] width 133 height 28
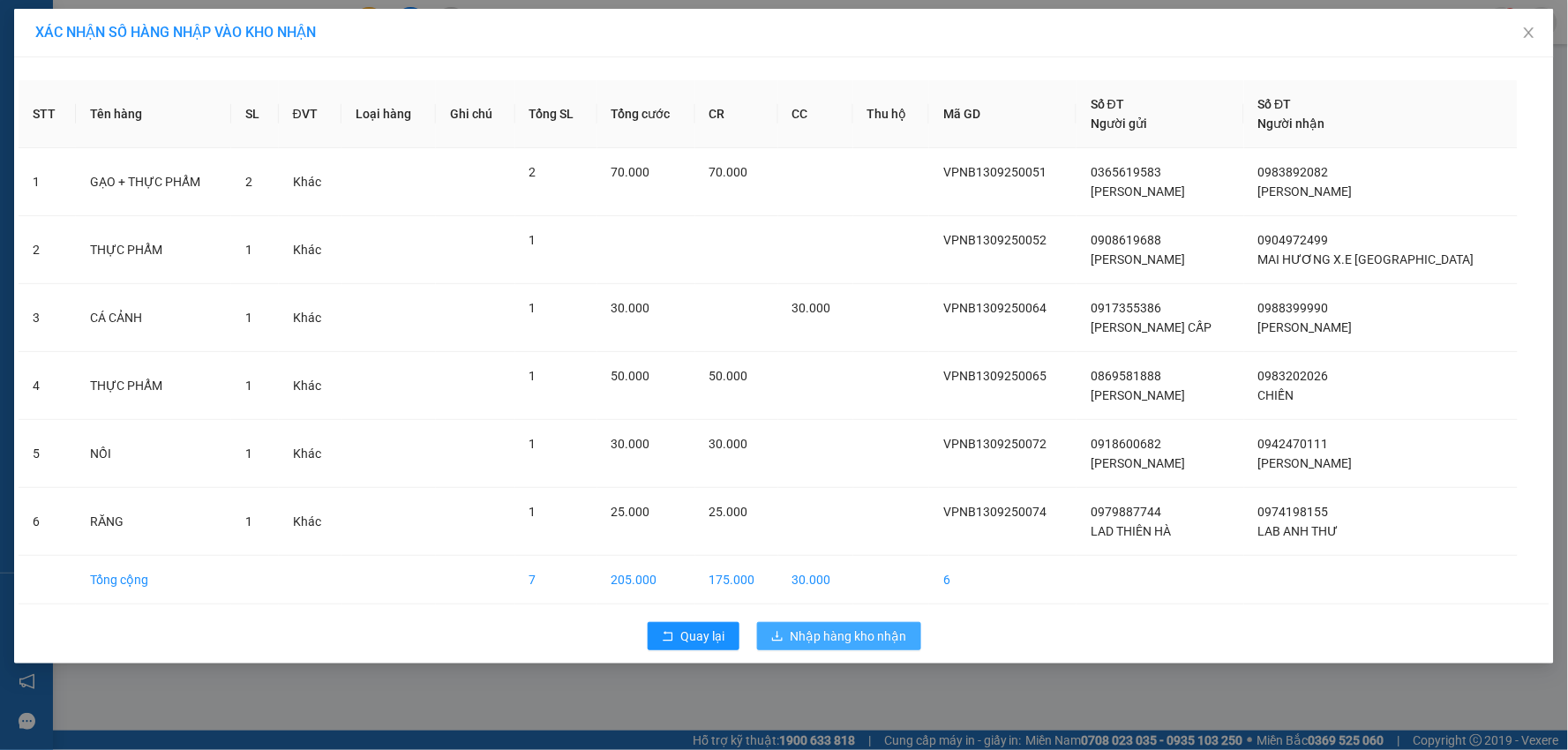
click at [839, 642] on span "Nhập hàng kho nhận" at bounding box center [849, 636] width 117 height 19
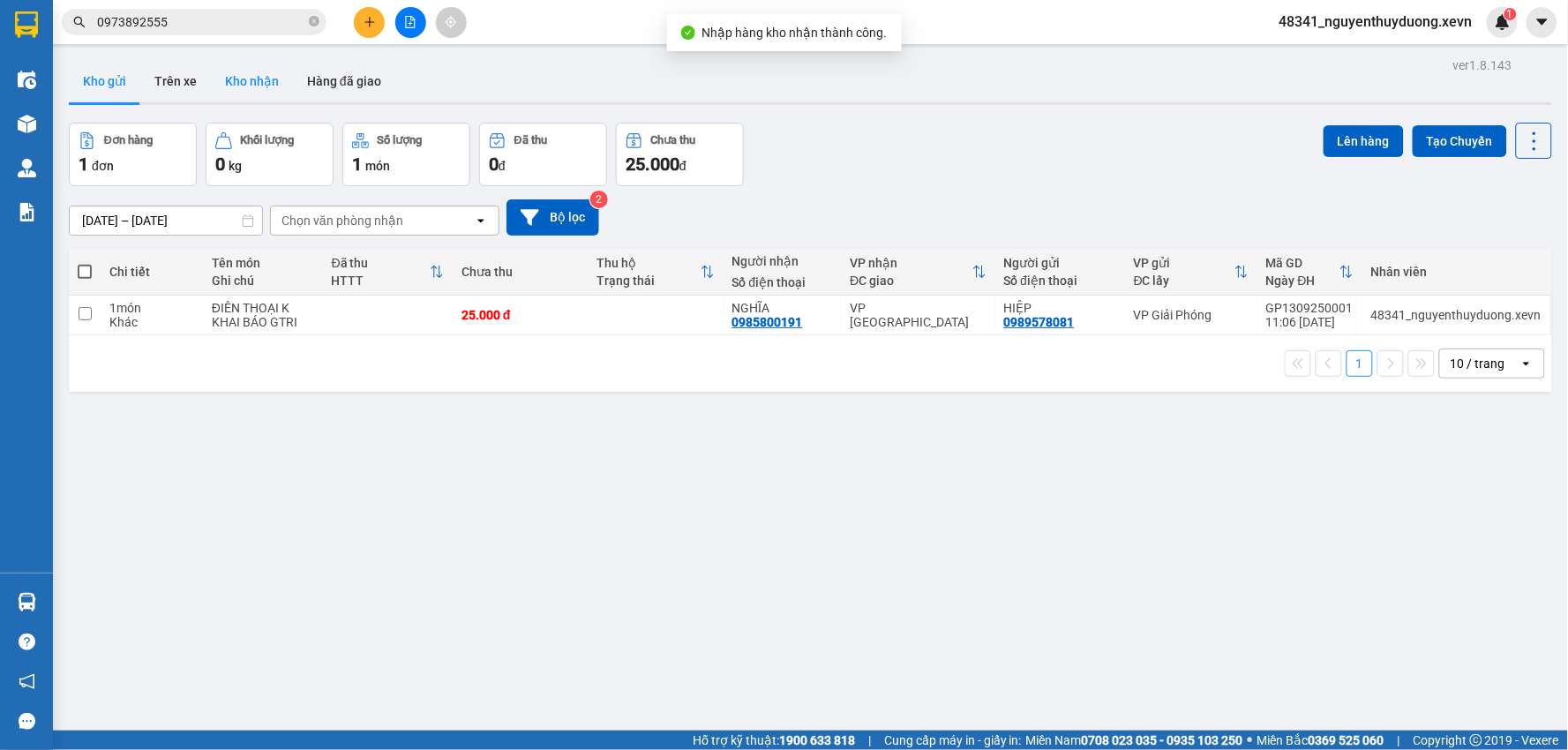
click at [235, 69] on button "Kho nhận" at bounding box center [252, 82] width 82 height 43
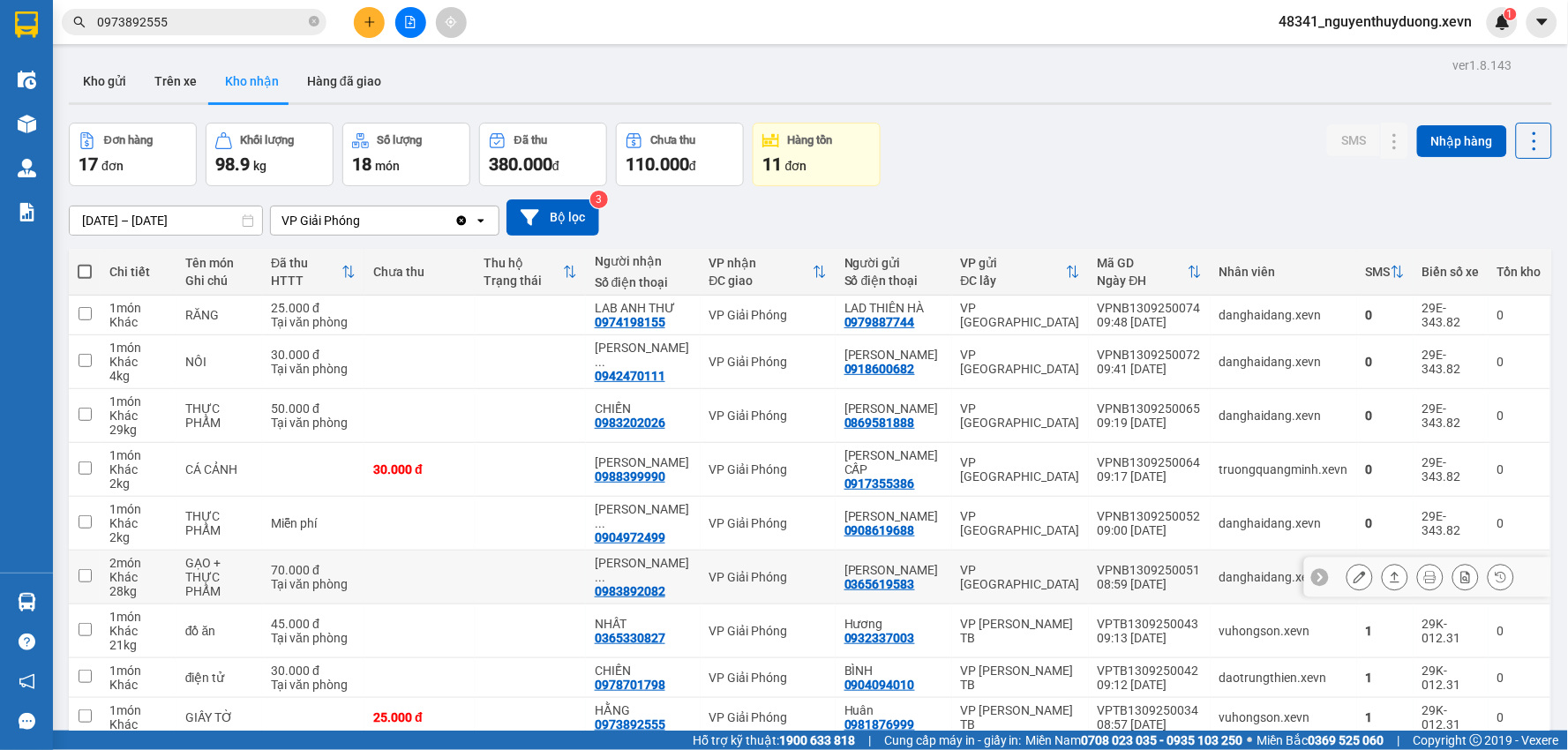
drag, startPoint x: 1117, startPoint y: 576, endPoint x: 1071, endPoint y: 517, distance: 74.8
click at [1115, 570] on div "VPNB1309250051" at bounding box center [1149, 570] width 104 height 15
checkbox input "true"
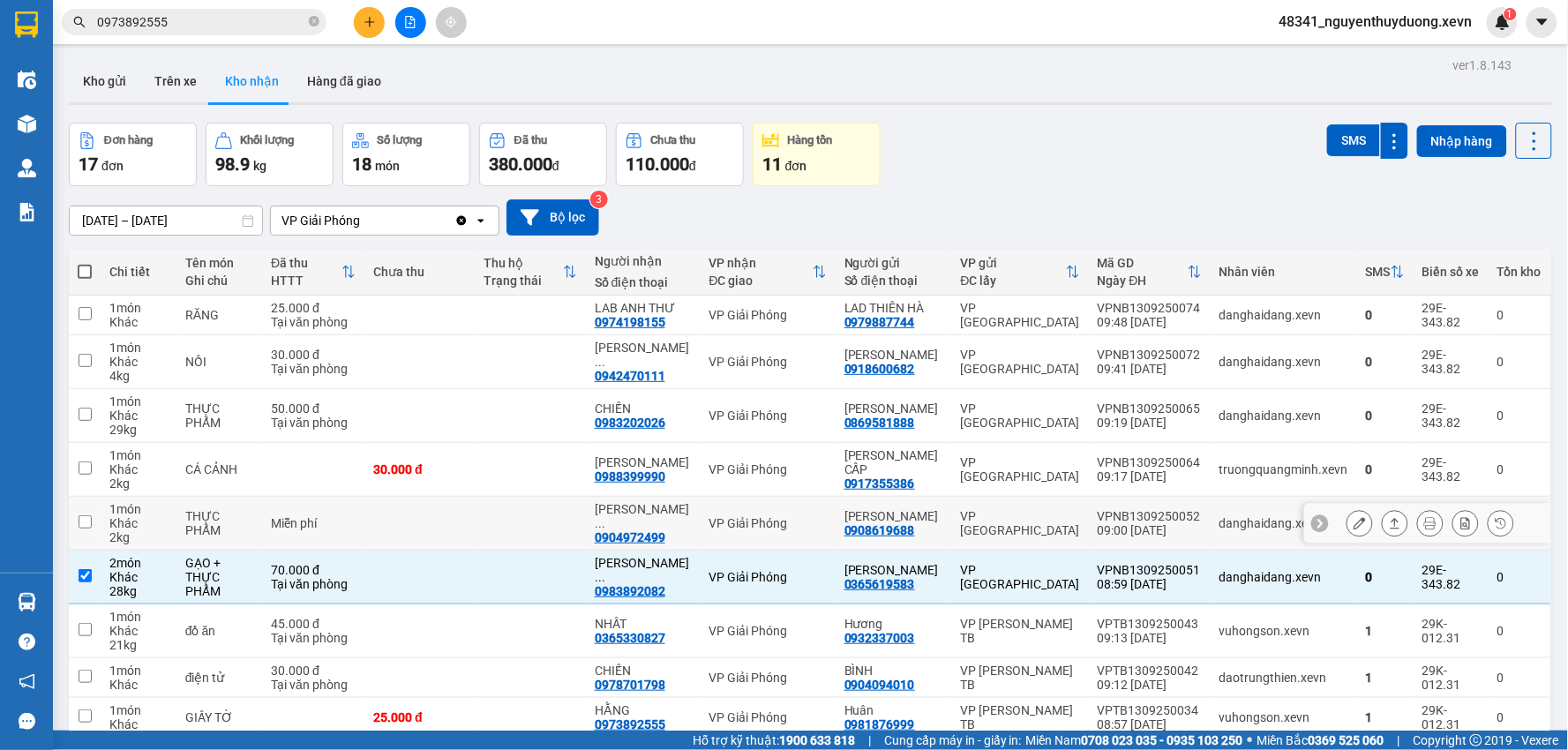
click at [1071, 517] on div "VP [GEOGRAPHIC_DATA]" at bounding box center [1021, 523] width 119 height 28
checkbox input "true"
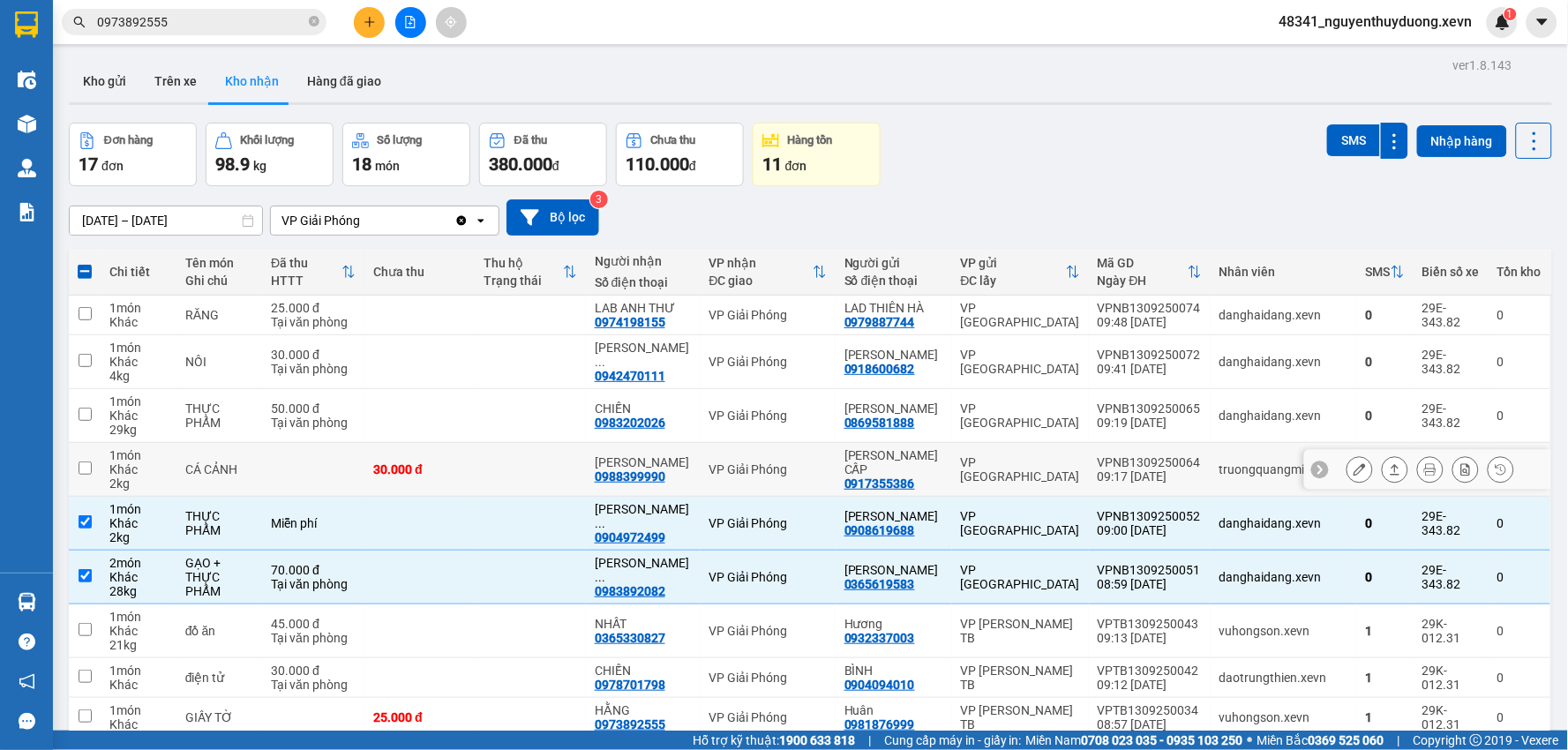
click at [1060, 467] on div "VP [GEOGRAPHIC_DATA]" at bounding box center [1021, 469] width 119 height 28
checkbox input "true"
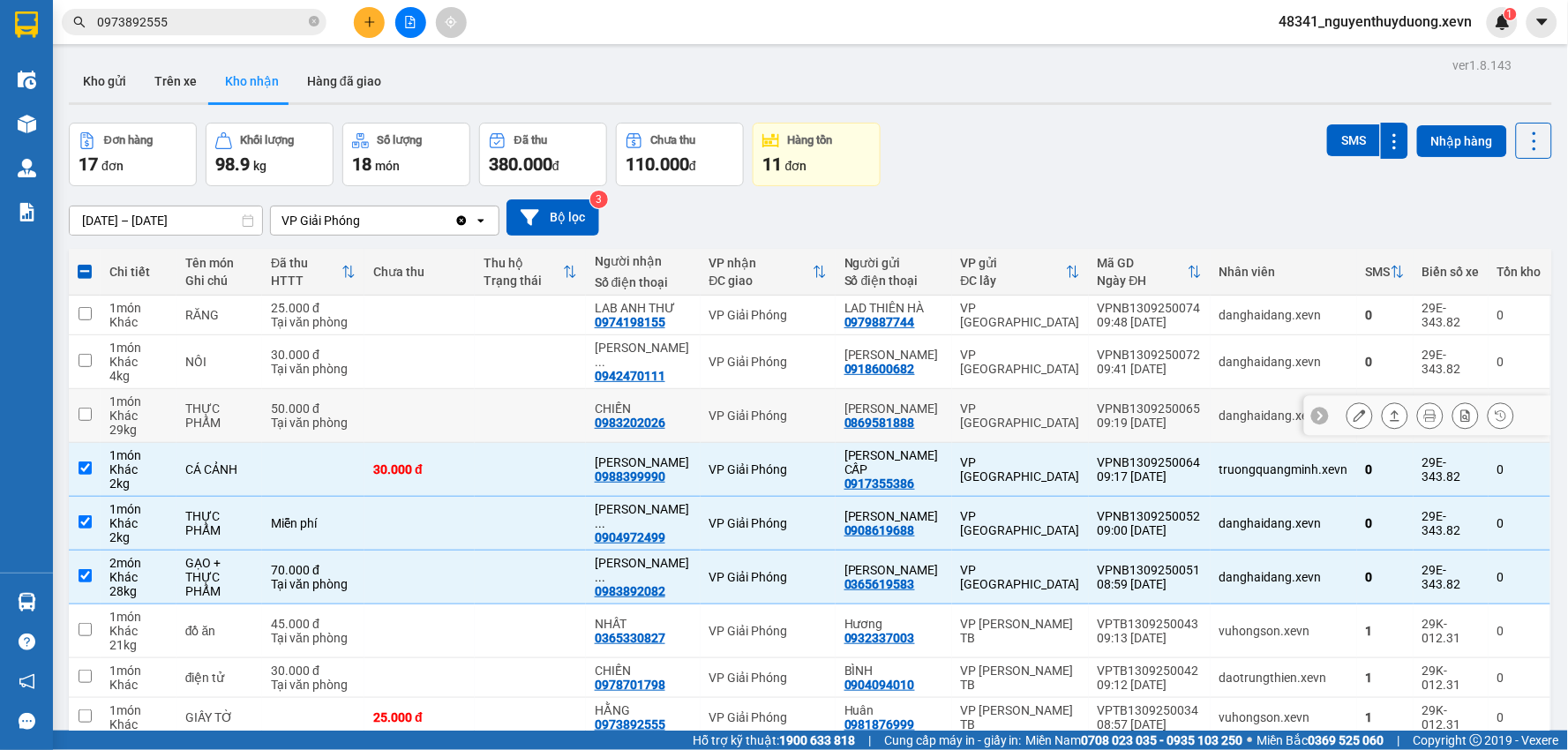
click at [1055, 419] on div "VP [GEOGRAPHIC_DATA]" at bounding box center [1021, 415] width 119 height 28
checkbox input "true"
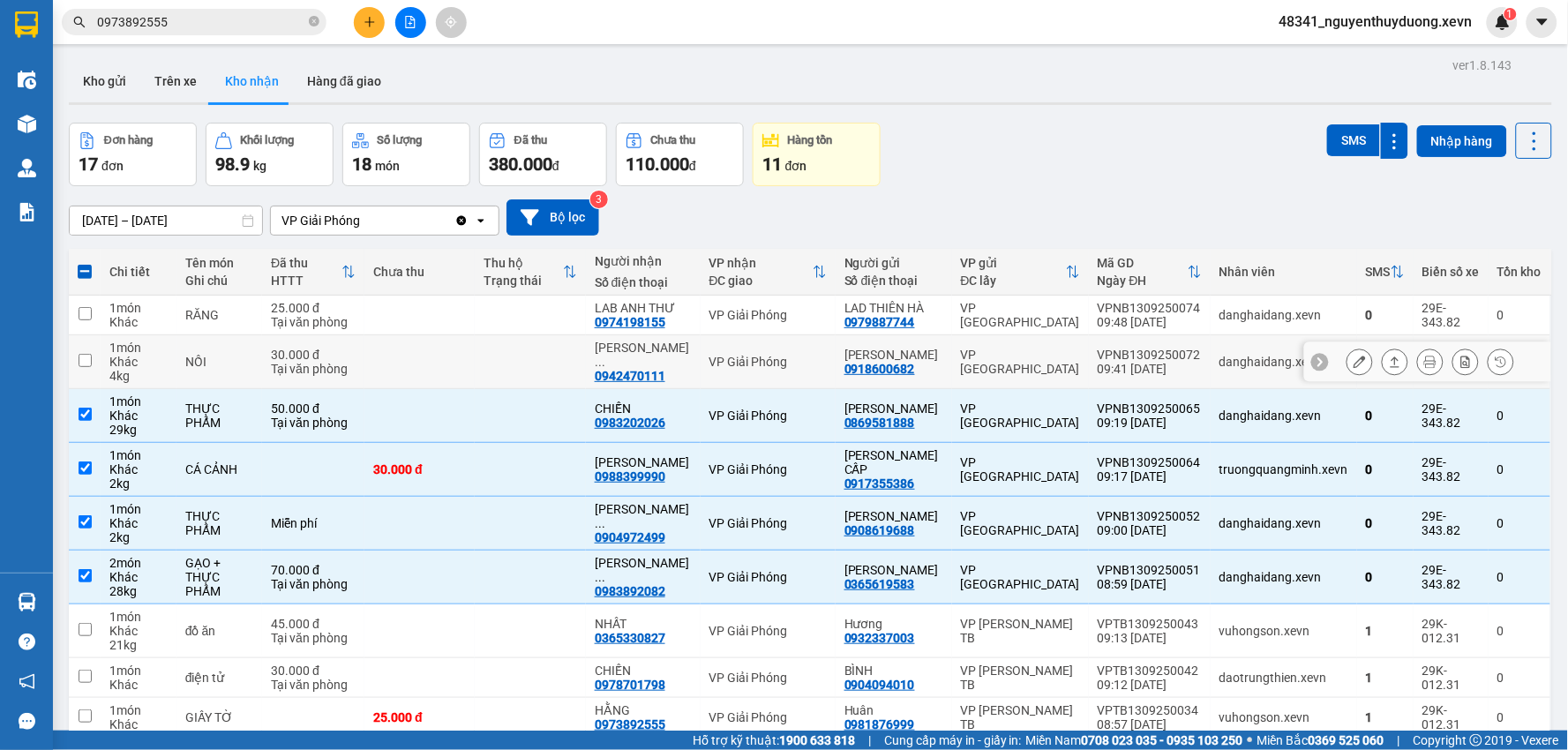
click at [1047, 357] on div "VP [GEOGRAPHIC_DATA]" at bounding box center [1021, 361] width 119 height 28
checkbox input "true"
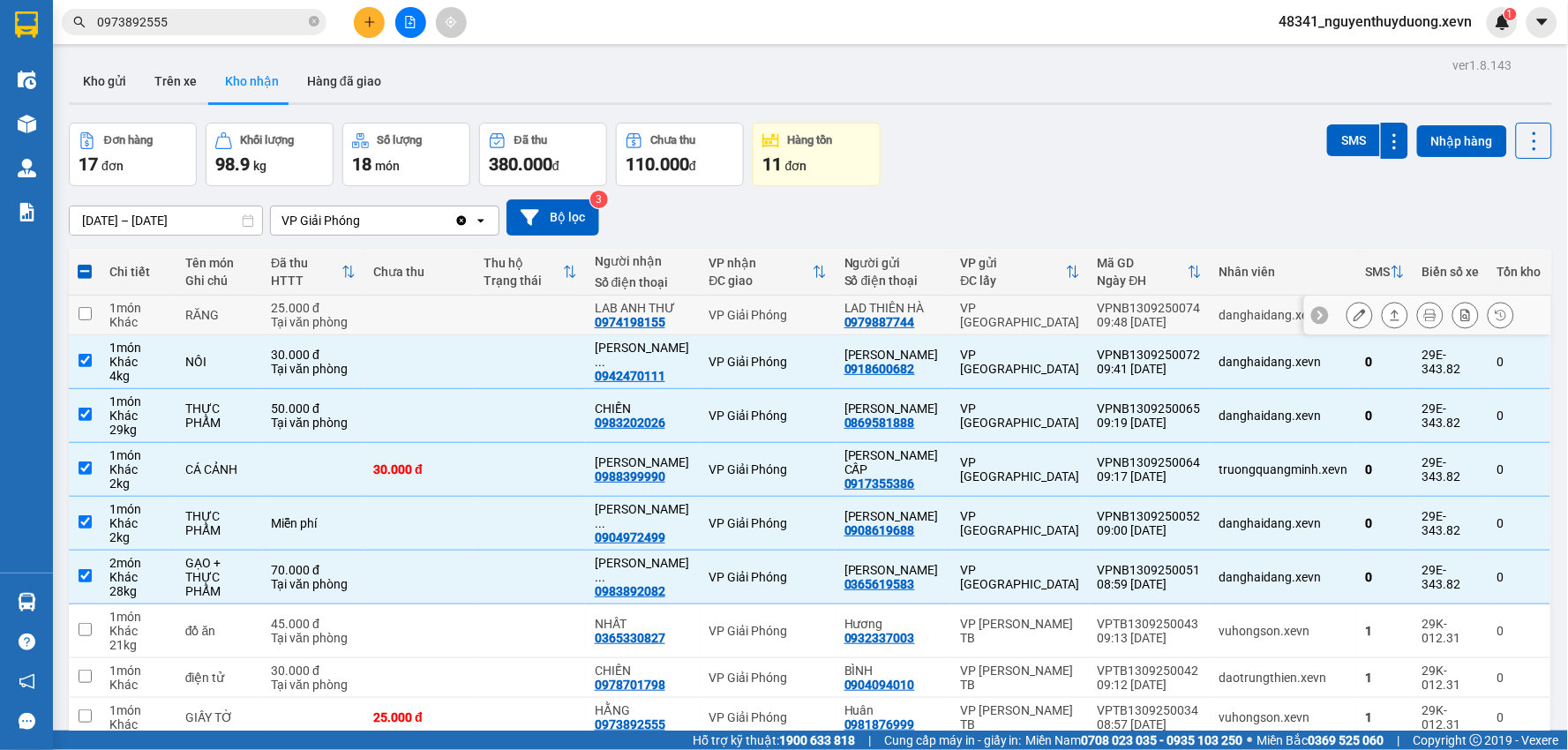
click at [1047, 329] on td "VP [GEOGRAPHIC_DATA]" at bounding box center [1021, 316] width 136 height 40
checkbox input "true"
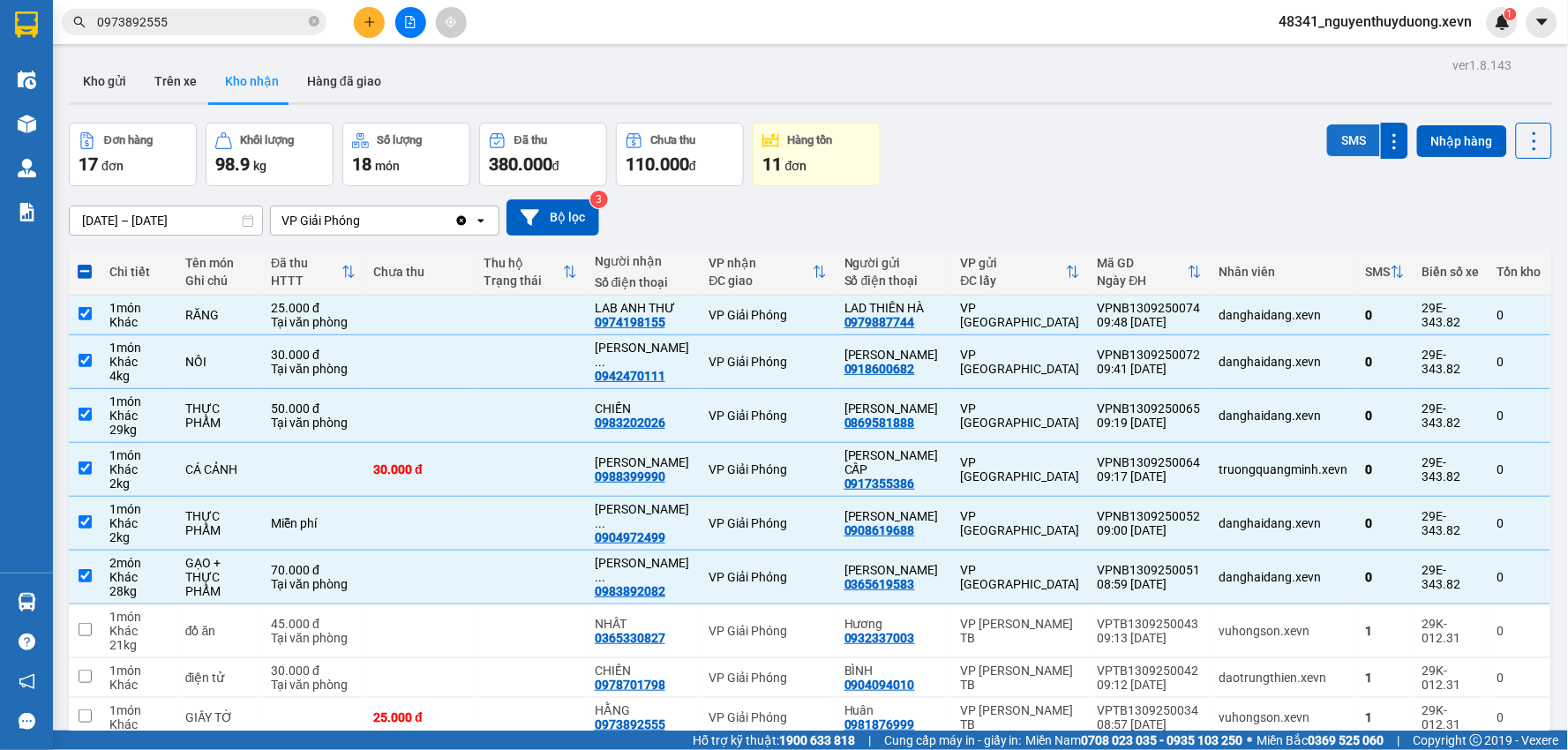
click at [1329, 139] on button "SMS" at bounding box center [1354, 140] width 53 height 32
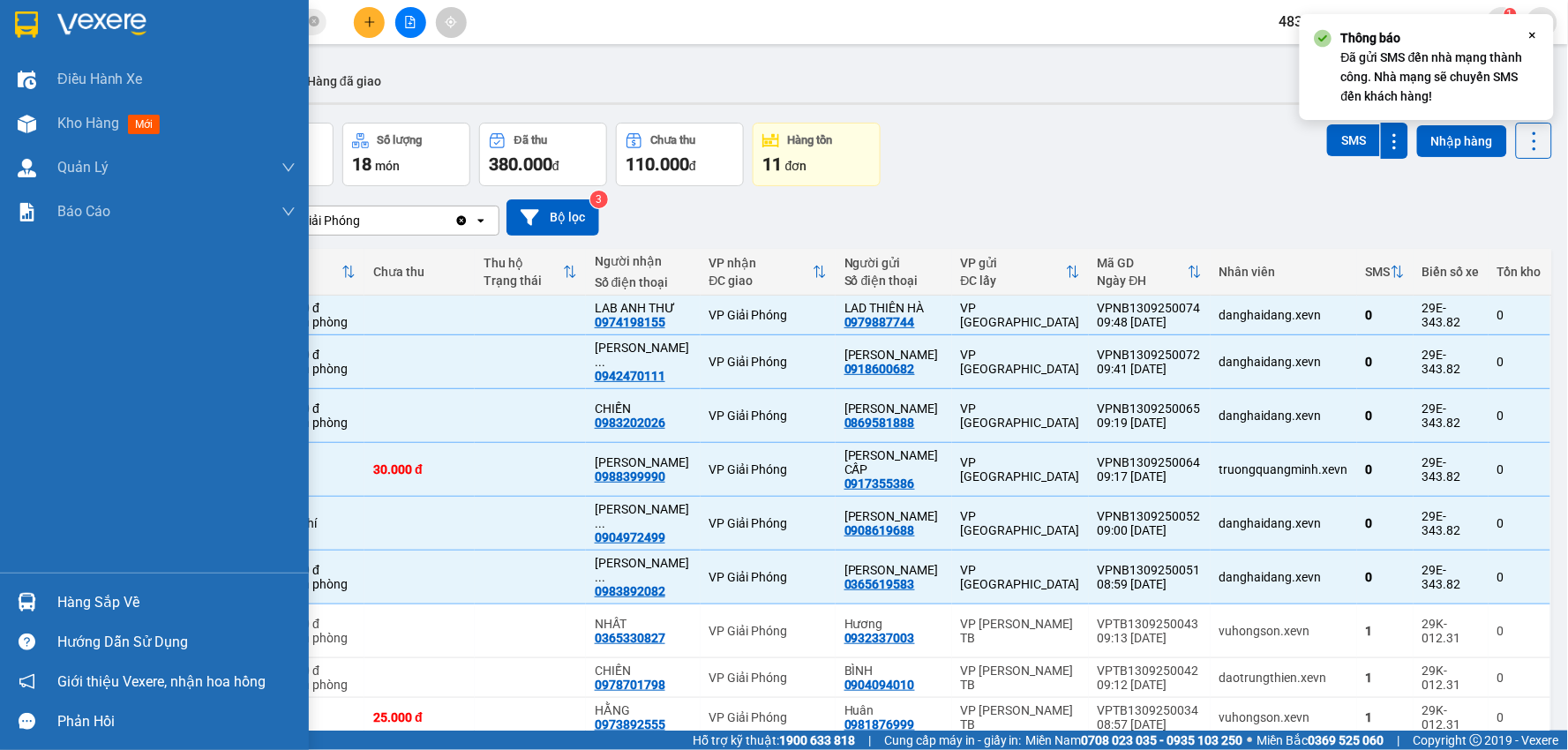
click at [102, 592] on div "Hàng sắp về" at bounding box center [176, 602] width 239 height 26
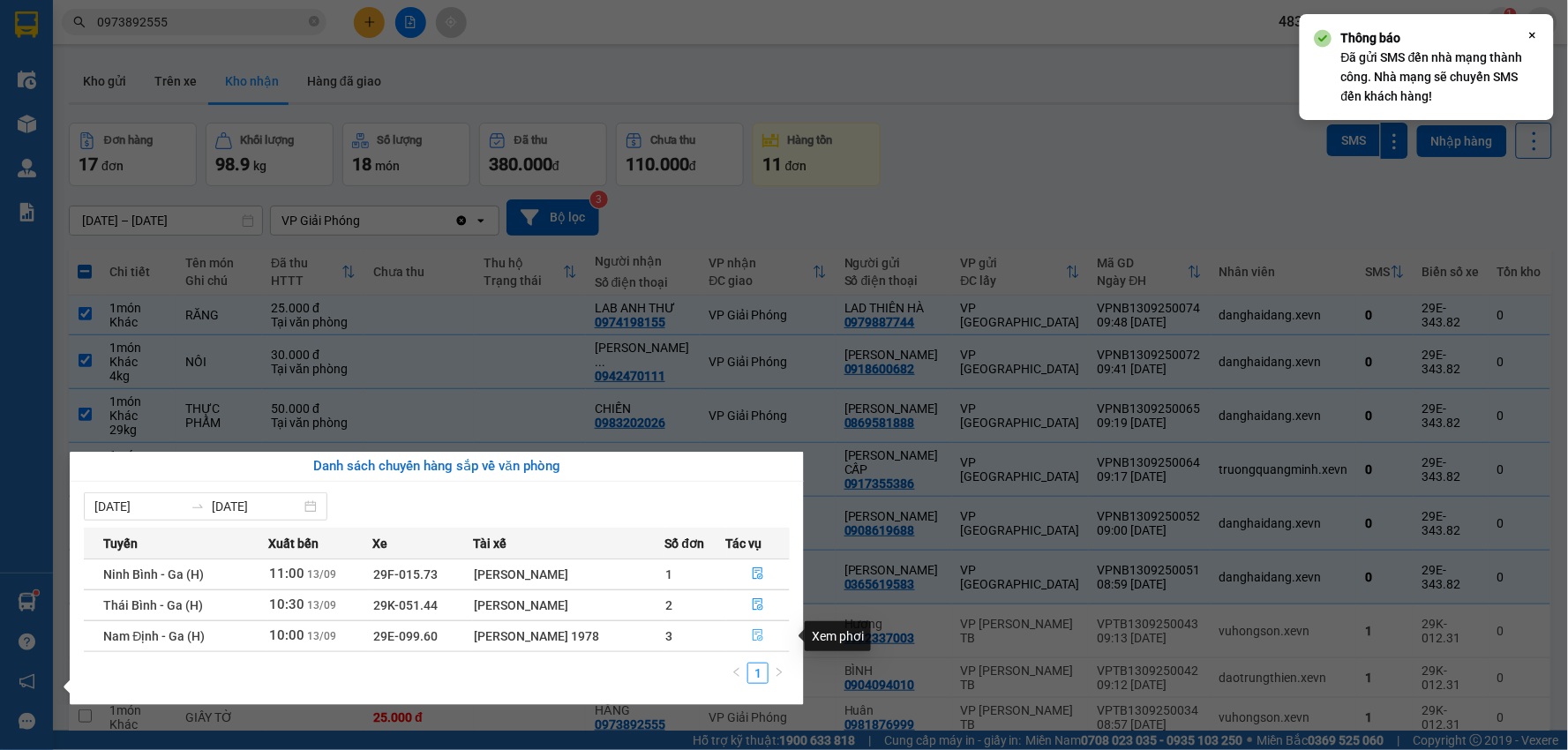
click at [760, 645] on button "button" at bounding box center [759, 636] width 62 height 28
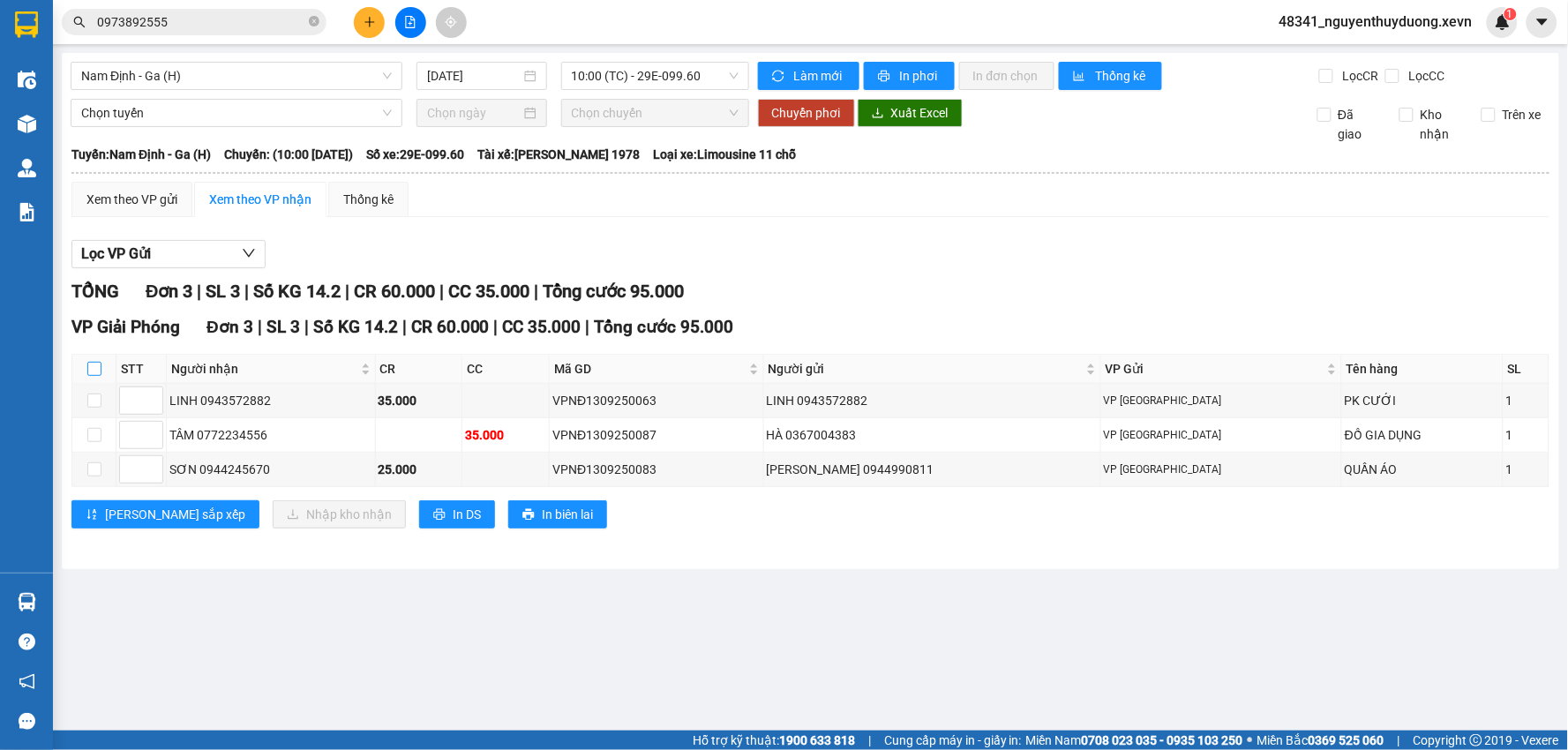
click at [98, 366] on input "checkbox" at bounding box center [94, 369] width 15 height 15
checkbox input "true"
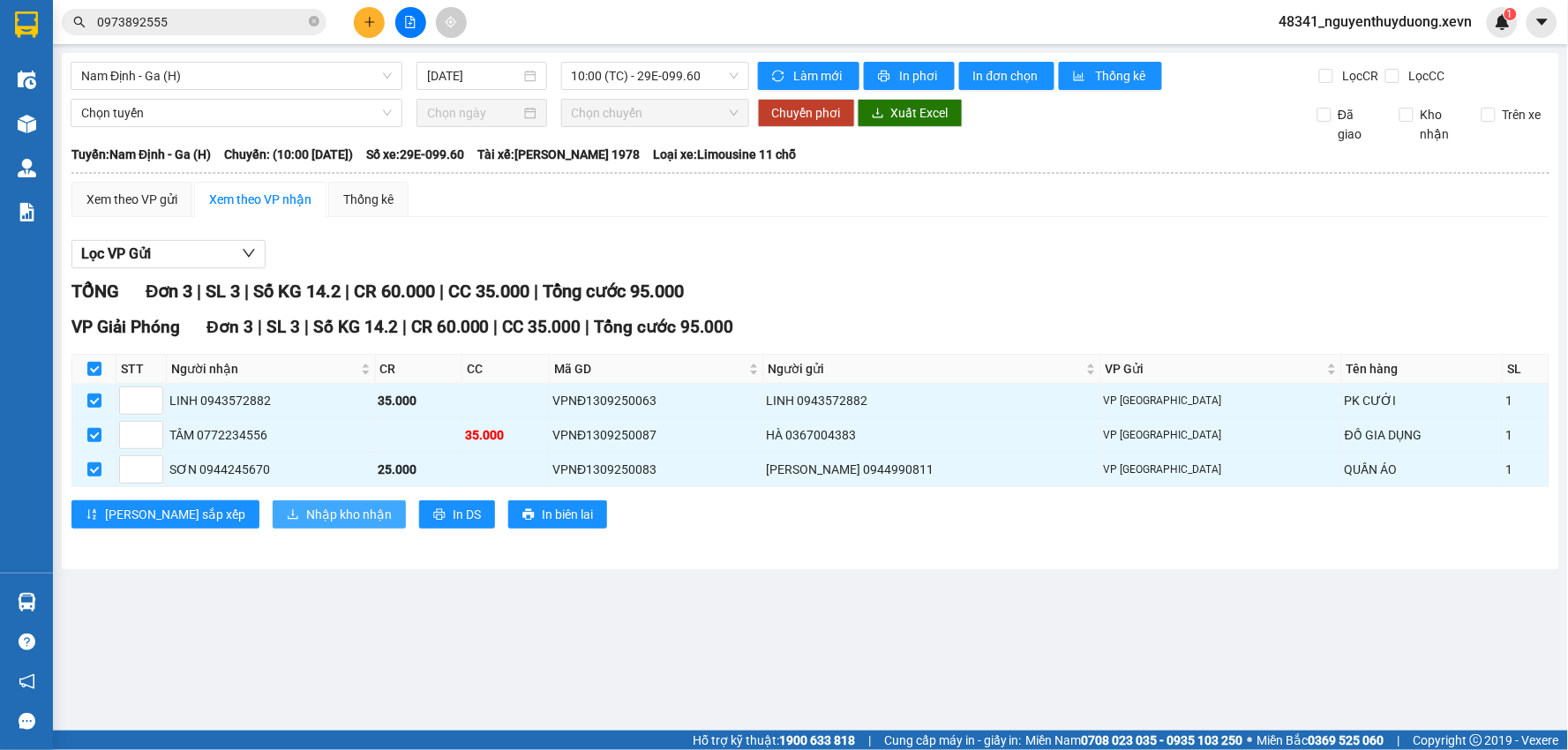
click at [306, 518] on span "Nhập kho nhận" at bounding box center [349, 514] width 86 height 19
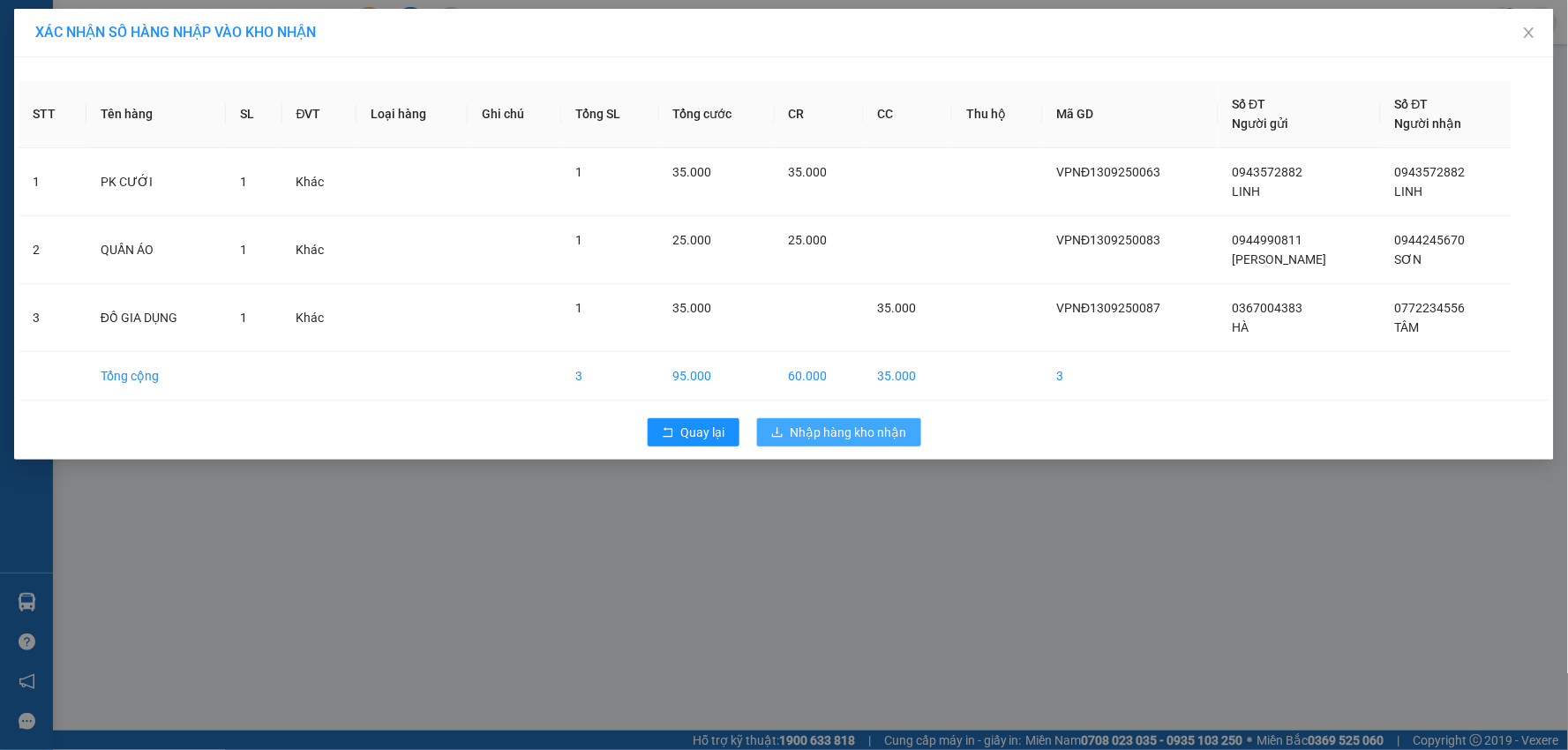
click at [810, 431] on span "Nhập hàng kho nhận" at bounding box center [849, 432] width 117 height 19
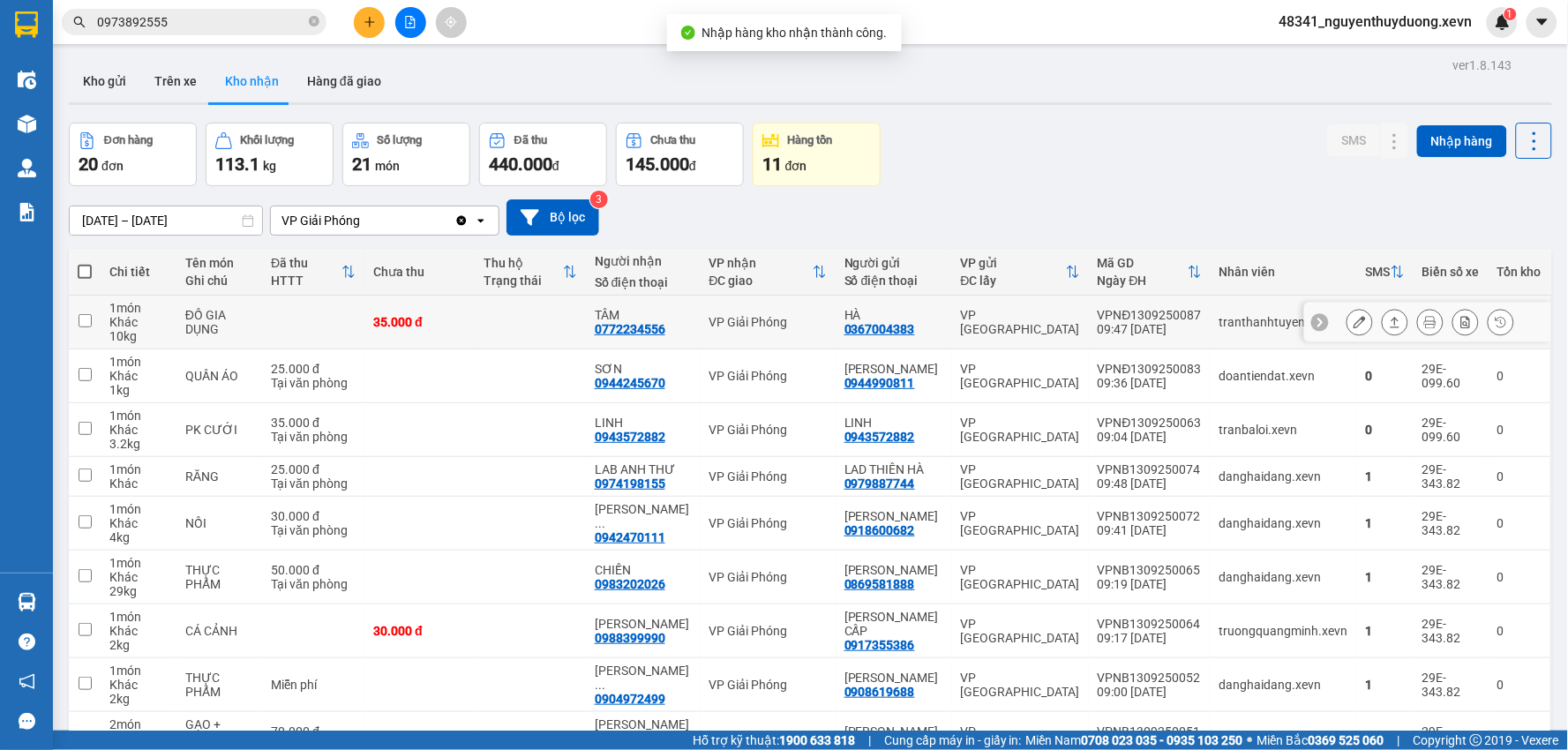
drag, startPoint x: 265, startPoint y: 306, endPoint x: 272, endPoint y: 328, distance: 23.1
click at [262, 306] on td "ĐỒ GIA DỤNG" at bounding box center [219, 322] width 86 height 54
checkbox input "true"
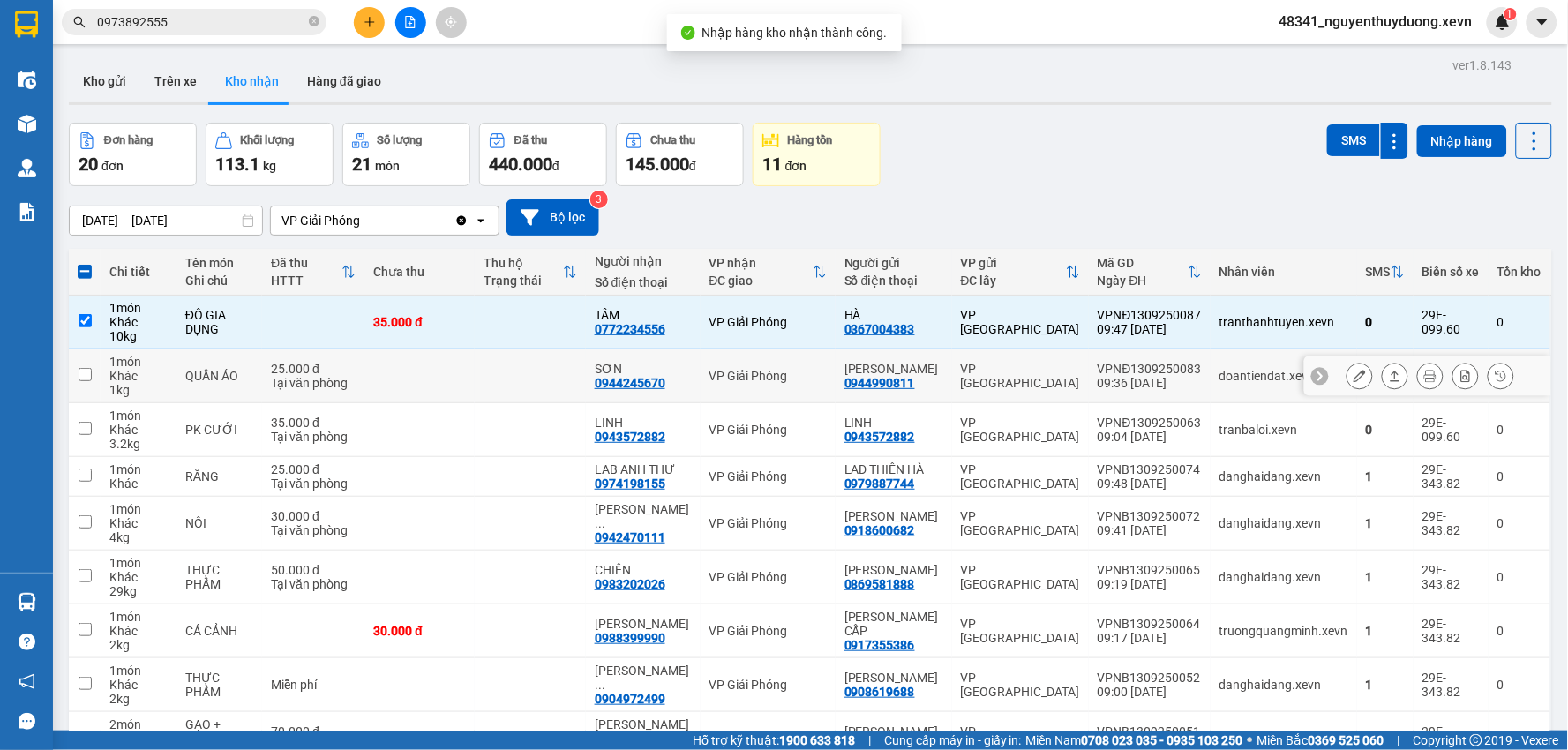
click at [284, 384] on div "Tại văn phòng" at bounding box center [313, 383] width 85 height 15
checkbox input "true"
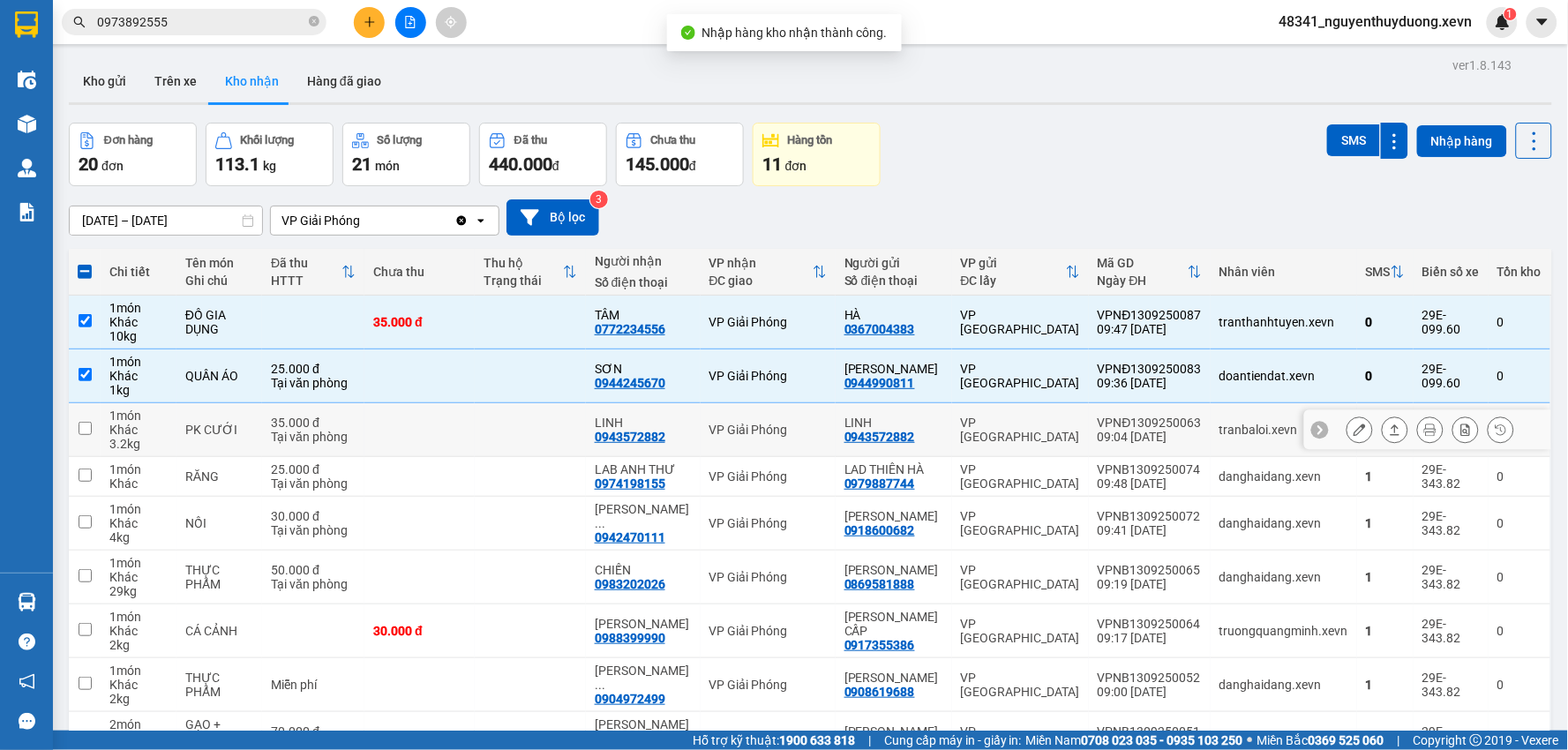
click at [276, 429] on td "35.000 đ Tại văn phòng" at bounding box center [313, 430] width 102 height 54
checkbox input "true"
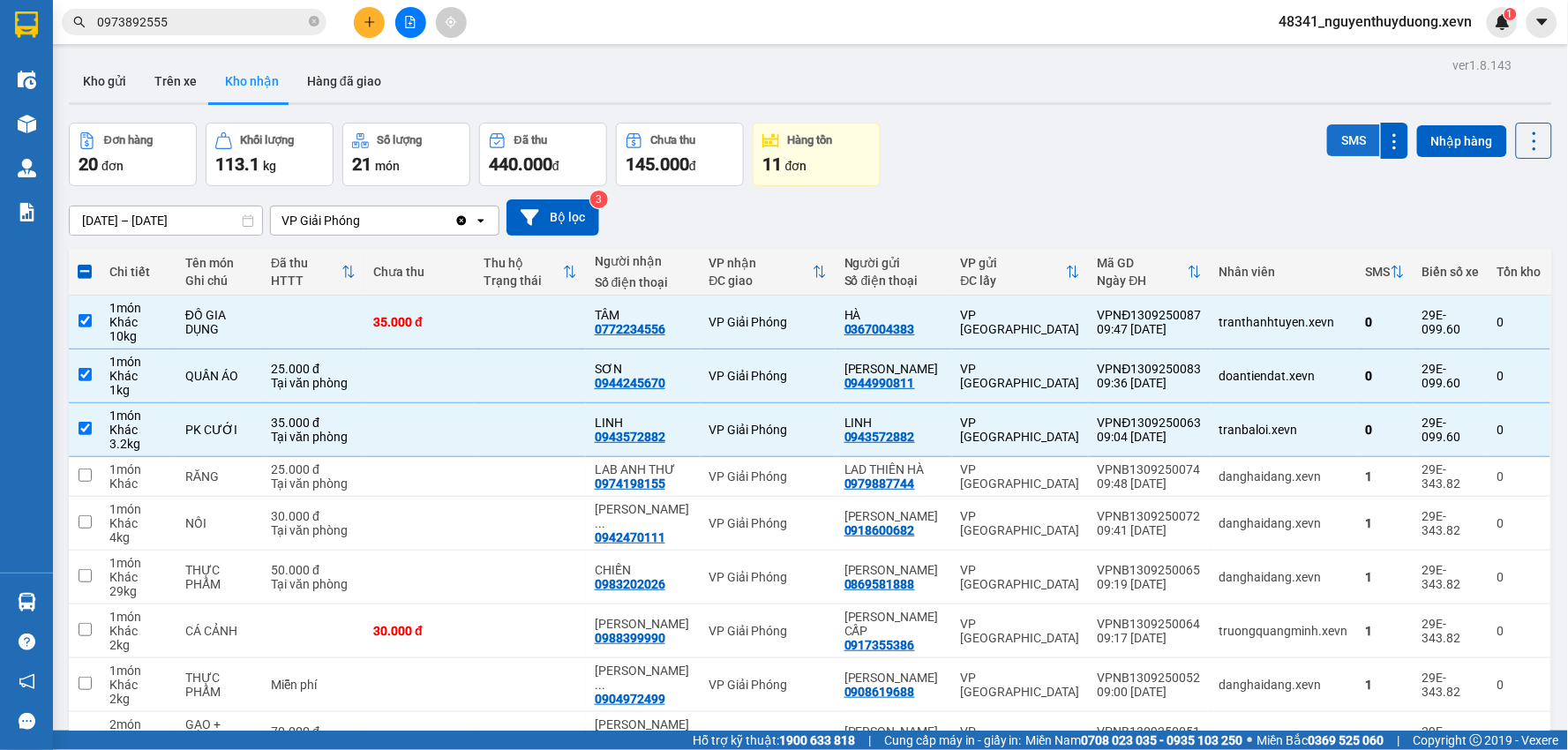
click at [1335, 148] on button "SMS" at bounding box center [1354, 140] width 53 height 32
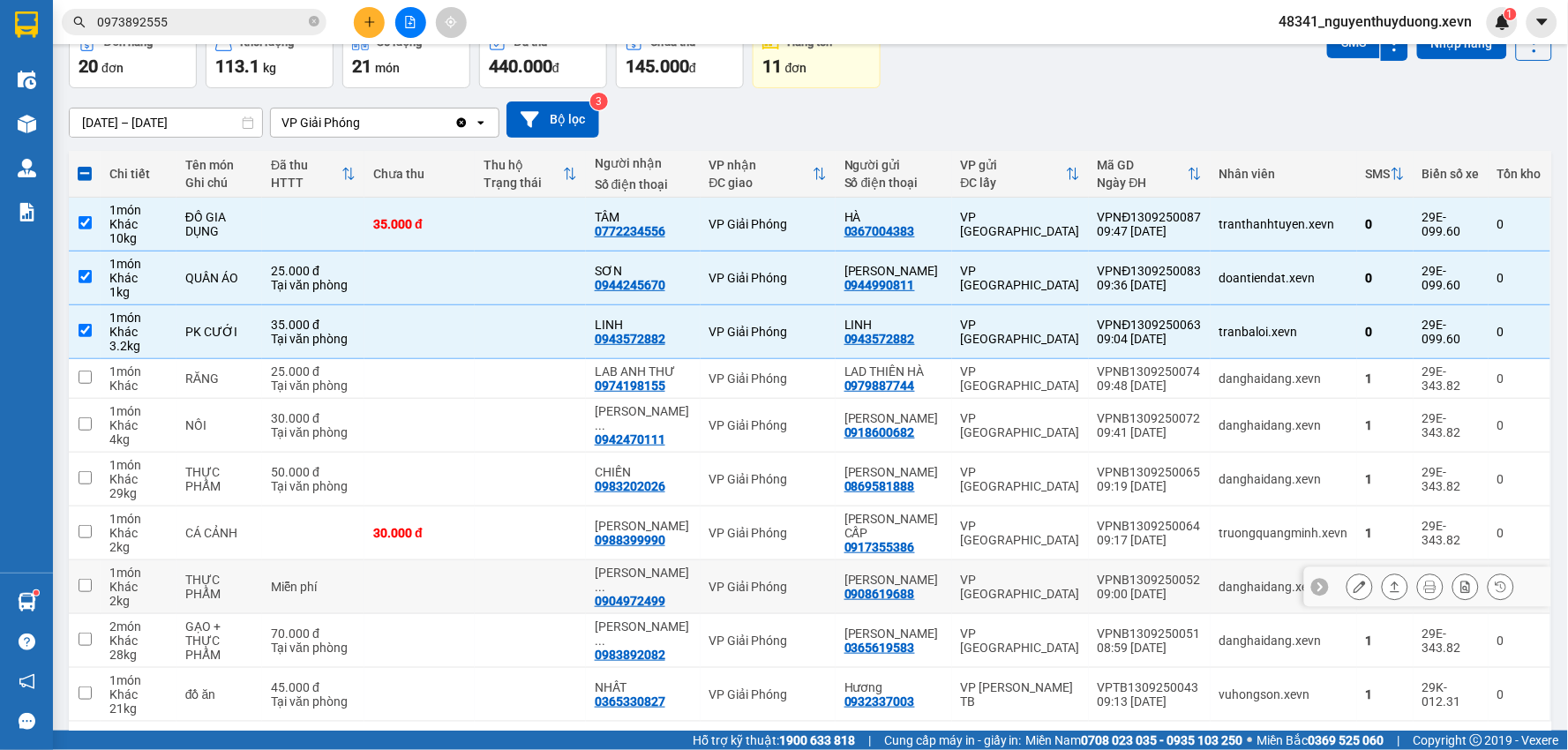
scroll to position [164, 0]
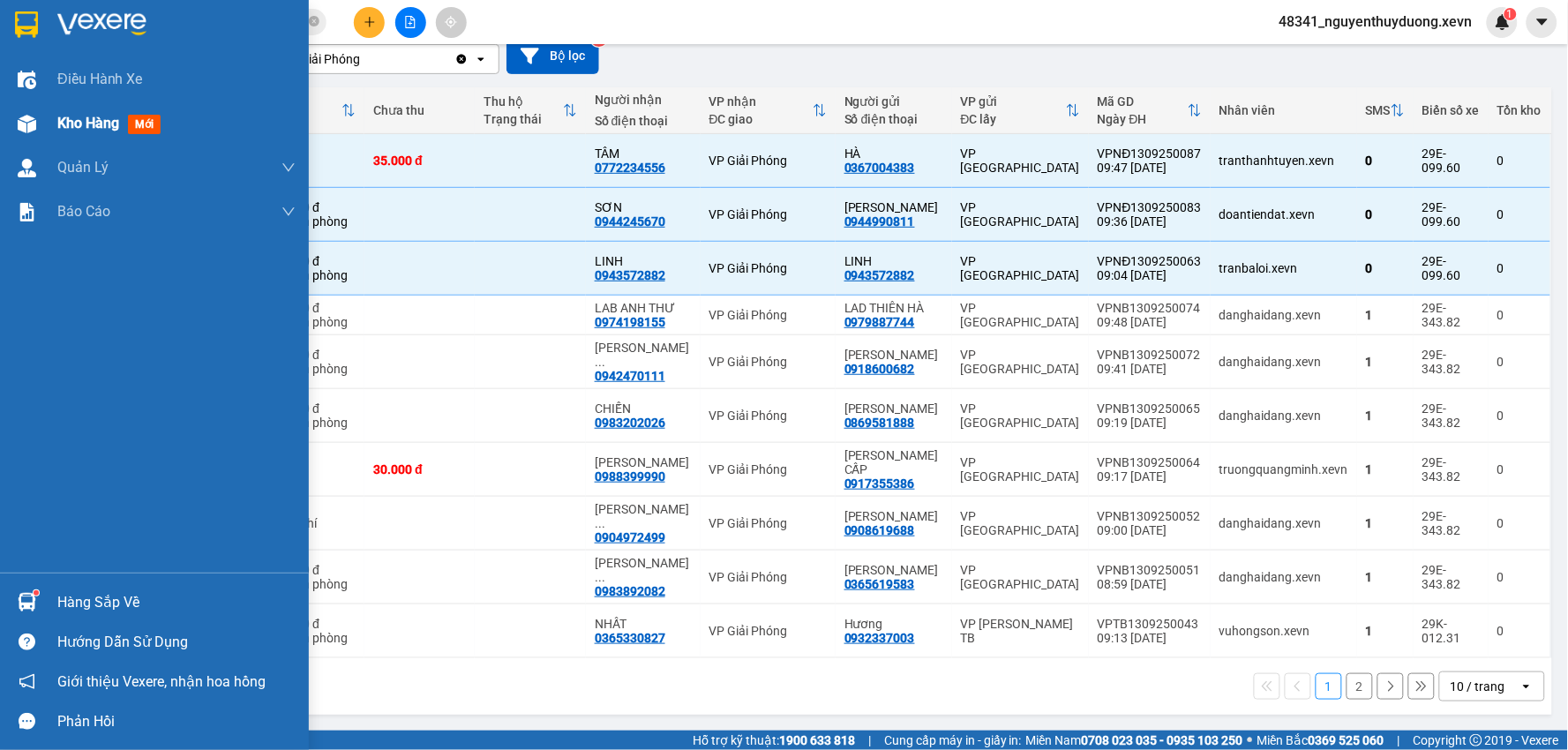
click at [60, 126] on span "Kho hàng" at bounding box center [88, 123] width 61 height 17
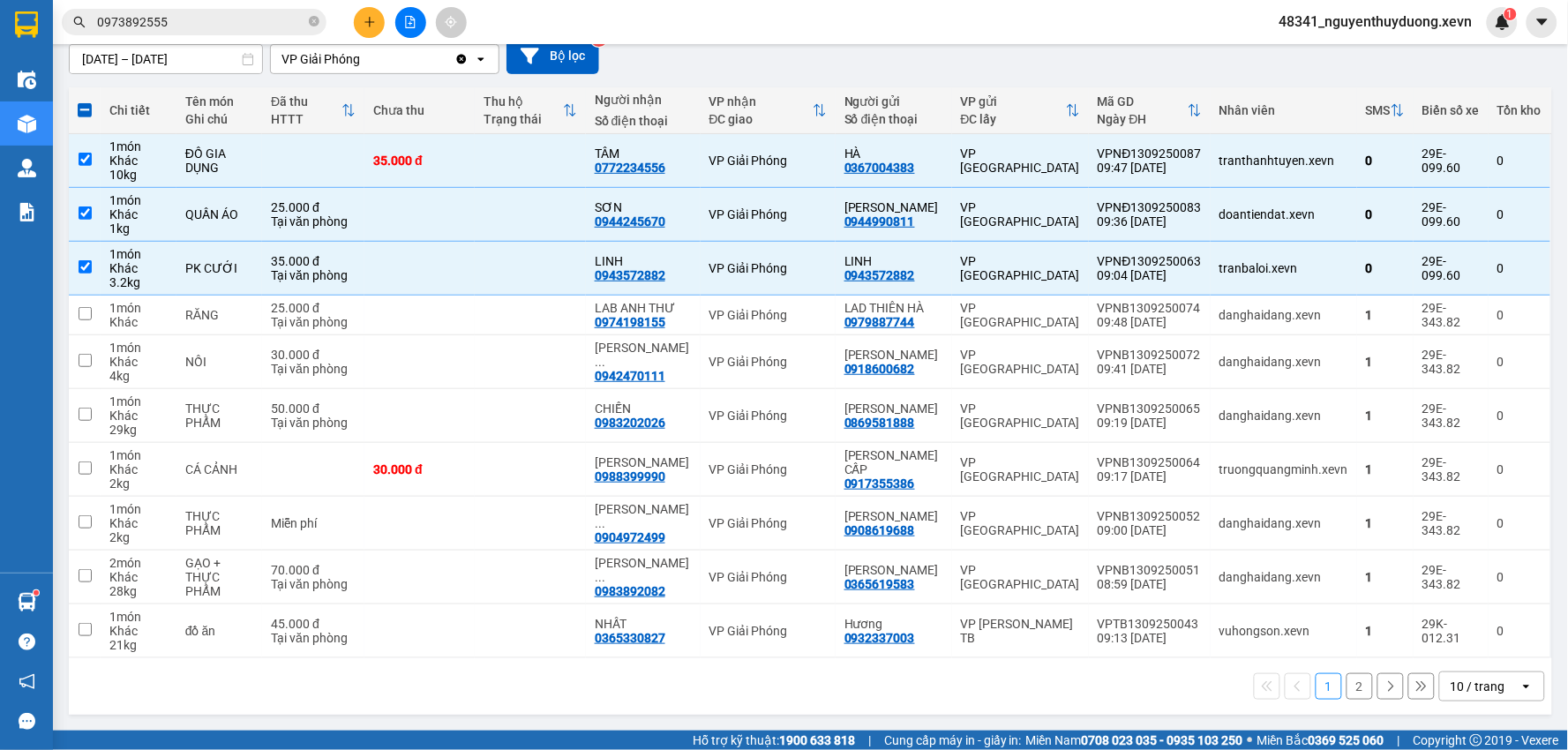
click at [1348, 687] on button "2" at bounding box center [1360, 686] width 26 height 26
checkbox input "false"
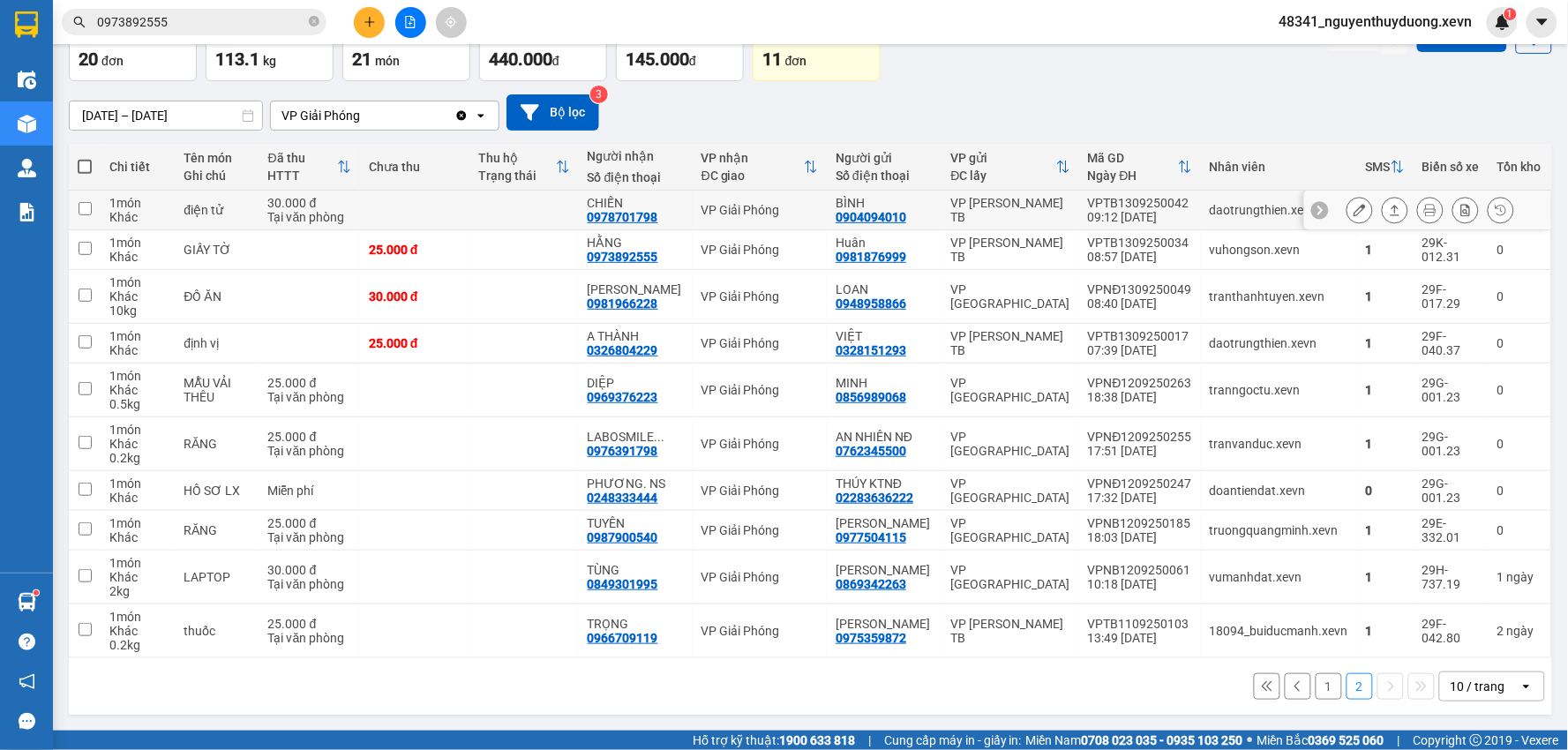
scroll to position [120, 0]
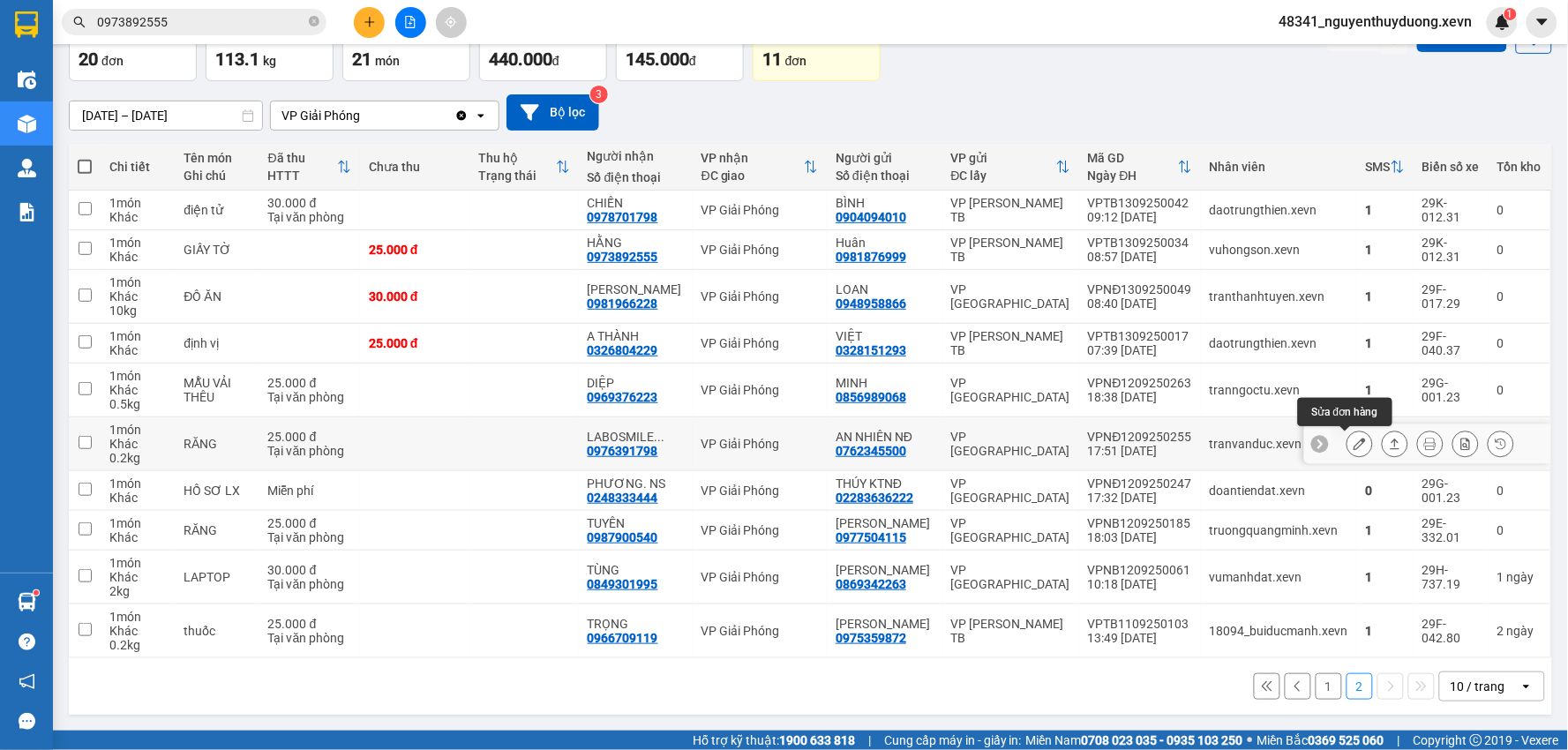
click at [1352, 429] on button at bounding box center [1360, 444] width 24 height 31
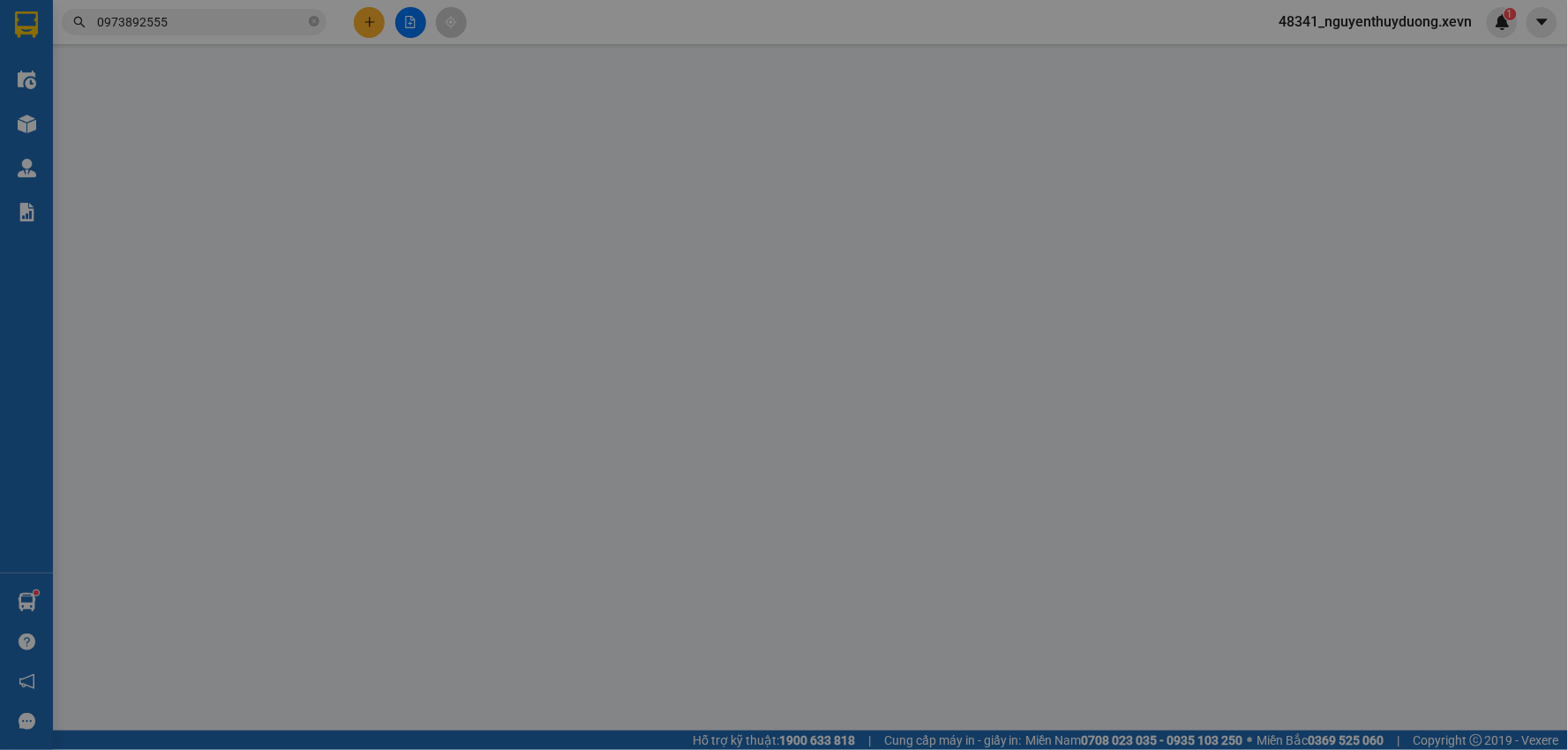
type input "0762345500"
type input "AN NHIÊN NĐ"
type input "0976391798"
type input "LABOSMILE GOLD"
type input "NGUYỄN HẢI ĐƯỜNG"
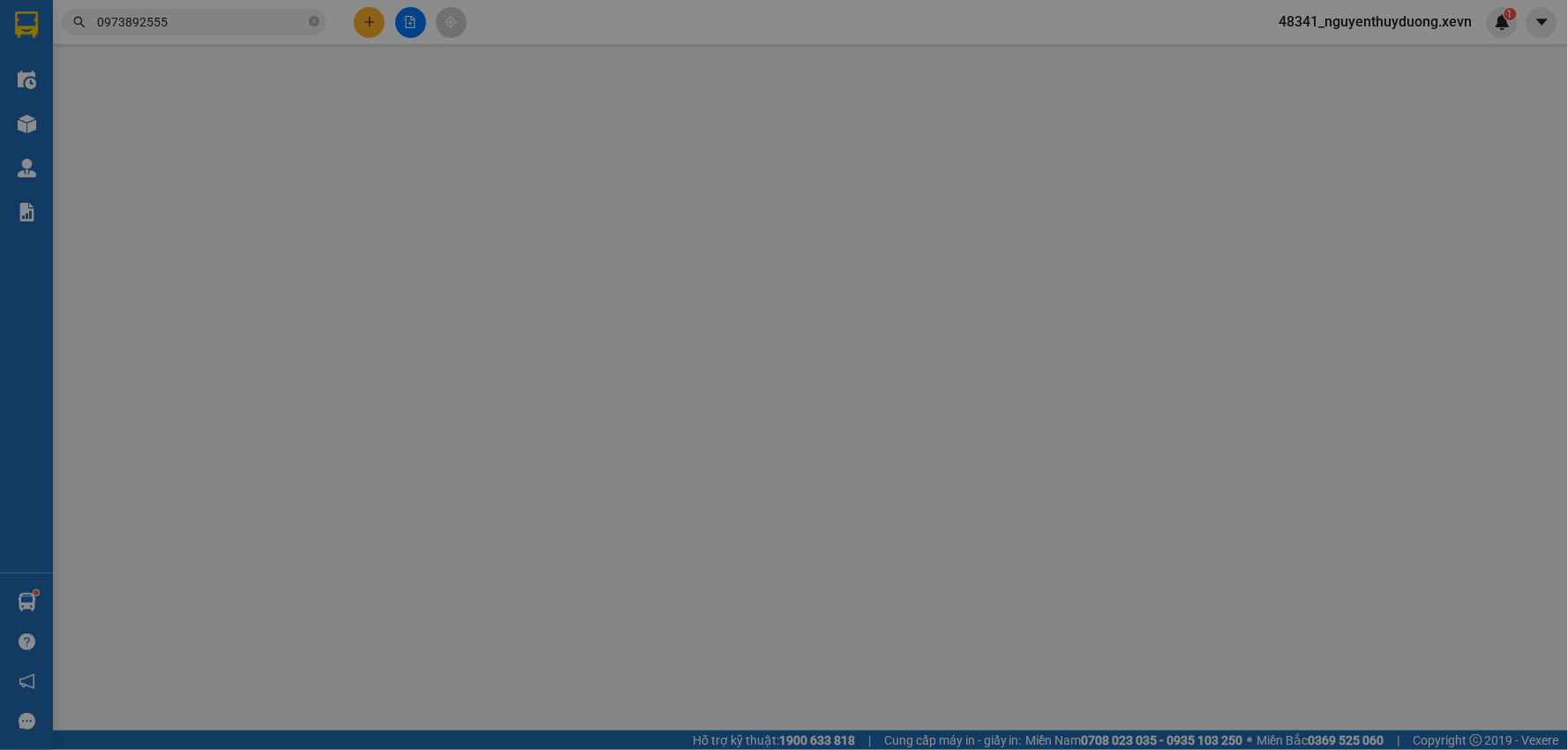
type input "25.000"
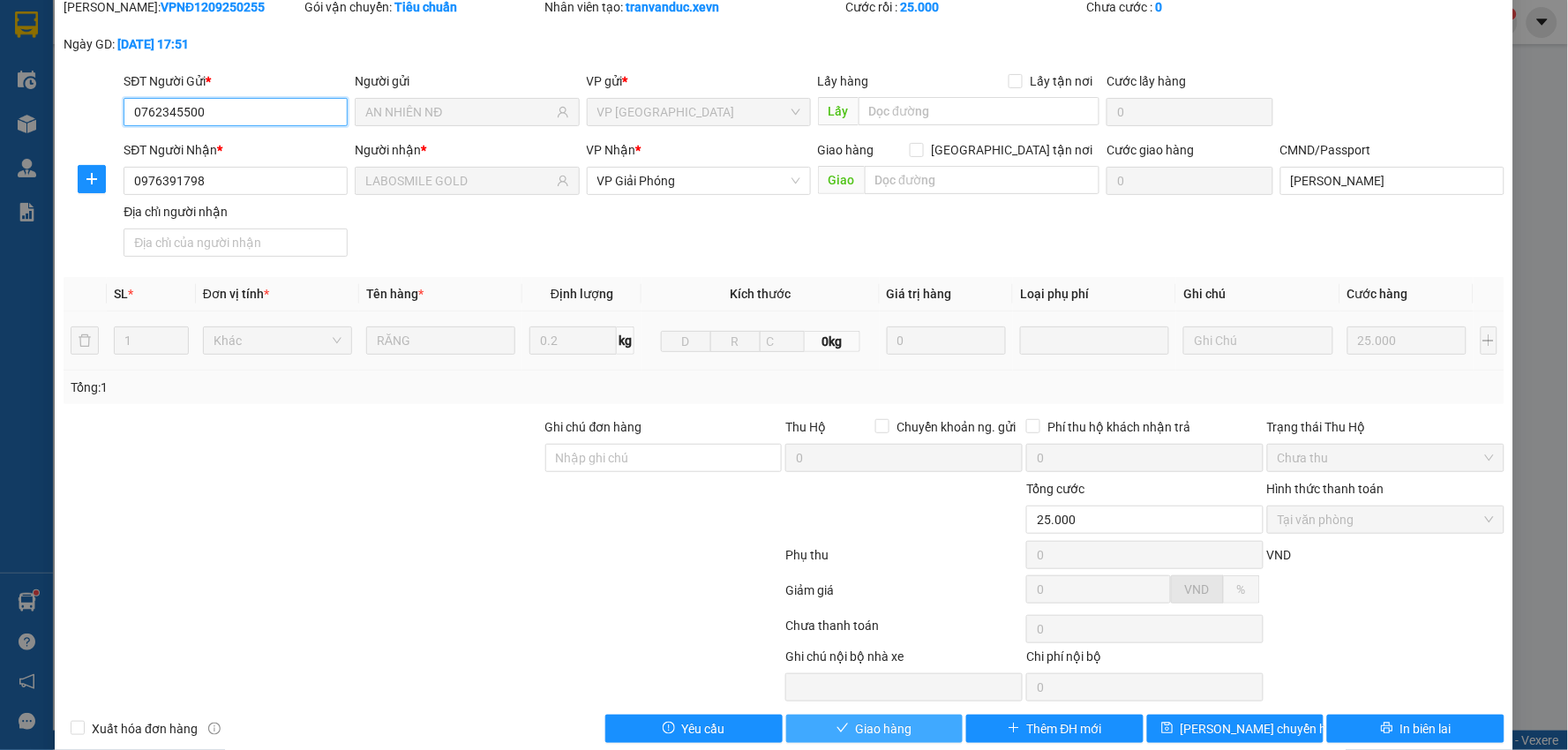
scroll to position [85, 0]
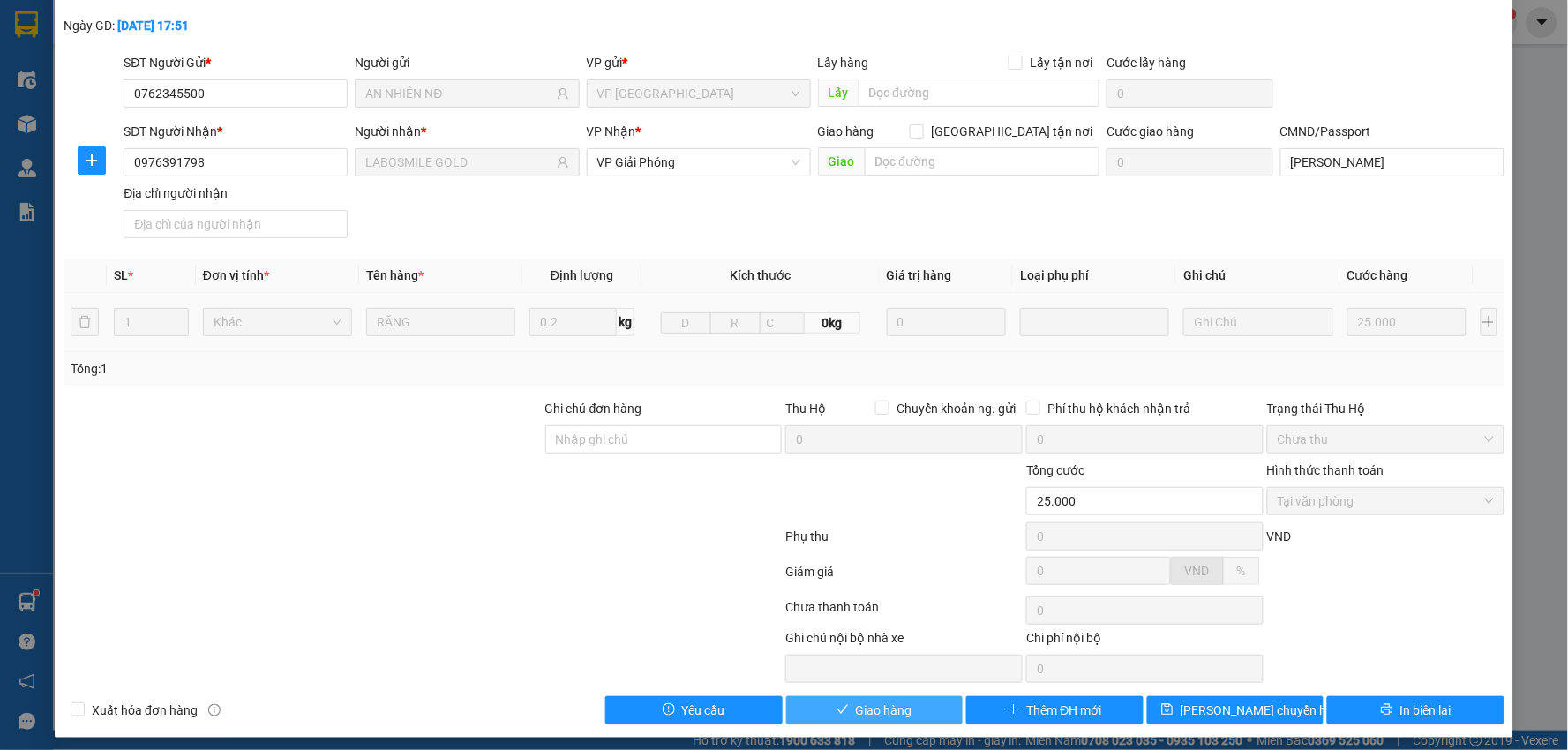
click at [876, 711] on span "Giao hàng" at bounding box center [884, 711] width 56 height 19
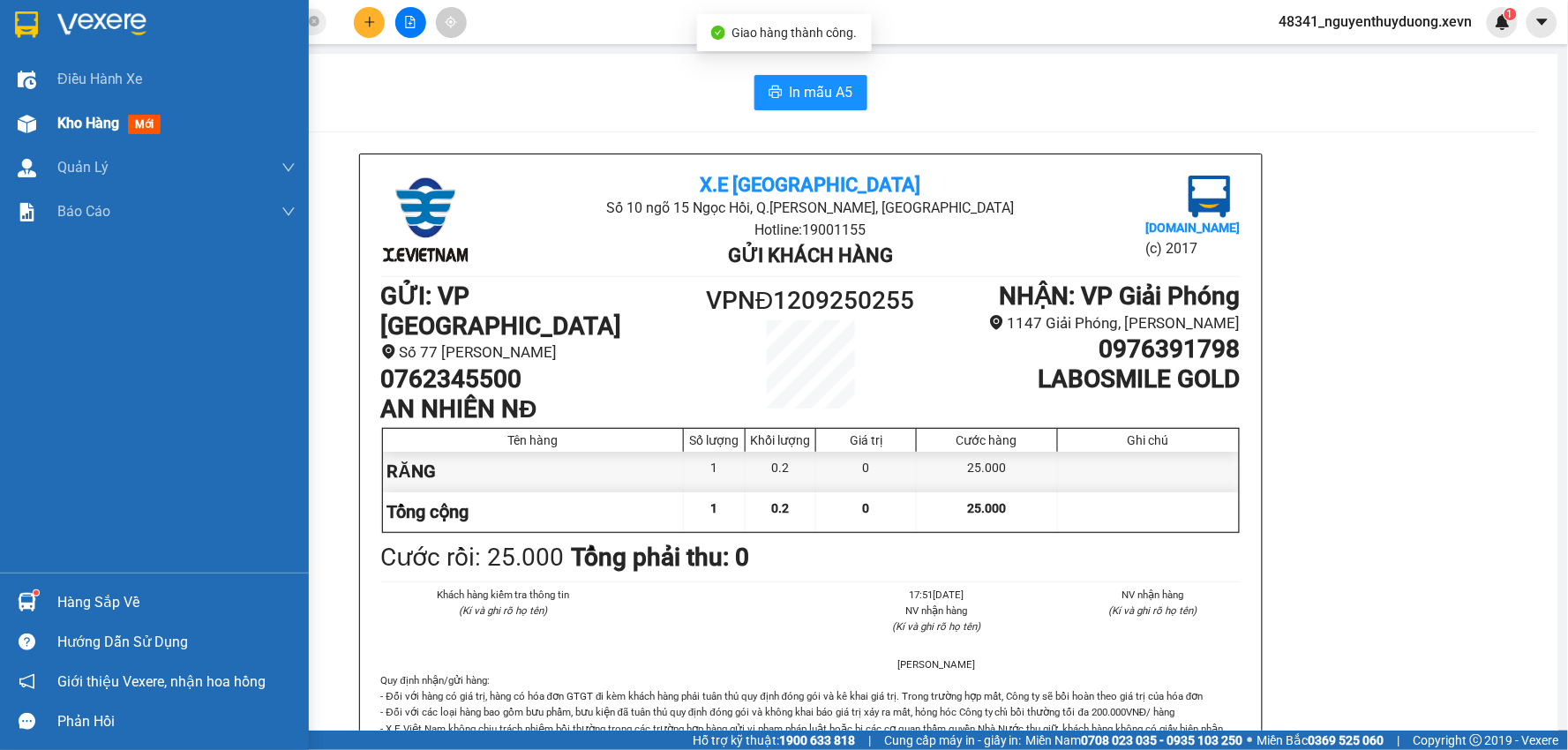
click at [62, 128] on span "Kho hàng" at bounding box center [88, 123] width 61 height 17
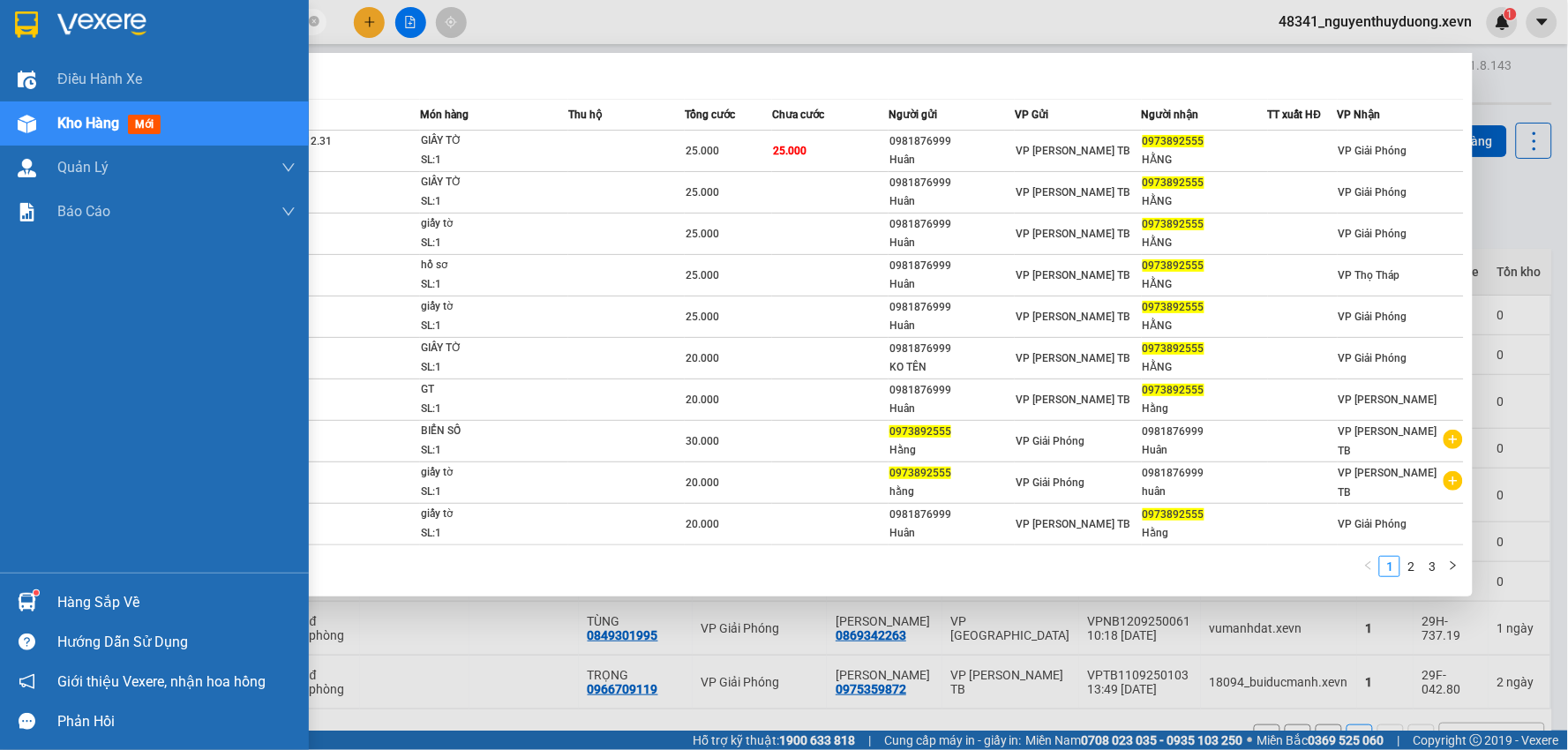
drag, startPoint x: 192, startPoint y: 27, endPoint x: 21, endPoint y: 48, distance: 172.3
click at [33, 53] on section "Kết quả tìm kiếm ( 30 ) Bộ lọc Mã ĐH Trạng thái Món hàng Thu hộ Tổng cước Chưa …" at bounding box center [784, 375] width 1568 height 750
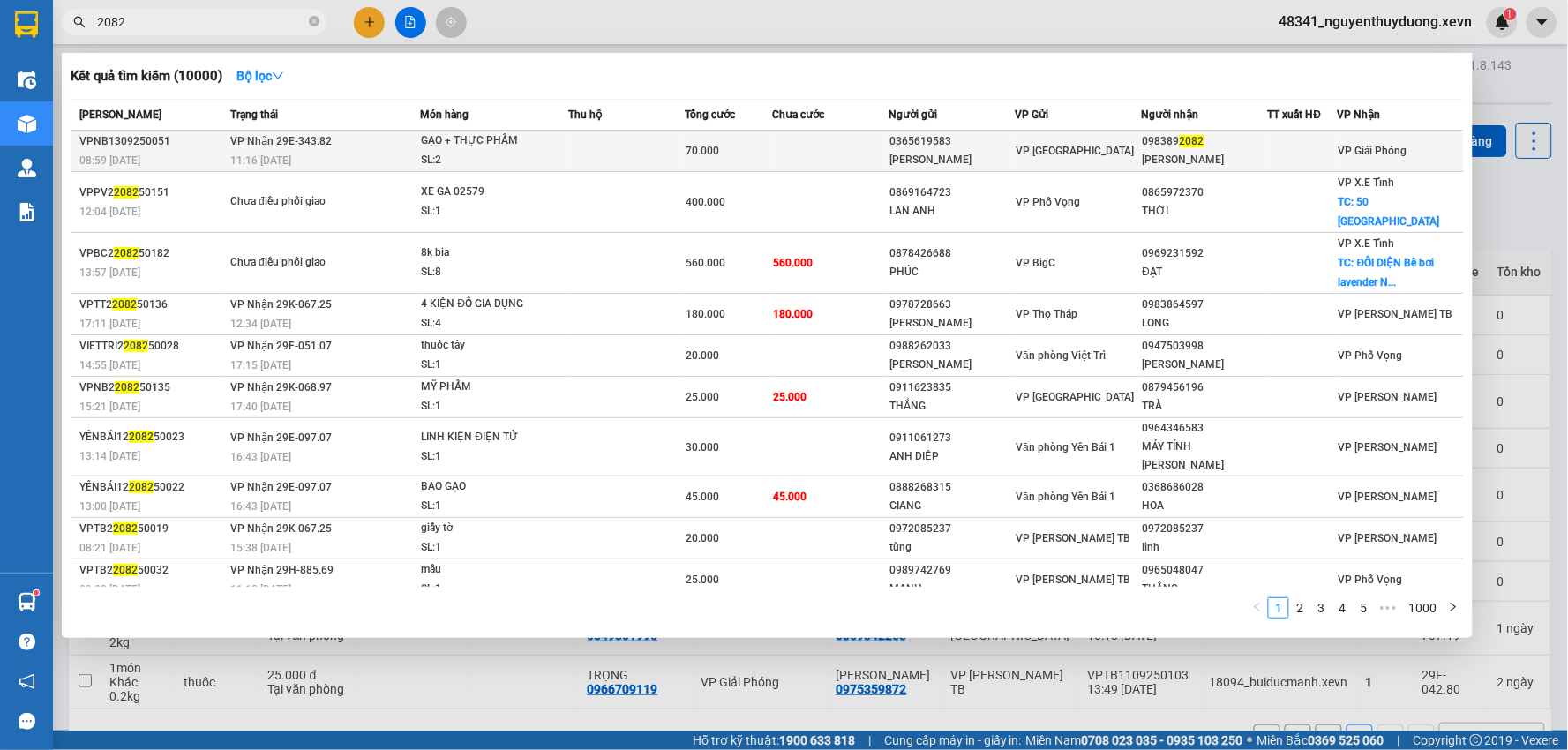
type input "2082"
click at [1215, 165] on div "NGUYỄN THỊ HẰNG" at bounding box center [1206, 160] width 125 height 19
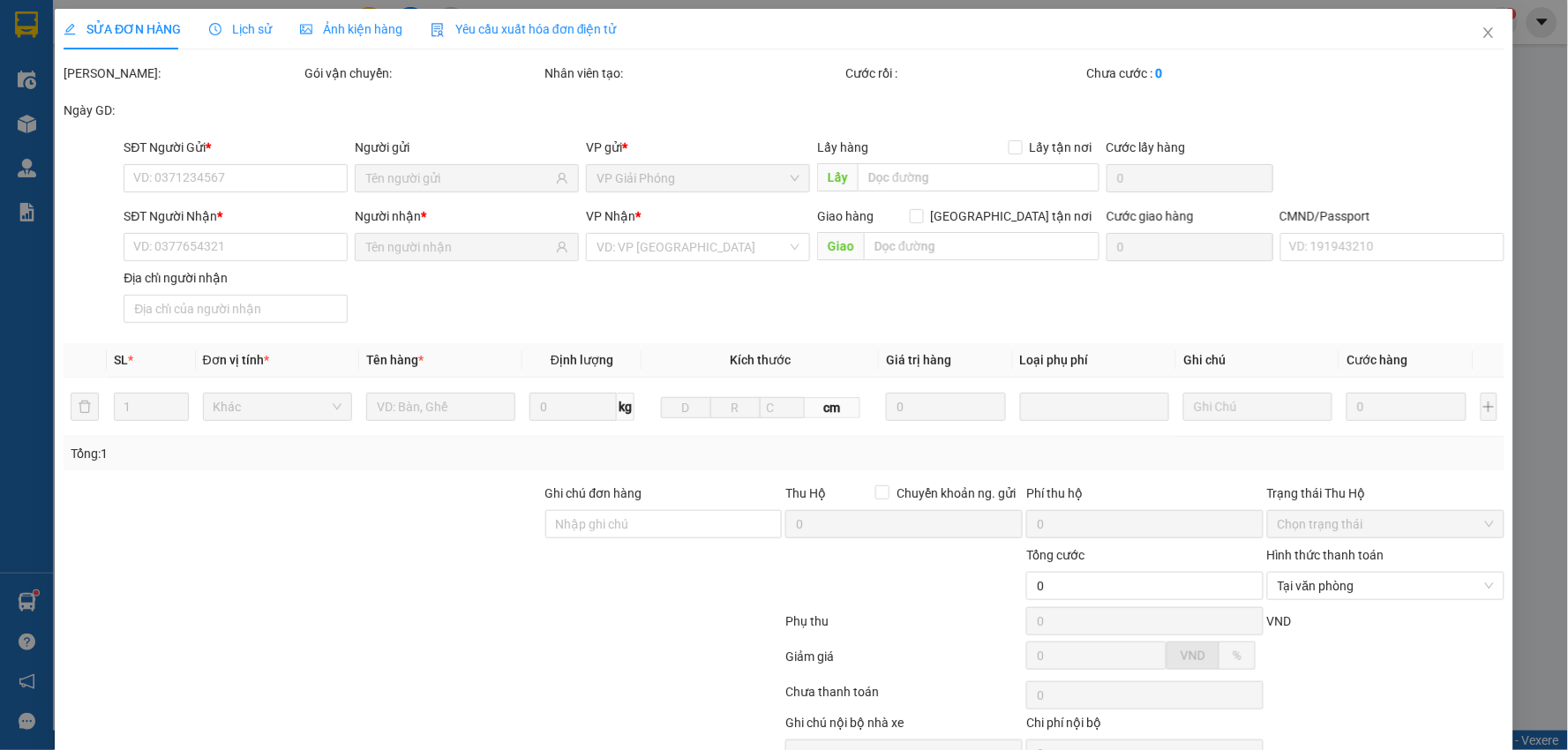
type input "0365619583"
type input "NGUYỄN THỊ BÍCH"
type input "0983892082"
type input "NGUYỄN THỊ HẰNG"
type input "03608200007260 Ninh Văn Trưởng"
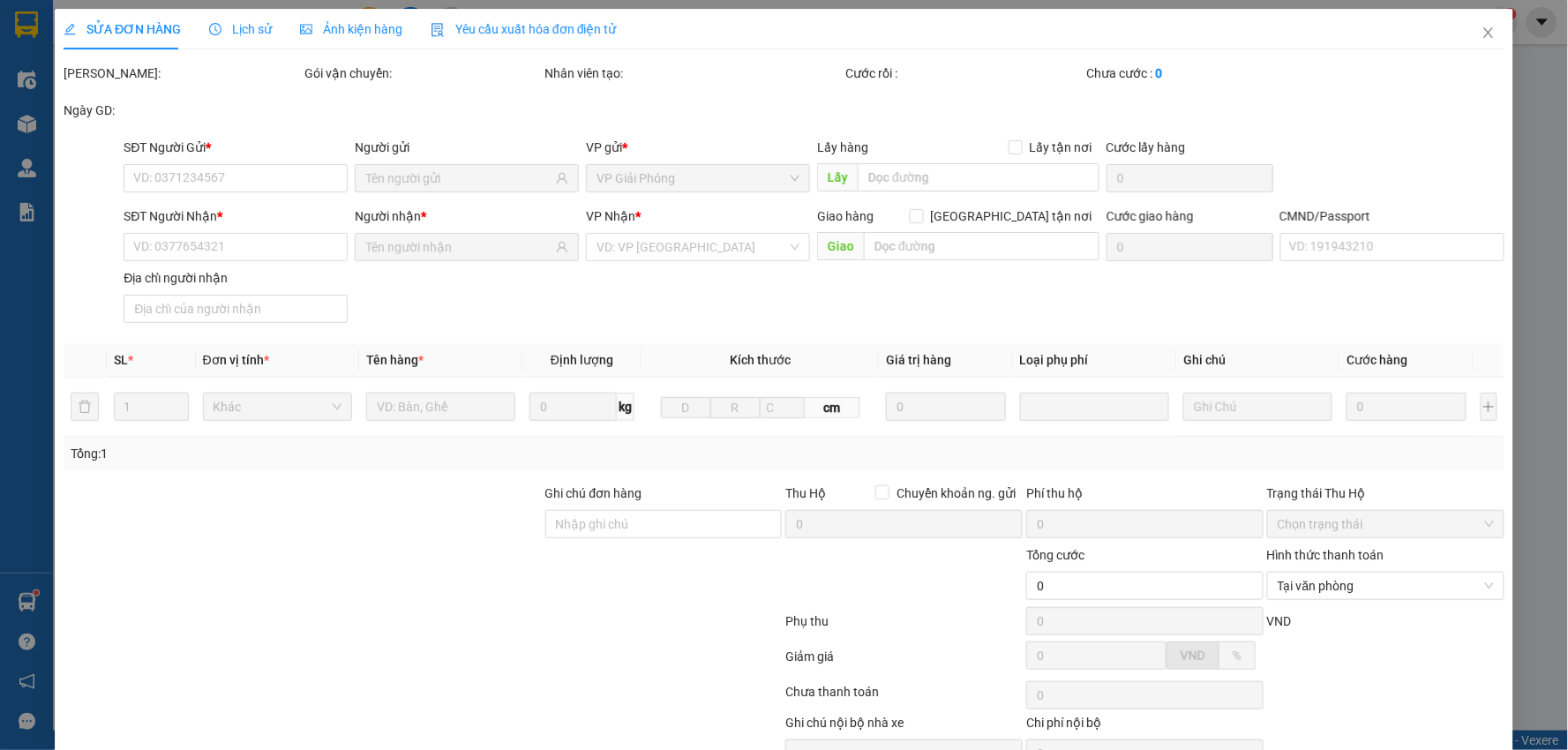
type input "70.000"
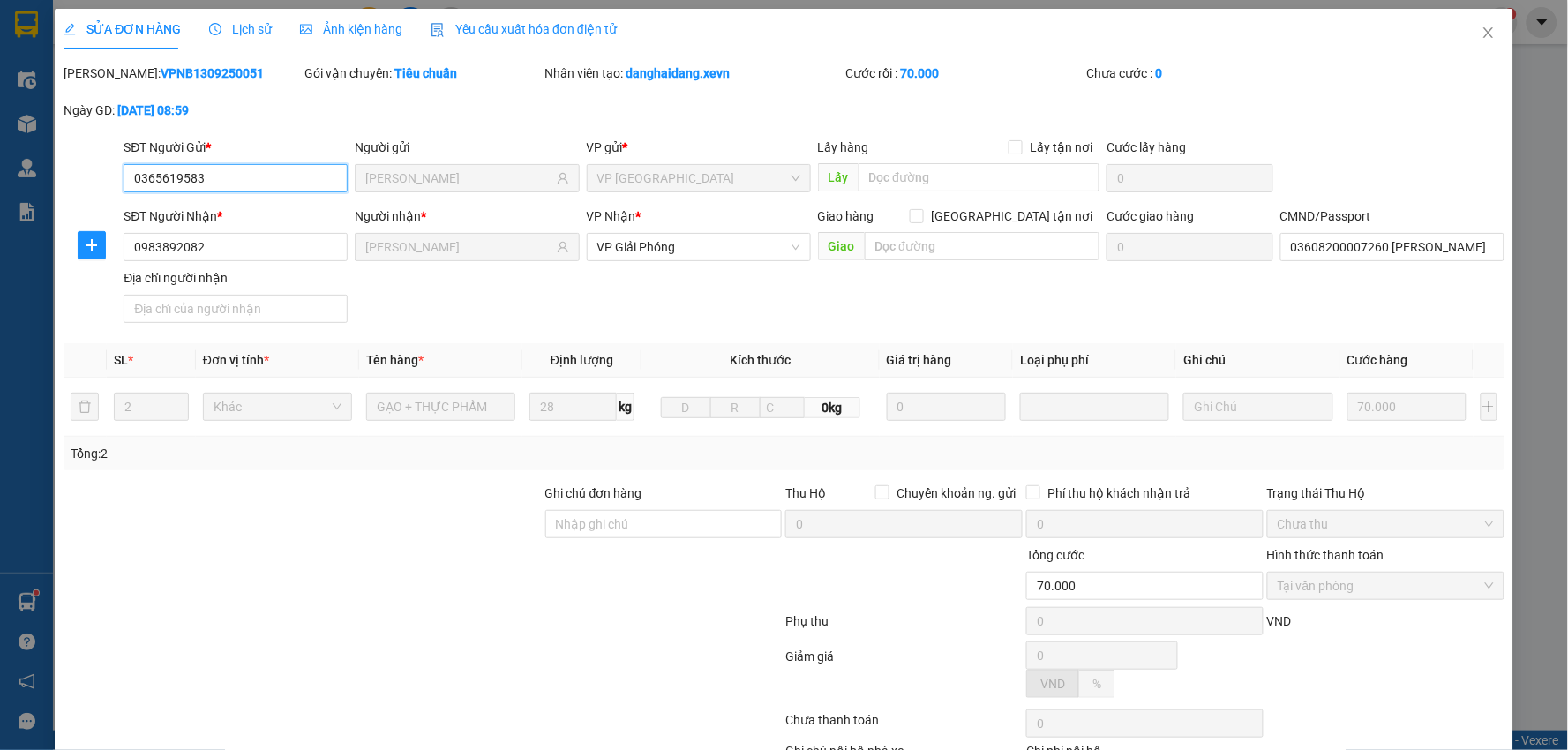
scroll to position [85, 0]
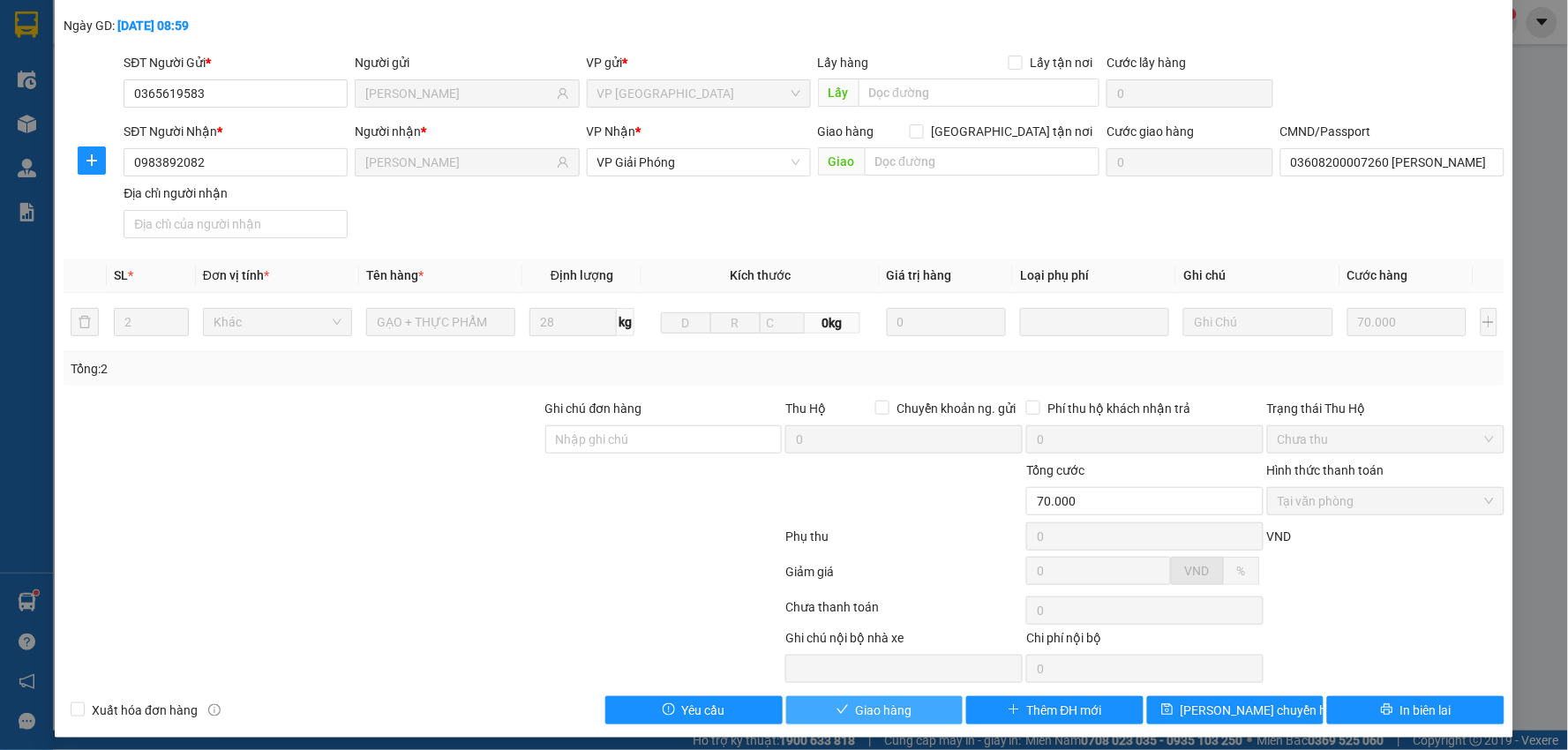
click at [892, 713] on span "Giao hàng" at bounding box center [884, 711] width 56 height 19
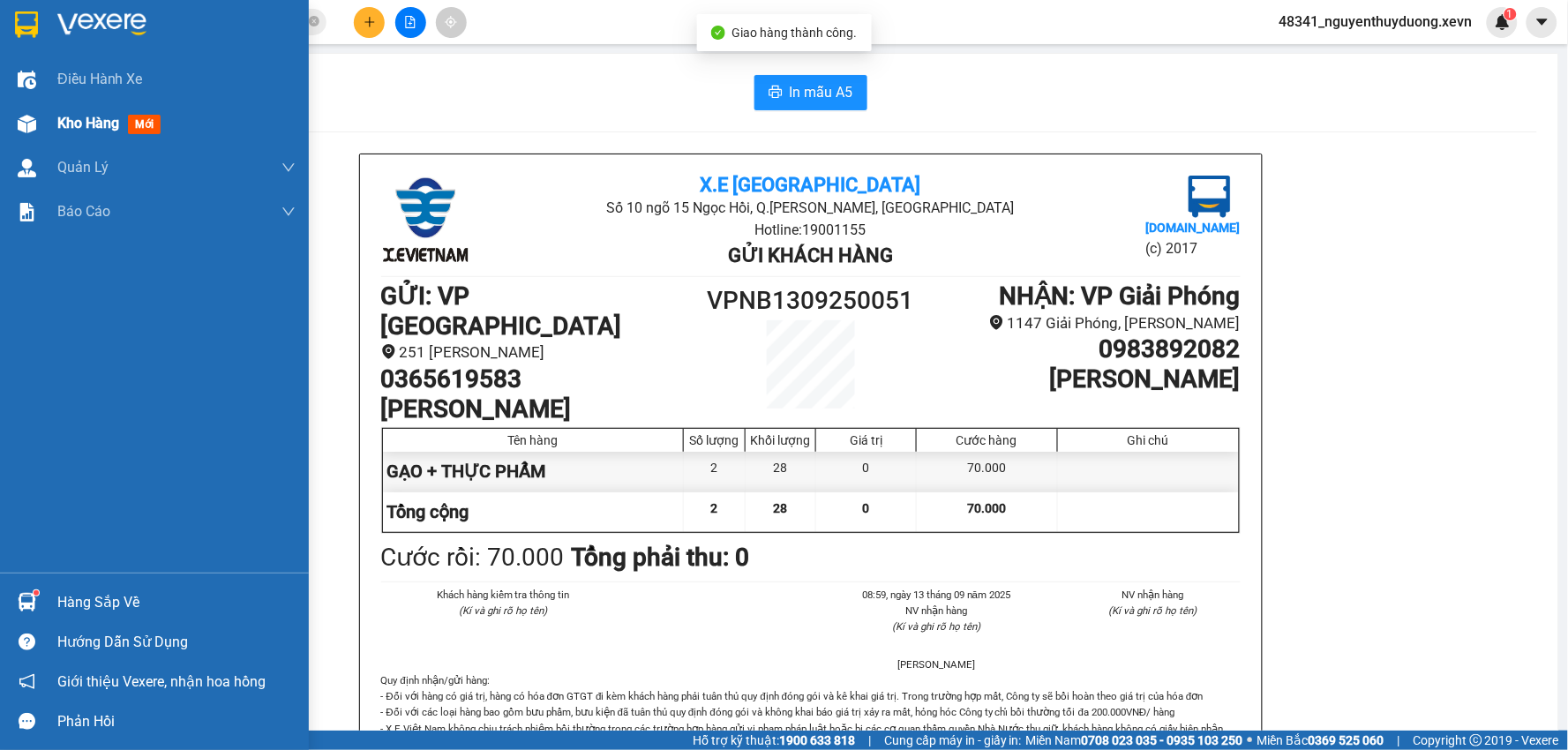
click at [44, 116] on div "Kho hàng mới" at bounding box center [154, 123] width 309 height 44
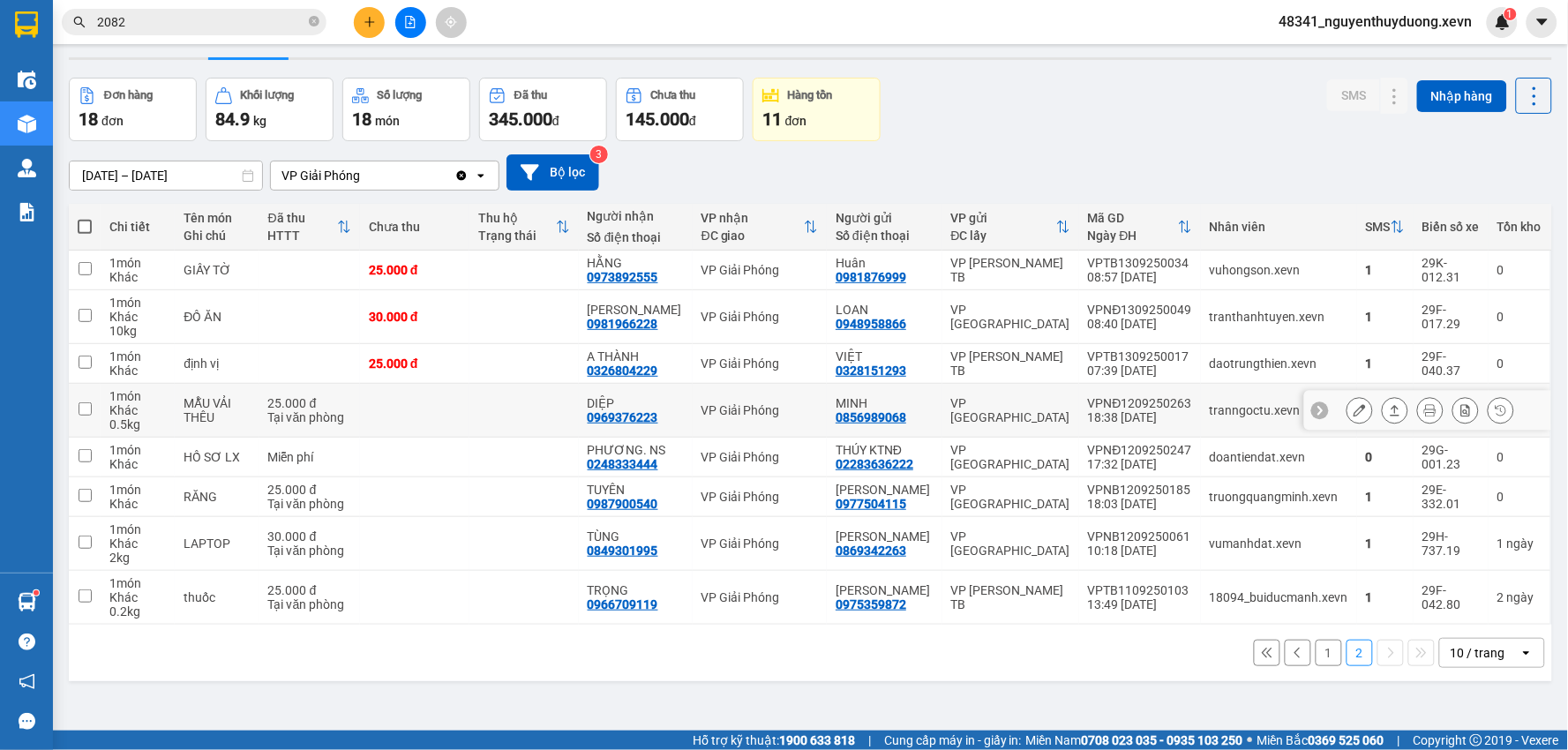
scroll to position [81, 0]
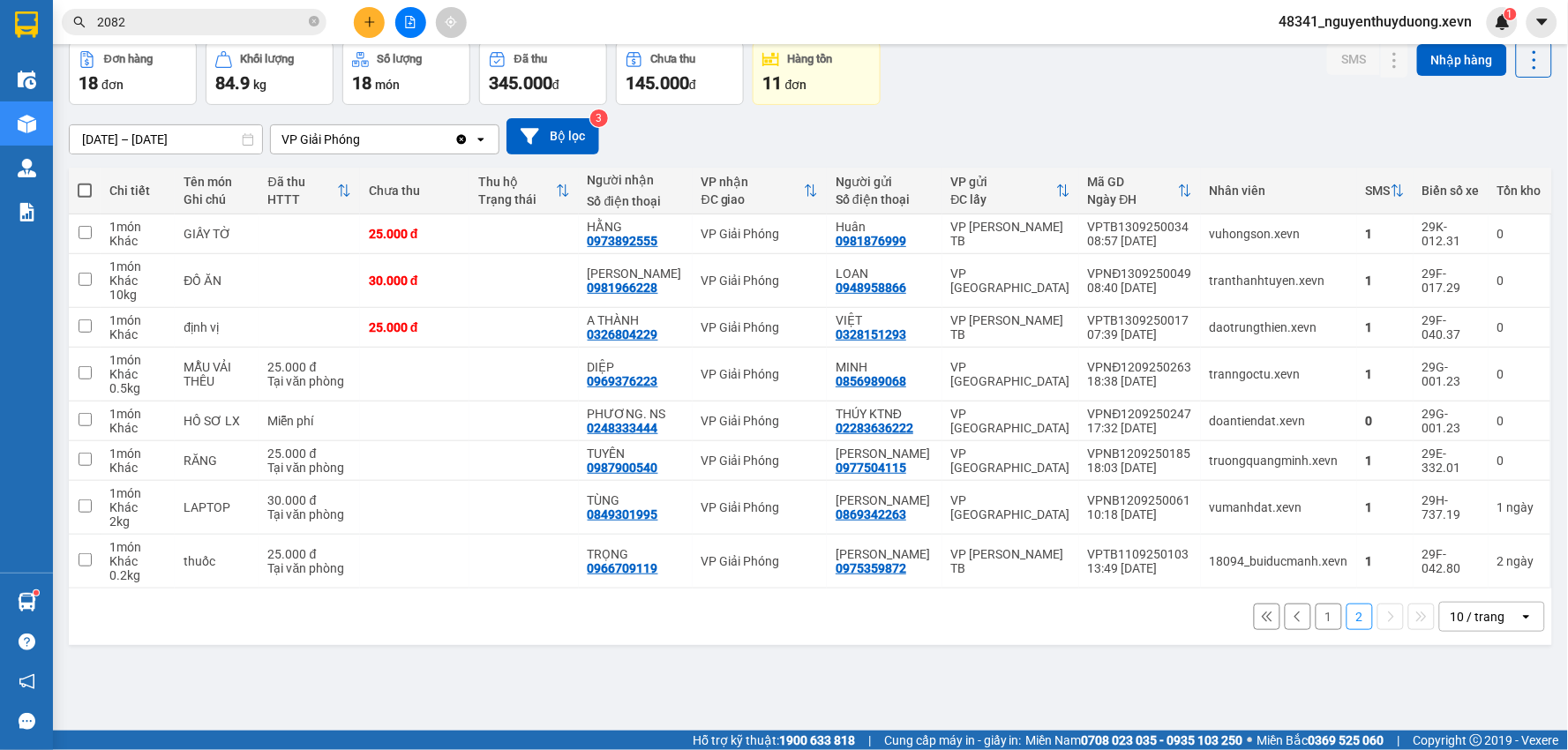
click at [1317, 630] on button "1" at bounding box center [1328, 617] width 26 height 26
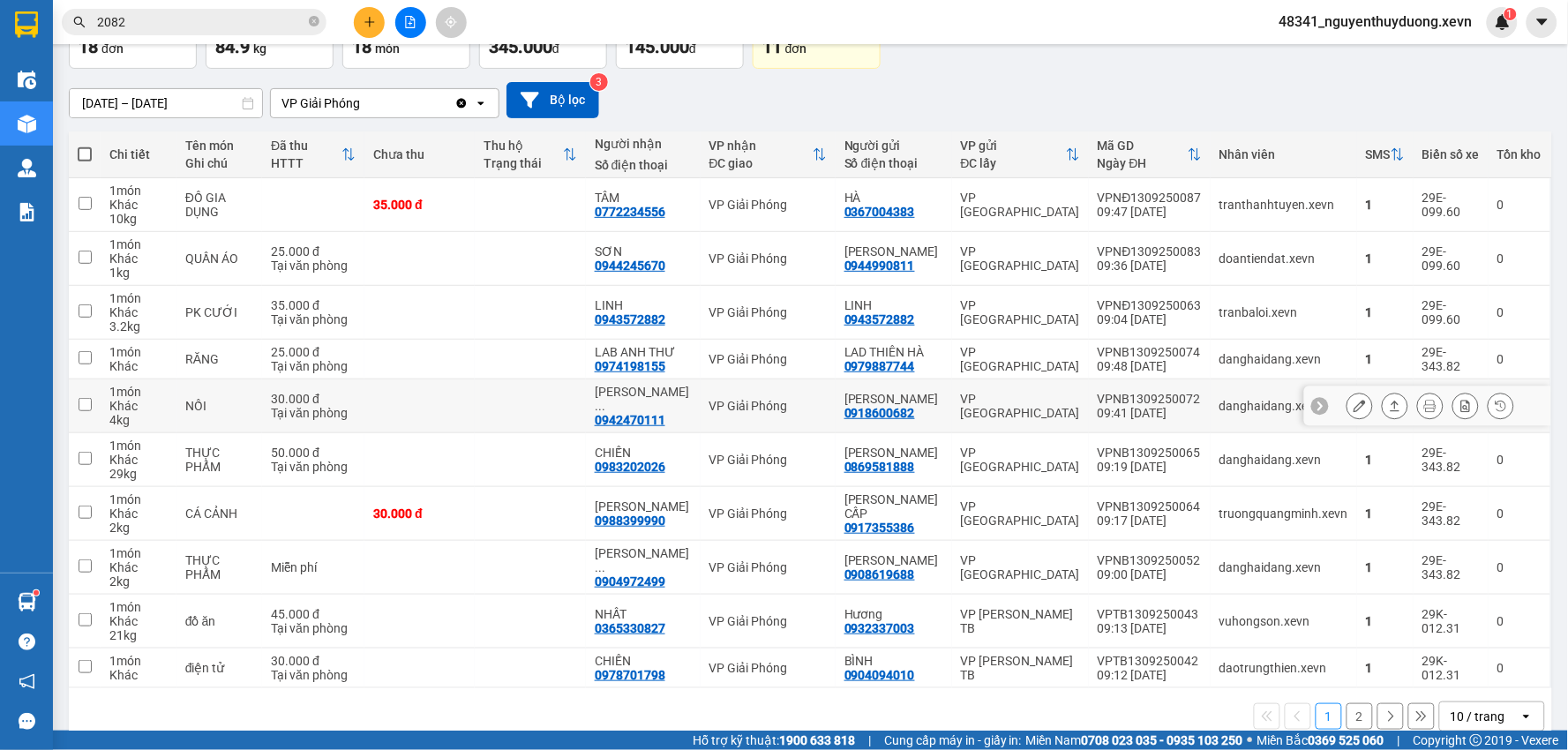
scroll to position [148, 0]
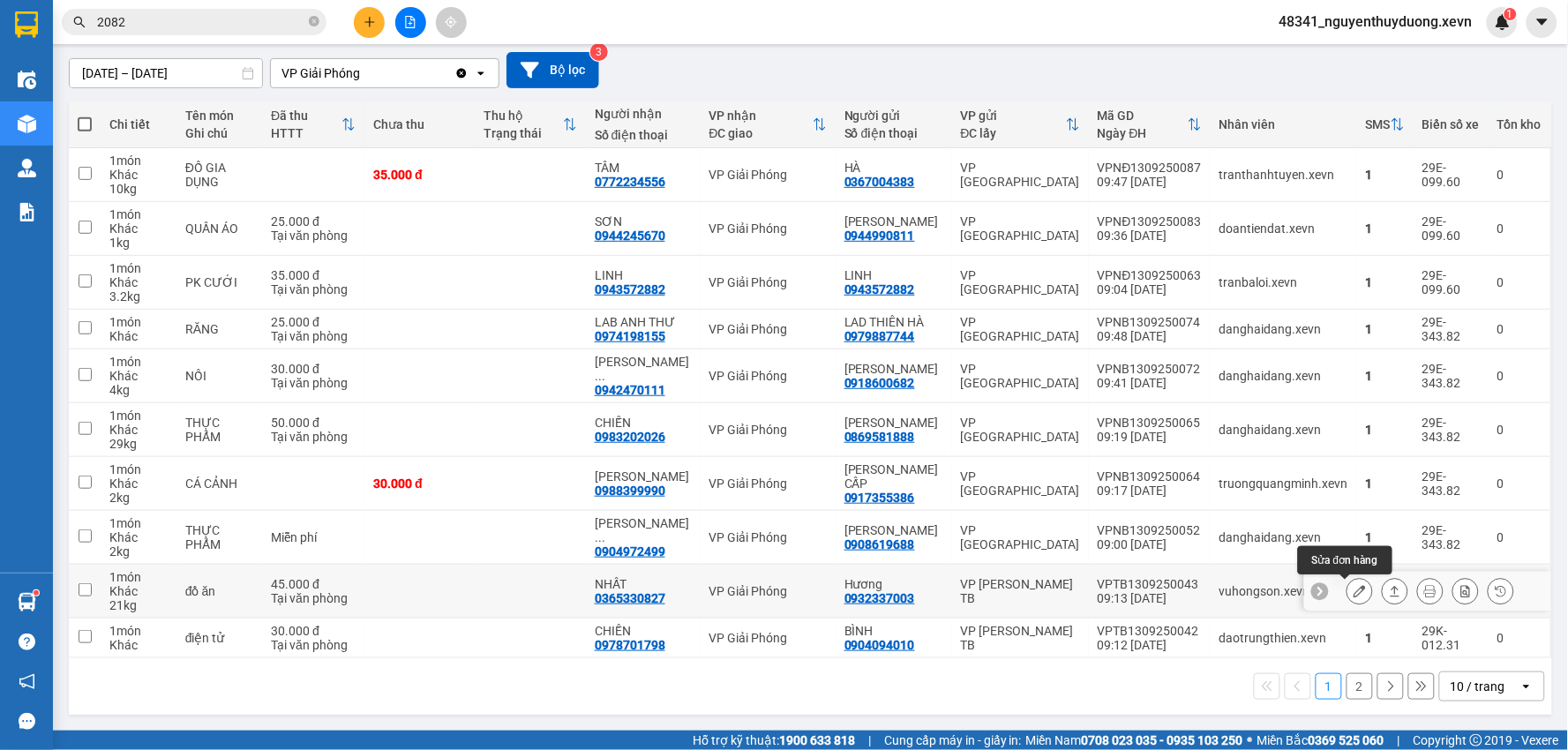
click at [1348, 598] on button at bounding box center [1360, 592] width 24 height 31
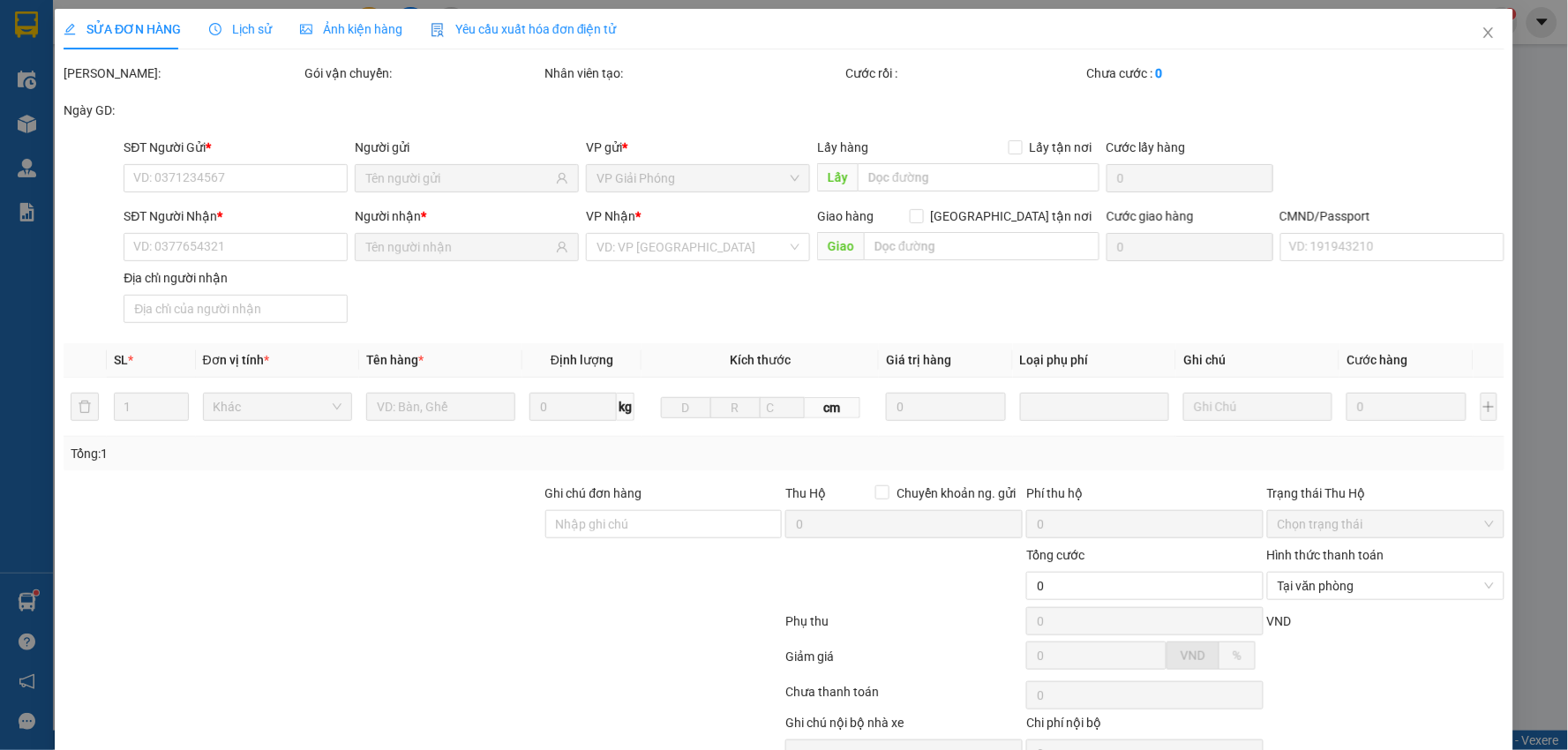
type input "0932337003"
type input "Hương"
type input "0365330827"
type input "NHẤT"
type input "001093002784 - NGUYỄN SĨ THỊNH"
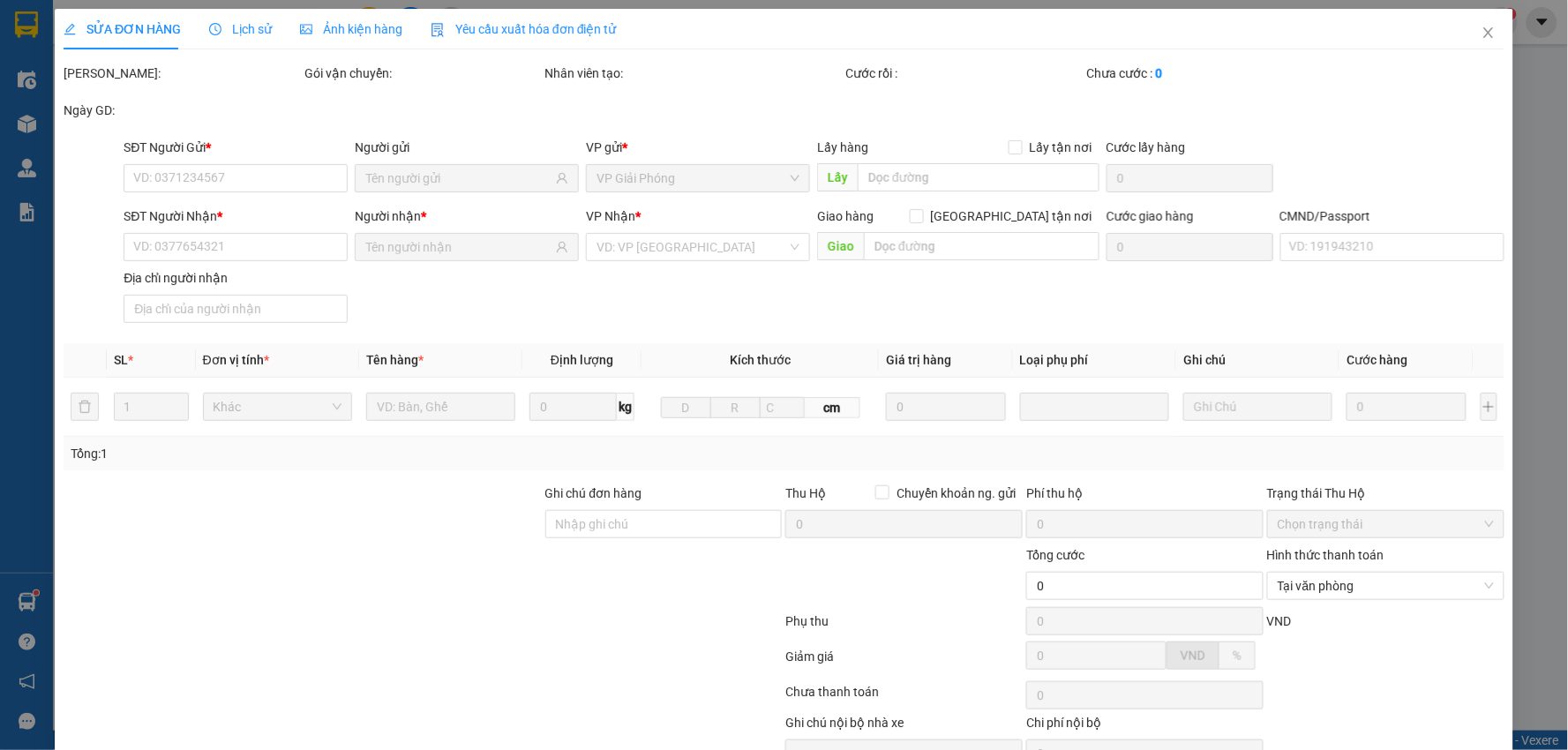
type input "45.000"
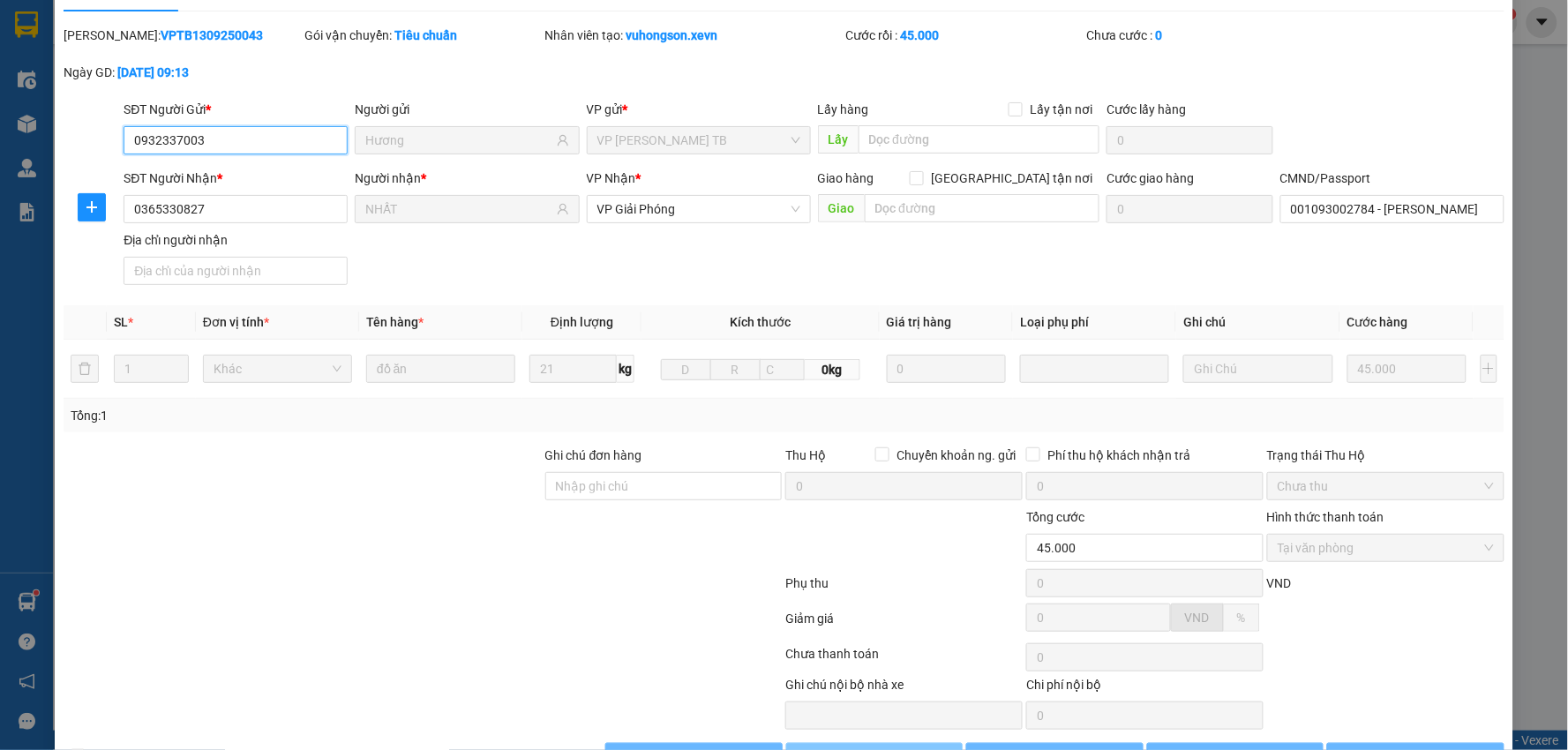
scroll to position [94, 0]
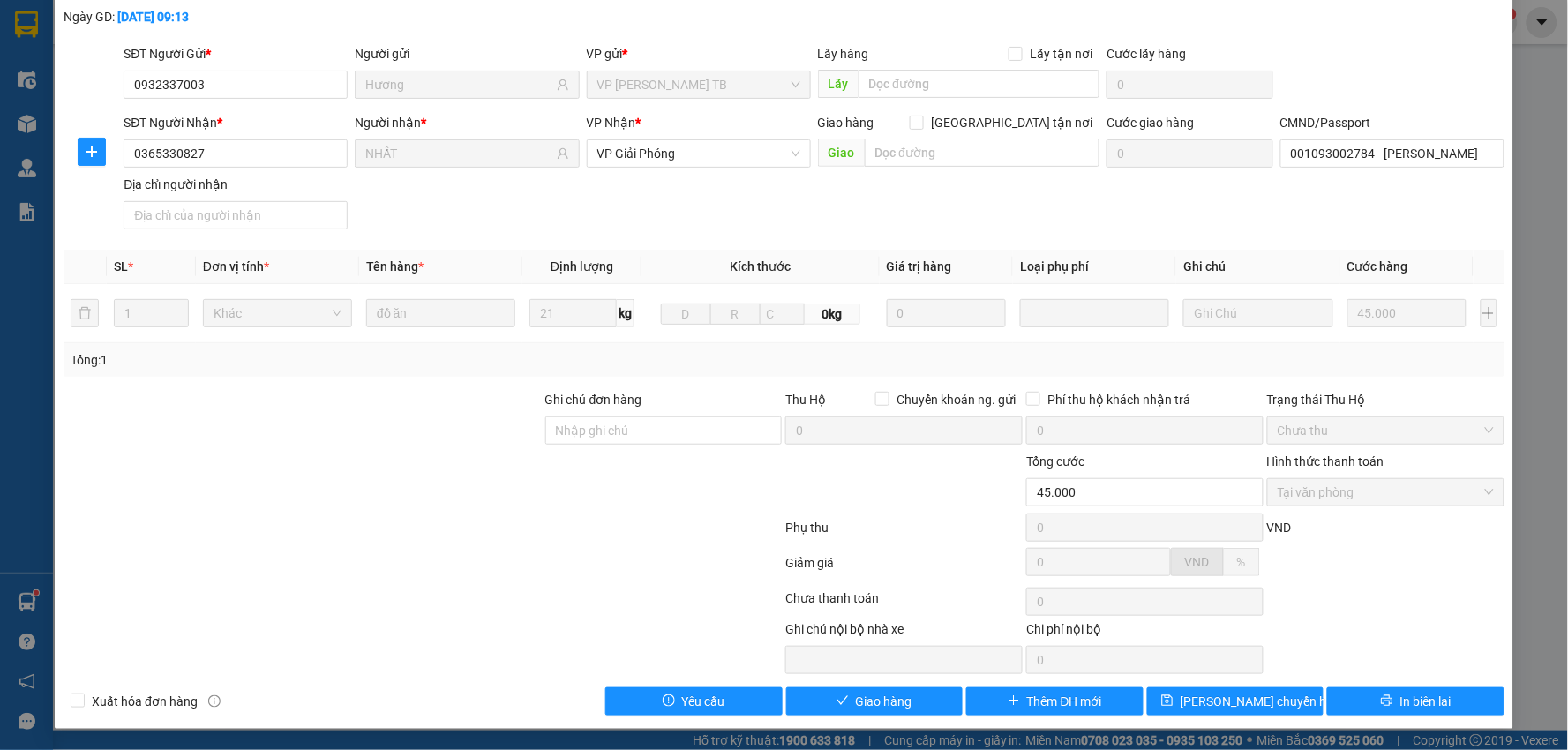
click at [879, 716] on div "SỬA ĐƠN HÀNG Lịch sử Ảnh kiện hàng Yêu cầu xuất hóa đơn điện tử Total Paid Fee …" at bounding box center [784, 322] width 1459 height 814
click at [879, 712] on button "Giao hàng" at bounding box center [875, 701] width 177 height 28
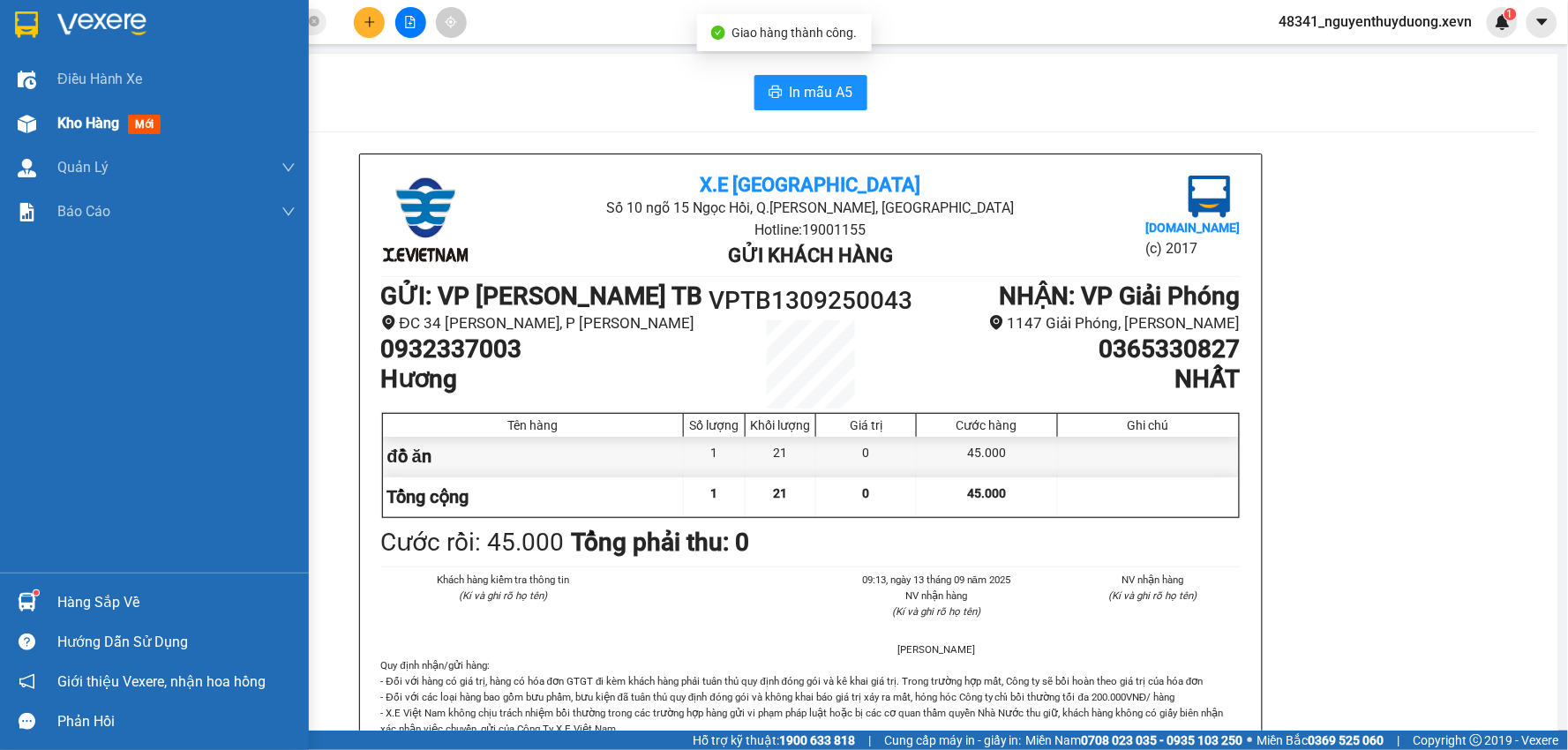
click at [75, 128] on span "Kho hàng" at bounding box center [88, 123] width 61 height 17
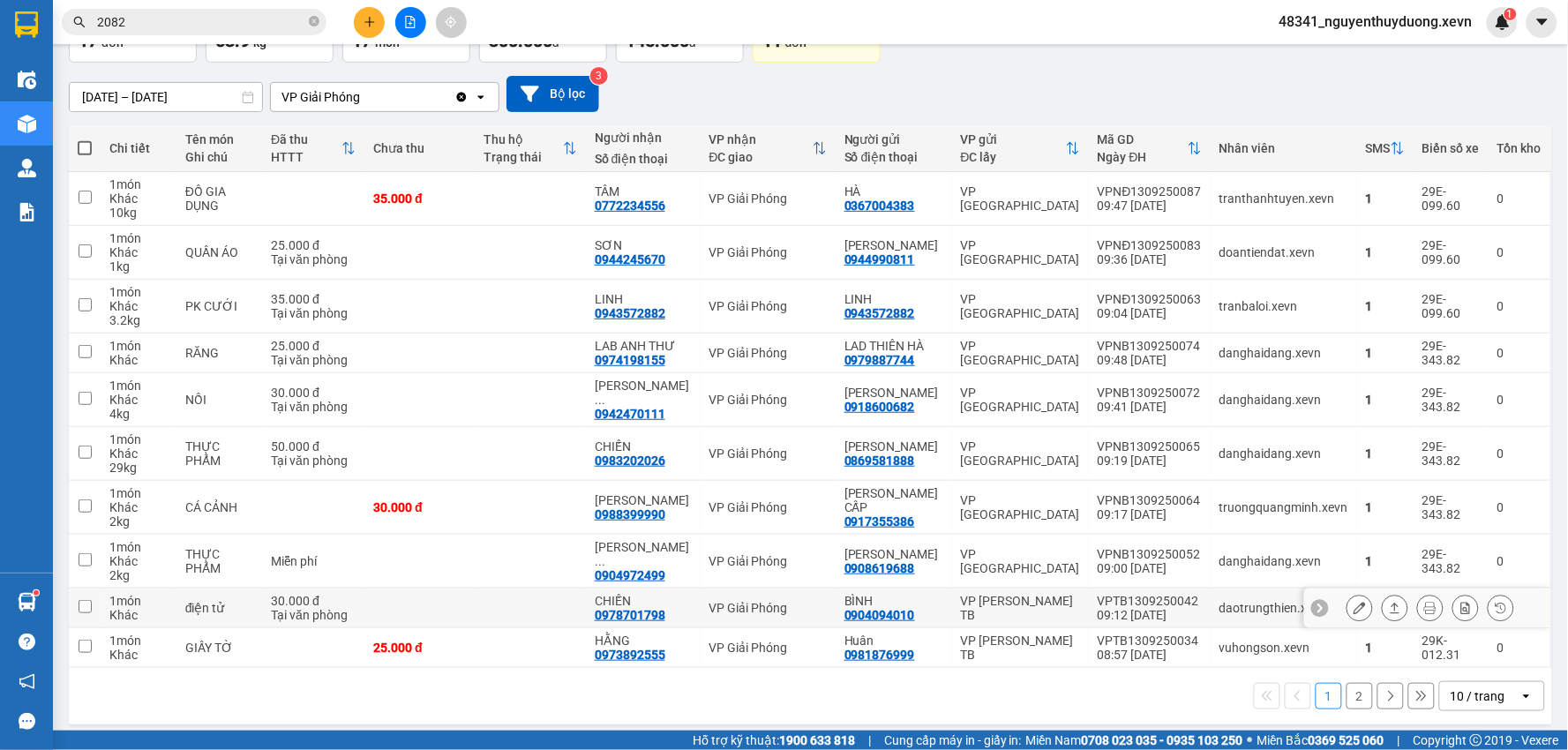
scroll to position [135, 0]
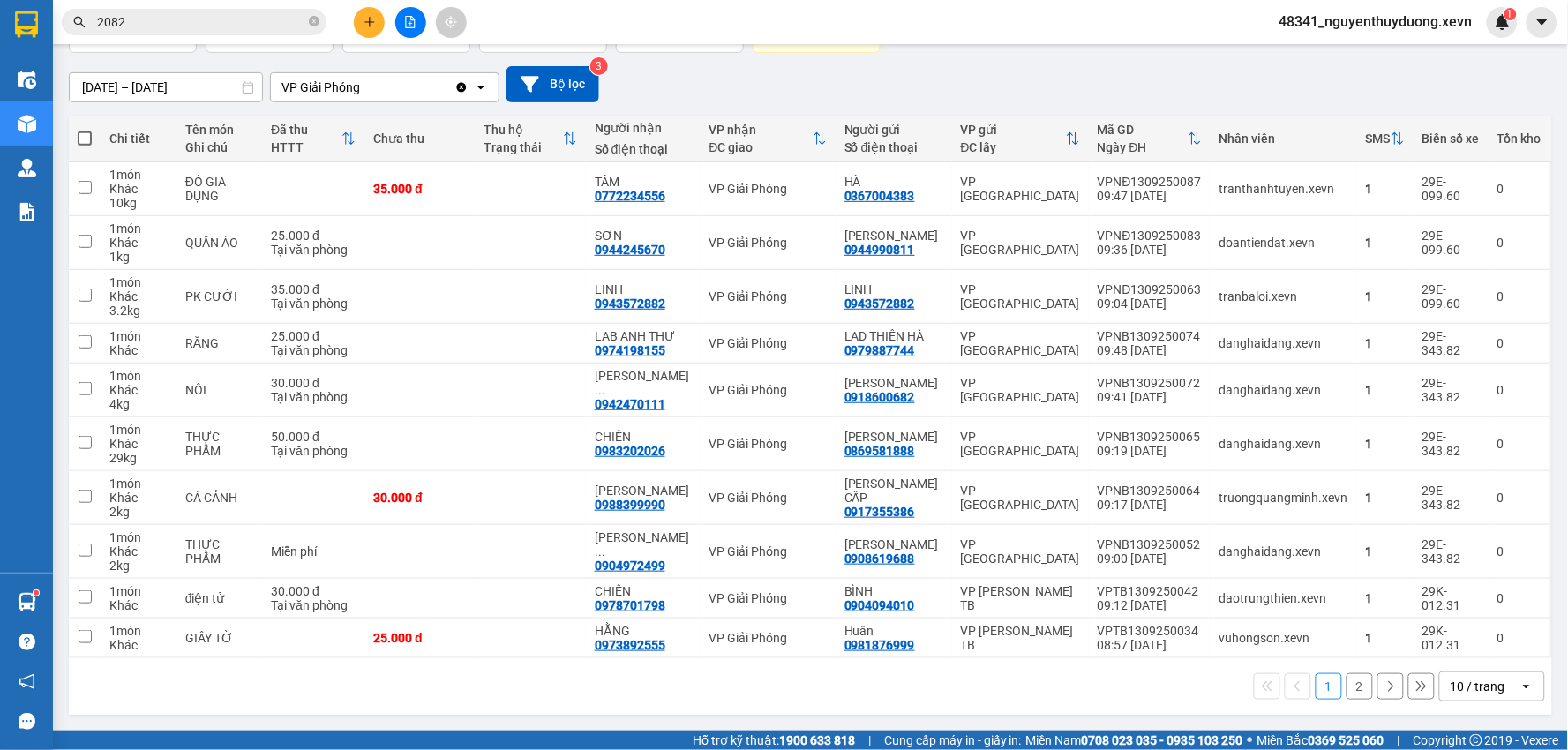
click at [1348, 689] on button "2" at bounding box center [1360, 686] width 26 height 26
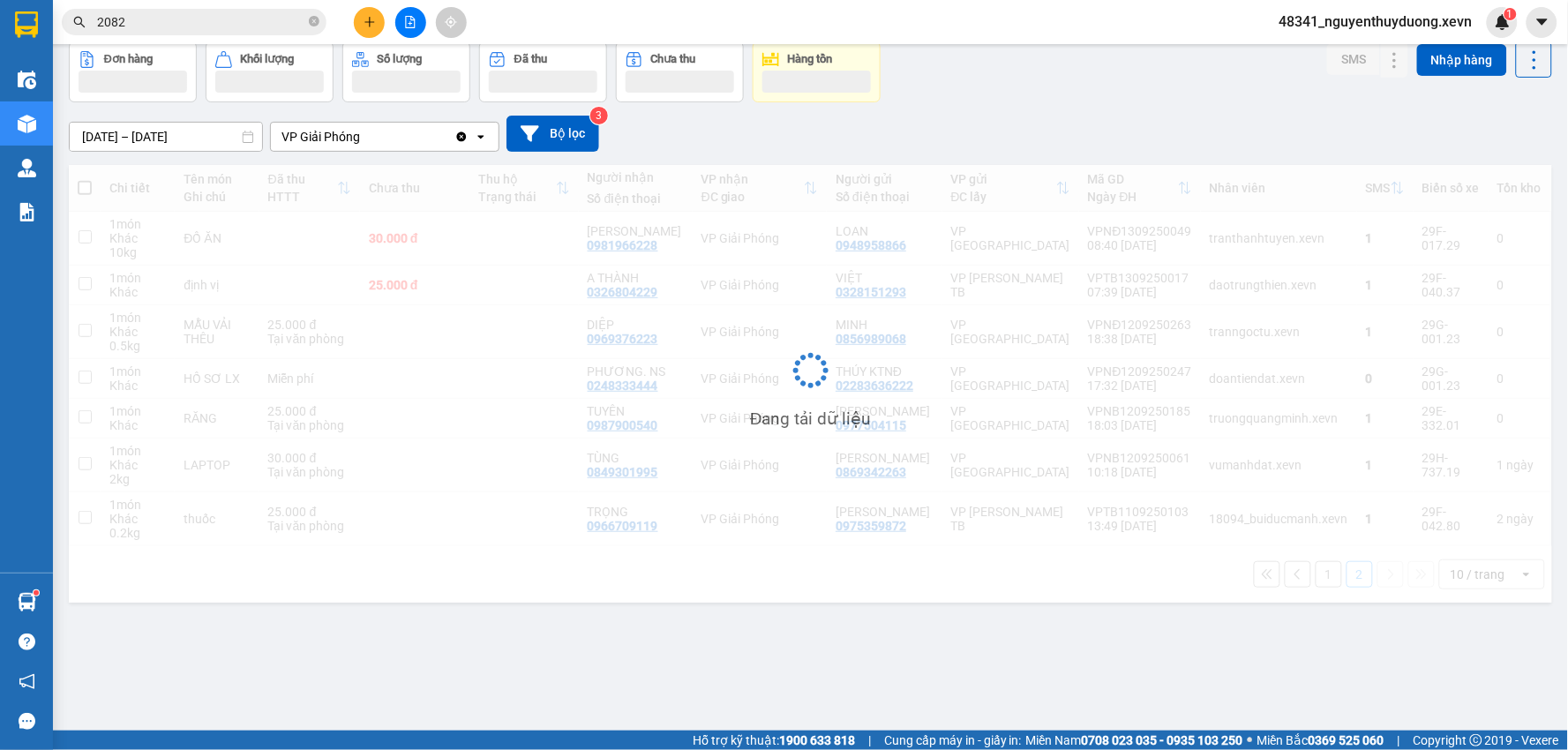
scroll to position [81, 0]
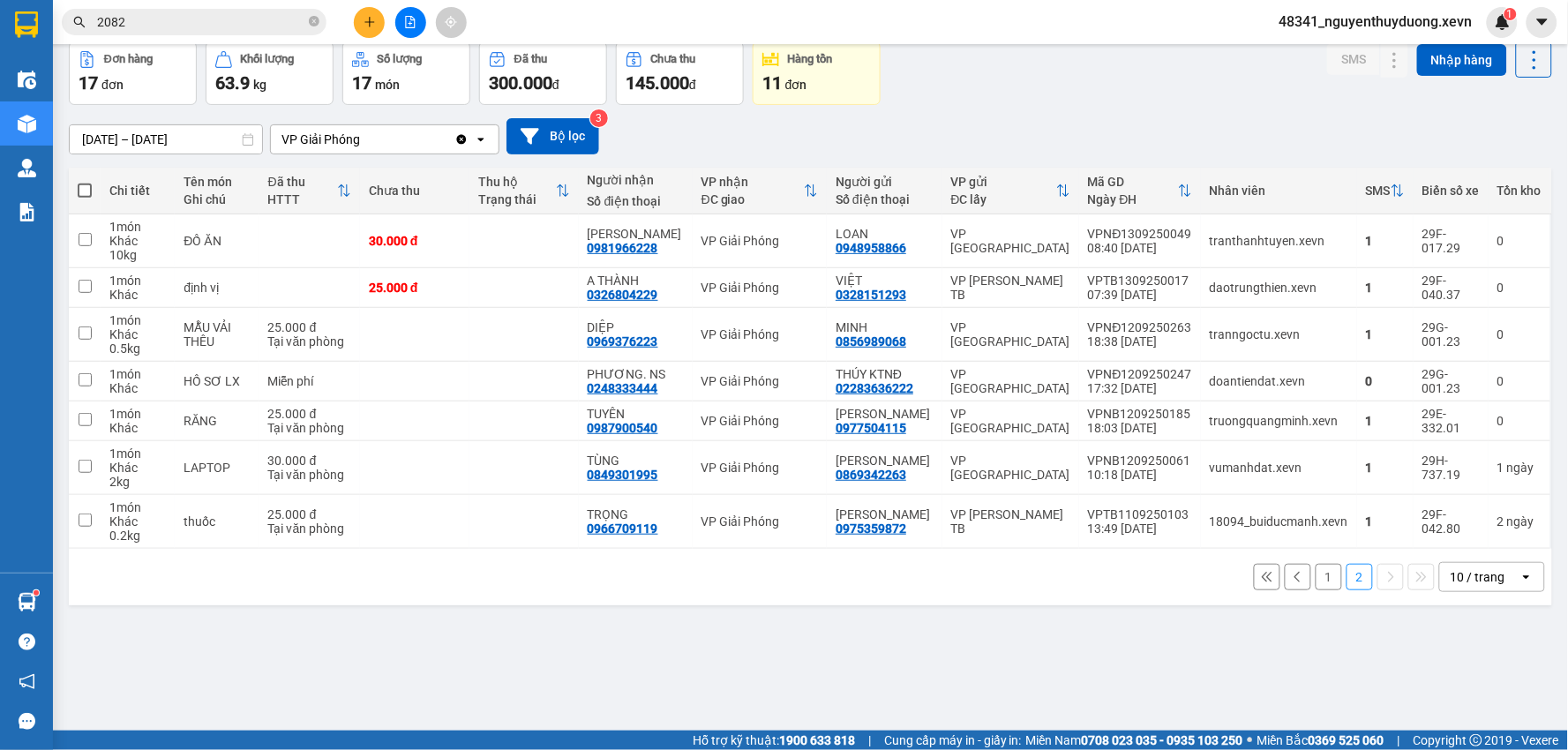
click at [1316, 590] on button "1" at bounding box center [1328, 577] width 26 height 26
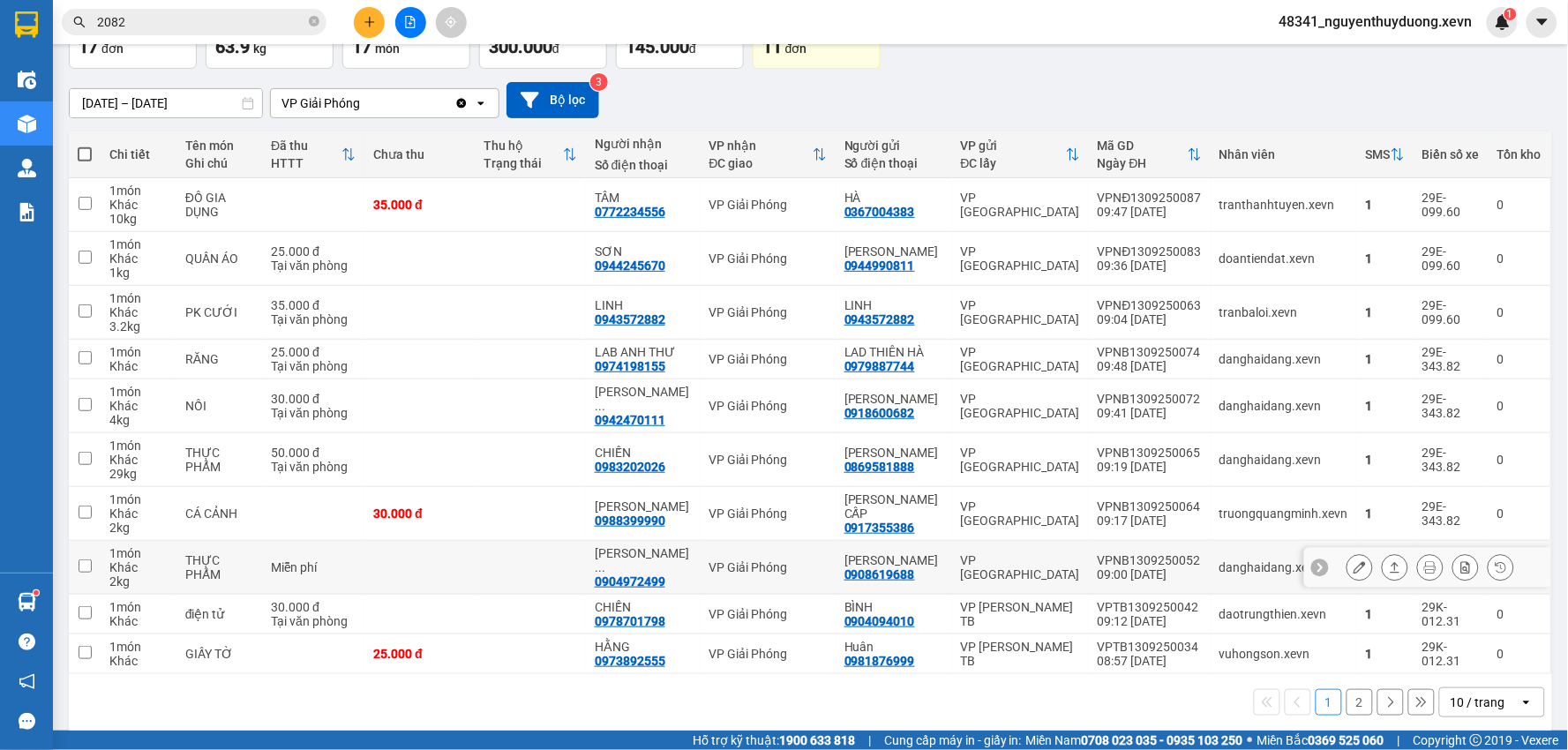
scroll to position [135, 0]
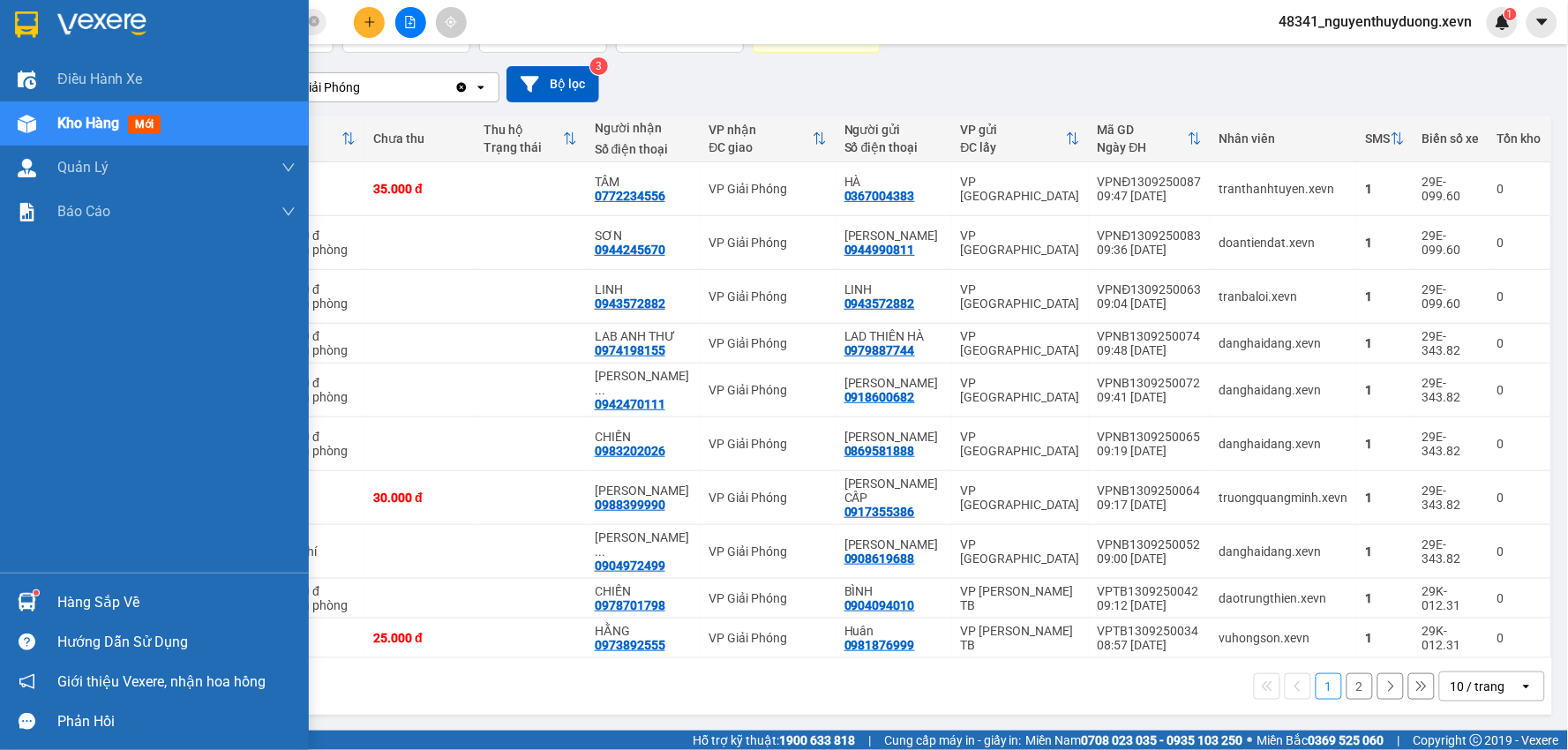
click at [177, 597] on div "Hàng sắp về" at bounding box center [176, 602] width 239 height 26
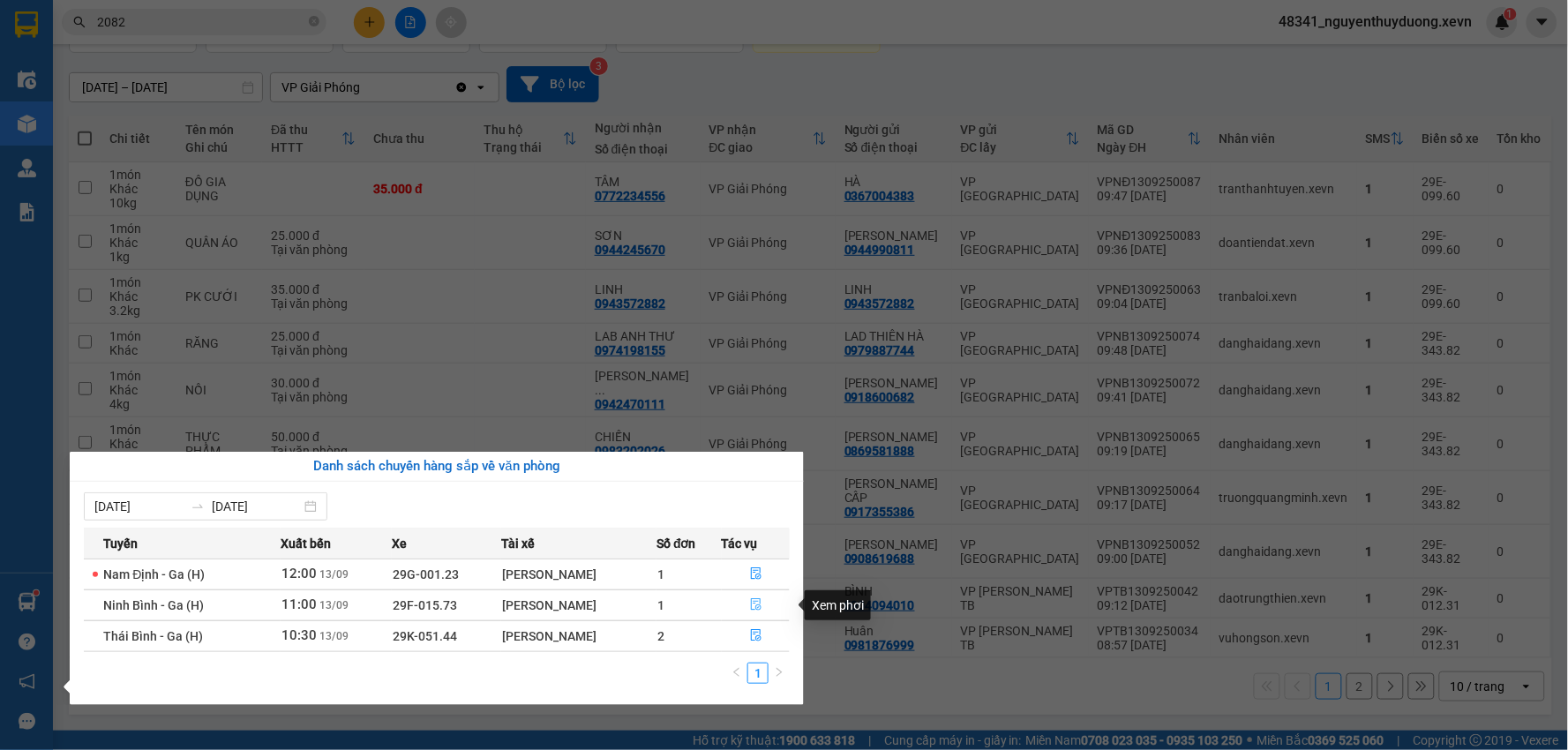
click at [752, 602] on icon "file-done" at bounding box center [756, 604] width 13 height 13
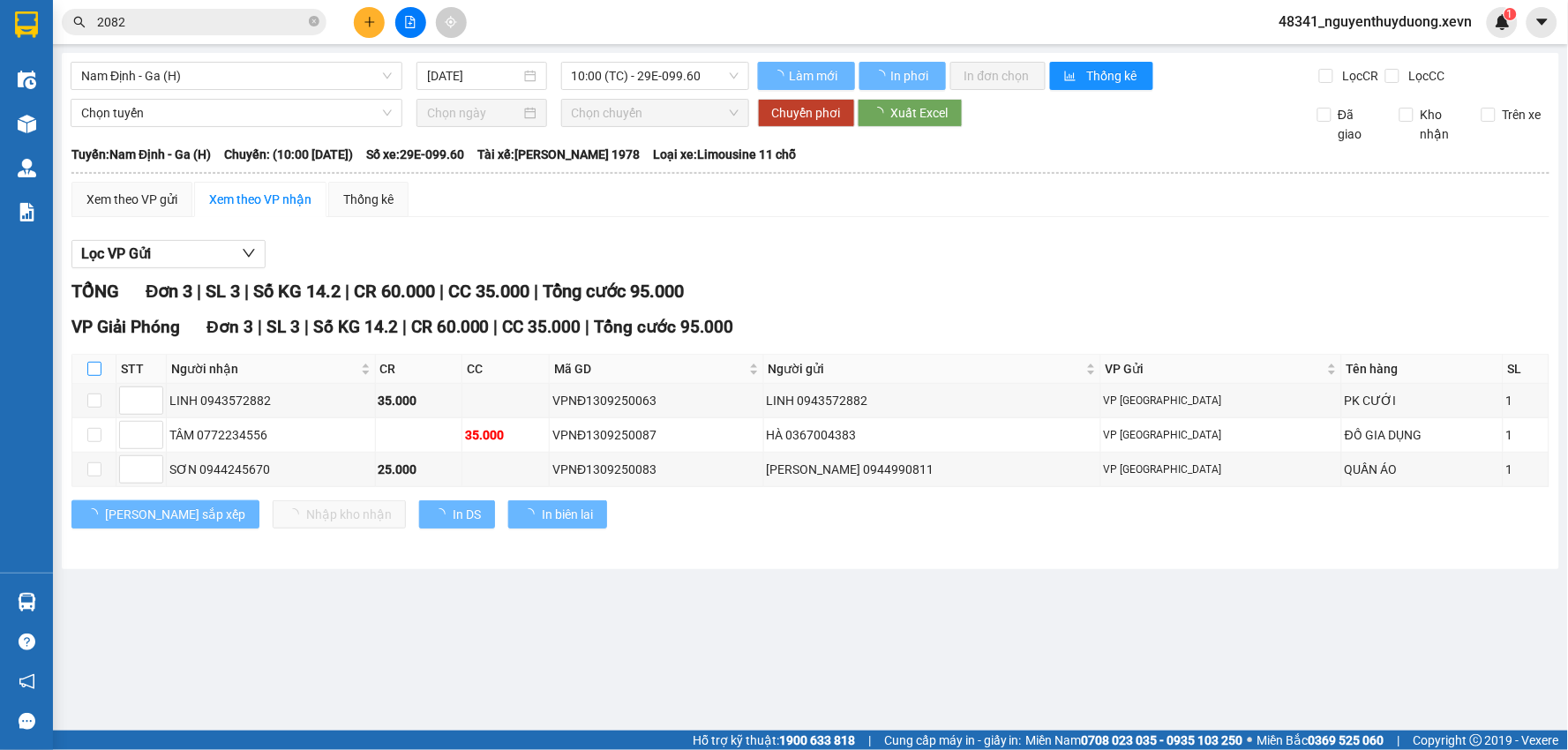
click at [90, 369] on input "checkbox" at bounding box center [94, 369] width 15 height 15
checkbox input "true"
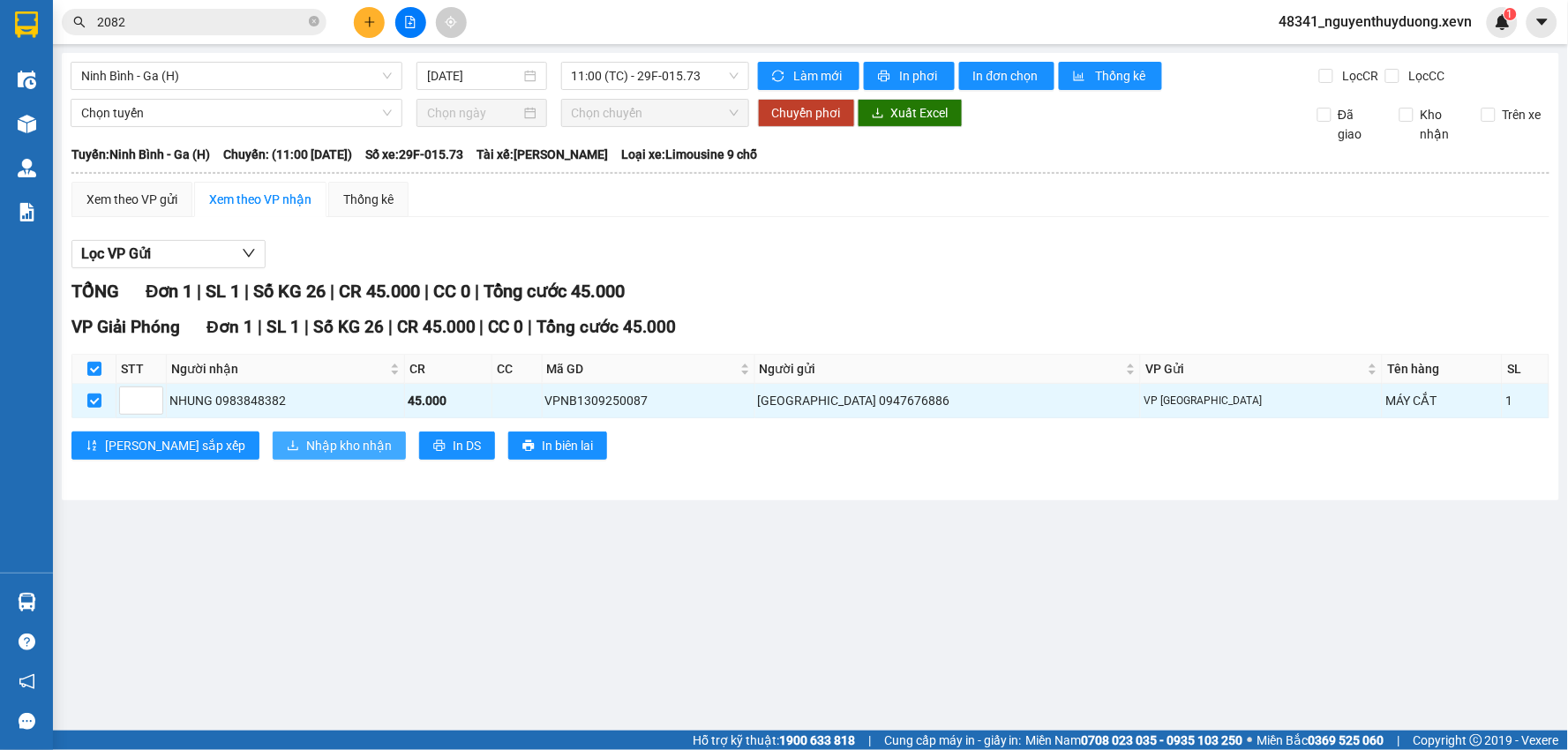
click at [306, 448] on span "Nhập kho nhận" at bounding box center [349, 446] width 86 height 19
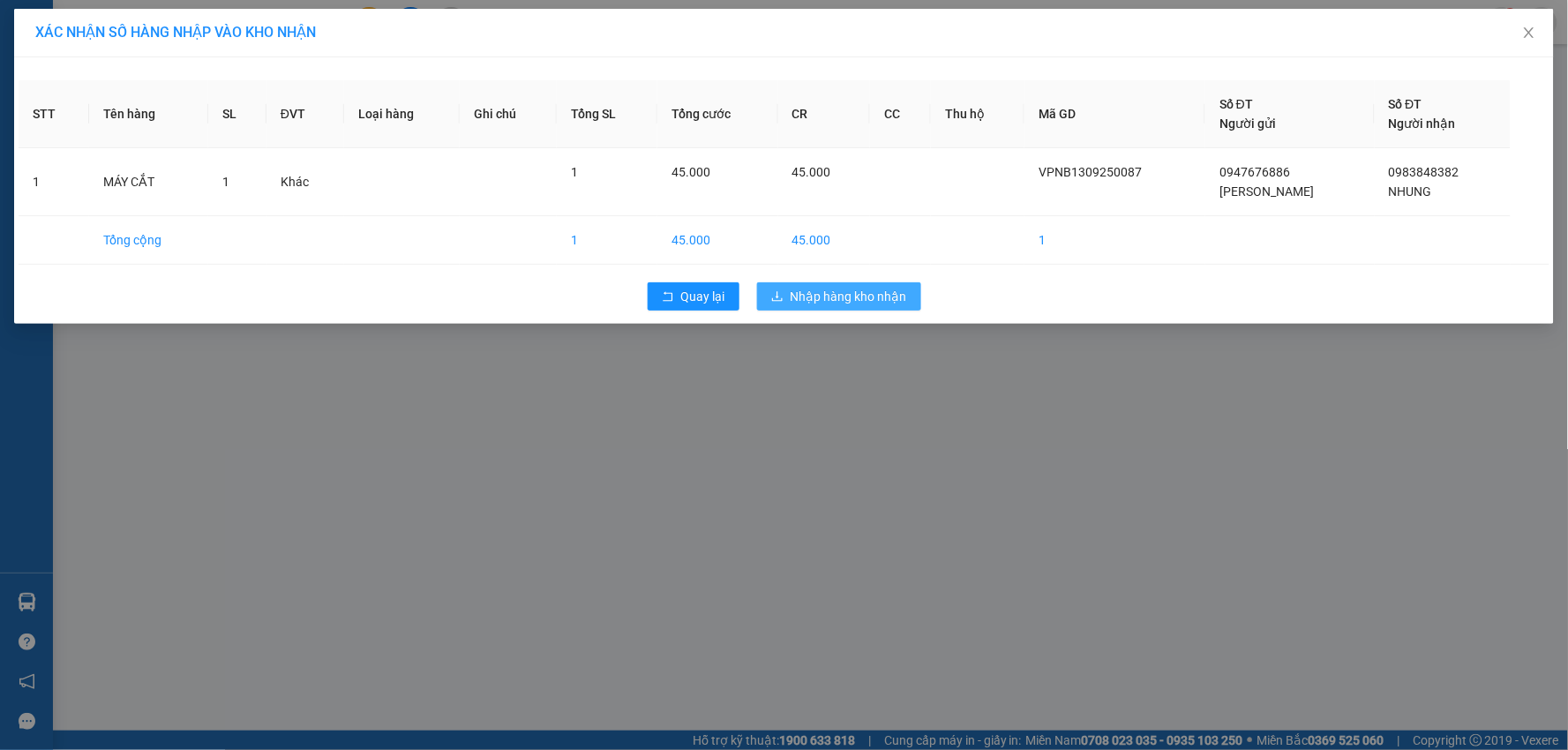
click at [863, 304] on span "Nhập hàng kho nhận" at bounding box center [849, 297] width 117 height 19
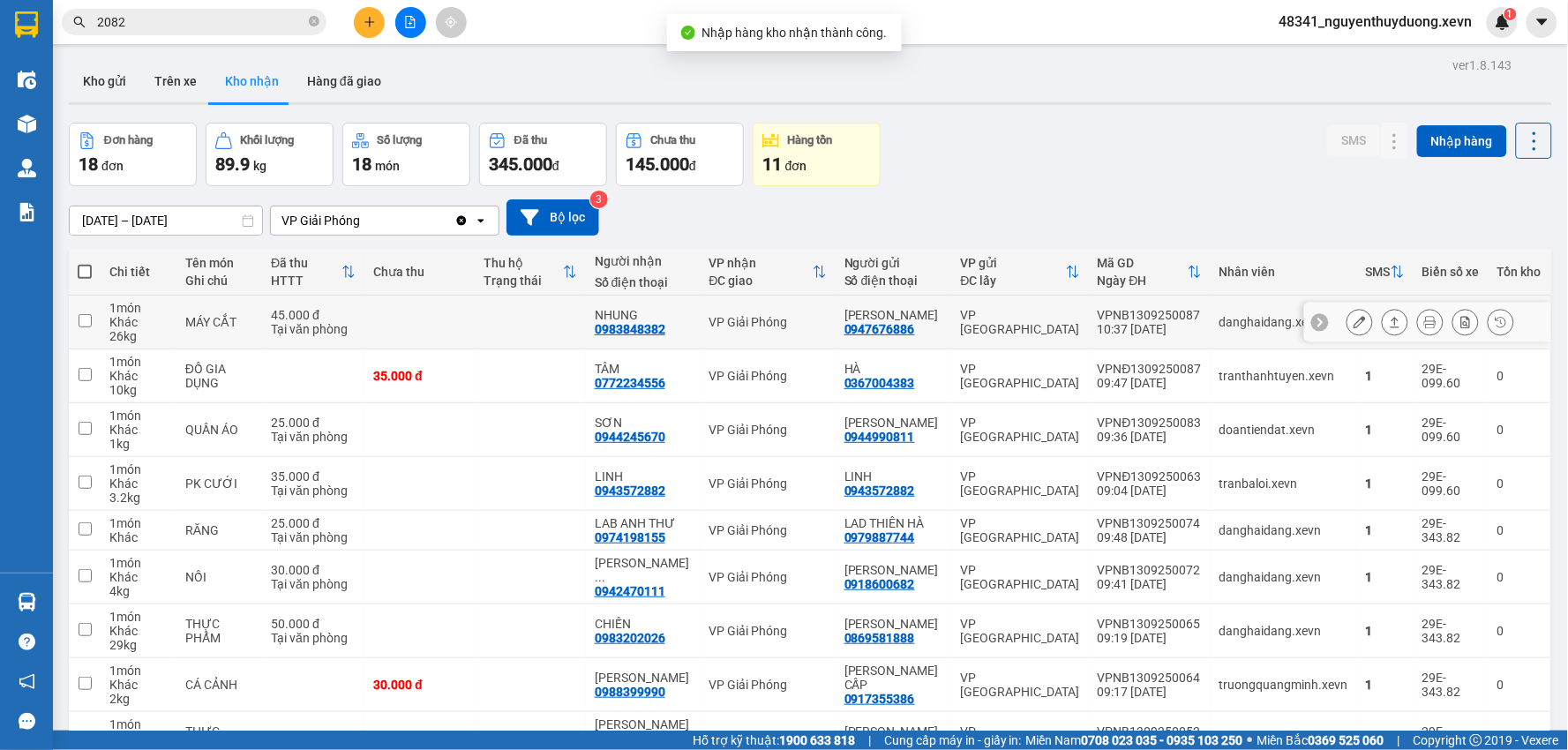
click at [232, 325] on div "MÁY CẮT" at bounding box center [219, 322] width 68 height 15
checkbox input "true"
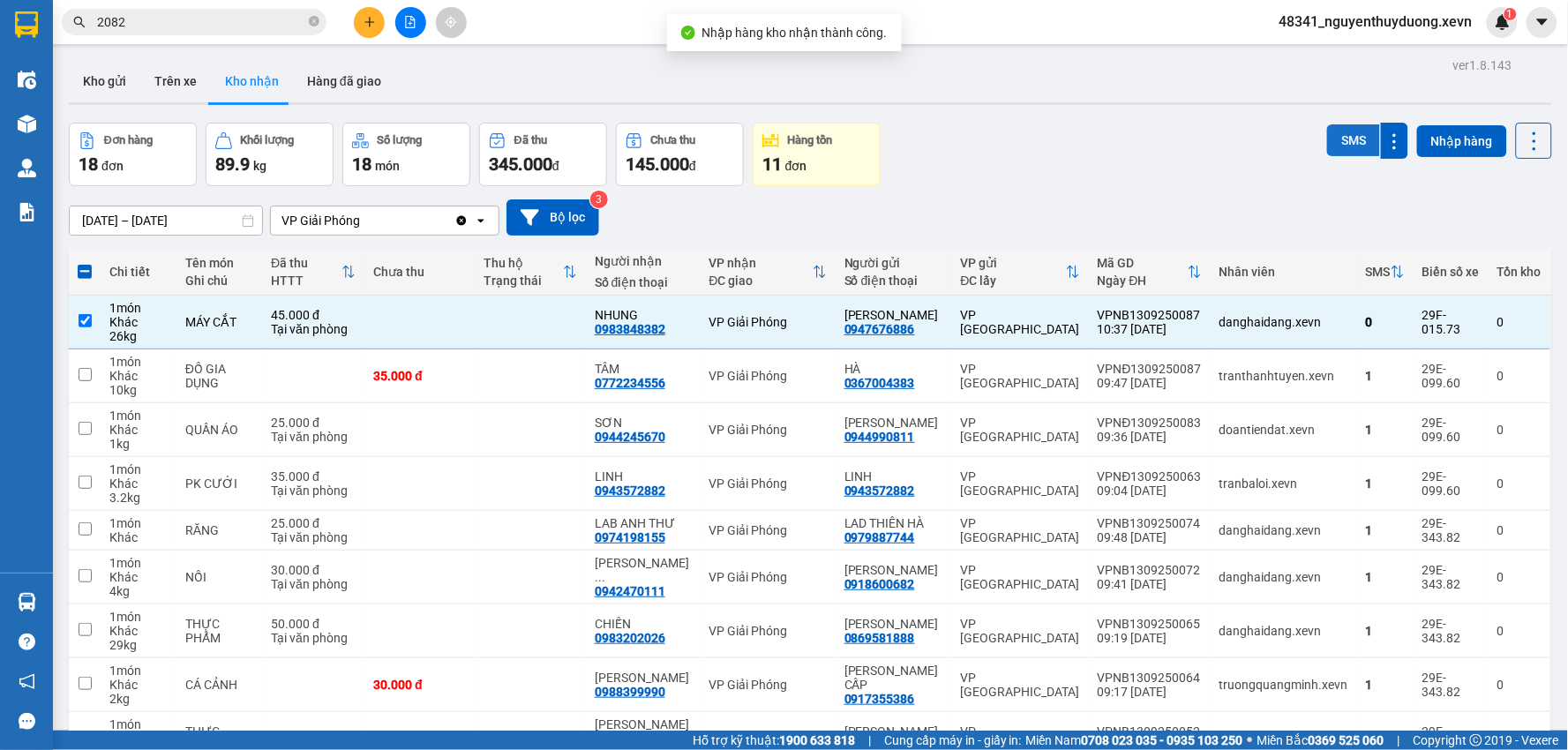
click at [1330, 132] on button "SMS" at bounding box center [1354, 140] width 53 height 32
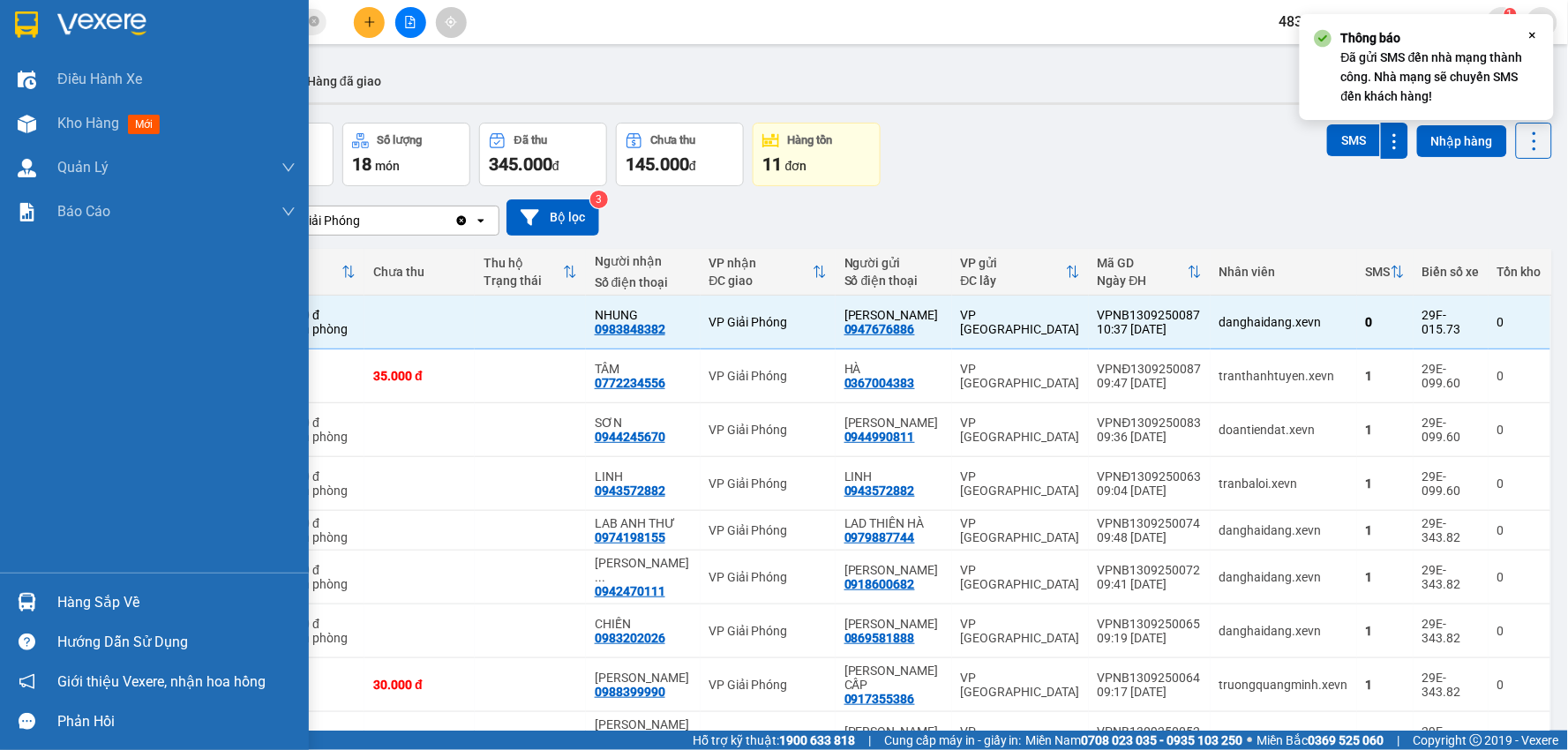
click at [99, 600] on div "Hàng sắp về" at bounding box center [176, 602] width 239 height 26
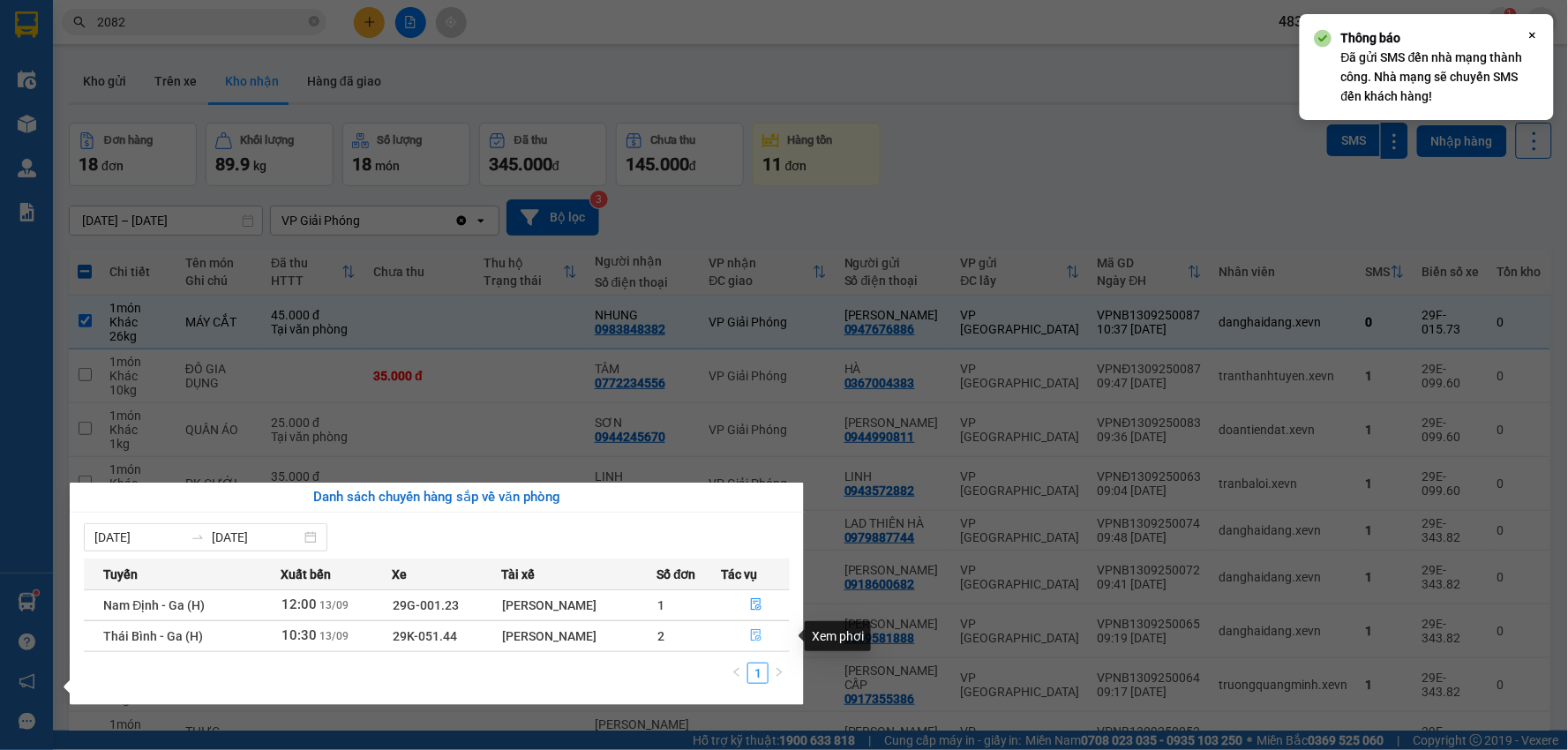
click at [759, 640] on icon "file-done" at bounding box center [756, 635] width 13 height 13
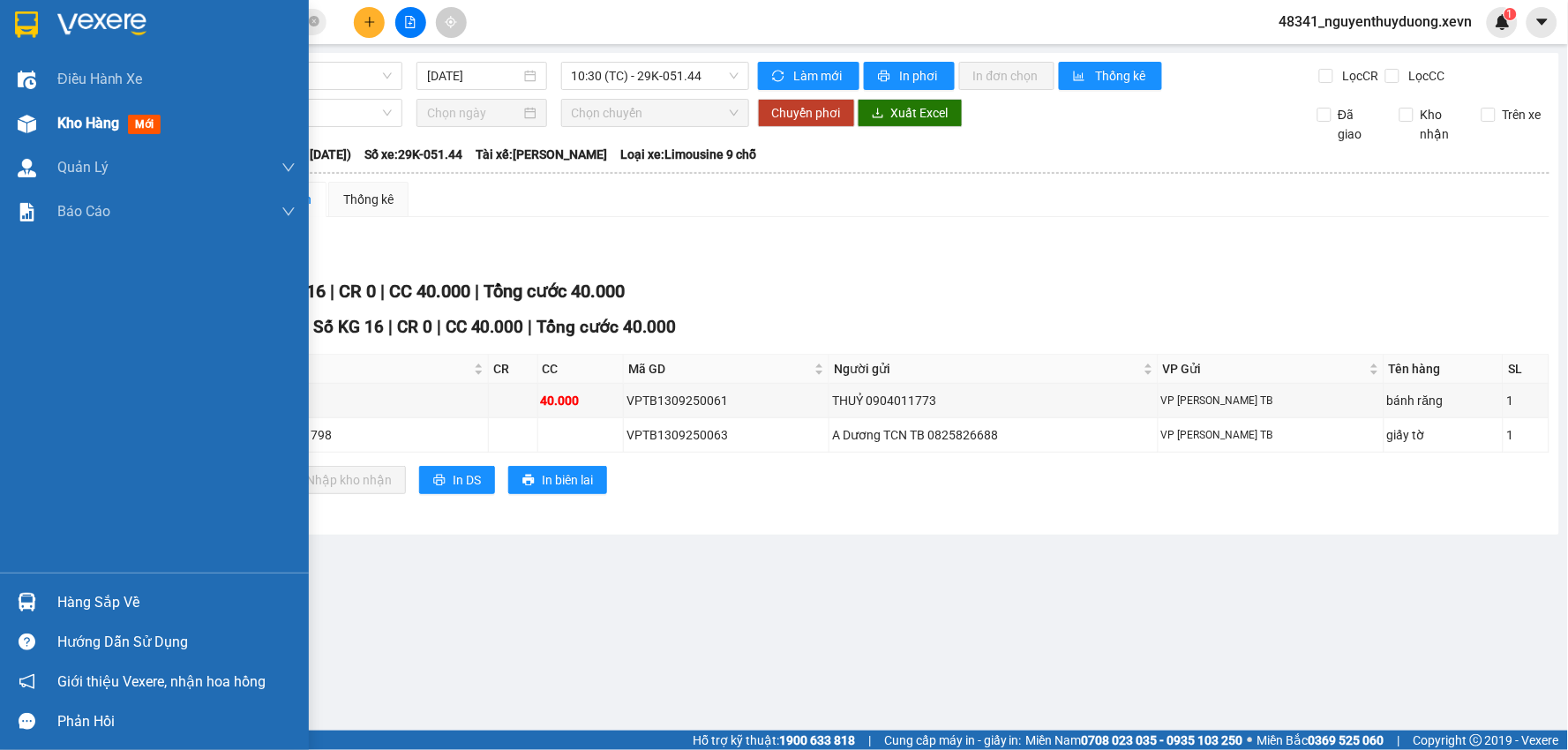
click at [48, 119] on div "Kho hàng mới" at bounding box center [154, 123] width 309 height 44
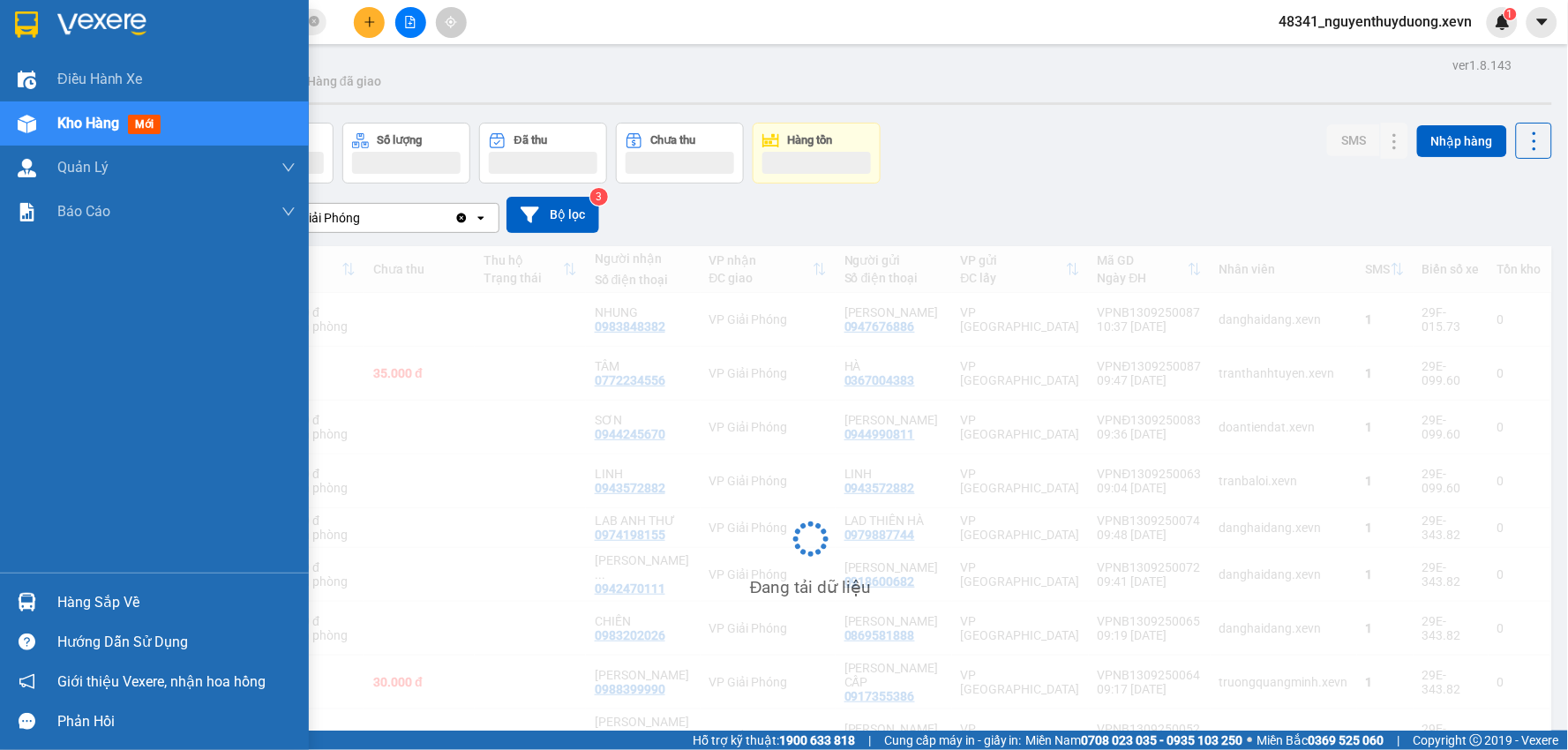
click at [90, 610] on div "Hàng sắp về" at bounding box center [176, 602] width 239 height 26
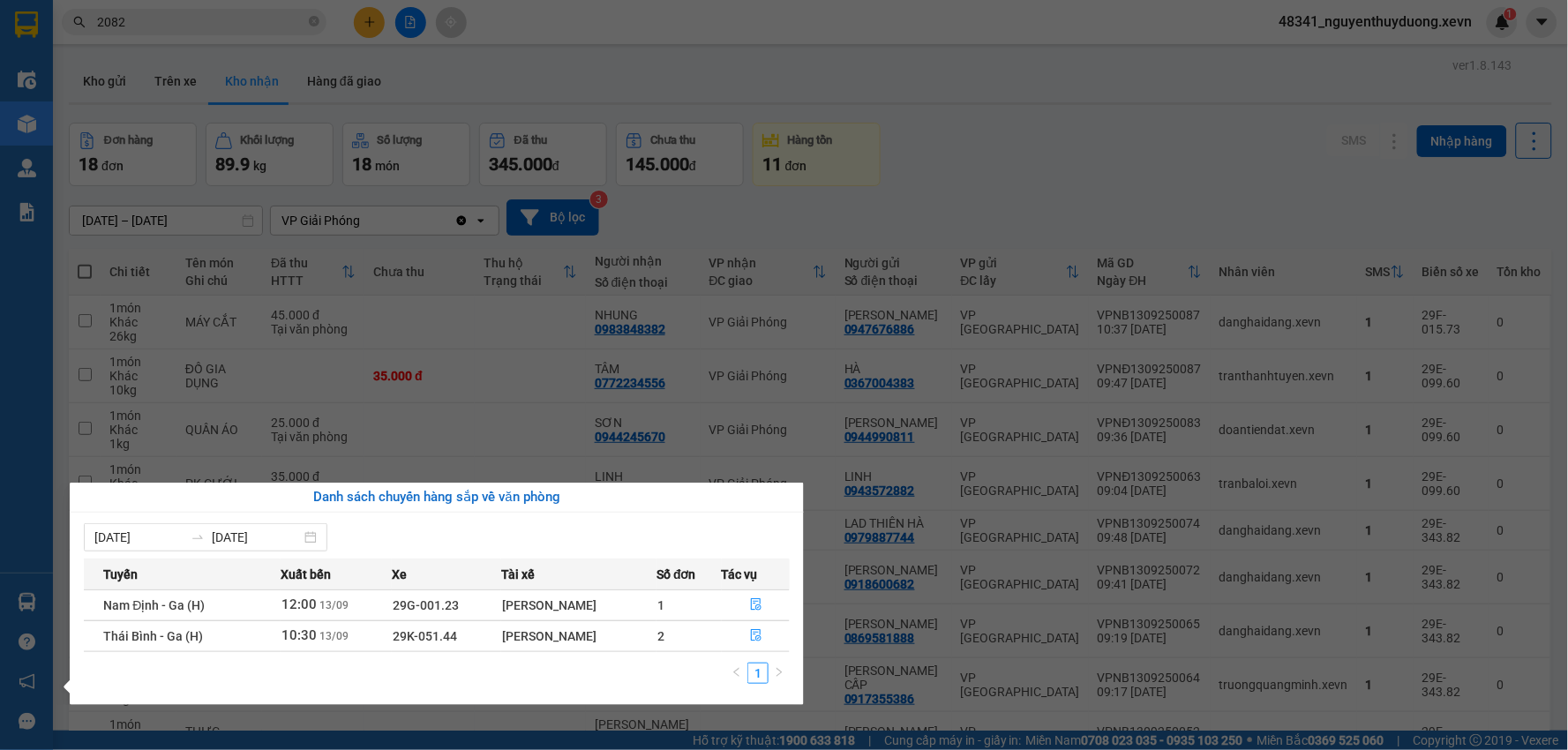
click at [1044, 171] on section "Kết quả tìm kiếm ( 10000 ) Bộ lọc Mã ĐH Trạng thái Món hàng Thu hộ Tổng cước Ch…" at bounding box center [784, 375] width 1568 height 750
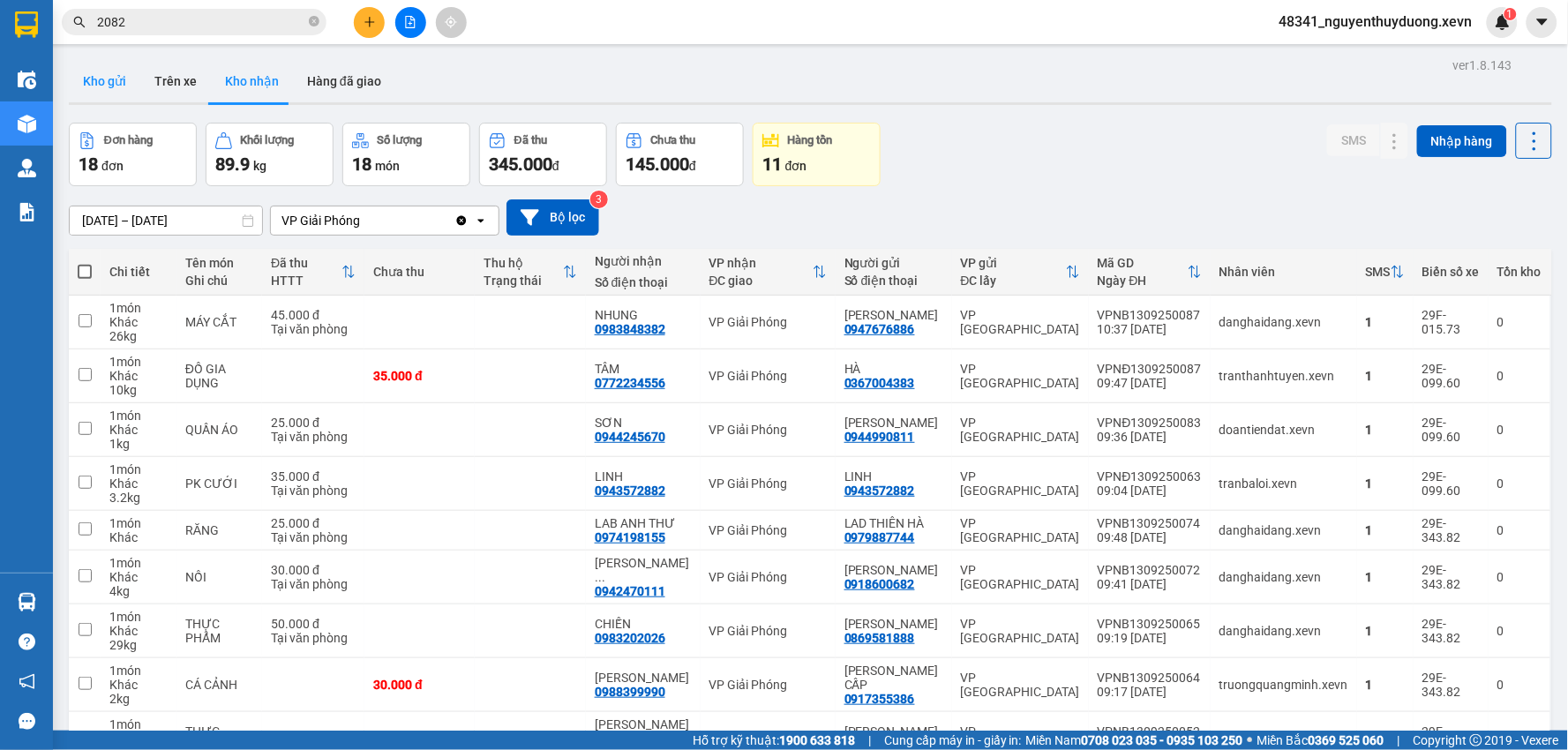
click at [125, 77] on button "Kho gửi" at bounding box center [104, 82] width 71 height 43
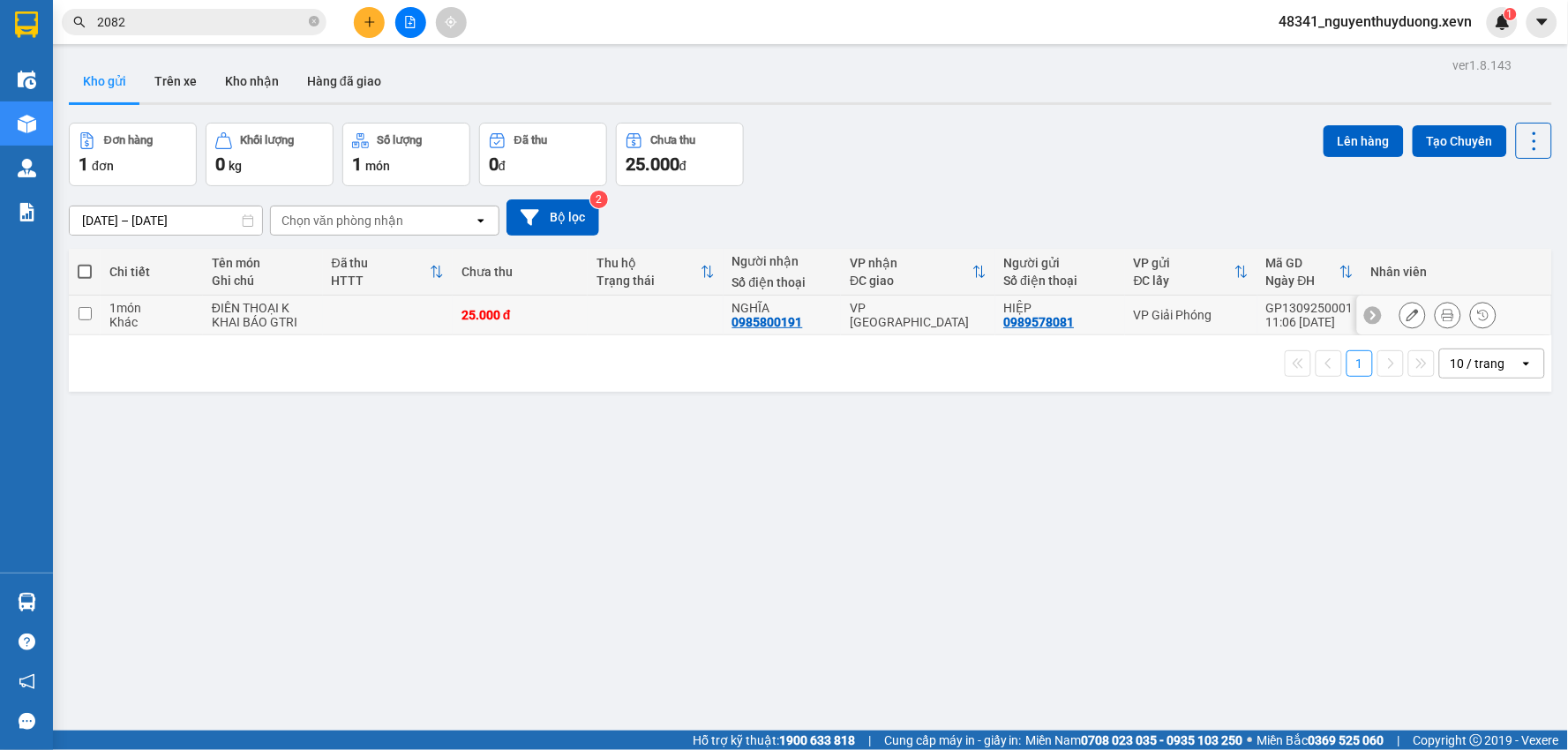
click at [278, 329] on div "ĐIÊN THOẠI K KHAI BÁO GTRI" at bounding box center [263, 315] width 102 height 28
checkbox input "true"
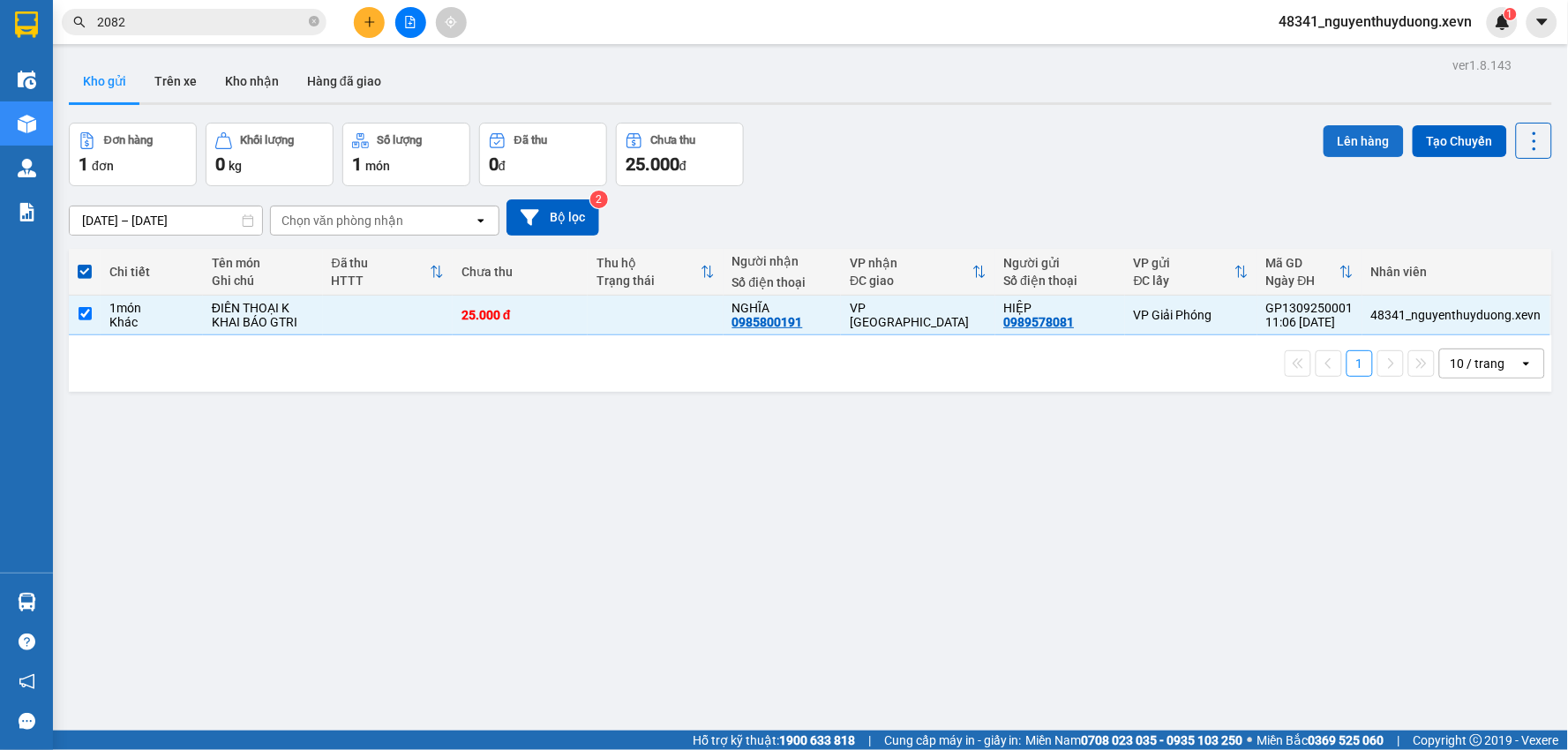
click at [1352, 139] on button "Lên hàng" at bounding box center [1363, 141] width 80 height 32
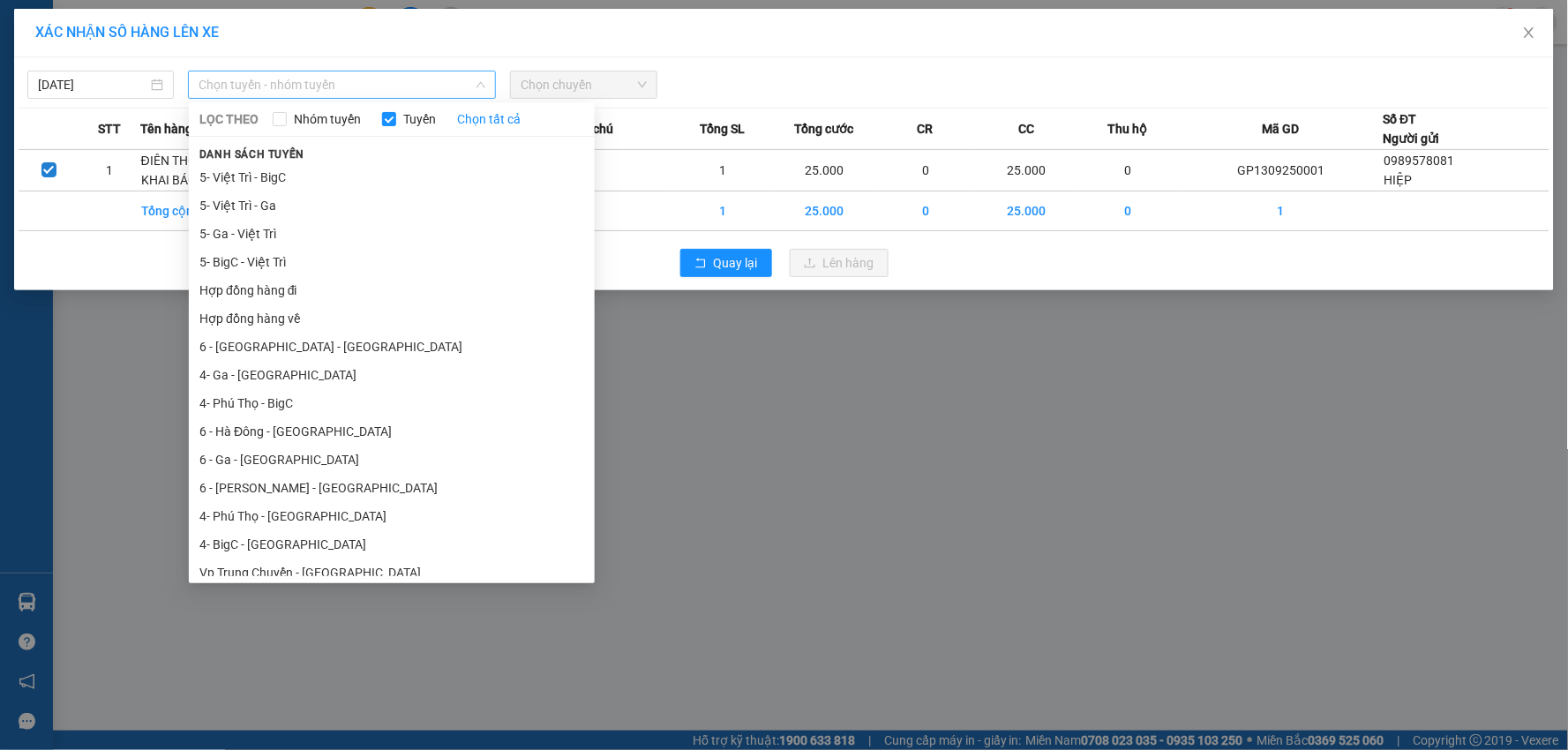
click at [269, 71] on span "Chọn tuyến - nhóm tuyến" at bounding box center [342, 84] width 287 height 26
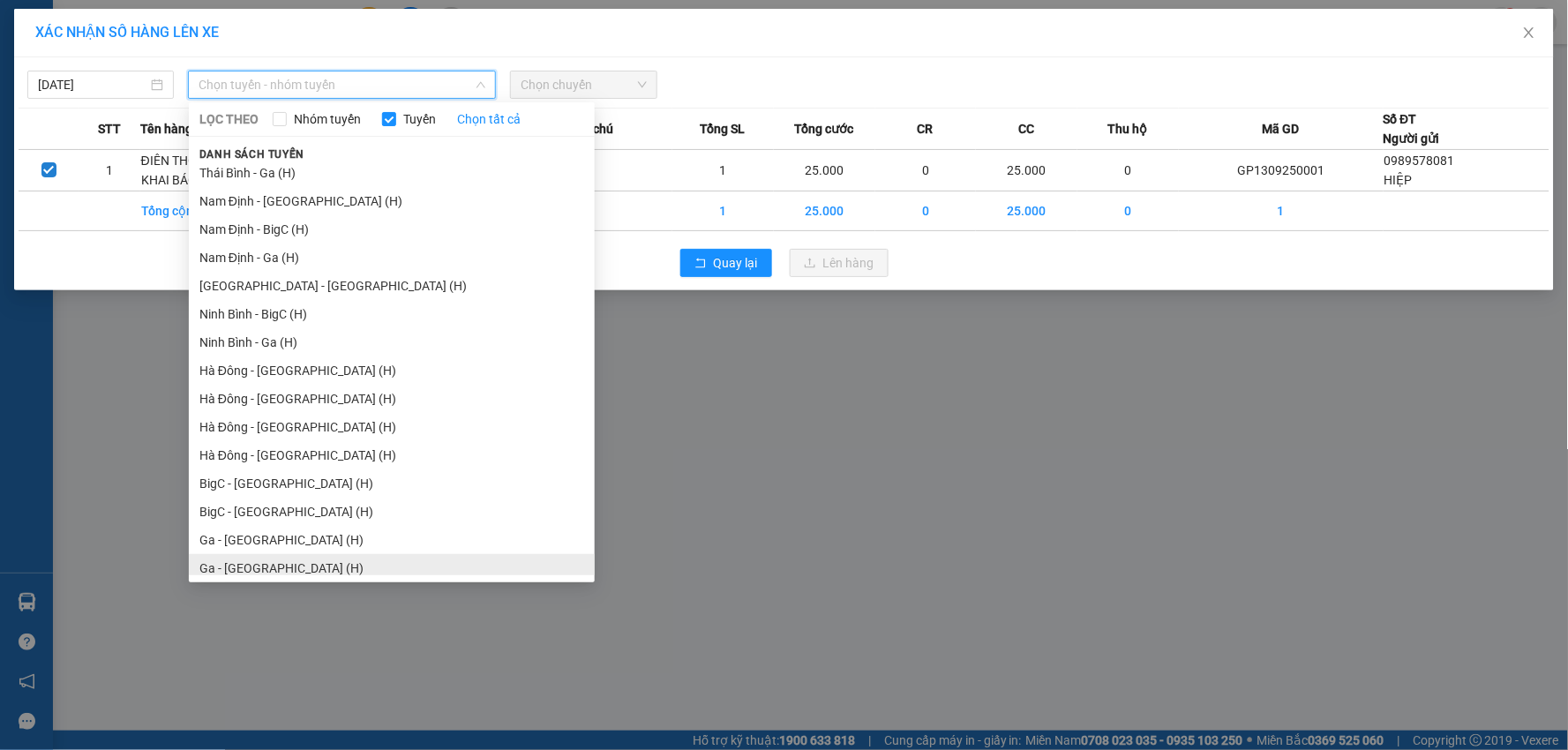
scroll to position [2127, 0]
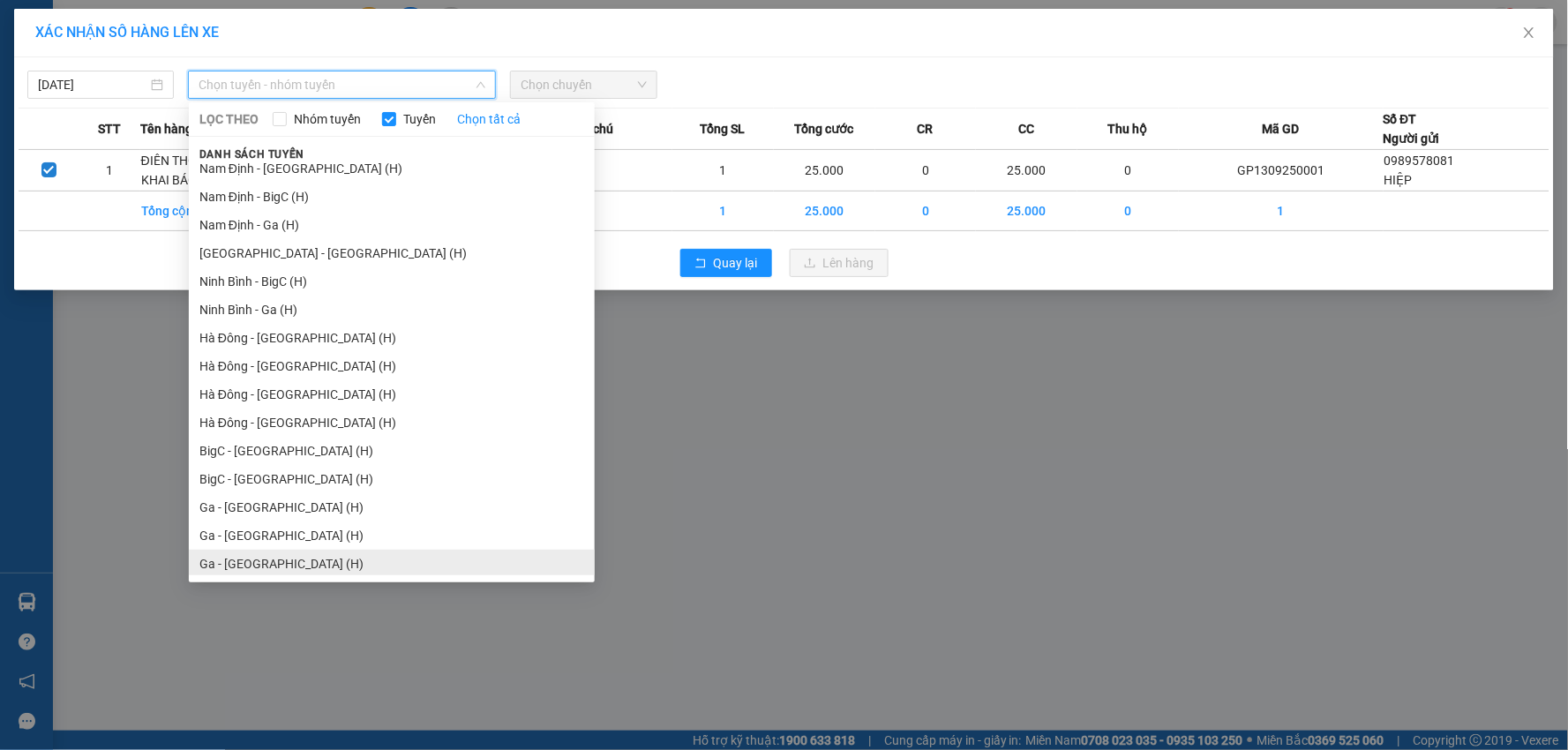
click at [268, 556] on li "Ga - Ninh Bình (H)" at bounding box center [392, 564] width 406 height 28
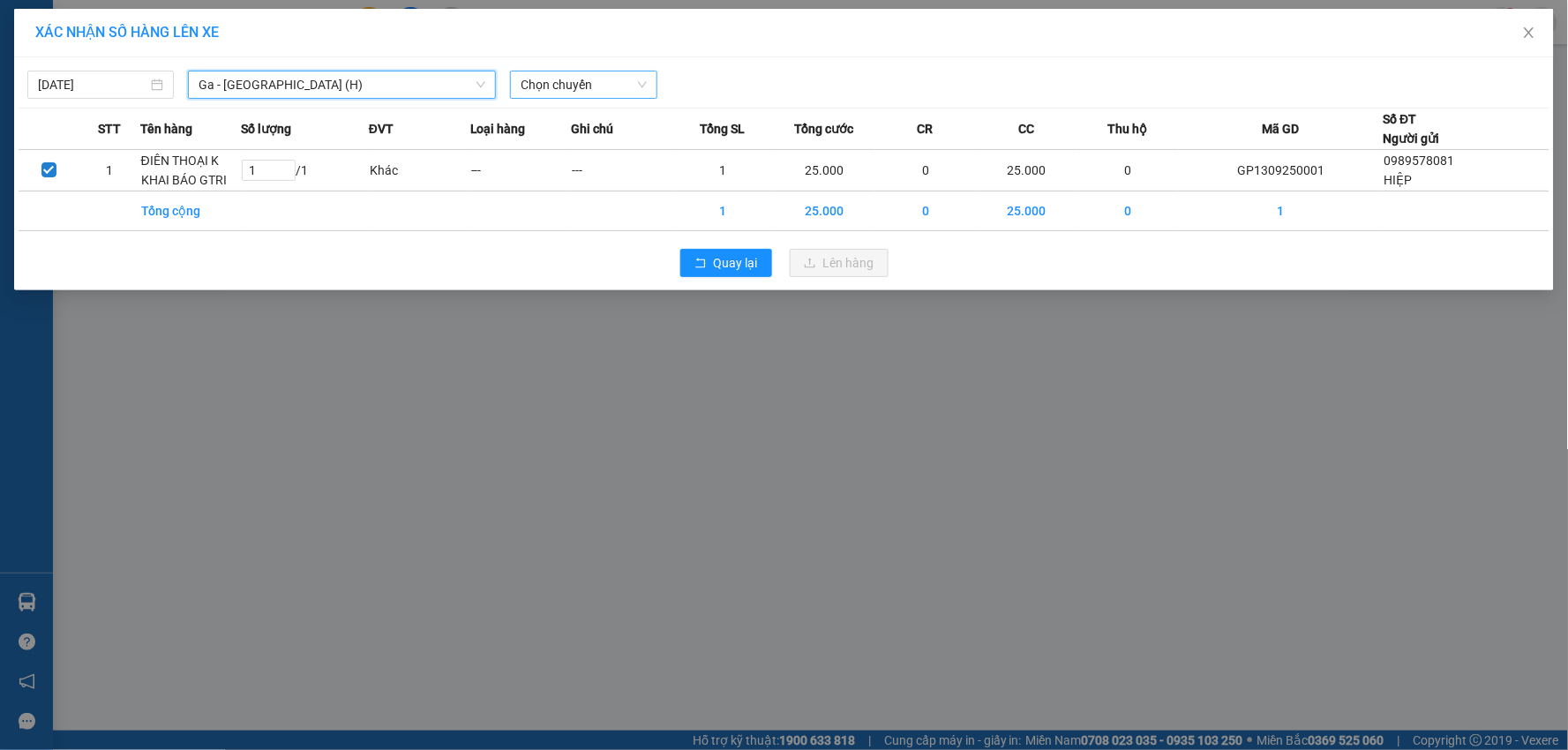
click at [614, 91] on span "Chọn chuyến" at bounding box center [583, 84] width 126 height 26
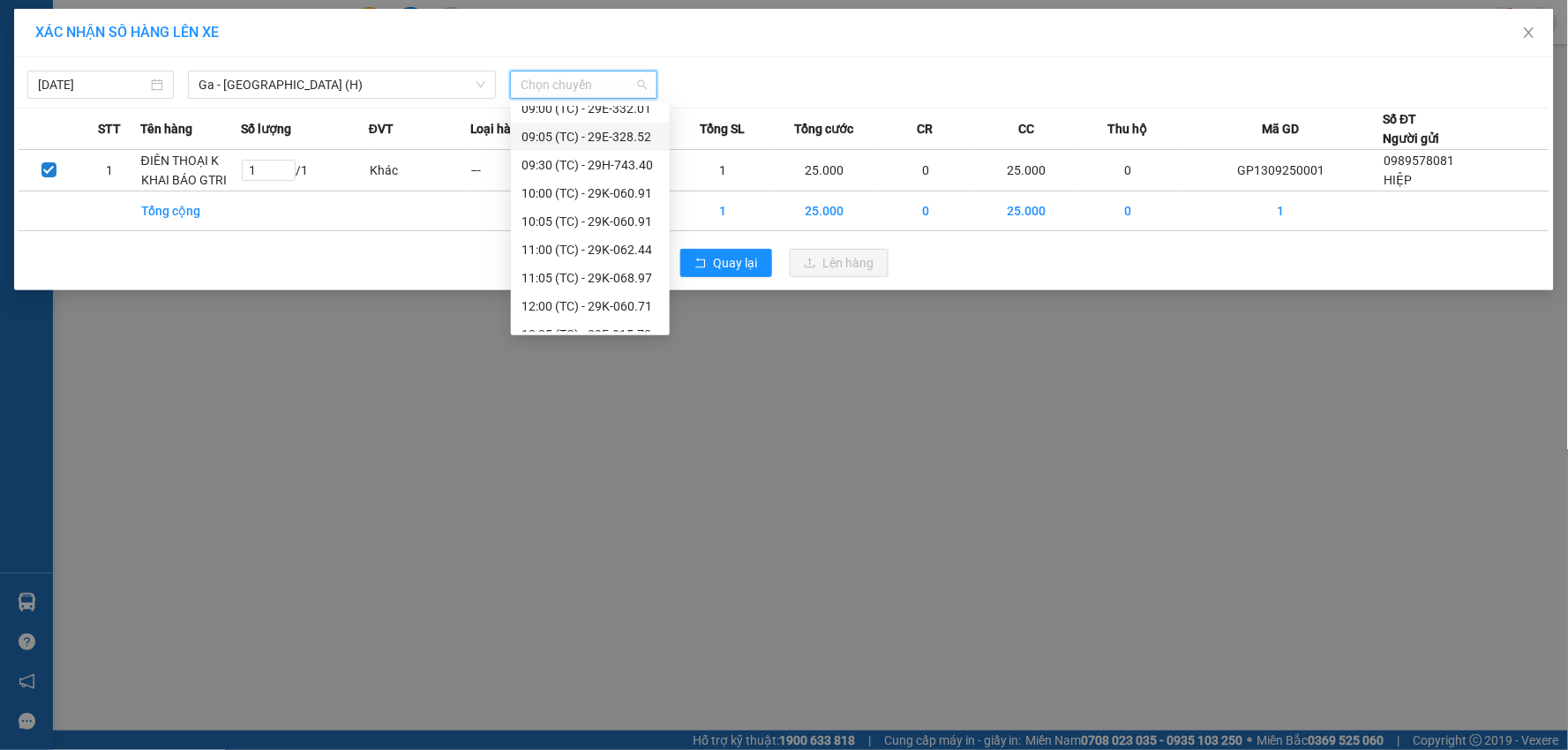
scroll to position [169, 0]
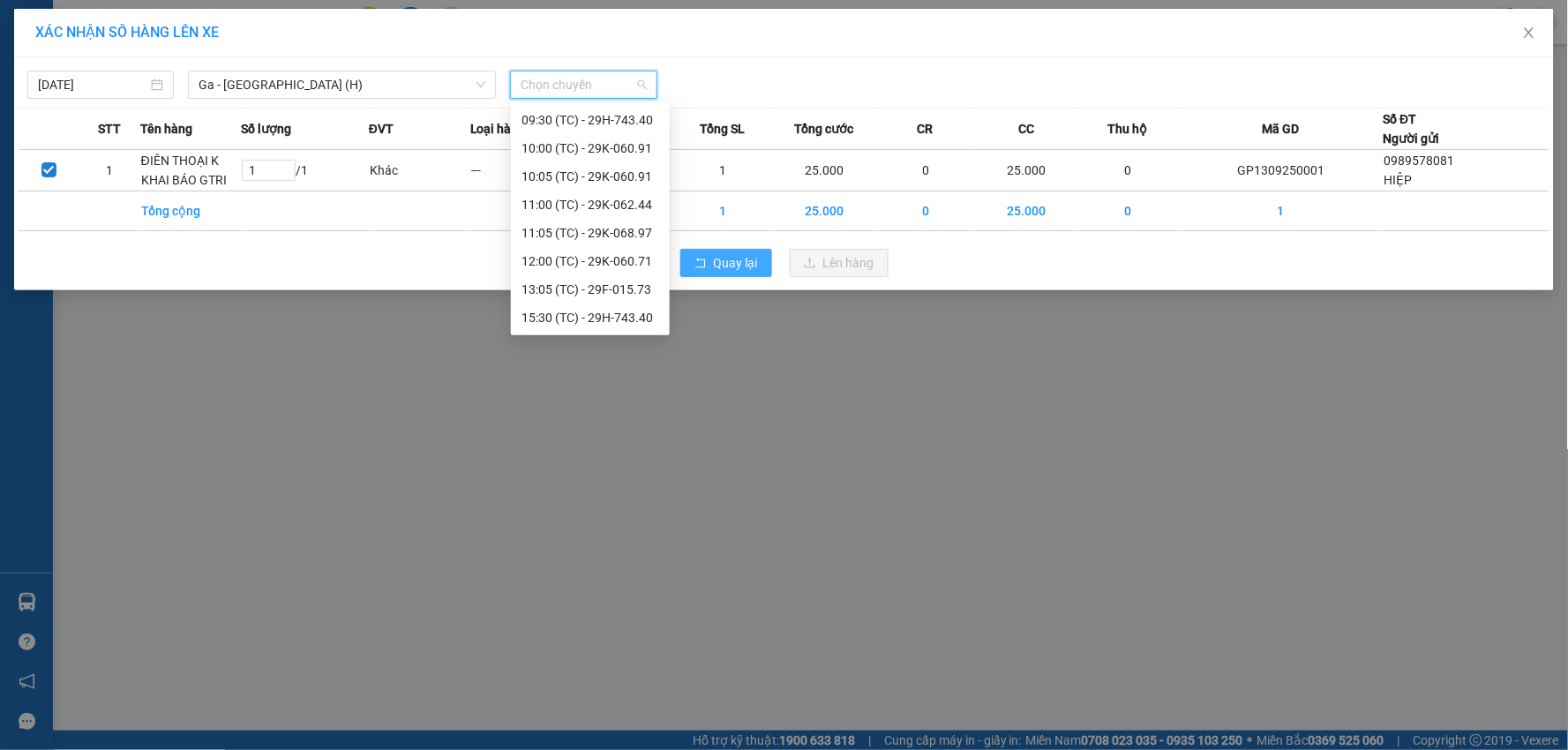
click at [729, 265] on span "Quay lại" at bounding box center [735, 263] width 44 height 19
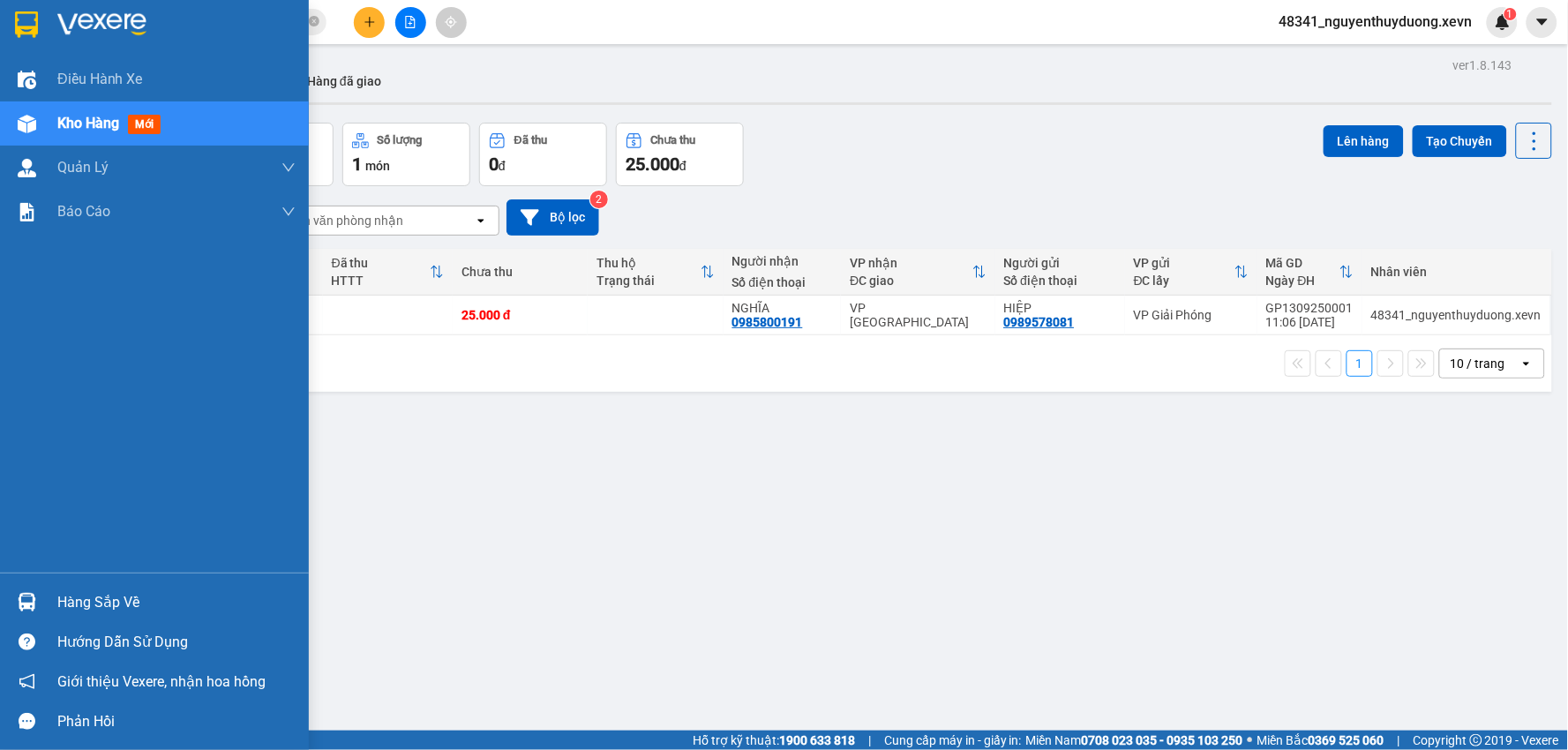
click at [106, 594] on div "Hàng sắp về" at bounding box center [176, 602] width 239 height 26
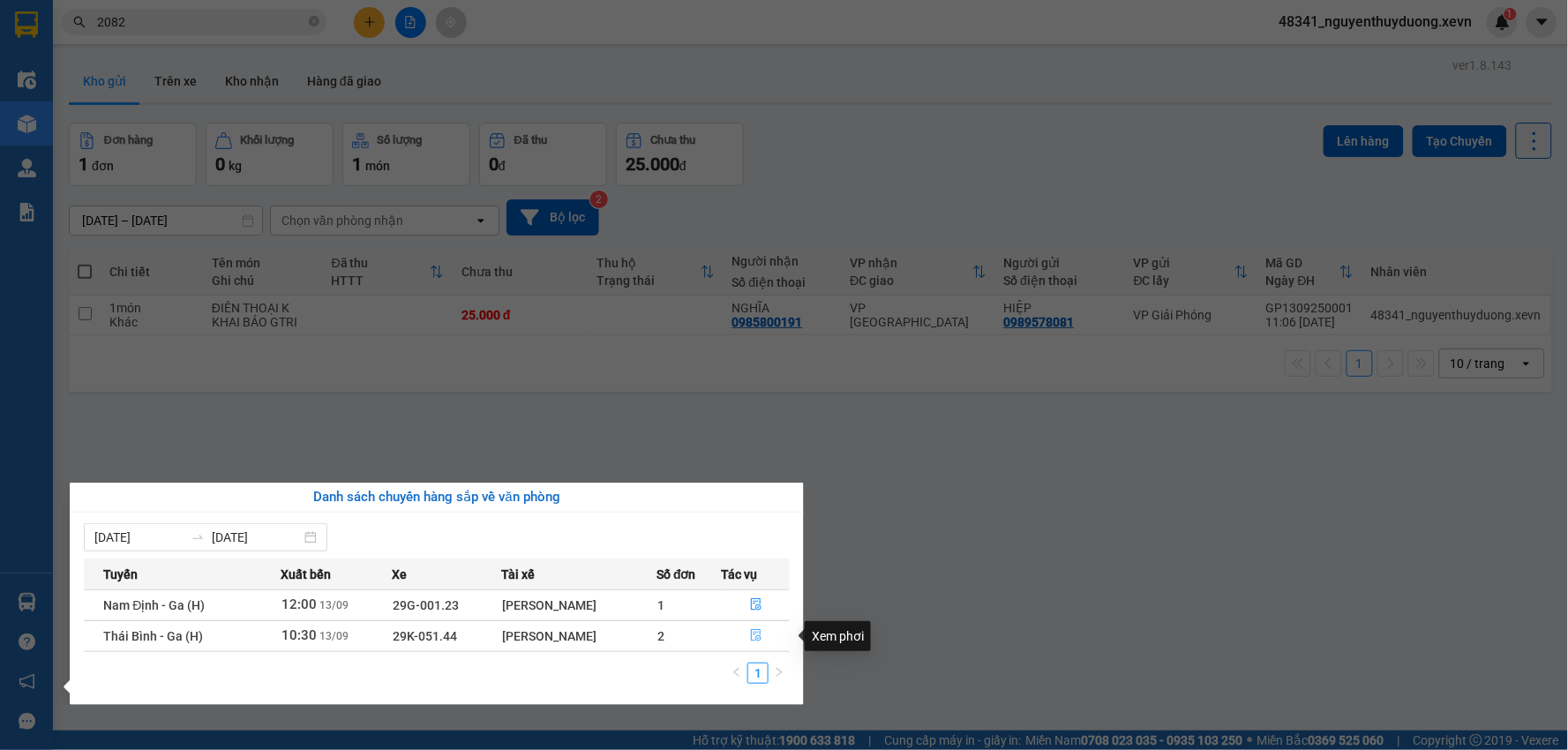
click at [763, 649] on button "button" at bounding box center [756, 636] width 67 height 28
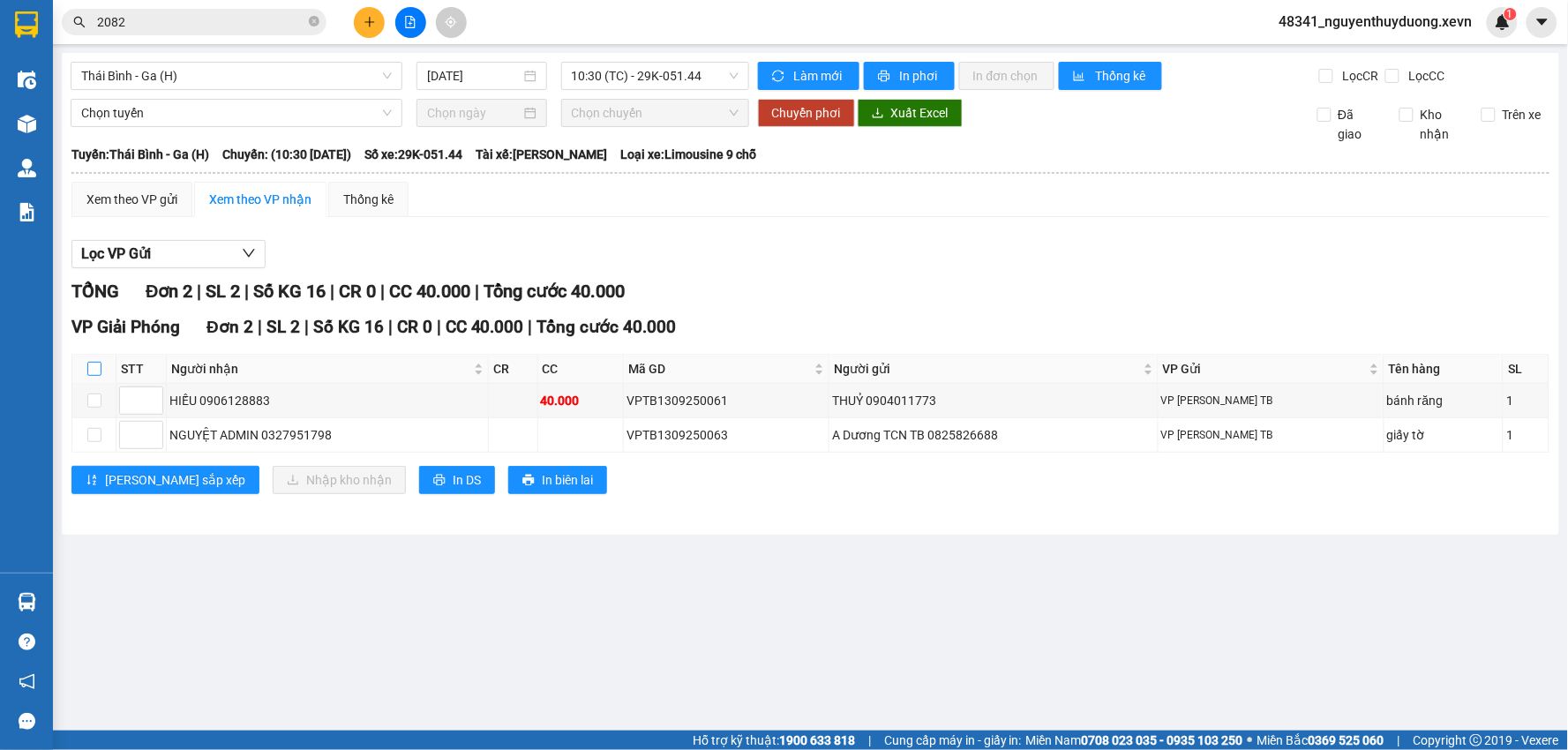
click at [95, 372] on input "checkbox" at bounding box center [94, 369] width 15 height 15
checkbox input "true"
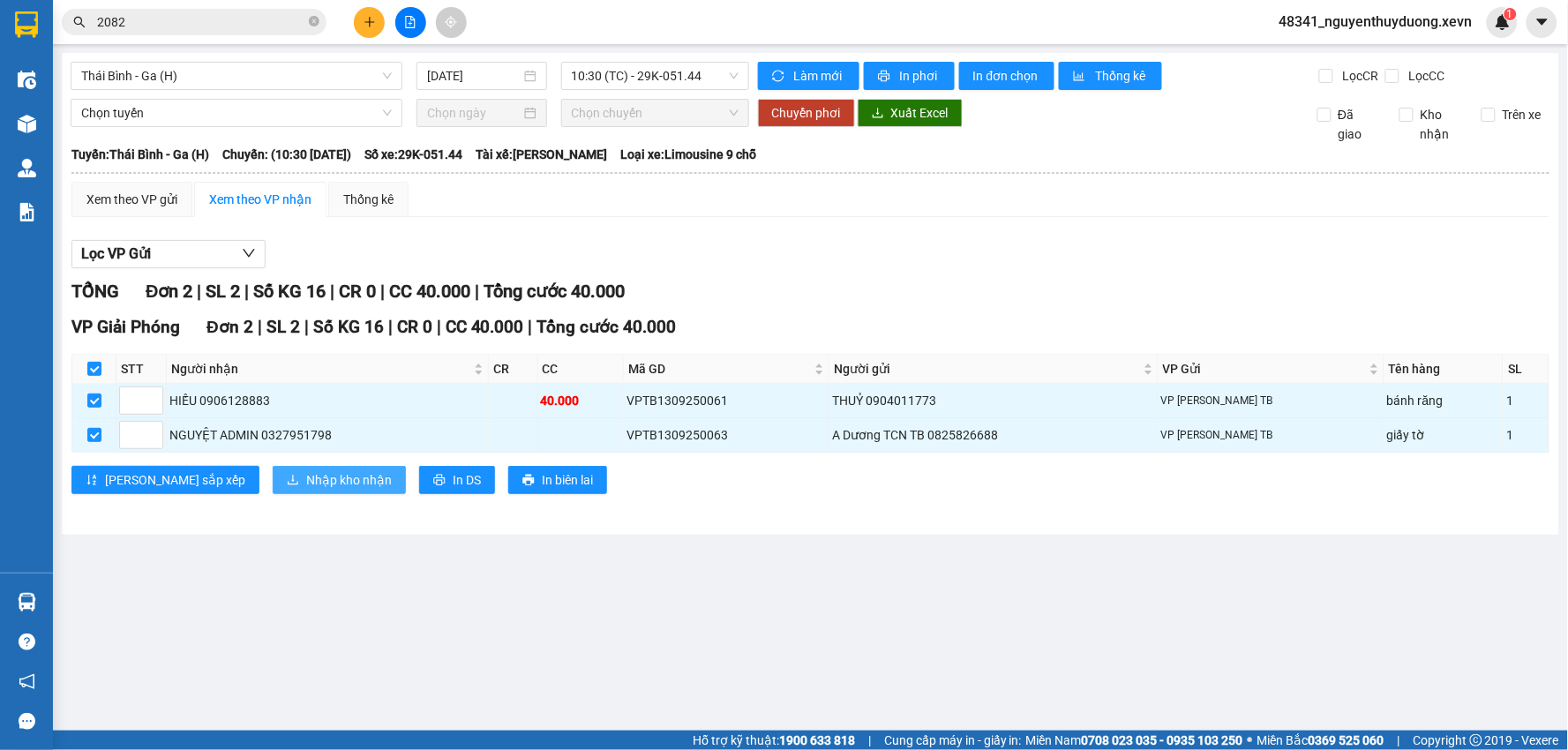
click at [306, 486] on span "Nhập kho nhận" at bounding box center [349, 480] width 86 height 19
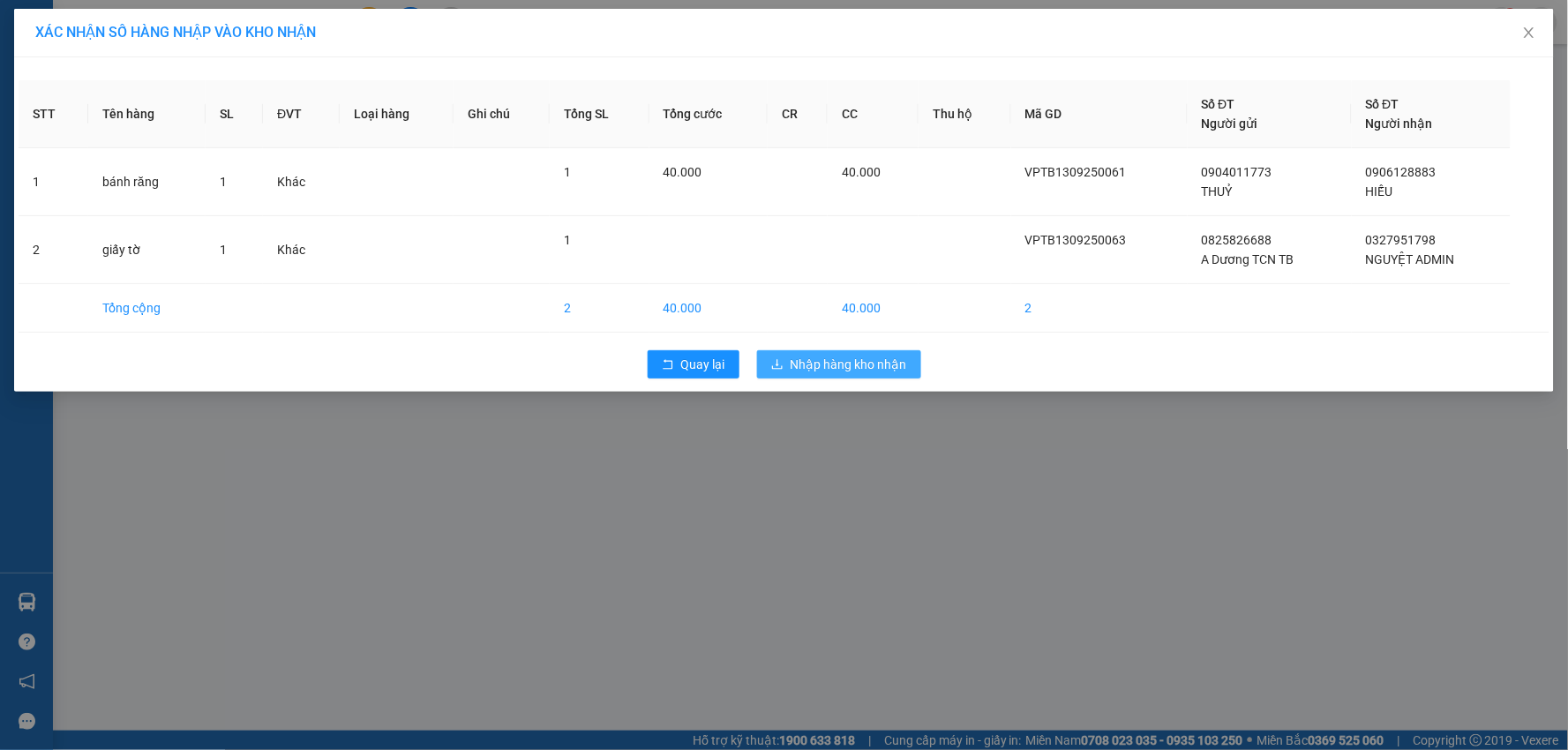
click at [810, 359] on span "Nhập hàng kho nhận" at bounding box center [849, 364] width 117 height 19
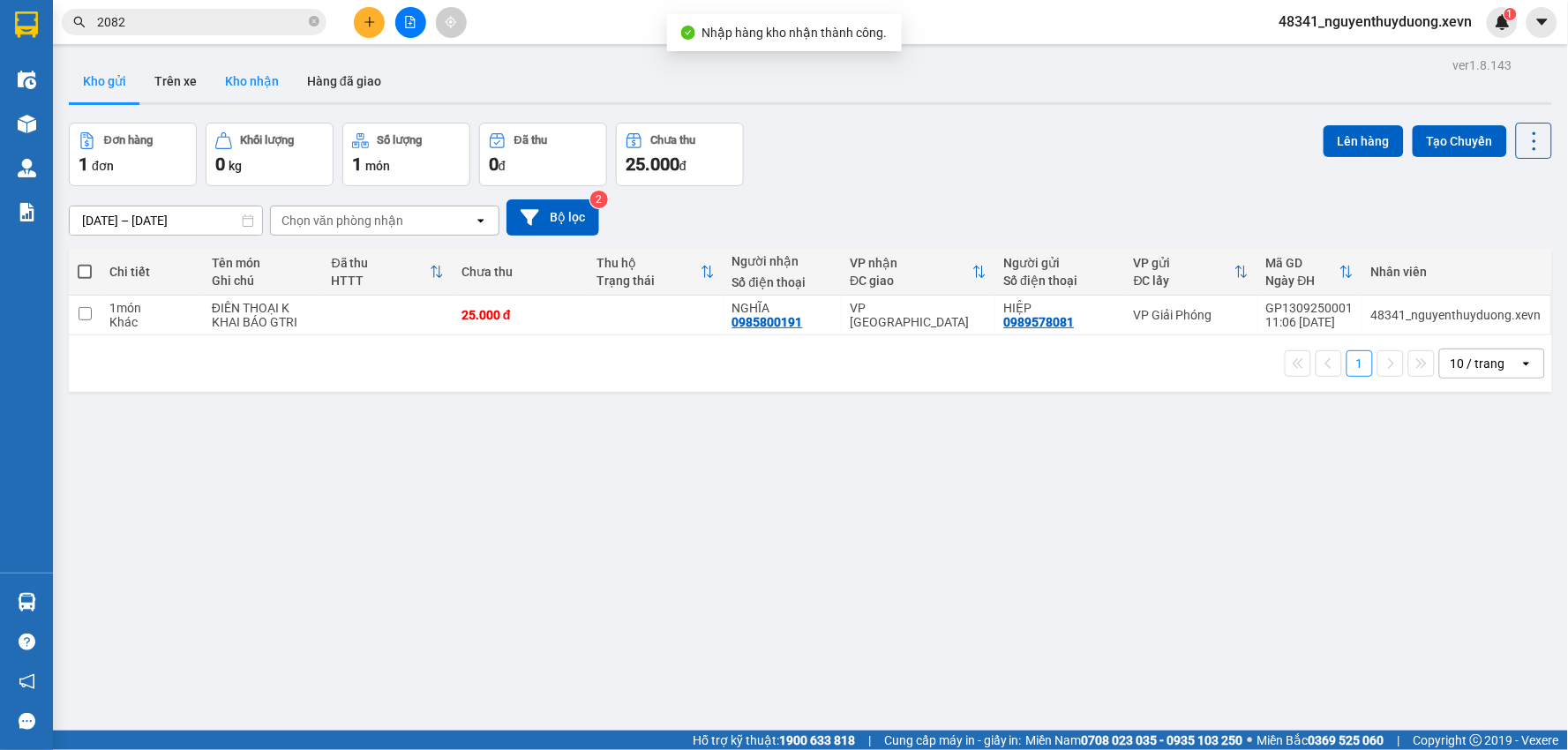
click at [244, 90] on button "Kho nhận" at bounding box center [252, 82] width 82 height 43
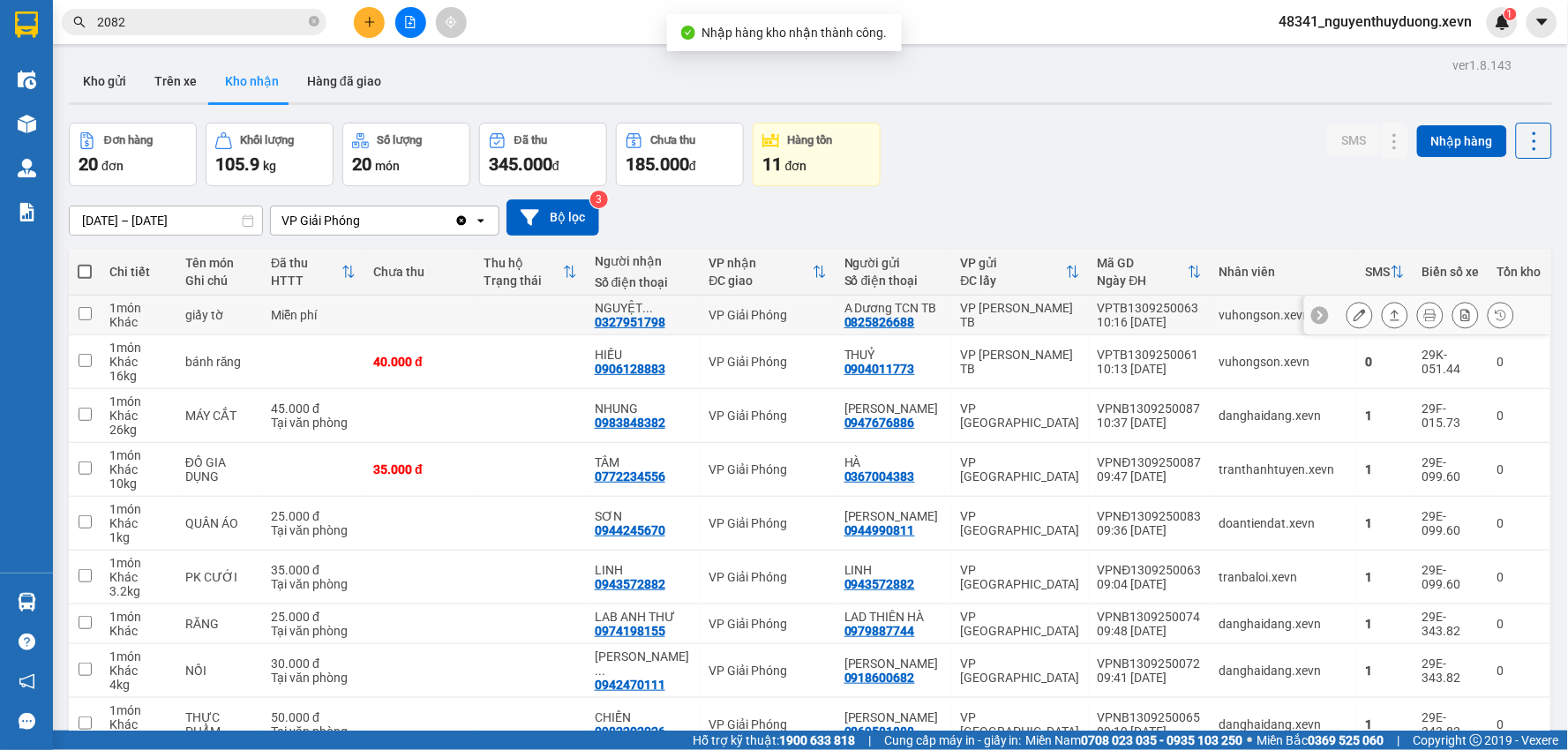
click at [302, 332] on td "Miễn phí" at bounding box center [313, 316] width 102 height 40
checkbox input "true"
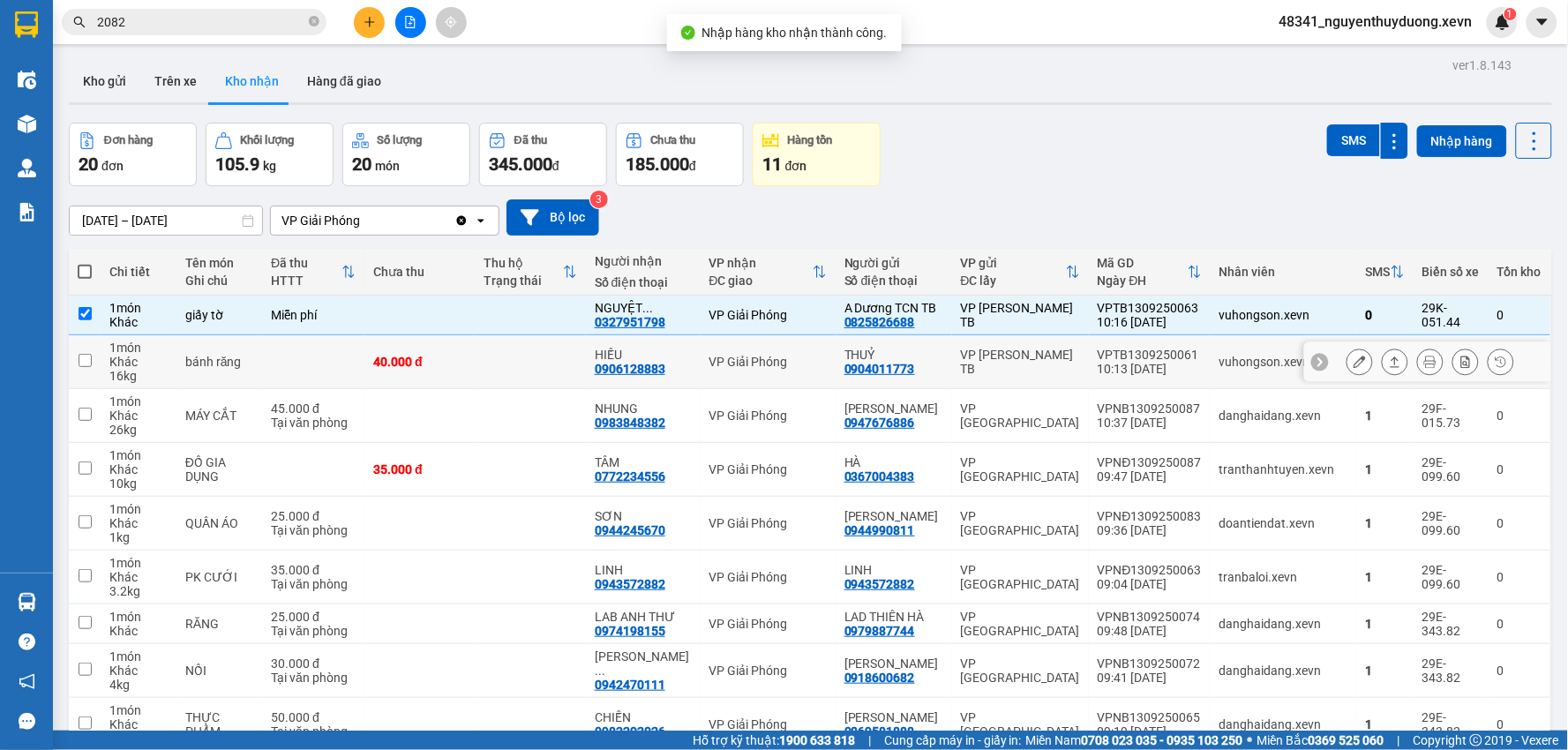
click at [295, 378] on td at bounding box center [313, 361] width 102 height 54
checkbox input "true"
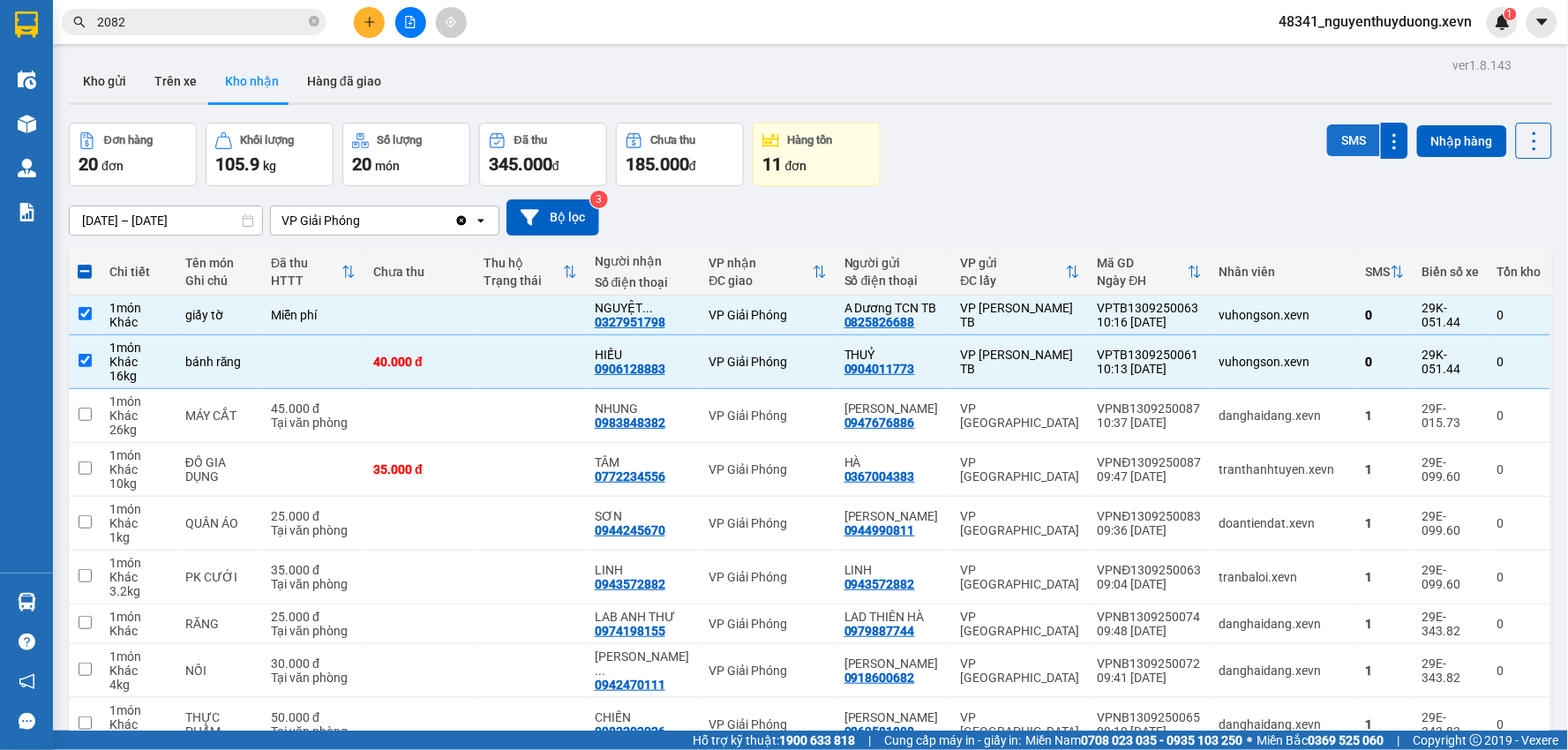
click at [1327, 152] on button "SMS" at bounding box center [1354, 140] width 53 height 32
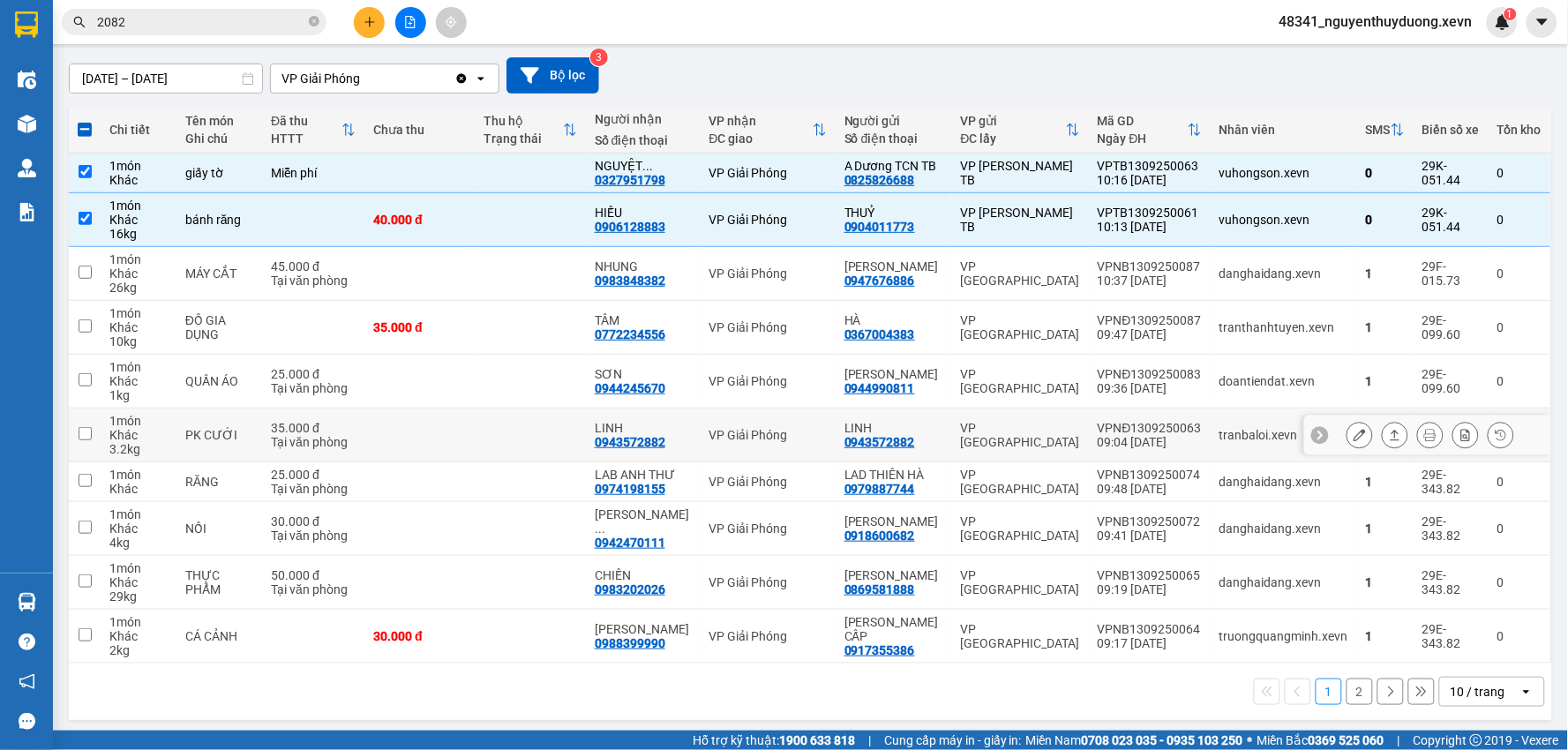
scroll to position [164, 0]
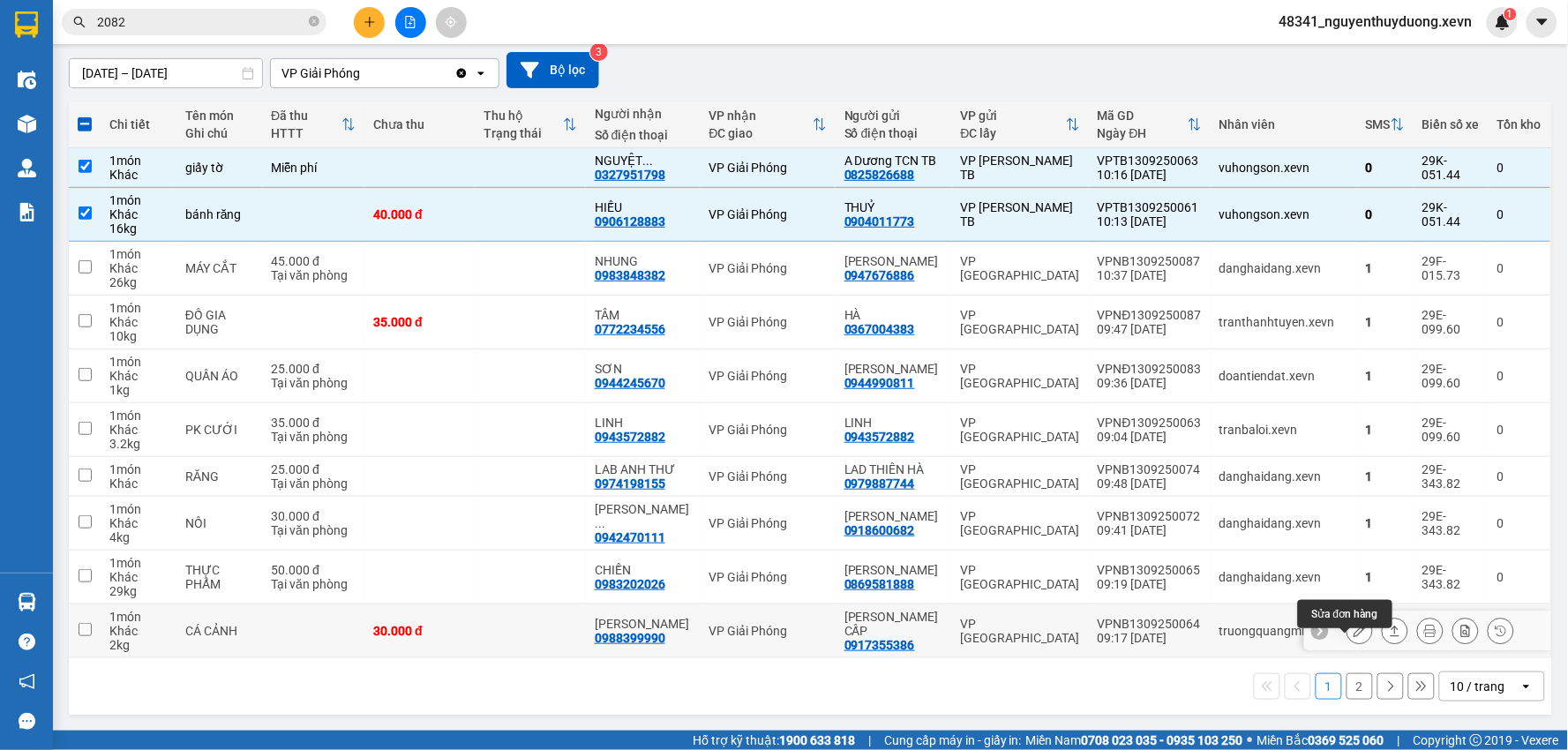
click at [1354, 634] on button at bounding box center [1360, 632] width 24 height 31
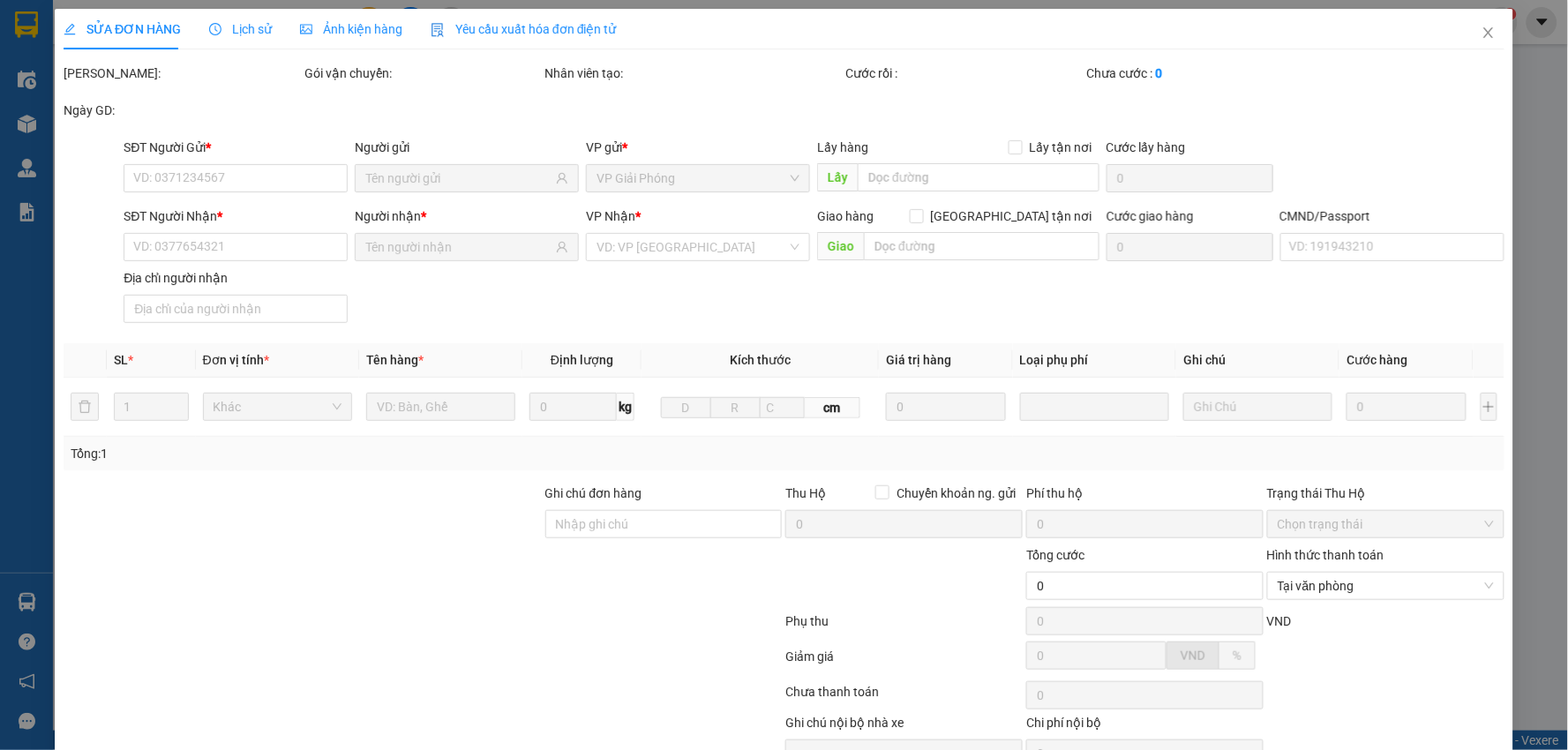
type input "0917355386"
type input "ĐINH XUÂN CẤP"
type input "0988399990"
type input "ĐẶNG HIỆP"
type input "024203002779"
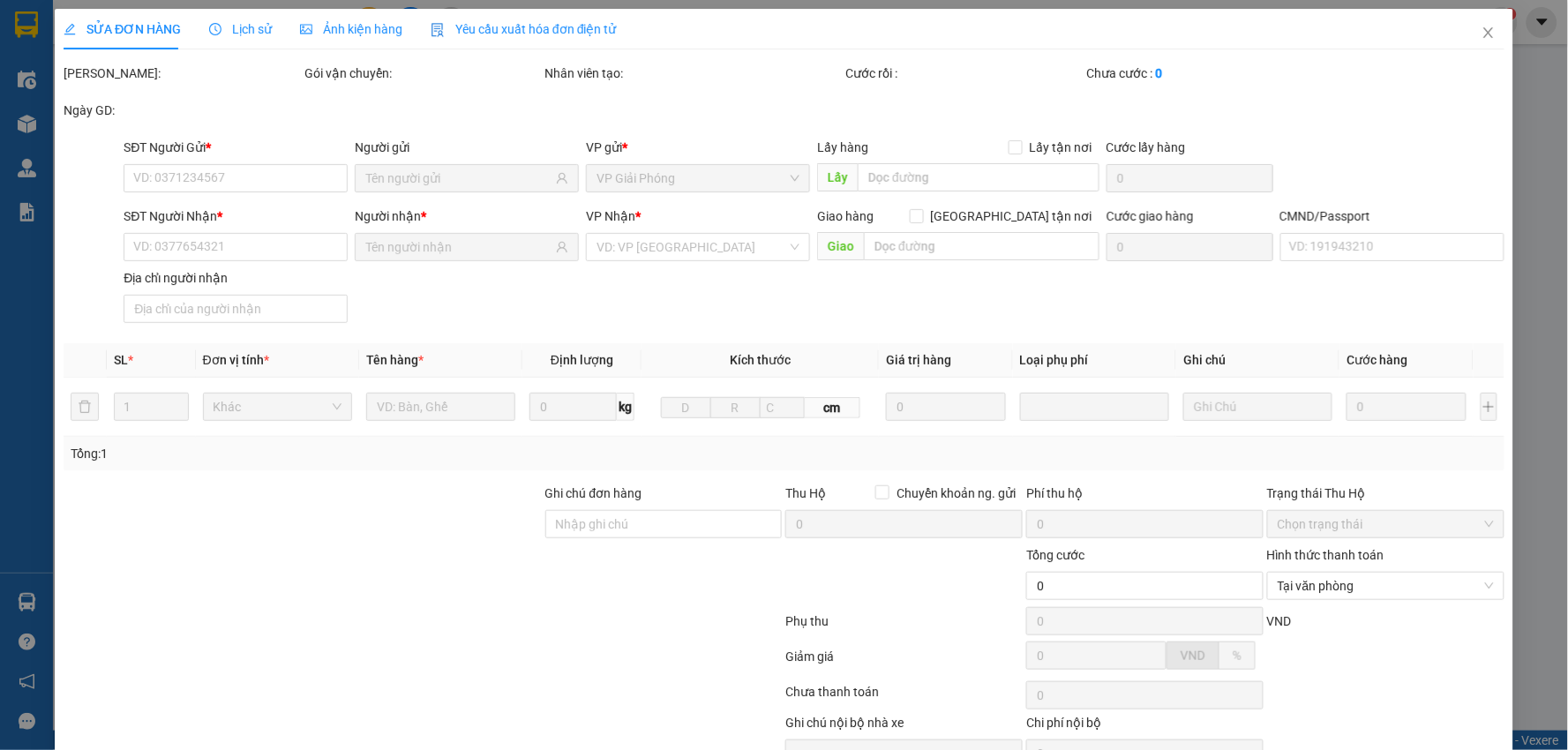
type input "30.000"
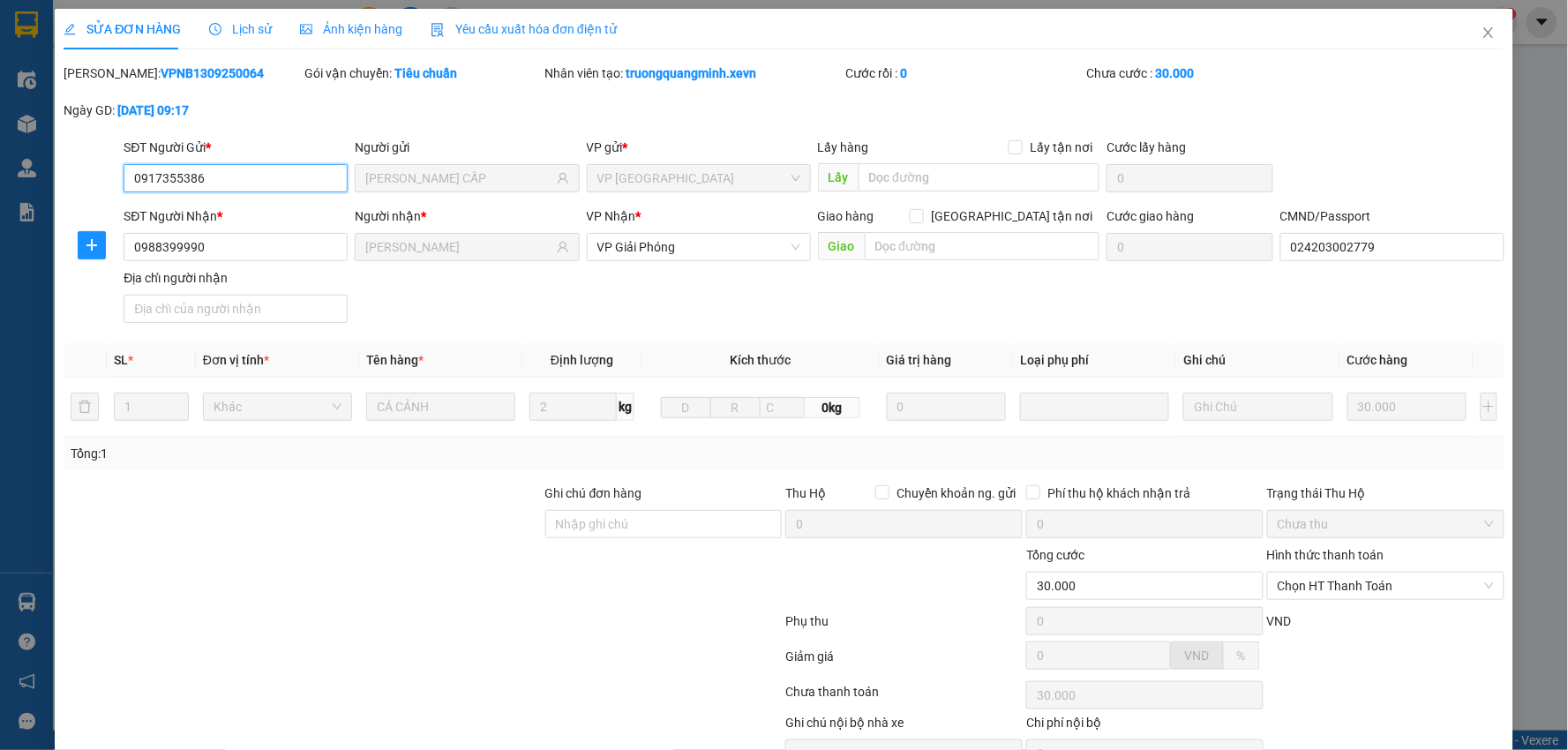
scroll to position [94, 0]
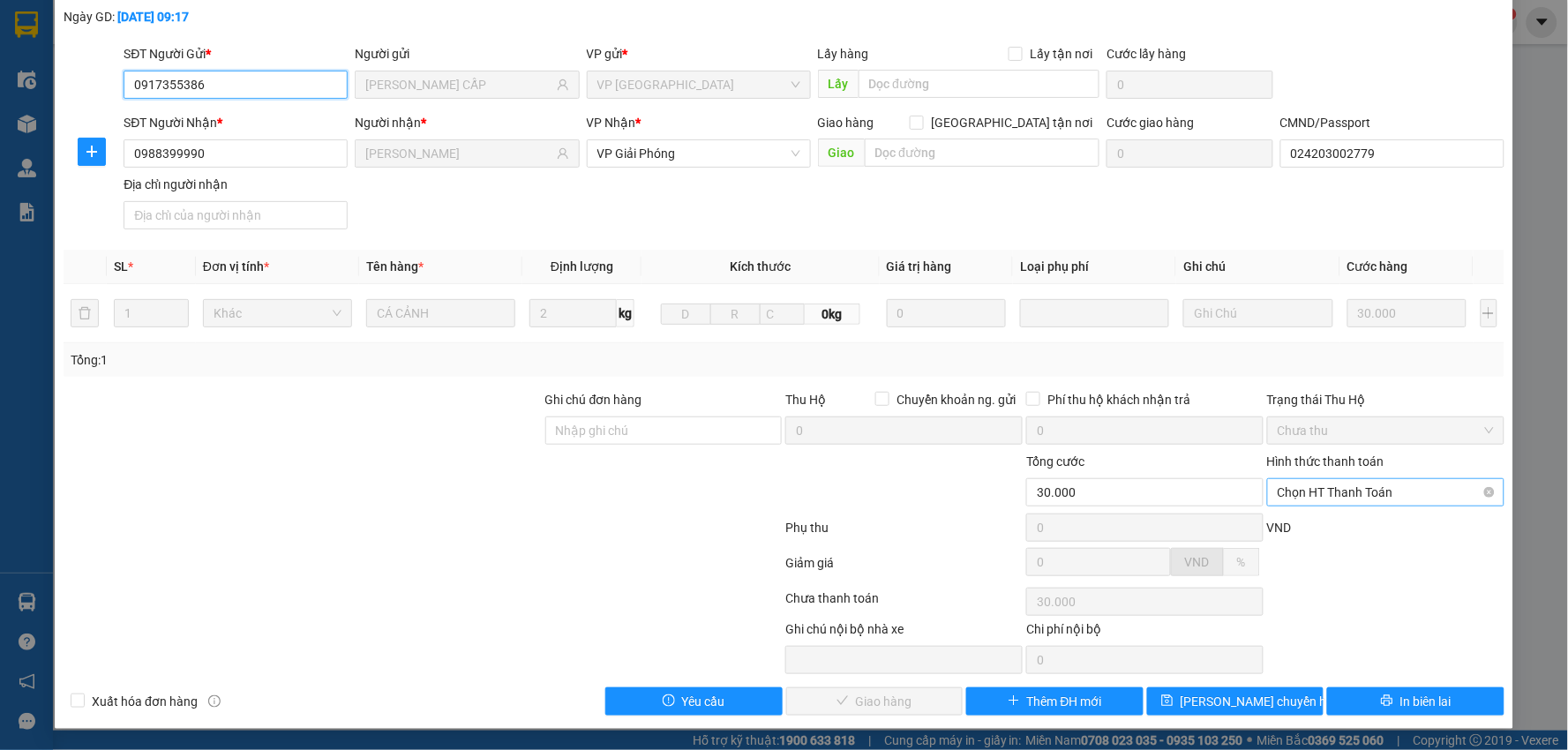
click at [1291, 495] on span "Chọn HT Thanh Toán" at bounding box center [1386, 492] width 216 height 26
click at [1280, 523] on div "Tại văn phòng" at bounding box center [1373, 528] width 213 height 19
type input "0"
click at [842, 711] on button "Giao hàng" at bounding box center [875, 701] width 177 height 28
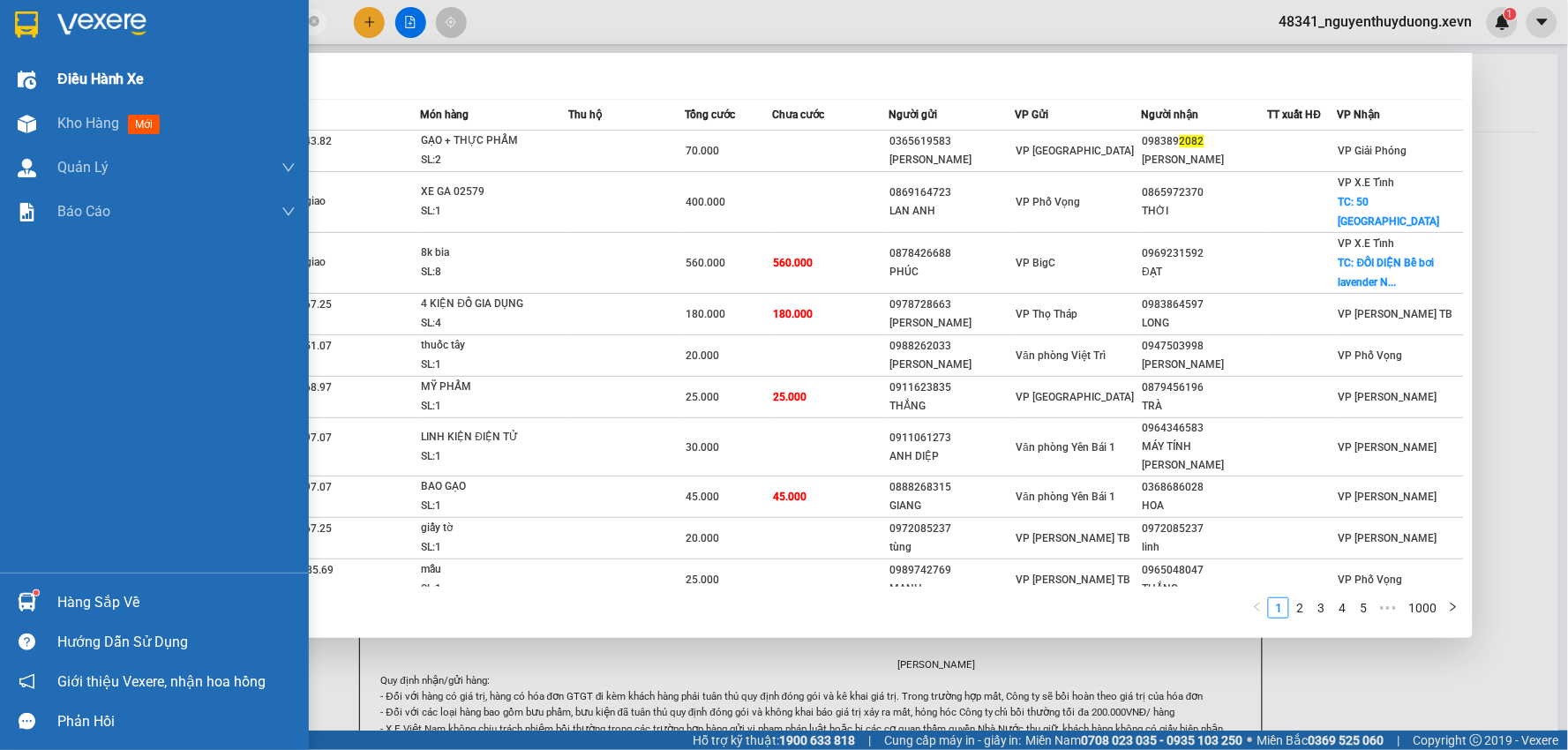
drag, startPoint x: 146, startPoint y: 18, endPoint x: 4, endPoint y: 64, distance: 149.3
click at [4, 64] on section "Kết quả tìm kiếm ( 10000 ) Bộ lọc Mã ĐH Trạng thái Món hàng Thu hộ Tổng cước Ch…" at bounding box center [784, 375] width 1568 height 750
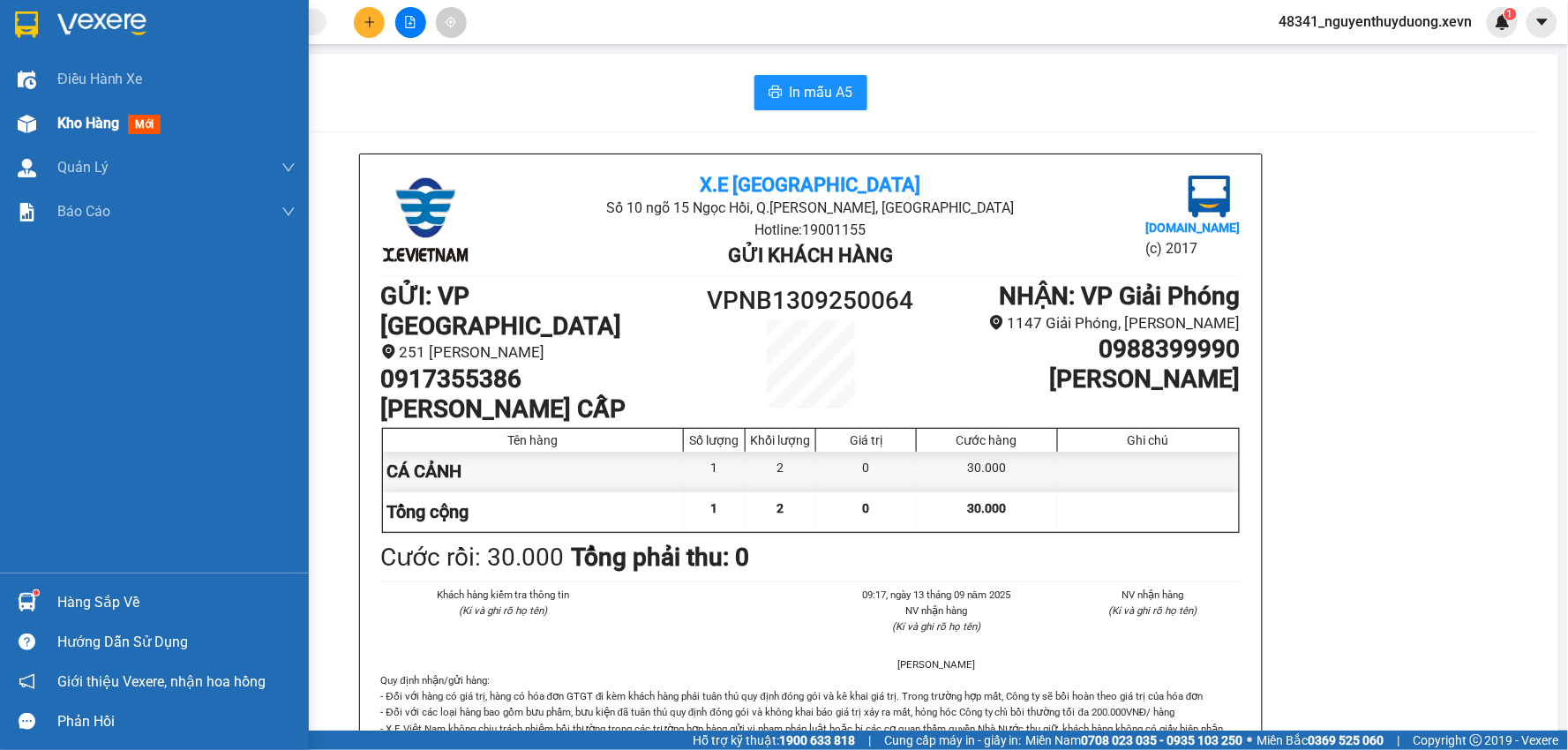
click at [55, 108] on div "Kho hàng mới" at bounding box center [154, 123] width 309 height 44
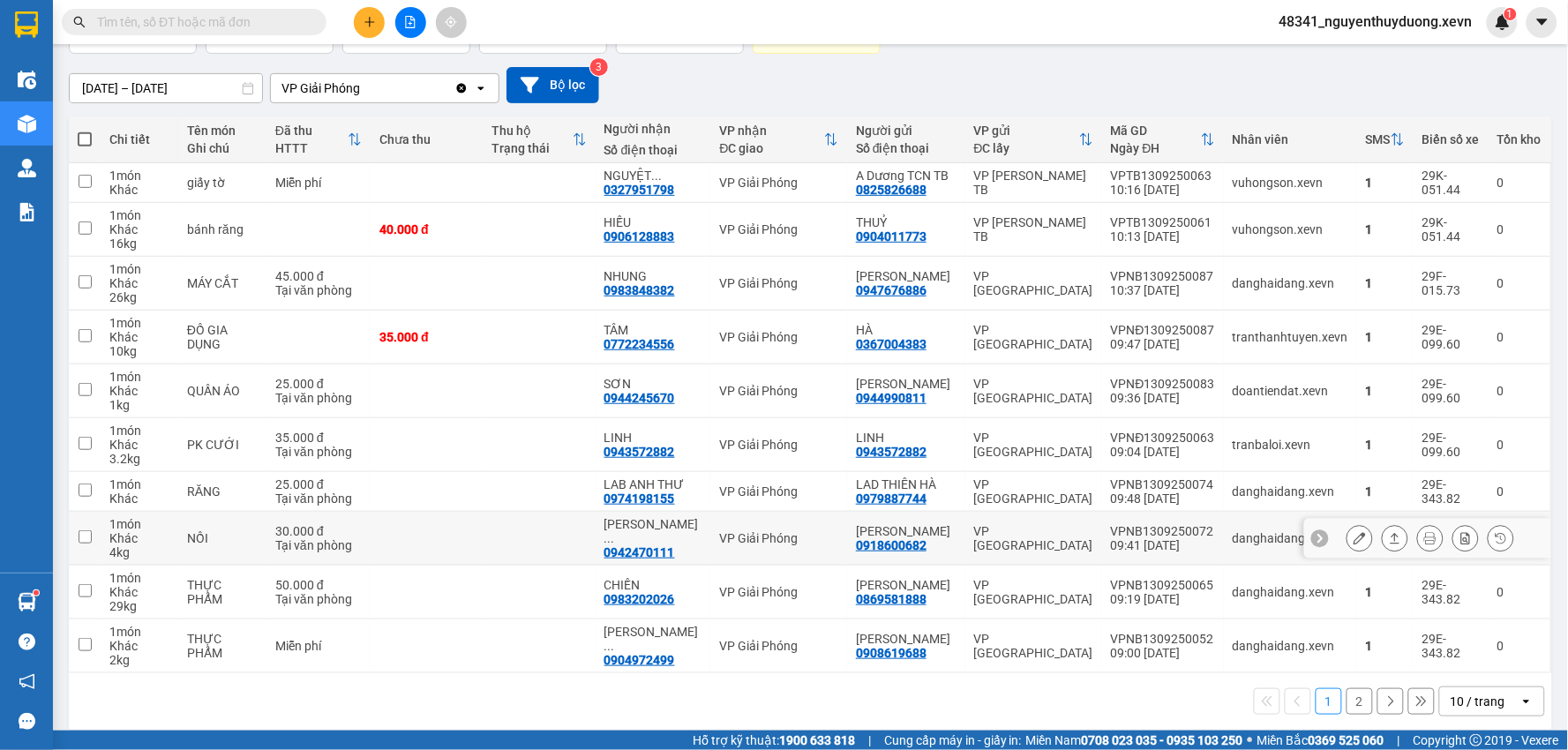
scroll to position [164, 0]
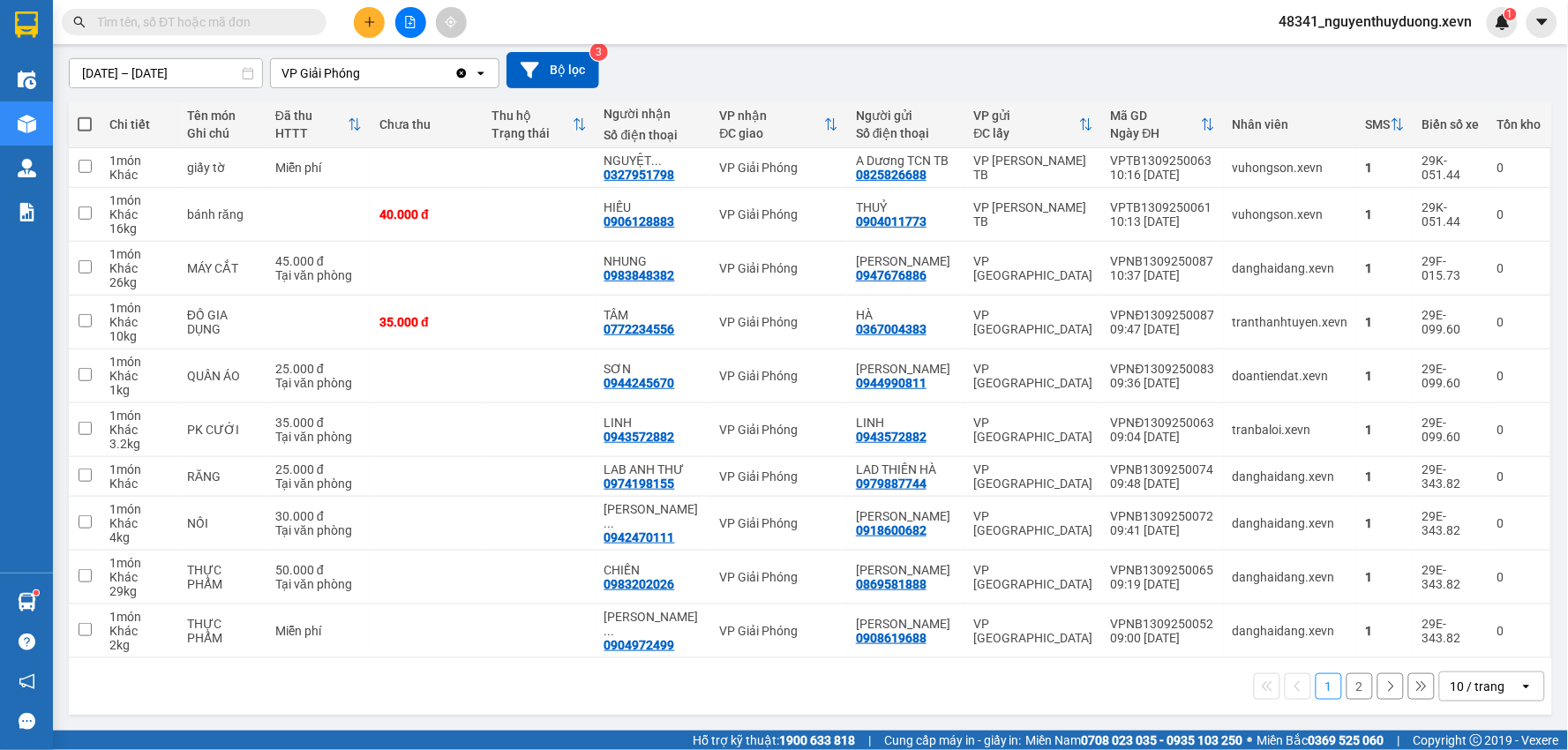
click at [1353, 681] on button "2" at bounding box center [1360, 686] width 26 height 26
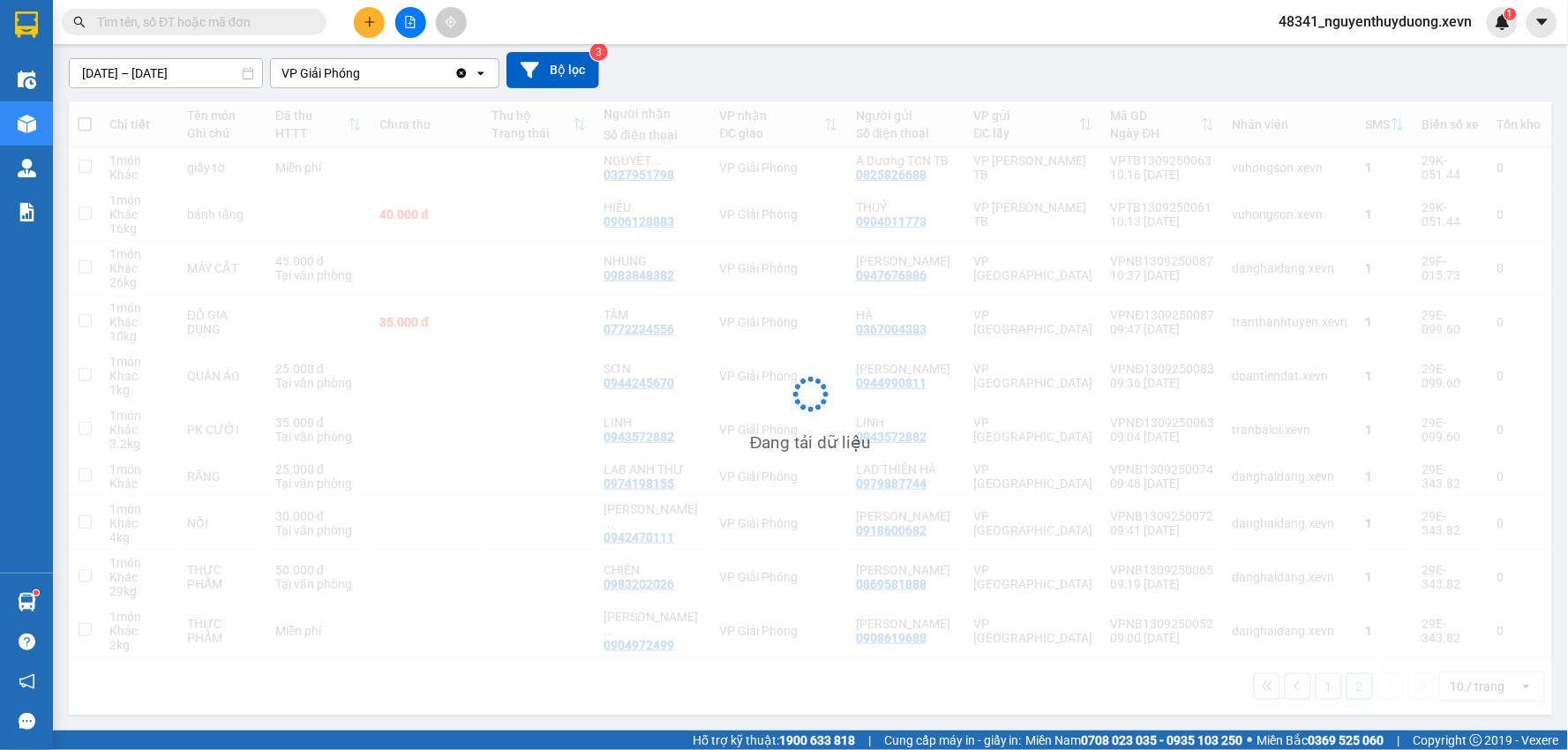
scroll to position [81, 0]
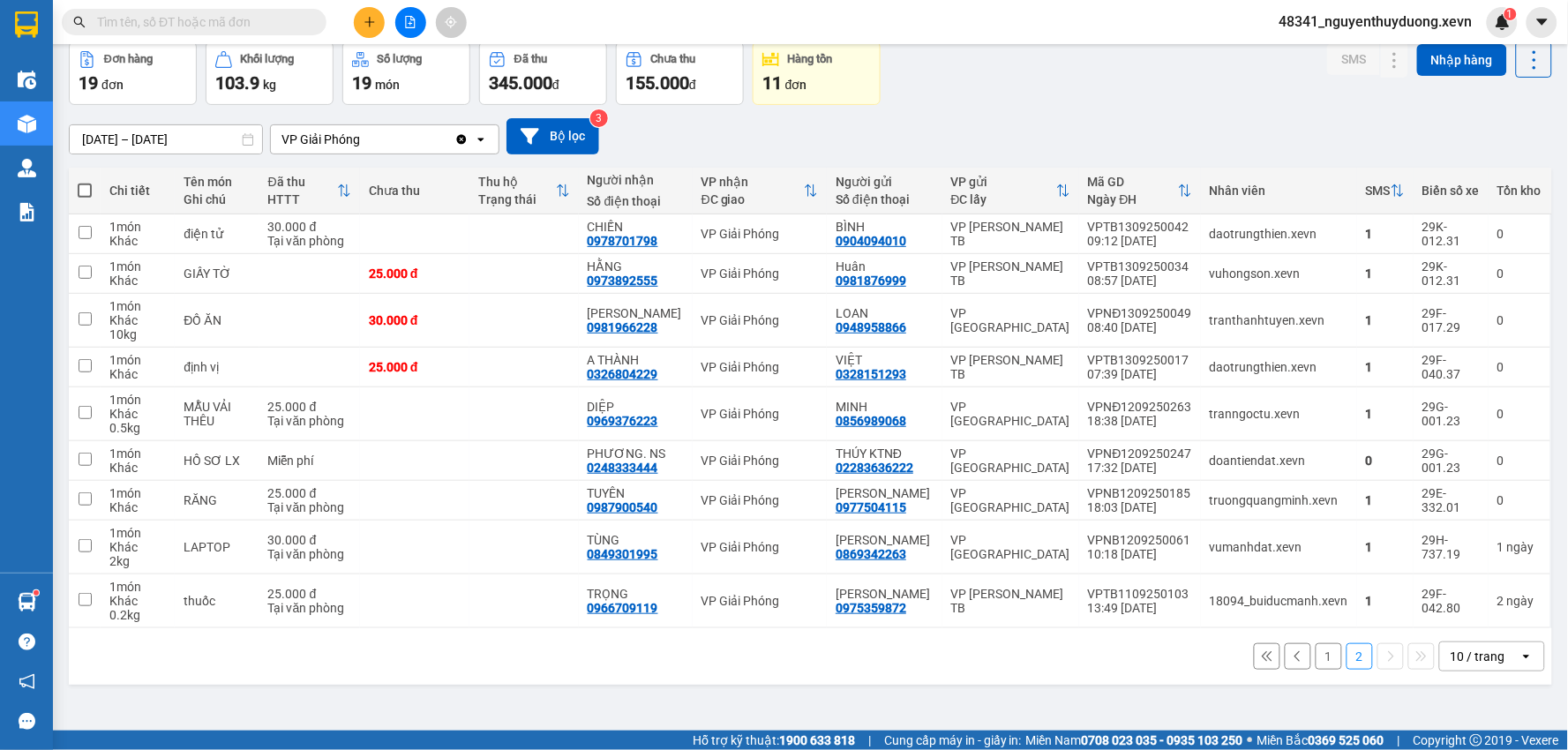
click at [179, 15] on input "text" at bounding box center [202, 22] width 208 height 19
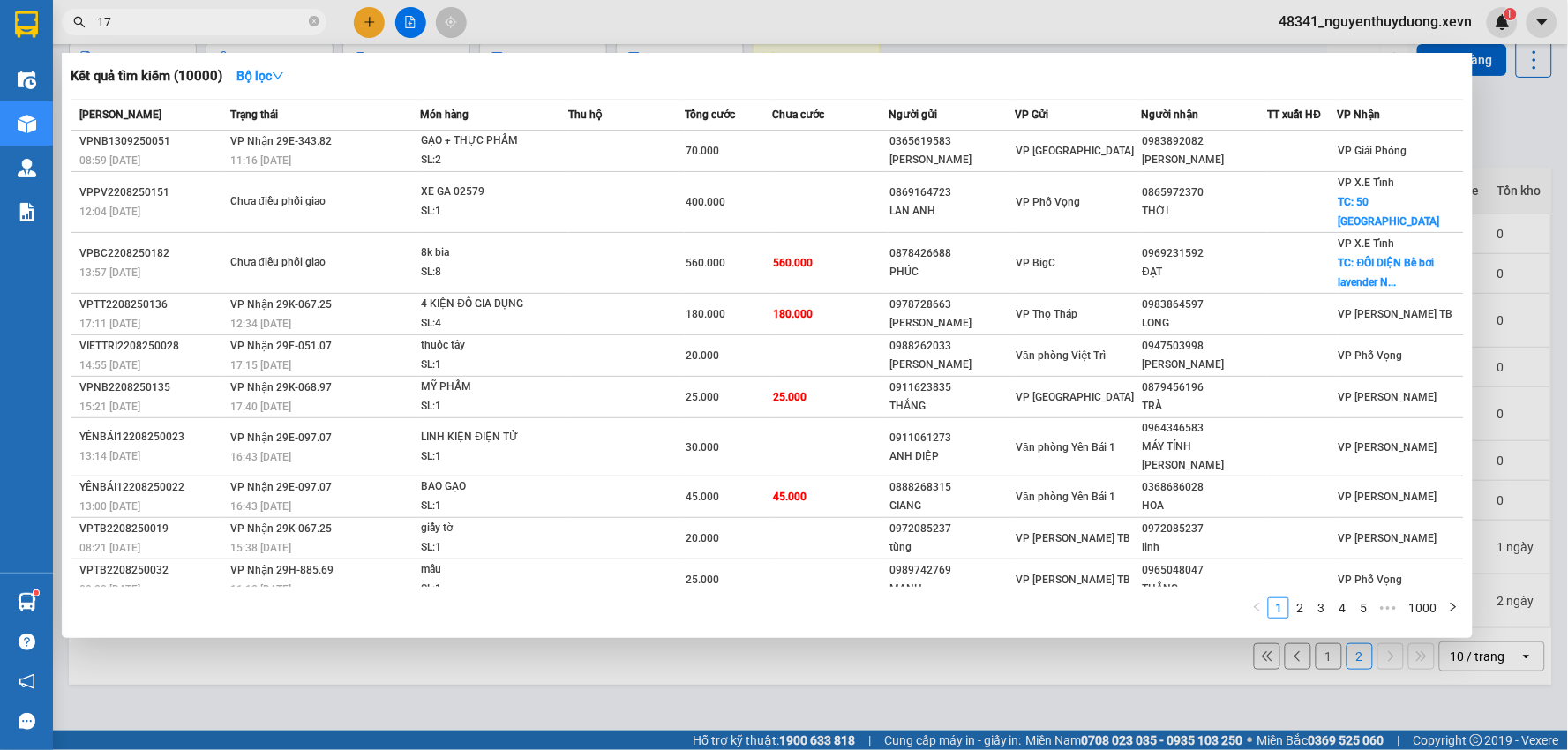
type input "170"
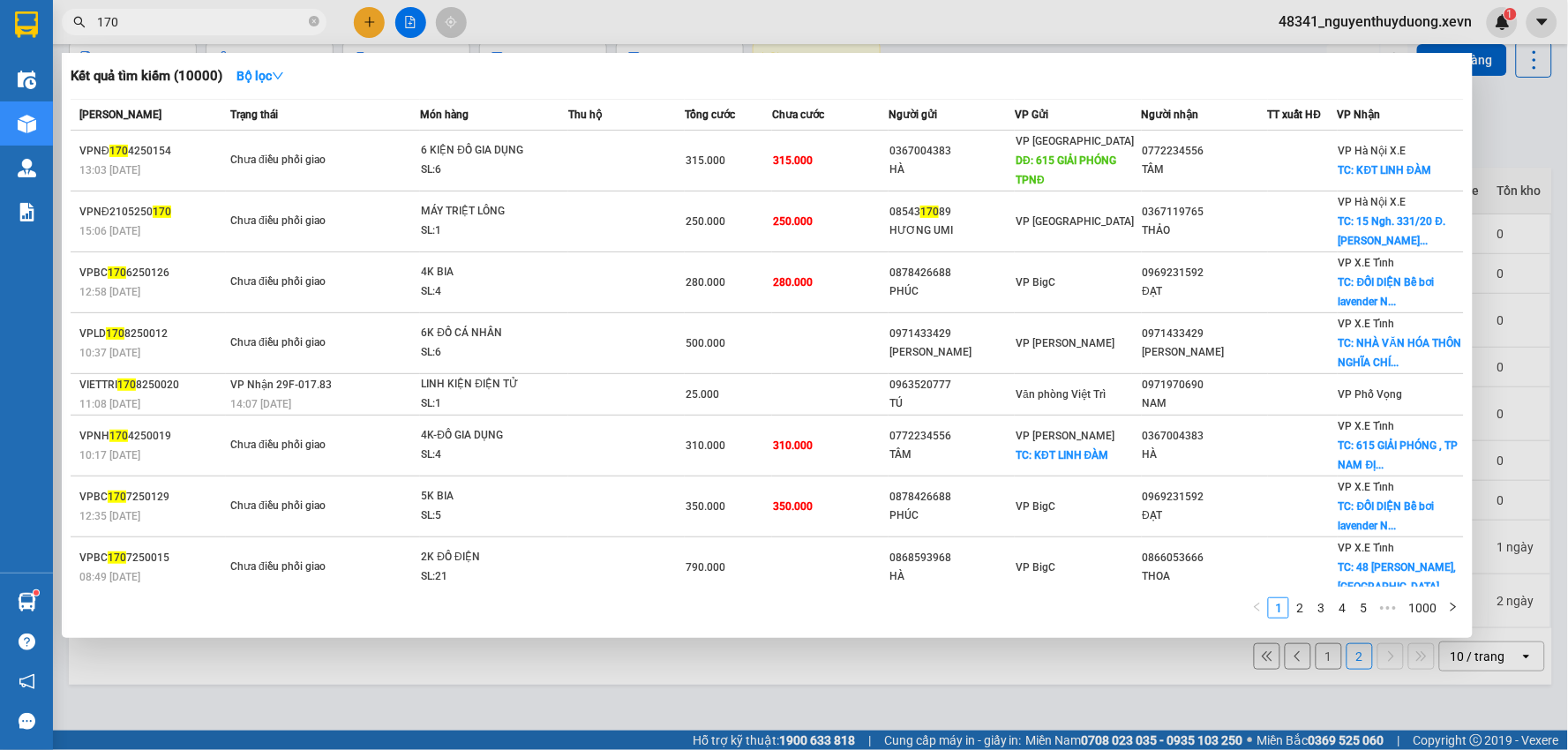
drag, startPoint x: 146, startPoint y: 15, endPoint x: 0, endPoint y: 6, distance: 146.3
click at [0, 11] on section "Kết quả tìm kiếm ( 10000 ) Bộ lọc Mã ĐH Trạng thái Món hàng Thu hộ Tổng cước Ch…" at bounding box center [784, 375] width 1568 height 750
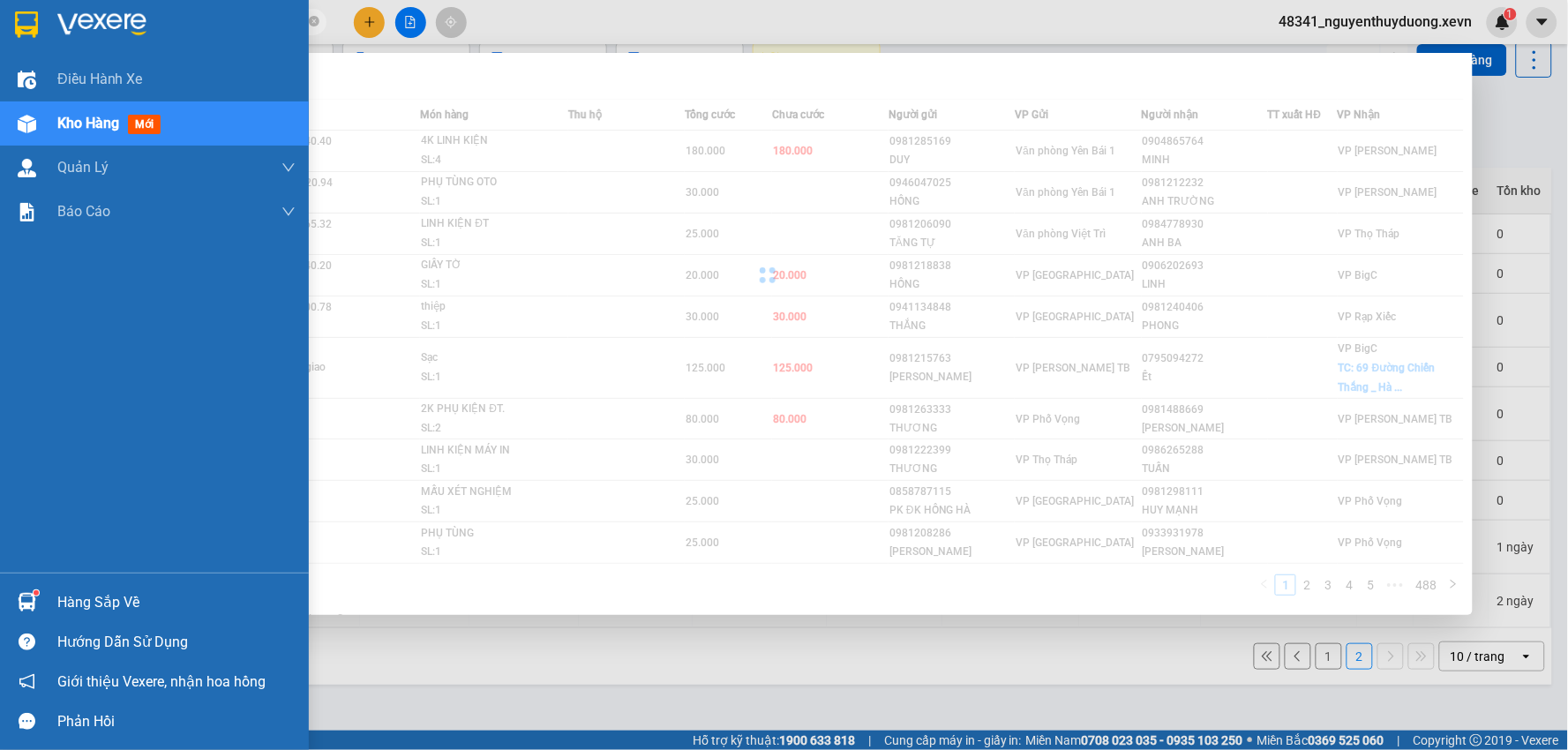
type input "09812689170"
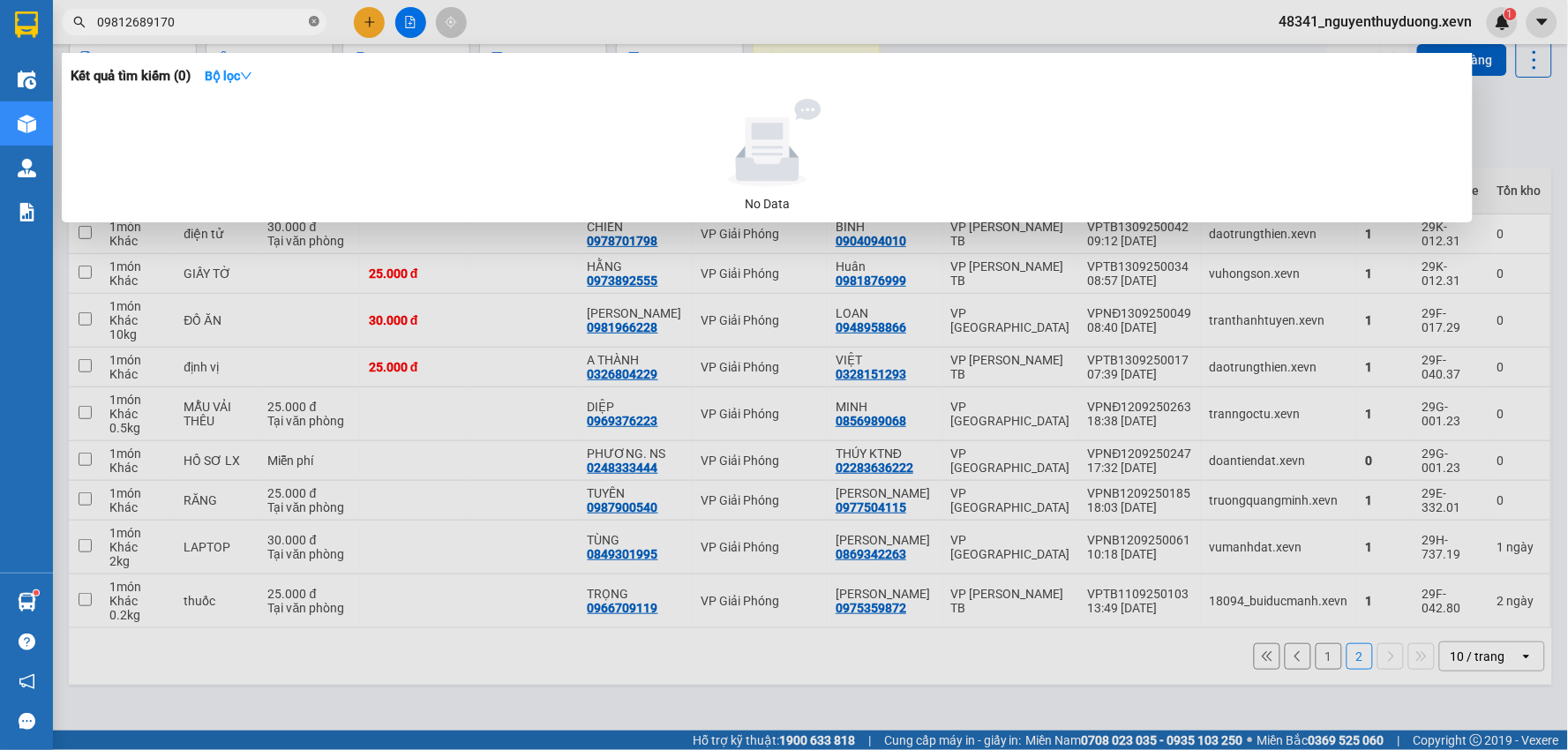
click at [316, 23] on icon "close-circle" at bounding box center [314, 20] width 11 height 11
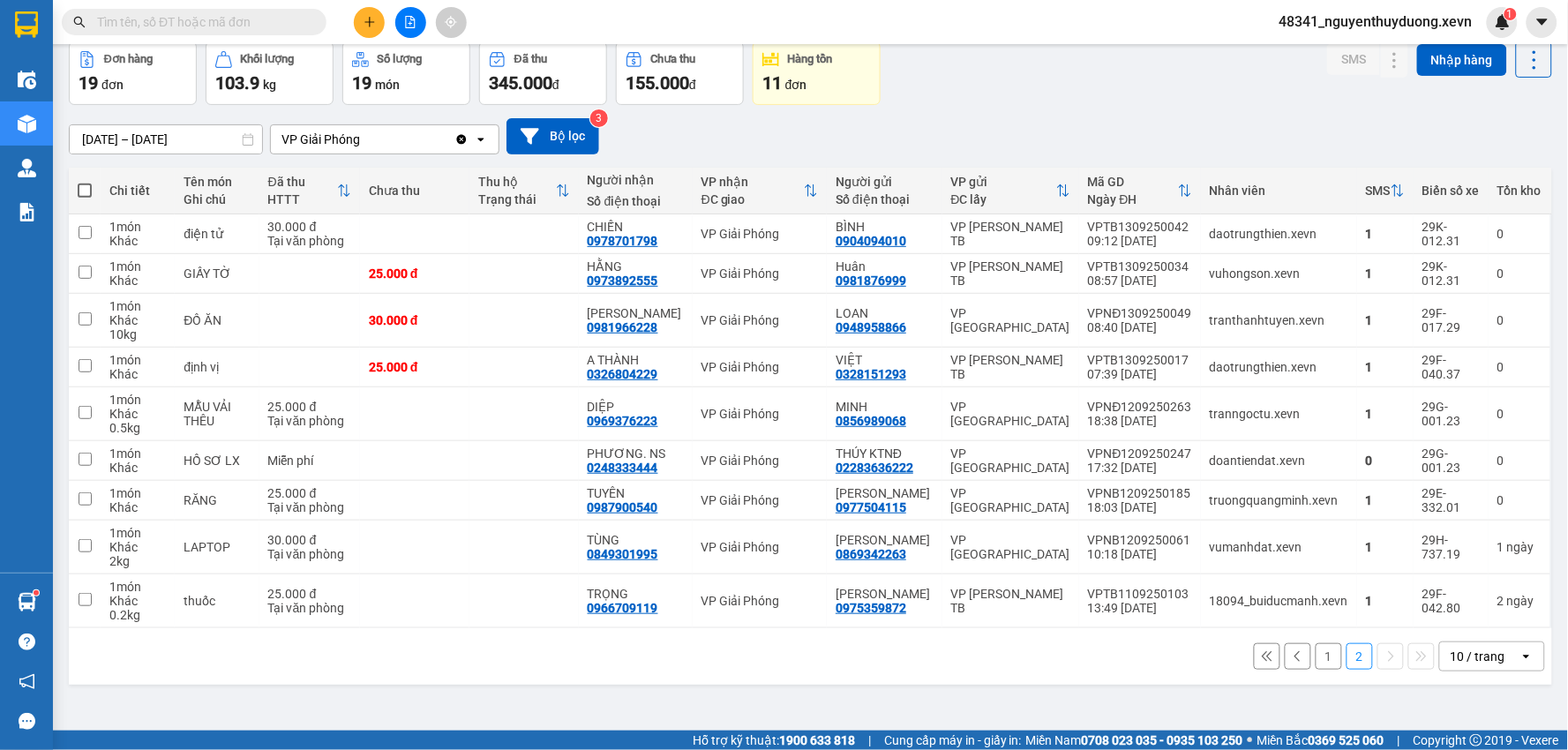
click at [1316, 670] on button "1" at bounding box center [1328, 656] width 26 height 26
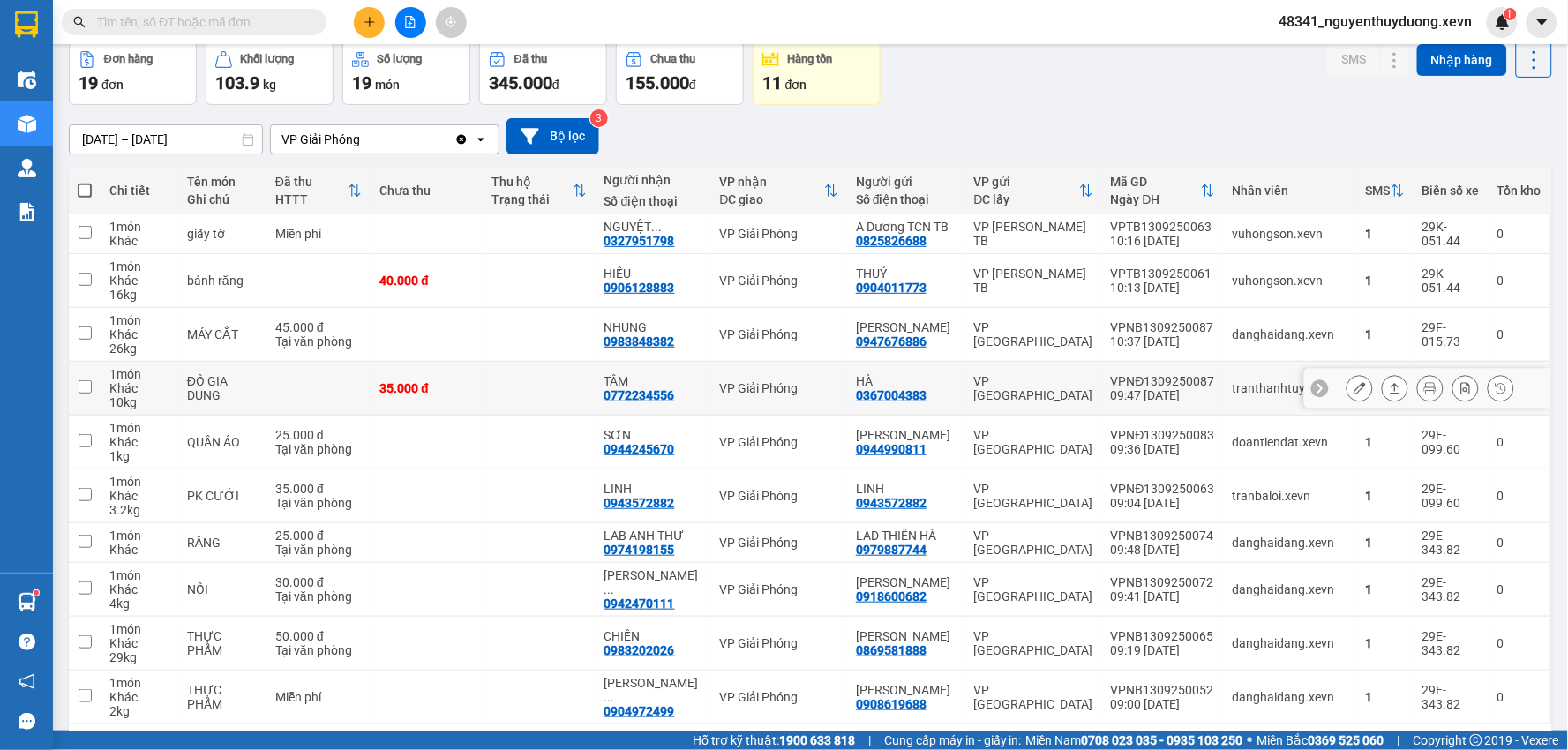
scroll to position [164, 0]
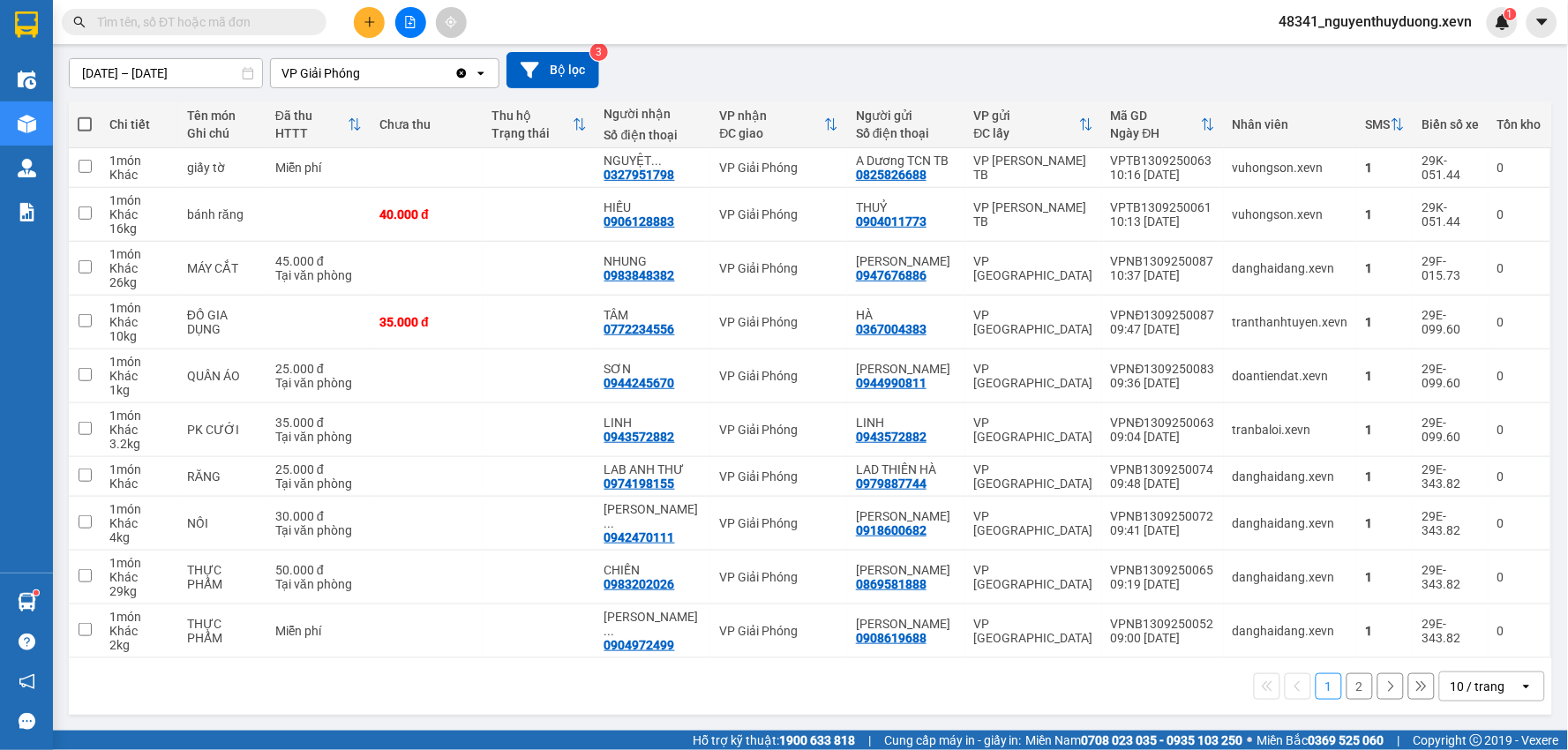
click at [222, 18] on input "text" at bounding box center [202, 22] width 208 height 19
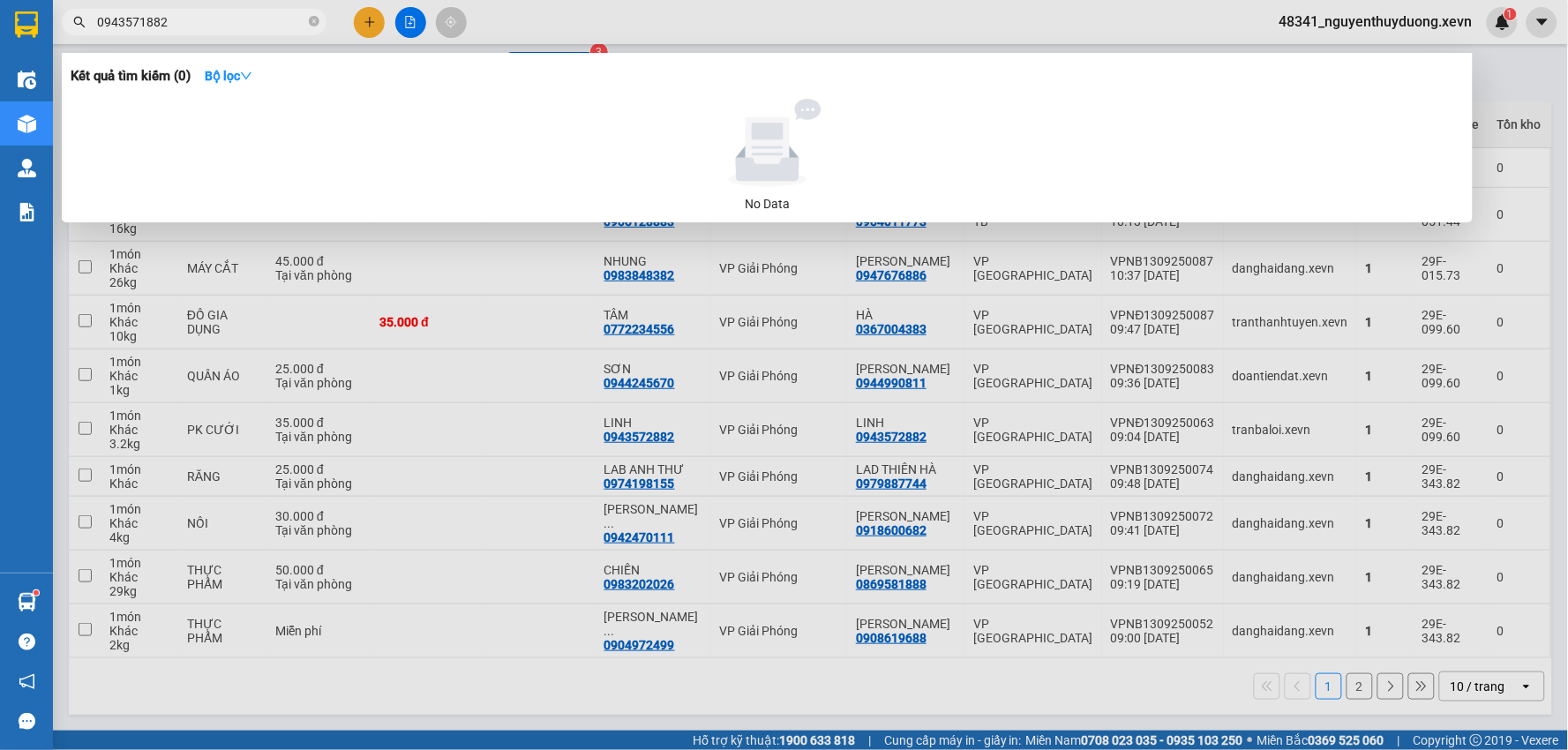
click at [141, 20] on input "0943571882" at bounding box center [202, 22] width 208 height 19
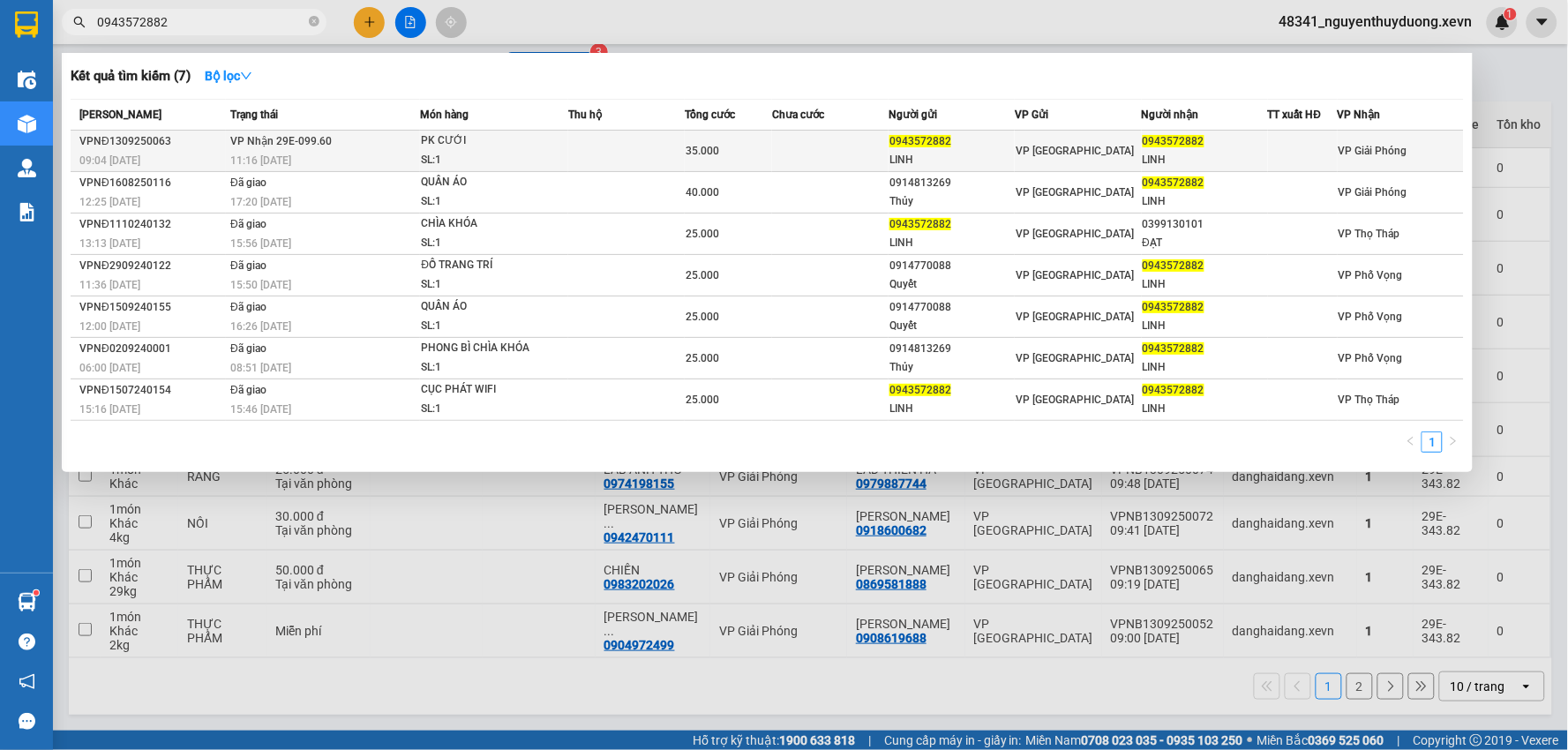
type input "0943572882"
click at [1172, 153] on div "LINH" at bounding box center [1206, 160] width 125 height 19
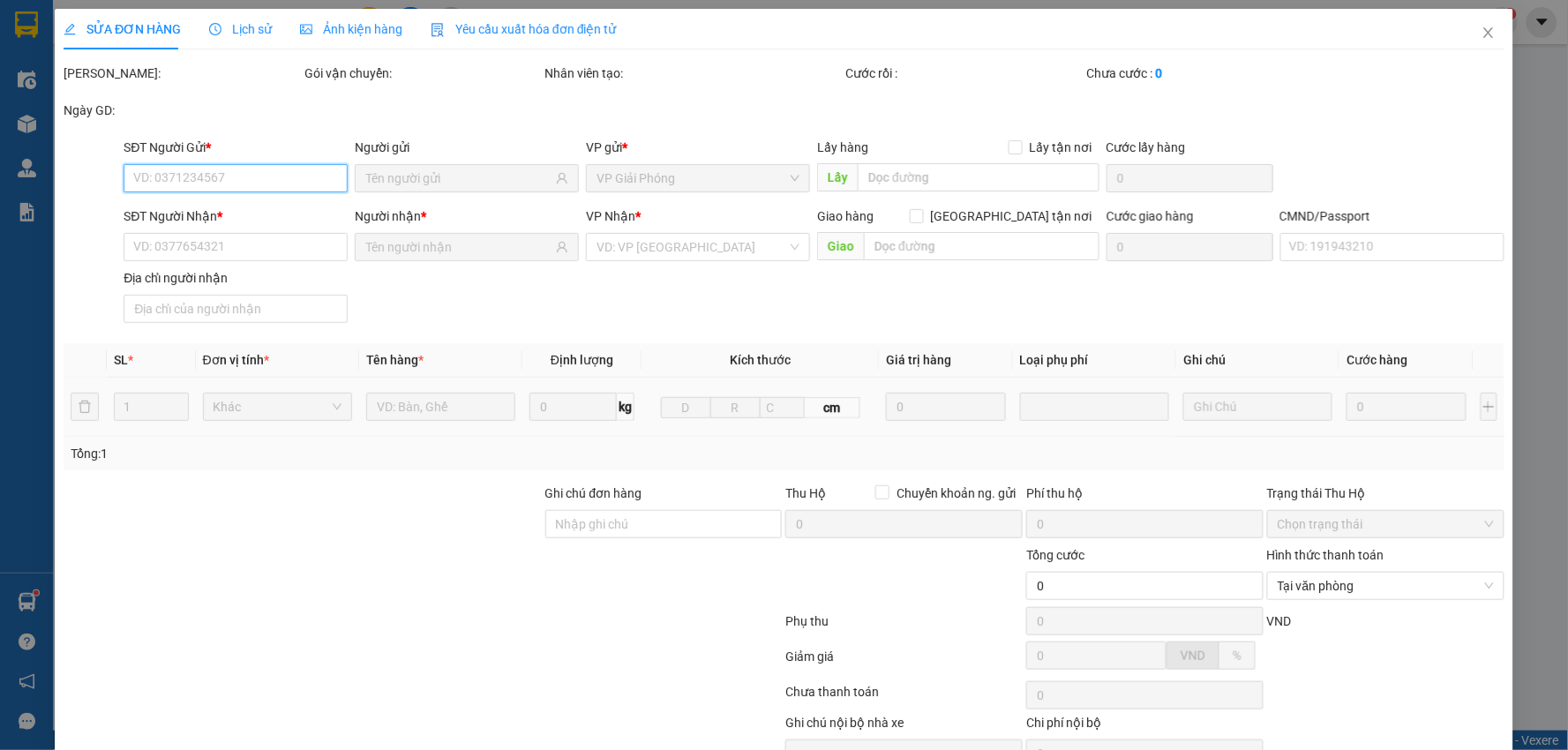
type input "0943572882"
type input "LINH"
type input "0943572882"
type input "LINH"
type input "ANH HÙNG"
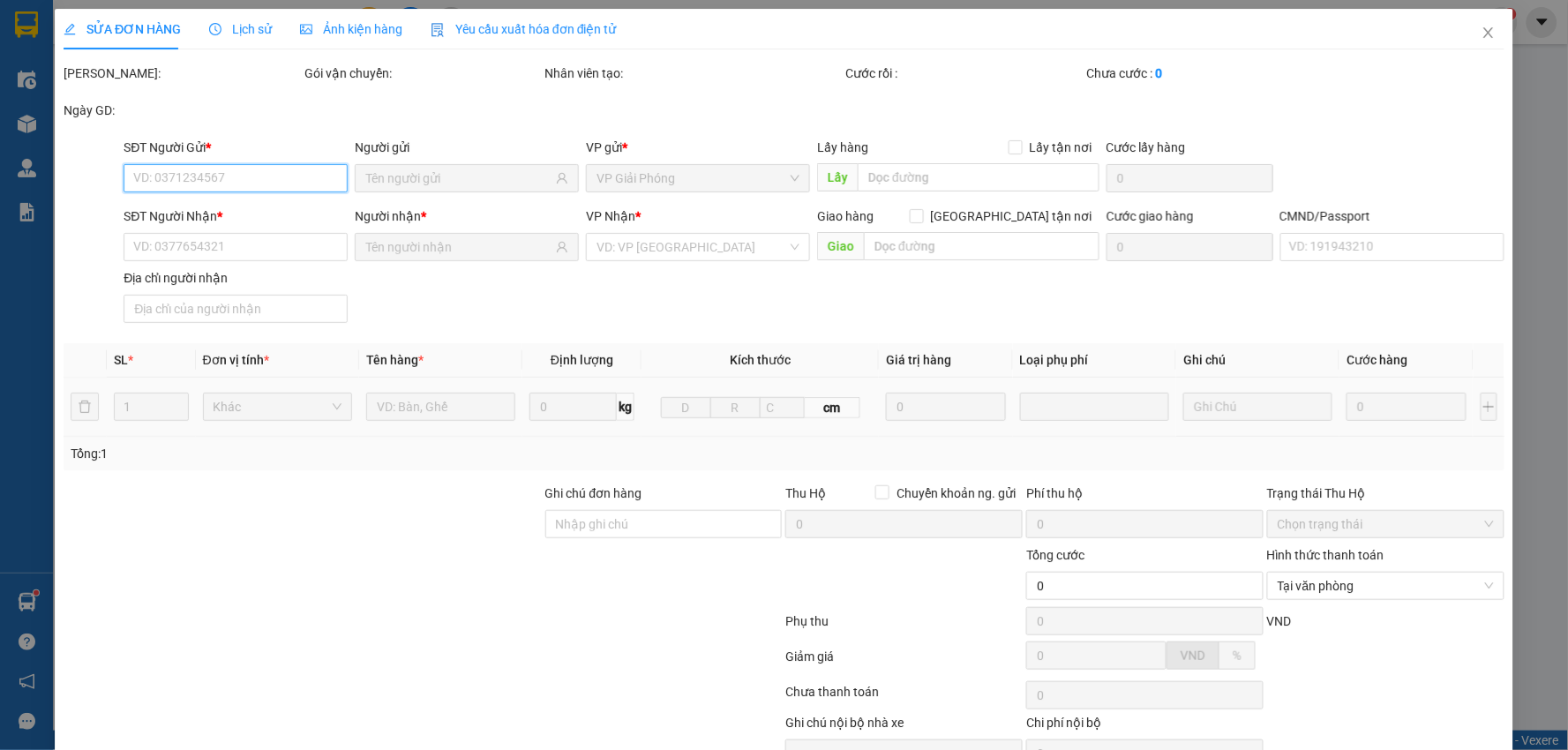
type input "35.000"
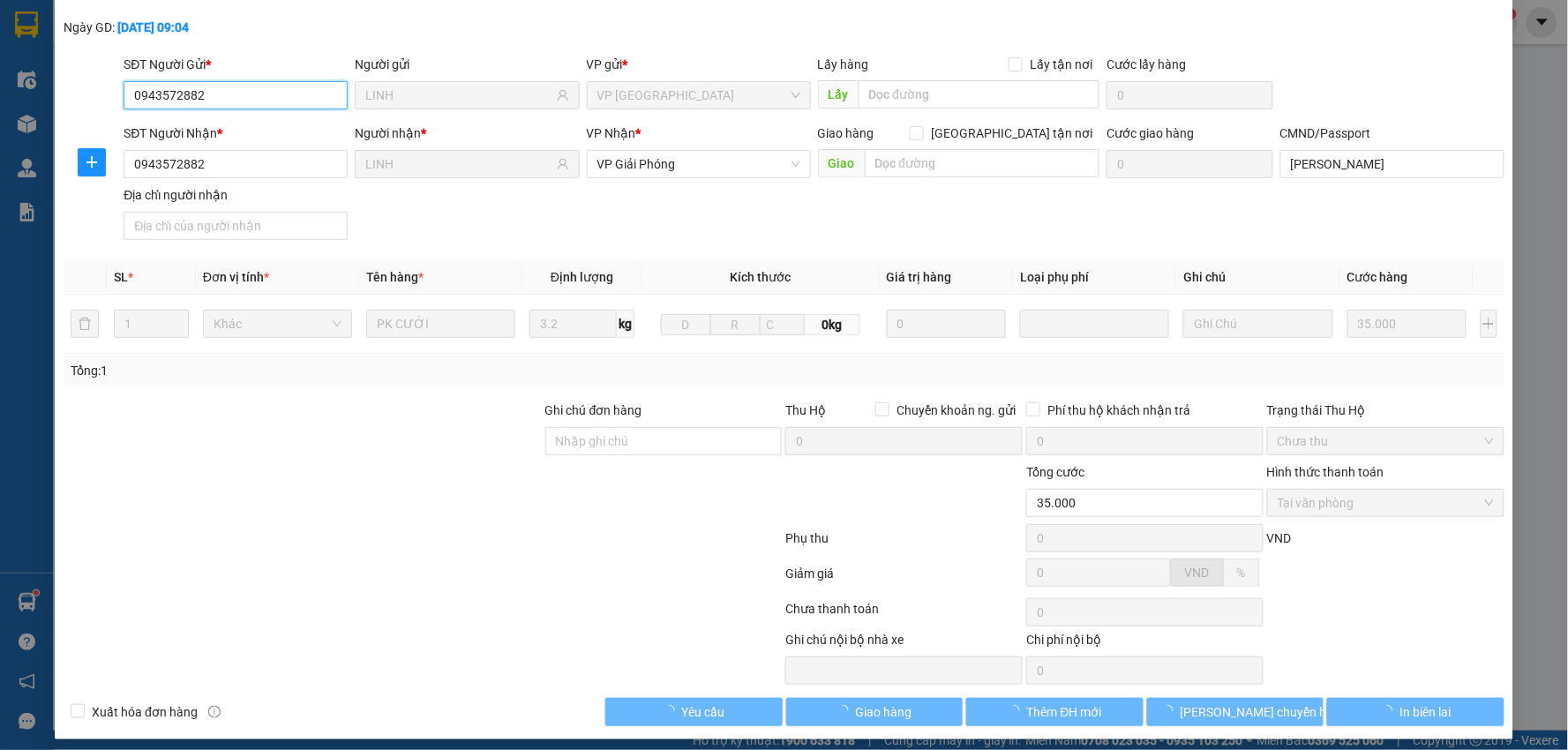
scroll to position [93, 0]
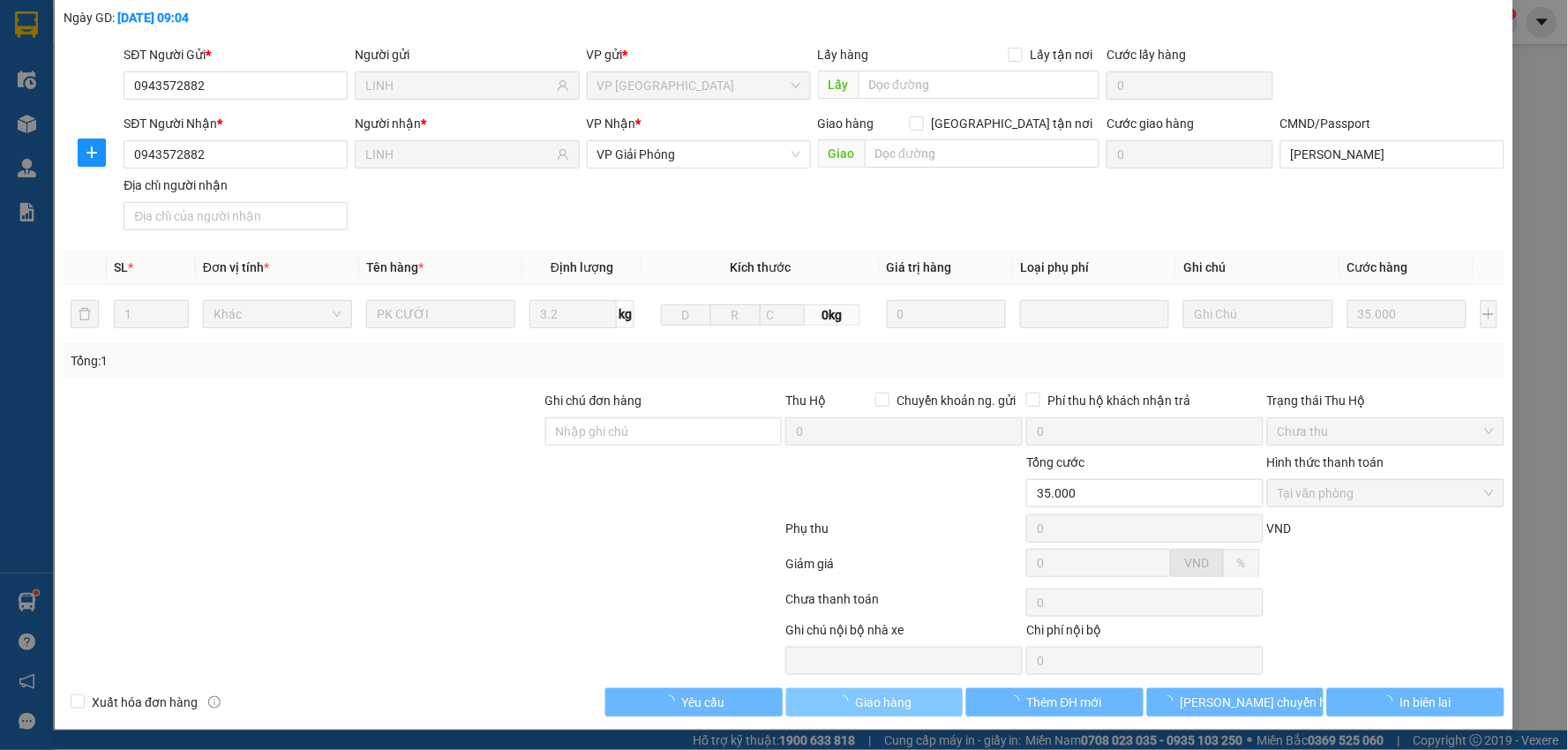
click at [856, 702] on span "Giao hàng" at bounding box center [884, 702] width 56 height 19
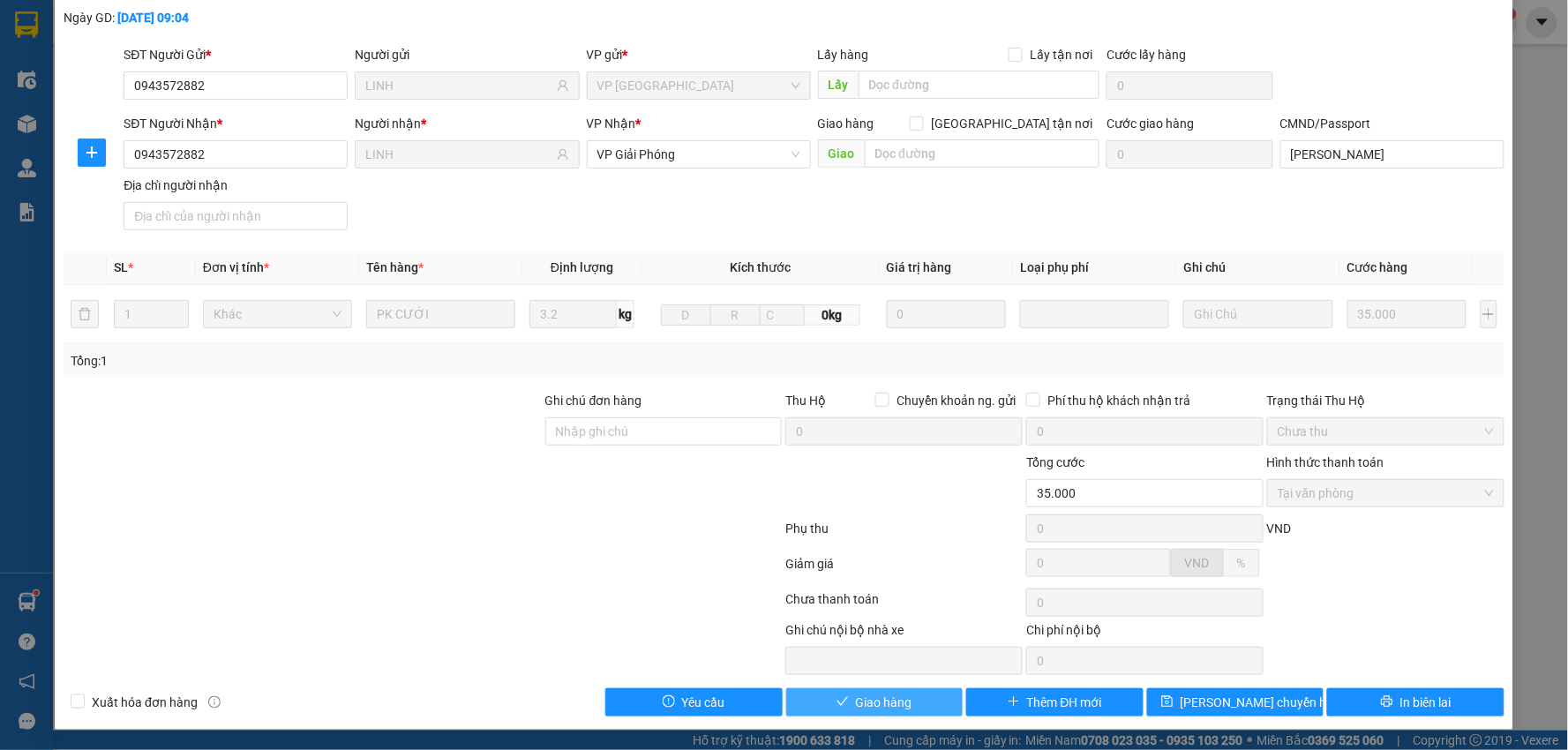
click at [856, 702] on span "Giao hàng" at bounding box center [884, 702] width 56 height 19
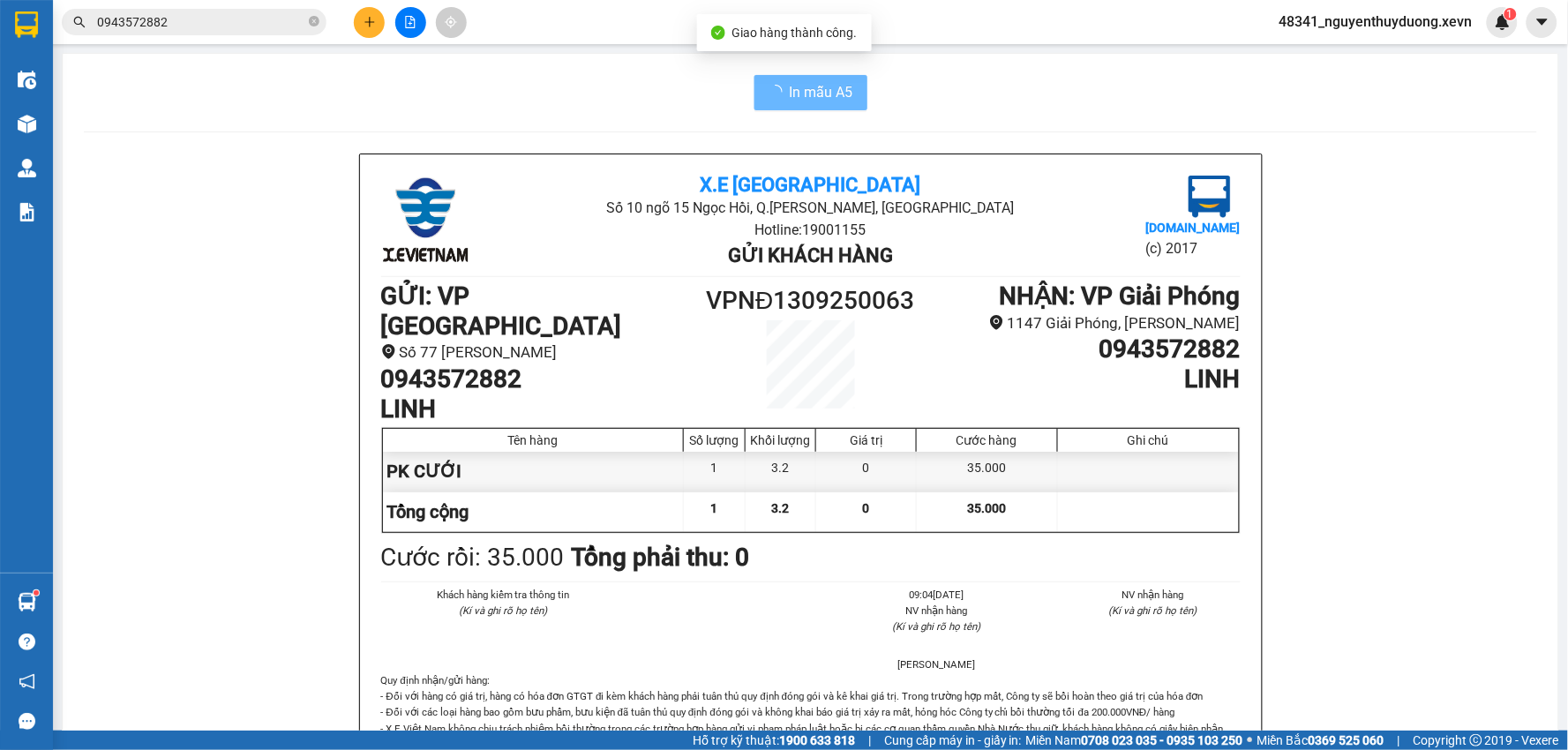
click at [851, 702] on p "- Đối với hàng có giá trị, hàng có hóa đơn GTGT đi kèm khách hàng phải tuân thủ…" at bounding box center [811, 744] width 860 height 111
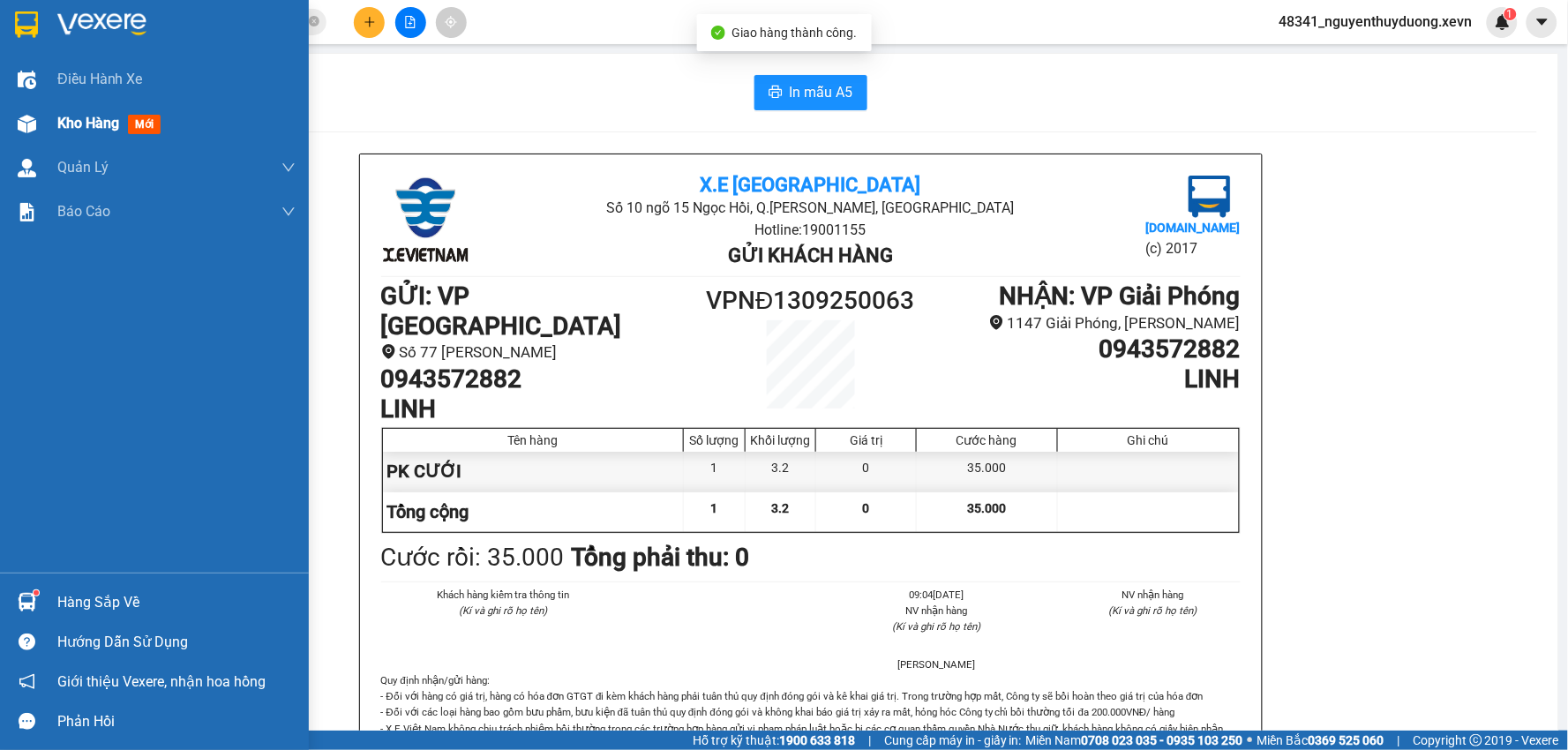
click at [30, 133] on div at bounding box center [27, 124] width 31 height 31
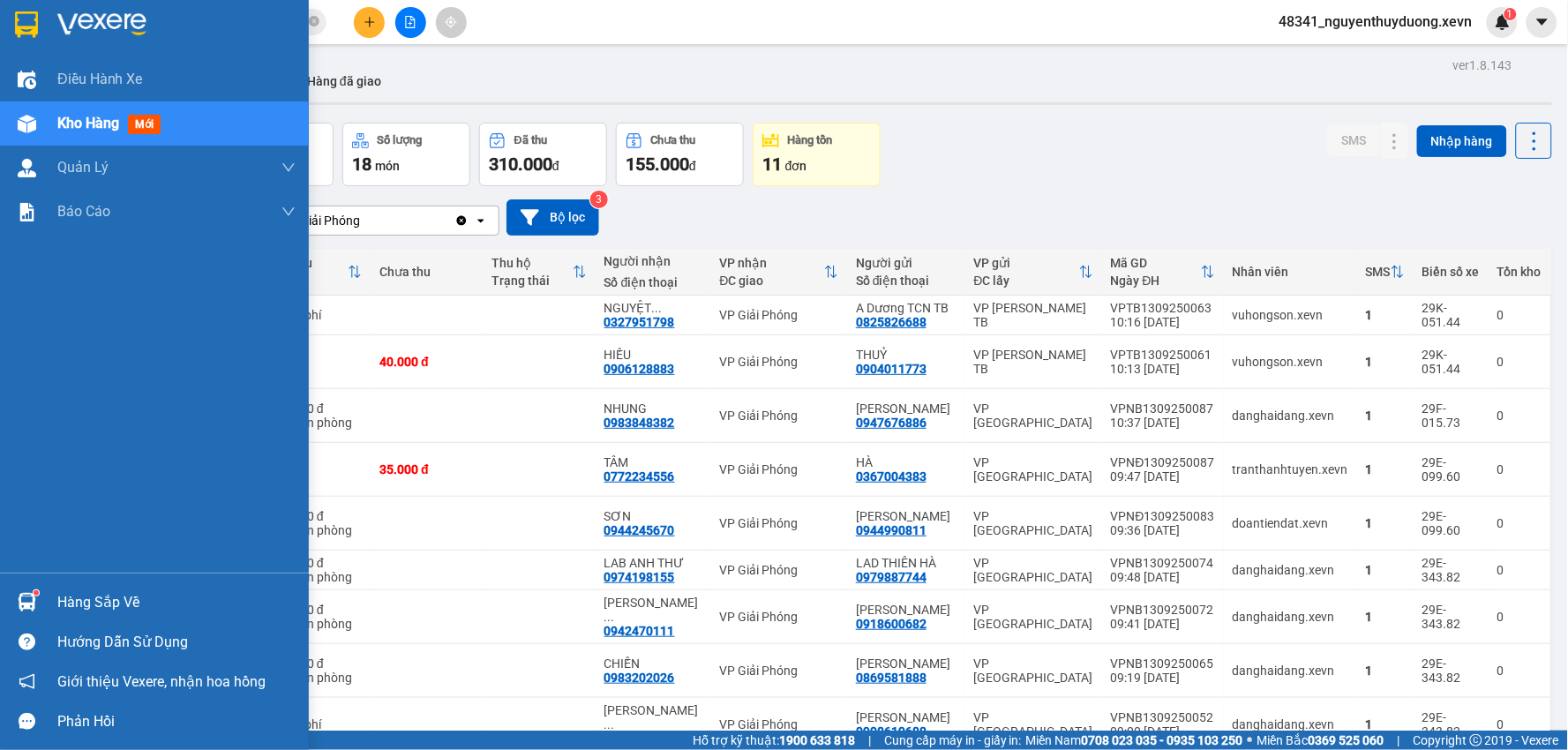
drag, startPoint x: 64, startPoint y: 595, endPoint x: 91, endPoint y: 602, distance: 27.9
click at [71, 596] on div "Hàng sắp về" at bounding box center [176, 602] width 239 height 26
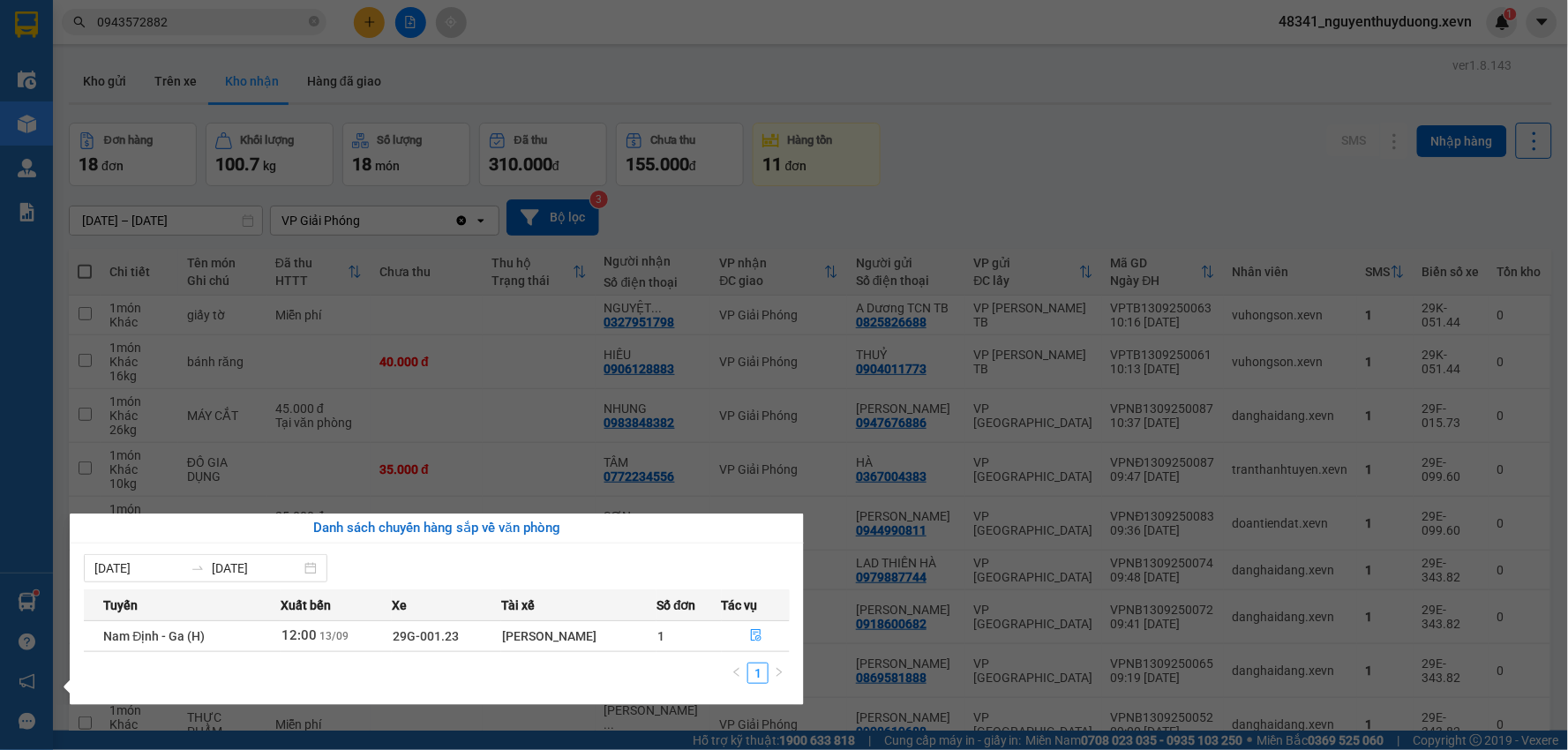
click at [183, 15] on section "Kết quả tìm kiếm ( 7 ) Bộ lọc Mã ĐH Trạng thái Món hàng Thu hộ Tổng cước Chưa c…" at bounding box center [784, 375] width 1568 height 750
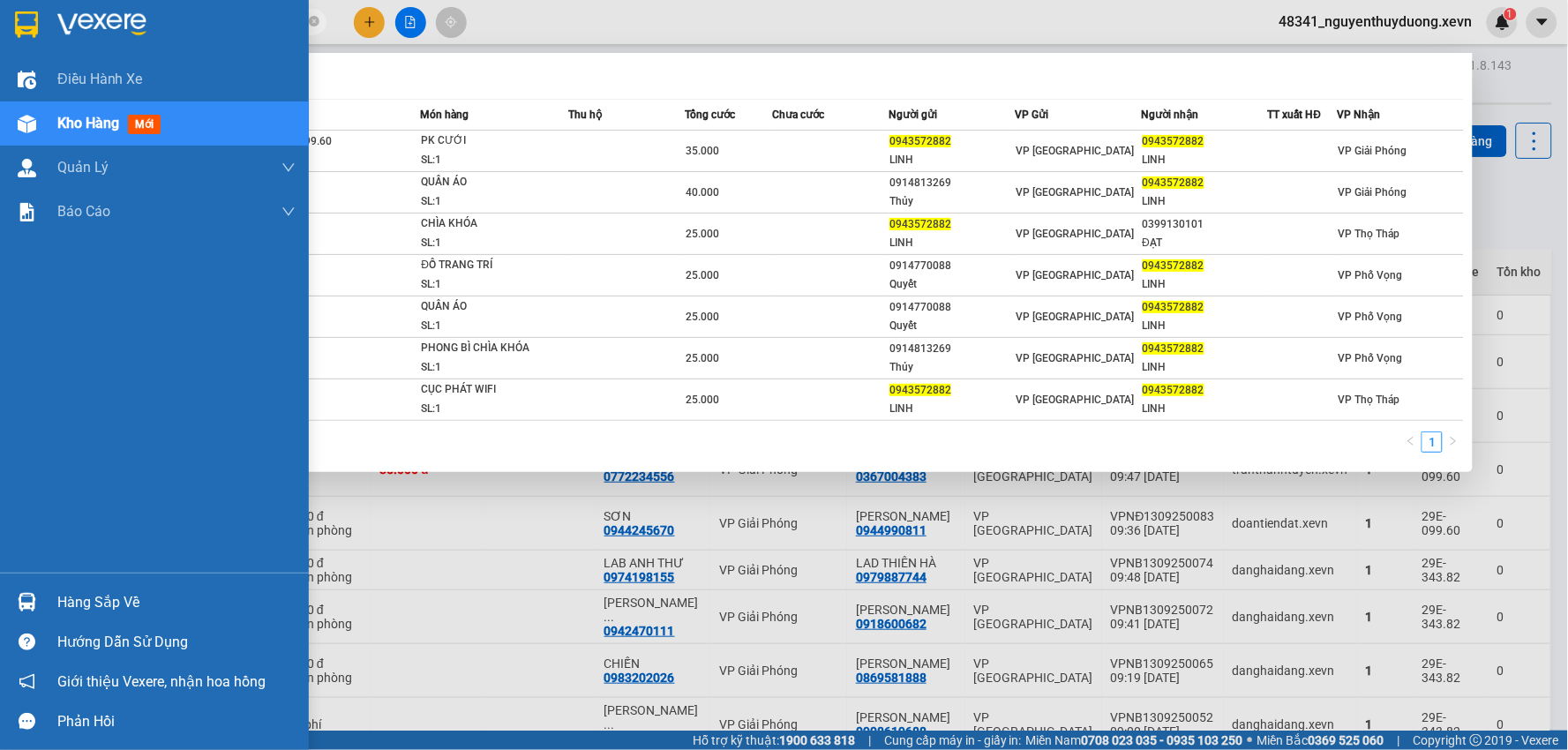
drag, startPoint x: 180, startPoint y: 21, endPoint x: 0, endPoint y: 6, distance: 180.6
click at [0, 27] on section "Kết quả tìm kiếm ( 7 ) Bộ lọc Mã ĐH Trạng thái Món hàng Thu hộ Tổng cước Chưa c…" at bounding box center [784, 375] width 1568 height 750
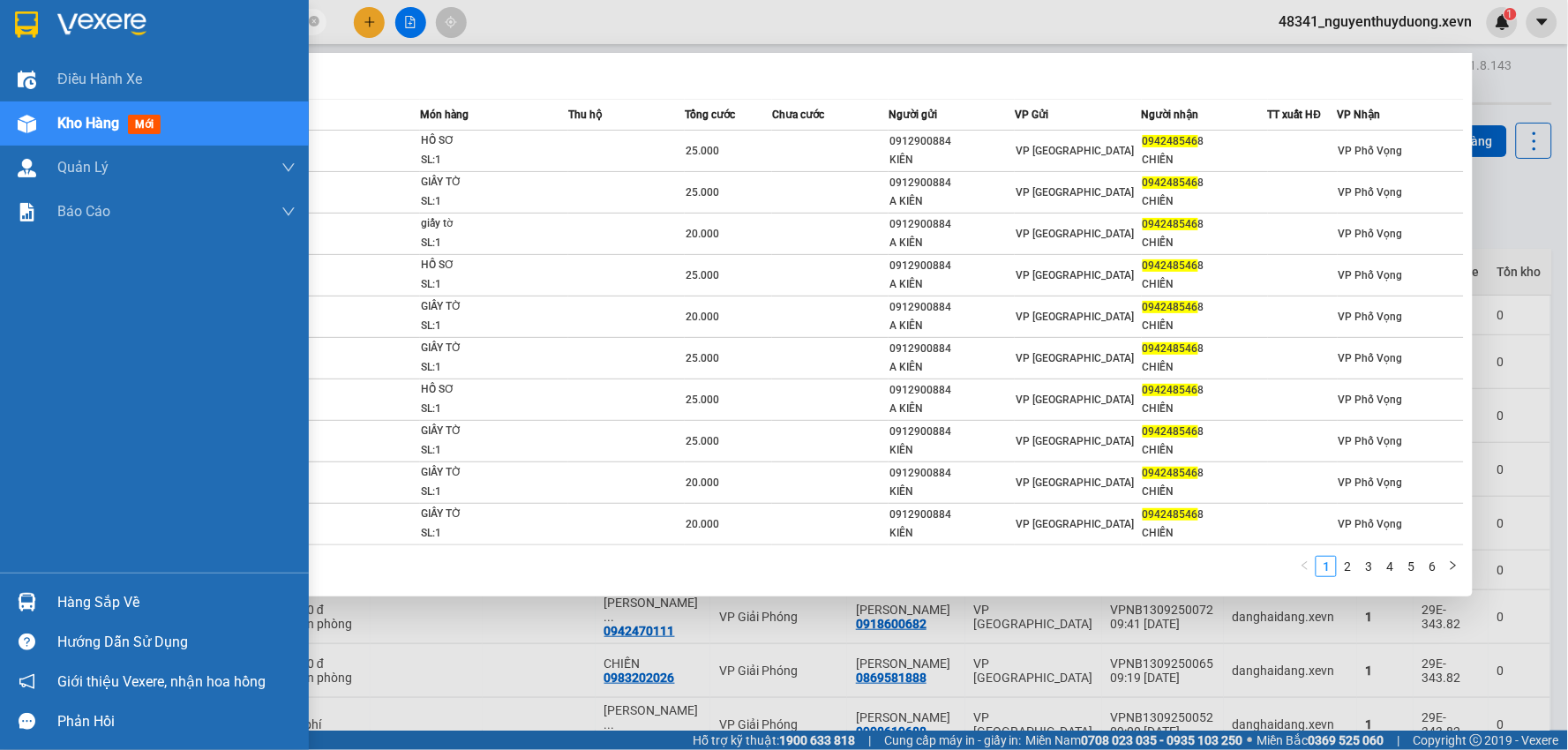
type input "0942485468"
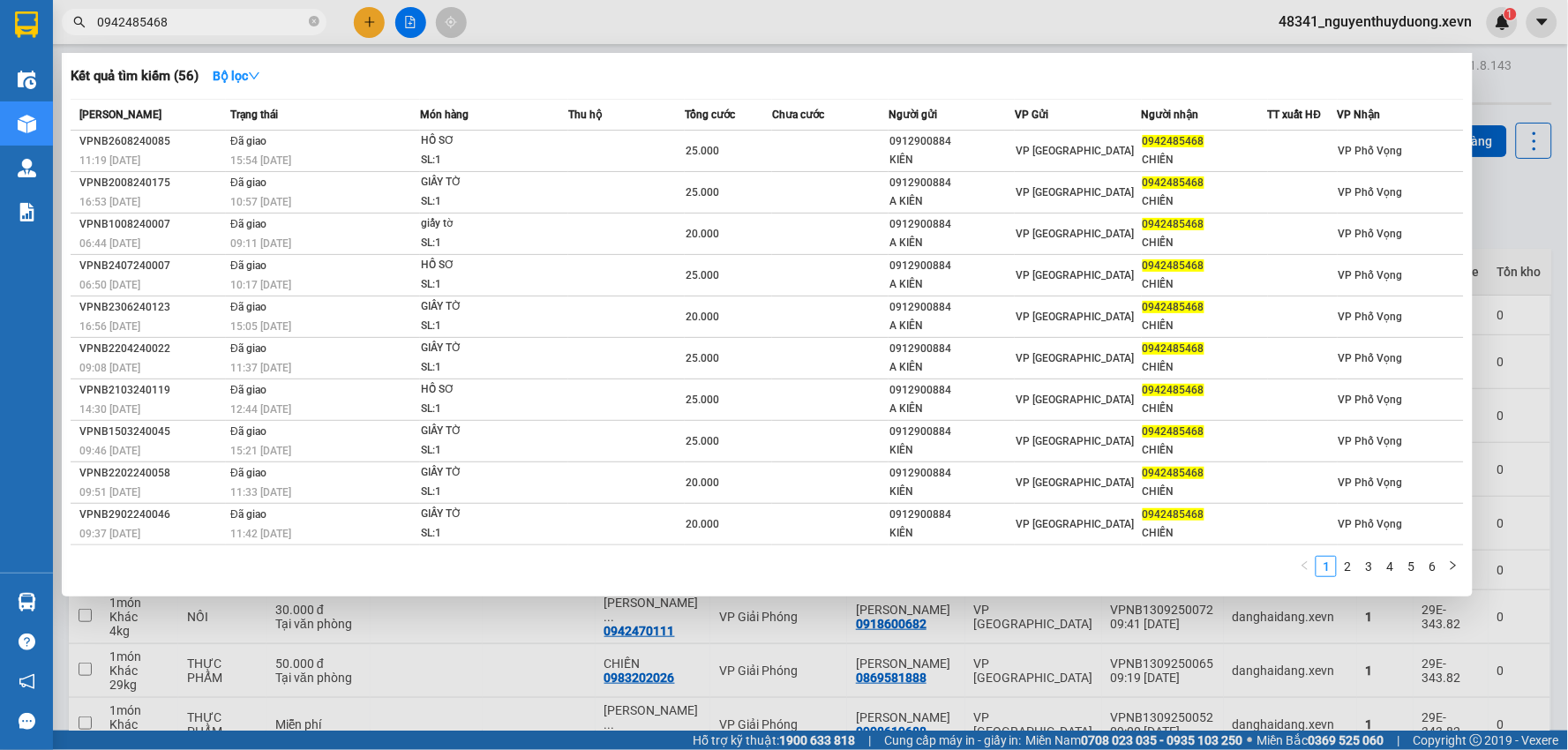
drag, startPoint x: 178, startPoint y: 26, endPoint x: 7, endPoint y: 30, distance: 171.0
click at [7, 30] on section "Kết quả tìm kiếm ( 56 ) Bộ lọc Mã ĐH Trạng thái Món hàng Thu hộ Tổng cước Chưa …" at bounding box center [784, 375] width 1568 height 750
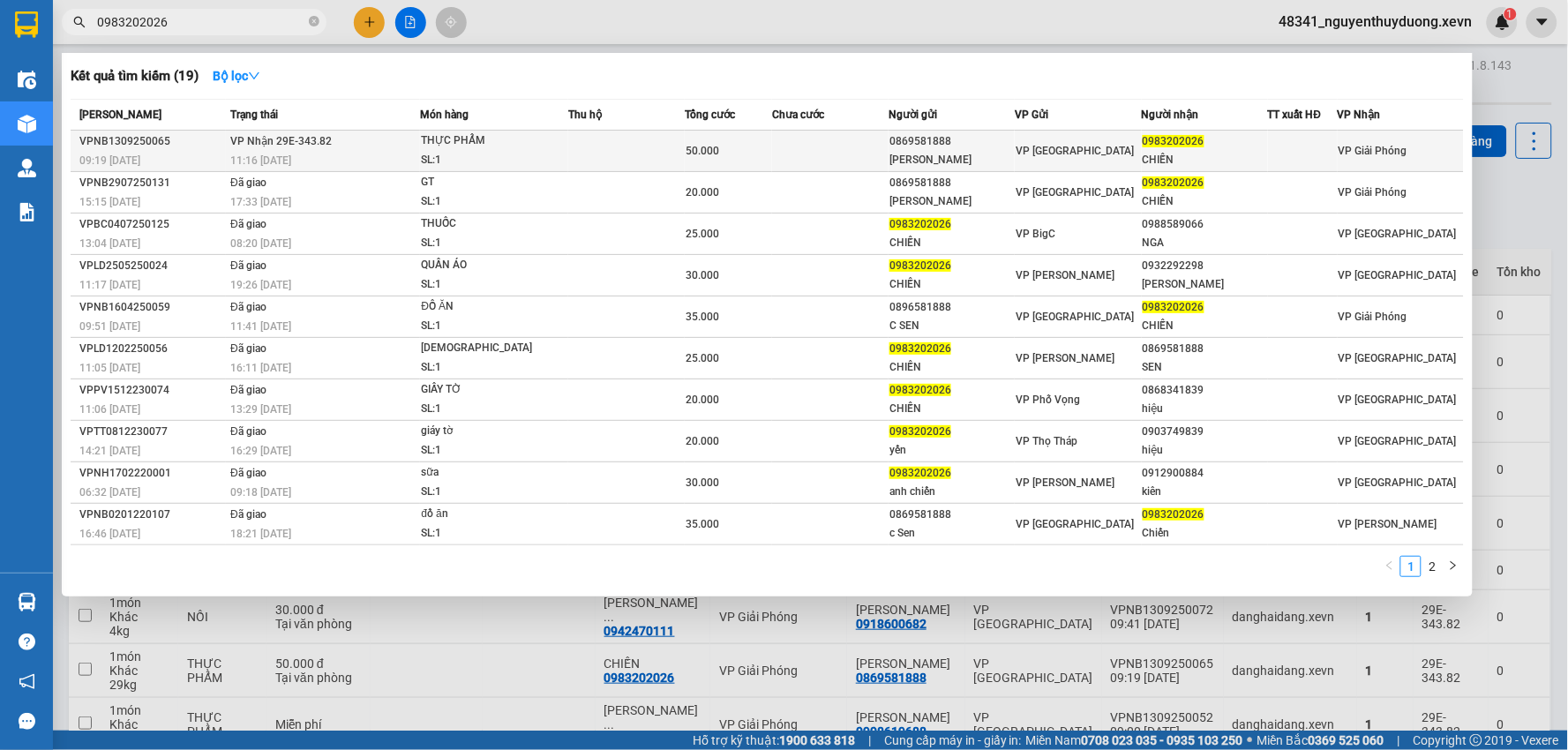
type input "0983202026"
click at [1190, 156] on div "CHIẾN" at bounding box center [1206, 160] width 125 height 19
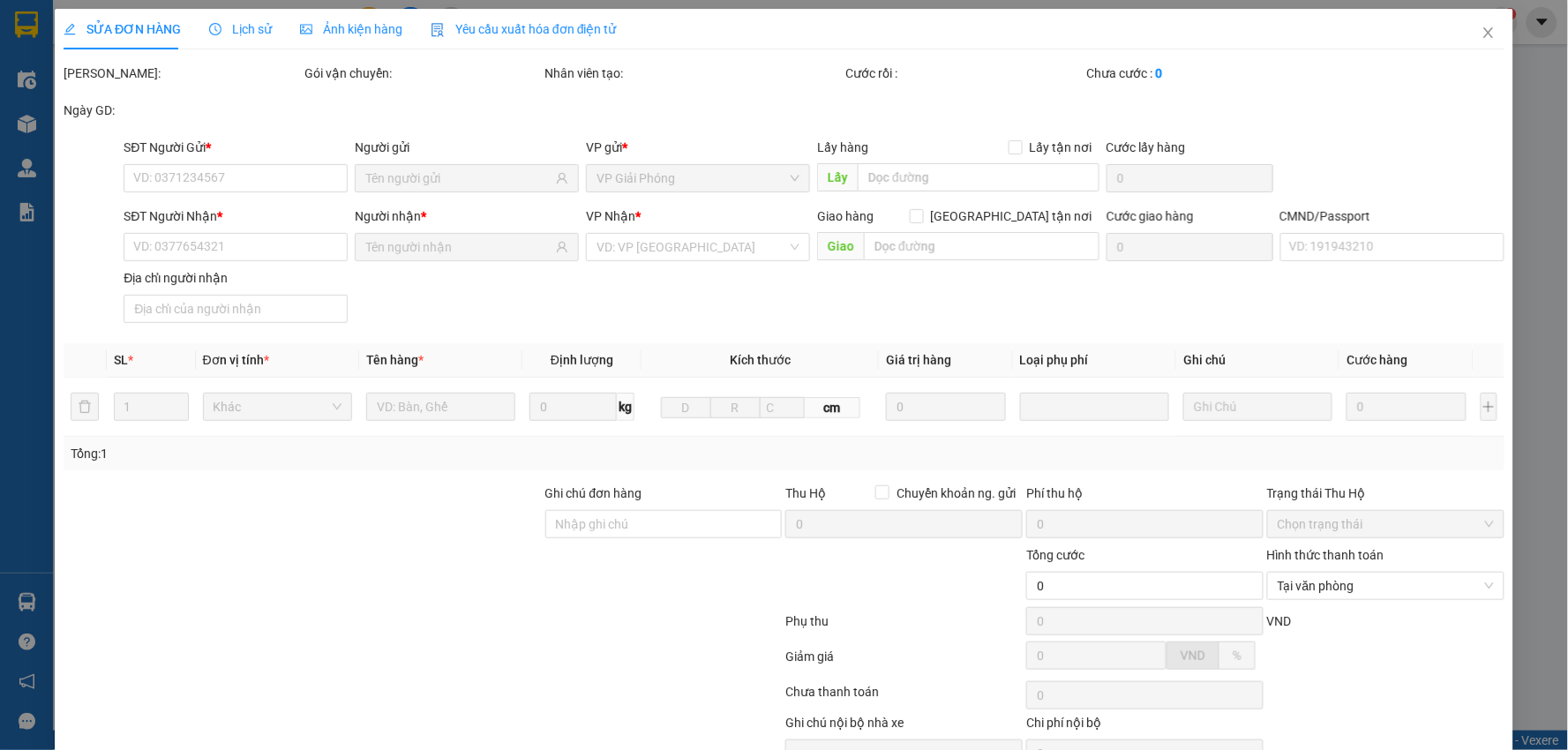
type input "0869581888"
type input "VŨ THỊ SEN"
type input "0983202026"
type input "CHIẾN"
type input "1"
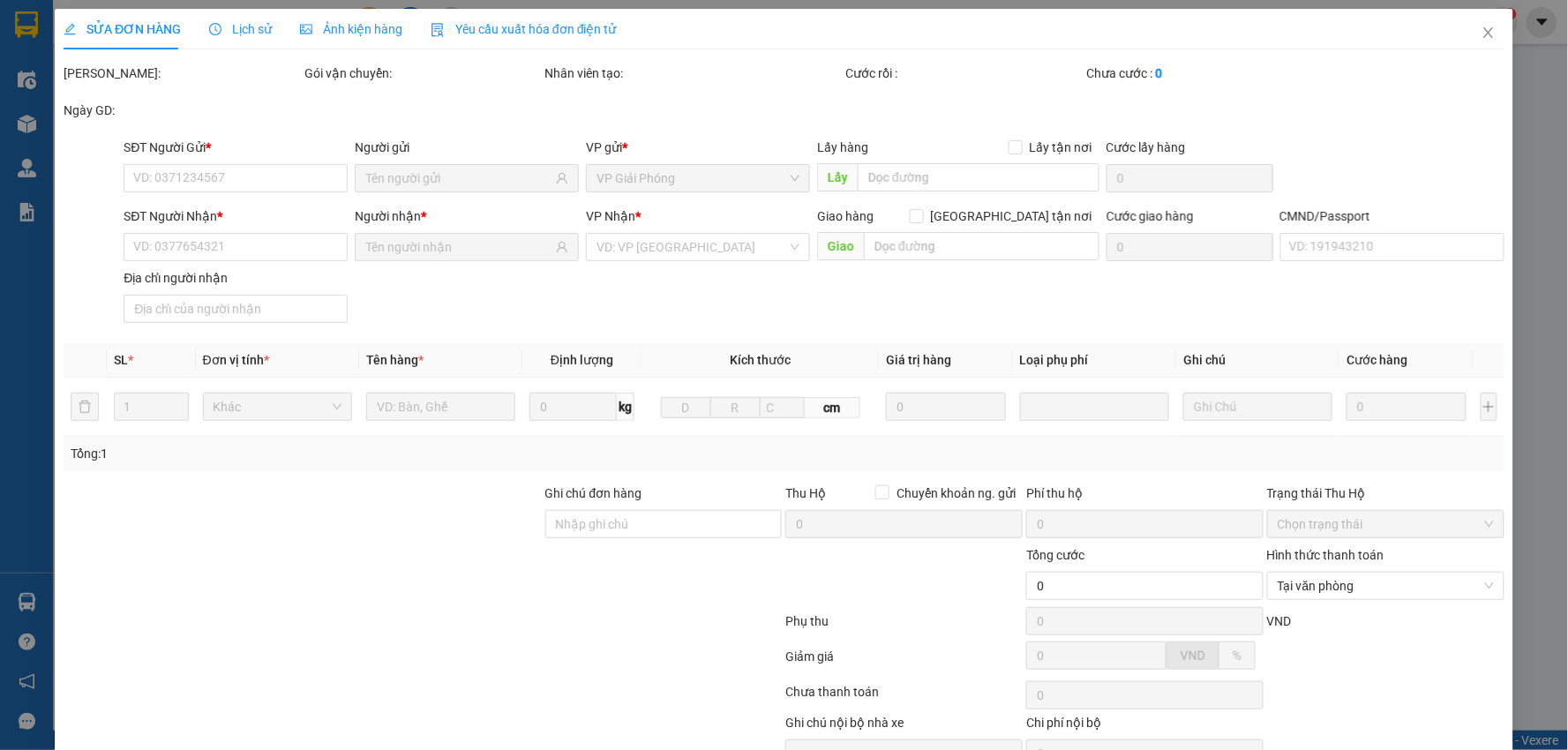
type input "50.000"
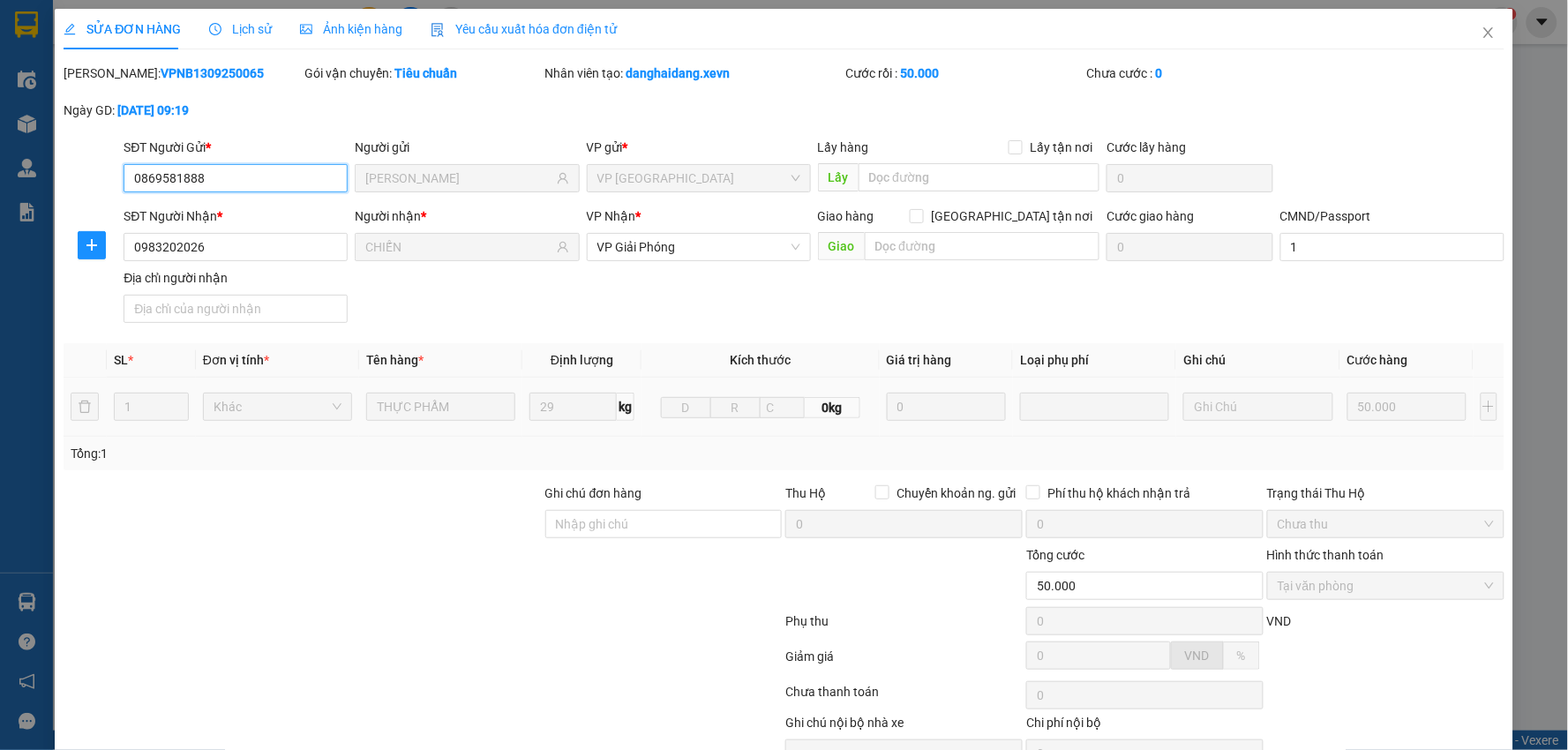
scroll to position [90, 0]
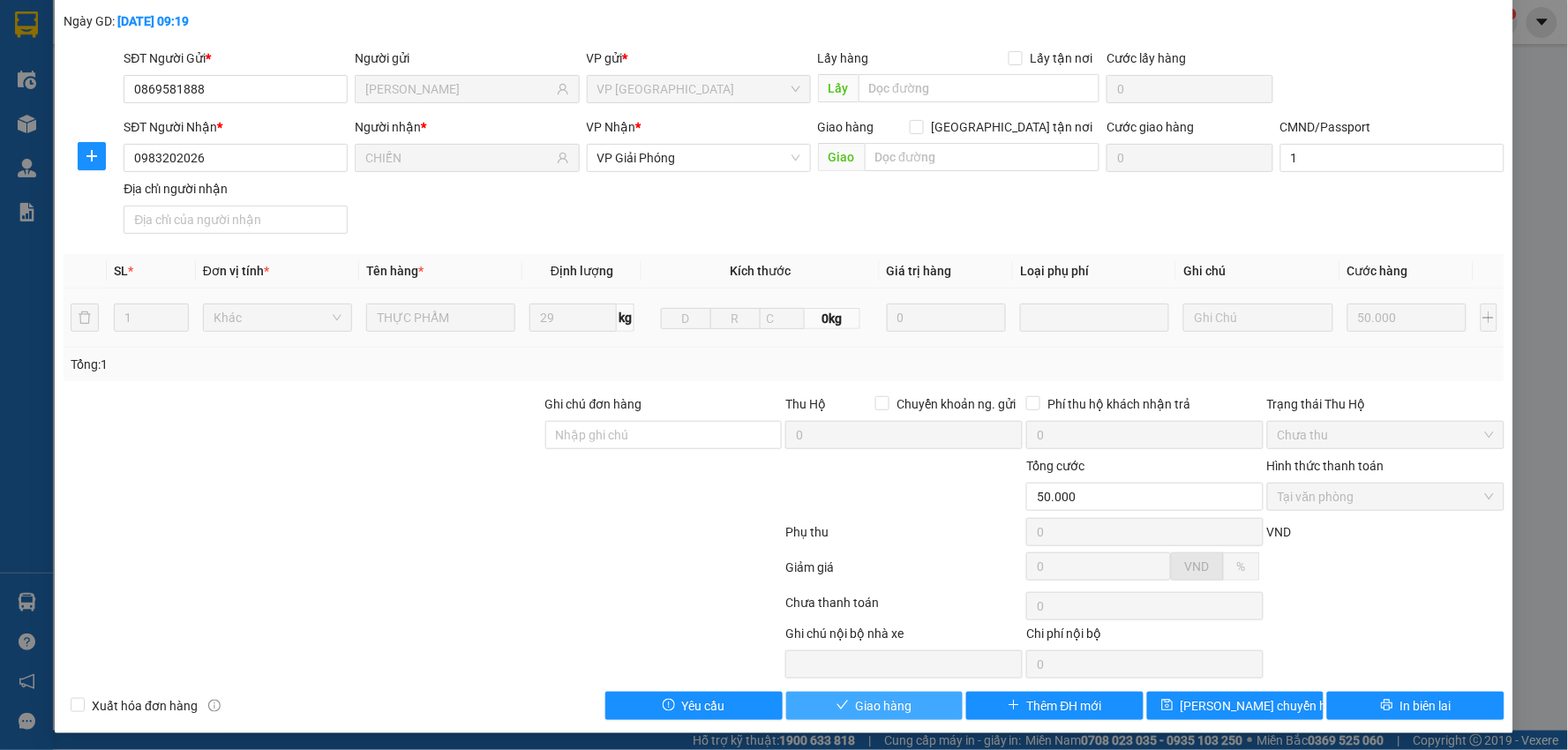
click at [859, 718] on button "Giao hàng" at bounding box center [875, 706] width 177 height 28
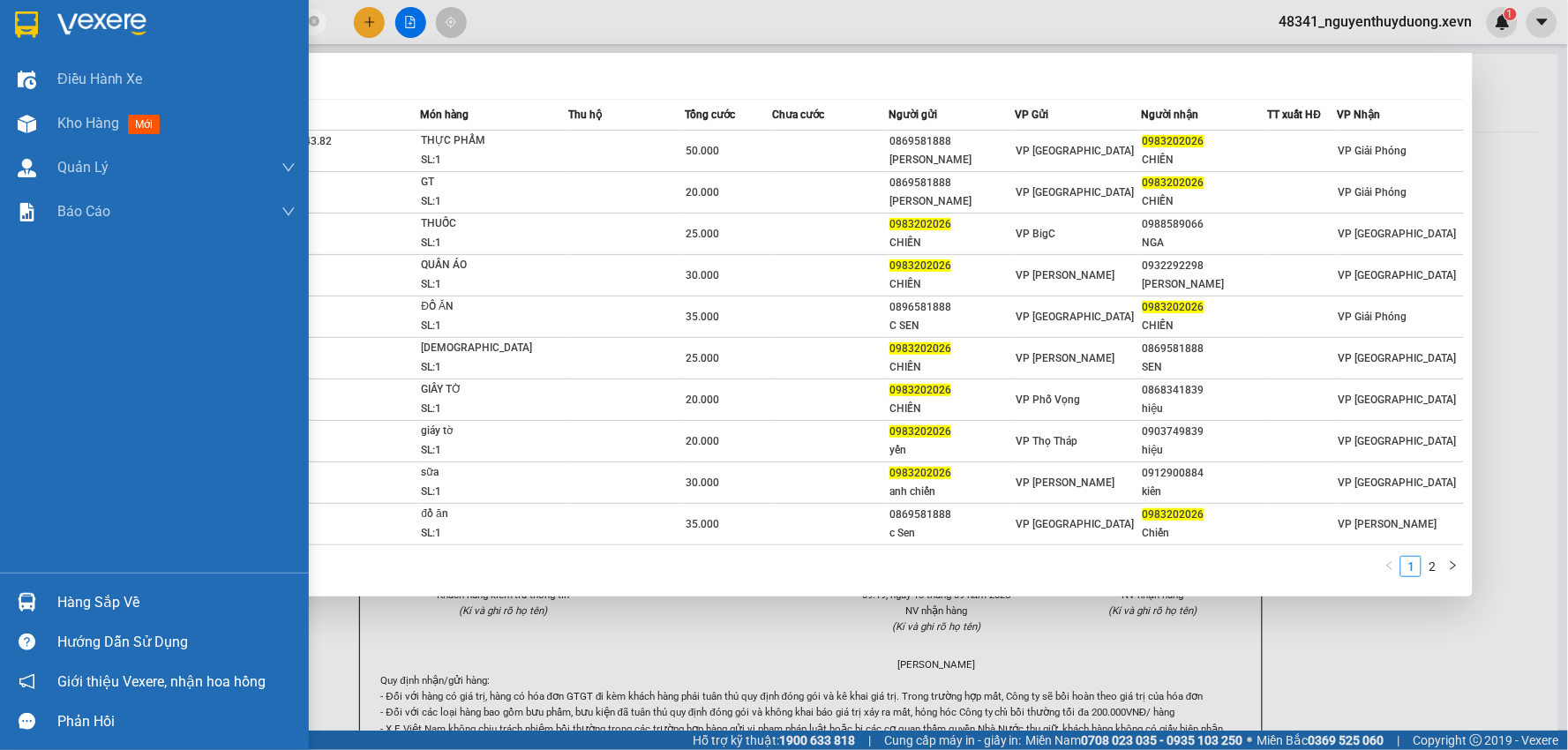
drag, startPoint x: 166, startPoint y: 24, endPoint x: 0, endPoint y: 50, distance: 168.0
click at [0, 50] on section "Kết quả tìm kiếm ( 19 ) Bộ lọc Mã ĐH Trạng thái Món hàng Thu hộ Tổng cước Chưa …" at bounding box center [784, 375] width 1568 height 750
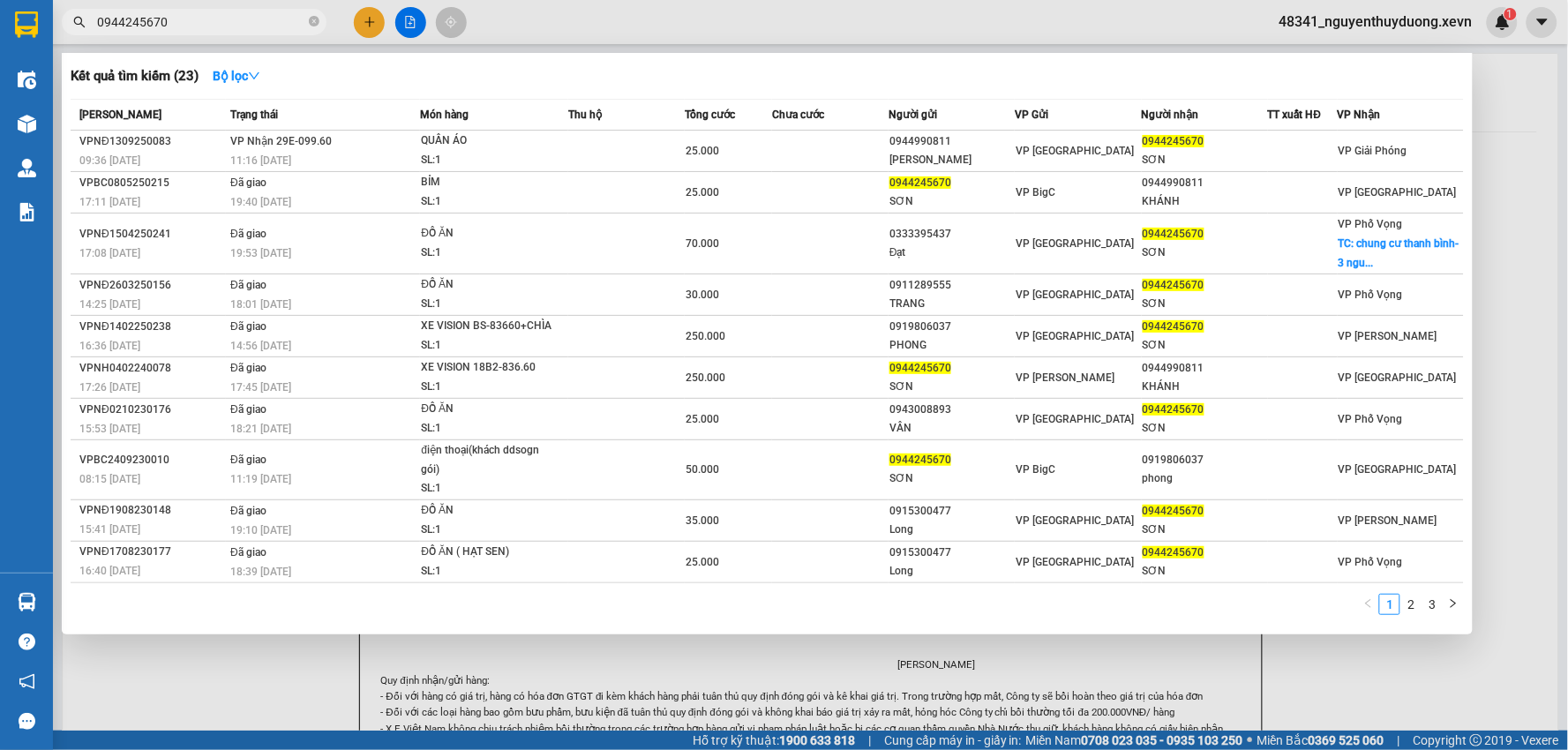
type input "0944245670"
click at [1159, 128] on th "Người nhận" at bounding box center [1206, 115] width 127 height 31
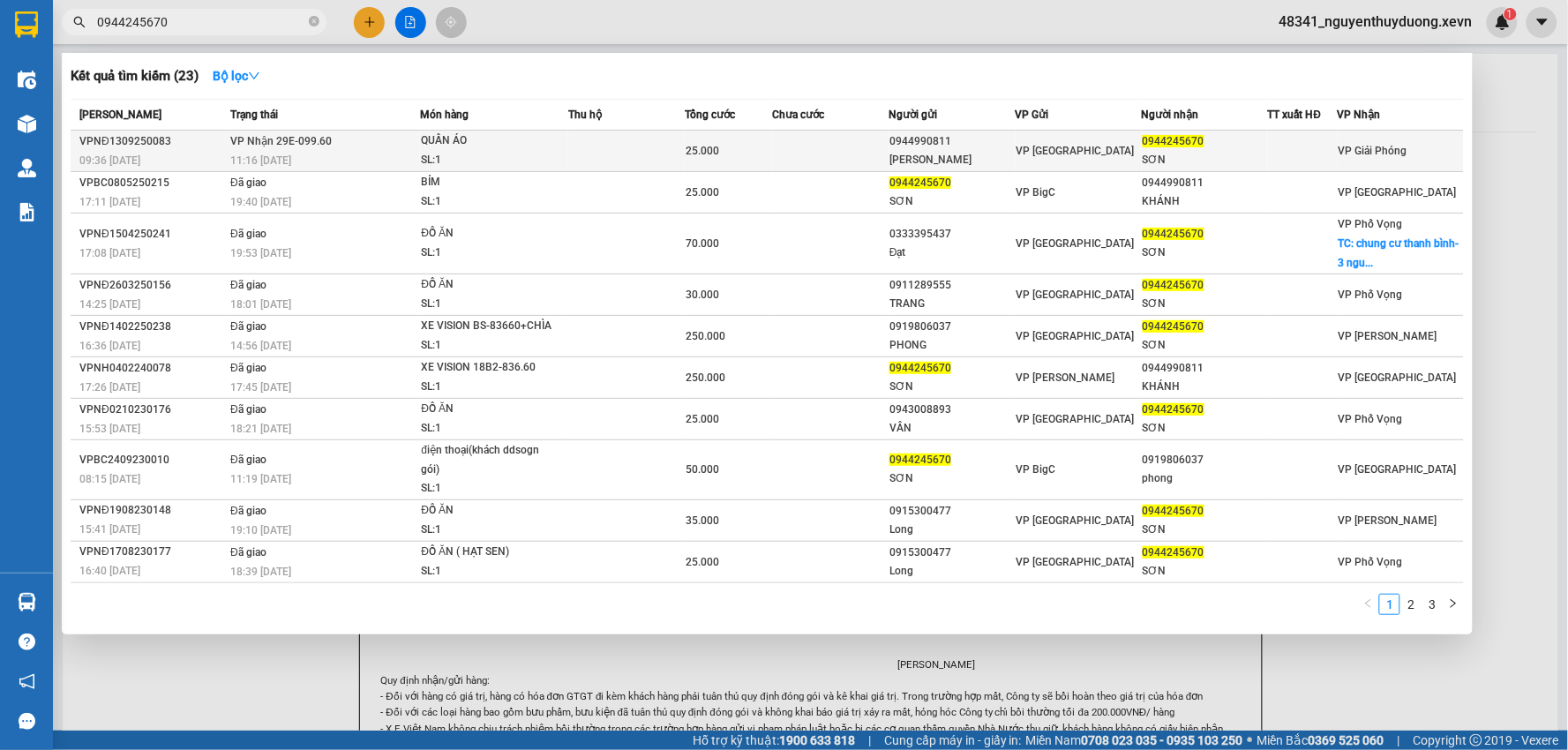
click at [1183, 165] on div "SƠN" at bounding box center [1206, 160] width 125 height 19
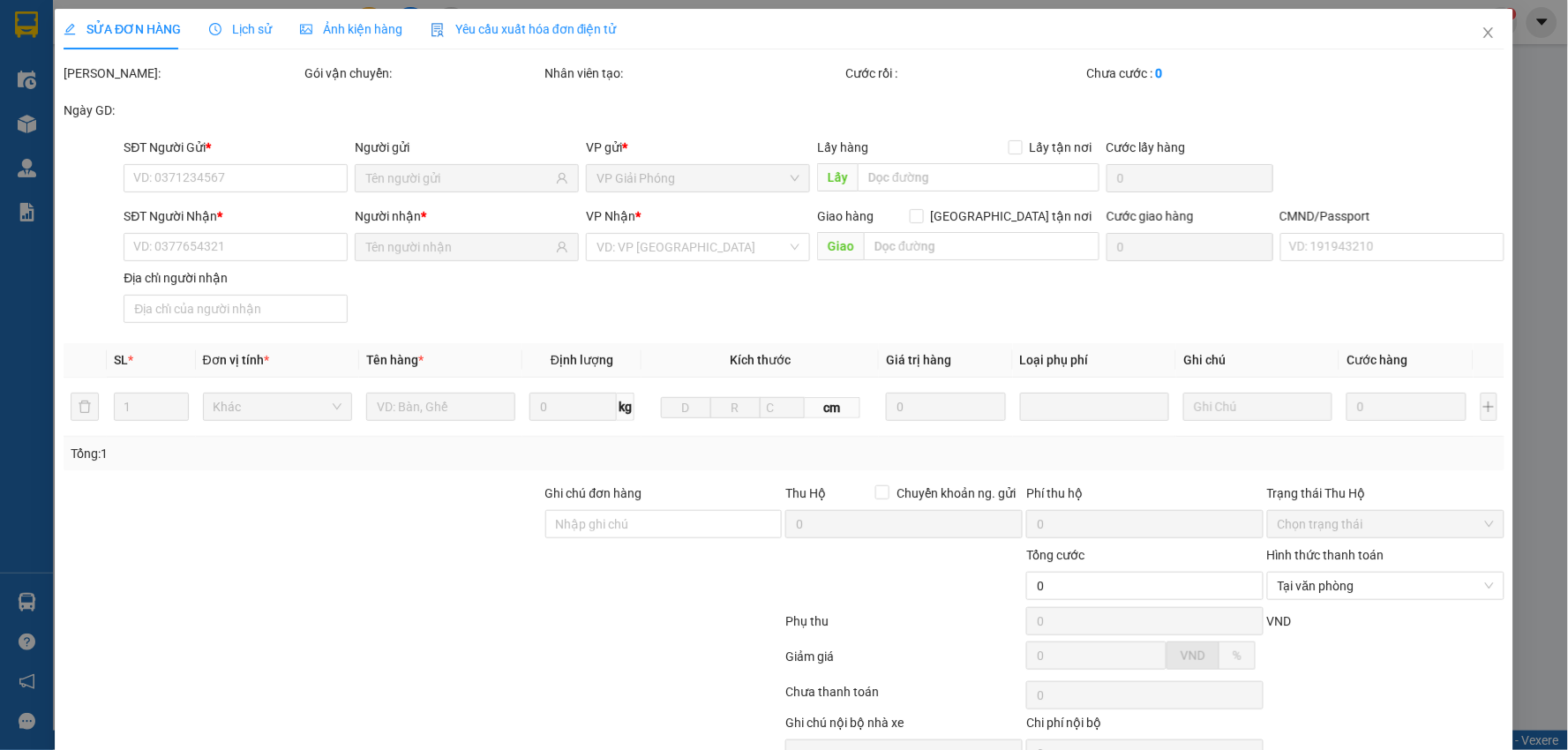
type input "0944990811"
type input "VŨ BẢO KHÁNH"
type input "0944245670"
type input "SƠN"
type input "036096006065"
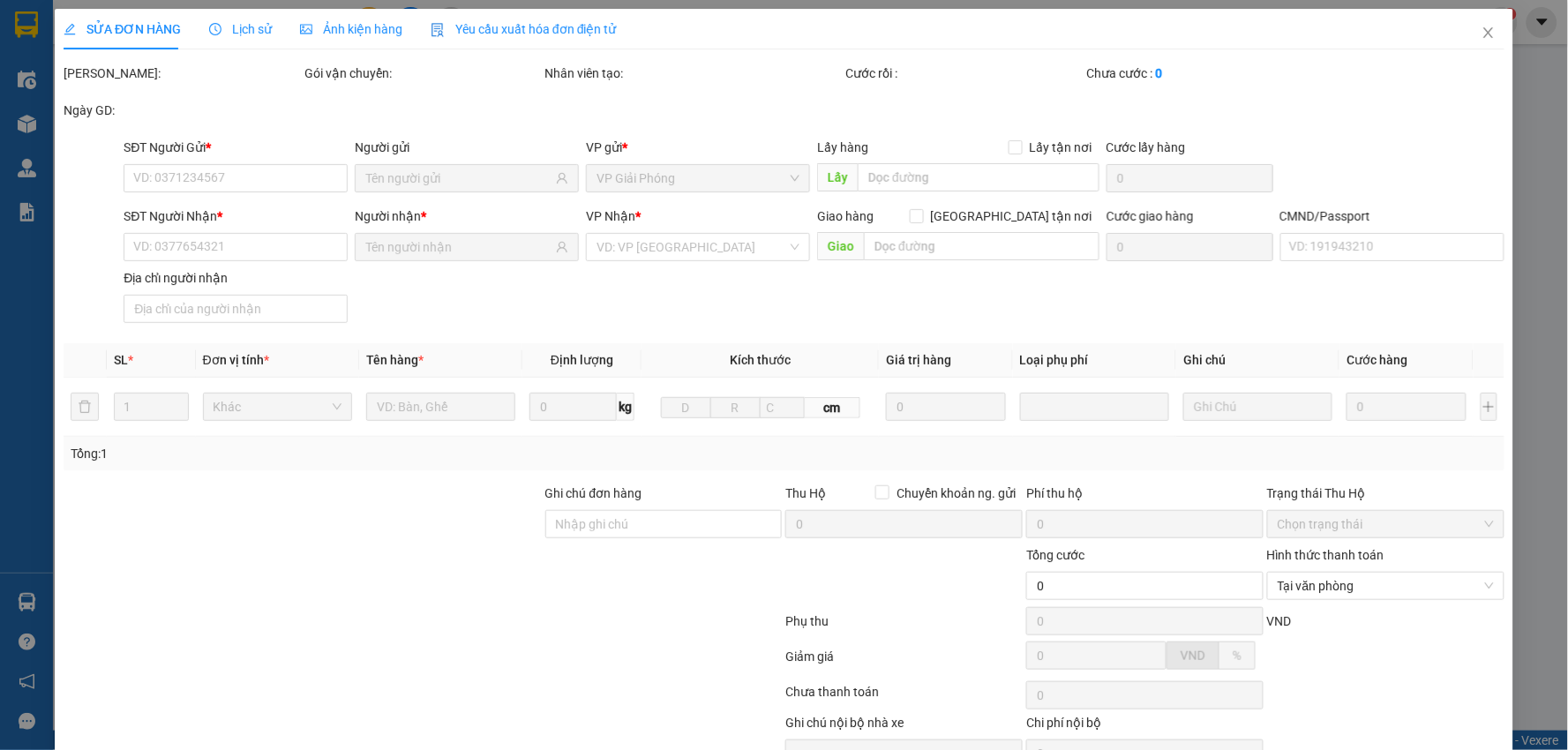
type input "25.000"
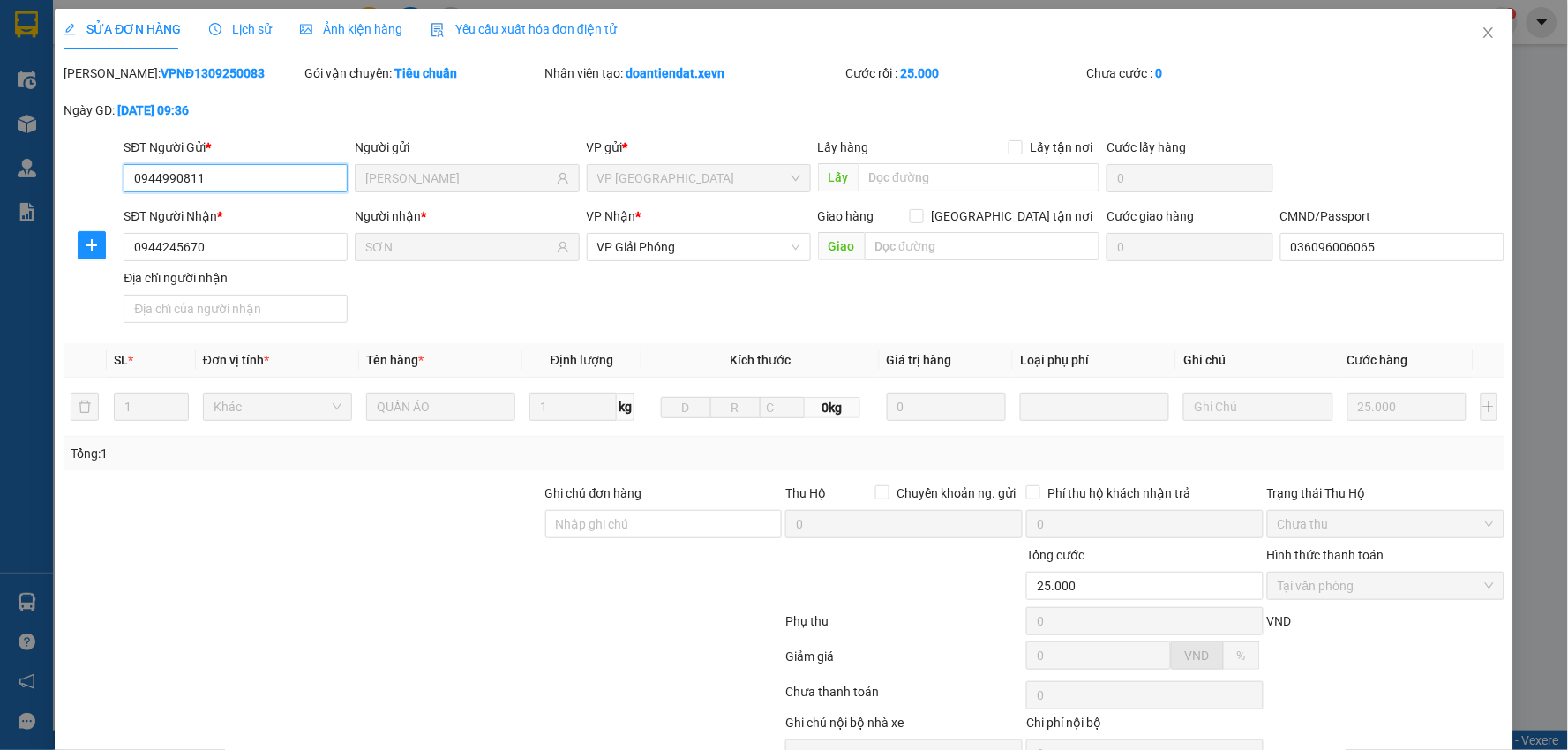
scroll to position [85, 0]
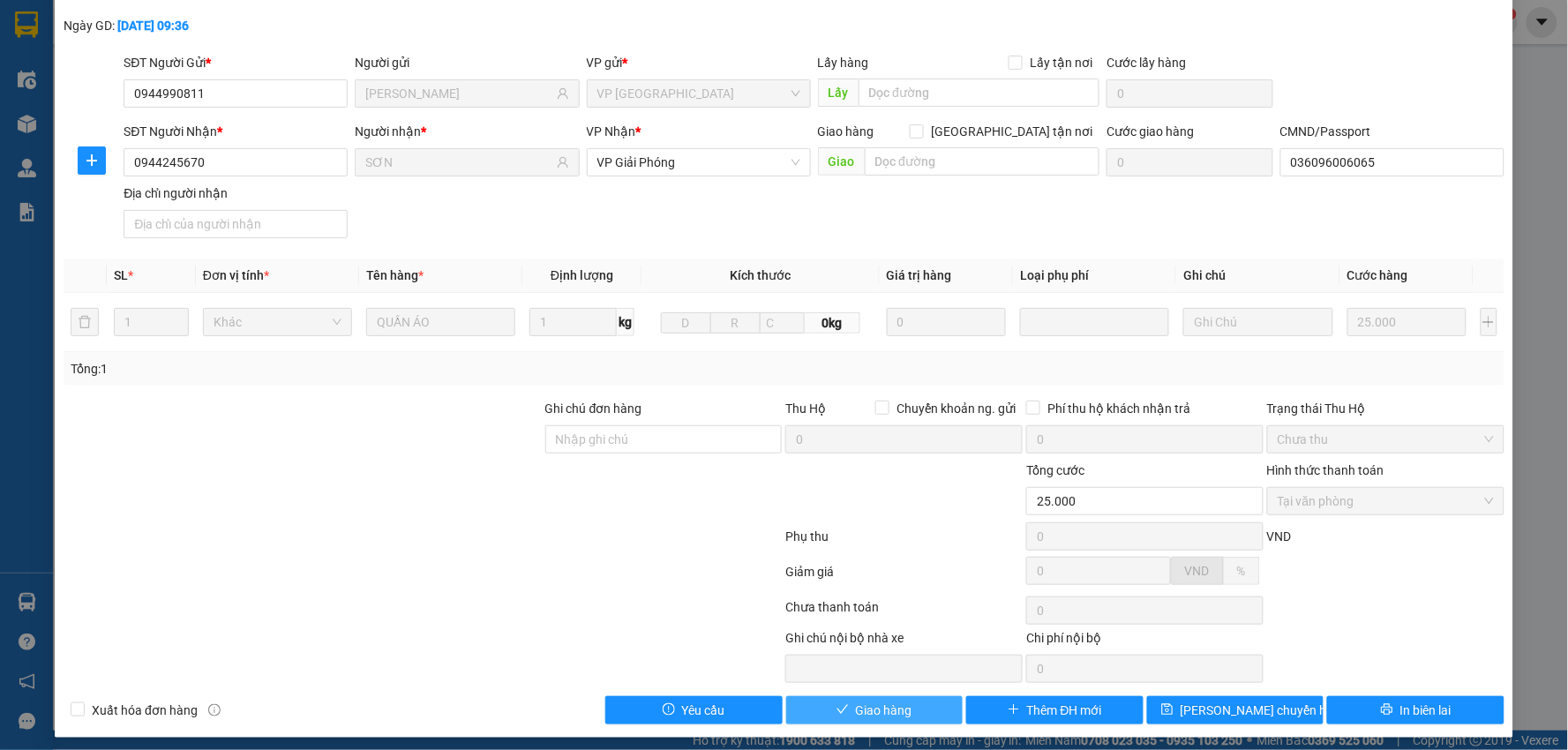
click at [833, 702] on button "Giao hàng" at bounding box center [875, 710] width 177 height 28
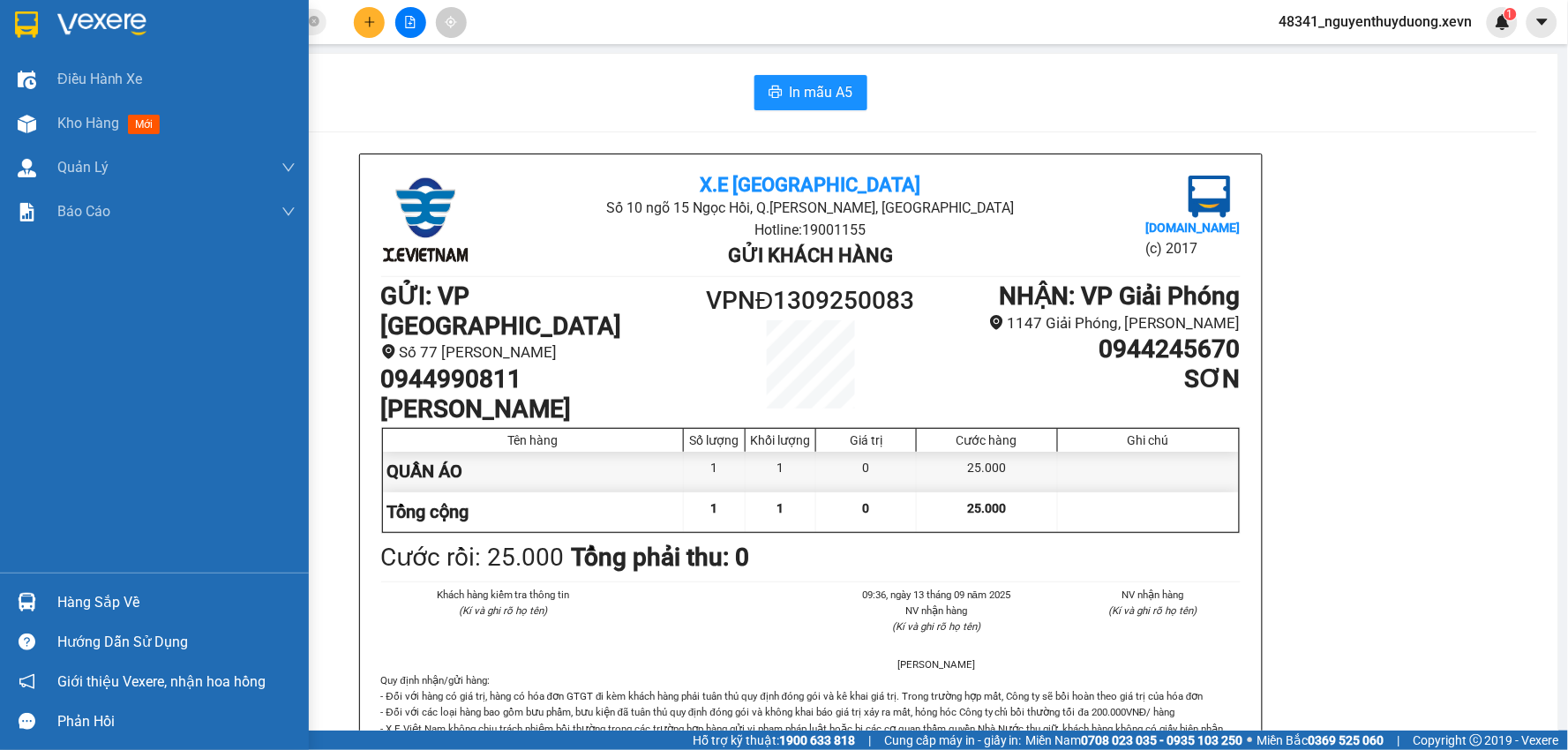
drag, startPoint x: 41, startPoint y: 601, endPoint x: 59, endPoint y: 598, distance: 18.2
click at [44, 601] on div "Hàng sắp về" at bounding box center [154, 602] width 309 height 40
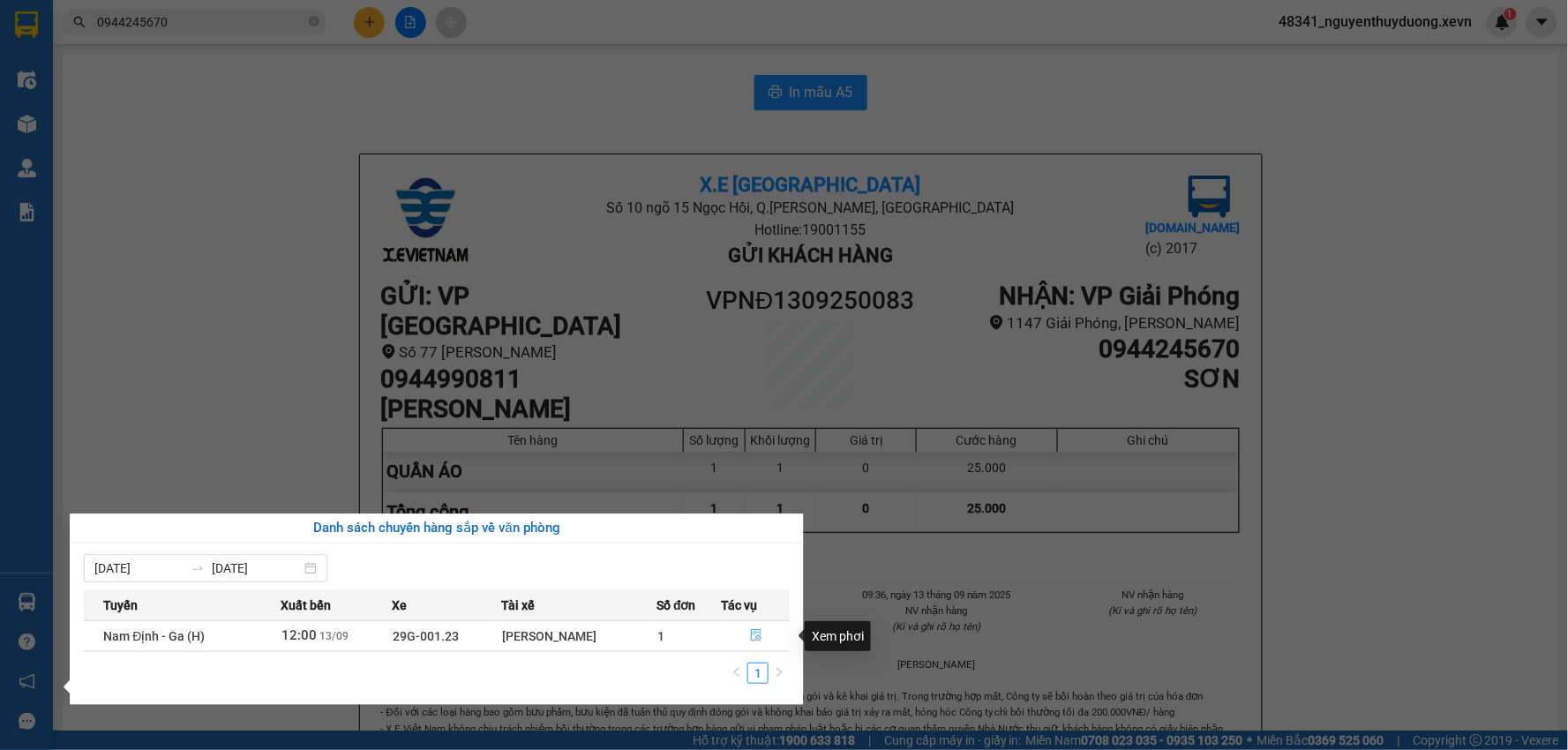
click at [757, 631] on icon "file-done" at bounding box center [756, 635] width 11 height 13
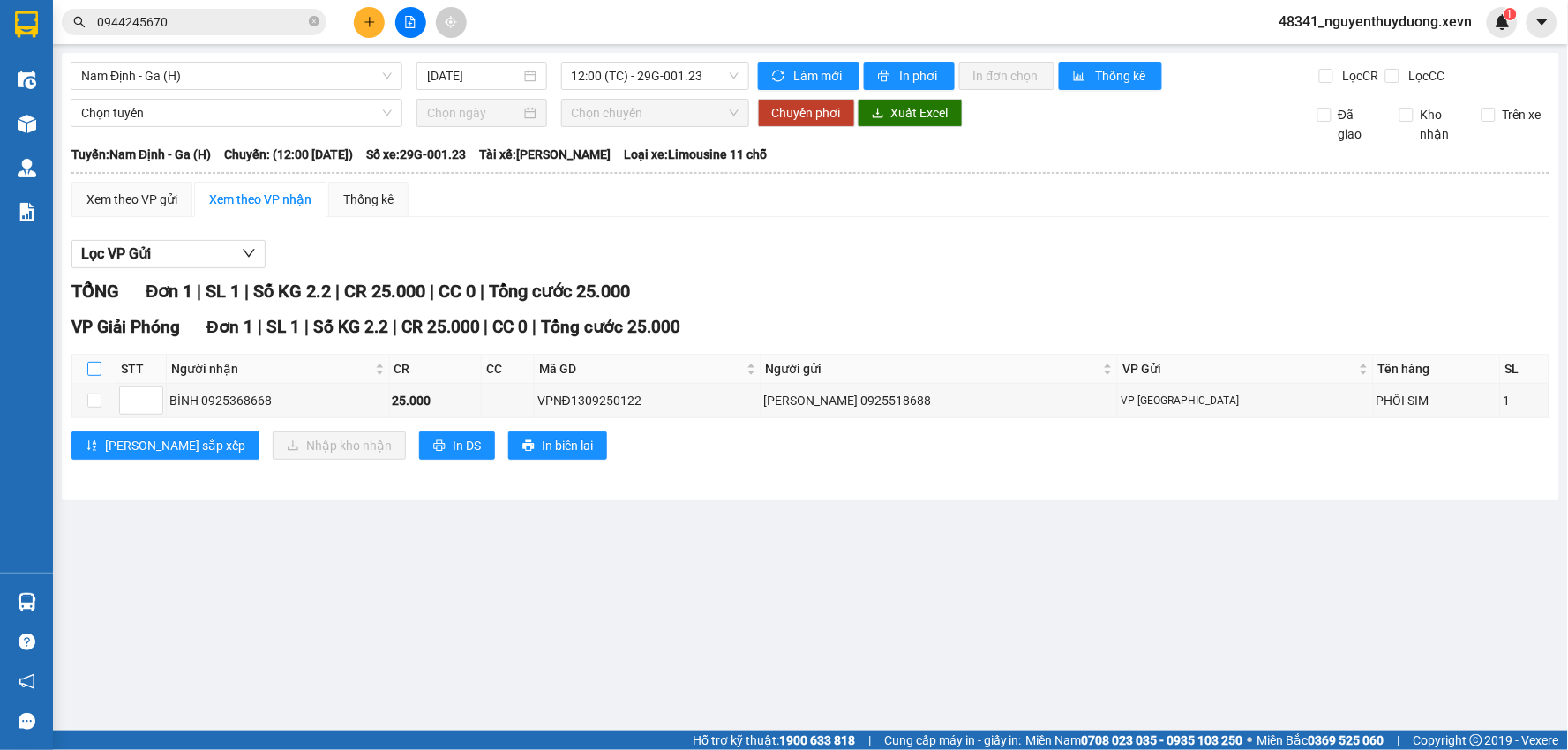
click at [97, 372] on input "checkbox" at bounding box center [94, 369] width 15 height 15
checkbox input "true"
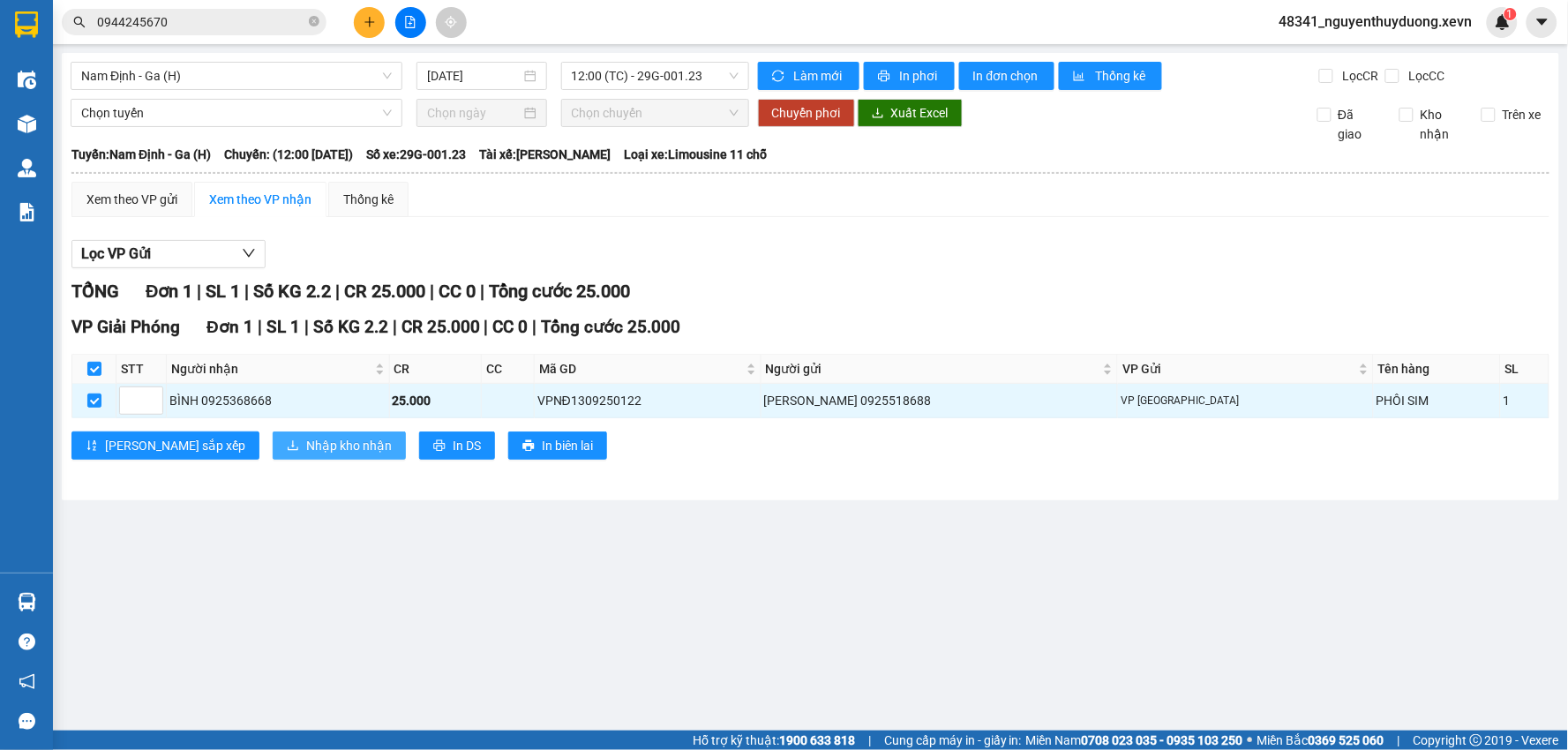
click at [306, 444] on span "Nhập kho nhận" at bounding box center [349, 446] width 86 height 19
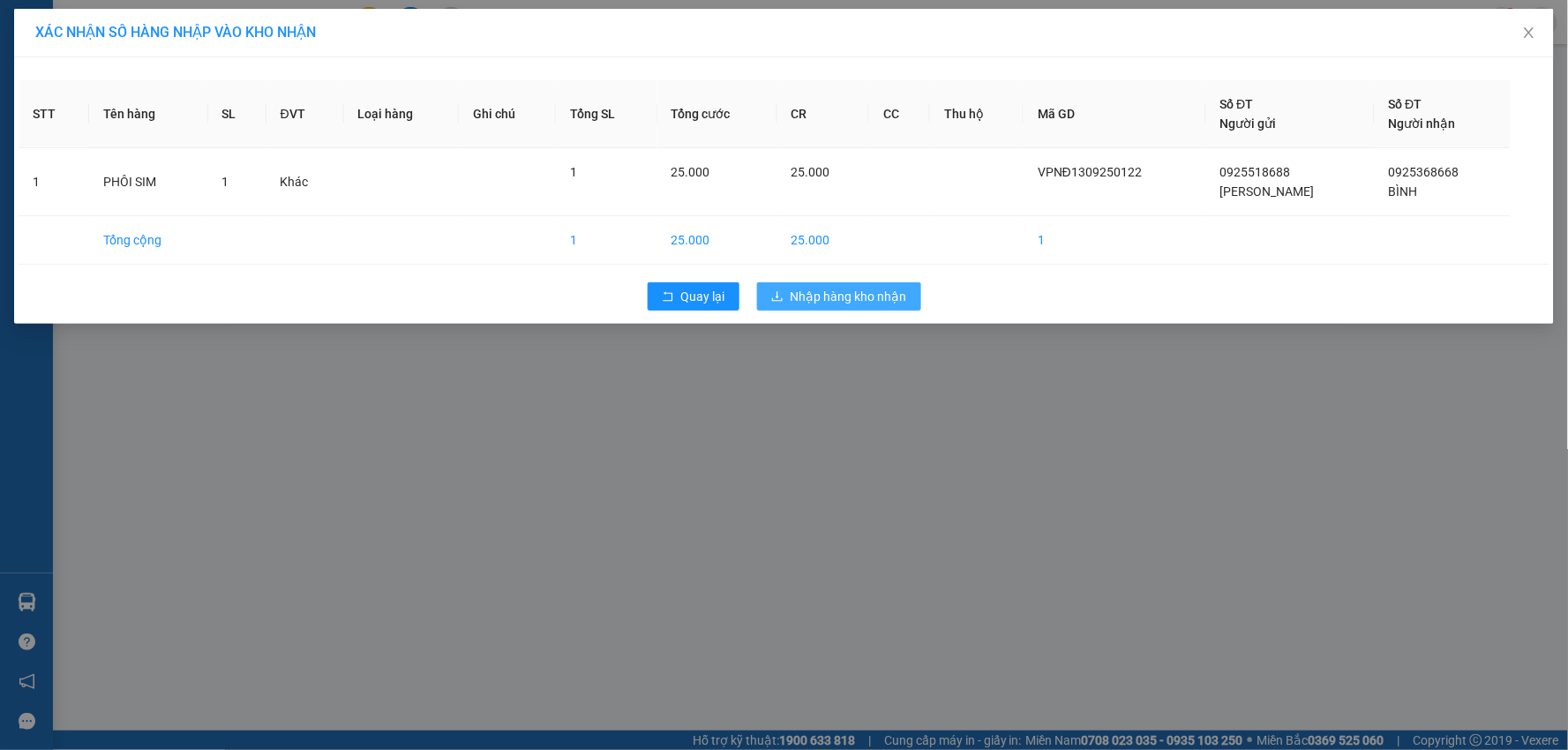
click at [844, 298] on span "Nhập hàng kho nhận" at bounding box center [849, 297] width 117 height 19
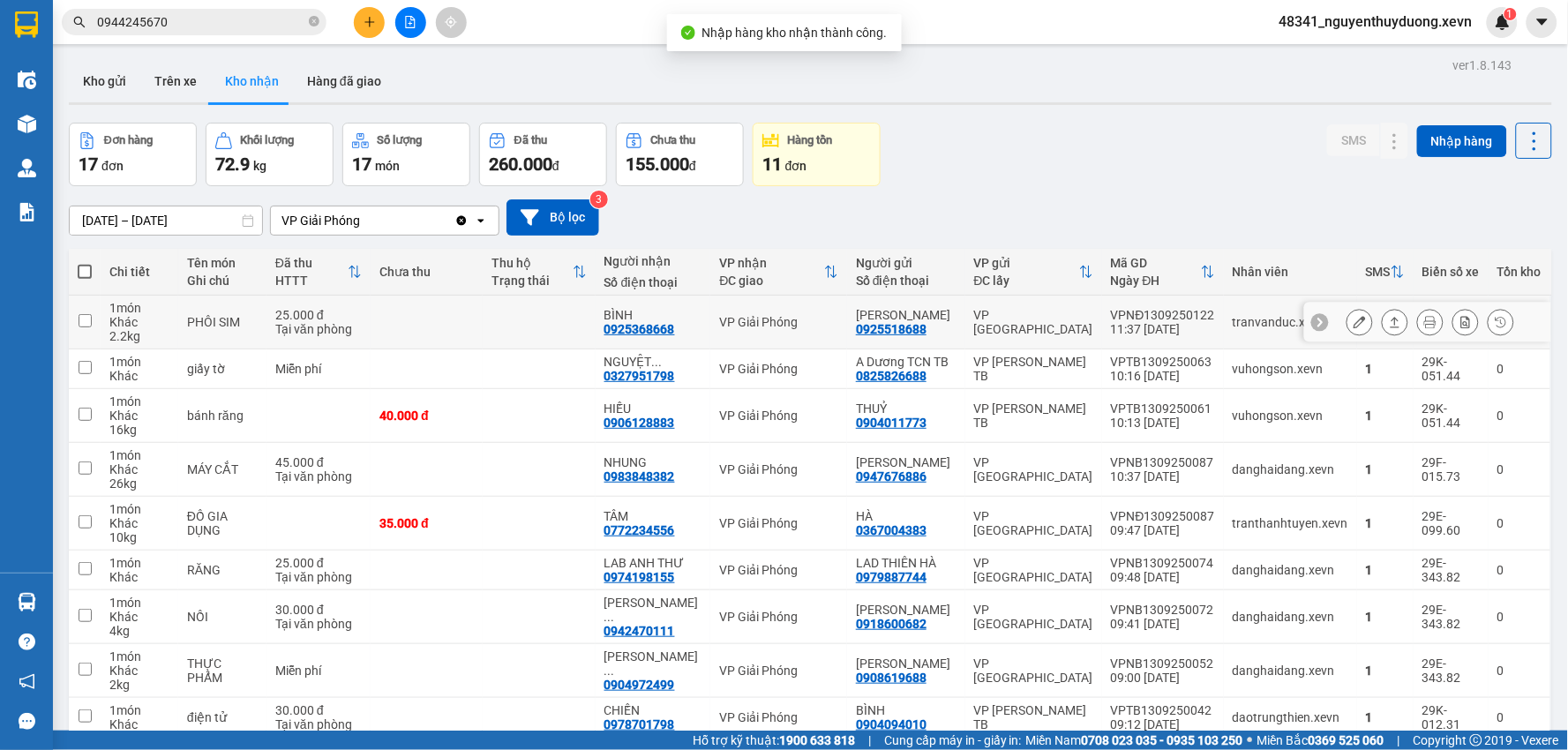
click at [241, 338] on td "PHÔI SIM" at bounding box center [222, 322] width 89 height 54
checkbox input "true"
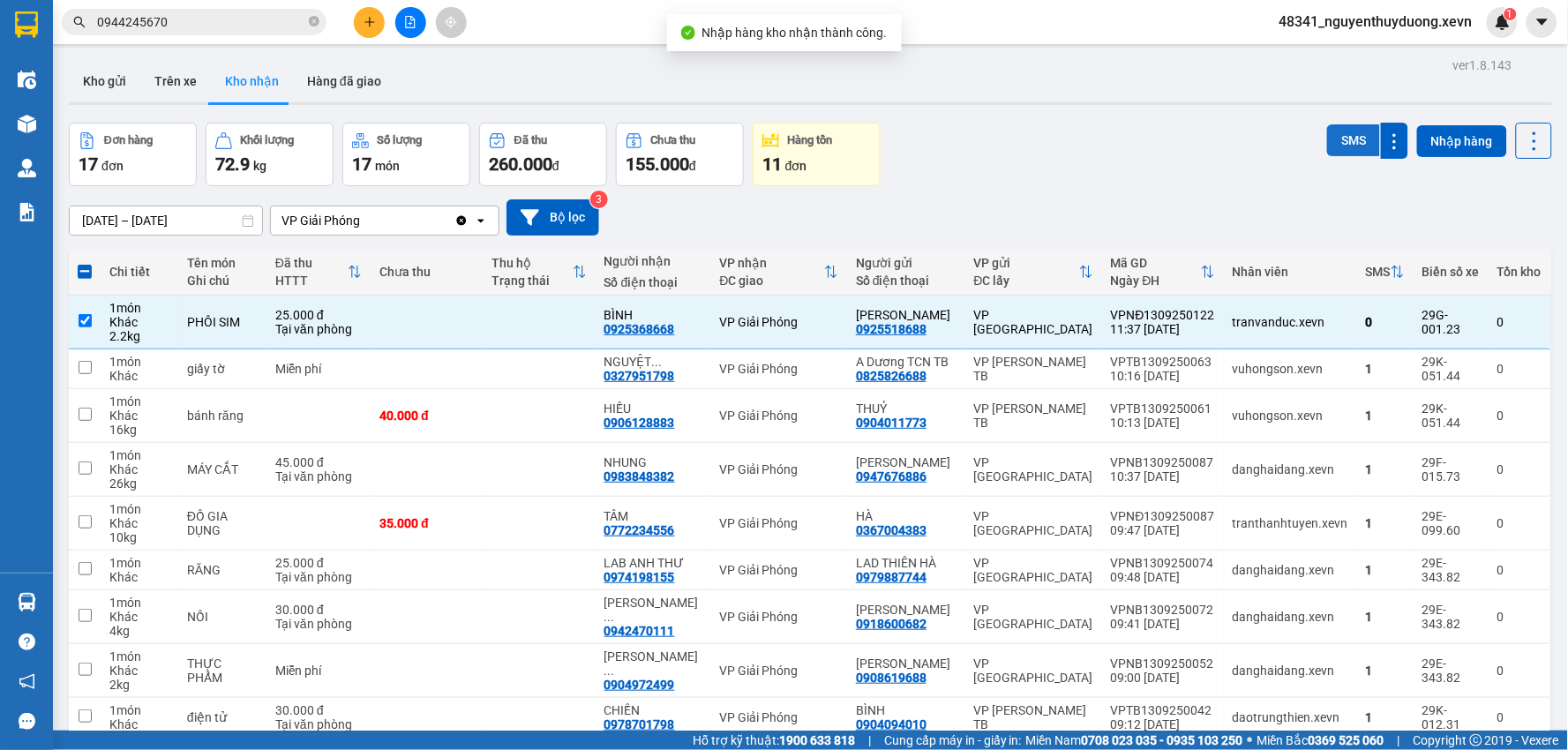
click at [1351, 145] on button "SMS" at bounding box center [1354, 140] width 53 height 32
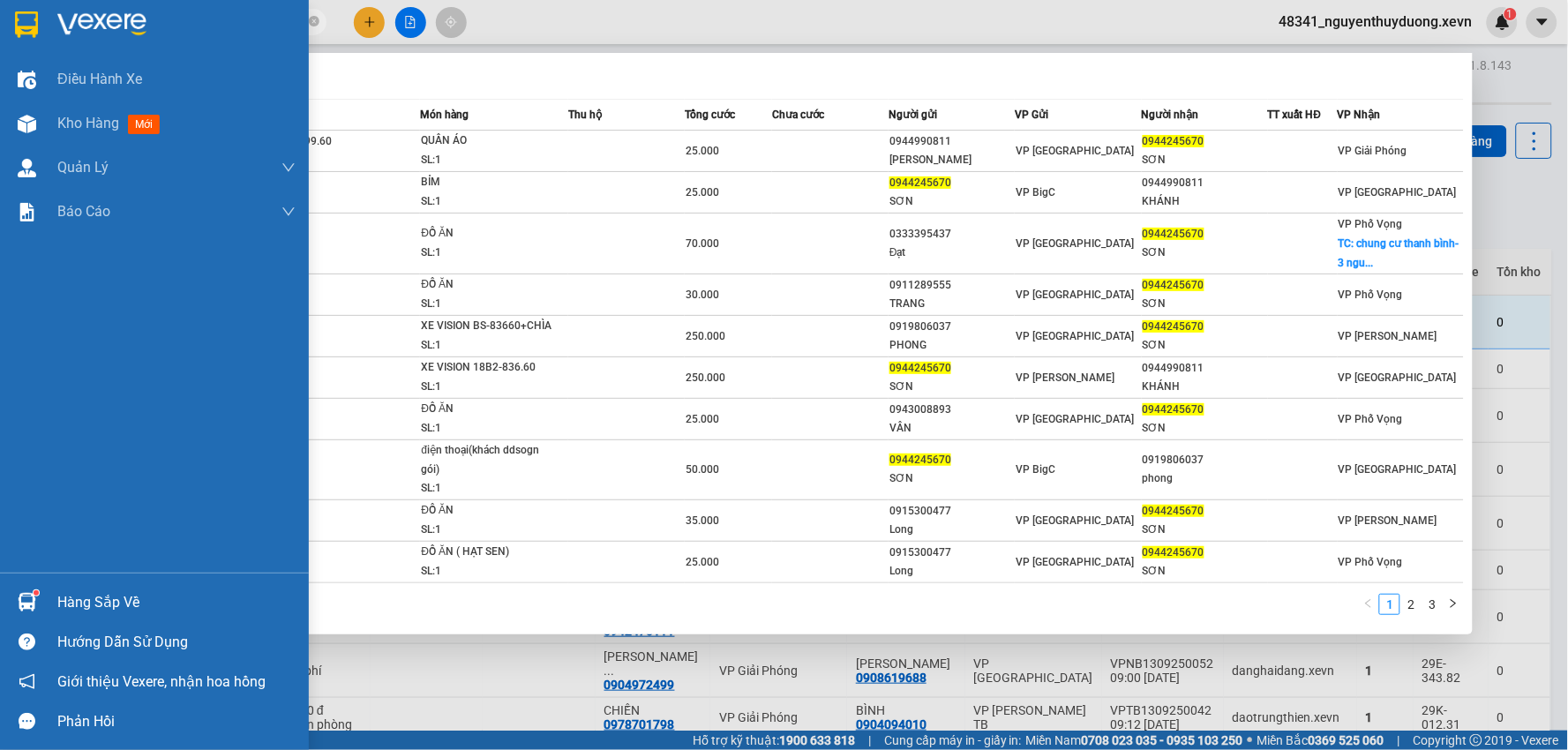
drag, startPoint x: 128, startPoint y: 15, endPoint x: 0, endPoint y: 15, distance: 128.0
click at [0, 15] on section "Kết quả tìm kiếm ( 23 ) Bộ lọc Mã ĐH Trạng thái Món hàng Thu hộ Tổng cước Chưa …" at bounding box center [784, 375] width 1568 height 750
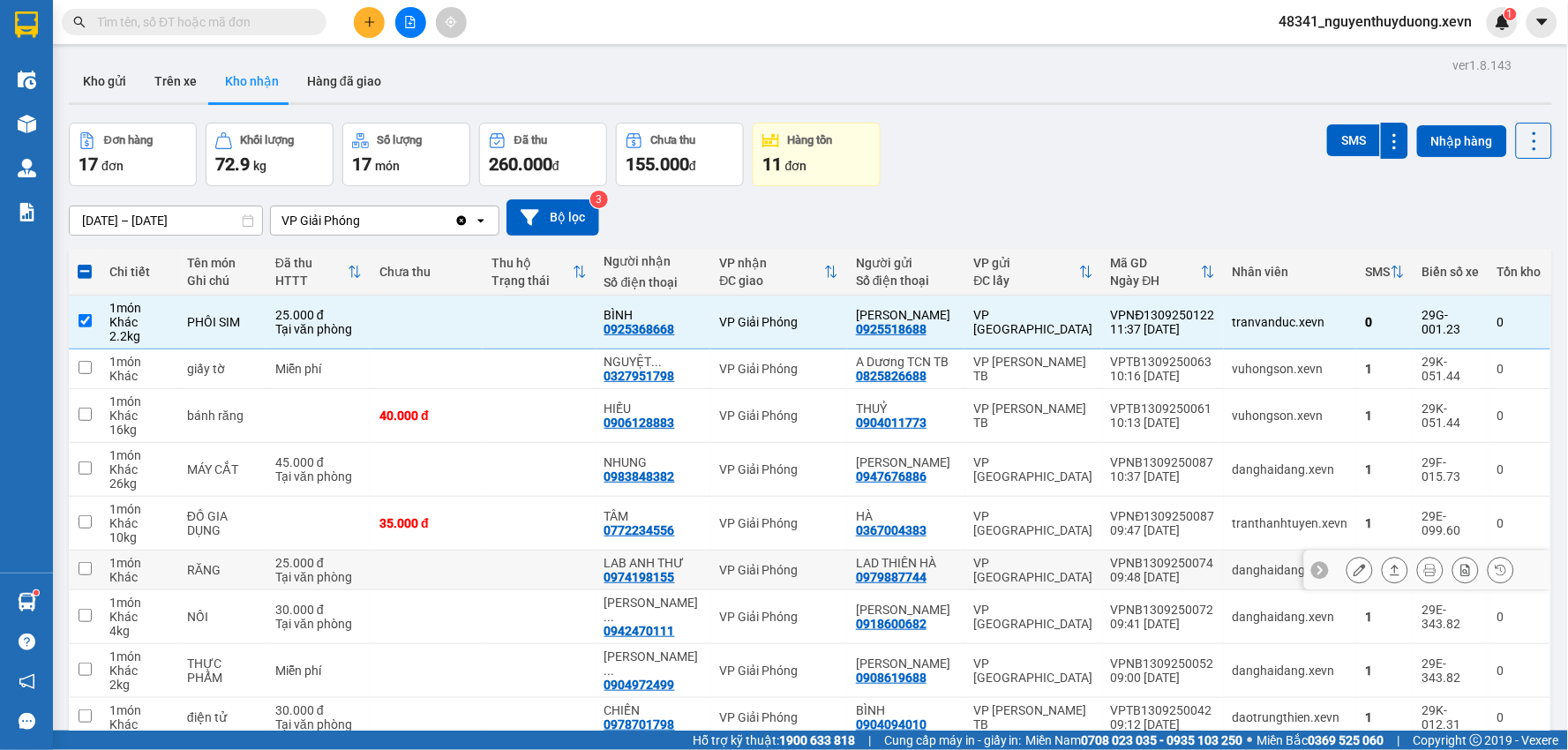
scroll to position [98, 0]
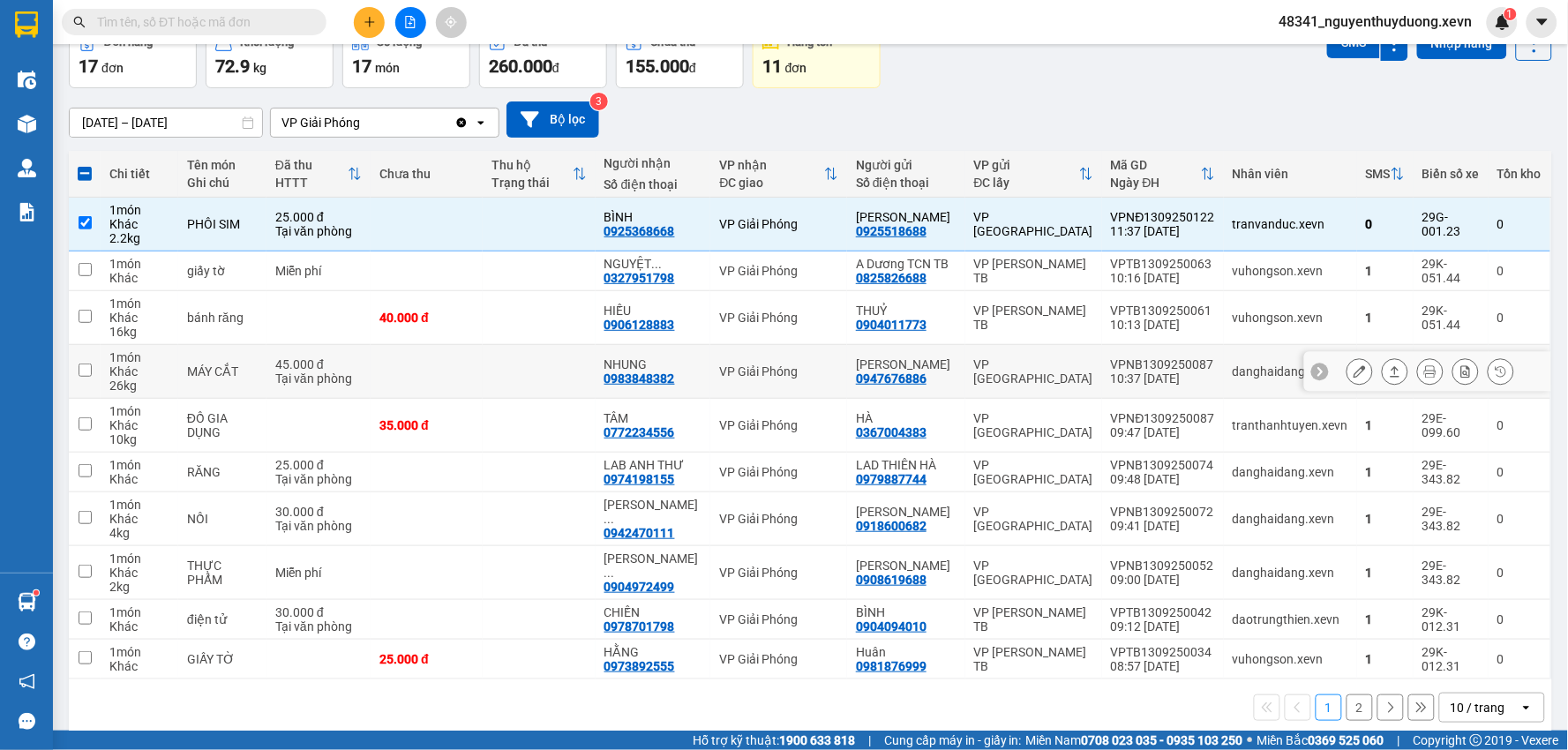
click at [1352, 387] on button at bounding box center [1360, 372] width 24 height 31
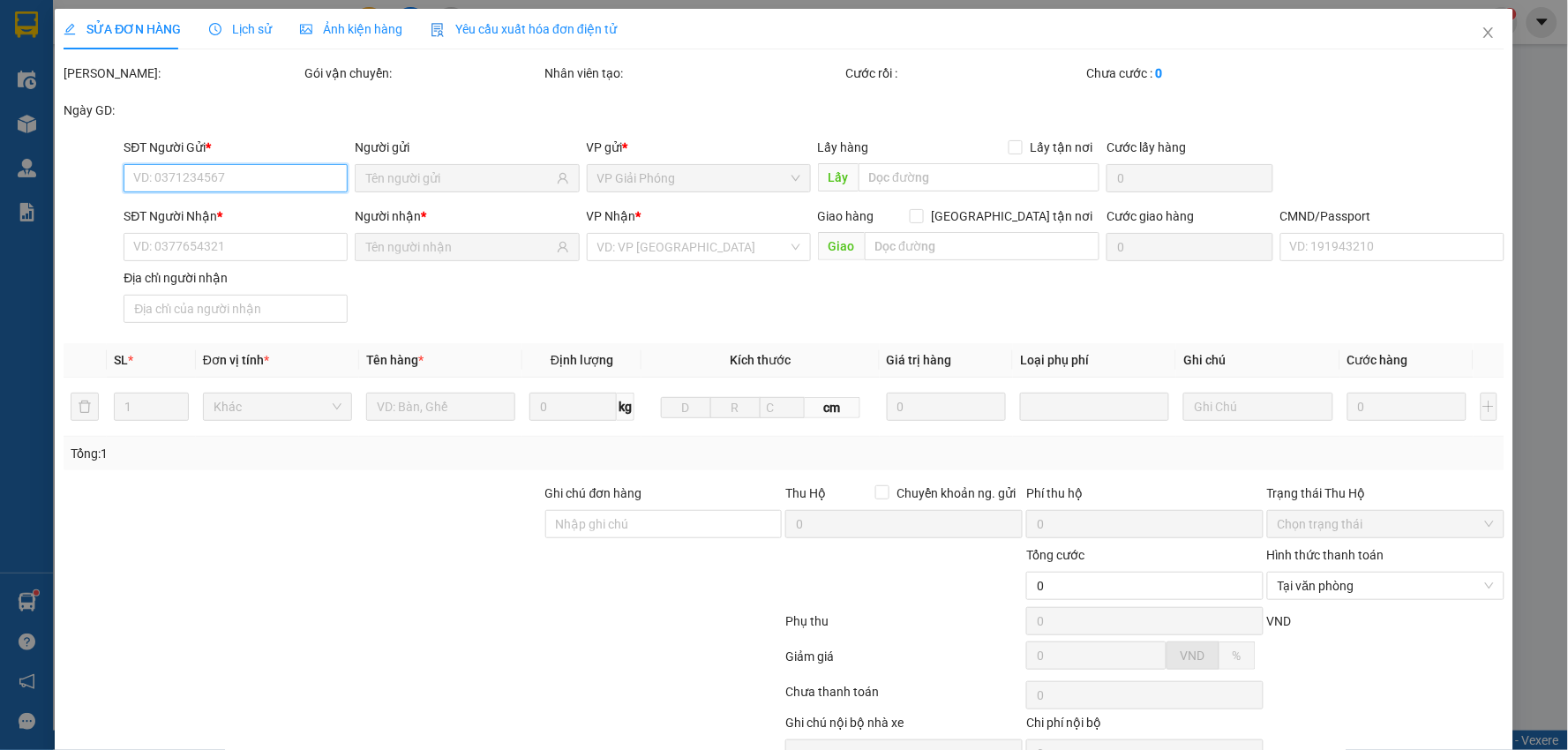
type input "0947676886"
type input "PHẠM TRƯỜNG GIANG"
type input "0983848382"
type input "NHUNG"
type input "025094013421 hoàng văn thiết"
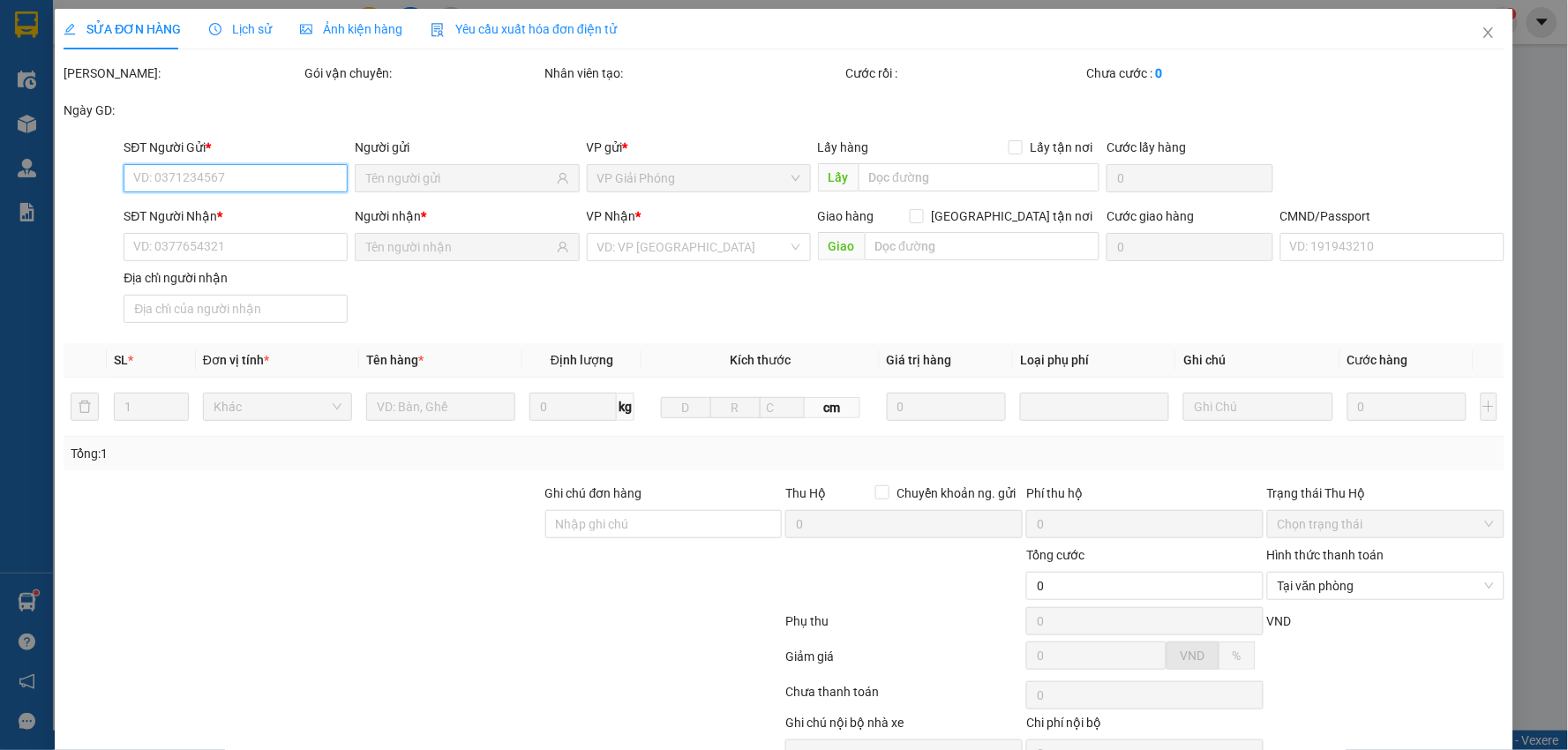
type input "xuân viên,yên lập,phú thọ"
type input "45.000"
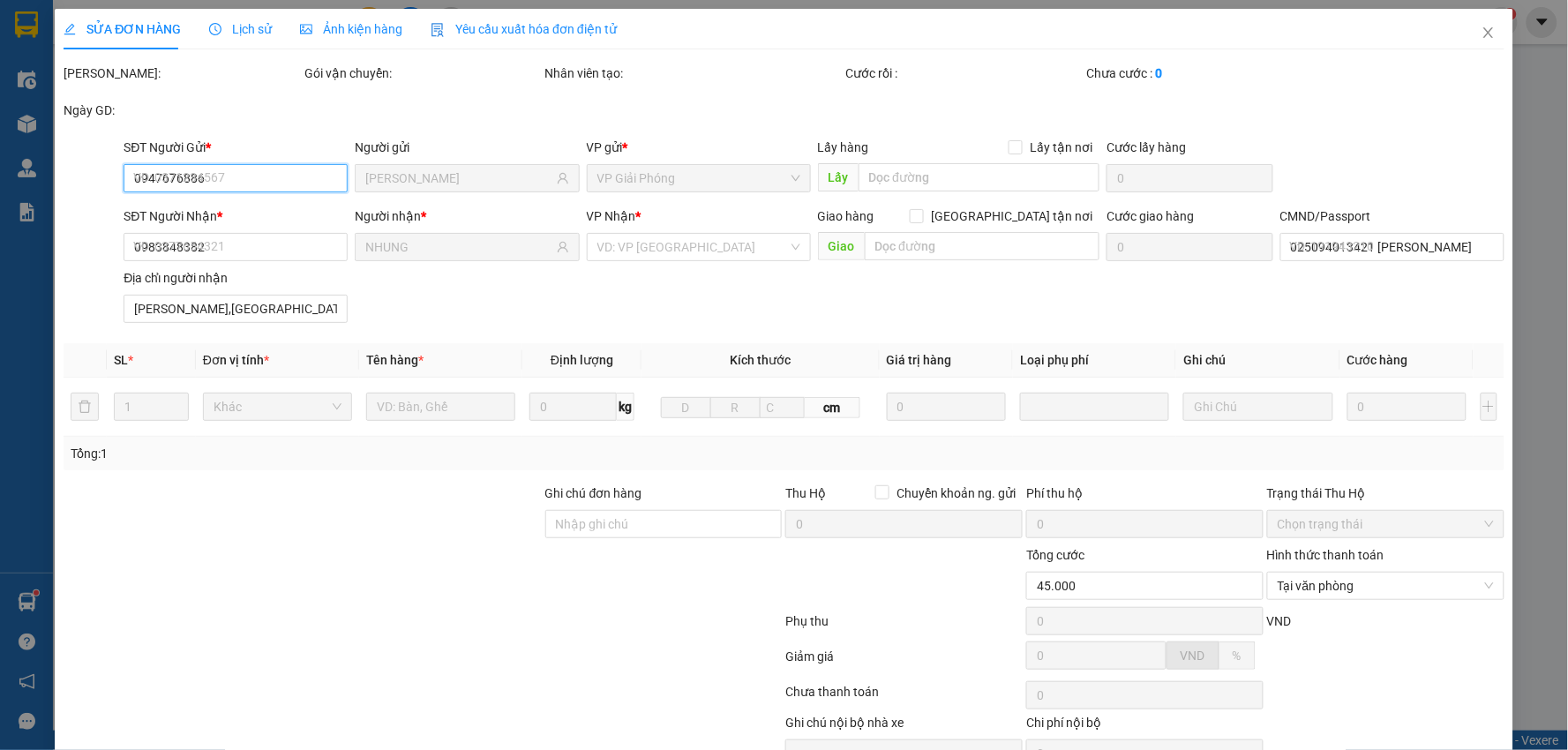
scroll to position [94, 0]
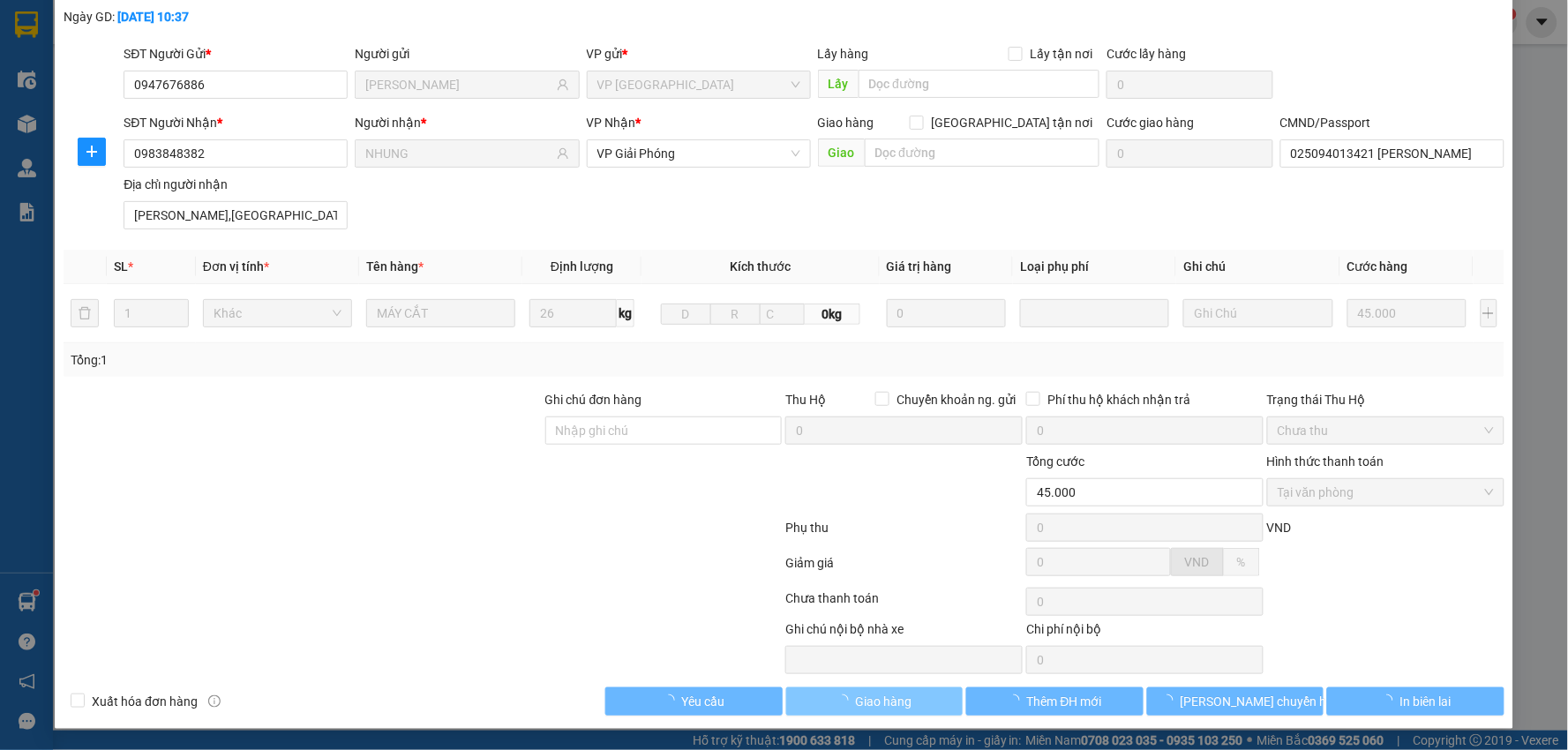
click at [885, 694] on span "Giao hàng" at bounding box center [884, 702] width 56 height 19
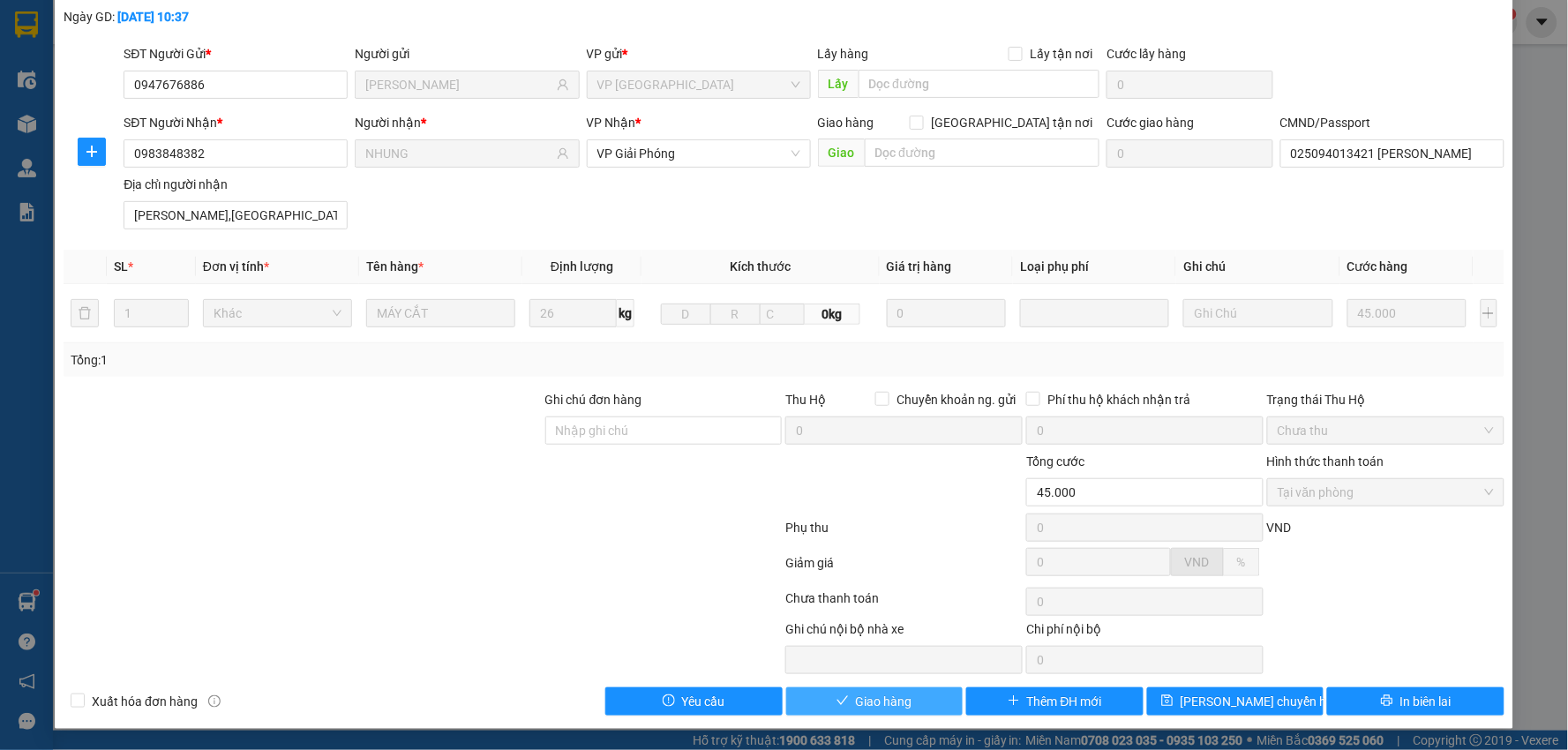
click at [856, 710] on span "Giao hàng" at bounding box center [884, 702] width 56 height 19
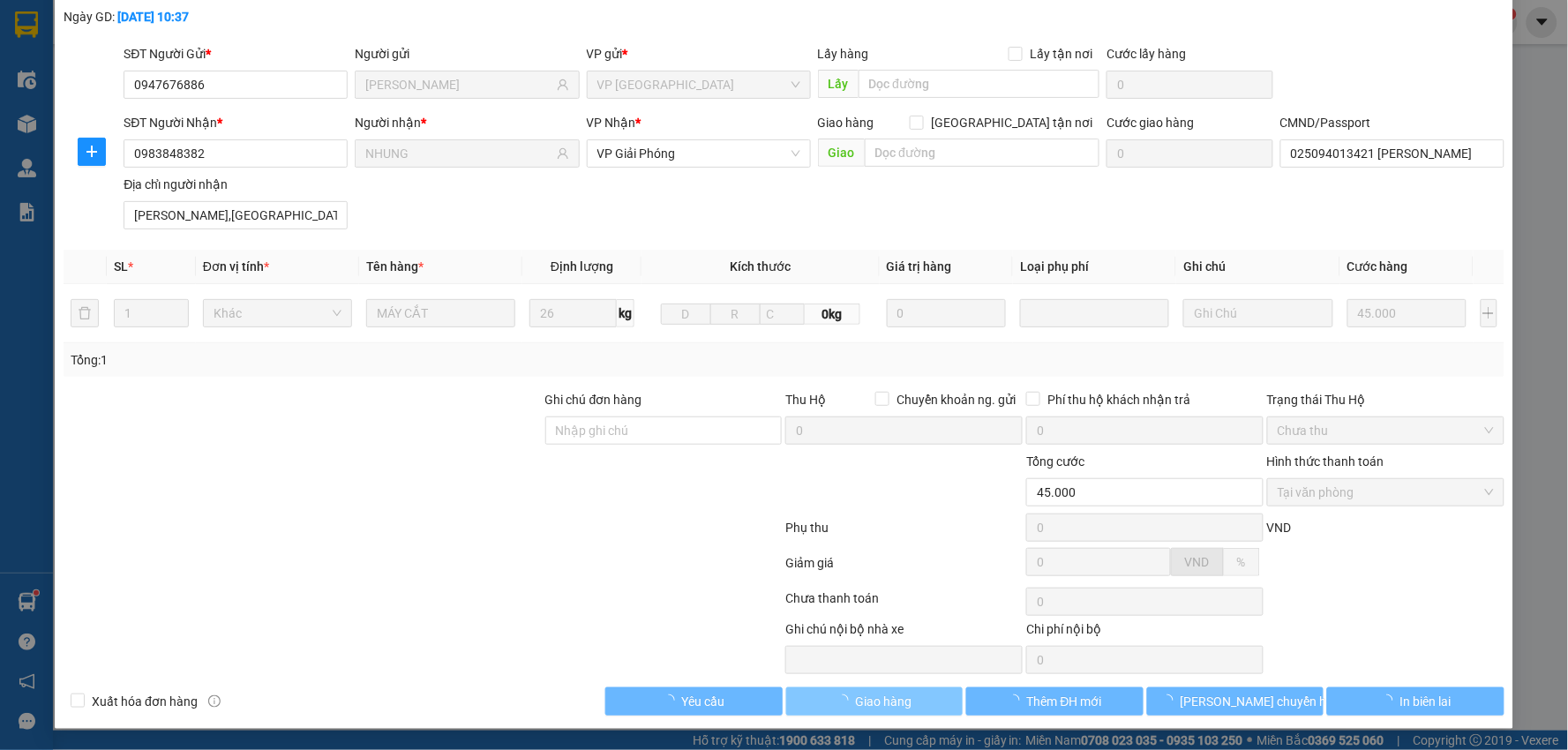
click at [865, 710] on span "Giao hàng" at bounding box center [884, 702] width 56 height 19
click at [865, 709] on span "Giao hàng" at bounding box center [884, 702] width 56 height 19
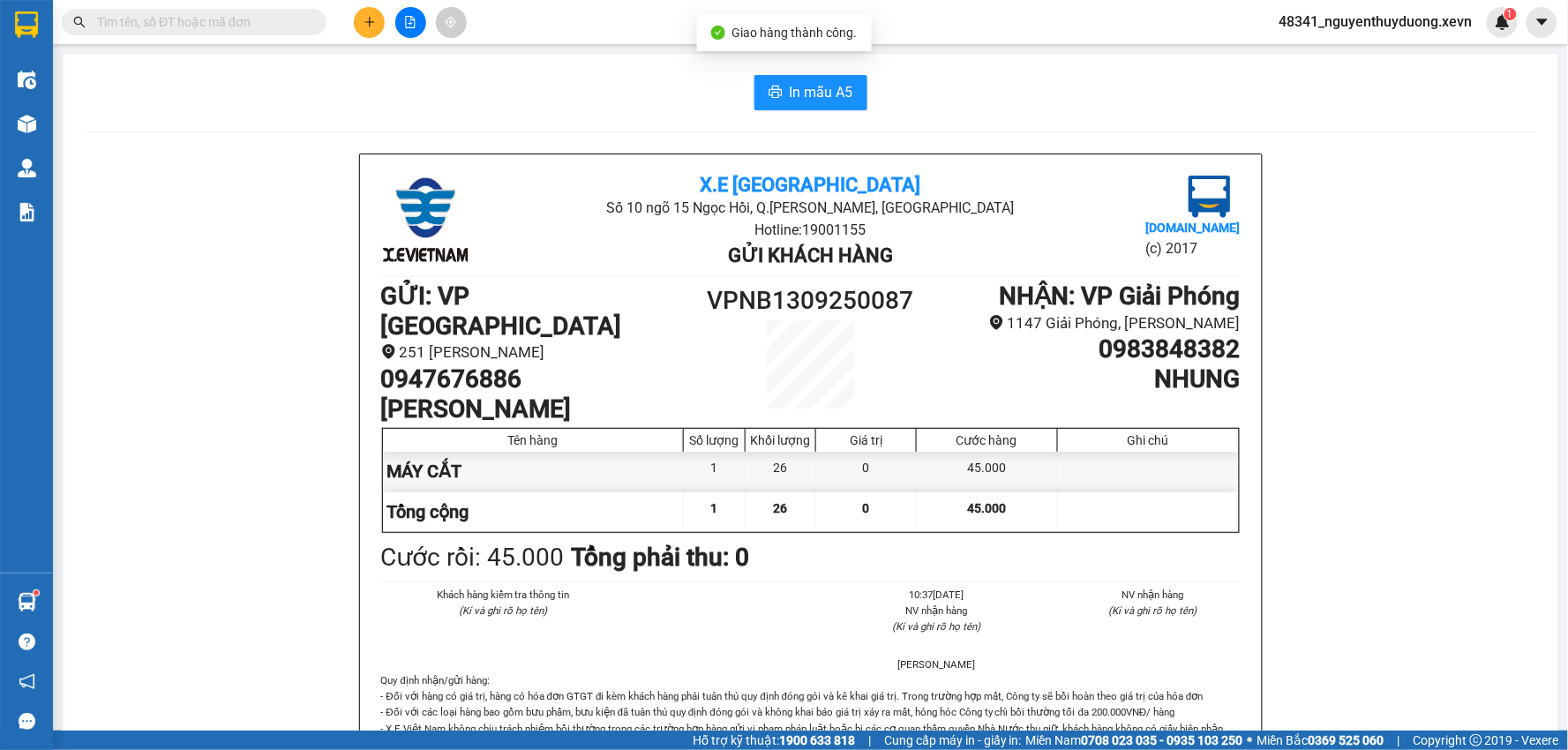
click at [240, 24] on input "text" at bounding box center [202, 22] width 208 height 19
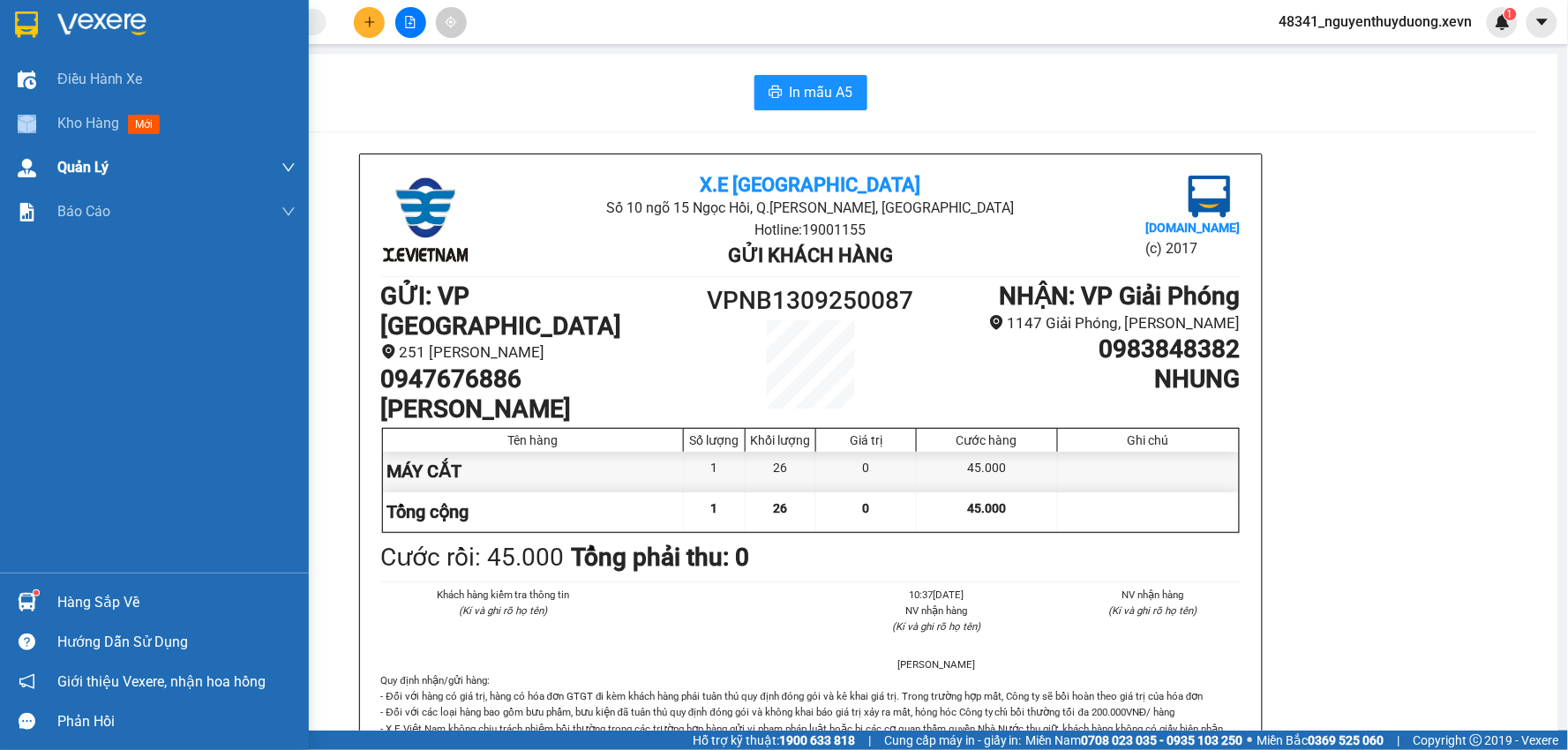
drag, startPoint x: 56, startPoint y: 131, endPoint x: 292, endPoint y: 182, distance: 241.4
click at [57, 131] on div "Kho hàng mới" at bounding box center [154, 123] width 309 height 44
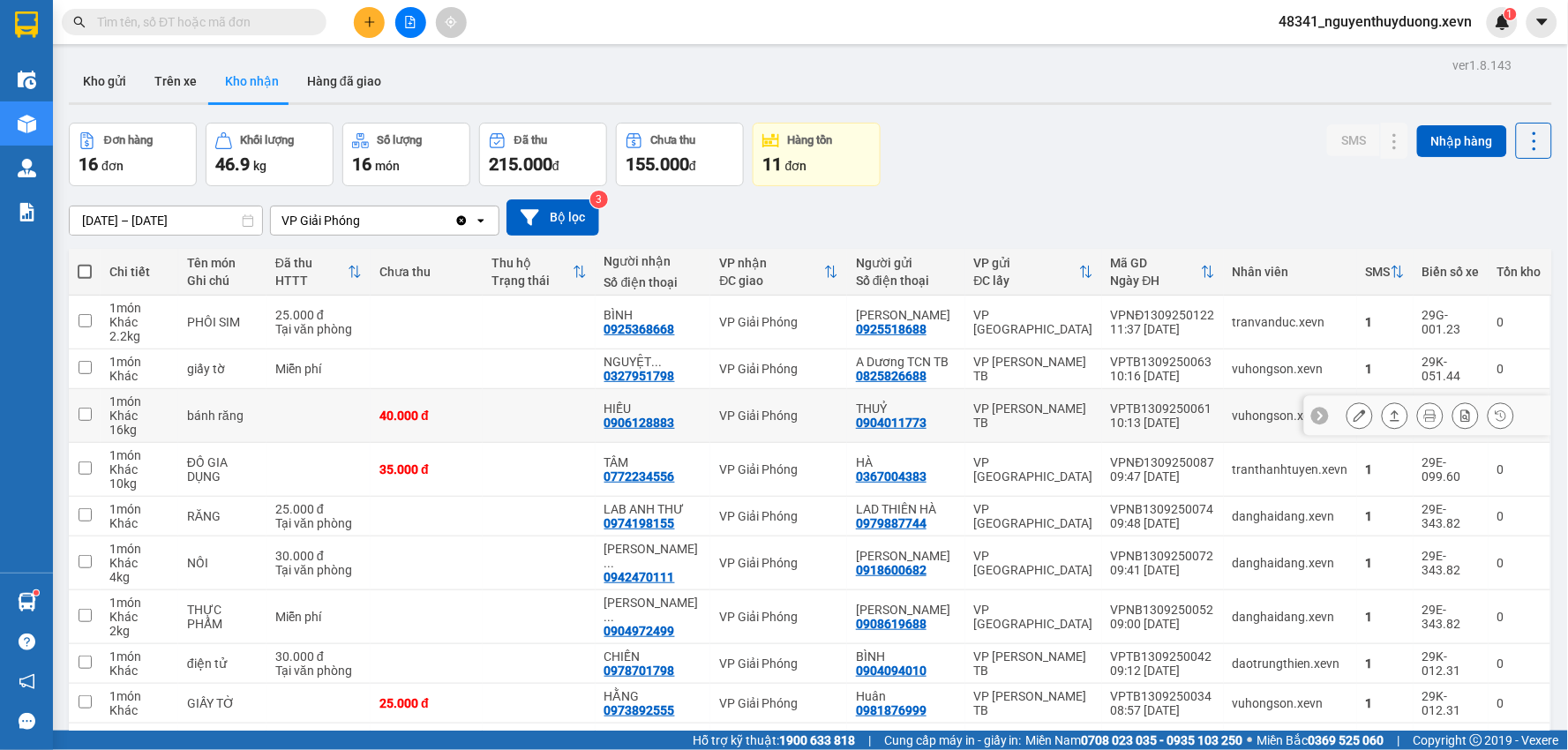
click at [1347, 425] on div at bounding box center [1360, 415] width 26 height 26
click at [1354, 422] on icon at bounding box center [1360, 416] width 13 height 13
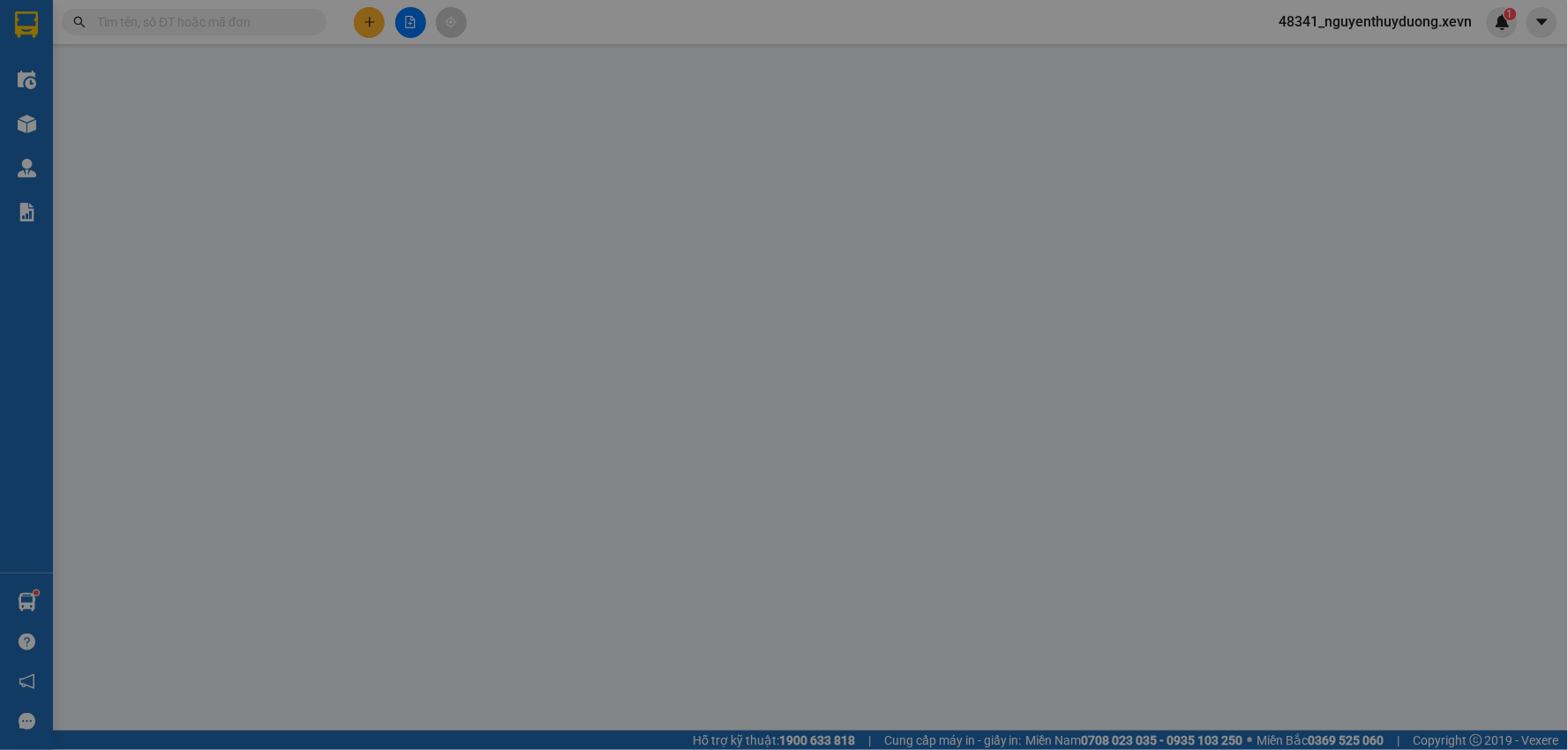
type input "0904011773"
type input "THUỶ"
type input "0906128883"
type input "HIẾU"
type input "001071017471 tô quốc hưng"
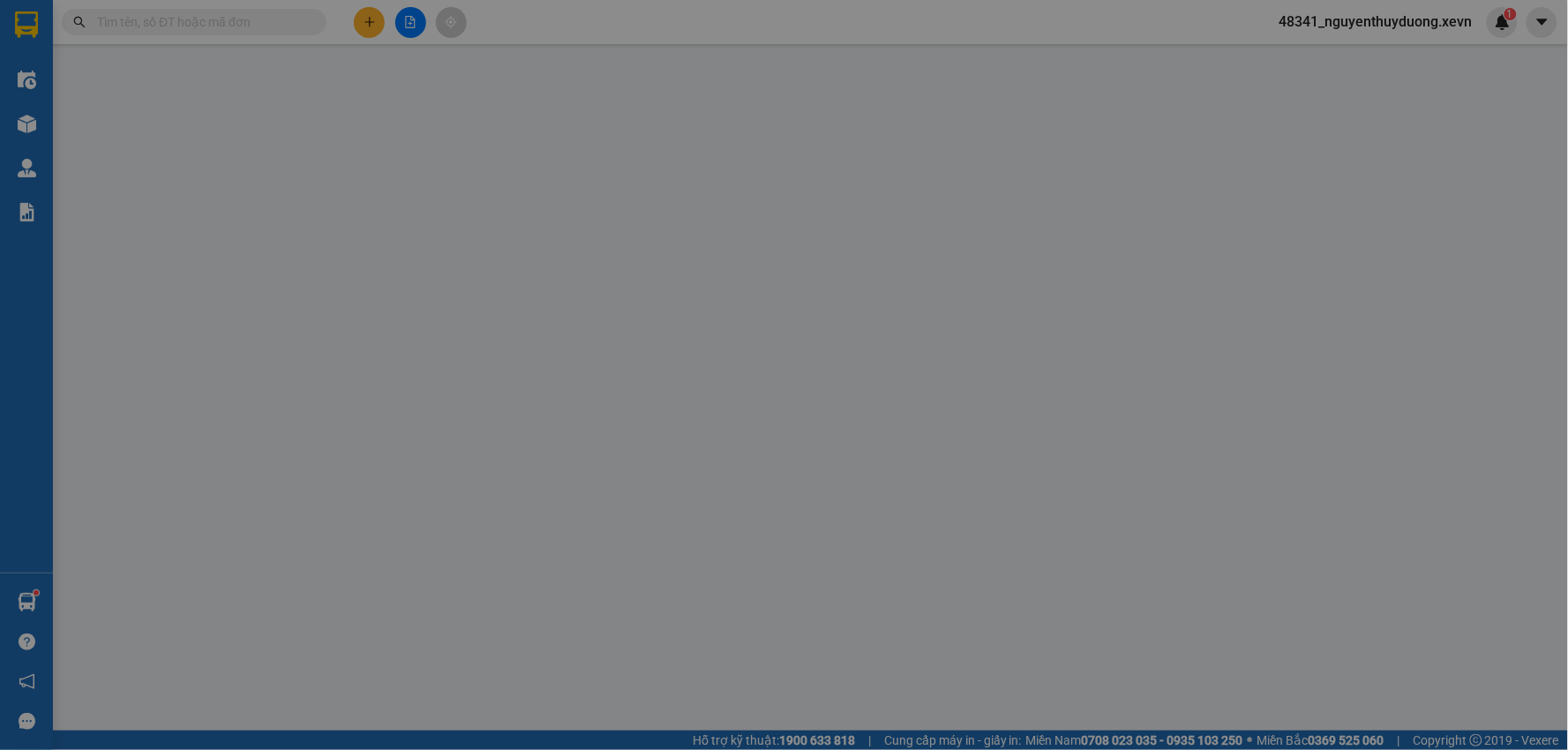
type input "tả thanh oai,thanh trì,hà nội"
type input "40.000"
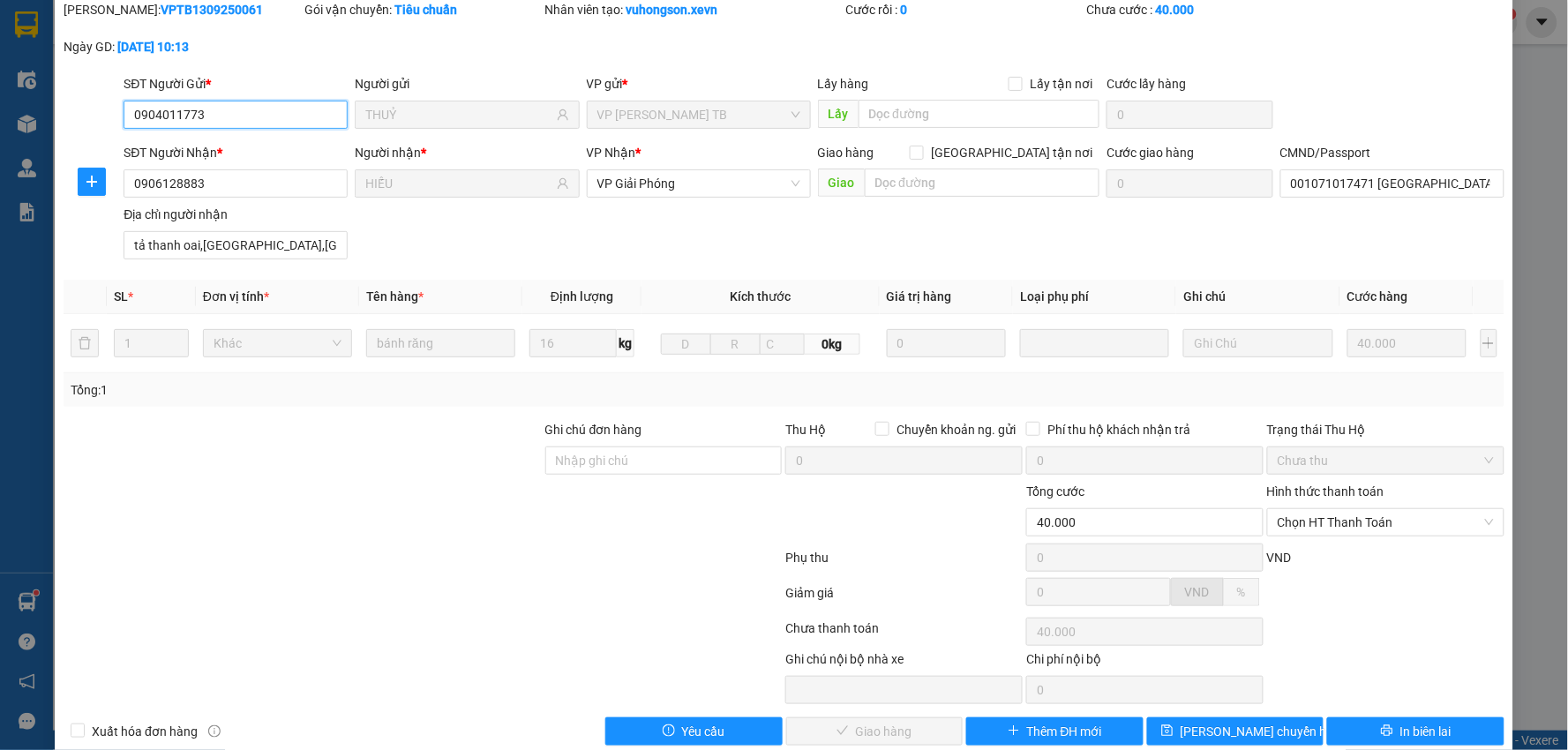
scroll to position [94, 0]
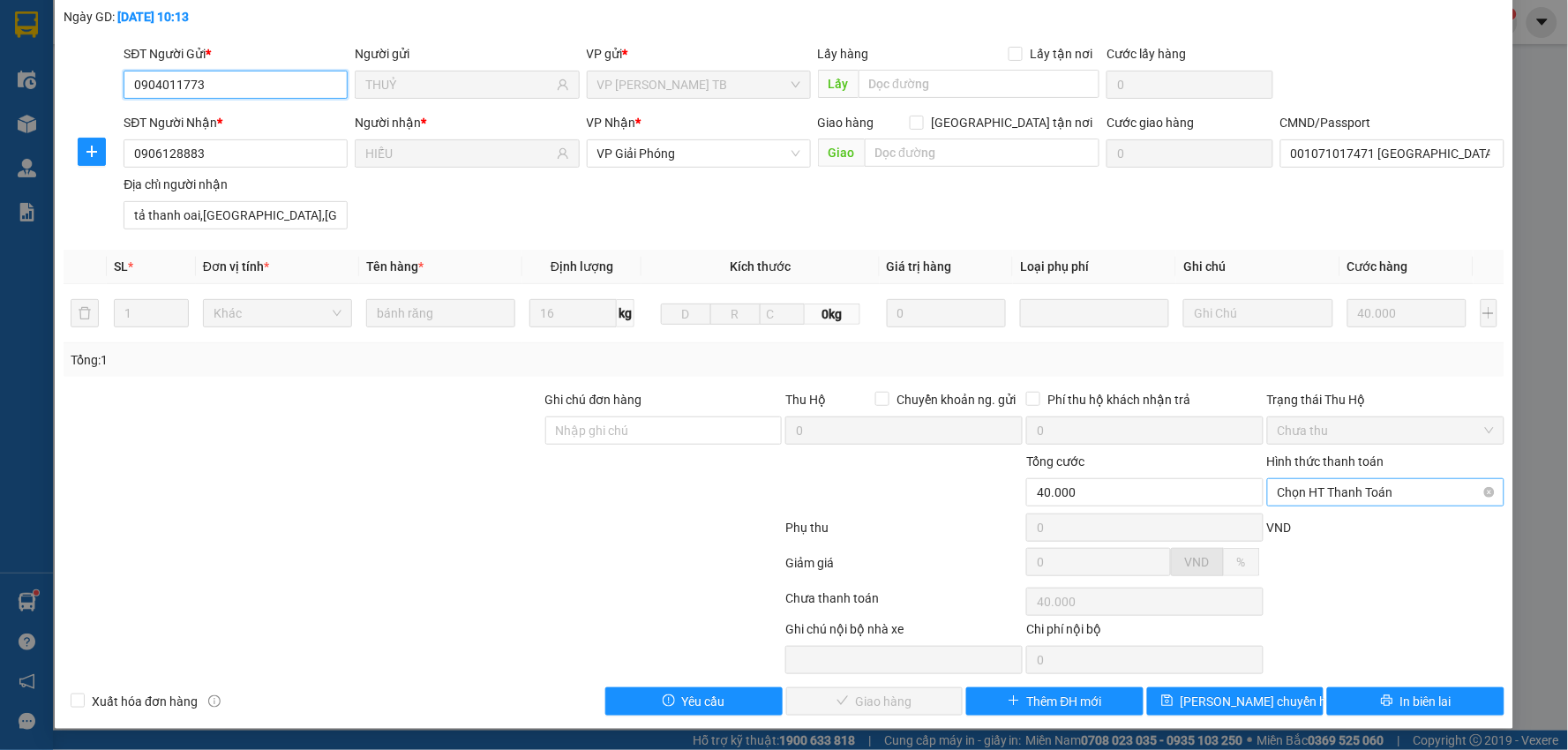
click at [1307, 502] on span "Chọn HT Thanh Toán" at bounding box center [1386, 492] width 216 height 26
click at [1300, 523] on div "Tại văn phòng" at bounding box center [1373, 528] width 213 height 19
type input "0"
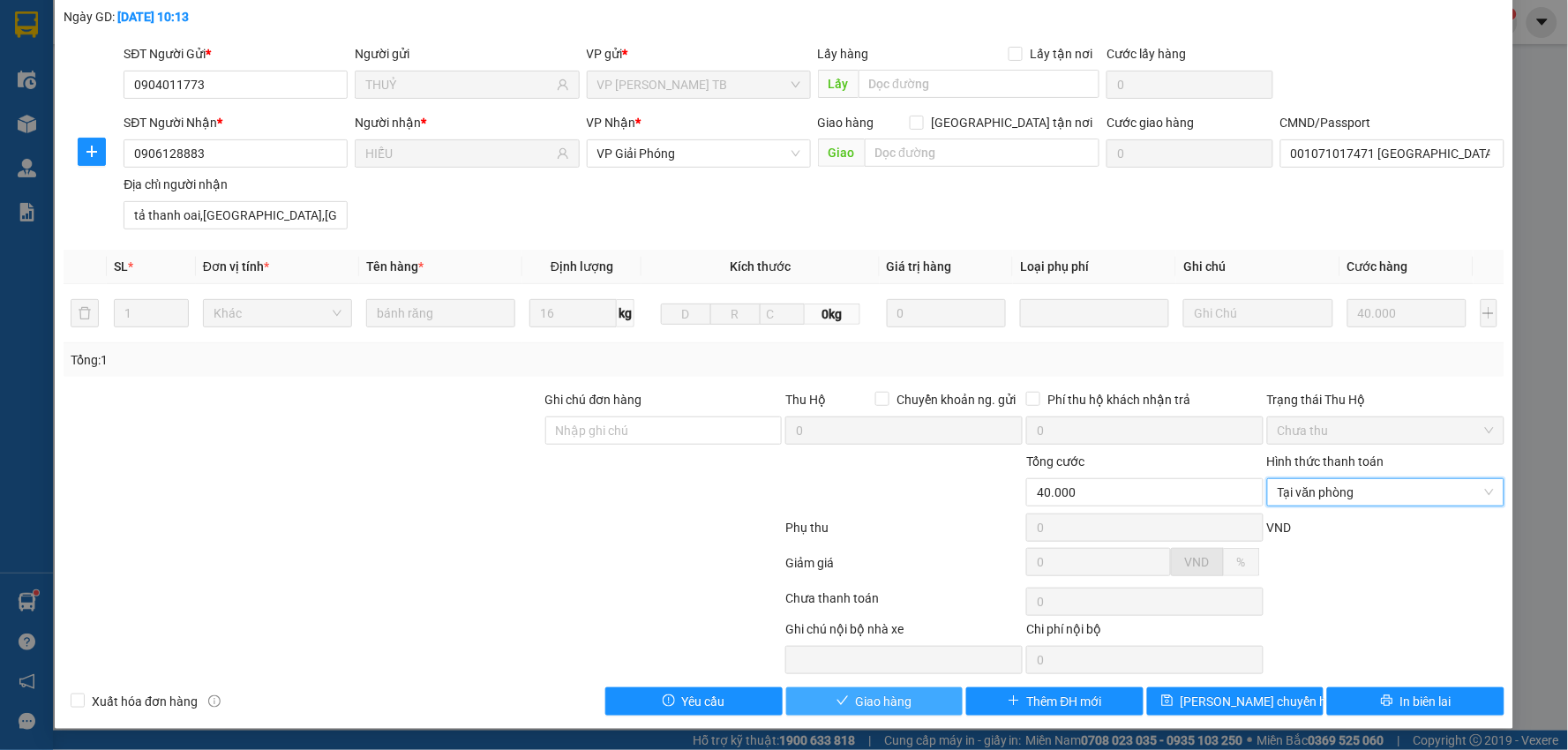
click at [894, 700] on span "Giao hàng" at bounding box center [884, 702] width 56 height 19
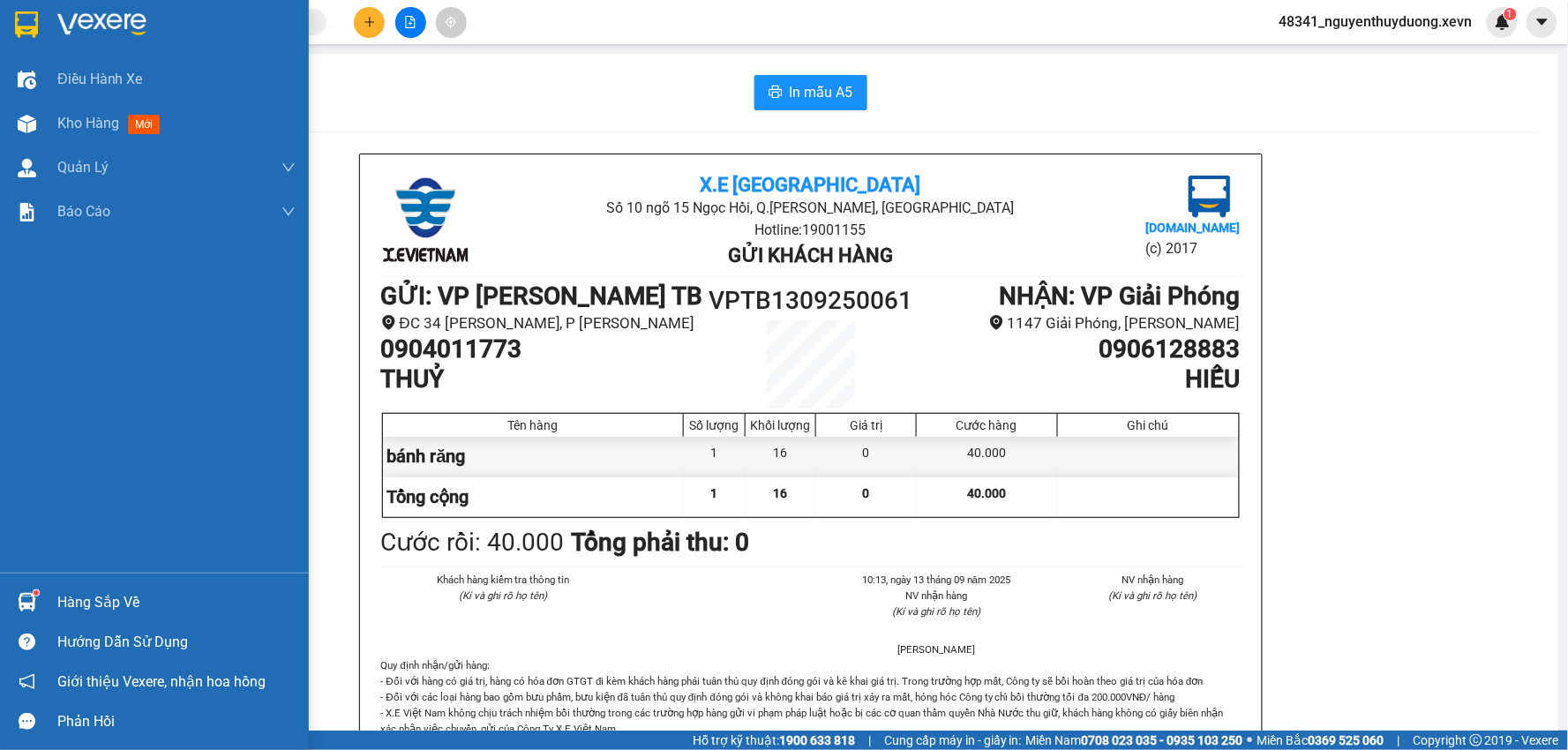
click at [128, 608] on div "Hàng sắp về" at bounding box center [176, 602] width 239 height 26
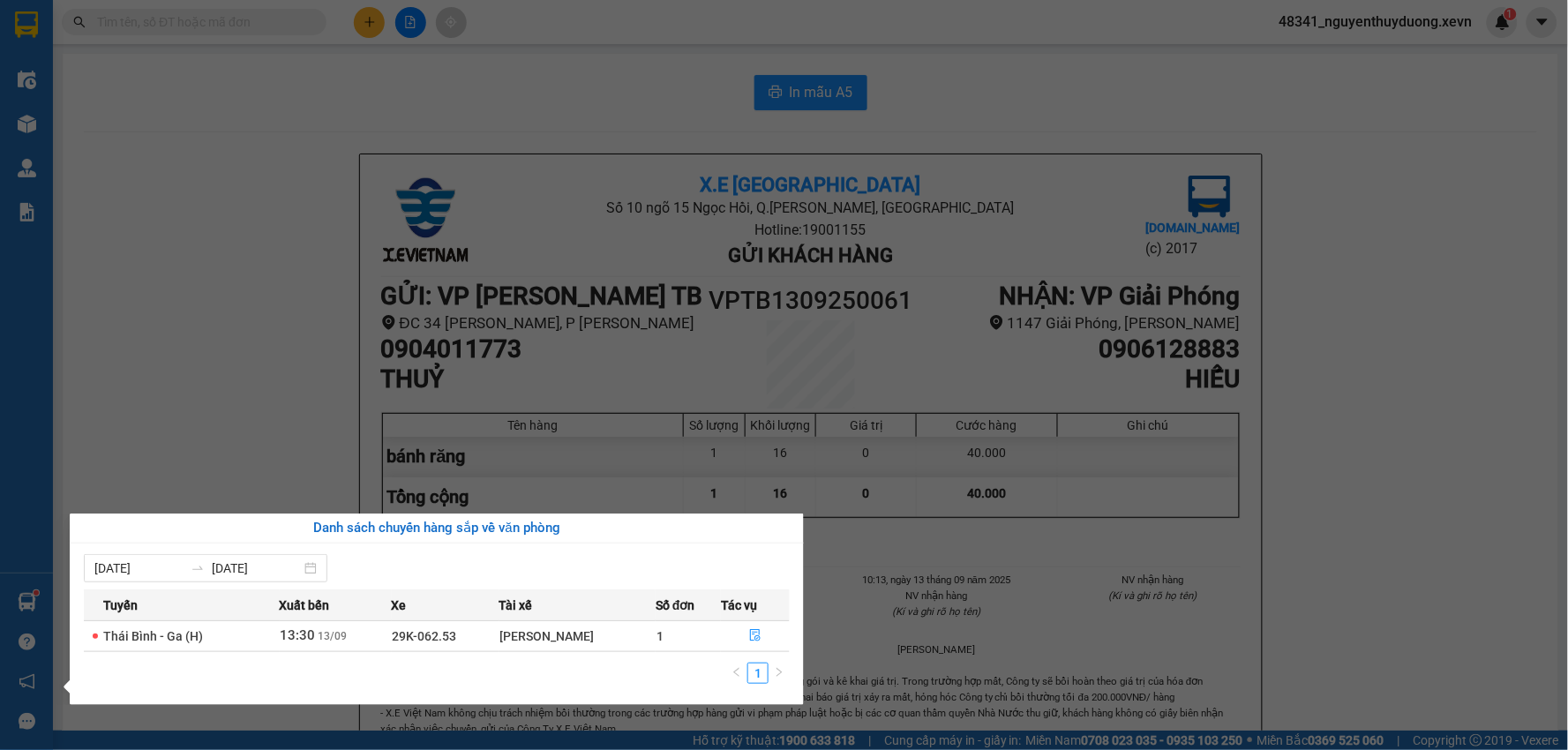
drag, startPoint x: 283, startPoint y: 257, endPoint x: 117, endPoint y: 174, distance: 185.6
click at [277, 250] on section "Kết quả tìm kiếm ( 23 ) Bộ lọc Mã ĐH Trạng thái Món hàng Thu hộ Tổng cước Chưa …" at bounding box center [784, 375] width 1568 height 750
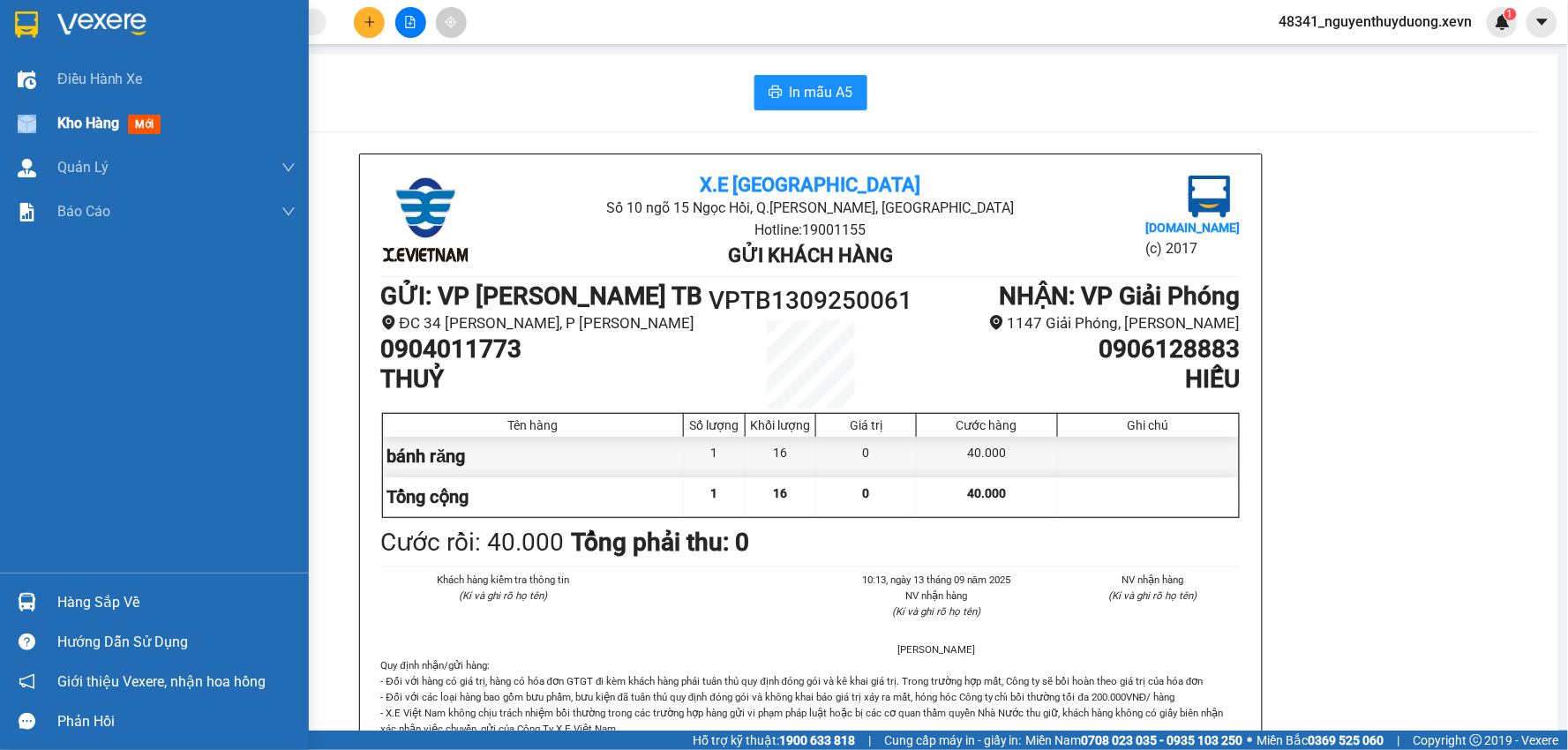
drag, startPoint x: 40, startPoint y: 117, endPoint x: 58, endPoint y: 118, distance: 18.0
click at [41, 117] on div at bounding box center [27, 124] width 31 height 31
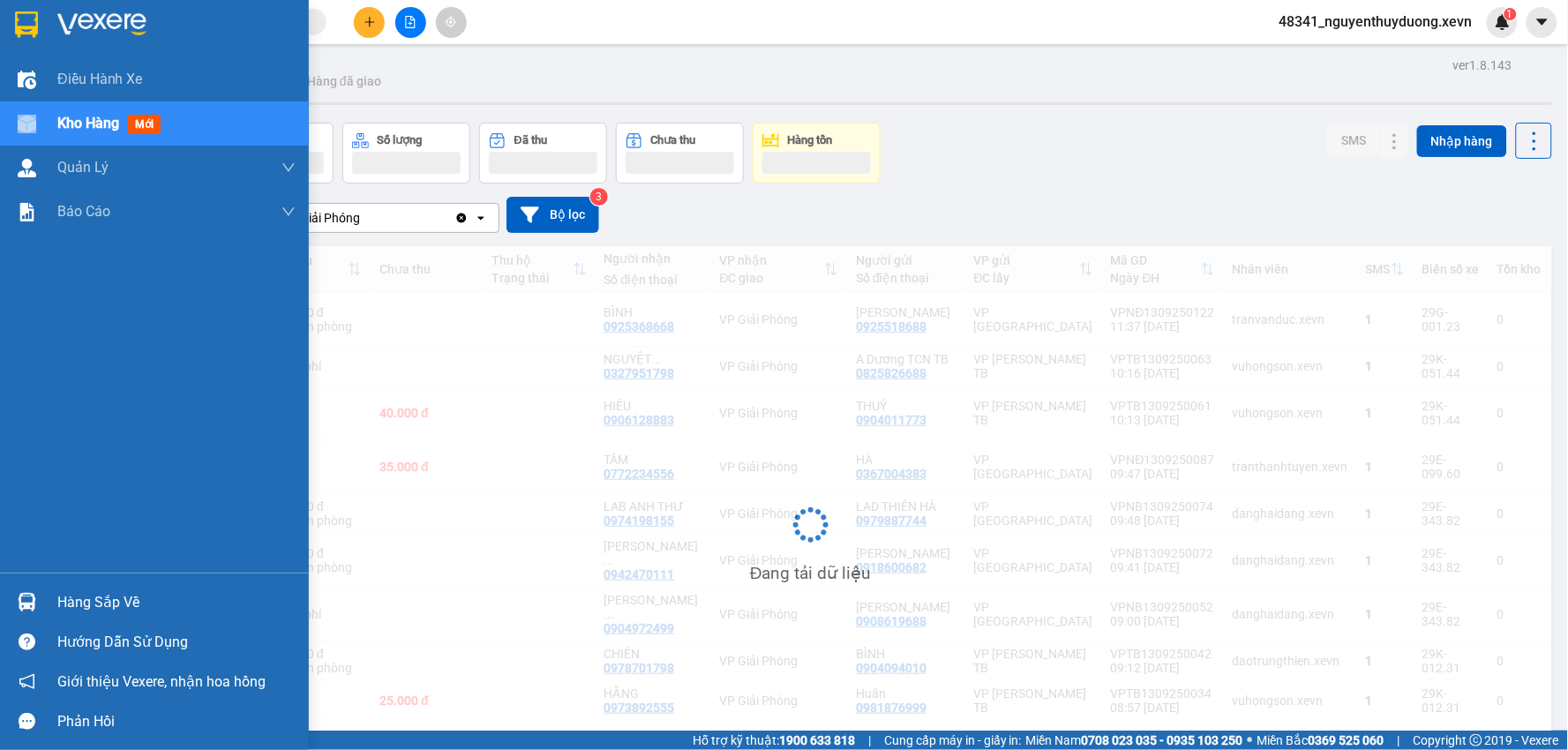
click at [58, 118] on span "Kho hàng" at bounding box center [88, 123] width 61 height 17
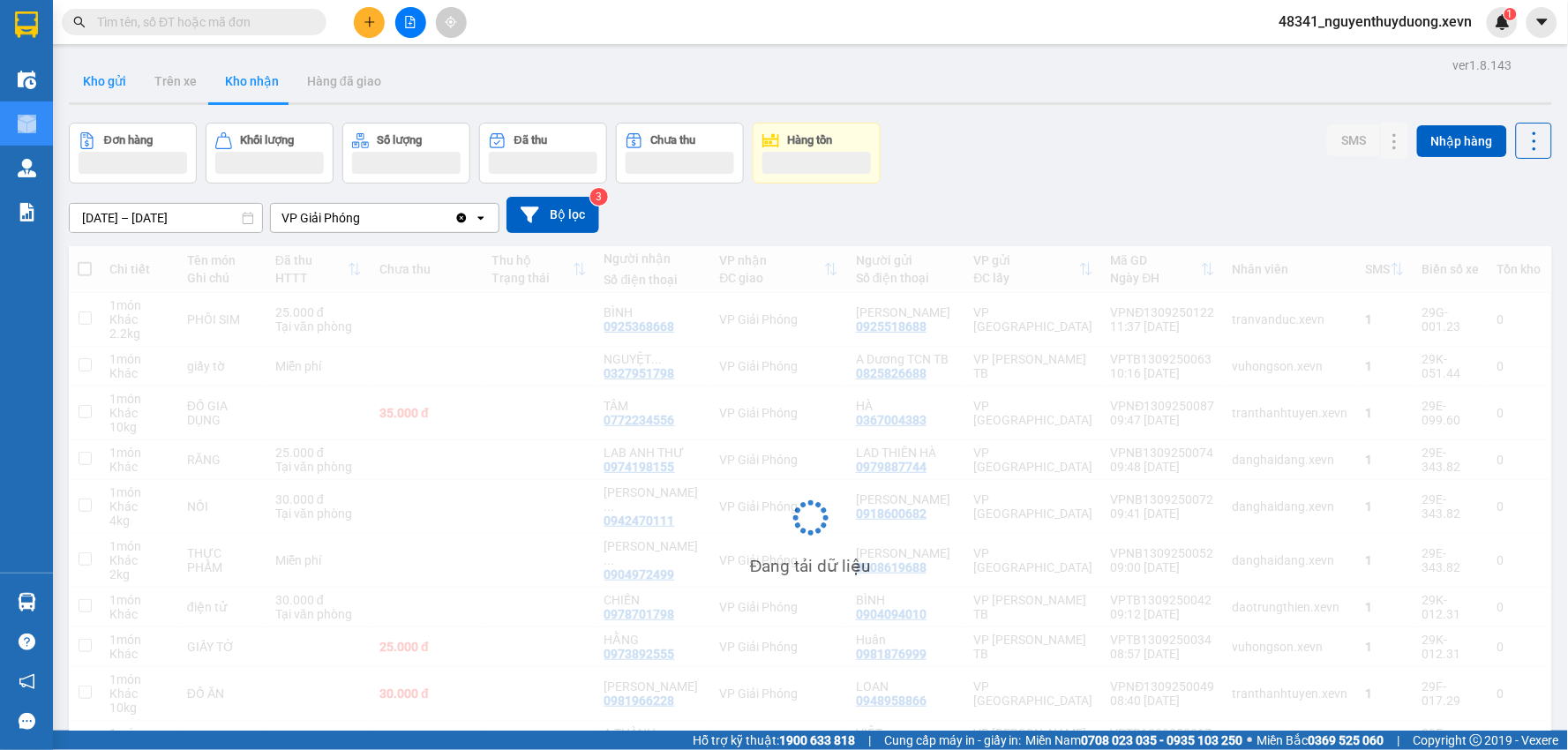
click at [122, 94] on button "Kho gửi" at bounding box center [104, 82] width 71 height 43
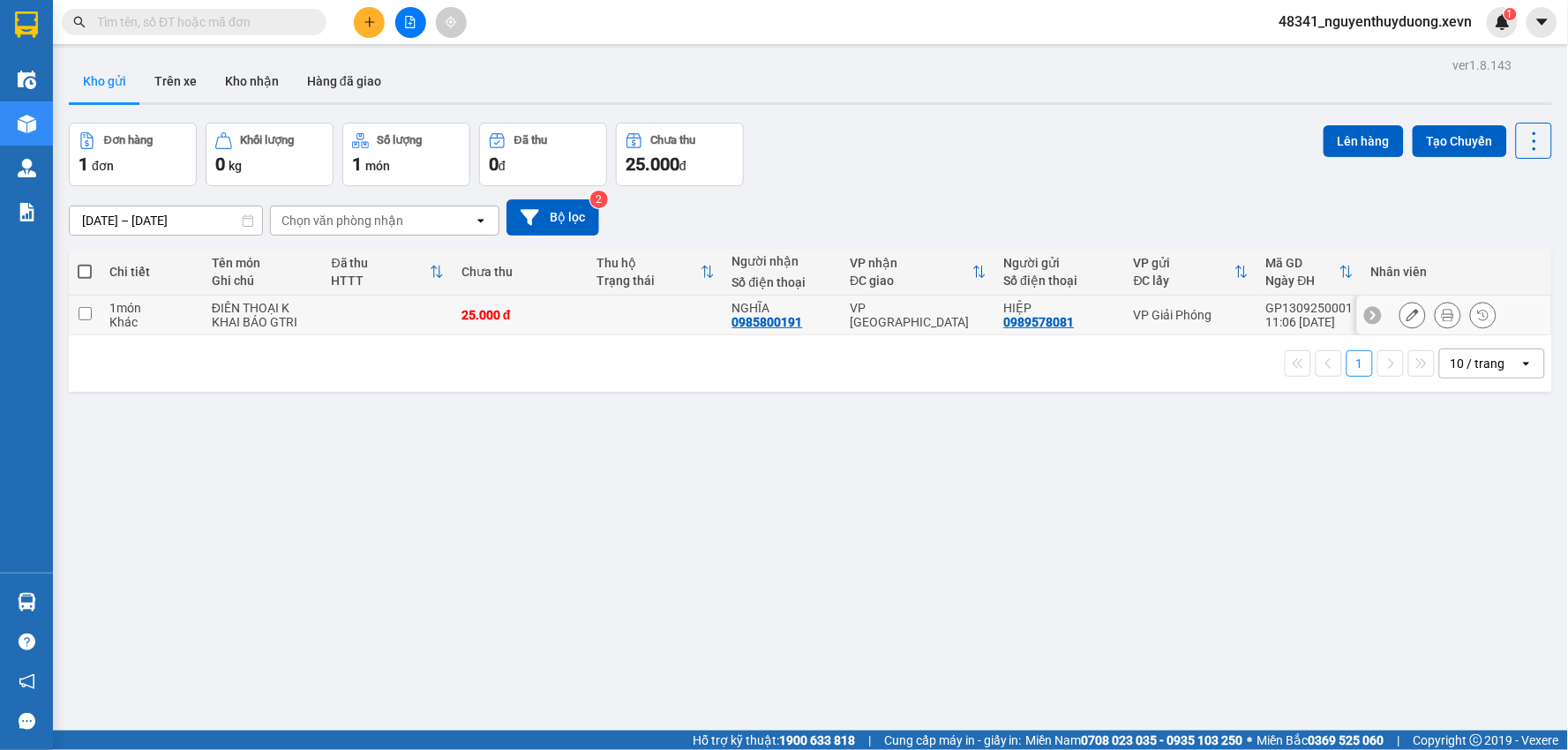
click at [230, 311] on div "ĐIÊN THOẠI K KHAI BÁO GTRI" at bounding box center [263, 315] width 102 height 28
checkbox input "true"
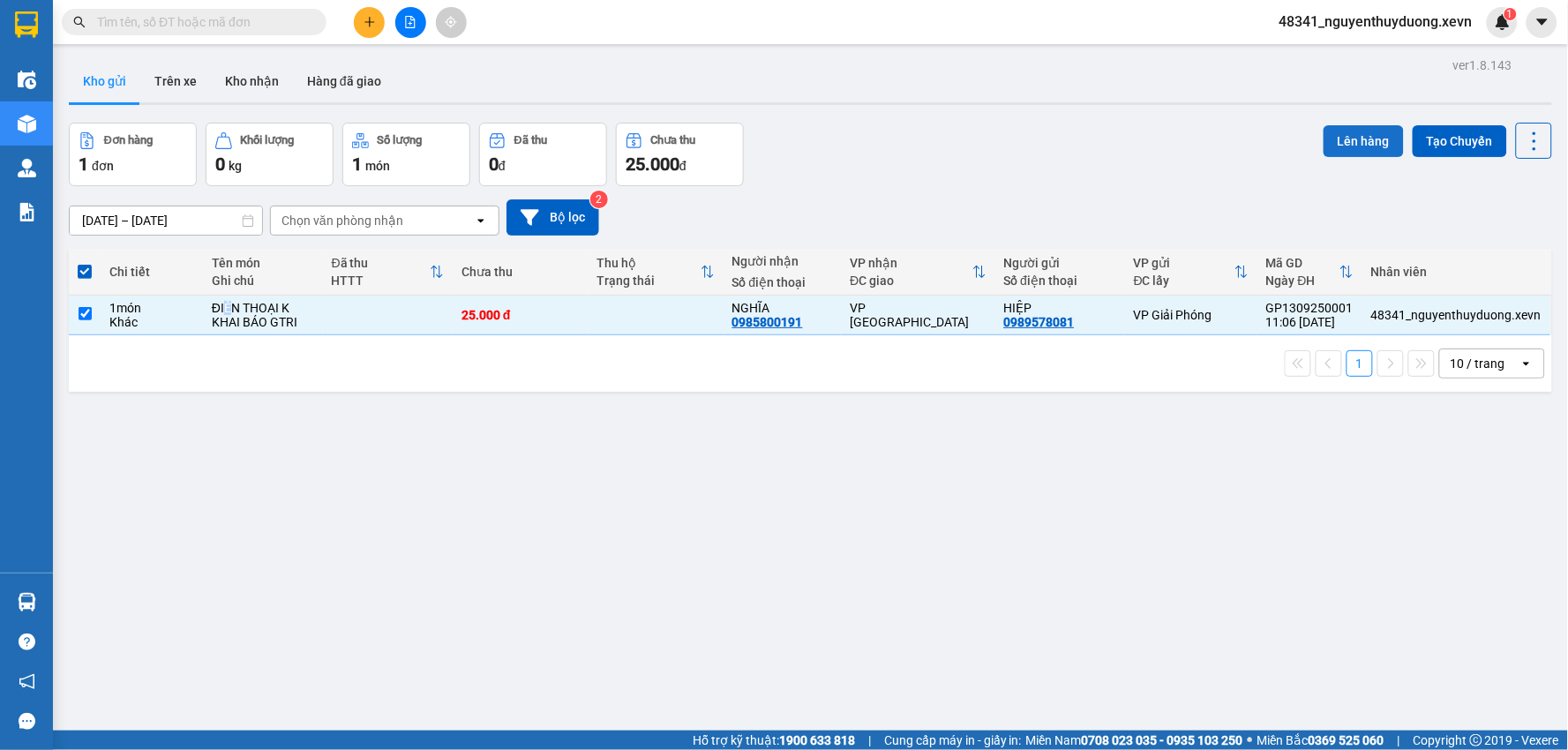
click at [1346, 142] on button "Lên hàng" at bounding box center [1363, 141] width 80 height 32
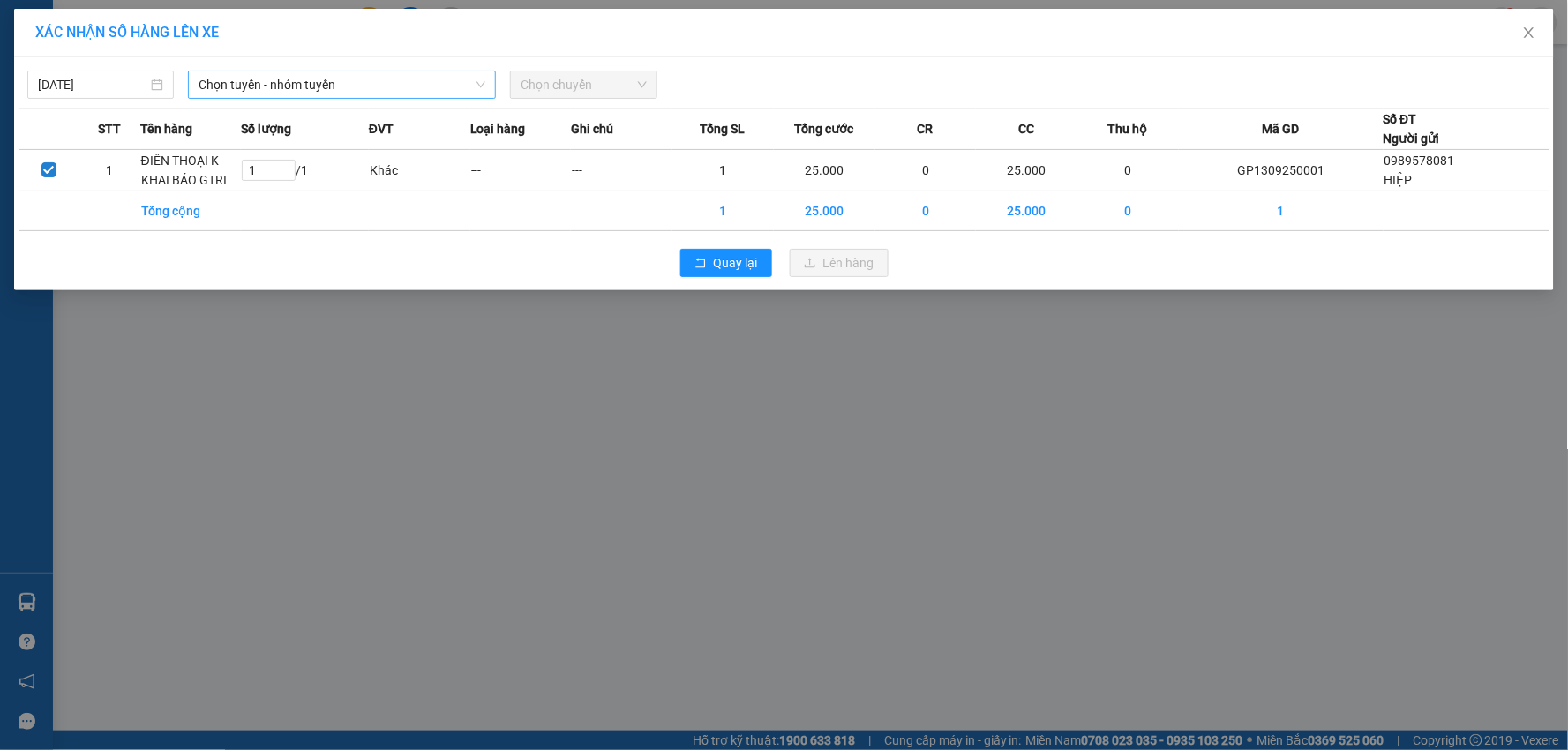
click at [298, 90] on span "Chọn tuyến - nhóm tuyến" at bounding box center [342, 84] width 287 height 26
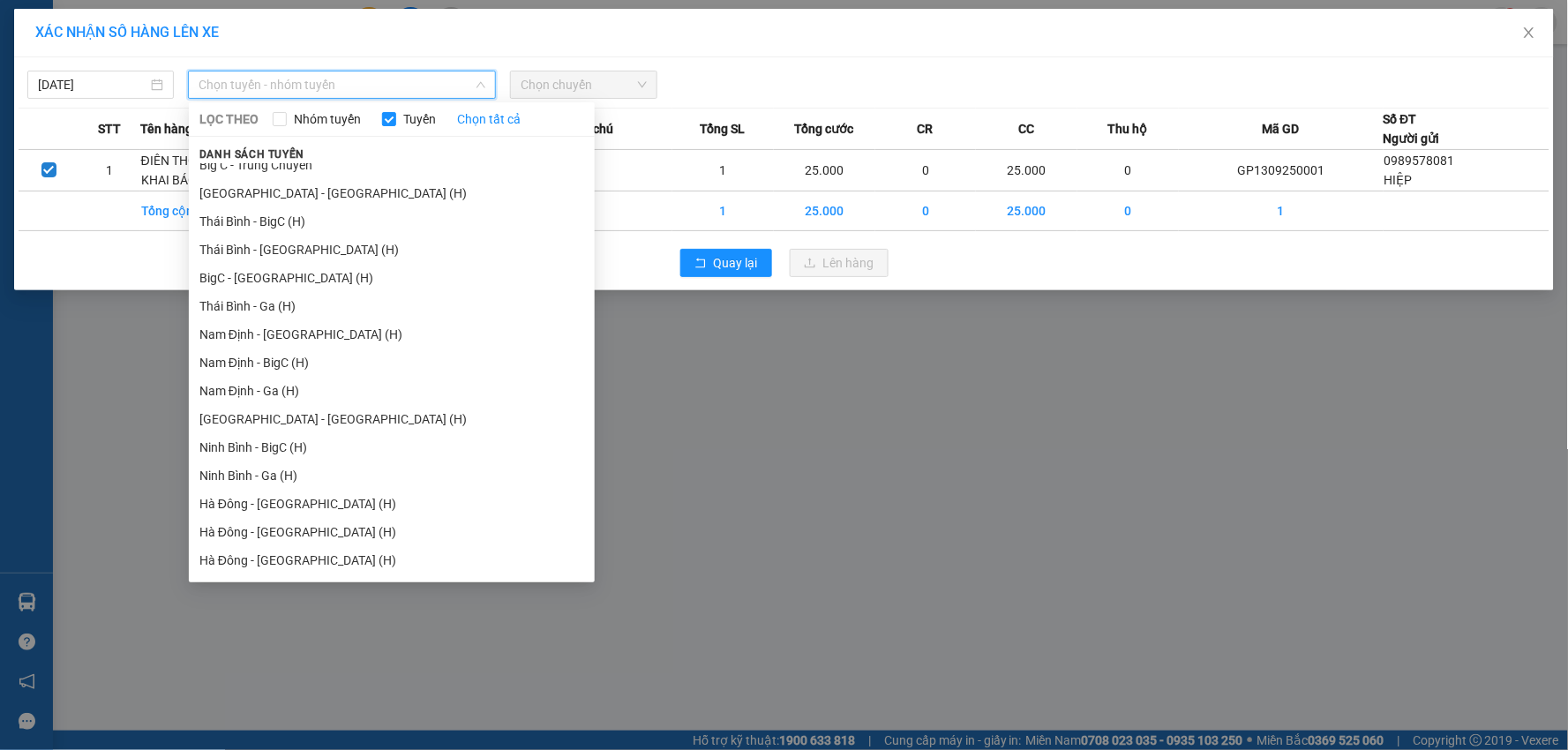
scroll to position [2127, 0]
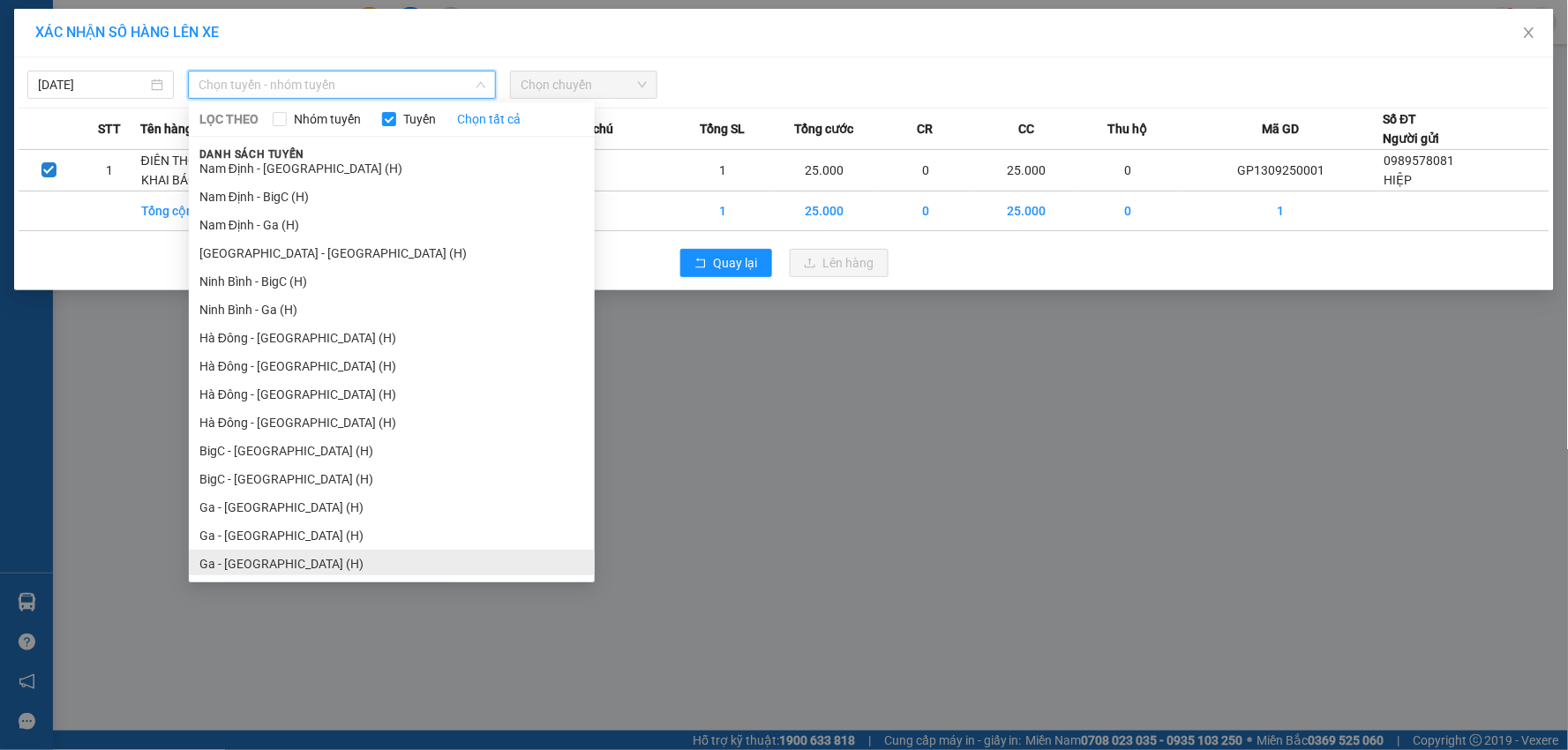
click at [271, 561] on li "Ga - Ninh Bình (H)" at bounding box center [392, 564] width 406 height 28
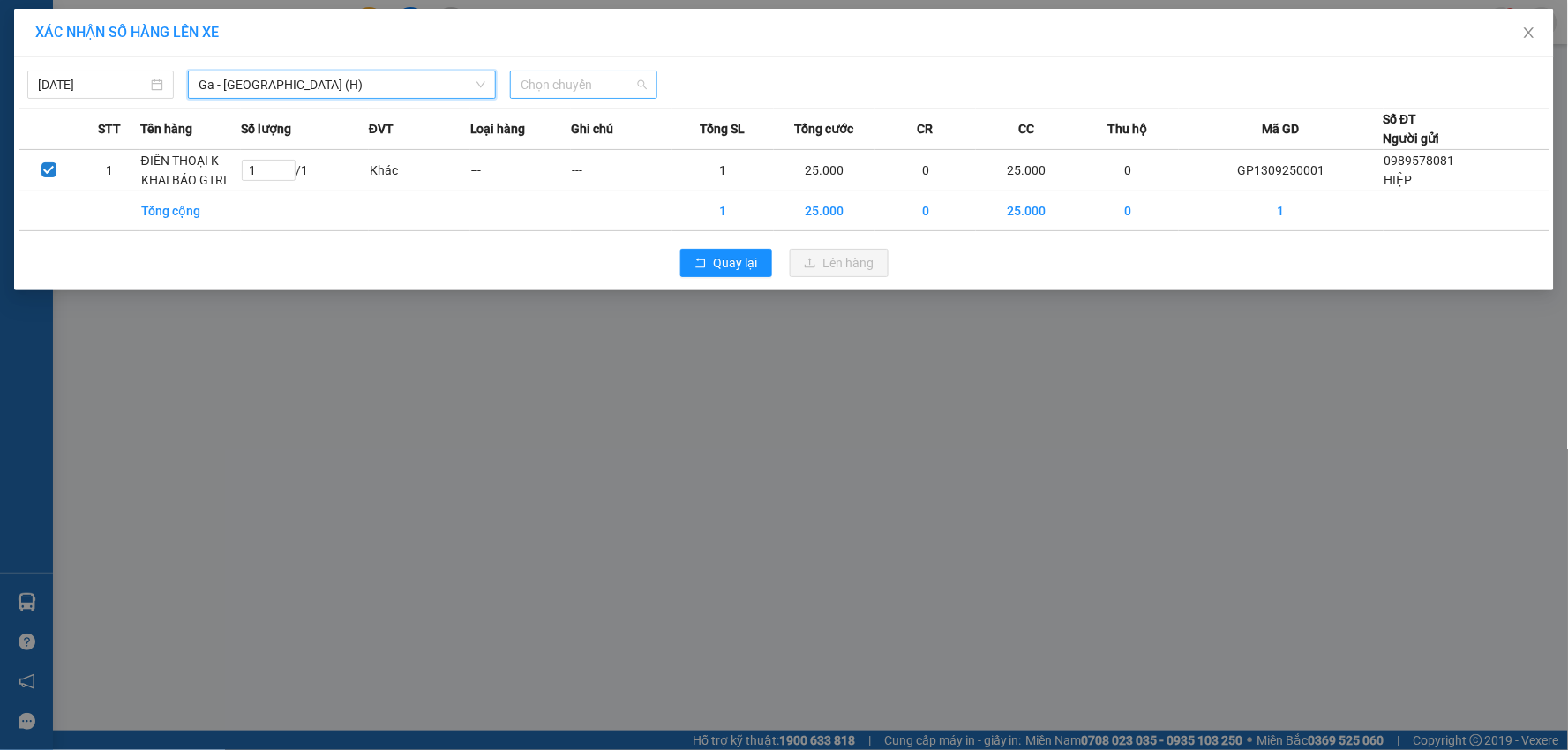
click at [597, 78] on span "Chọn chuyến" at bounding box center [583, 84] width 126 height 26
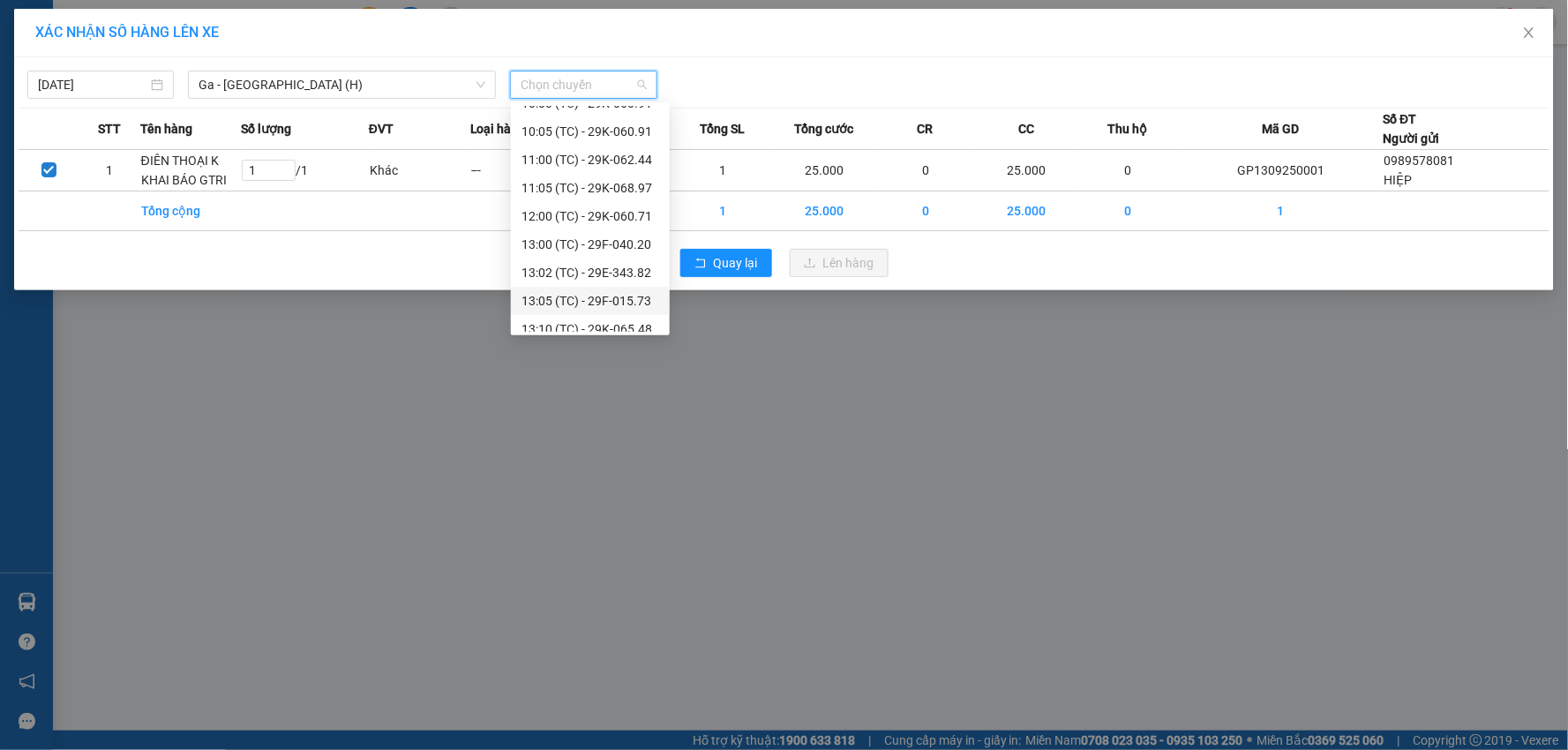
scroll to position [311, 0]
click at [613, 174] on div "13:02 (TC) - 29E-343.82" at bounding box center [590, 176] width 137 height 19
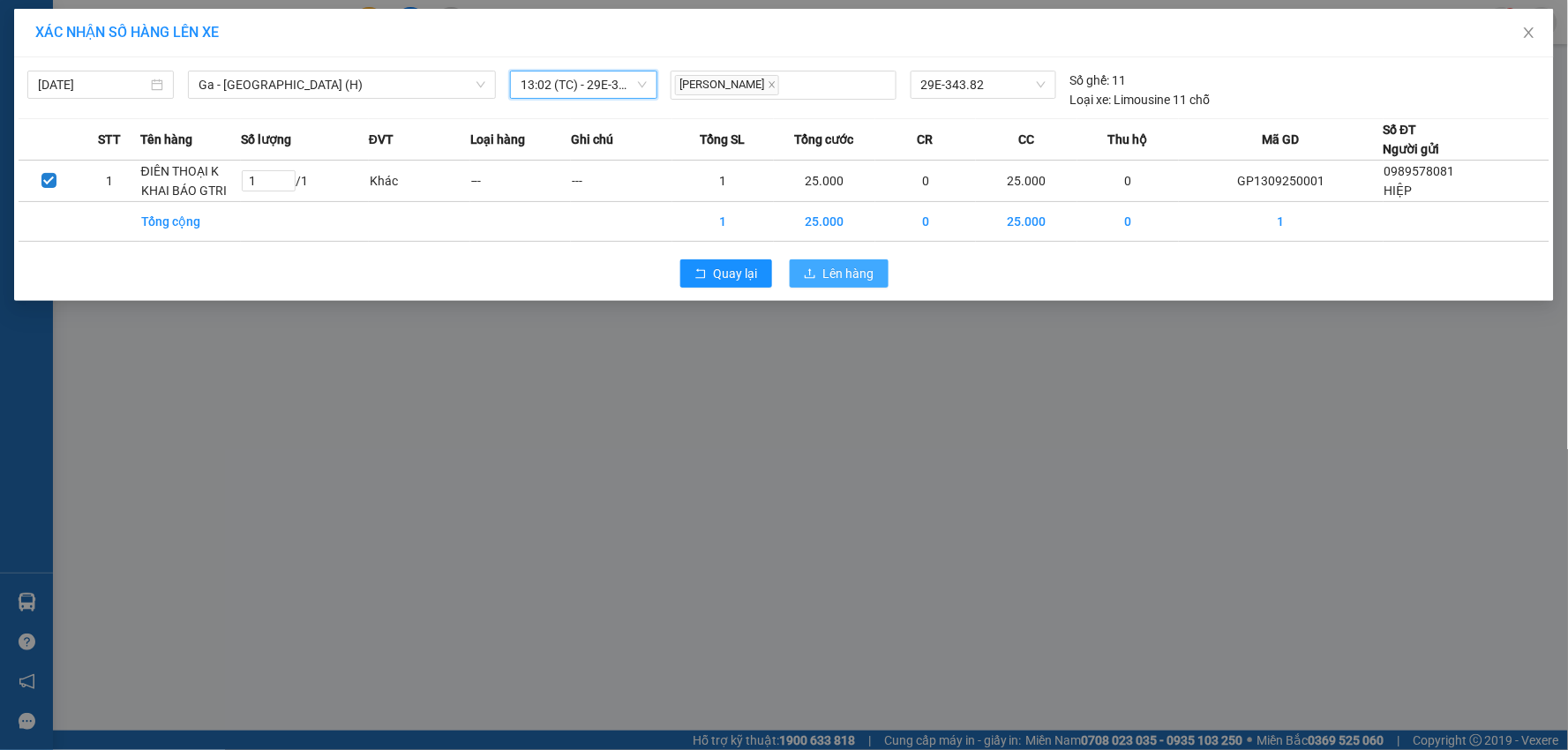
click at [847, 282] on span "Lên hàng" at bounding box center [849, 274] width 52 height 19
